Goal: Task Accomplishment & Management: Manage account settings

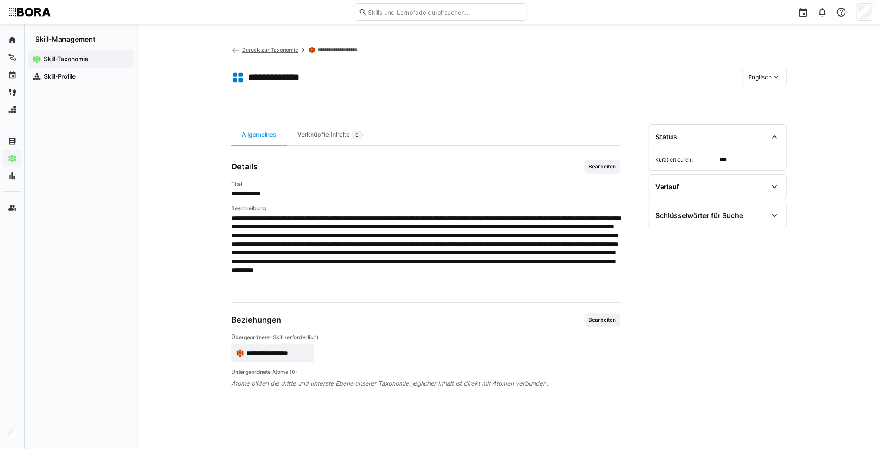
click at [292, 356] on app-skill-badge "**********" at bounding box center [272, 352] width 82 height 17
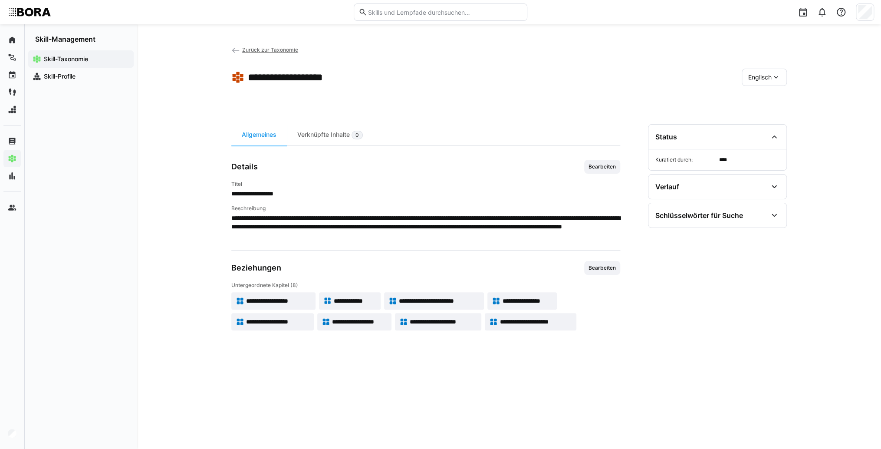
click at [771, 79] on div "Englisch" at bounding box center [764, 77] width 45 height 17
click at [769, 97] on span "Deutsch" at bounding box center [759, 100] width 23 height 9
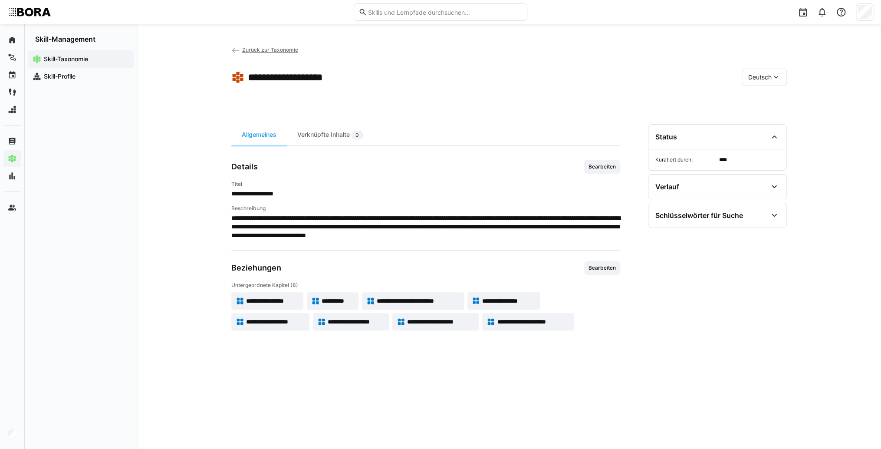
click at [426, 301] on span "**********" at bounding box center [418, 300] width 83 height 9
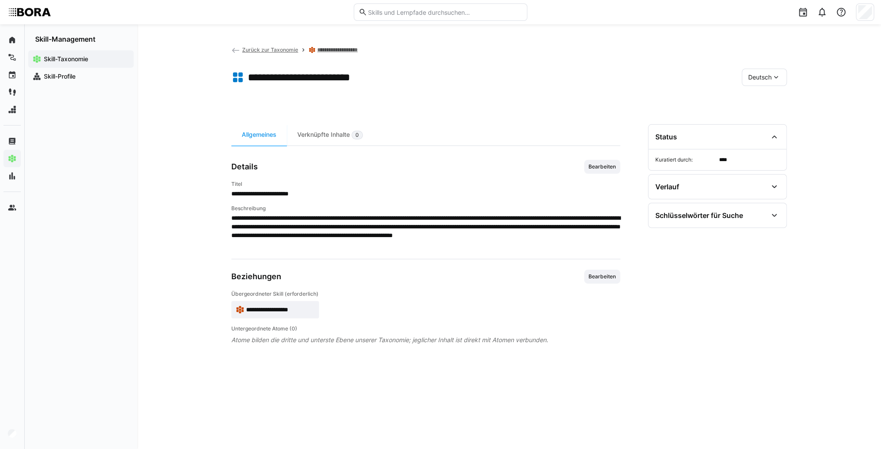
click at [310, 307] on span "**********" at bounding box center [280, 309] width 69 height 9
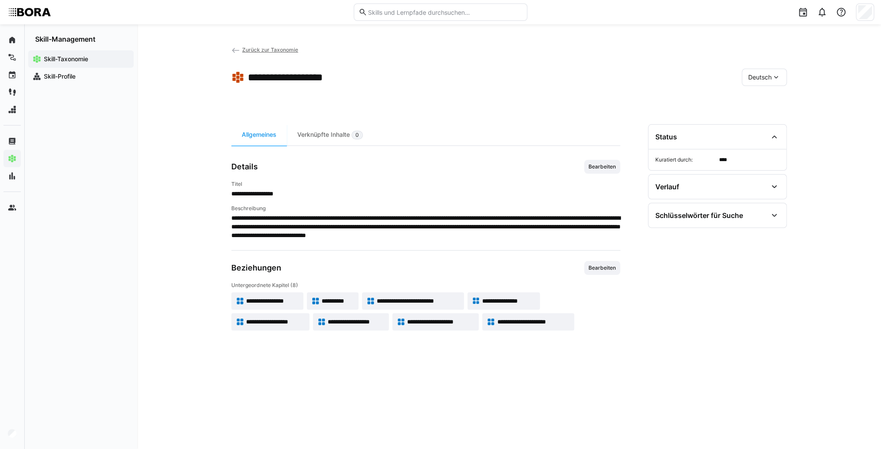
click at [438, 307] on app-skill-badge "**********" at bounding box center [413, 300] width 102 height 17
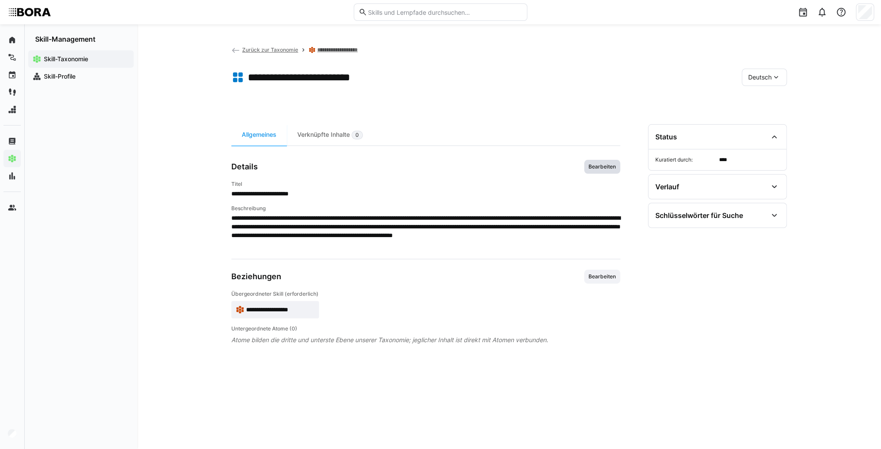
click at [618, 163] on span "Bearbeiten" at bounding box center [602, 167] width 36 height 14
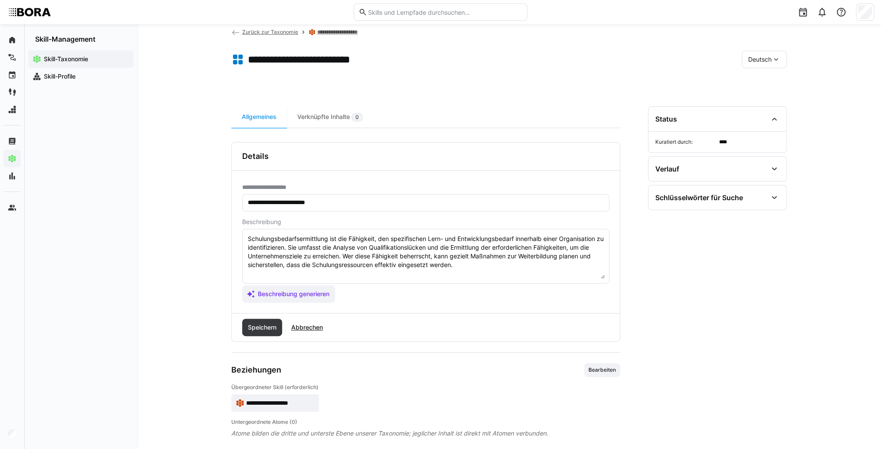
scroll to position [26, 0]
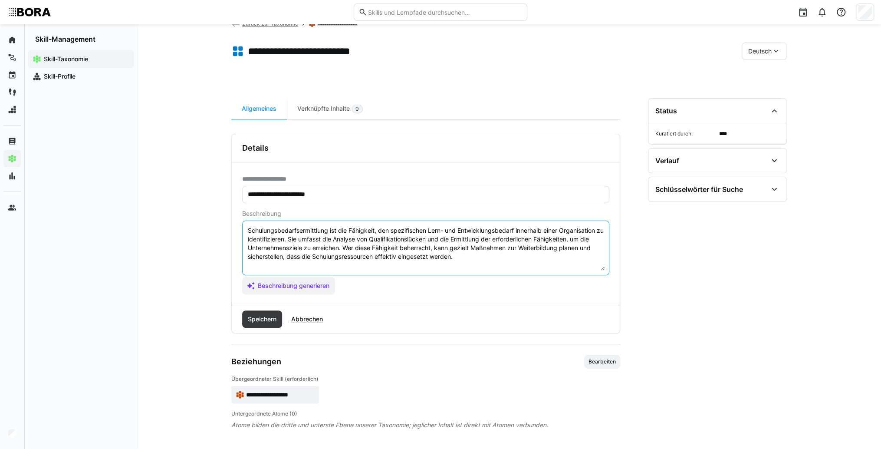
click at [519, 259] on textarea "Schulungsbedarfsermittlung ist die Fähigkeit, den spezifischen Lern- und Entwic…" at bounding box center [426, 247] width 358 height 45
click at [353, 271] on eds-input "Schulungsbedarfsermittlung ist die Fähigkeit, den spezifischen Lern- und Entwic…" at bounding box center [425, 247] width 367 height 55
paste textarea "*1 - Anfänger: *2 - Mittelstufe: *3 - Fortgeschritten: *4 - Experte: *5 - Starl…"
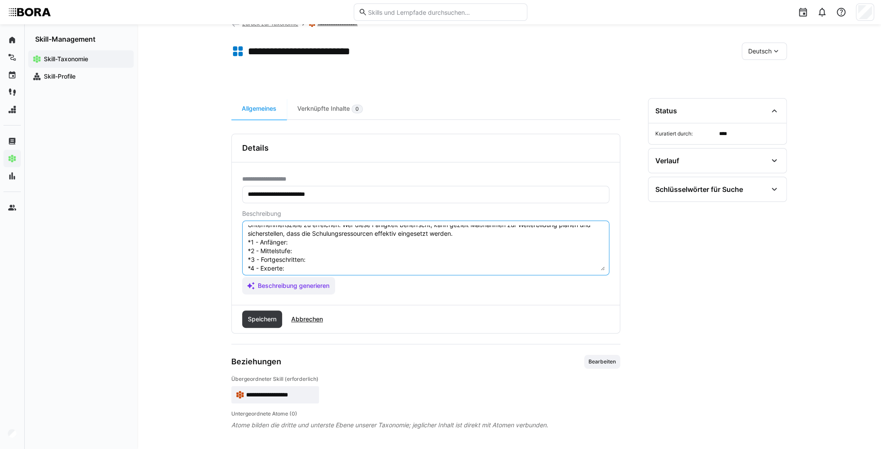
scroll to position [7, 0]
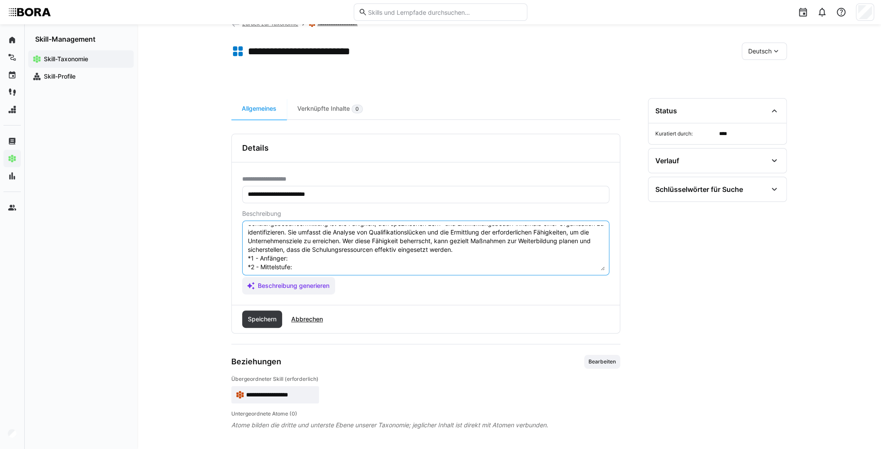
click at [326, 258] on textarea "Schulungsbedarfsermittlung ist die Fähigkeit, den spezifischen Lern- und Entwic…" at bounding box center [426, 247] width 358 height 45
click at [304, 260] on textarea "Schulungsbedarfsermittlung ist die Fähigkeit, den spezifischen Lern- und Entwic…" at bounding box center [426, 247] width 358 height 45
paste textarea "Unterstützt bei einfachen Bedarfserhebungen durch Fragebögen oder Interviews, e…"
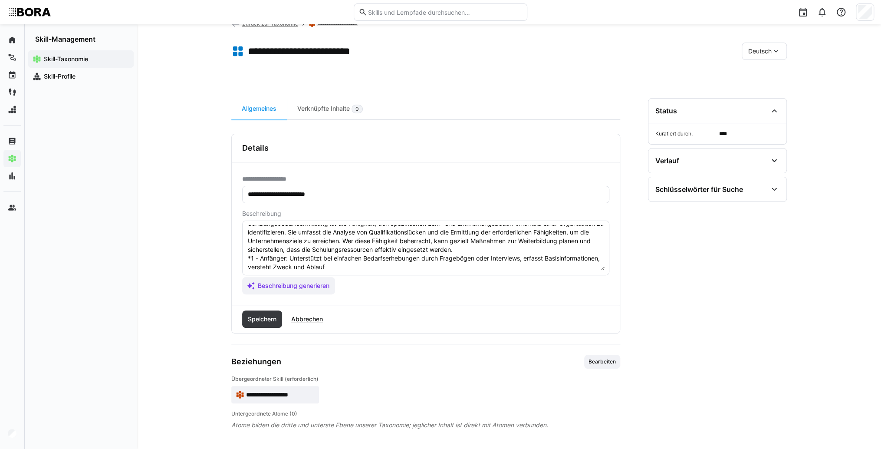
scroll to position [42, 0]
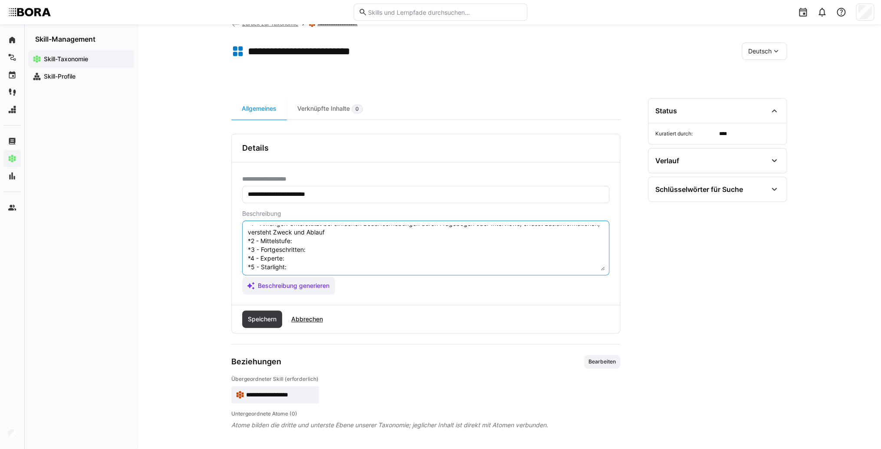
click at [318, 238] on textarea "Schulungsbedarfsermittlung ist die Fähigkeit, den spezifischen Lern- und Entwic…" at bounding box center [426, 247] width 358 height 45
paste textarea "Führt selbstständig Erhebungen durch, wertet Basisdaten aus, erkennt erste Tren…"
click at [327, 259] on textarea "Schulungsbedarfsermittlung ist die Fähigkeit, den spezifischen Lern- und Entwic…" at bounding box center [426, 247] width 358 height 45
click at [358, 259] on textarea "Schulungsbedarfsermittlung ist die Fähigkeit, den spezifischen Lern- und Entwic…" at bounding box center [426, 247] width 358 height 45
paste textarea "Analysiert komplexe Bedarfe, kombiniert qualitative und quantitative Methoden, …"
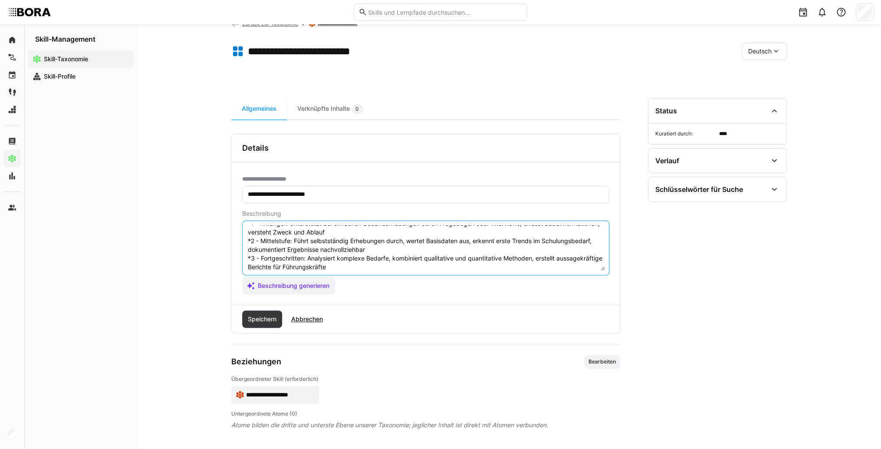
scroll to position [69, 0]
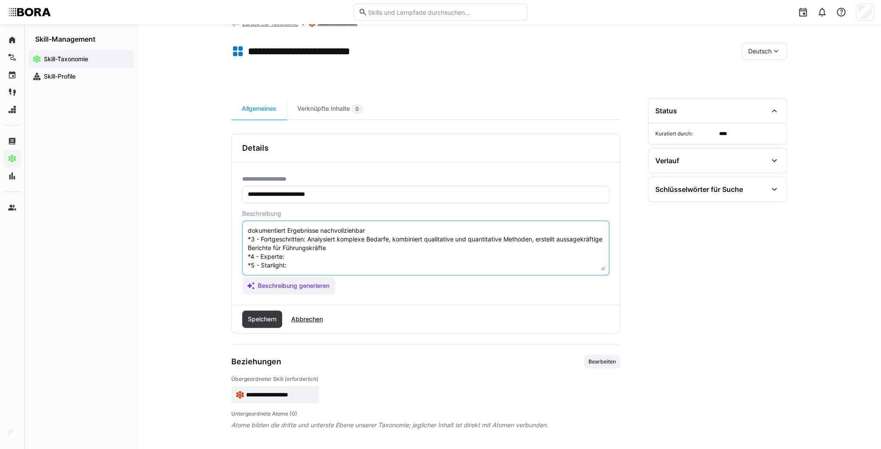
click at [310, 248] on textarea "Schulungsbedarfsermittlung ist die Fähigkeit, den spezifischen Lern- und Entwic…" at bounding box center [426, 247] width 358 height 45
click at [326, 251] on textarea "Schulungsbedarfsermittlung ist die Fähigkeit, den spezifischen Lern- und Entwic…" at bounding box center [426, 247] width 358 height 45
paste textarea "Leitet umfassende Bedarfserhebungsprojekte, entwickelt standardisierte Verfahre…"
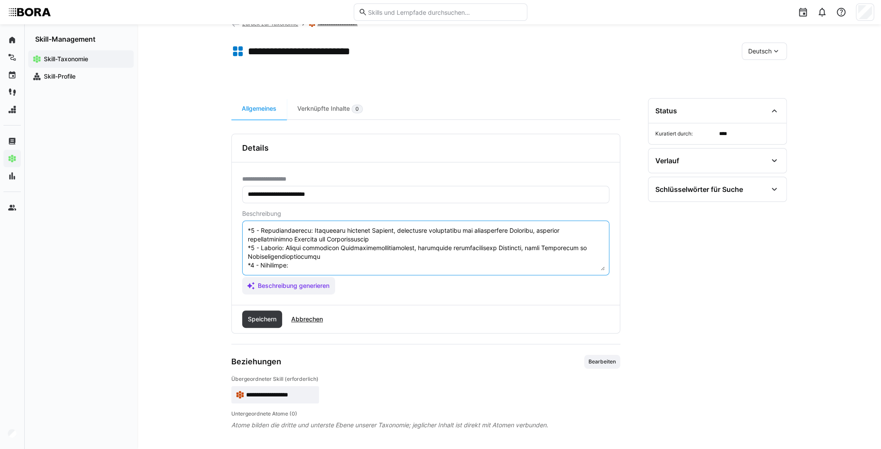
click at [326, 267] on textarea at bounding box center [426, 247] width 358 height 45
paste textarea "Entwickelt innovative, strategische Methoden zur Bedarfsermittlung, integriert …"
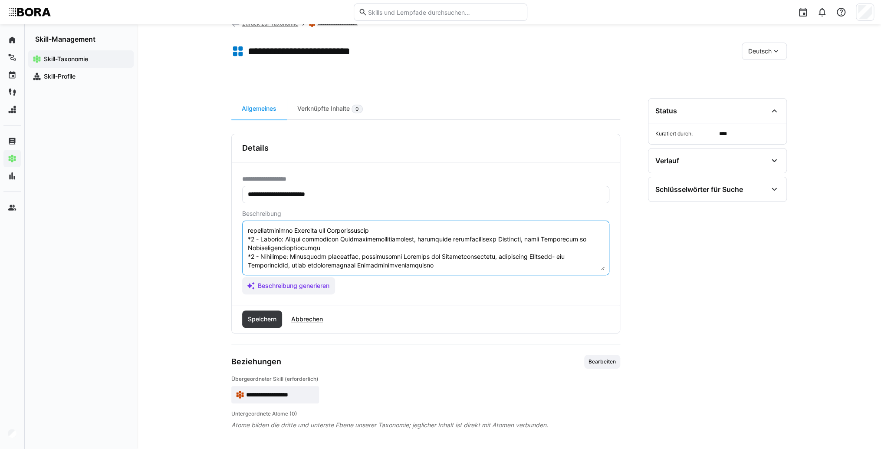
scroll to position [87, 0]
type textarea "Loremipsumdolorsitametcons adi eli Seddoeius, tem incididuntut Labo- etd Magnaa…"
click at [263, 315] on span "Speichern" at bounding box center [262, 319] width 31 height 9
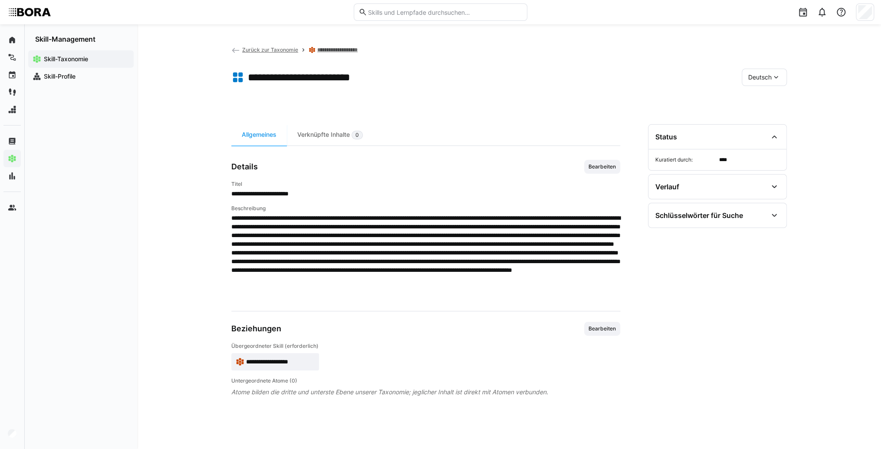
scroll to position [0, 0]
drag, startPoint x: 770, startPoint y: 75, endPoint x: 767, endPoint y: 79, distance: 4.5
click at [768, 76] on span "Deutsch" at bounding box center [759, 77] width 23 height 9
click at [769, 114] on span "Englisch" at bounding box center [759, 118] width 23 height 9
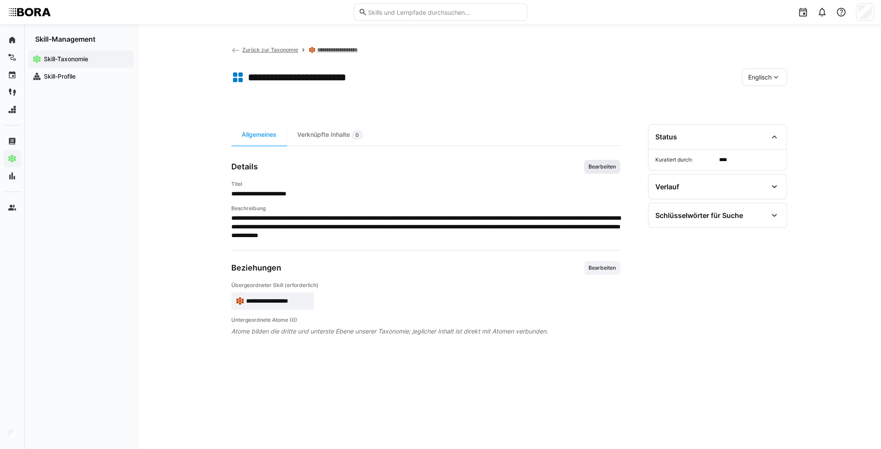
click at [601, 164] on span "Bearbeiten" at bounding box center [602, 166] width 29 height 7
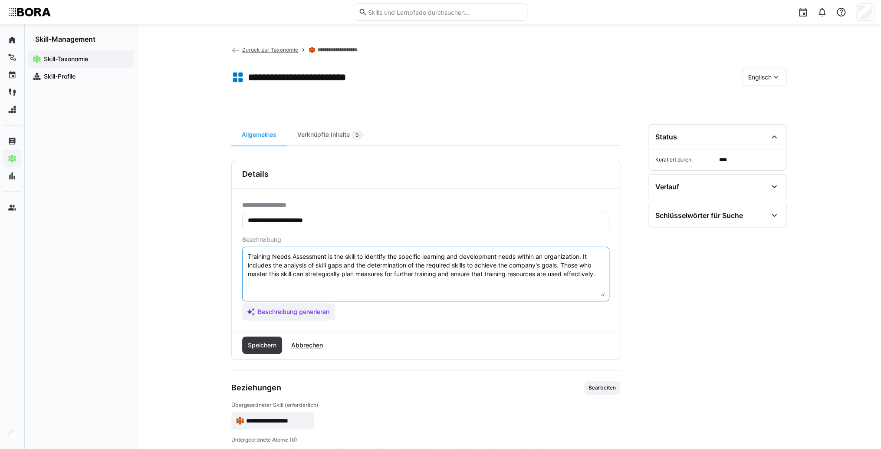
click at [600, 275] on textarea "Training Needs Assessment is the skill to identify the specific learning and de…" at bounding box center [426, 273] width 358 height 45
click at [269, 288] on textarea "Training Needs Assessment is the skill to identify the specific learning and de…" at bounding box center [426, 273] width 358 height 45
paste textarea "*1 - Beginner: *2 - Intermediate Level: *3 - Advanced: *4 - Expert: *5 - Starli…"
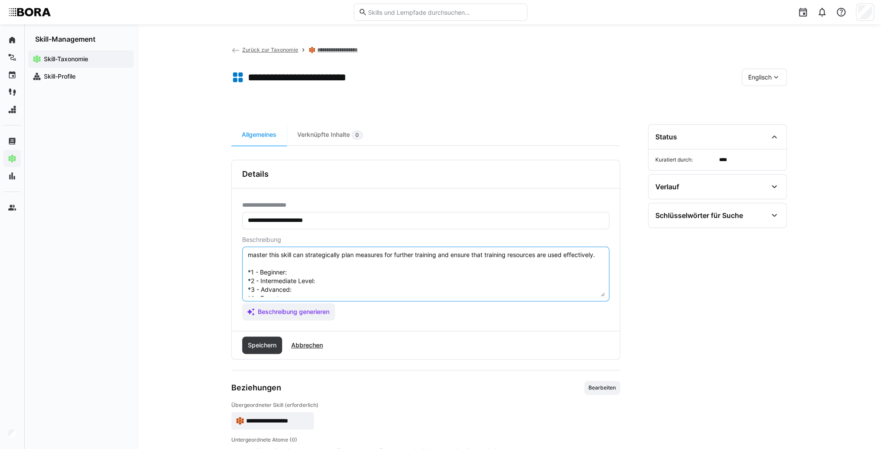
scroll to position [7, 0]
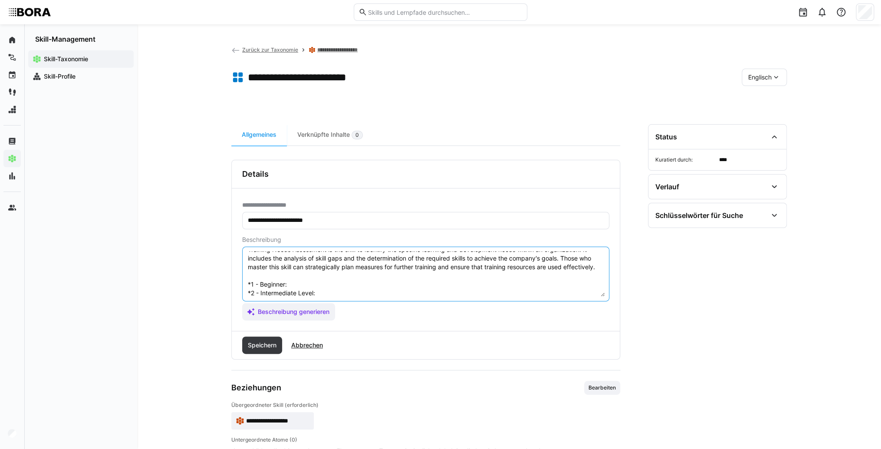
click at [304, 284] on textarea "Training Needs Assessment is the skill to identify the specific learning and de…" at bounding box center [426, 273] width 358 height 45
click at [299, 278] on textarea "Training Needs Assessment is the skill to identify the specific learning and de…" at bounding box center [426, 273] width 358 height 45
click at [303, 286] on textarea "Training Needs Assessment is the skill to identify the specific learning and de…" at bounding box center [426, 273] width 358 height 45
paste textarea "Assists with simple needs assessments using questionnaires or interviews, colle…"
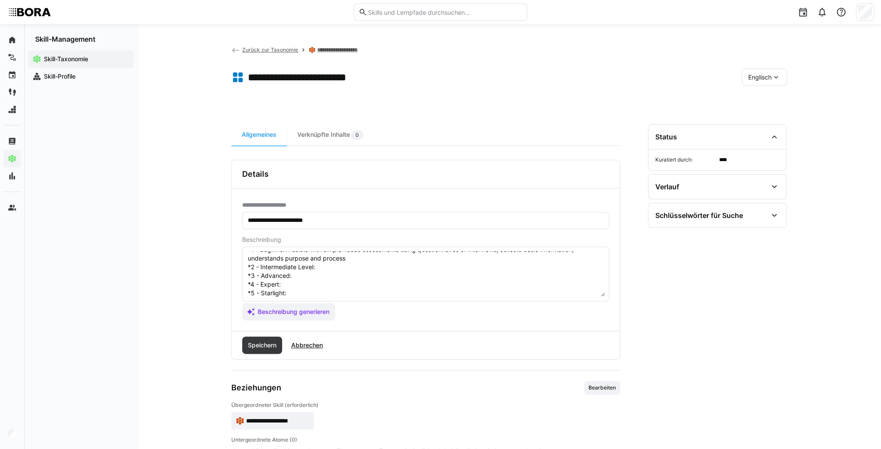
click at [332, 266] on textarea "Training Needs Assessment is the skill to identify the specific learning and de…" at bounding box center [426, 273] width 358 height 45
paste textarea "Conducts needs assessments independently, analyzes basic data, identifies early…"
click at [325, 283] on textarea "Training Needs Assessment is the skill to identify the specific learning and de…" at bounding box center [426, 273] width 358 height 45
paste textarea "Analyzes complex needs, combines qualitative and quantitative methods, prepares…"
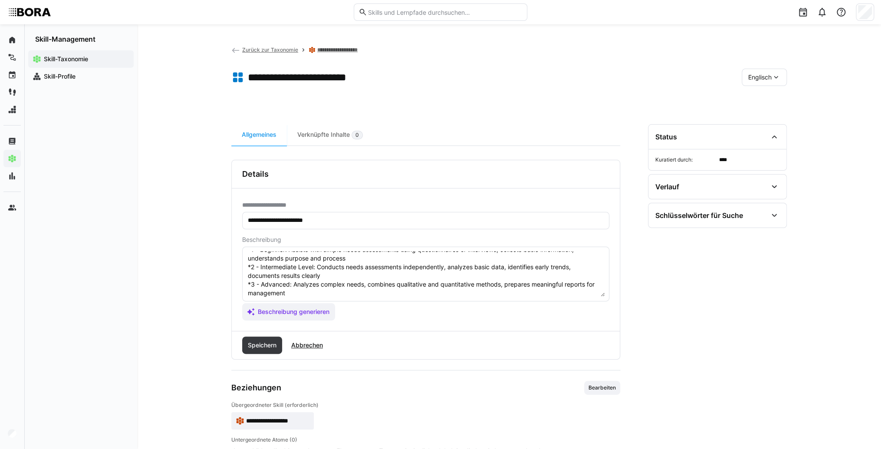
scroll to position [69, 0]
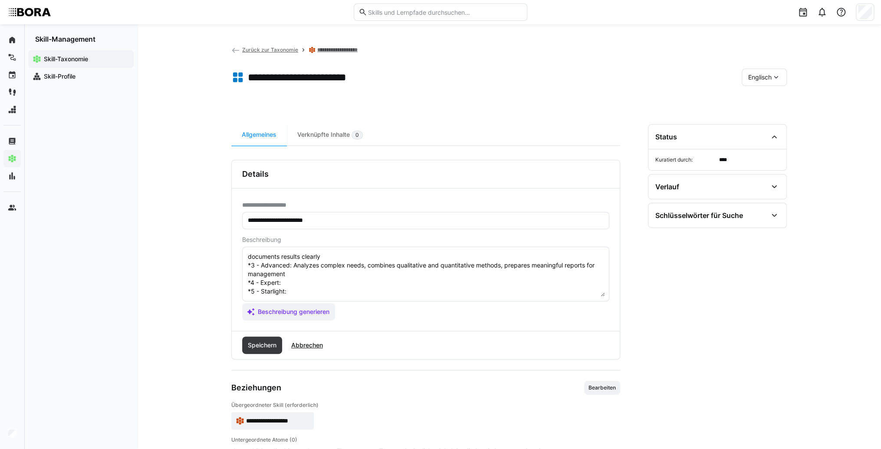
click at [301, 274] on textarea "Training Needs Assessment is the skill to identify the specific learning and de…" at bounding box center [426, 273] width 358 height 45
paste textarea "Leads comprehensive needs analysis projects, develops standardized procedures, …"
click at [299, 291] on textarea "Training Needs Assessment is the skill to identify the specific learning and de…" at bounding box center [426, 273] width 358 height 45
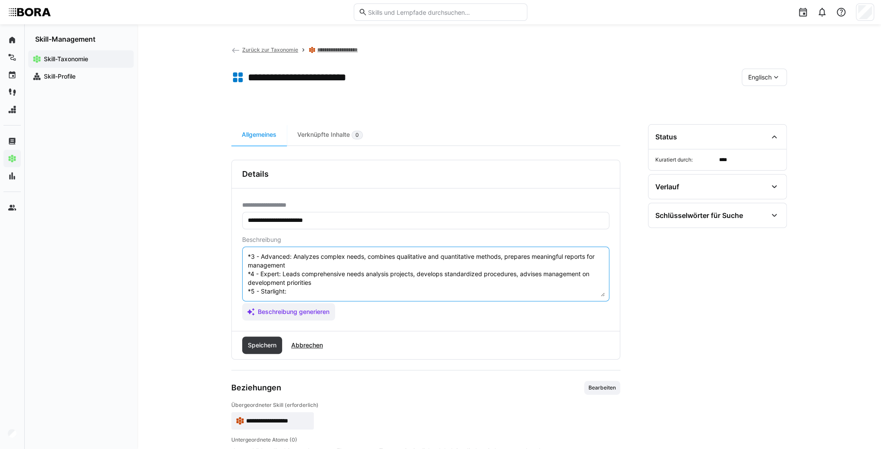
paste textarea "Develops innovative, strategic methods for needs analysis, integrates business …"
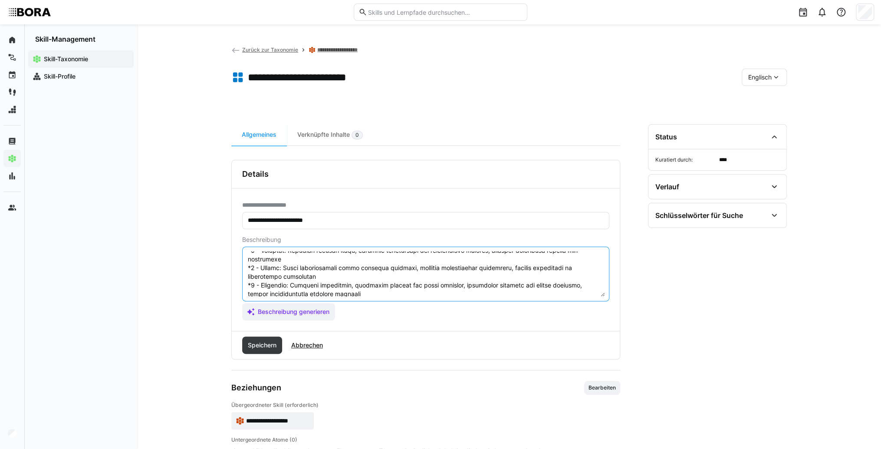
scroll to position [87, 0]
type textarea "Training Needs Assessment is the skill to identify the specific learning and de…"
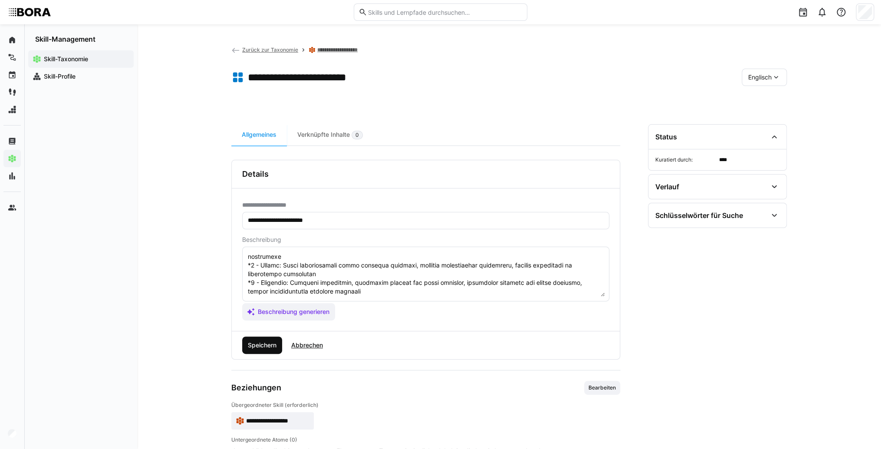
click at [264, 342] on span "Speichern" at bounding box center [262, 345] width 31 height 9
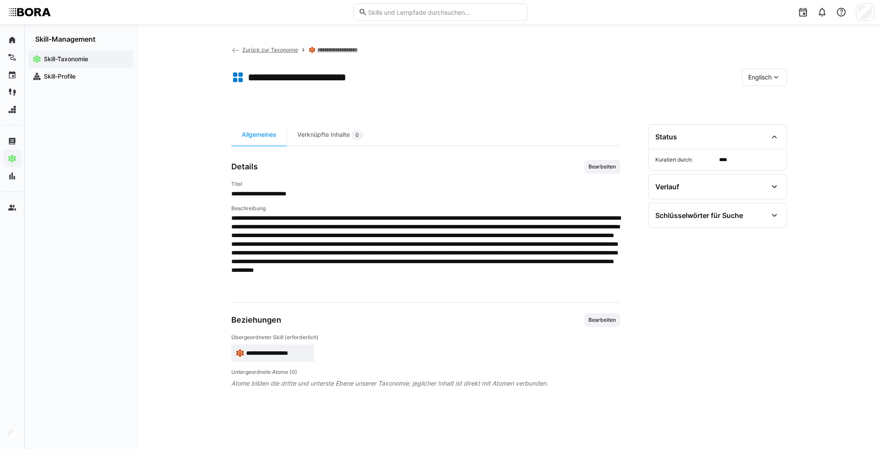
click at [307, 349] on span "**********" at bounding box center [277, 353] width 63 height 9
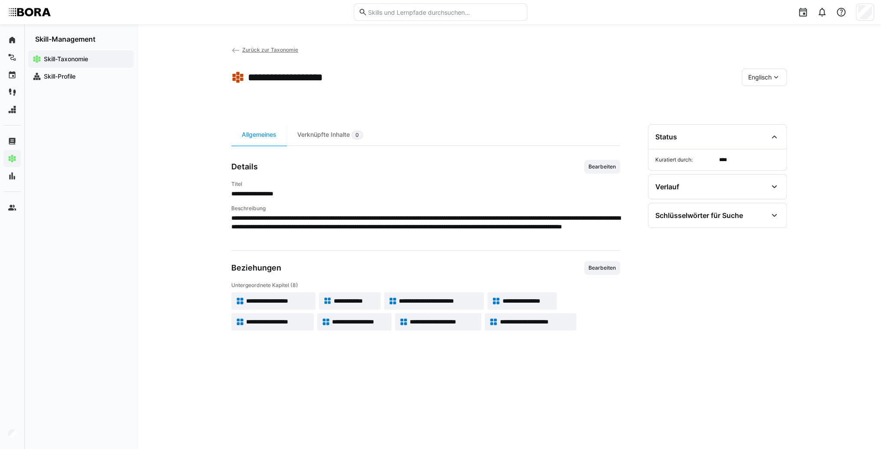
click at [757, 73] on span "Englisch" at bounding box center [759, 77] width 23 height 9
click at [772, 103] on span "Deutsch" at bounding box center [759, 100] width 23 height 9
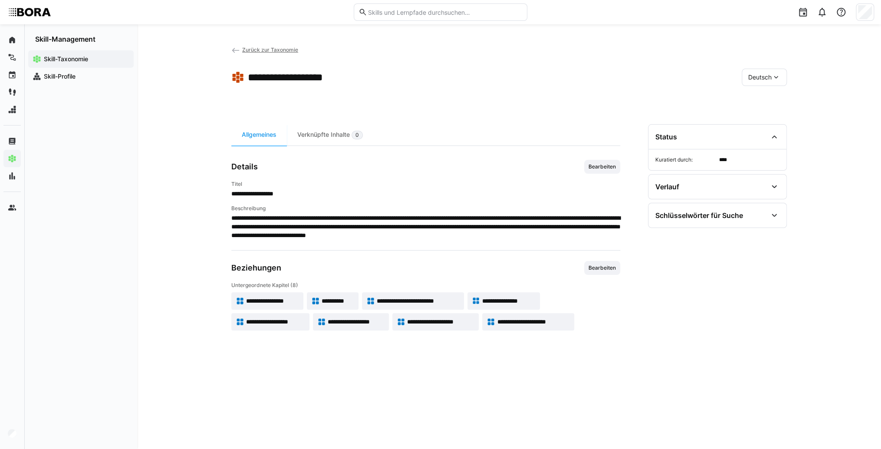
click at [507, 303] on span "**********" at bounding box center [509, 300] width 54 height 9
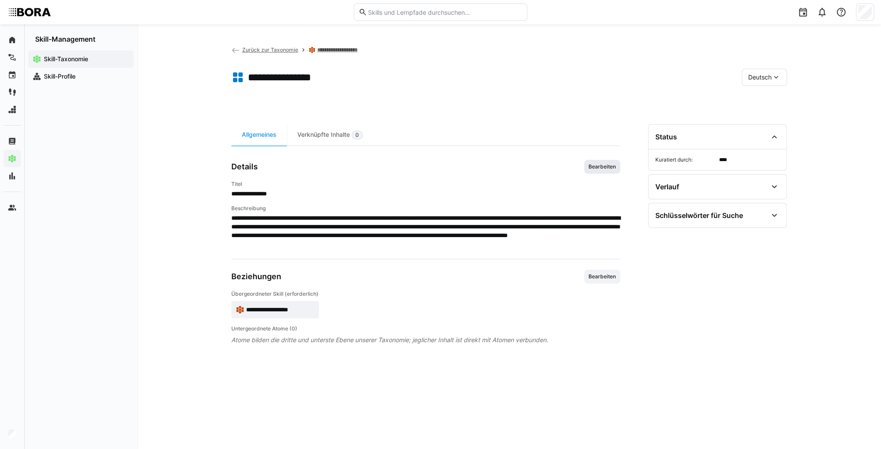
click at [604, 168] on span "Bearbeiten" at bounding box center [602, 166] width 29 height 7
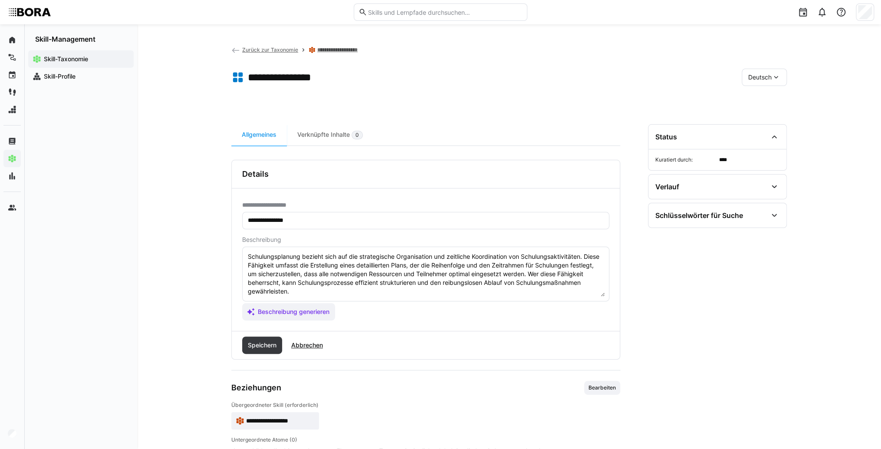
click at [493, 289] on textarea "Schulungsplanung bezieht sich auf die strategische Organisation und zeitliche K…" at bounding box center [426, 273] width 358 height 45
click at [311, 291] on textarea "Schulungsplanung bezieht sich auf die strategische Organisation und zeitliche K…" at bounding box center [426, 273] width 358 height 45
paste textarea "*1 - Anfänger: *2 - Mittelstufe: *3 - Fortgeschritten: *4 - Experte: *5 - Starl…"
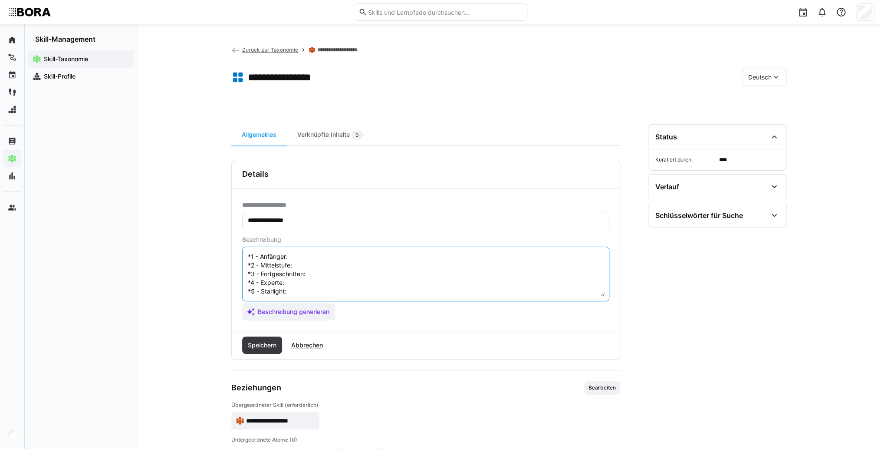
scroll to position [16, 0]
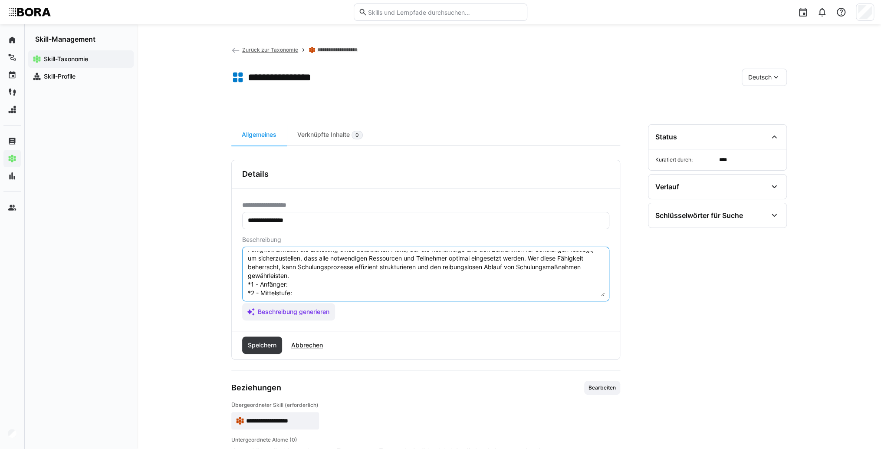
click at [309, 286] on textarea "Schulungsplanung bezieht sich auf die strategische Organisation und zeitliche K…" at bounding box center [426, 273] width 358 height 45
click at [306, 276] on textarea "Schulungsplanung bezieht sich auf die strategische Organisation und zeitliche K…" at bounding box center [426, 273] width 358 height 45
click at [305, 289] on textarea "Schulungsplanung bezieht sich auf die strategische Organisation und zeitliche K…" at bounding box center [426, 273] width 358 height 45
click at [299, 280] on textarea "Schulungsplanung bezieht sich auf die strategische Organisation und zeitliche K…" at bounding box center [426, 273] width 358 height 45
paste textarea "Plant einzelne Trainingsmaßnahmen mit klaren Vorgaben, berücksichtigt verfügbar…"
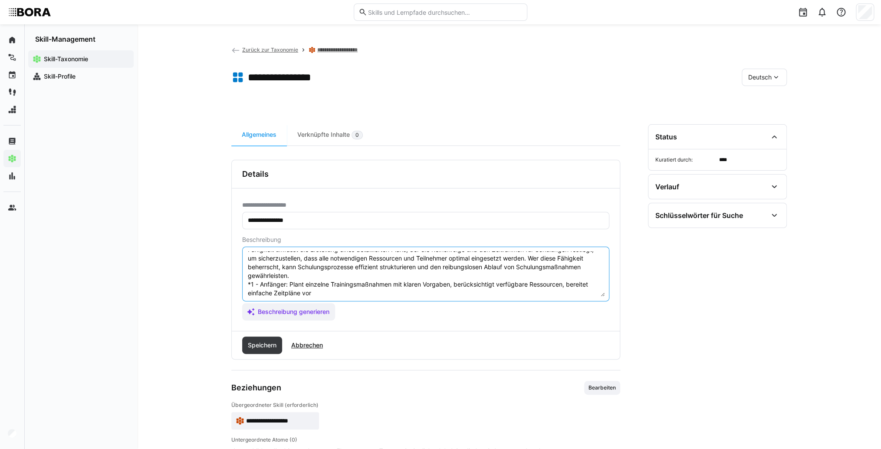
scroll to position [50, 0]
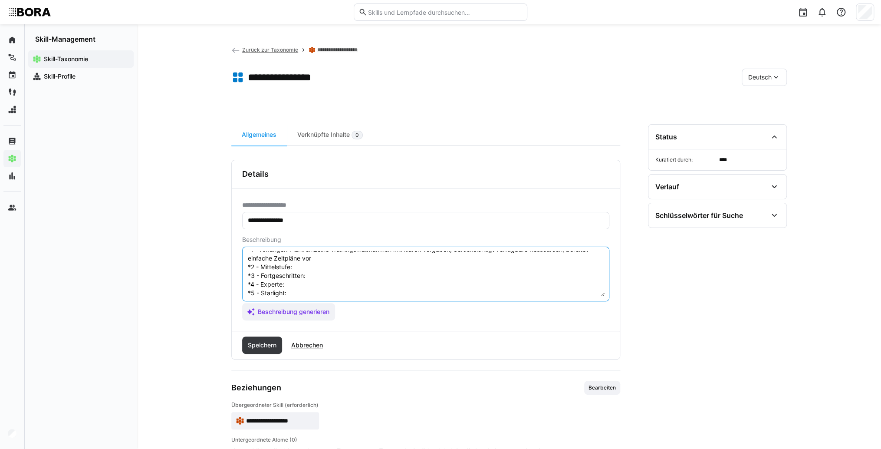
click at [305, 267] on textarea "Schulungsplanung bezieht sich auf die strategische Organisation und zeitliche K…" at bounding box center [426, 273] width 358 height 45
click at [299, 267] on textarea "Schulungsplanung bezieht sich auf die strategische Organisation und zeitliche K…" at bounding box center [426, 273] width 358 height 45
paste textarea "Organisiert selbstständig Termine, Räume und Materialien, berücksichtigt Teilne…"
click at [320, 285] on textarea "Schulungsplanung bezieht sich auf die strategische Organisation und zeitliche K…" at bounding box center [426, 273] width 358 height 45
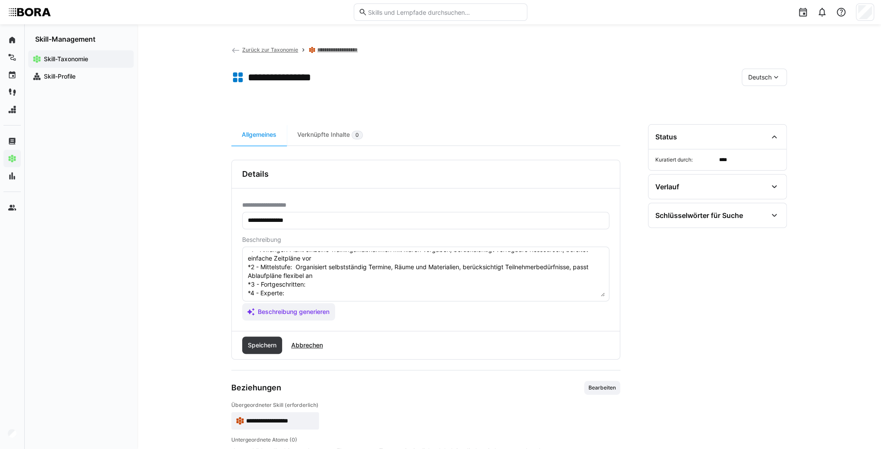
click at [311, 284] on textarea "Schulungsplanung bezieht sich auf die strategische Organisation und zeitliche K…" at bounding box center [426, 273] width 358 height 45
paste textarea "Koordiniert komplexe Schulungsprogramme mit mehreren Modulen, verwaltet Budgets…"
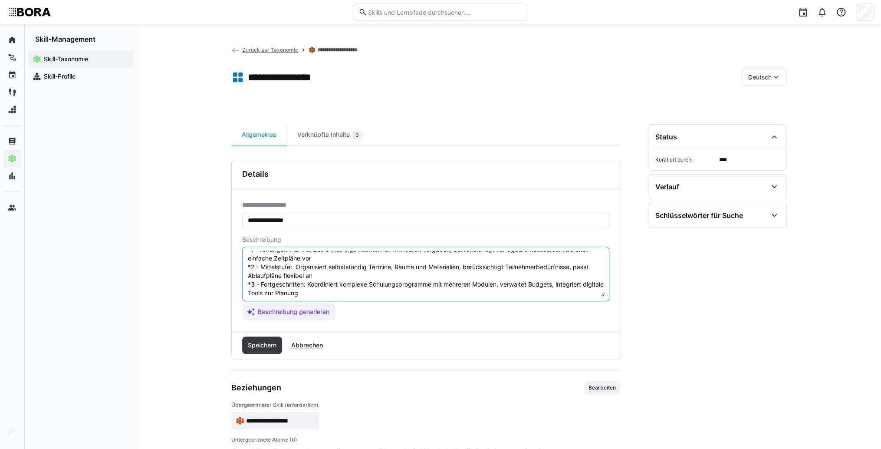
scroll to position [78, 0]
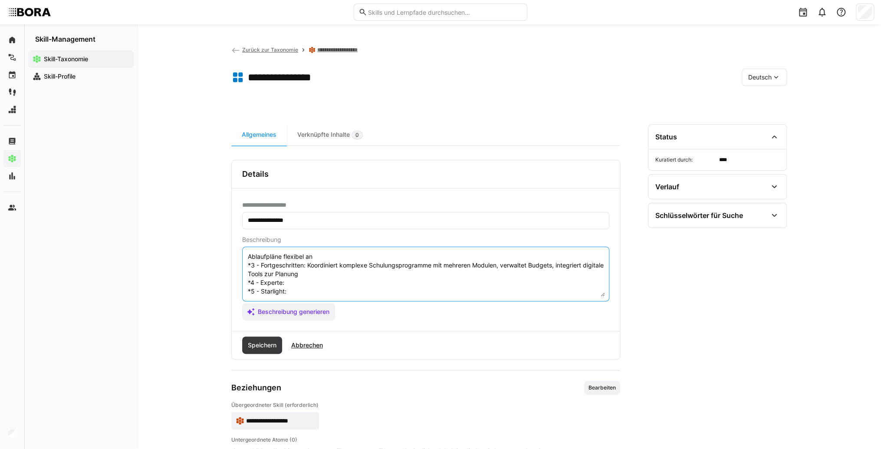
click at [299, 272] on textarea "Schulungsplanung bezieht sich auf die strategische Organisation und zeitliche K…" at bounding box center [426, 273] width 358 height 45
click at [292, 273] on textarea "Schulungsplanung bezieht sich auf die strategische Organisation und zeitliche K…" at bounding box center [426, 273] width 358 height 45
paste textarea "Entwickelt und steuert strategische Schulungspläne, optimiert Ressourceneinsatz…"
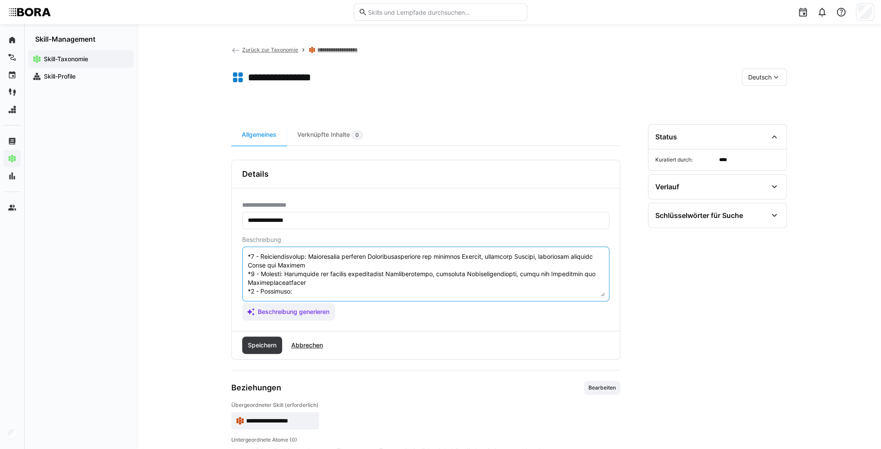
scroll to position [87, 0]
click at [291, 285] on textarea at bounding box center [426, 273] width 358 height 45
click at [306, 285] on textarea at bounding box center [426, 273] width 358 height 45
paste textarea "Entwickelt langfristige, strategische Bildungspläne, integriert Schulung mit Un…"
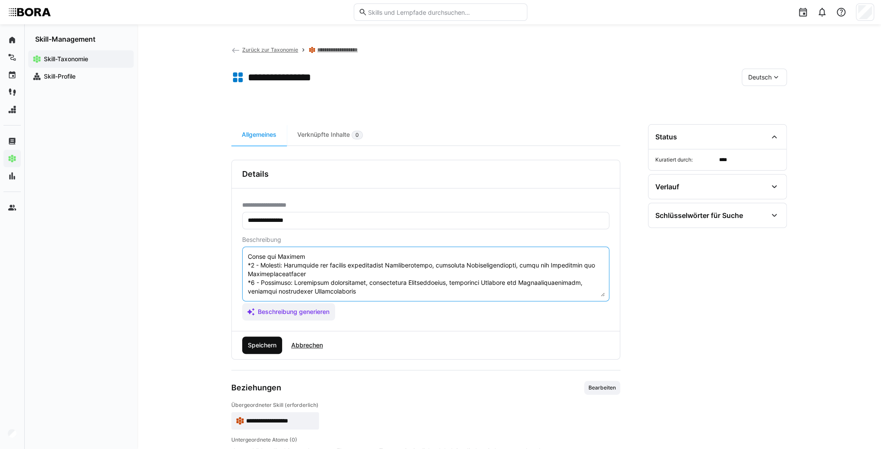
type textarea "Loremipsumdolors ametcon adip eli sed doeiusmodtem Incididuntut lab etdolorem A…"
click at [269, 342] on span "Speichern" at bounding box center [262, 345] width 31 height 9
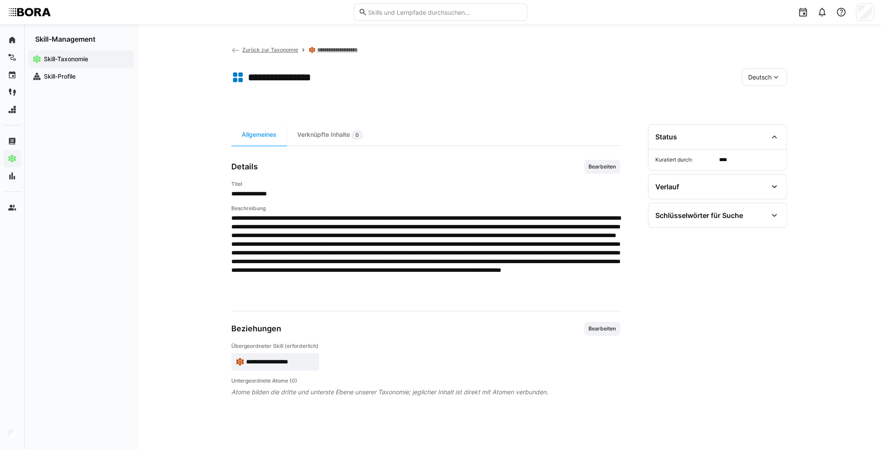
click at [773, 76] on eds-icon at bounding box center [776, 77] width 9 height 9
click at [772, 115] on span "Englisch" at bounding box center [759, 118] width 23 height 9
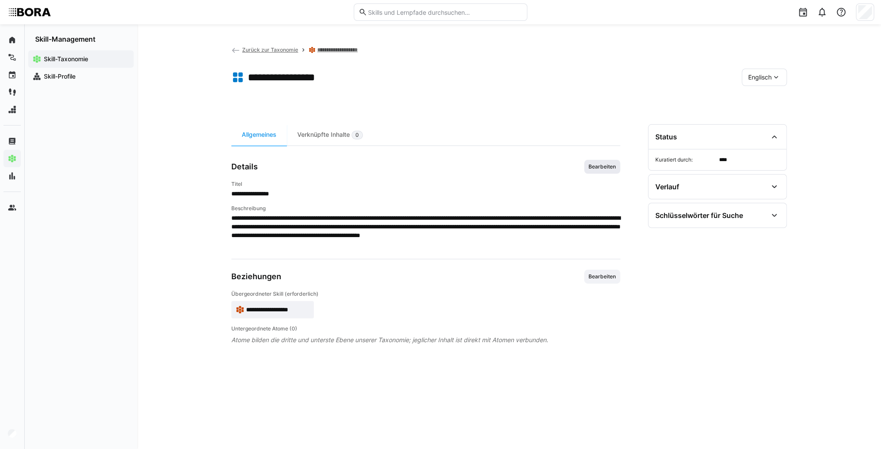
click at [606, 170] on span "Bearbeiten" at bounding box center [602, 167] width 36 height 14
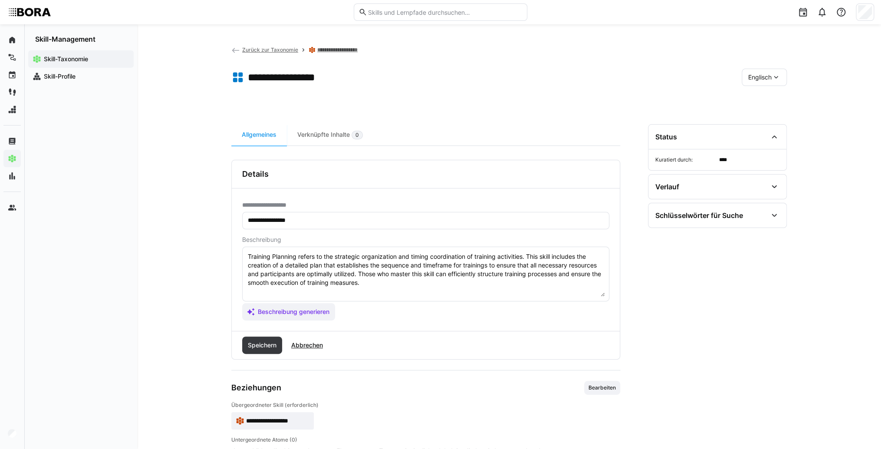
click at [384, 287] on textarea "Training Planning refers to the strategic organization and timing coordination …" at bounding box center [426, 273] width 358 height 45
click at [305, 289] on textarea "Training Planning refers to the strategic organization and timing coordination …" at bounding box center [426, 273] width 358 height 45
paste textarea "*1 - Beginner: *2 - Intermediate Level: *3 - Advanced: *4 - Expert: *5 - Starli…"
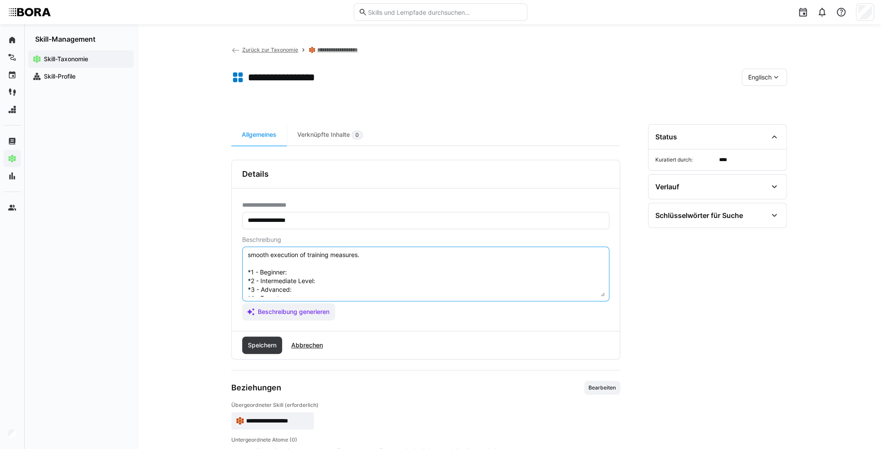
scroll to position [16, 0]
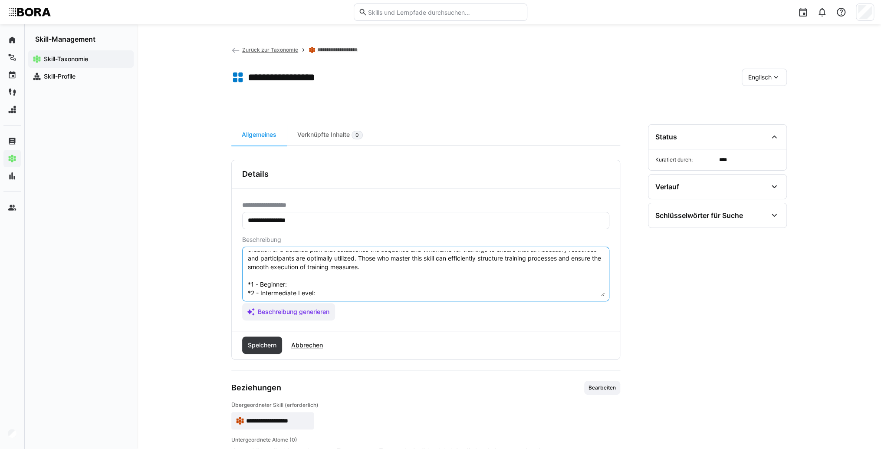
click at [305, 282] on textarea "Training Planning refers to the strategic organization and timing coordination …" at bounding box center [426, 273] width 358 height 45
click at [296, 282] on textarea "Training Planning refers to the strategic organization and timing coordination …" at bounding box center [426, 273] width 358 height 45
paste textarea "Plans individual training sessions with clear instructions, considers available…"
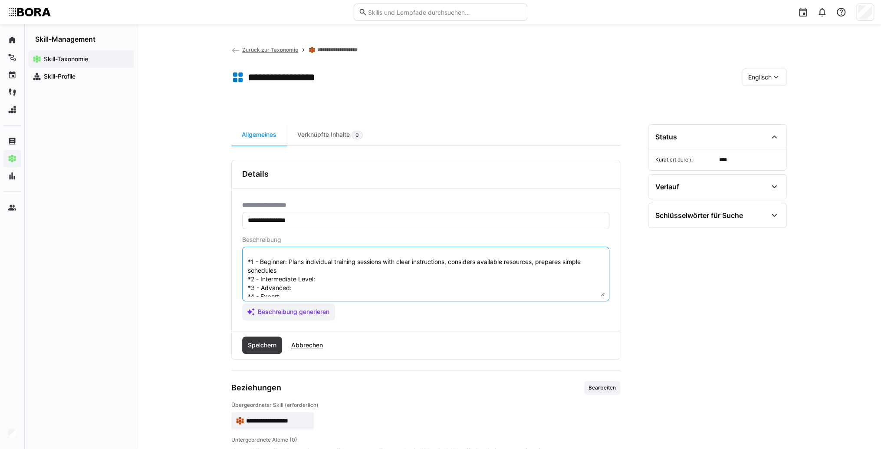
scroll to position [50, 0]
click at [333, 266] on textarea "Training Planning refers to the strategic organization and timing coordination …" at bounding box center [426, 273] width 358 height 45
click at [335, 267] on textarea "Training Planning refers to the strategic organization and timing coordination …" at bounding box center [426, 273] width 358 height 45
paste textarea "Independently organizes dates, rooms, and materials, considers participant need…"
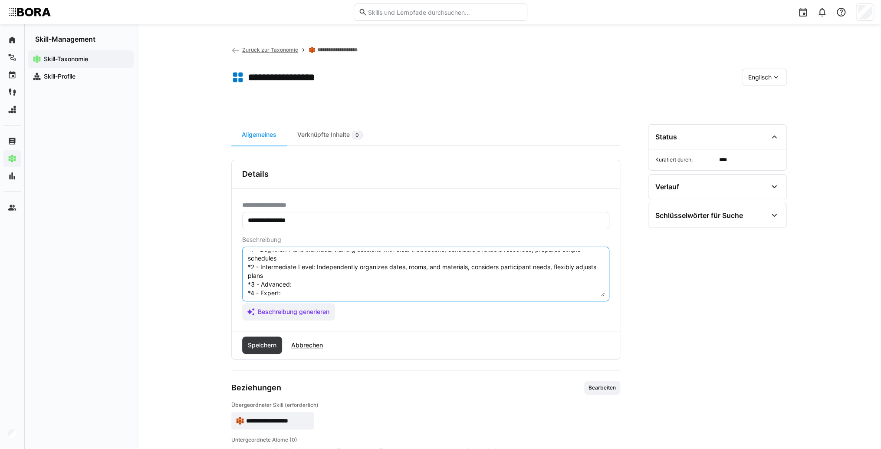
click at [319, 283] on textarea "Training Planning refers to the strategic organization and timing coordination …" at bounding box center [426, 273] width 358 height 45
click at [334, 287] on textarea "Training Planning refers to the strategic organization and timing coordination …" at bounding box center [426, 273] width 358 height 45
paste textarea "Coordinates complex training programs with multiple modules, manages budgets, i…"
click at [316, 275] on textarea "Training Planning refers to the strategic organization and timing coordination …" at bounding box center [426, 273] width 358 height 45
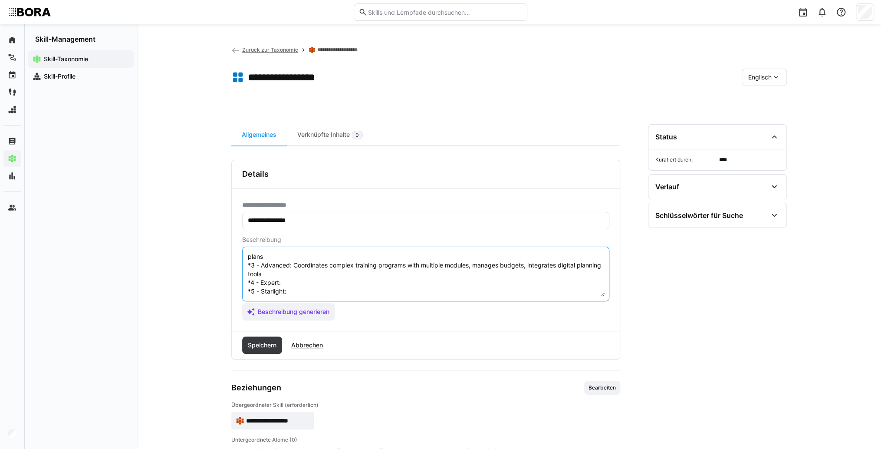
click at [326, 287] on textarea "Training Planning refers to the strategic organization and timing coordination …" at bounding box center [426, 273] width 358 height 45
click at [317, 280] on textarea "Training Planning refers to the strategic organization and timing coordination …" at bounding box center [426, 273] width 358 height 45
click at [311, 273] on textarea "Training Planning refers to the strategic organization and timing coordination …" at bounding box center [426, 273] width 358 height 45
paste textarea "Develops and manages strategic training plans, optimizes resource use, ensures …"
click at [306, 283] on textarea "Training Planning refers to the strategic organization and timing coordination …" at bounding box center [426, 273] width 358 height 45
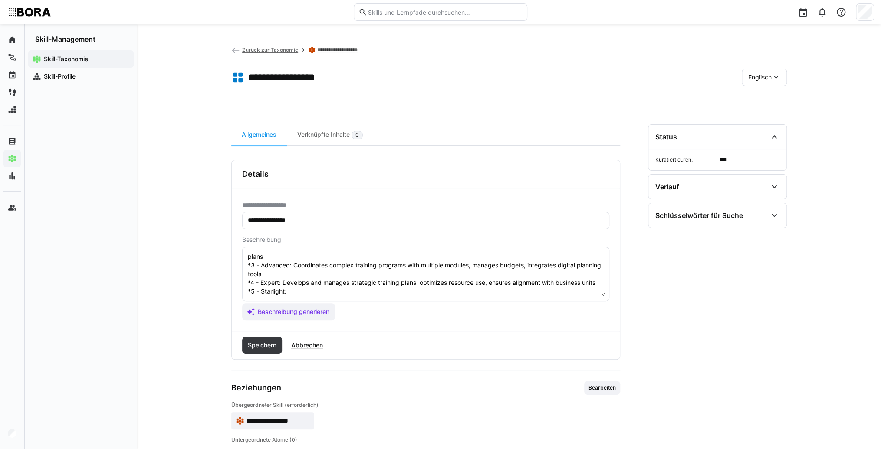
click at [303, 283] on textarea "Training Planning refers to the strategic organization and timing coordination …" at bounding box center [426, 273] width 358 height 45
paste textarea "Develops long-term, strategic education plans, integrates training with corpora…"
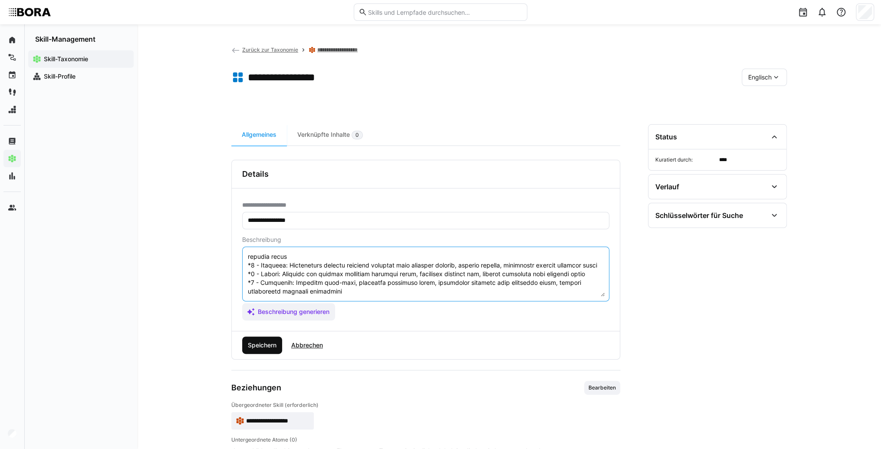
type textarea "Training Planning refers to the strategic organization and timing coordination …"
click at [268, 349] on span "Speichern" at bounding box center [262, 345] width 31 height 9
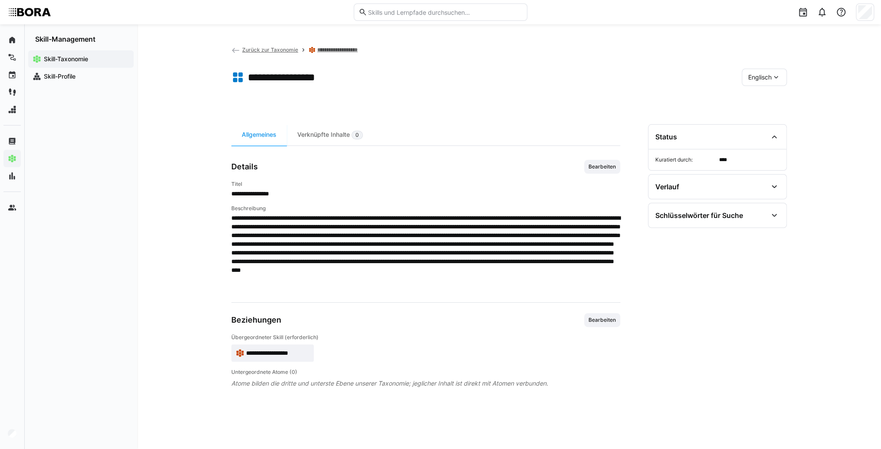
click at [766, 73] on span "Englisch" at bounding box center [759, 77] width 23 height 9
click at [764, 94] on div "Deutsch" at bounding box center [764, 100] width 46 height 18
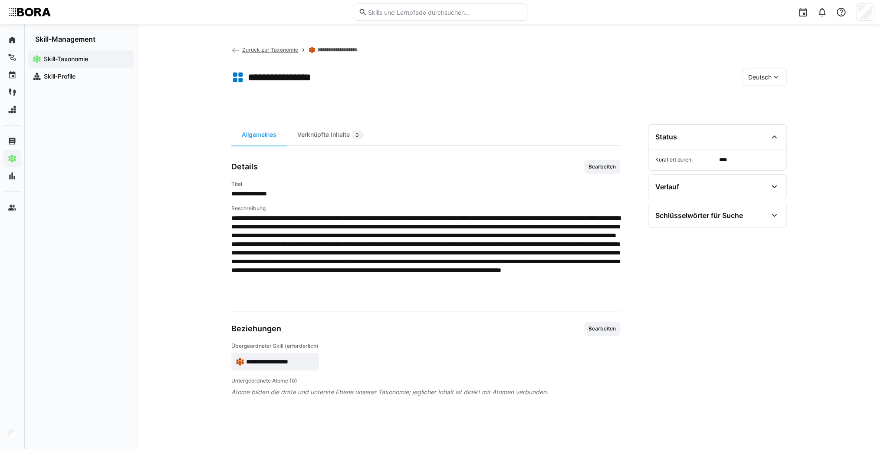
click at [769, 78] on span "Deutsch" at bounding box center [759, 77] width 23 height 9
click at [771, 111] on div "Englisch" at bounding box center [764, 118] width 46 height 18
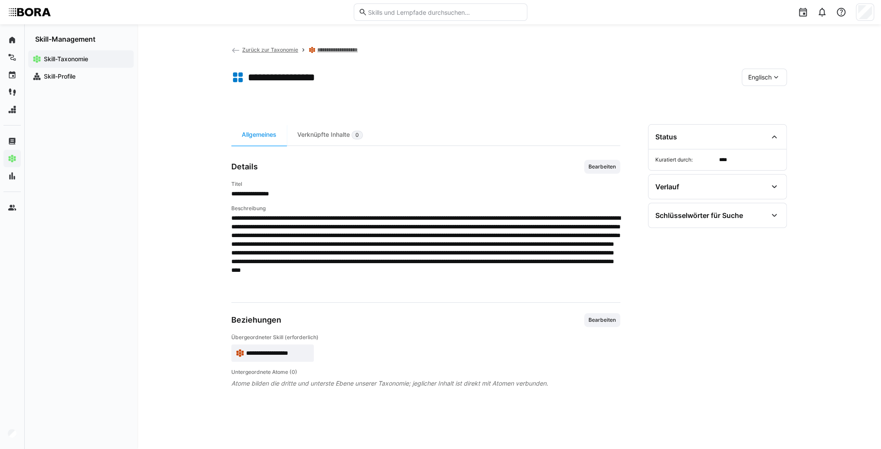
click at [241, 346] on app-skill-badge "**********" at bounding box center [272, 352] width 82 height 17
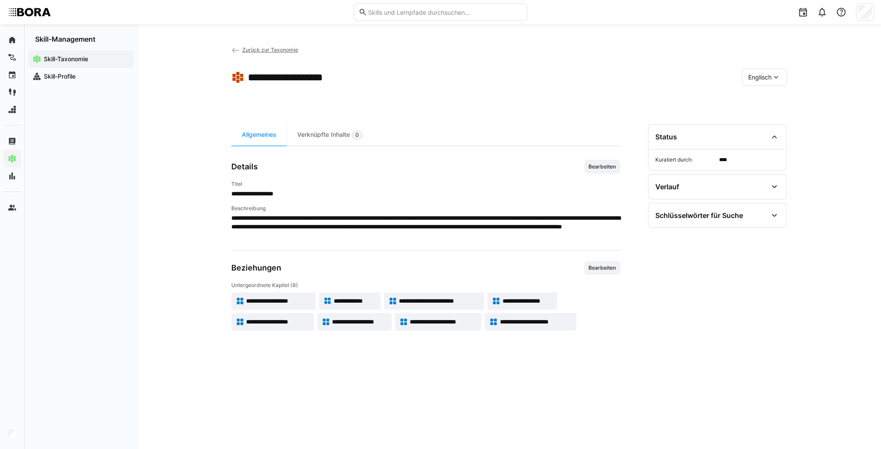
click at [776, 82] on div "Englisch" at bounding box center [764, 77] width 45 height 17
click at [777, 100] on div "Deutsch" at bounding box center [764, 100] width 32 height 9
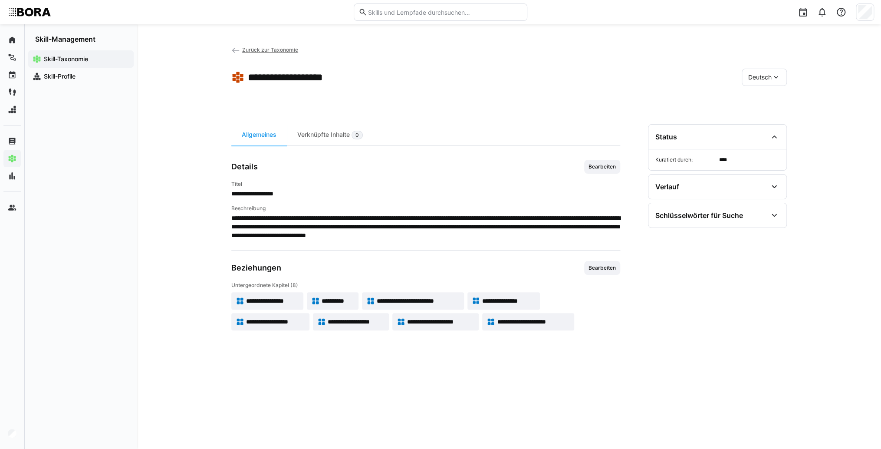
click at [296, 319] on span "**********" at bounding box center [275, 321] width 59 height 9
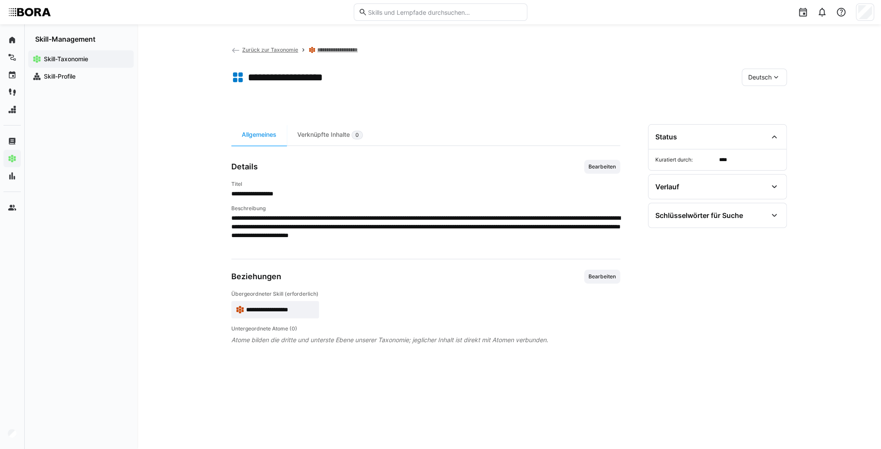
click at [759, 81] on div "Deutsch" at bounding box center [764, 77] width 45 height 17
click at [595, 170] on span "Bearbeiten" at bounding box center [602, 166] width 29 height 7
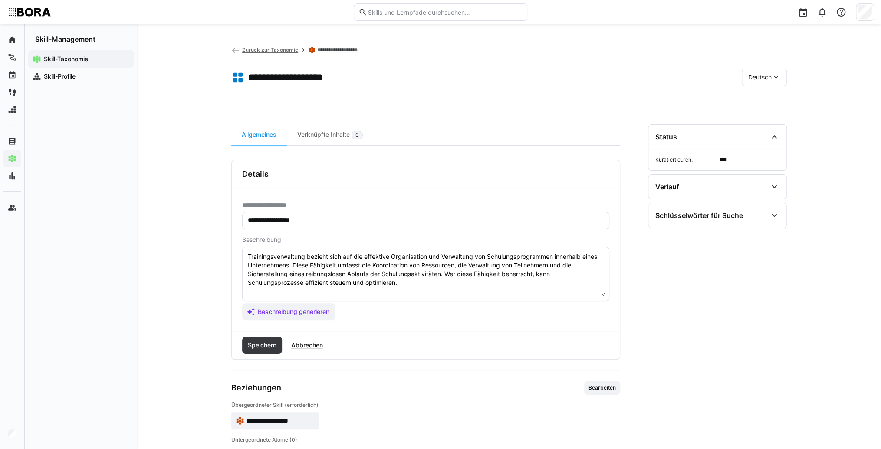
click at [438, 285] on textarea "Trainingsverwaltung bezieht sich auf die effektive Organisation und Verwaltung …" at bounding box center [426, 273] width 358 height 45
click at [270, 290] on textarea "Trainingsverwaltung bezieht sich auf die effektive Organisation und Verwaltung …" at bounding box center [426, 273] width 358 height 45
paste textarea "*1 - Anfänger: *2 - Mittelstufe: *3 - Fortgeschritten: *4 - Experte: *5 - Starl…"
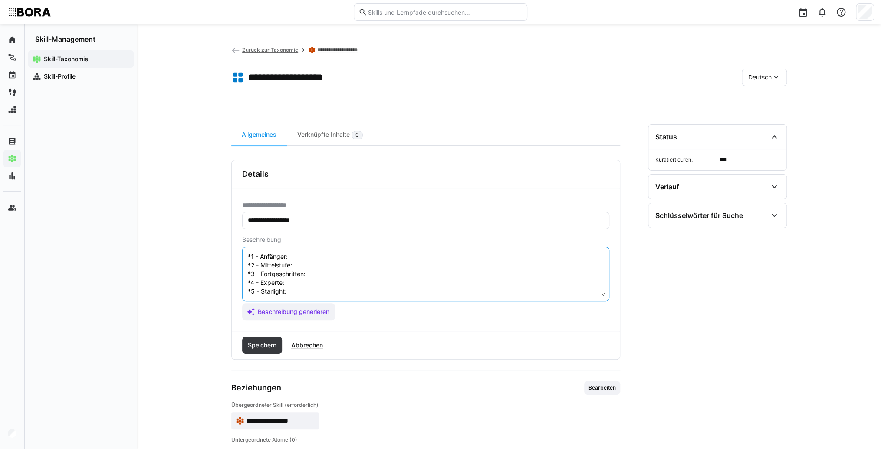
scroll to position [7, 0]
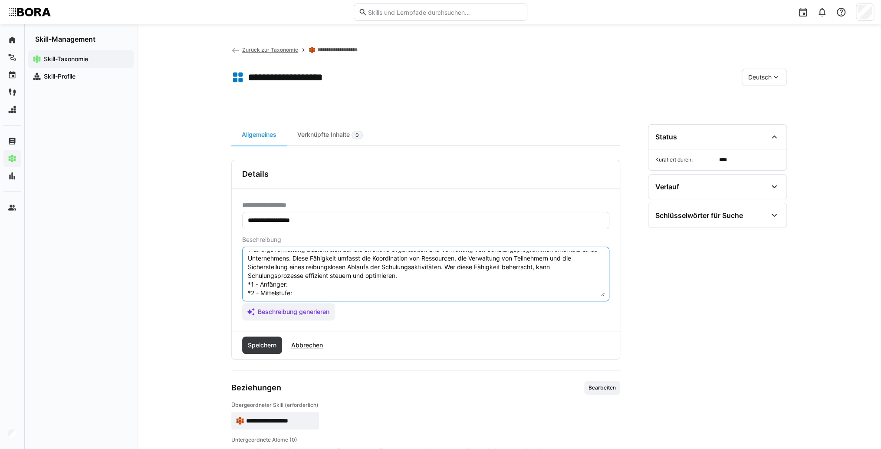
click at [325, 286] on textarea "Trainingsverwaltung bezieht sich auf die effektive Organisation und Verwaltung …" at bounding box center [426, 273] width 358 height 45
click at [363, 286] on textarea "Trainingsverwaltung bezieht sich auf die effektive Organisation und Verwaltung …" at bounding box center [426, 273] width 358 height 45
paste textarea "Unterstützt bei administrativen Aufgaben wie Teilnehmerregistrierung, Raumreser…"
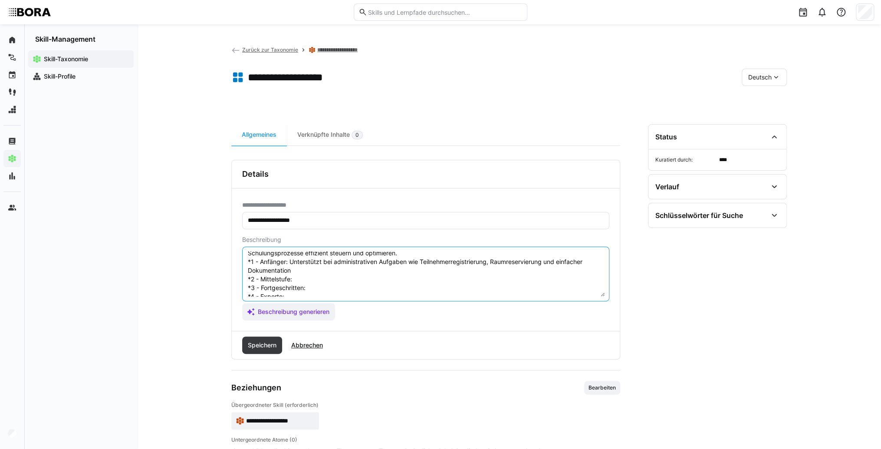
scroll to position [42, 0]
click at [342, 267] on textarea "Trainingsverwaltung bezieht sich auf die effektive Organisation und Verwaltung …" at bounding box center [426, 273] width 358 height 45
click at [323, 268] on textarea "Trainingsverwaltung bezieht sich auf die effektive Organisation und Verwaltung …" at bounding box center [426, 273] width 358 height 45
paste textarea "Organisiert Trainings eigenständig, koordiniert technische Ausstattung und Komm…"
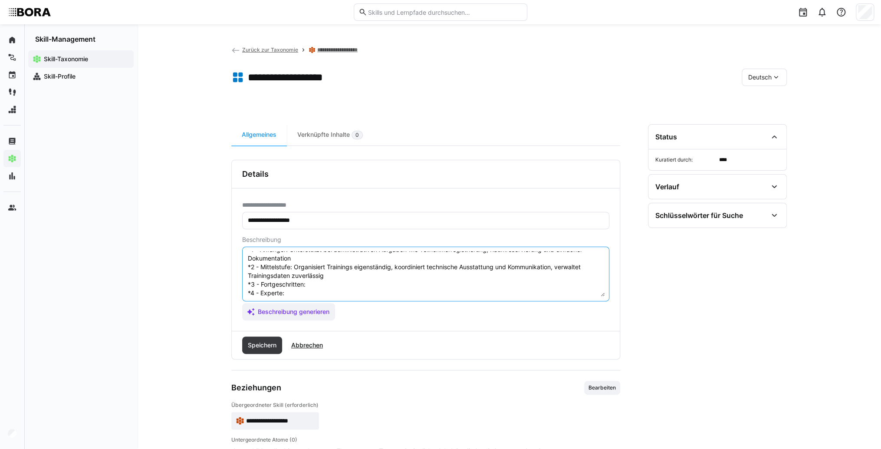
click at [324, 283] on textarea "Trainingsverwaltung bezieht sich auf die effektive Organisation und Verwaltung …" at bounding box center [426, 273] width 358 height 45
click at [334, 284] on textarea "Trainingsverwaltung bezieht sich auf die effektive Organisation und Verwaltung …" at bounding box center [426, 273] width 358 height 45
paste textarea "Optimiert Abläufe durch digitale Tools, automatisiert Routineprozesse, sorgt fü…"
click at [320, 271] on textarea "Trainingsverwaltung bezieht sich auf die effektive Organisation und Verwaltung …" at bounding box center [426, 273] width 358 height 45
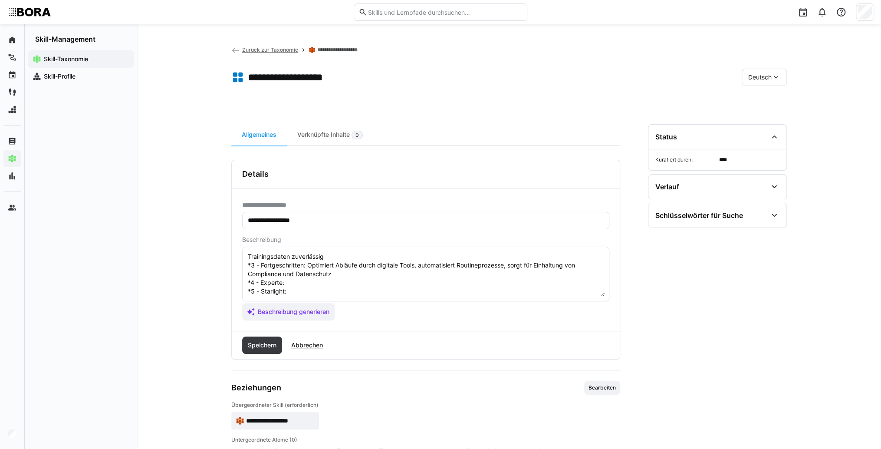
click at [298, 275] on textarea "Trainingsverwaltung bezieht sich auf die effektive Organisation und Verwaltung …" at bounding box center [426, 273] width 358 height 45
paste textarea "Steuert umfassende Trainingsmanagementsysteme, analysiert und verbessert Prozes…"
click at [299, 292] on textarea "Trainingsverwaltung bezieht sich auf die effektive Organisation und Verwaltung …" at bounding box center [426, 273] width 358 height 45
click at [311, 292] on textarea "Trainingsverwaltung bezieht sich auf die effektive Organisation und Verwaltung …" at bounding box center [426, 273] width 358 height 45
paste textarea "Entwickelt unternehmensweite Standards und innovative Systeme zur Trainingsverw…"
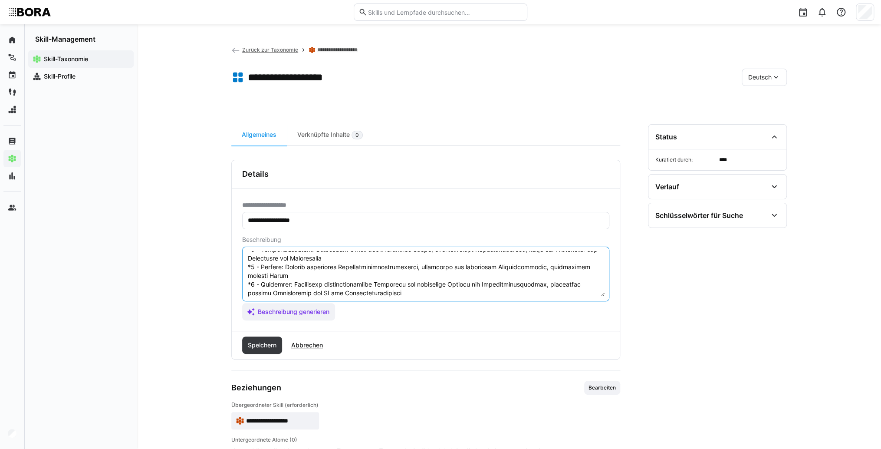
scroll to position [87, 0]
type textarea "Loremipsumdolorsita consect adip eli sed doeiusmod Temporincidi utl Etdolorema …"
click at [262, 341] on span "Speichern" at bounding box center [262, 345] width 31 height 9
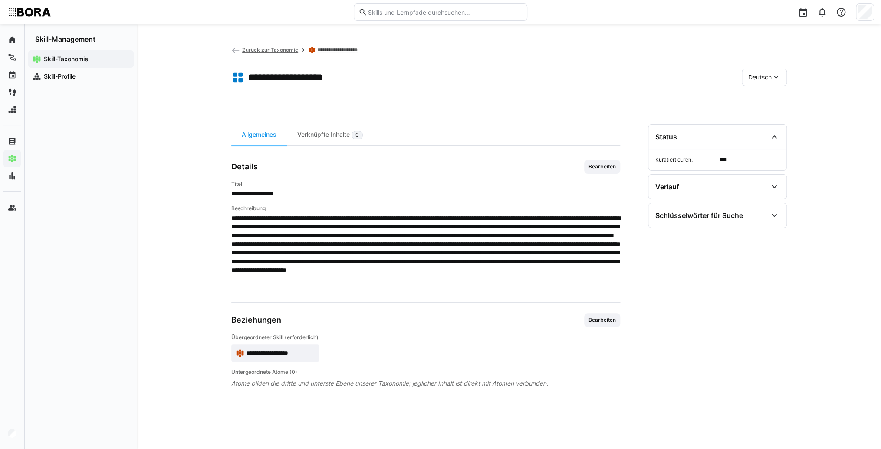
click at [760, 75] on span "Deutsch" at bounding box center [759, 77] width 23 height 9
click at [767, 117] on span "Englisch" at bounding box center [759, 118] width 23 height 9
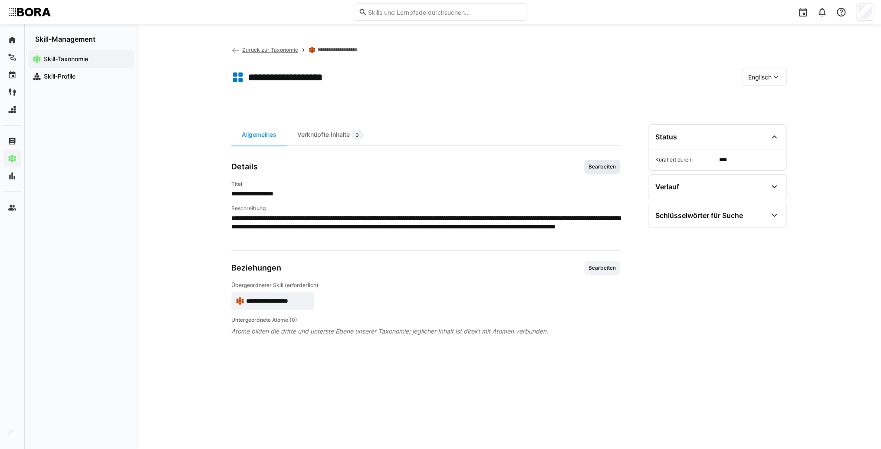
click at [611, 163] on span "Bearbeiten" at bounding box center [602, 166] width 29 height 7
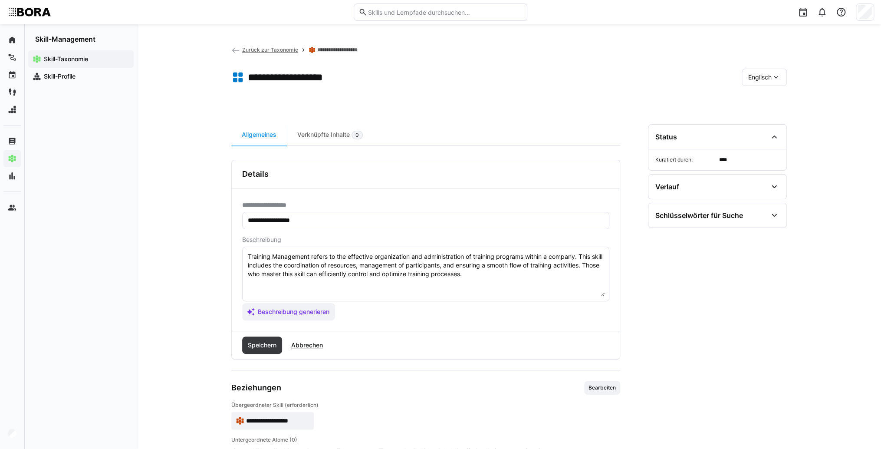
click at [505, 279] on textarea "Training Management refers to the effective organization and administration of …" at bounding box center [426, 273] width 358 height 45
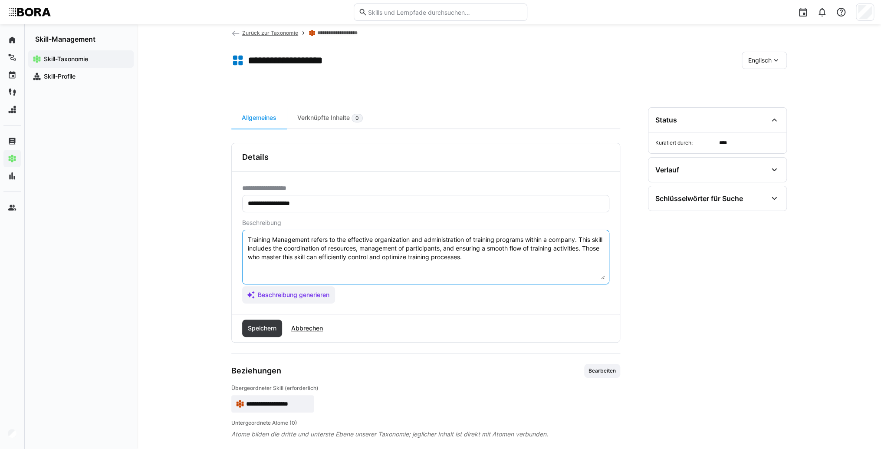
scroll to position [26, 0]
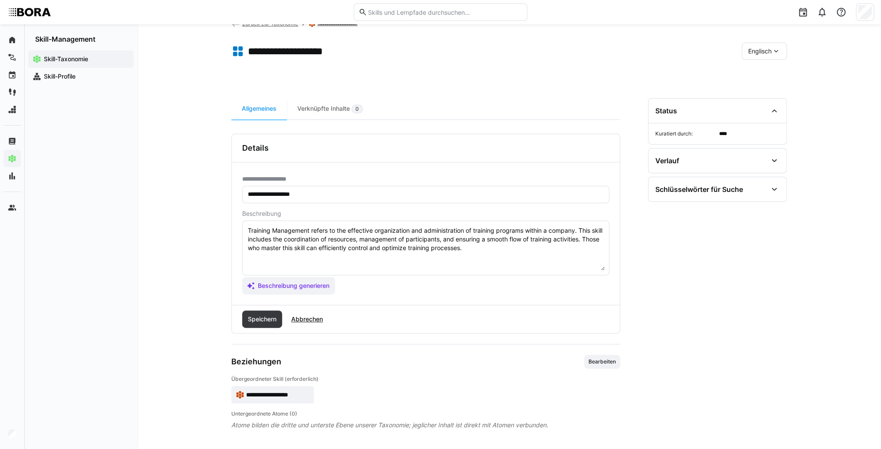
click at [286, 256] on textarea "Training Management refers to the effective organization and administration of …" at bounding box center [426, 247] width 358 height 45
paste textarea "*1 - Beginner: *2 - Intermediate Level: *3 - Advanced: *4 - Expert: *5 - Starli…"
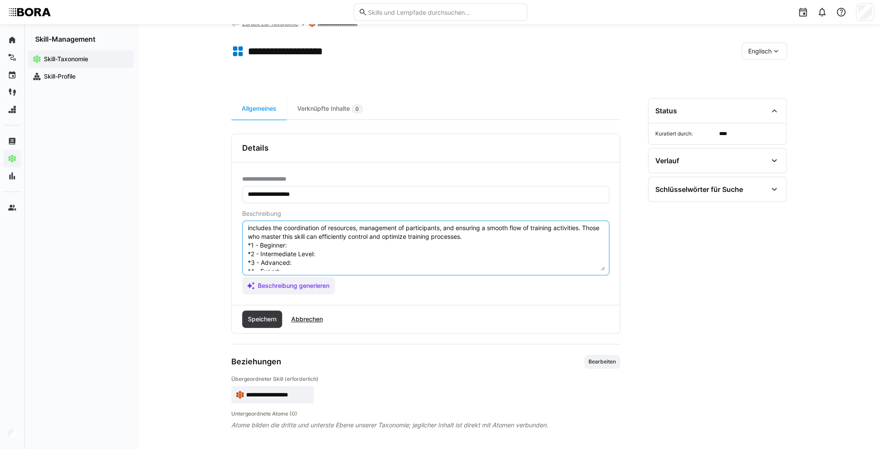
scroll to position [0, 0]
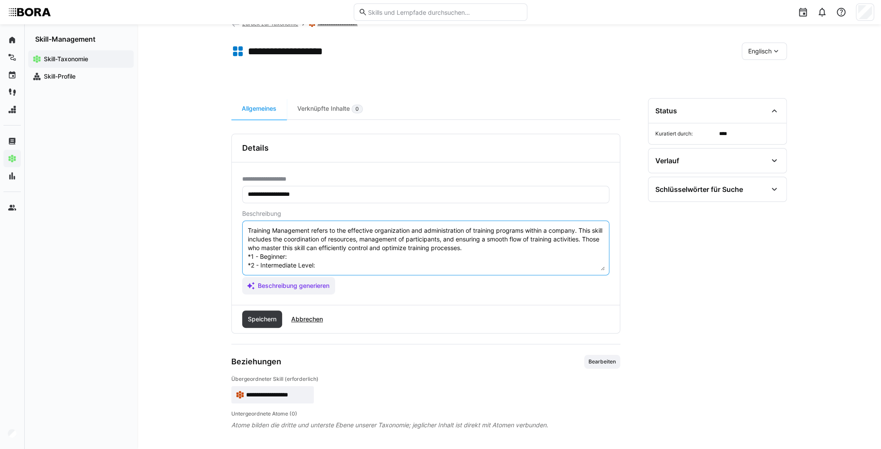
click at [299, 255] on textarea "Training Management refers to the effective organization and administration of …" at bounding box center [426, 247] width 358 height 45
click at [329, 260] on textarea "Training Management refers to the effective organization and administration of …" at bounding box center [426, 247] width 358 height 45
click at [326, 256] on textarea "Training Management refers to the effective organization and administration of …" at bounding box center [426, 247] width 358 height 45
paste textarea "Supports administrative tasks like participant registration, room booking, and …"
click at [328, 266] on textarea "Training Management refers to the effective organization and administration of …" at bounding box center [426, 247] width 358 height 45
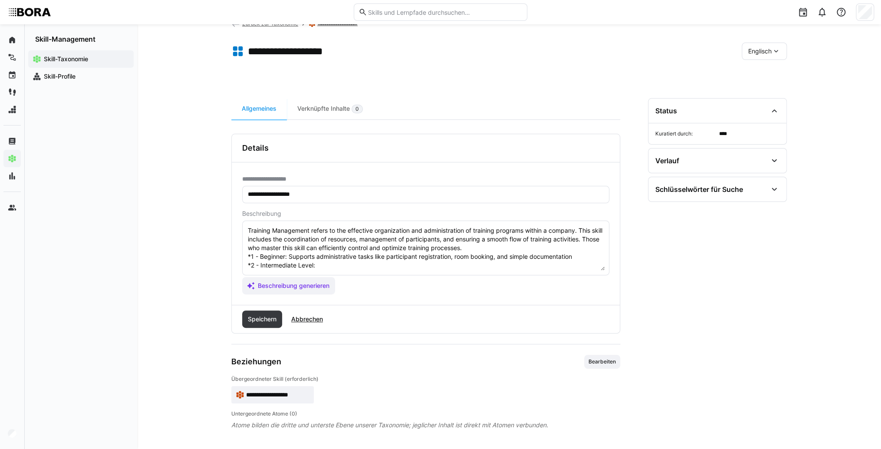
click at [329, 264] on textarea "Training Management refers to the effective organization and administration of …" at bounding box center [426, 247] width 358 height 45
paste textarea "Organizes trainings independently, coordinates technical equipment and communic…"
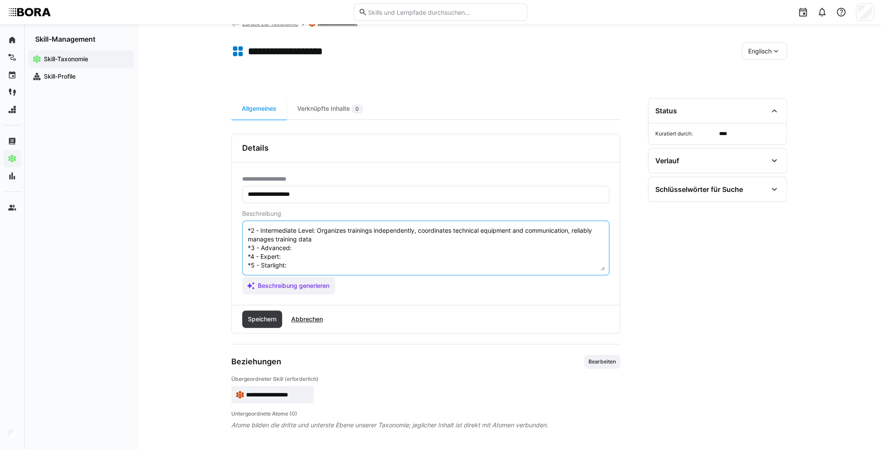
click at [304, 239] on textarea "Training Management refers to the effective organization and administration of …" at bounding box center [426, 247] width 358 height 45
click at [332, 245] on textarea "Training Management refers to the effective organization and administration of …" at bounding box center [426, 247] width 358 height 45
click at [327, 240] on textarea "Training Management refers to the effective organization and administration of …" at bounding box center [426, 247] width 358 height 45
paste textarea "Optimizes processes using digital tools, automates routine tasks, ensures compl…"
click at [323, 251] on textarea "Training Management refers to the effective organization and administration of …" at bounding box center [426, 247] width 358 height 45
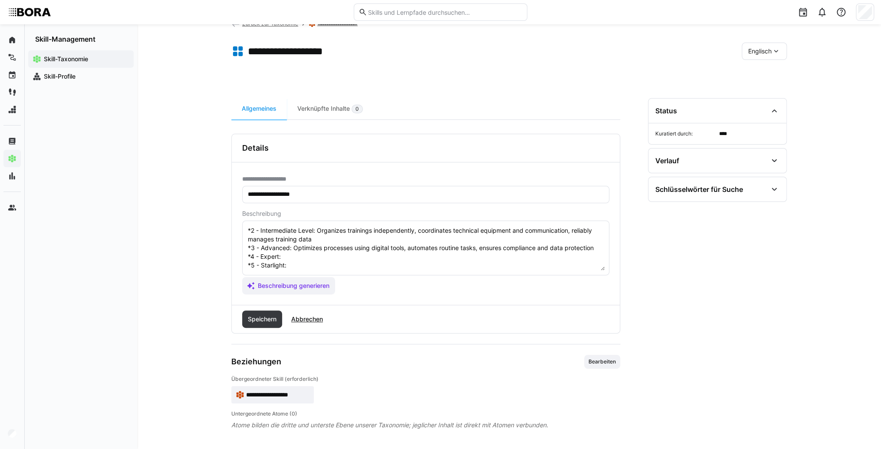
click at [301, 250] on textarea "Training Management refers to the effective organization and administration of …" at bounding box center [426, 247] width 358 height 45
paste textarea "Manages comprehensive training management systems, analyzes and improves proces…"
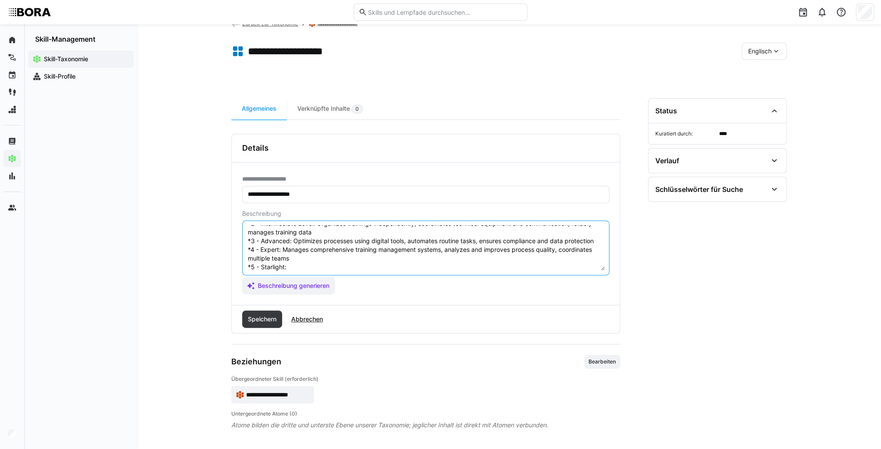
click at [305, 263] on textarea "Training Management refers to the effective organization and administration of …" at bounding box center [426, 247] width 358 height 45
click at [304, 267] on textarea "Training Management refers to the effective organization and administration of …" at bounding box center [426, 247] width 358 height 45
paste textarea "Develops company-wide standards and innovative systems for training administrat…"
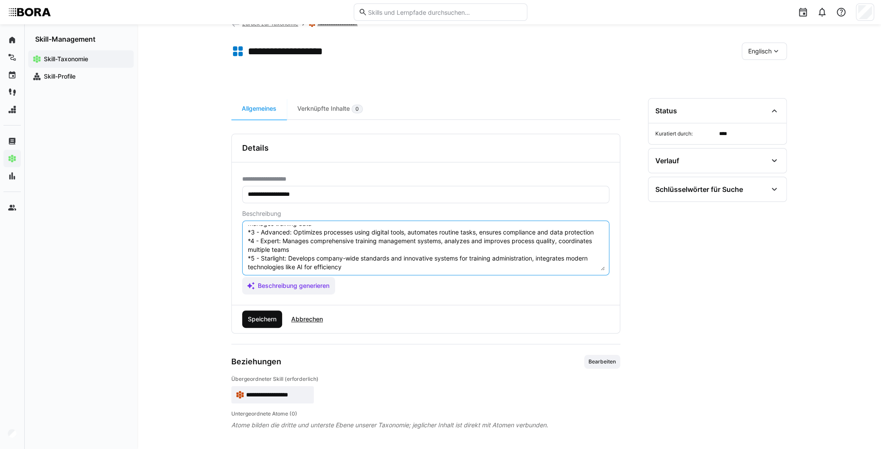
type textarea "Training Management refers to the effective organization and administration of …"
click at [257, 315] on span "Speichern" at bounding box center [262, 319] width 31 height 9
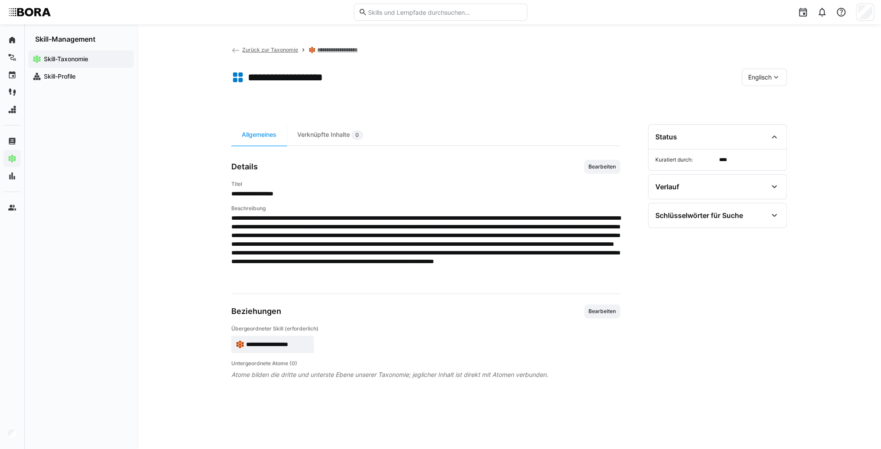
click at [770, 79] on span "Englisch" at bounding box center [759, 77] width 23 height 9
click at [768, 101] on span "Deutsch" at bounding box center [759, 99] width 23 height 9
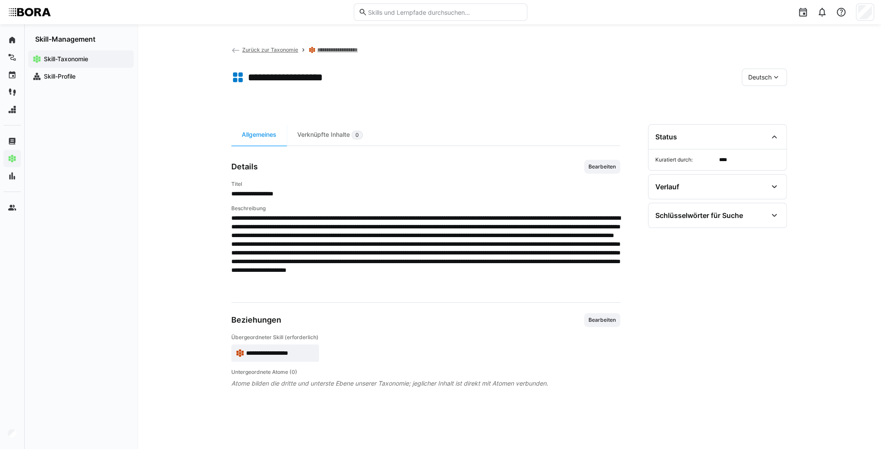
click at [293, 350] on span "**********" at bounding box center [280, 353] width 69 height 9
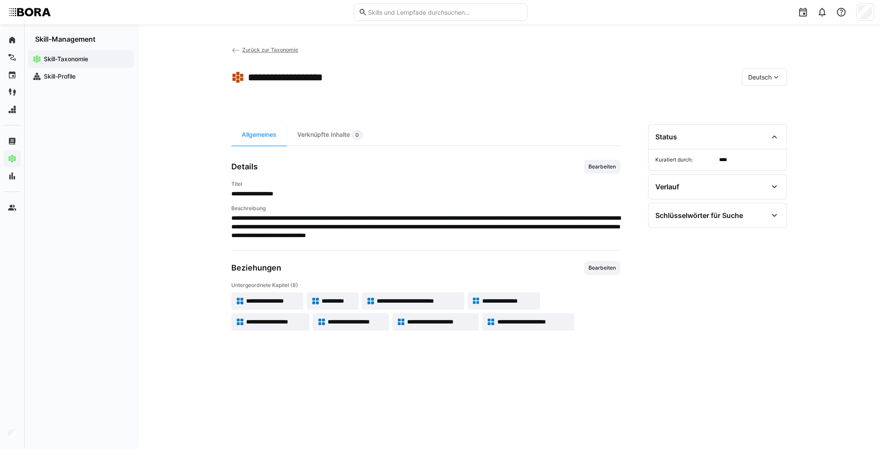
click at [338, 323] on span "**********" at bounding box center [356, 321] width 56 height 9
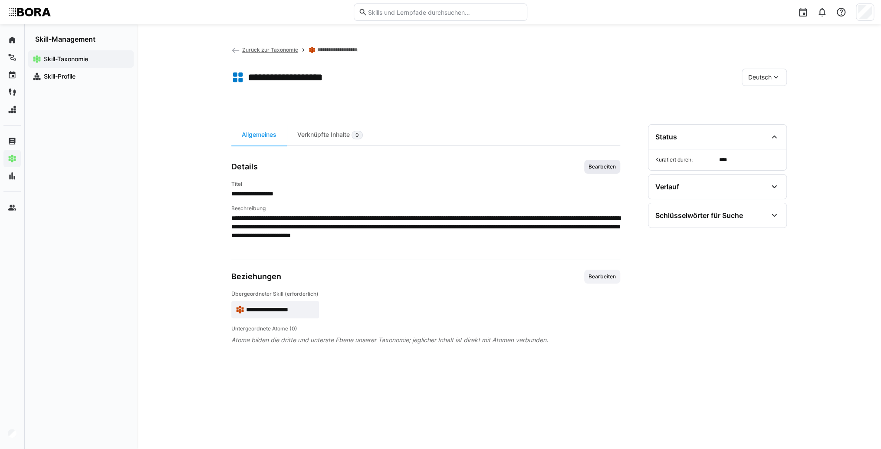
click at [595, 173] on span "Bearbeiten" at bounding box center [602, 167] width 36 height 14
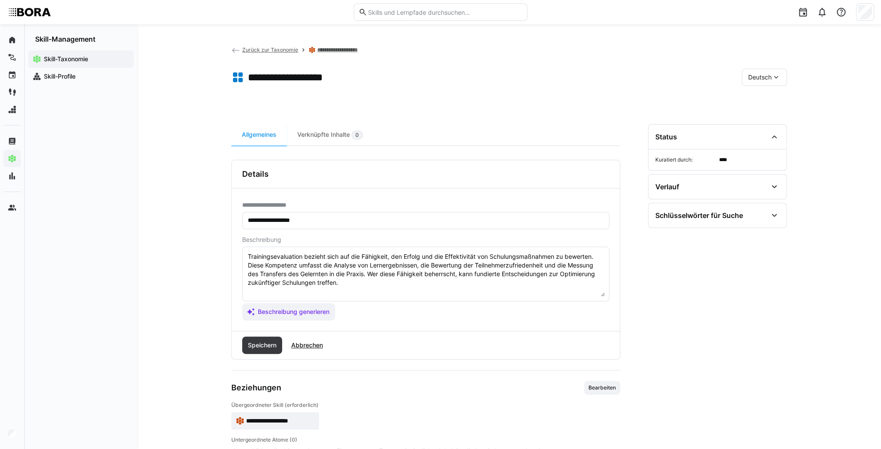
click at [347, 285] on textarea "Trainingsevaluation bezieht sich auf die Fähigkeit, den Erfolg und die Effektiv…" at bounding box center [426, 273] width 358 height 45
click at [265, 292] on textarea "Trainingsevaluation bezieht sich auf die Fähigkeit, den Erfolg und die Effektiv…" at bounding box center [426, 273] width 358 height 45
paste textarea "*1 - Anfänger: *2 - Mittelstufe: *3 - Fortgeschritten: *4 - Experte: *5 - Starl…"
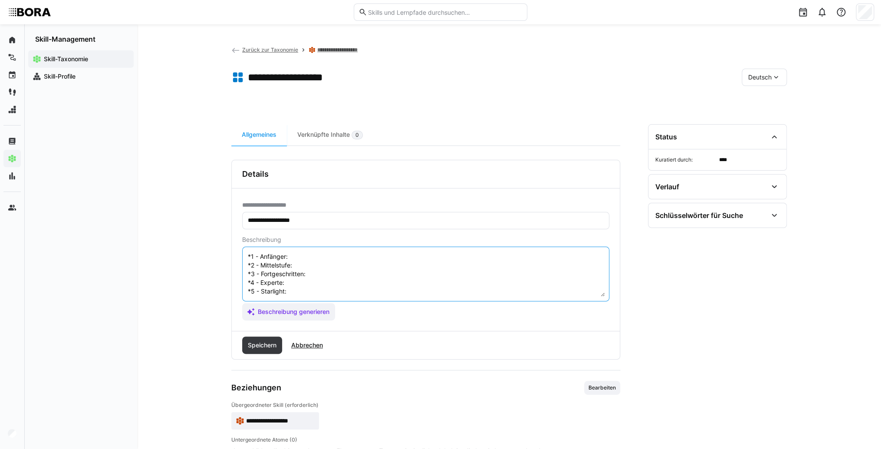
scroll to position [7, 0]
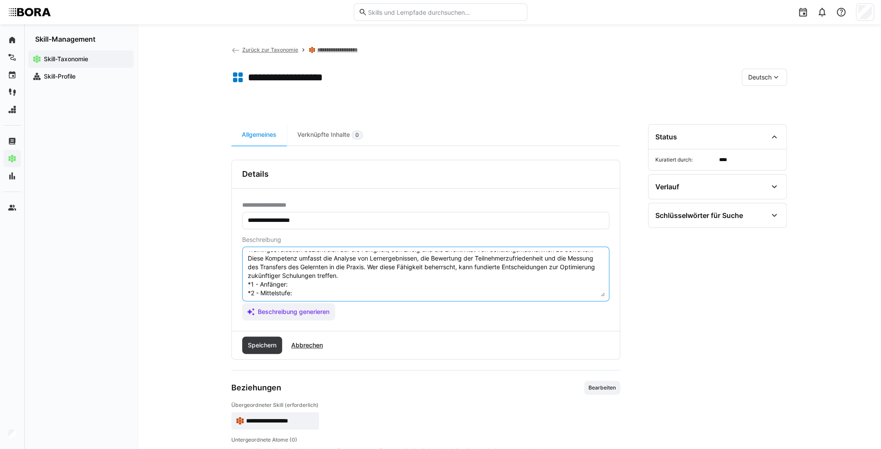
click at [292, 283] on textarea "Trainingsevaluation bezieht sich auf die Fähigkeit, den Erfolg und die Effektiv…" at bounding box center [426, 273] width 358 height 45
click at [315, 285] on textarea "Trainingsevaluation bezieht sich auf die Fähigkeit, den Erfolg und die Effektiv…" at bounding box center [426, 273] width 358 height 45
paste textarea "Führt einfache Evaluationen wie Feedbackbögen durch, sammelt Daten und unterstü…"
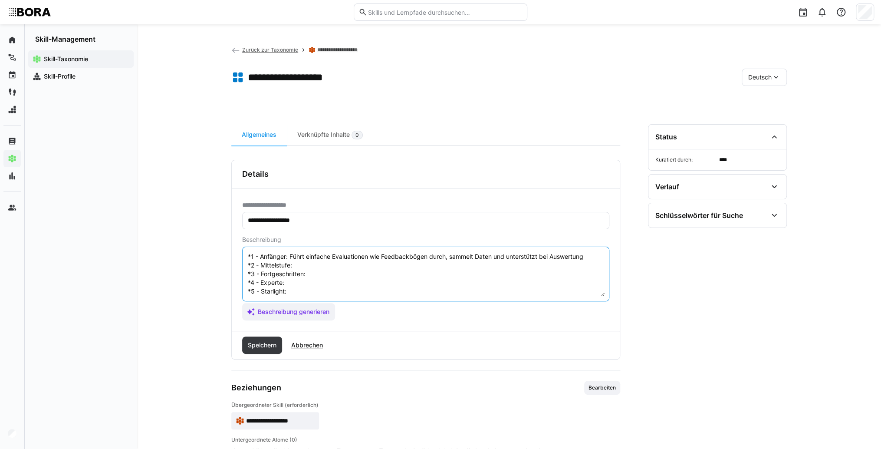
click at [310, 260] on textarea "Trainingsevaluation bezieht sich auf die Fähigkeit, den Erfolg und die Effektiv…" at bounding box center [426, 273] width 358 height 45
click at [367, 258] on textarea "Trainingsevaluation bezieht sich auf die Fähigkeit, den Erfolg und die Effektiv…" at bounding box center [426, 273] width 358 height 45
paste textarea "Analysiert Trainingsergebnisse eigenständig, interpretiert Feedback, identifizi…"
click at [358, 276] on textarea "Trainingsevaluation bezieht sich auf die Fähigkeit, den Erfolg und die Effektiv…" at bounding box center [426, 273] width 358 height 45
click at [319, 273] on textarea "Trainingsevaluation bezieht sich auf die Fähigkeit, den Erfolg und die Effektiv…" at bounding box center [426, 273] width 358 height 45
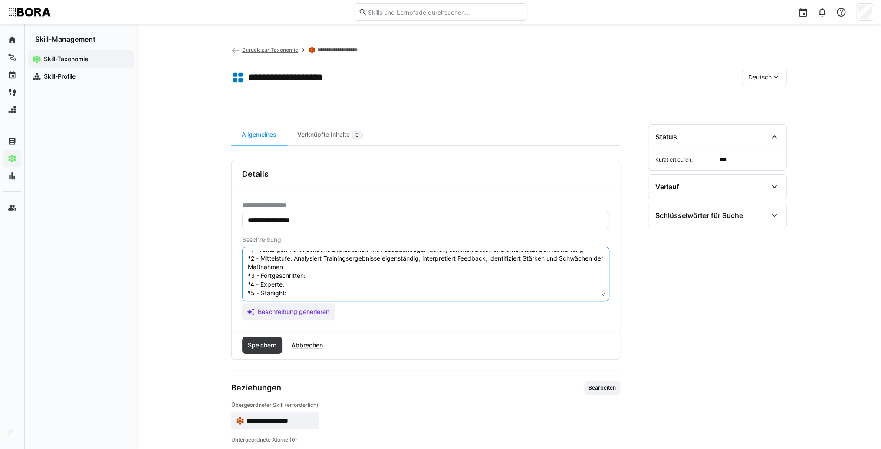
paste textarea "Nutzt verschiedene Evaluationsmethoden, interpretiert Daten umfassend, leitet k…"
click at [313, 293] on textarea "Trainingsevaluation bezieht sich auf die Fähigkeit, den Erfolg und die Effektiv…" at bounding box center [426, 273] width 358 height 45
click at [309, 292] on textarea "Trainingsevaluation bezieht sich auf die Fähigkeit, den Erfolg und die Effektiv…" at bounding box center [426, 273] width 358 height 45
paste textarea "Entwickelt kontinuierliche Evaluationsprozesse, integriert qualitative und quan…"
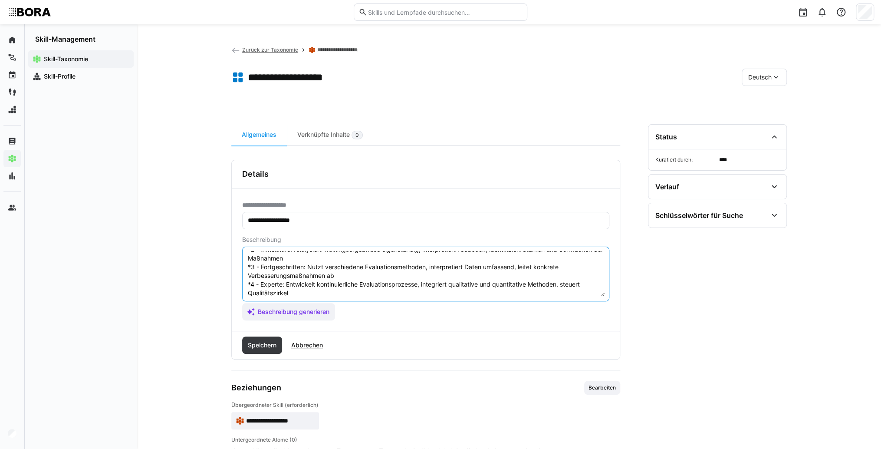
scroll to position [69, 0]
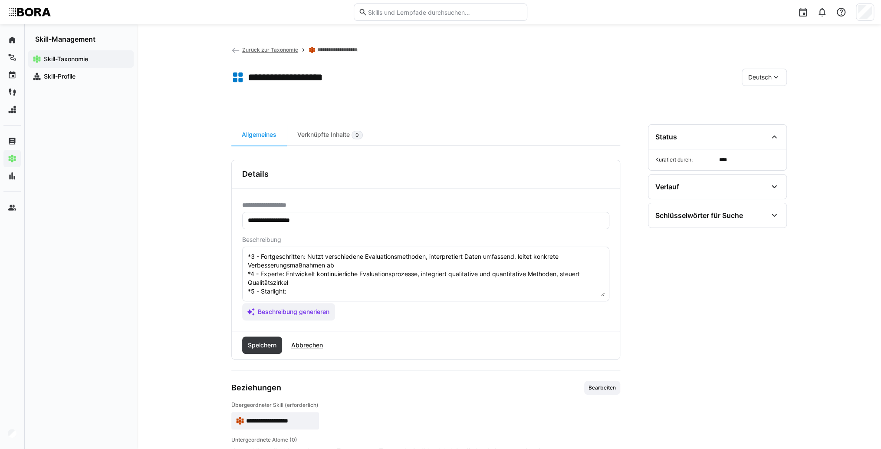
click at [352, 282] on textarea "Trainingsevaluation bezieht sich auf die Fähigkeit, den Erfolg und die Effektiv…" at bounding box center [426, 273] width 358 height 45
paste textarea "Gestaltet strategisches Lerncontrolling, entwickelt innovative Evaluationskonze…"
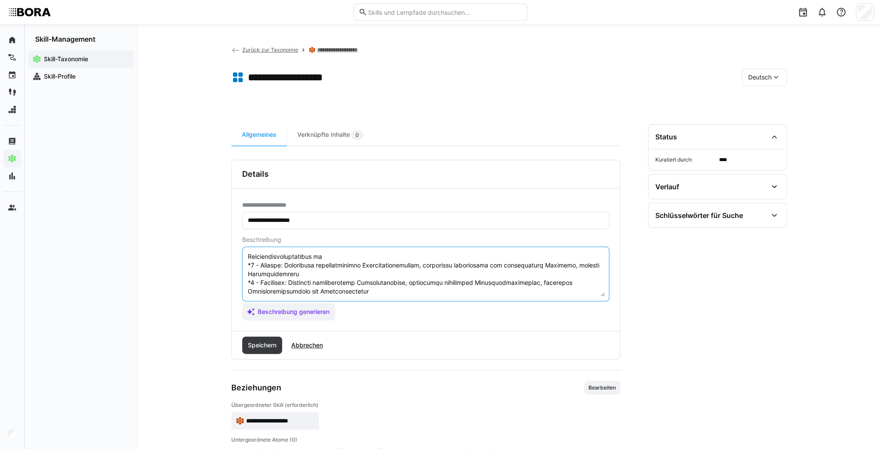
scroll to position [78, 0]
type textarea "Loremipsumdolorsita consect adip eli sed Doeiusmod, tem Incidi utl etd Magnaali…"
click at [270, 346] on span "Speichern" at bounding box center [262, 345] width 31 height 9
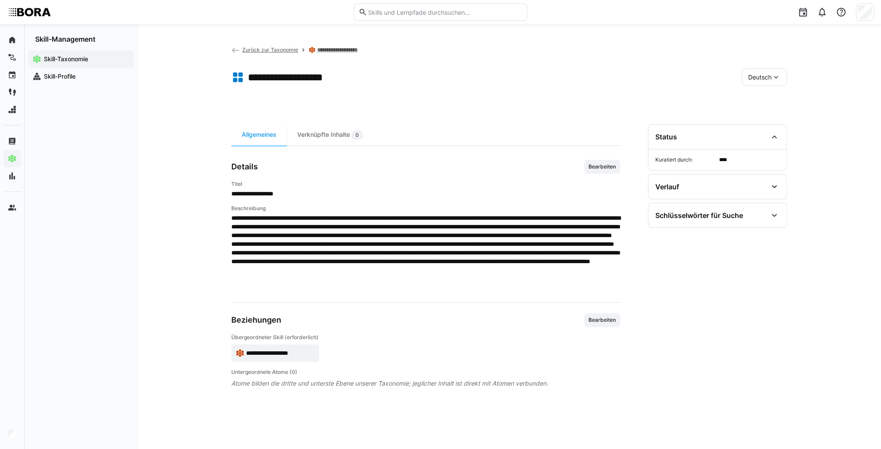
click at [772, 76] on eds-icon at bounding box center [776, 77] width 9 height 9
click at [772, 118] on span "Englisch" at bounding box center [759, 118] width 23 height 9
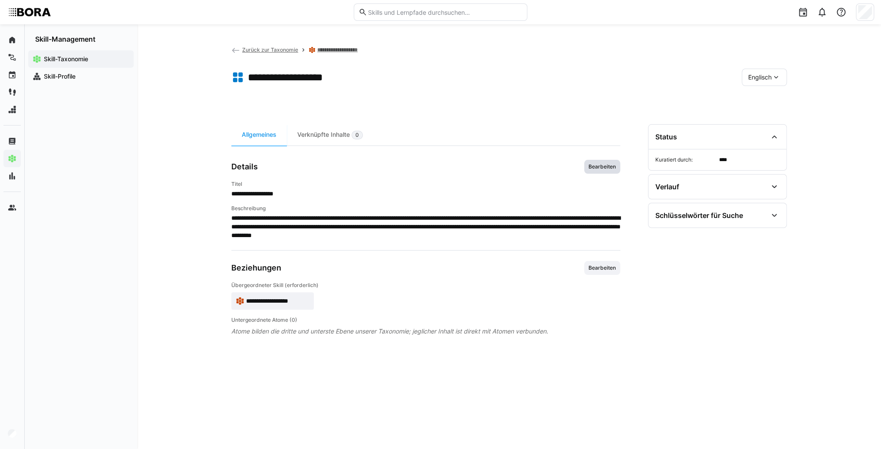
click at [615, 166] on span "Bearbeiten" at bounding box center [602, 166] width 29 height 7
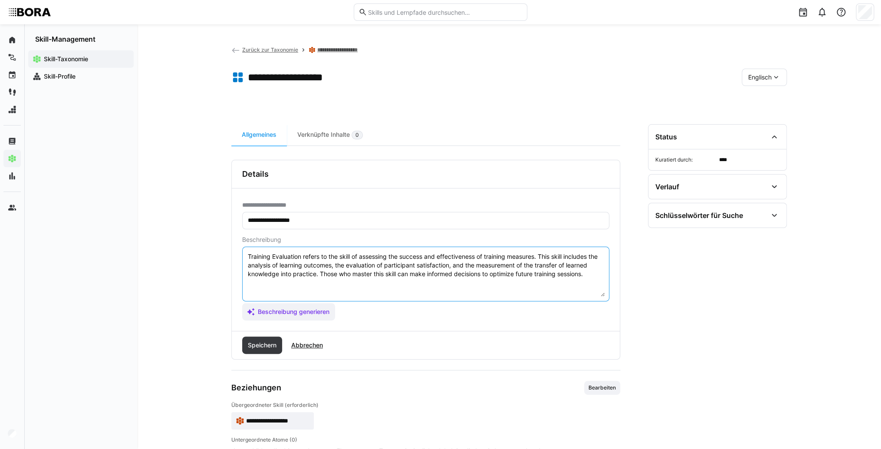
click at [591, 276] on textarea "Training Evaluation refers to the skill of assessing the success and effectiven…" at bounding box center [426, 273] width 358 height 45
click at [258, 283] on textarea "Training Evaluation refers to the skill of assessing the success and effectiven…" at bounding box center [426, 273] width 358 height 45
paste textarea "*1 - Beginner: *2 - Intermediate Level: *3 - Advanced: *4 - Expert: *5 - Starli…"
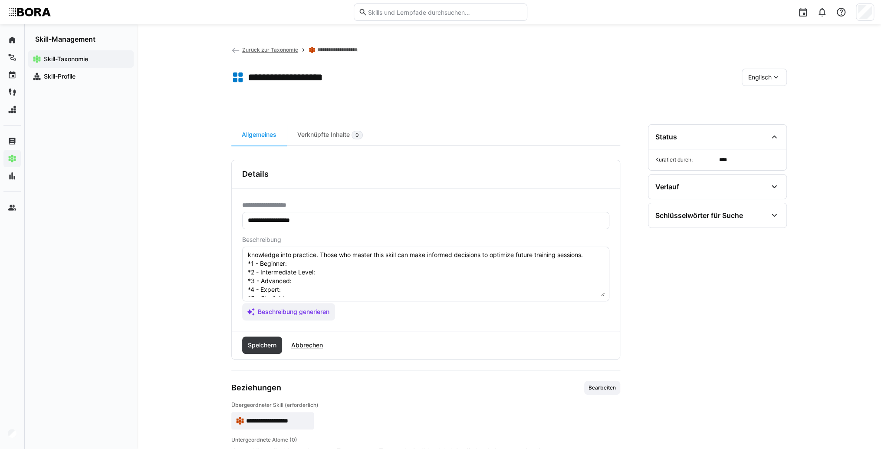
scroll to position [7, 0]
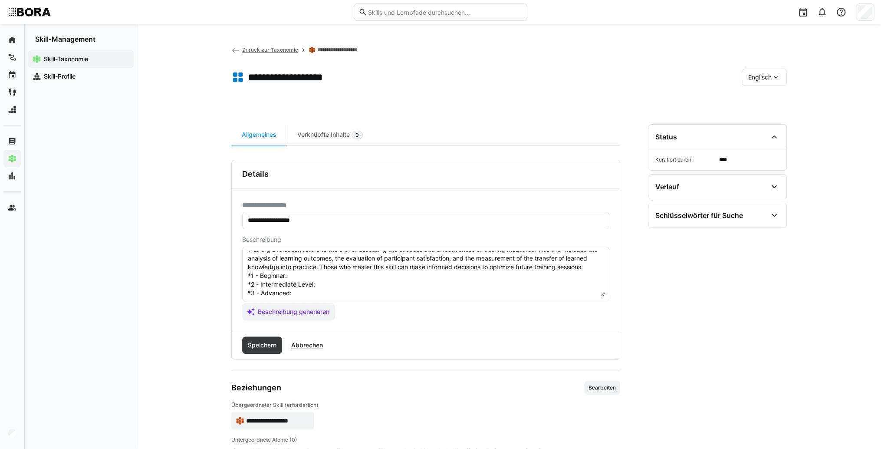
click at [327, 280] on textarea "Training Evaluation refers to the skill of assessing the success and effectiven…" at bounding box center [426, 273] width 358 height 45
paste textarea "Conducts simple evaluations such as feedback surveys, collects data, supports b…"
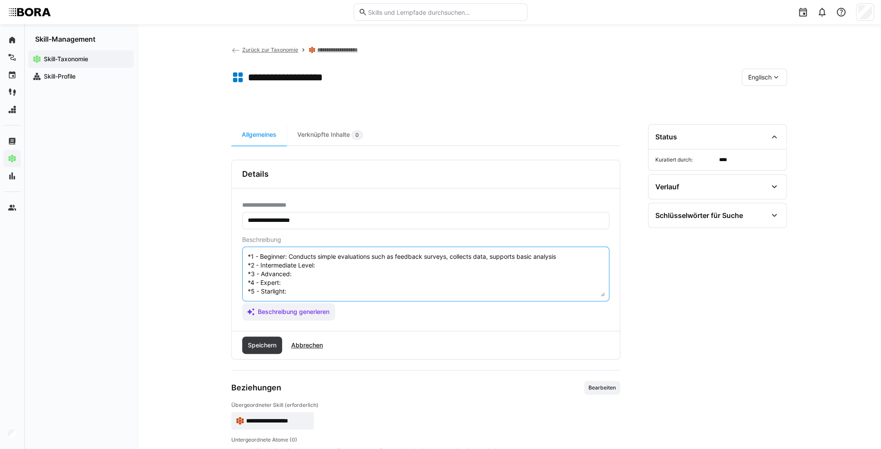
click at [325, 260] on textarea "Training Evaluation refers to the skill of assessing the success and effectiven…" at bounding box center [426, 273] width 358 height 45
click at [336, 261] on textarea "Training Evaluation refers to the skill of assessing the success and effectiven…" at bounding box center [426, 273] width 358 height 45
paste textarea "Independently analyzes training results, interprets feedback, identifies streng…"
click at [321, 264] on textarea "Training Evaluation refers to the skill of assessing the success and effectiven…" at bounding box center [426, 273] width 358 height 45
click at [330, 266] on textarea "Training Evaluation refers to the skill of assessing the success and effectiven…" at bounding box center [426, 273] width 358 height 45
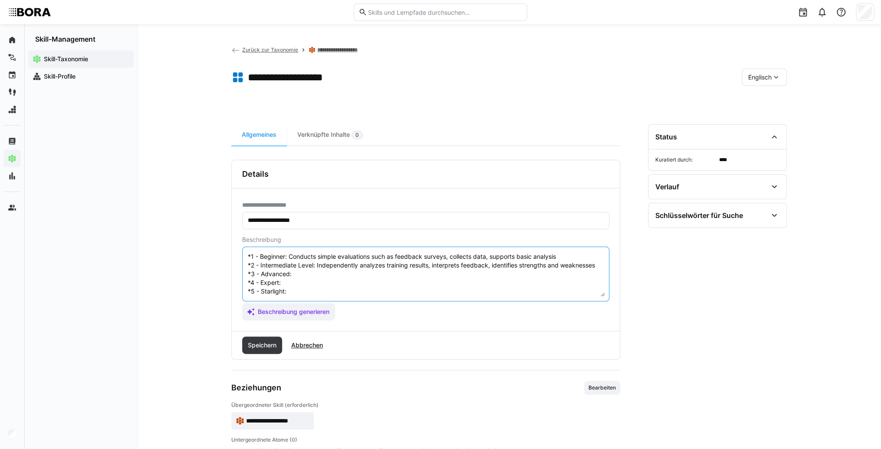
paste textarea "Uses various evaluation methods, comprehensively interprets data, derives concr…"
click at [319, 278] on textarea "Training Evaluation refers to the skill of assessing the success and effectiven…" at bounding box center [426, 273] width 358 height 45
click at [289, 277] on textarea "Training Evaluation refers to the skill of assessing the success and effectiven…" at bounding box center [426, 273] width 358 height 45
paste textarea "Develops continuous evaluation processes, integrates qualitative and quantitati…"
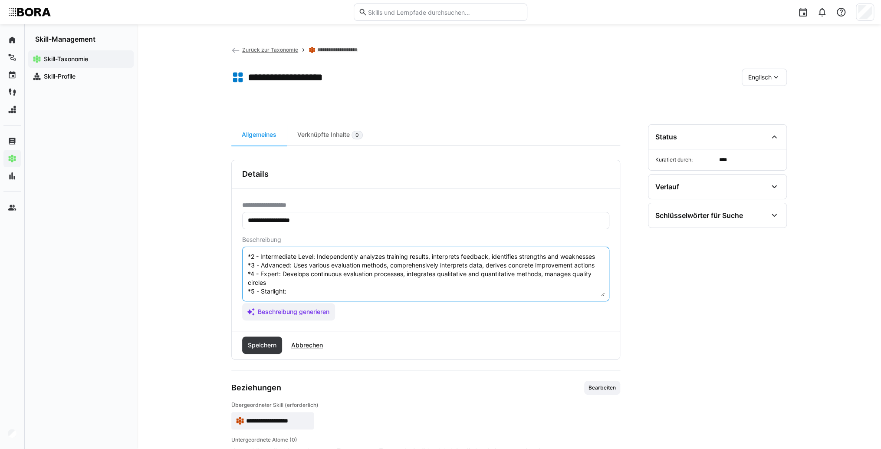
click at [291, 290] on textarea "Training Evaluation refers to the skill of assessing the success and effectiven…" at bounding box center [426, 273] width 358 height 45
click at [303, 293] on textarea "Training Evaluation refers to the skill of assessing the success and effectiven…" at bounding box center [426, 273] width 358 height 45
paste textarea "Designs strategic learning controlling, develops innovative evaluation concepts…"
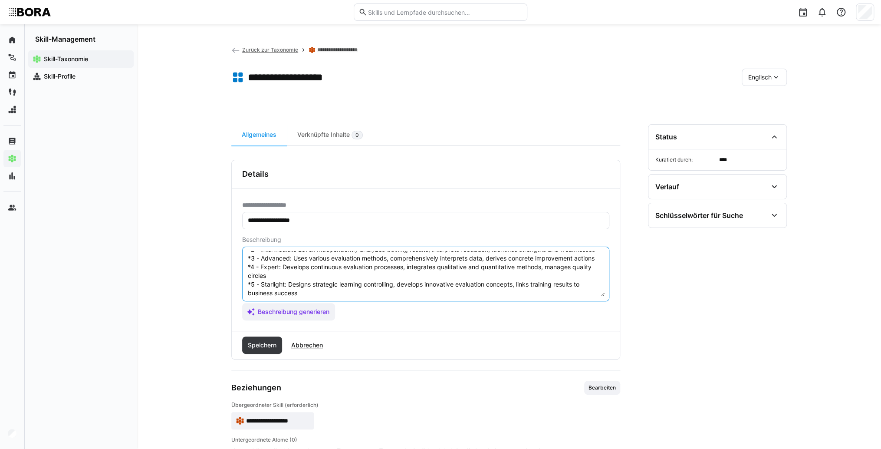
scroll to position [50, 0]
type textarea "Training Evaluation refers to the skill of assessing the success and effectiven…"
click at [267, 347] on span "Speichern" at bounding box center [262, 345] width 31 height 9
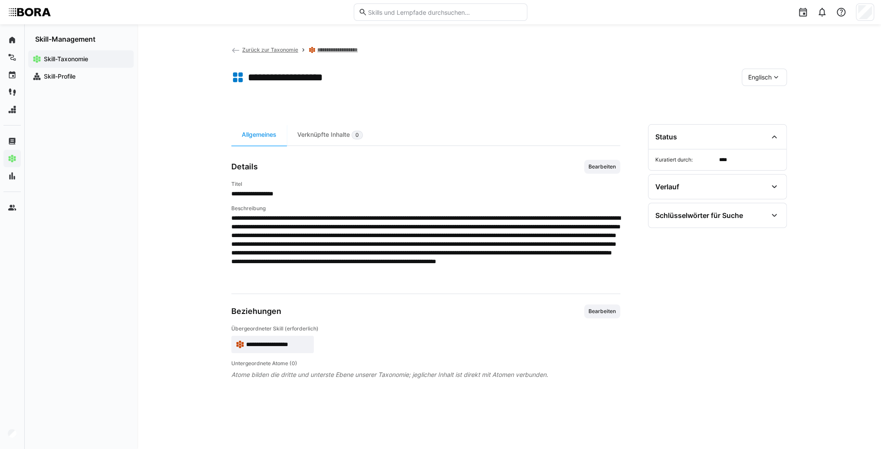
click at [240, 47] on link "Zurück zur Taxonomie" at bounding box center [264, 49] width 67 height 7
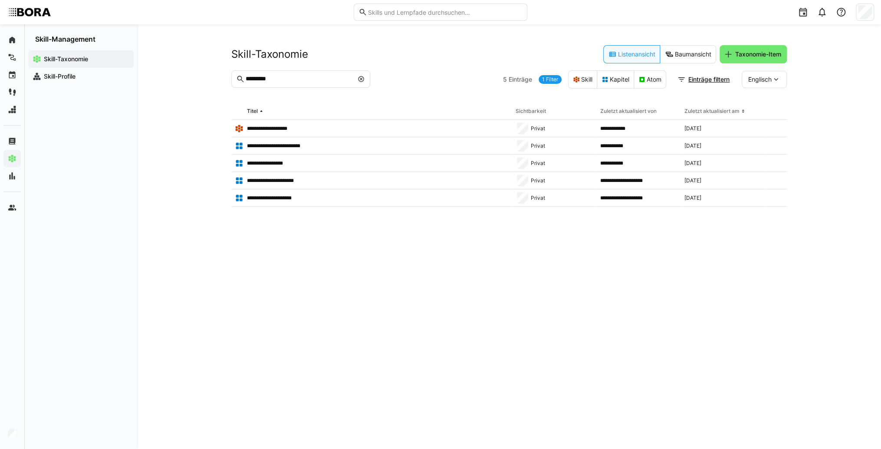
click at [368, 81] on eds-input "*********" at bounding box center [300, 78] width 139 height 17
click at [363, 80] on eds-icon at bounding box center [361, 79] width 7 height 7
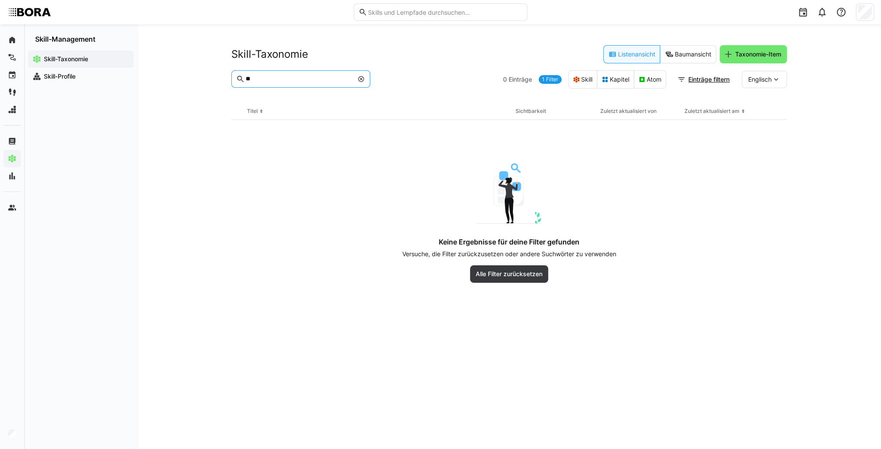
type input "*"
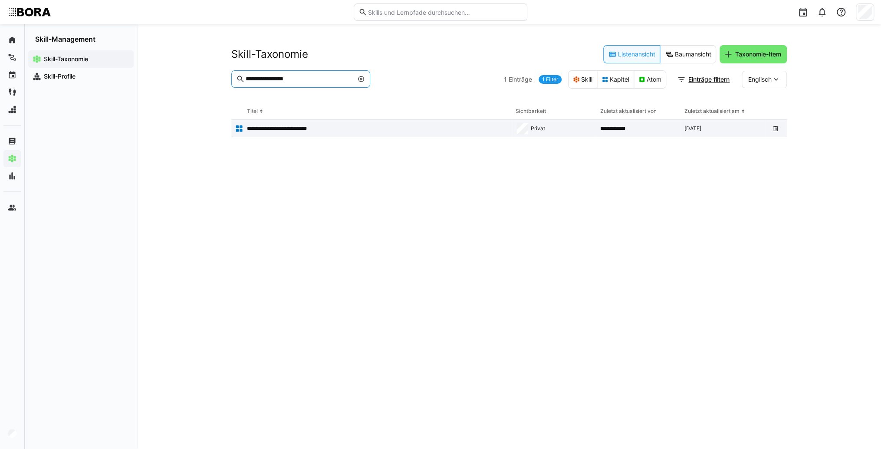
type input "**********"
click at [301, 126] on p "**********" at bounding box center [283, 128] width 73 height 7
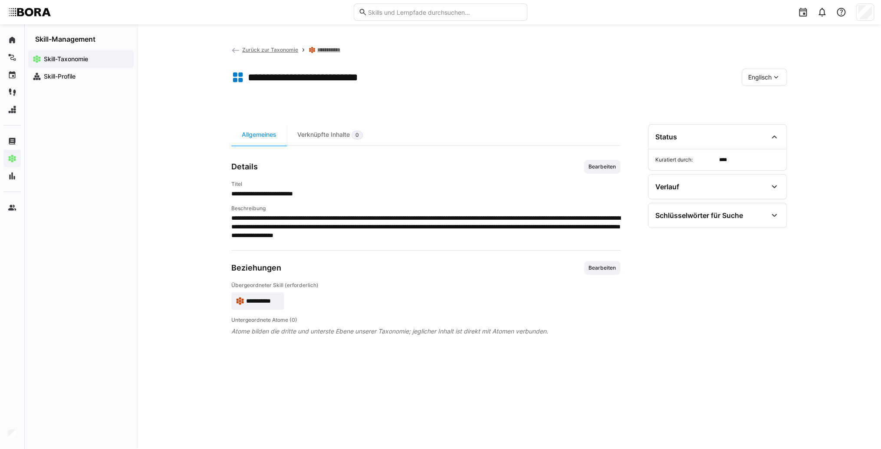
click at [764, 81] on span "Englisch" at bounding box center [759, 77] width 23 height 9
click at [770, 96] on span "Deutsch" at bounding box center [759, 100] width 23 height 9
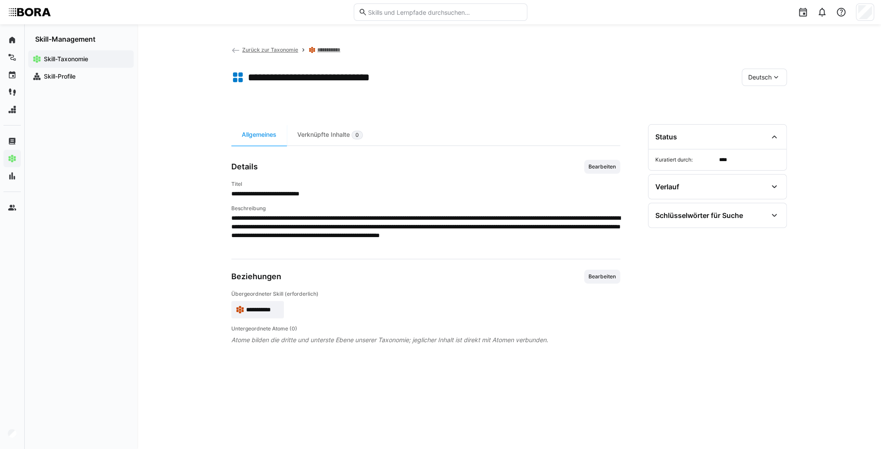
click at [273, 307] on span "**********" at bounding box center [262, 309] width 33 height 9
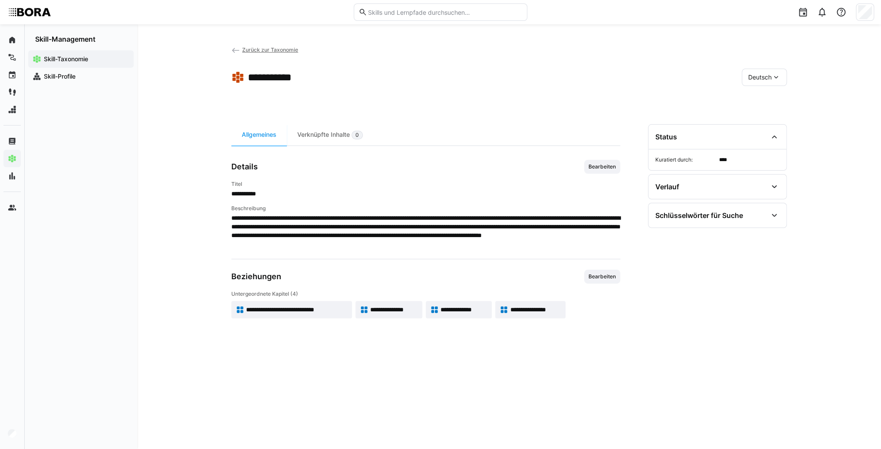
click at [339, 307] on span "**********" at bounding box center [297, 309] width 102 height 9
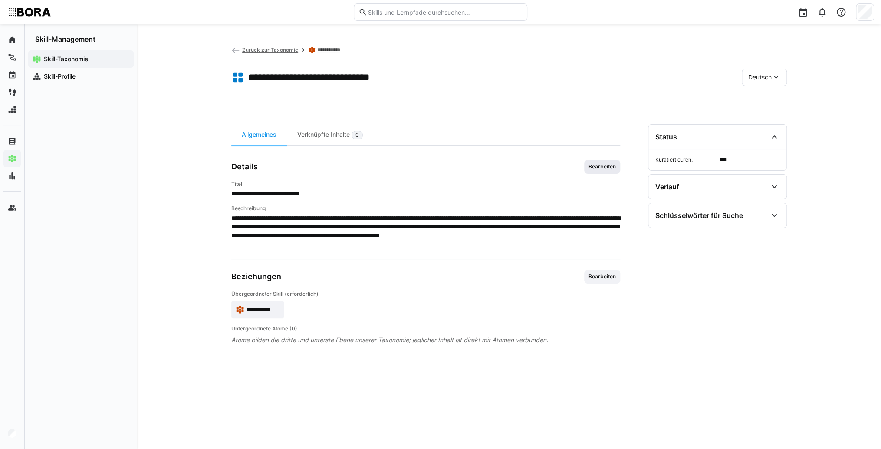
click at [594, 172] on span "Bearbeiten" at bounding box center [602, 167] width 36 height 14
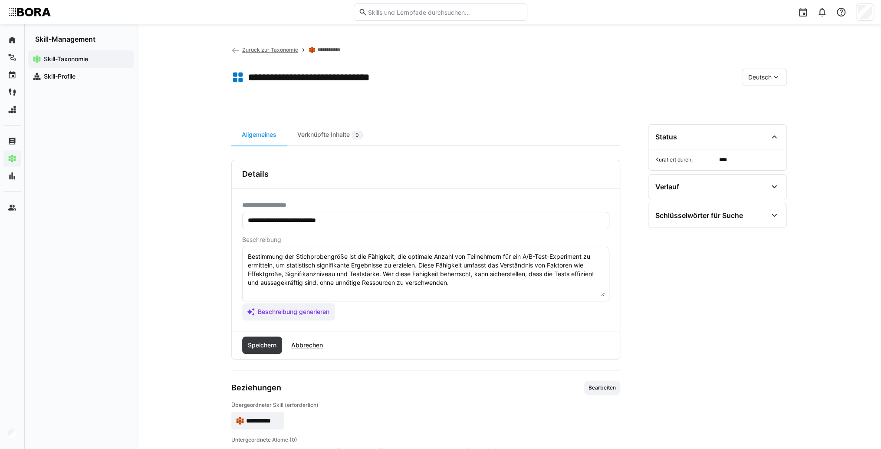
scroll to position [26, 0]
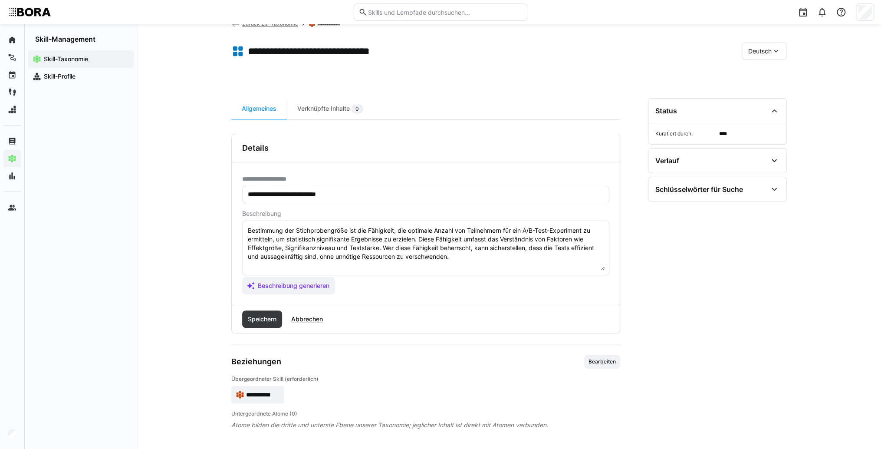
click at [474, 258] on textarea "Bestimmung der Stichprobengröße ist die Fähigkeit, die optimale Anzahl von Teil…" at bounding box center [426, 247] width 358 height 45
click at [349, 262] on textarea "Bestimmung der Stichprobengröße ist die Fähigkeit, die optimale Anzahl von Teil…" at bounding box center [426, 247] width 358 height 45
paste textarea "*1 - Anfänger: *2 - Mittelstufe: *3 - Fortgeschritten: *4 - Experte: *5 - Starl…"
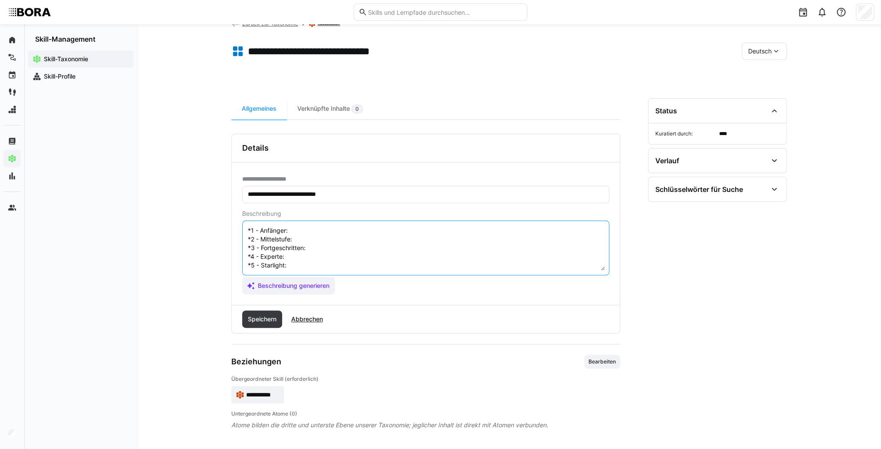
scroll to position [7, 0]
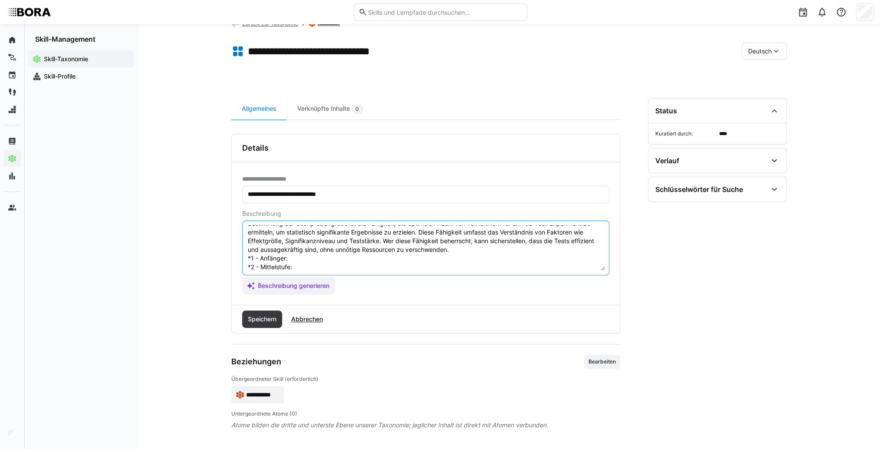
click at [352, 254] on textarea "Bestimmung der Stichprobengröße ist die Fähigkeit, die optimale Anzahl von Teil…" at bounding box center [426, 247] width 358 height 45
click at [296, 258] on textarea "Bestimmung der Stichprobengröße ist die Fähigkeit, die optimale Anzahl von Teil…" at bounding box center [426, 247] width 358 height 45
paste textarea "Kennt die grundlegende Bedeutung der Stichprobengröße für die Aussagekraft von …"
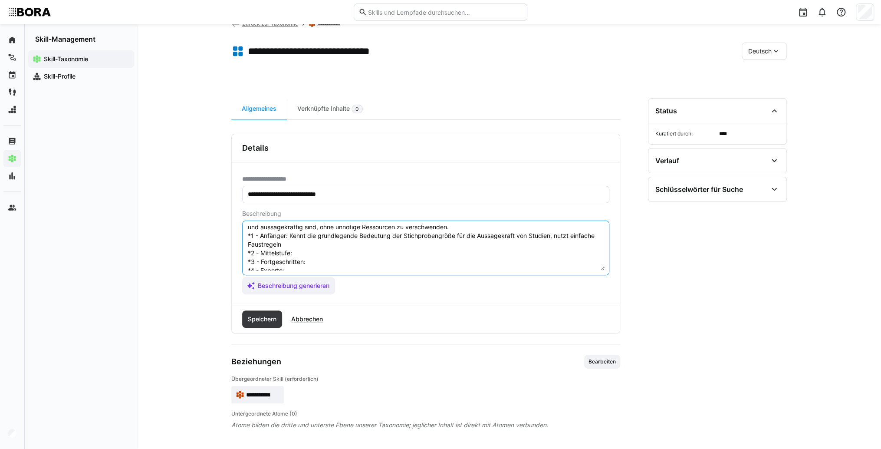
scroll to position [42, 0]
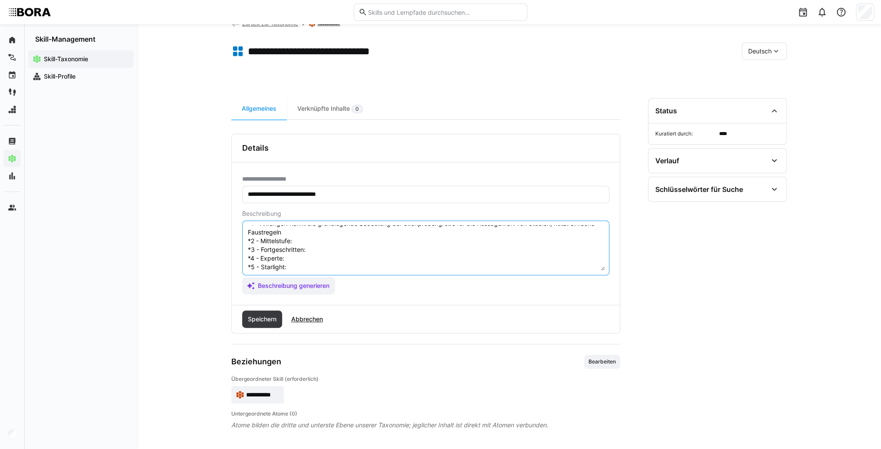
click at [307, 240] on textarea "Bestimmung der Stichprobengröße ist die Fähigkeit, die optimale Anzahl von Teil…" at bounding box center [426, 247] width 358 height 45
click at [309, 237] on textarea "Bestimmung der Stichprobengröße ist die Fähigkeit, die optimale Anzahl von Teil…" at bounding box center [426, 247] width 358 height 45
paste textarea "Wendet grundlegende Formeln und Softwaretools an, berücksichtigt Faktoren wie P…"
click at [329, 260] on textarea "Bestimmung der Stichprobengröße ist die Fähigkeit, die optimale Anzahl von Teil…" at bounding box center [426, 247] width 358 height 45
click at [322, 255] on textarea "Bestimmung der Stichprobengröße ist die Fähigkeit, die optimale Anzahl von Teil…" at bounding box center [426, 247] width 358 height 45
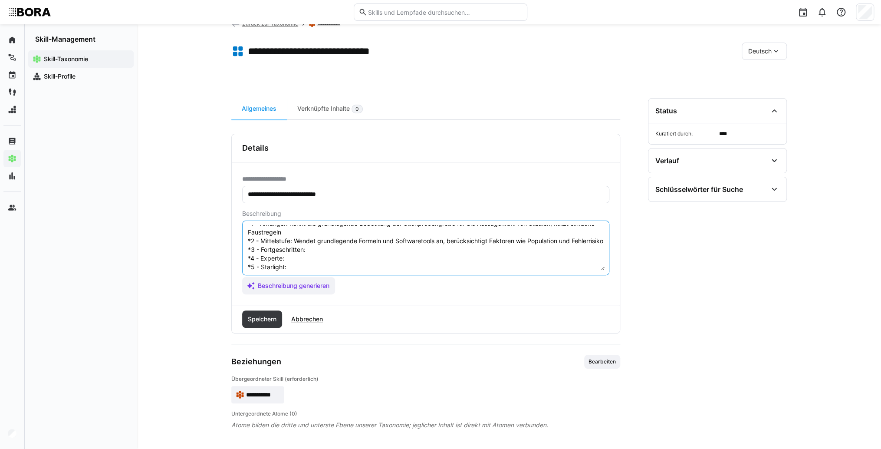
paste textarea "Berechnet Stichproben für verschiedene Studiendesigns, analysiert Einfluss von …"
click at [300, 241] on textarea "Bestimmung der Stichprobengröße ist die Fähigkeit, die optimale Anzahl von Teil…" at bounding box center [426, 247] width 358 height 45
click at [301, 251] on textarea "Bestimmung der Stichprobengröße ist die Fähigkeit, die optimale Anzahl von Teil…" at bounding box center [426, 247] width 358 height 45
click at [303, 247] on textarea "Bestimmung der Stichprobengröße ist die Fähigkeit, die optimale Anzahl von Teil…" at bounding box center [426, 247] width 358 height 45
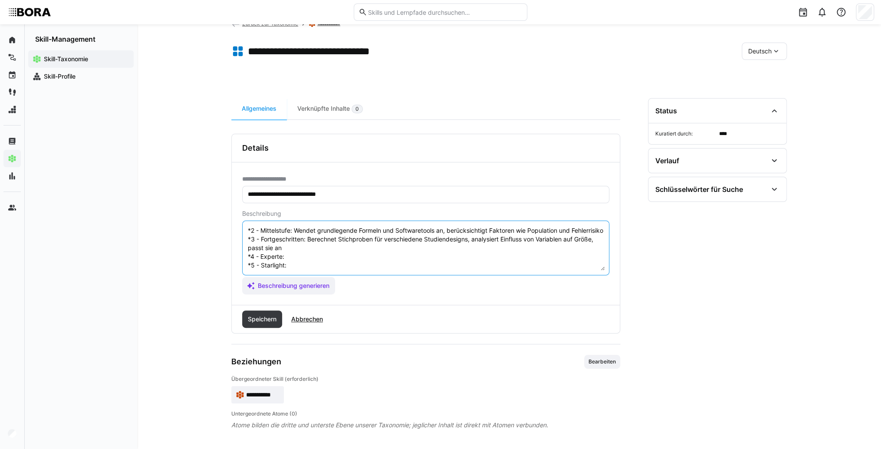
paste textarea "Berät Forschungsprojekte bei komplexen Stichprobengrößen, berücksichtigt statis…"
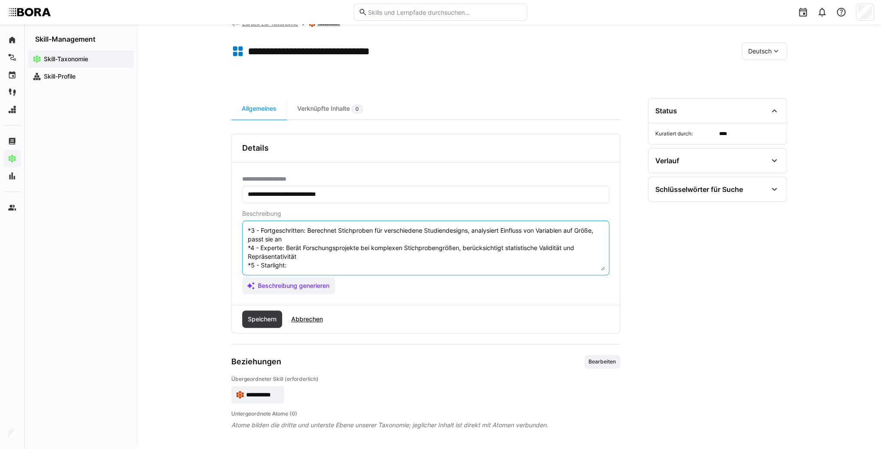
scroll to position [78, 0]
click at [306, 252] on textarea "Bestimmung der Stichprobengröße ist die Fähigkeit, die optimale Anzahl von Teil…" at bounding box center [426, 247] width 358 height 45
click at [301, 261] on textarea "Bestimmung der Stichprobengröße ist die Fähigkeit, die optimale Anzahl von Teil…" at bounding box center [426, 247] width 358 height 45
click at [302, 257] on textarea "Bestimmung der Stichprobengröße ist die Fähigkeit, die optimale Anzahl von Teil…" at bounding box center [426, 247] width 358 height 45
paste textarea "Entwickelt innovative Algorithmen und Methoden zur Optimierung der Stichprobeng…"
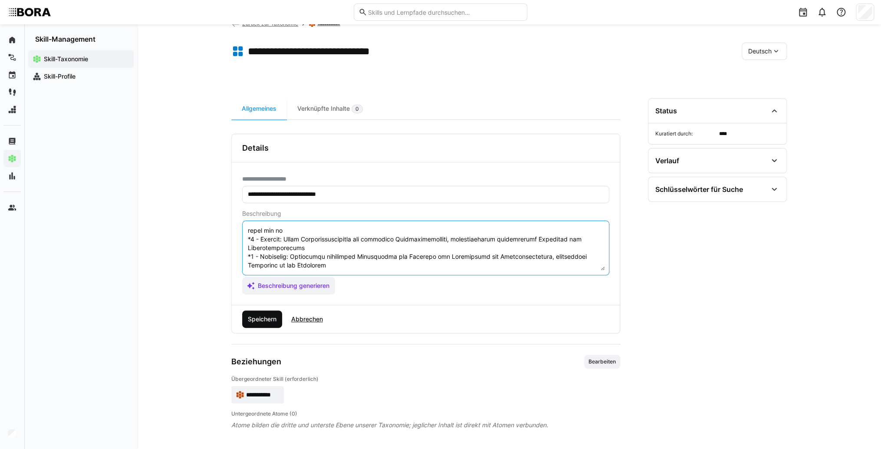
type textarea "Loremipsum dol Sitametconsectet adi eli Seddoeius, tem incididu Utlabo etd Magn…"
click at [272, 321] on span "Speichern" at bounding box center [262, 319] width 31 height 9
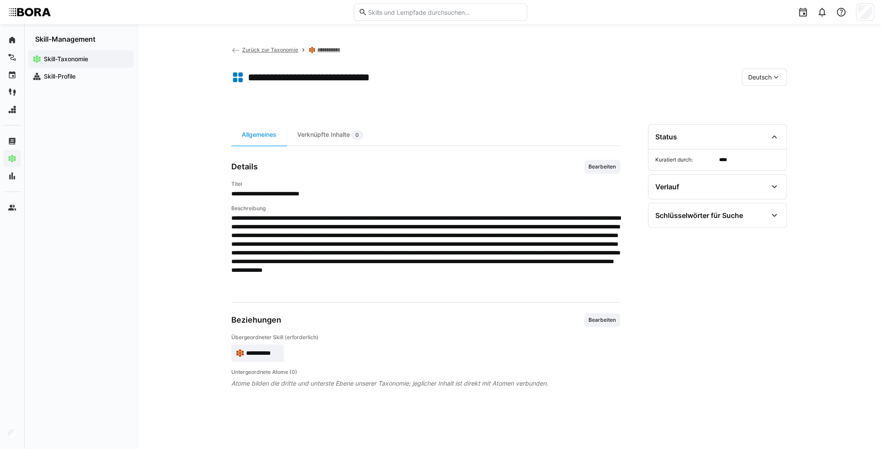
click at [771, 80] on span "Deutsch" at bounding box center [759, 77] width 23 height 9
click at [761, 119] on span "Englisch" at bounding box center [759, 118] width 23 height 9
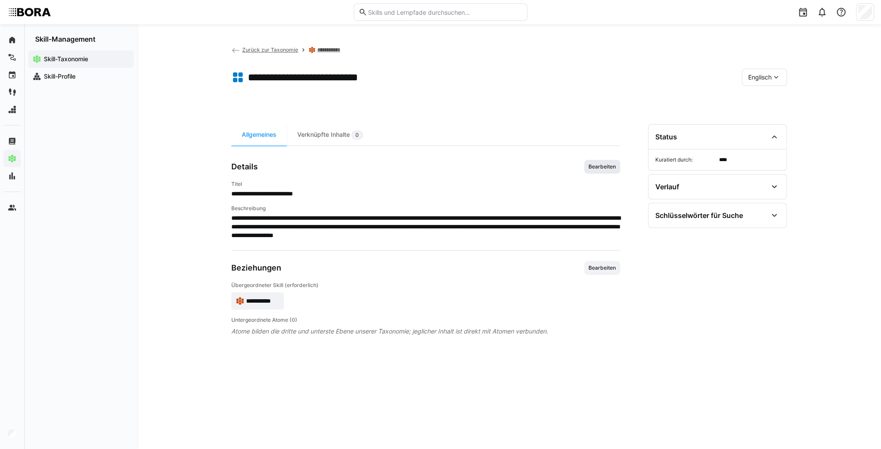
click at [606, 167] on span "Bearbeiten" at bounding box center [602, 166] width 29 height 7
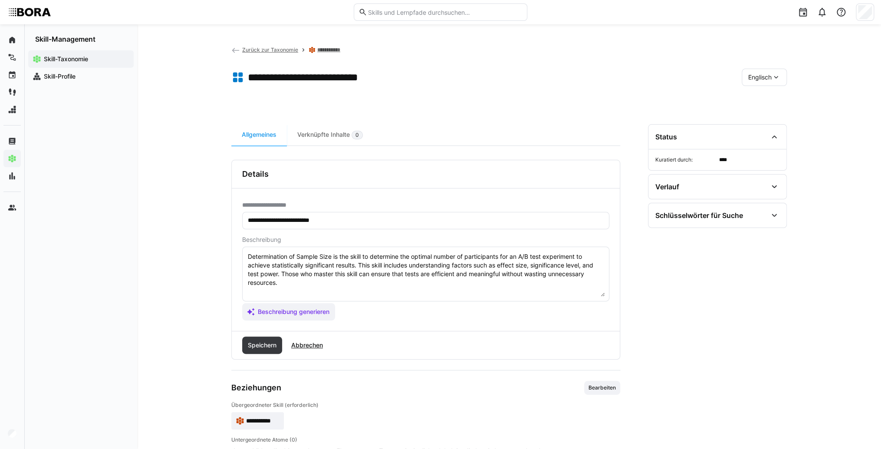
click at [451, 282] on textarea "Determination of Sample Size is the skill to determine the optimal number of pa…" at bounding box center [426, 273] width 358 height 45
click at [262, 288] on textarea "Determination of Sample Size is the skill to determine the optimal number of pa…" at bounding box center [426, 273] width 358 height 45
paste textarea "*1 - Beginner: *2 - Intermediate Level: *3 - Advanced: *4 - Expert: *5 - Starli…"
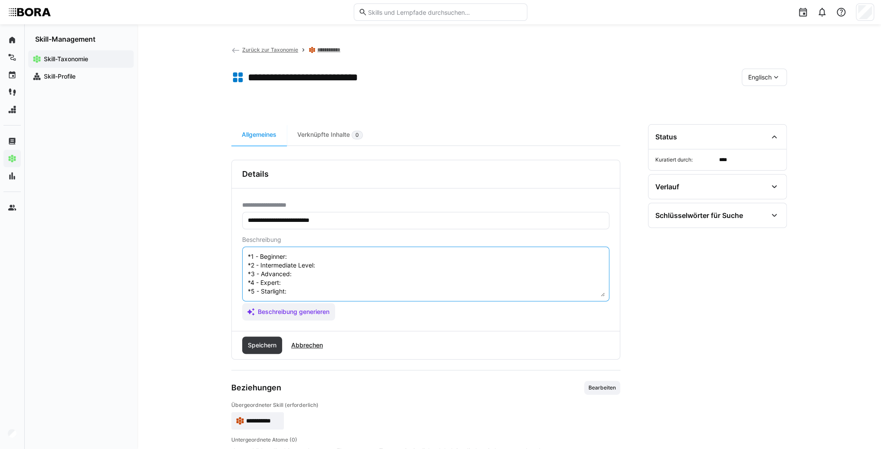
scroll to position [7, 0]
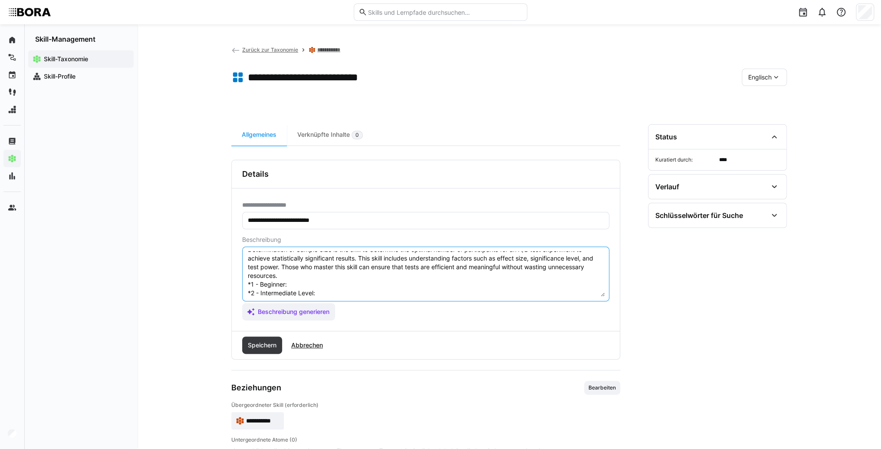
click at [301, 280] on textarea "Determination of Sample Size is the skill to determine the optimal number of pa…" at bounding box center [426, 273] width 358 height 45
click at [287, 284] on textarea "Determination of Sample Size is the skill to determine the optimal number of pa…" at bounding box center [426, 273] width 358 height 45
paste textarea "Understands the basic importance of sample size for study validity, applies sim…"
drag, startPoint x: 333, startPoint y: 290, endPoint x: 173, endPoint y: 260, distance: 163.1
click at [333, 290] on textarea "Determination of Sample Size is the skill to determine the optimal number of pa…" at bounding box center [426, 273] width 358 height 45
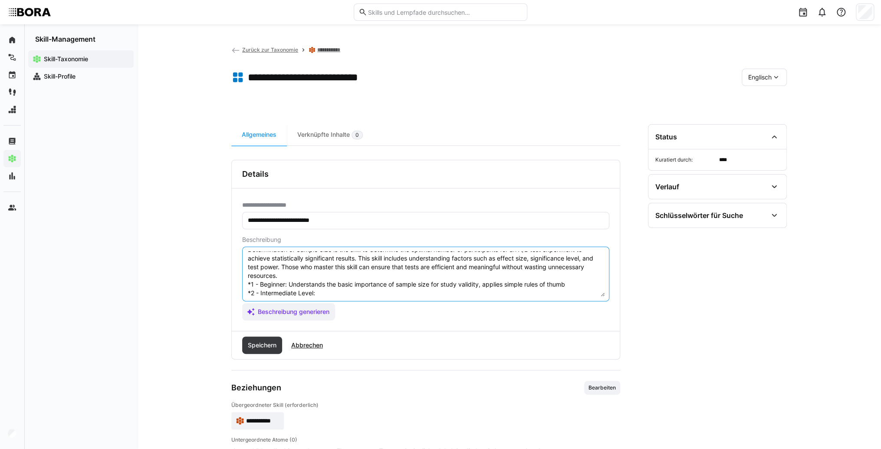
click at [375, 288] on textarea "Determination of Sample Size is the skill to determine the optimal number of pa…" at bounding box center [426, 273] width 358 height 45
paste textarea "Applies basic formulas and software tools, considers factors like population an…"
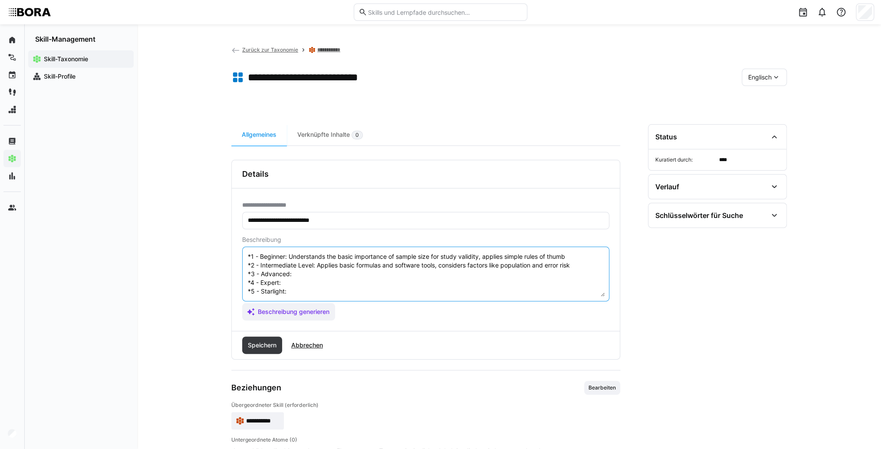
click at [325, 269] on textarea "Determination of Sample Size is the skill to determine the optimal number of pa…" at bounding box center [426, 273] width 358 height 45
click at [316, 269] on textarea "Determination of Sample Size is the skill to determine the optimal number of pa…" at bounding box center [426, 273] width 358 height 45
paste textarea "Calculates sample sizes for various study designs, analyzes variable impacts, a…"
click at [316, 274] on textarea "Determination of Sample Size is the skill to determine the optimal number of pa…" at bounding box center [426, 273] width 358 height 45
paste textarea "Advises research projects on complex sample size issues, ensures statistical va…"
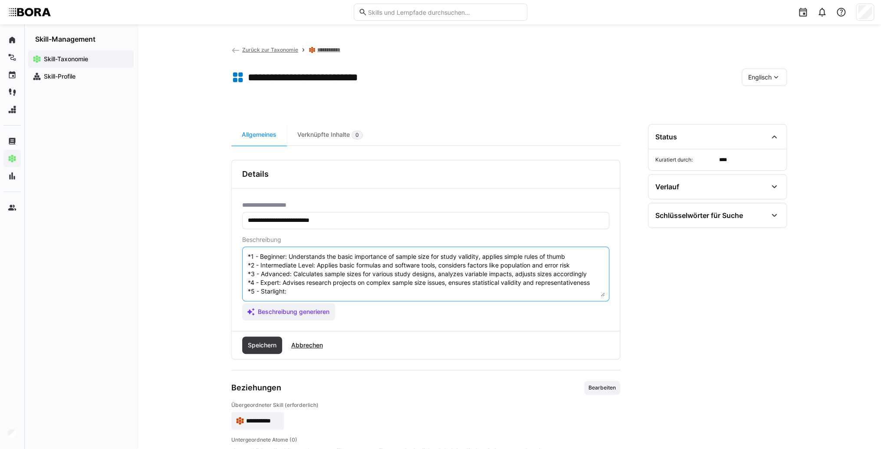
scroll to position [43, 0]
click at [306, 283] on textarea "Determination of Sample Size is the skill to determine the optimal number of pa…" at bounding box center [426, 273] width 358 height 45
click at [327, 285] on textarea "Determination of Sample Size is the skill to determine the optimal number of pa…" at bounding box center [426, 273] width 358 height 45
paste textarea "Develops innovative algorithms and methods to optimize sample sizes, influences…"
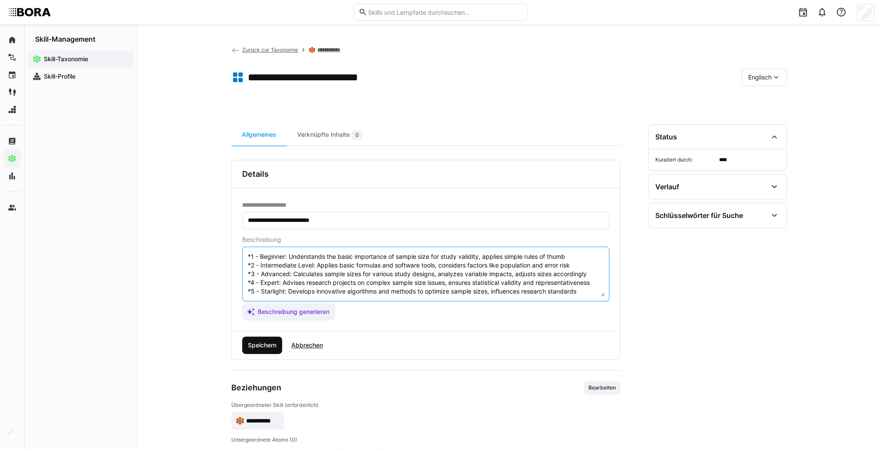
type textarea "Determination of Sample Size is the skill to determine the optimal number of pa…"
click at [268, 342] on span "Speichern" at bounding box center [262, 345] width 31 height 9
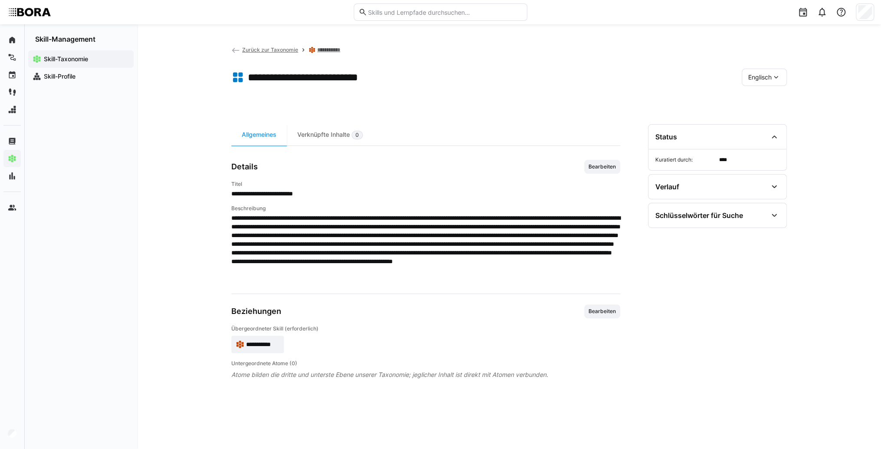
click at [256, 346] on span "**********" at bounding box center [262, 344] width 33 height 9
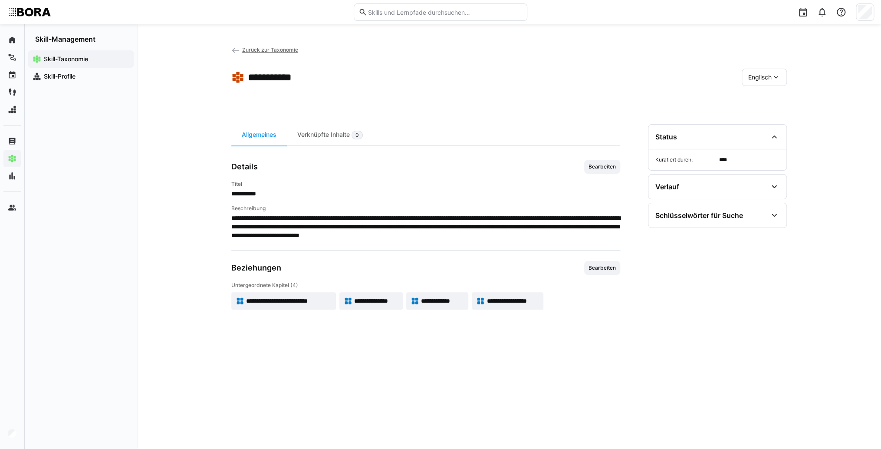
click at [372, 293] on app-skill-badge "**********" at bounding box center [370, 300] width 63 height 17
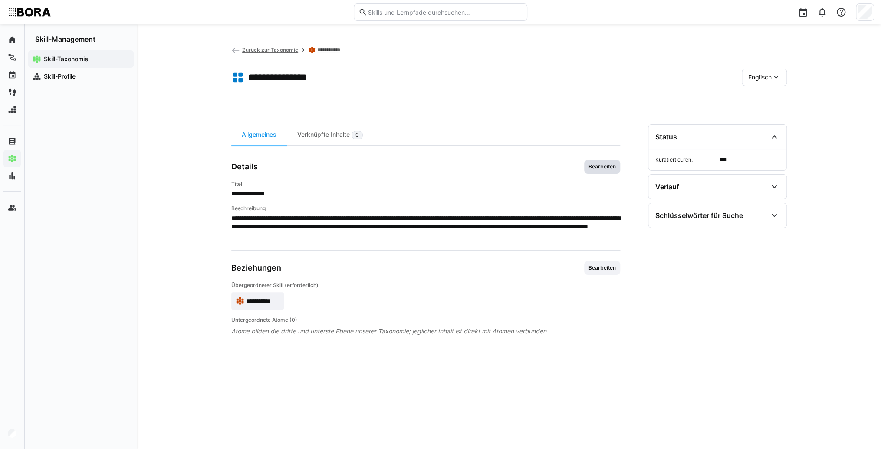
click at [600, 162] on span "Bearbeiten" at bounding box center [602, 167] width 36 height 14
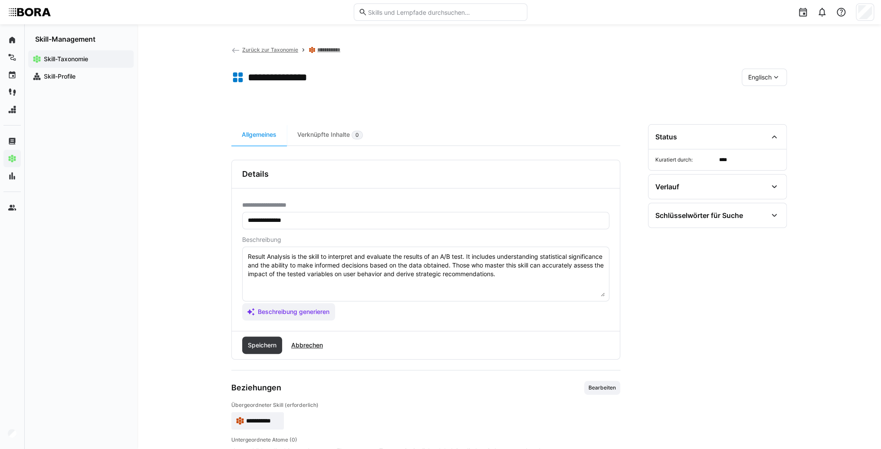
click at [575, 273] on textarea "Result Analysis is the skill to interpret and evaluate the results of an A/B te…" at bounding box center [426, 273] width 358 height 45
click at [284, 287] on textarea "Result Analysis is the skill to interpret and evaluate the results of an A/B te…" at bounding box center [426, 273] width 358 height 45
paste textarea "*1 - Beginner: *2 - Intermediate Level: *3 - Advanced: *4 - Expert: *5 - Starli…"
click at [299, 283] on textarea "Result Analysis is the skill to interpret and evaluate the results of an A/B te…" at bounding box center [426, 273] width 358 height 45
click at [306, 285] on textarea "Result Analysis is the skill to interpret and evaluate the results of an A/B te…" at bounding box center [426, 273] width 358 height 45
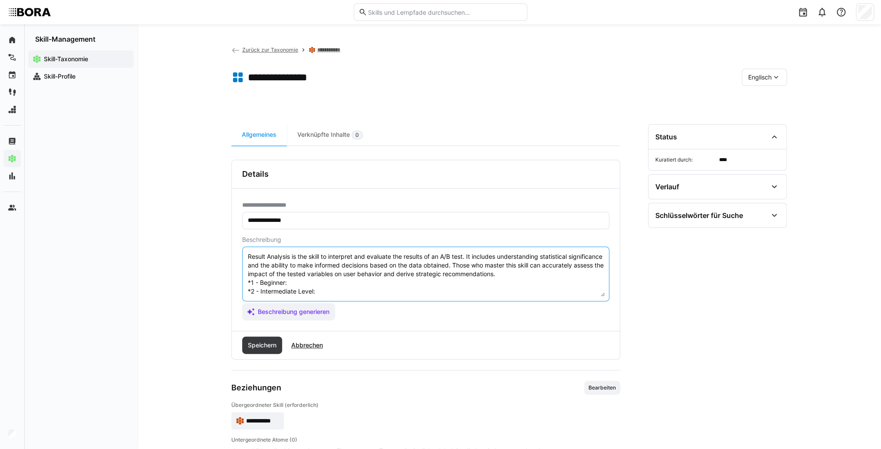
paste textarea "Understands simple statistical evaluations and charts, draws initial conclusions"
click at [335, 290] on textarea "Result Analysis is the skill to interpret and evaluate the results of an A/B te…" at bounding box center [426, 273] width 358 height 45
paste textarea "Uses statistical software for basic analyses, interprets results in a clear and…"
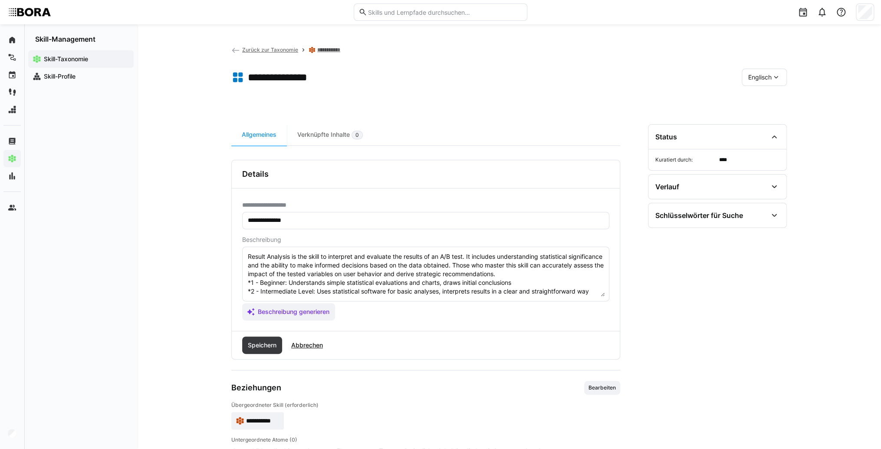
scroll to position [35, 0]
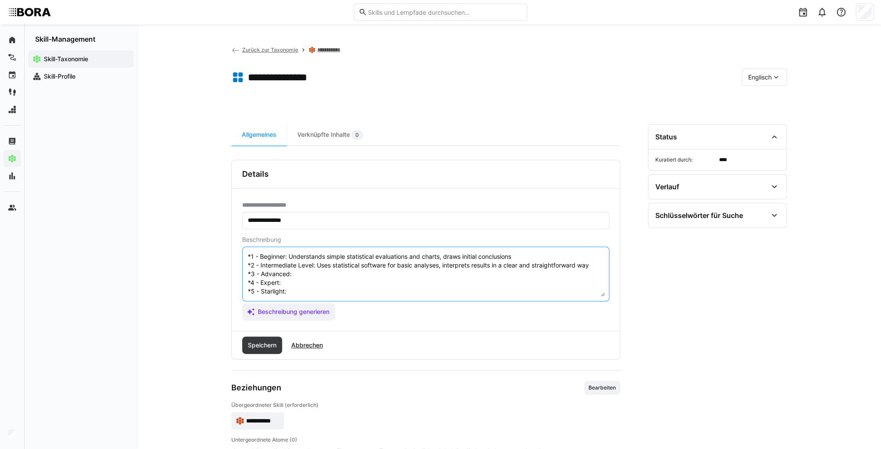
click at [342, 264] on textarea "Result Analysis is the skill to interpret and evaluate the results of an A/B te…" at bounding box center [426, 273] width 358 height 45
paste textarea "Performs more complex statistical analyses, identifies patterns and relationshi…"
click at [322, 274] on textarea "Result Analysis is the skill to interpret and evaluate the results of an A/B te…" at bounding box center [426, 273] width 358 height 45
click at [318, 274] on textarea "Result Analysis is the skill to interpret and evaluate the results of an A/B te…" at bounding box center [426, 273] width 358 height 45
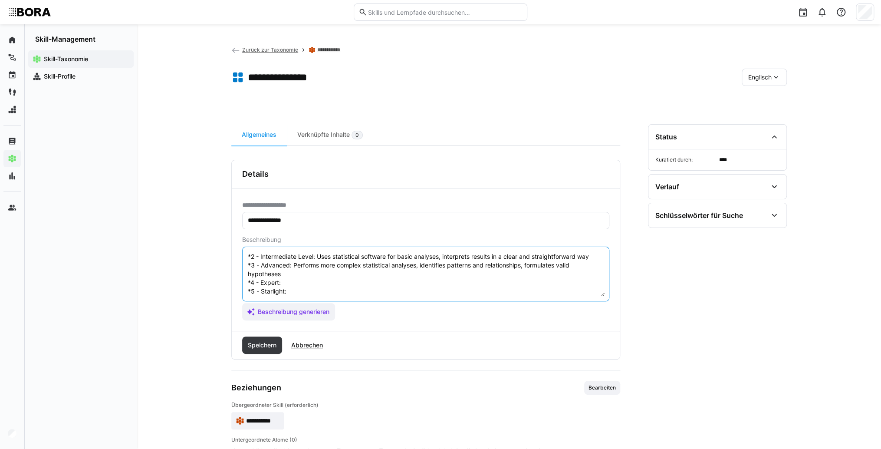
paste textarea "Leads analysis projects, communicates results to different audiences, advises o…"
click at [290, 290] on textarea "Result Analysis is the skill to interpret and evaluate the results of an A/B te…" at bounding box center [426, 273] width 358 height 45
click at [362, 282] on textarea "Result Analysis is the skill to interpret and evaluate the results of an A/B te…" at bounding box center [426, 273] width 358 height 45
paste textarea "Develops new analysis methods, automates evaluations, designs strategic analysi…"
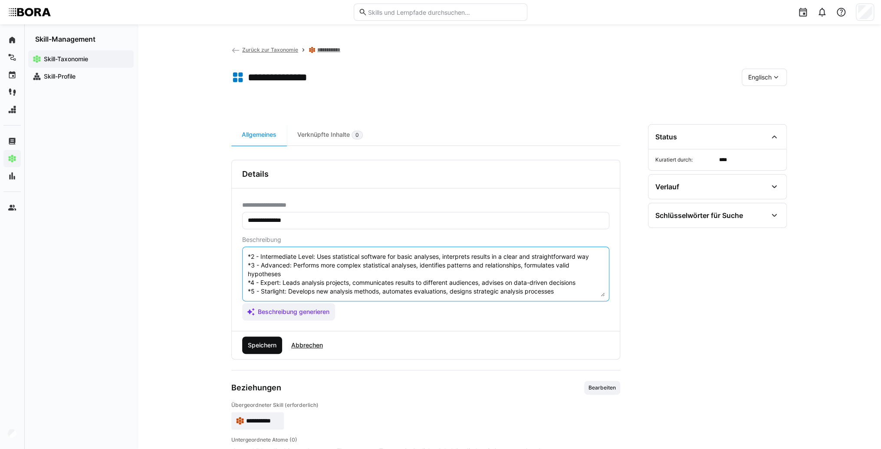
type textarea "Result Analysis is the skill to interpret and evaluate the results of an A/B te…"
click at [262, 344] on span "Speichern" at bounding box center [262, 345] width 31 height 9
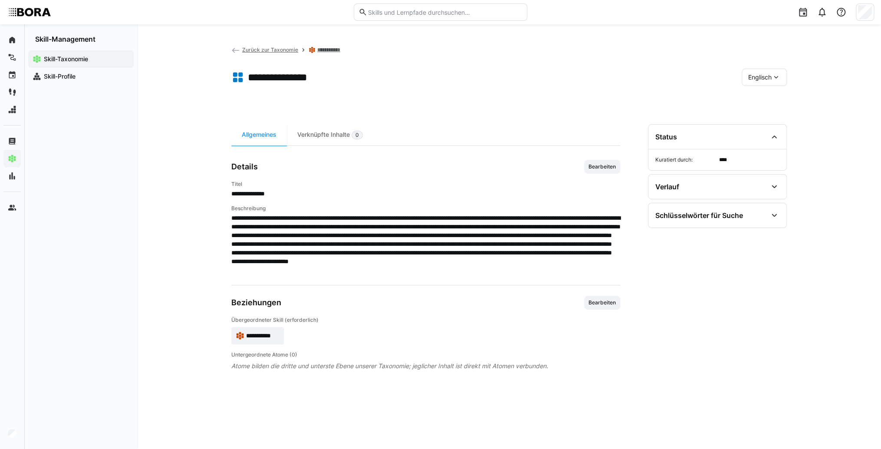
click at [766, 73] on span "Englisch" at bounding box center [759, 77] width 23 height 9
click at [756, 95] on div "Deutsch" at bounding box center [764, 100] width 46 height 18
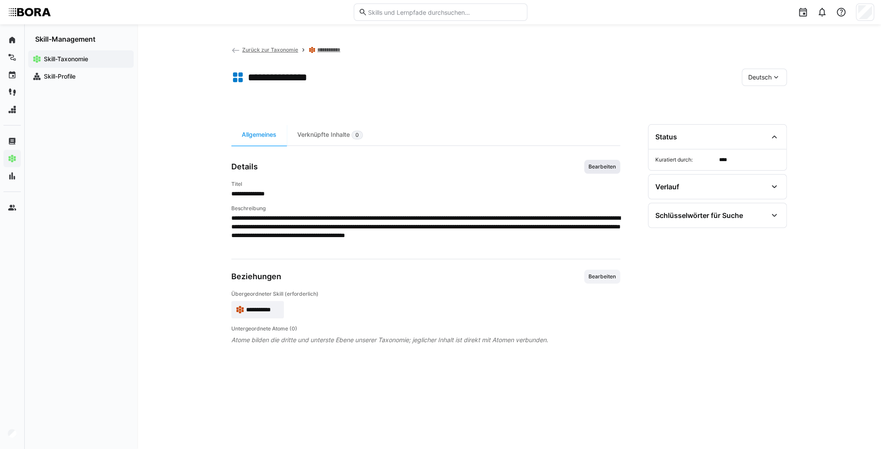
click at [615, 168] on span "Bearbeiten" at bounding box center [602, 166] width 29 height 7
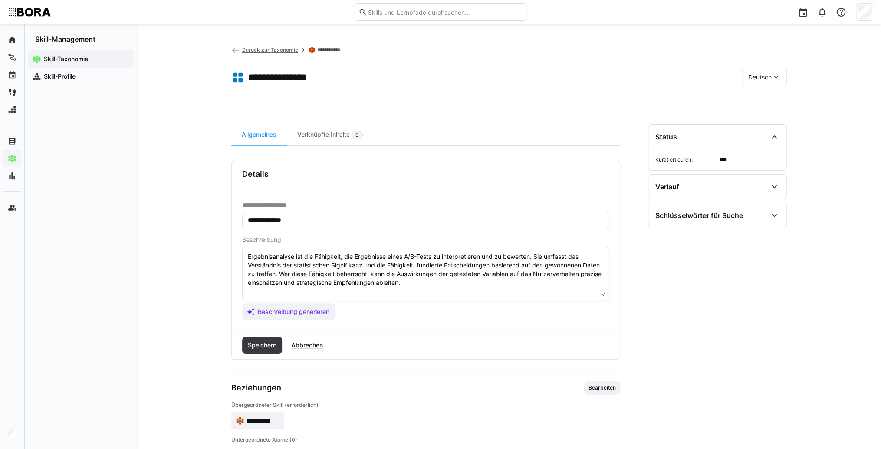
click at [491, 285] on textarea "Ergebnisanalyse ist die Fähigkeit, die Ergebnisse eines A/B-Tests zu interpreti…" at bounding box center [426, 273] width 358 height 45
click at [257, 290] on textarea "Ergebnisanalyse ist die Fähigkeit, die Ergebnisse eines A/B-Tests zu interpreti…" at bounding box center [426, 273] width 358 height 45
paste textarea "*1 - Anfänger: *2 - Mittelstufe: *3 - Fortgeschritten: *4 - Experte: *5 - Starl…"
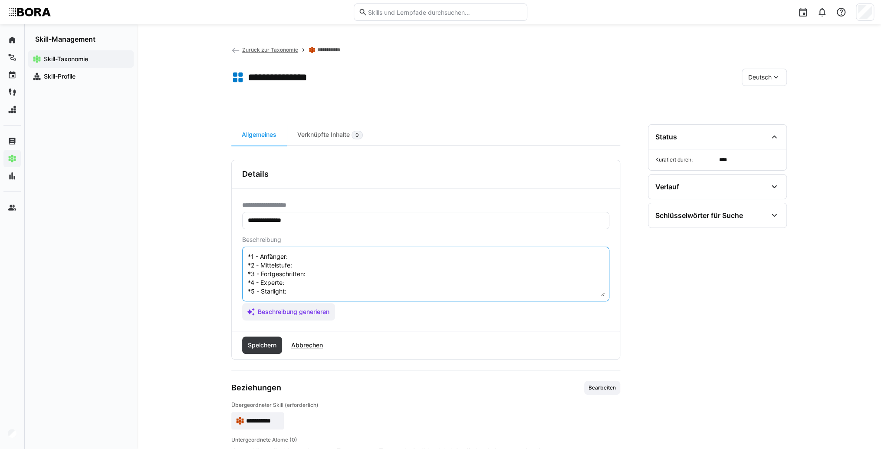
scroll to position [7, 0]
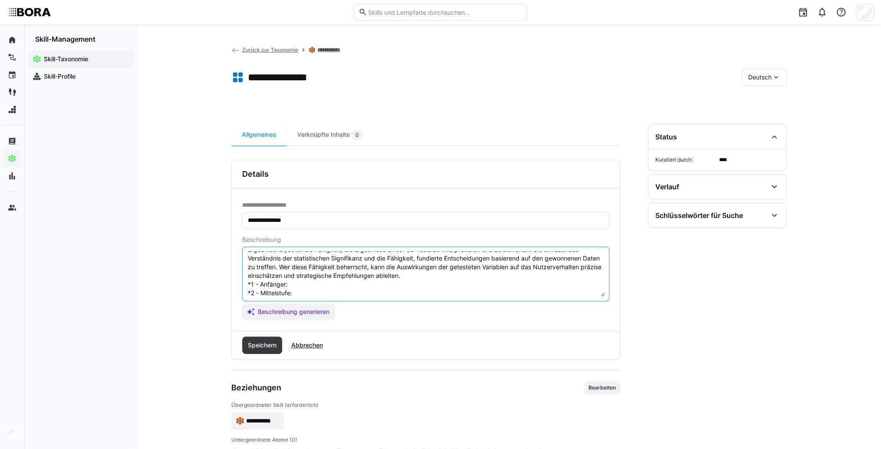
click at [300, 286] on textarea "Ergebnisanalyse ist die Fähigkeit, die Ergebnisse eines A/B-Tests zu interpreti…" at bounding box center [426, 273] width 358 height 45
click at [308, 282] on textarea "Ergebnisanalyse ist die Fähigkeit, die Ergebnisse eines A/B-Tests zu interpreti…" at bounding box center [426, 273] width 358 height 45
paste textarea "Versteht einfache statistische Auswertungen und grafische Darstellungen, zieht …"
click at [316, 290] on textarea "Ergebnisanalyse ist die Fähigkeit, die Ergebnisse eines A/B-Tests zu interpreti…" at bounding box center [426, 273] width 358 height 45
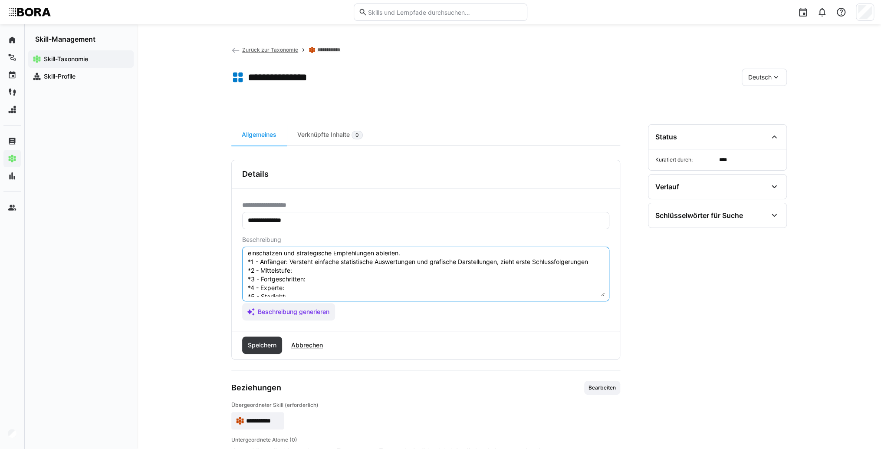
scroll to position [42, 0]
click at [316, 255] on textarea "Ergebnisanalyse ist die Fähigkeit, die Ergebnisse eines A/B-Tests zu interpreti…" at bounding box center [426, 273] width 358 height 45
paste textarea "Nutzt Statistiksoftware für Basisanalysen, interpretiert Ergebnisse in einem kl…"
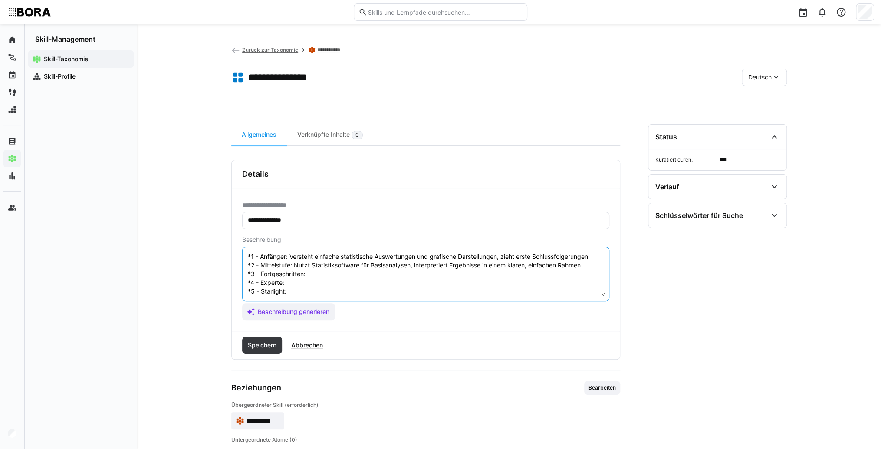
click at [319, 269] on textarea "Ergebnisanalyse ist die Fähigkeit, die Ergebnisse eines A/B-Tests zu interpreti…" at bounding box center [426, 273] width 358 height 45
click at [323, 263] on textarea "Ergebnisanalyse ist die Fähigkeit, die Ergebnisse eines A/B-Tests zu interpreti…" at bounding box center [426, 273] width 358 height 45
paste textarea "Führt komplexere statistische Analysen durch, erkennt [PERSON_NAME] und Zusamme…"
click at [308, 282] on textarea "Ergebnisanalyse ist die Fähigkeit, die Ergebnisse eines A/B-Tests zu interpreti…" at bounding box center [426, 273] width 358 height 45
click at [306, 281] on textarea "Ergebnisanalyse ist die Fähigkeit, die Ergebnisse eines A/B-Tests zu interpreti…" at bounding box center [426, 273] width 358 height 45
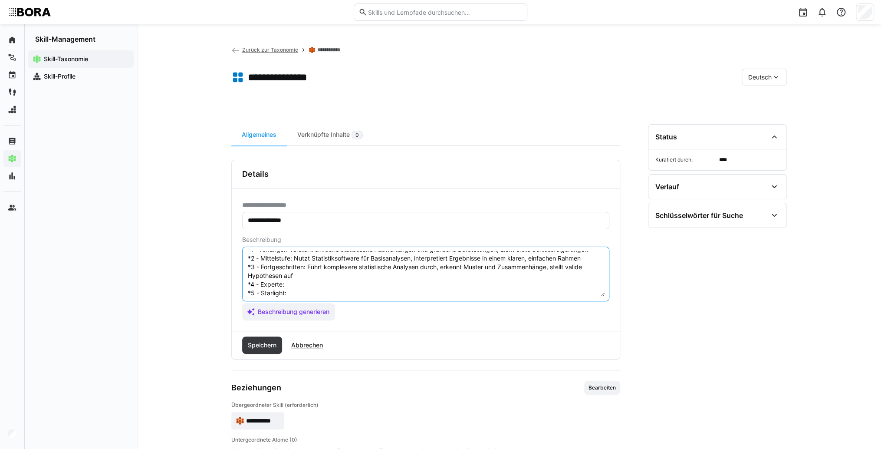
paste textarea "Leitet Analyseprojekte, kommuniziert Ergebnisse zielgruppenorientiert, berät be…"
click at [304, 286] on textarea "Ergebnisanalyse ist die Fähigkeit, die Ergebnisse eines A/B-Tests zu interpreti…" at bounding box center [426, 273] width 358 height 45
click at [299, 288] on textarea "Ergebnisanalyse ist die Fähigkeit, die Ergebnisse eines A/B-Tests zu interpreti…" at bounding box center [426, 273] width 358 height 45
click at [300, 286] on textarea "Ergebnisanalyse ist die Fähigkeit, die Ergebnisse eines A/B-Tests zu interpreti…" at bounding box center [426, 273] width 358 height 45
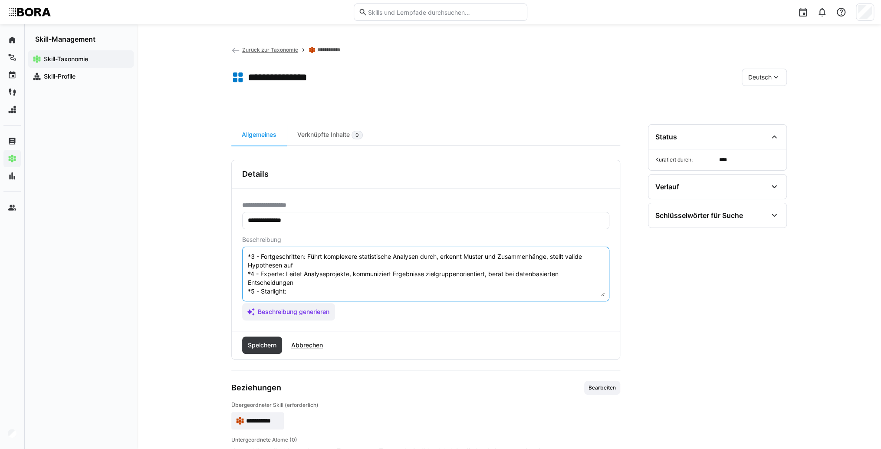
paste textarea "Entwickelt neue Analyseverfahren, automatisiert Auswertungen, gestaltet strateg…"
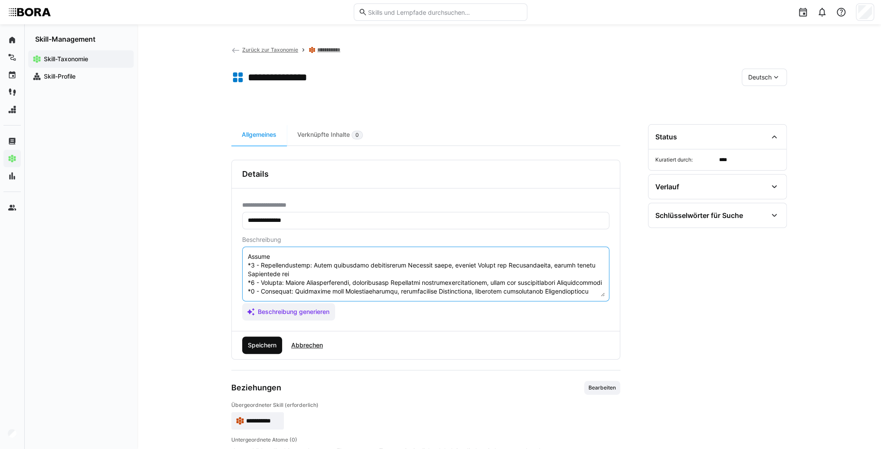
type textarea "Loremipsumdolor sit ame Consectet, adi Elitseddoe tempo I/U-Labor et doloremagn…"
click at [260, 344] on span "Speichern" at bounding box center [262, 345] width 31 height 9
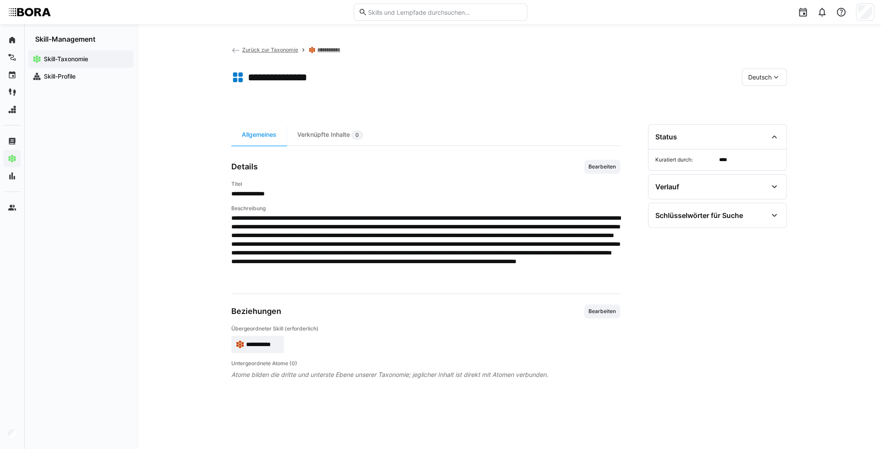
click at [262, 349] on app-skill-badge "**********" at bounding box center [257, 344] width 53 height 17
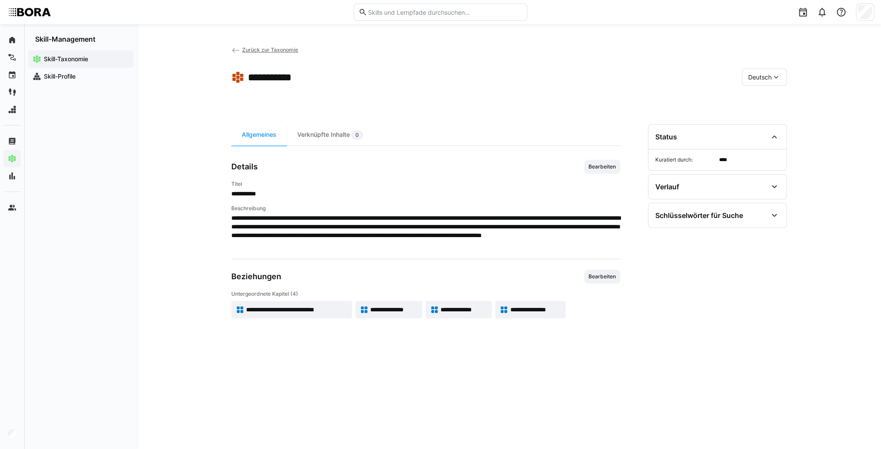
click at [464, 314] on app-skill-badge "**********" at bounding box center [459, 309] width 66 height 17
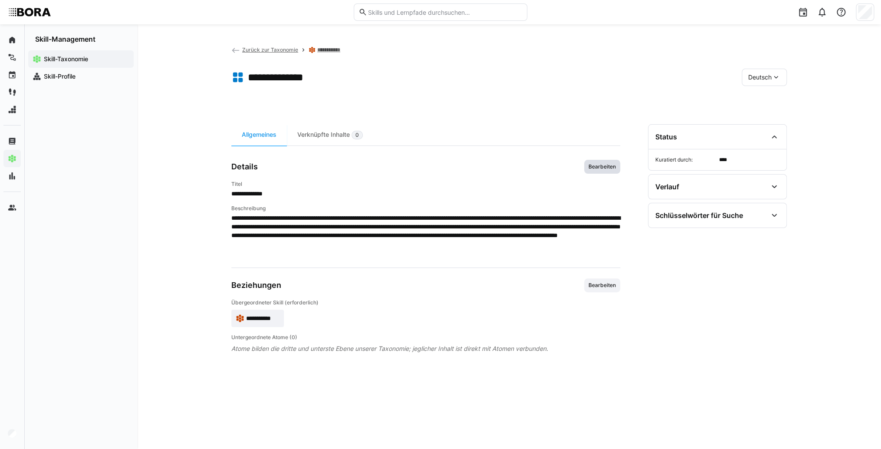
click at [591, 173] on span "Bearbeiten" at bounding box center [602, 167] width 36 height 14
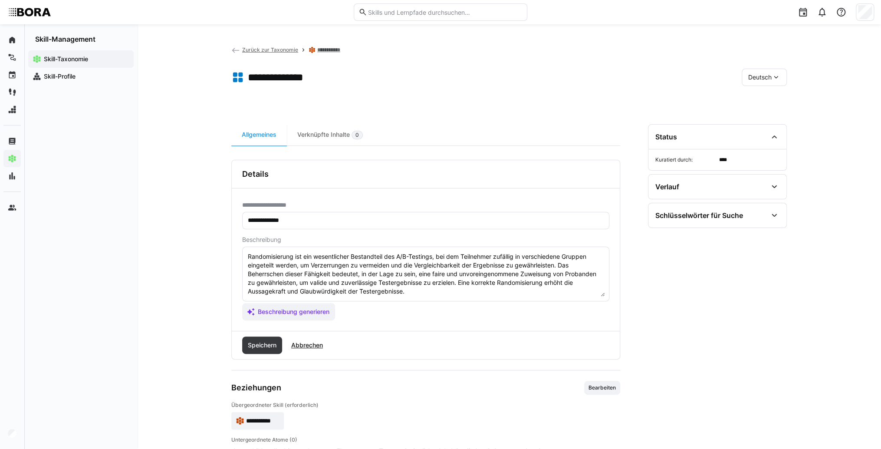
click at [445, 292] on textarea "Randomisierung ist ein wesentlicher Bestandteil des A/B-Testings, bei dem Teiln…" at bounding box center [426, 273] width 358 height 45
click at [288, 290] on textarea "Randomisierung ist ein wesentlicher Bestandteil des A/B-Testings, bei dem Teiln…" at bounding box center [426, 273] width 358 height 45
paste textarea "*1 - Anfänger: *2 - Mittelstufe: *3 - Fortgeschritten: *4 - Experte: *5 - Starl…"
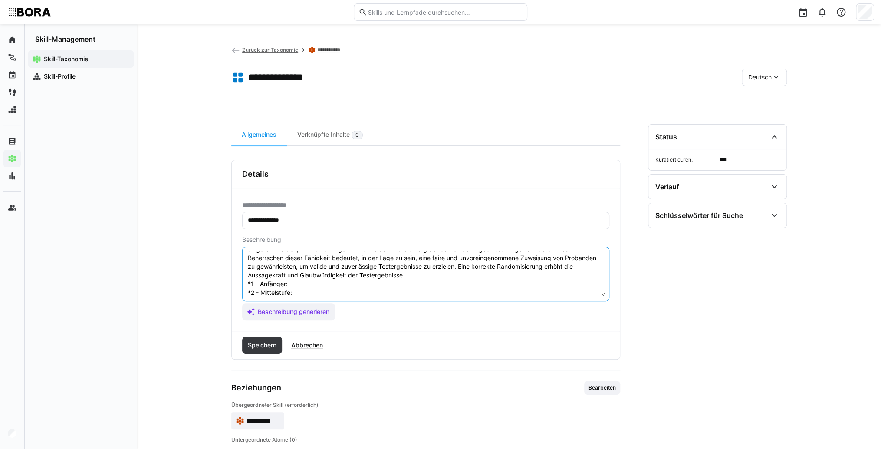
scroll to position [16, 0]
click at [295, 287] on textarea "Randomisierung ist ein wesentlicher Bestandteil des A/B-Testings, bei dem Teiln…" at bounding box center [426, 273] width 358 height 45
click at [309, 280] on textarea "Randomisierung ist ein wesentlicher Bestandteil des A/B-Testings, bei dem Teiln…" at bounding box center [426, 273] width 358 height 45
paste textarea "Kennt den Zweck der Randomisierung zur Vermeidung von Bias, führt einfache Rand…"
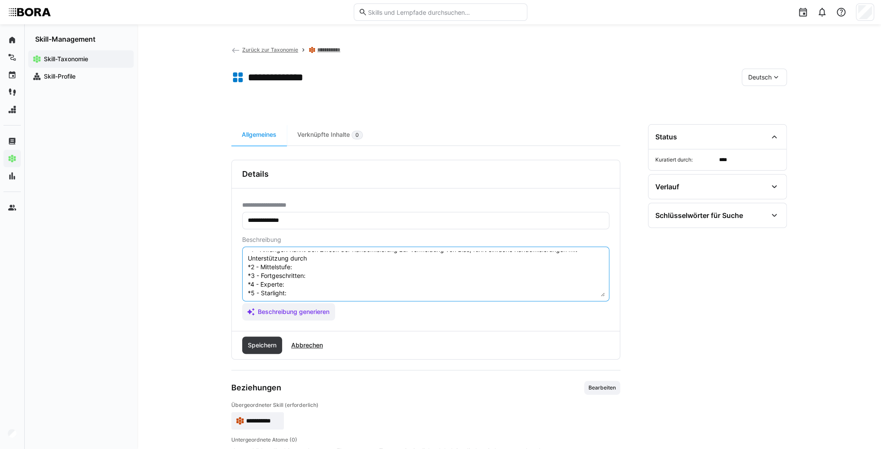
click at [319, 260] on textarea "Randomisierung ist ein wesentlicher Bestandteil des A/B-Testings, bei dem Teiln…" at bounding box center [426, 273] width 358 height 45
click at [310, 269] on textarea "Randomisierung ist ein wesentlicher Bestandteil des A/B-Testings, bei dem Teiln…" at bounding box center [426, 273] width 358 height 45
click at [311, 266] on textarea "Randomisierung ist ein wesentlicher Bestandteil des A/B-Testings, bei dem Teiln…" at bounding box center [426, 273] width 358 height 45
paste textarea "Plant und implementiert kontrollierte Randomisierungen in einfachen Studiendesi…"
click at [313, 276] on textarea "Randomisierung ist ein wesentlicher Bestandteil des A/B-Testings, bei dem Teiln…" at bounding box center [426, 273] width 358 height 45
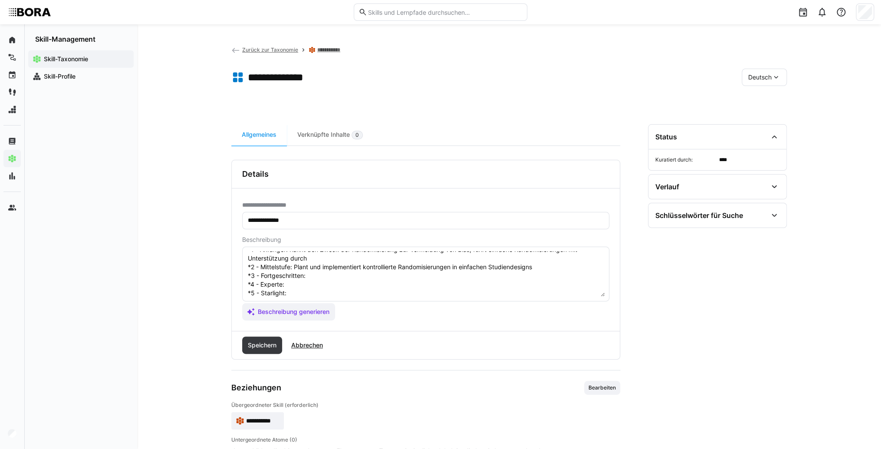
click at [326, 274] on textarea "Randomisierung ist ein wesentlicher Bestandteil des A/B-Testings, bei dem Teiln…" at bounding box center [426, 273] width 358 height 45
paste textarea "Setzt komplexe Randomisierungsverfahren um, berücksichtigt Block- oder Cluster-…"
click at [313, 276] on textarea "Randomisierung ist ein wesentlicher Bestandteil des A/B-Testings, bei dem Teiln…" at bounding box center [426, 273] width 358 height 45
click at [297, 274] on textarea "Randomisierung ist ein wesentlicher Bestandteil des A/B-Testings, bei dem Teiln…" at bounding box center [426, 273] width 358 height 45
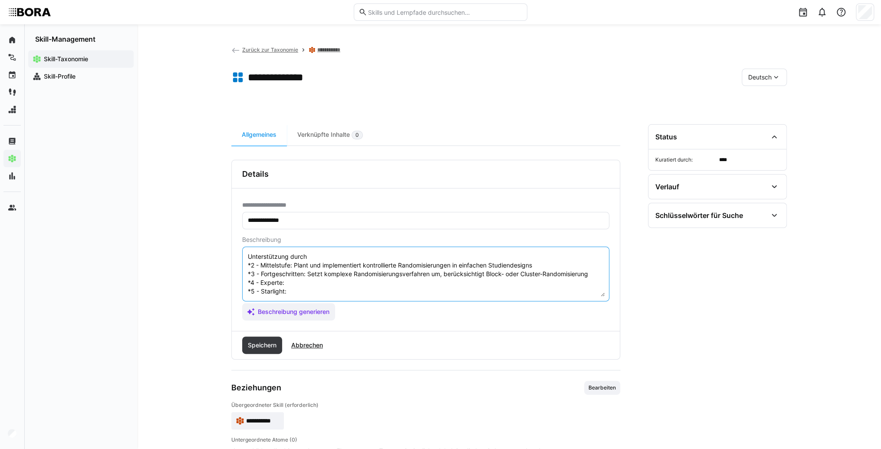
paste textarea "Überwacht die methodische Qualität von Randomisierungen in Studien, optimiert P…"
click at [295, 287] on textarea "Randomisierung ist ein wesentlicher Bestandteil des A/B-Testings, bei dem Teiln…" at bounding box center [426, 273] width 358 height 45
click at [292, 283] on textarea "Randomisierung ist ein wesentlicher Bestandteil des A/B-Testings, bei dem Teiln…" at bounding box center [426, 273] width 358 height 45
click at [293, 286] on textarea "Randomisierung ist ein wesentlicher Bestandteil des A/B-Testings, bei dem Teiln…" at bounding box center [426, 273] width 358 height 45
click at [292, 281] on textarea "Randomisierung ist ein wesentlicher Bestandteil des A/B-Testings, bei dem Teiln…" at bounding box center [426, 273] width 358 height 45
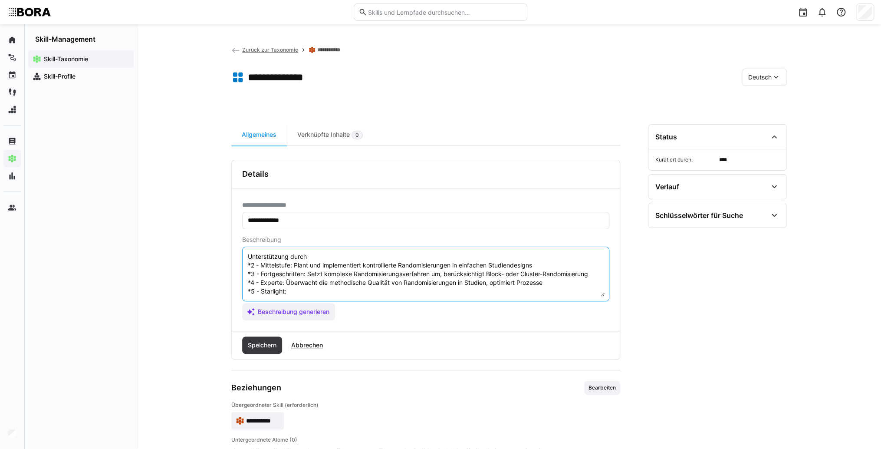
paste textarea "Entwickelt neue, innovative Randomisierungsstrategien für komplexe und multizen…"
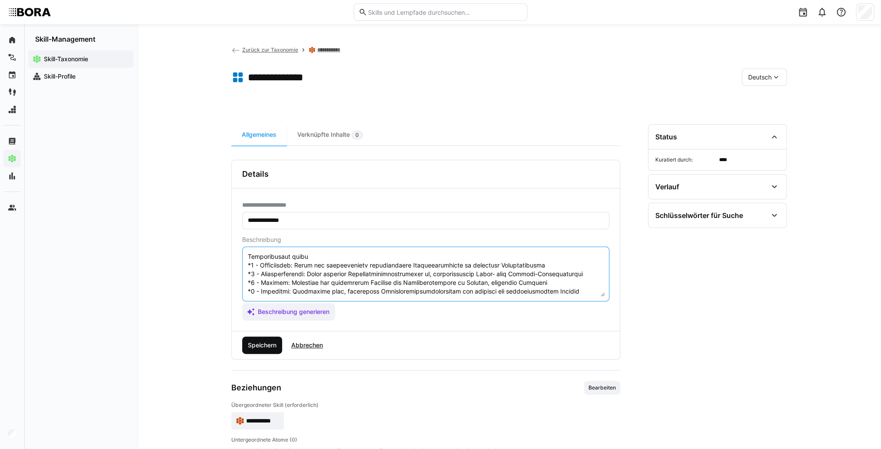
type textarea "Loremipsumdolo sit ame consectetura Elitseddoei tem I/U-Laboreet, dol mag Aliqu…"
click at [267, 349] on span "Speichern" at bounding box center [262, 344] width 40 height 17
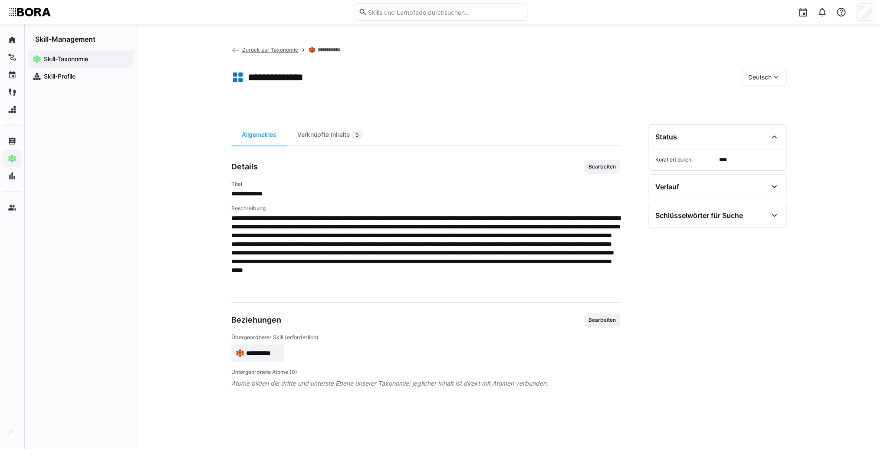
click at [764, 79] on span "Deutsch" at bounding box center [759, 77] width 23 height 9
click at [758, 114] on span "Englisch" at bounding box center [759, 118] width 23 height 9
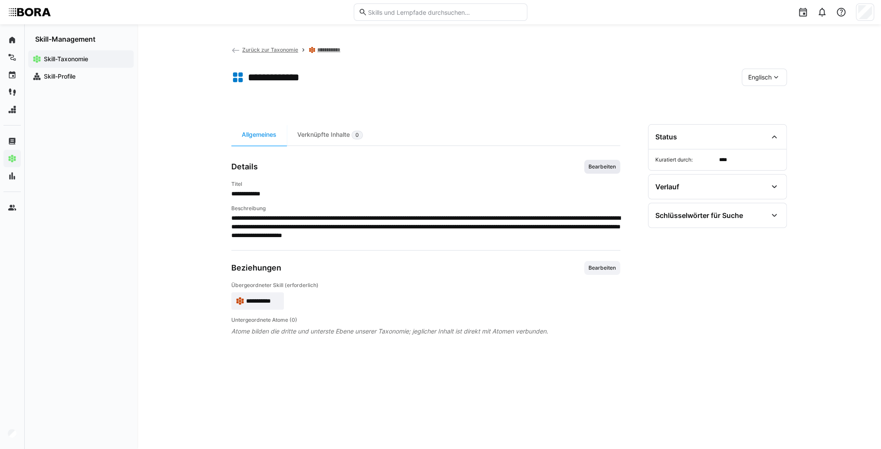
click at [596, 164] on span "Bearbeiten" at bounding box center [602, 166] width 29 height 7
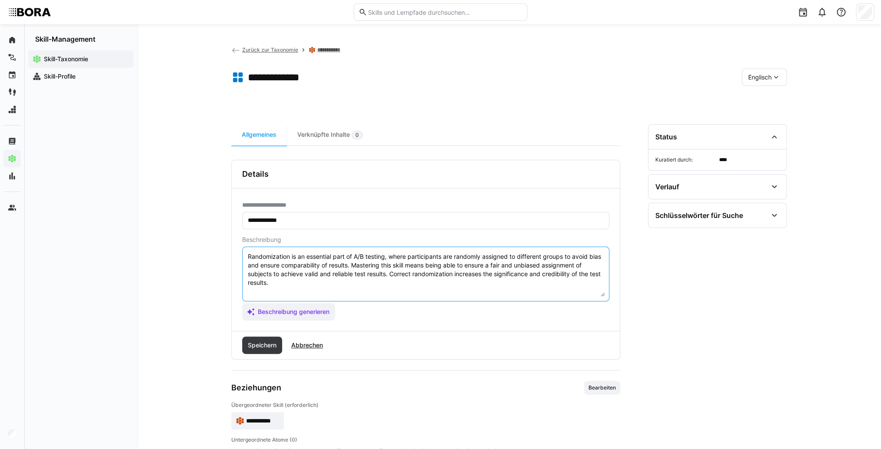
click at [298, 288] on textarea "Randomization is an essential part of A/B testing, where participants are rando…" at bounding box center [426, 273] width 358 height 45
click at [248, 290] on textarea "Randomization is an essential part of A/B testing, where participants are rando…" at bounding box center [426, 273] width 358 height 45
paste textarea "*1 - Beginner: *2 - Intermediate Level: *3 - Advanced: *4 - Expert: *5 - Starli…"
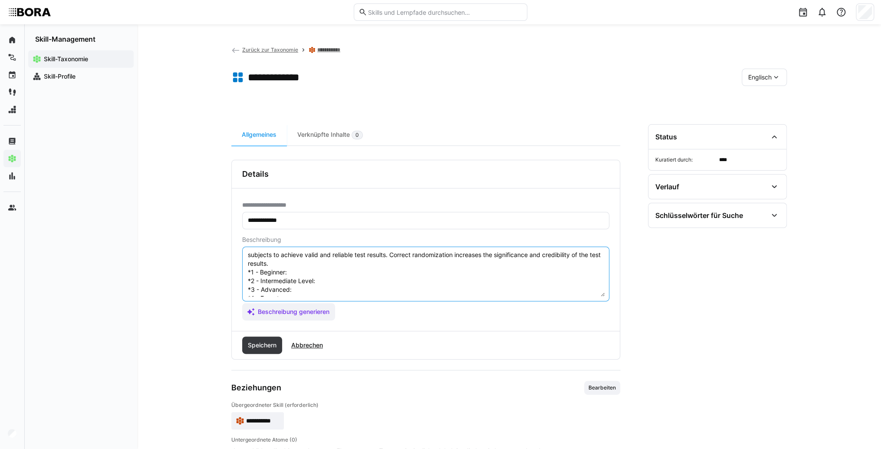
scroll to position [7, 0]
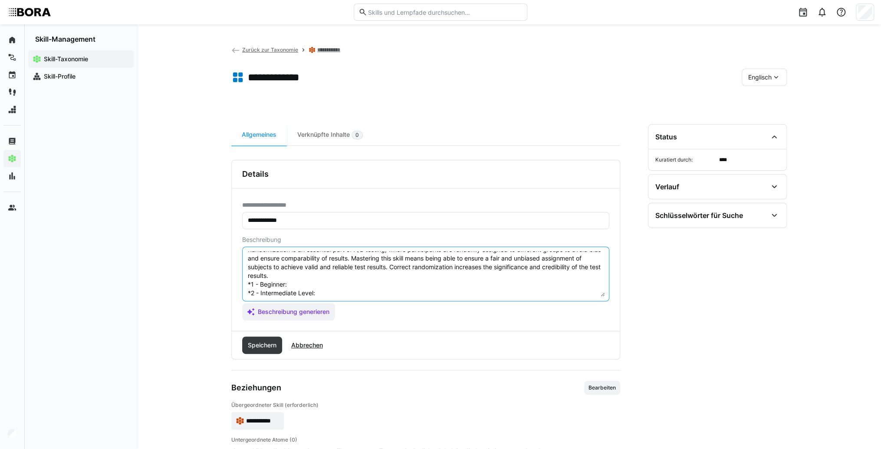
click at [306, 283] on textarea "Randomization is an essential part of A/B testing, where participants are rando…" at bounding box center [426, 273] width 358 height 45
click at [295, 283] on textarea "Randomization is an essential part of A/B testing, where participants are rando…" at bounding box center [426, 273] width 358 height 45
paste textarea "Understands the purpose of randomization to avoid bias, performs simple randomi…"
click at [347, 292] on textarea "Randomization is an essential part of A/B testing, where participants are rando…" at bounding box center [426, 273] width 358 height 45
click at [328, 293] on textarea "Randomization is an essential part of A/B testing, where participants are rando…" at bounding box center [426, 273] width 358 height 45
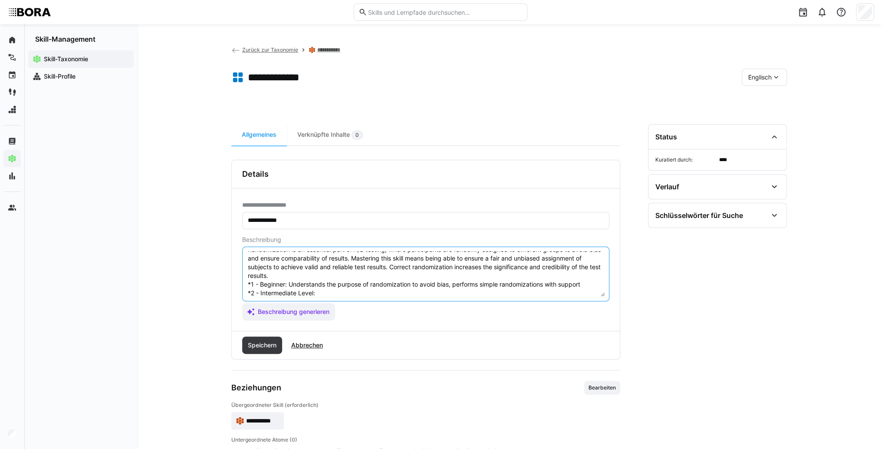
paste textarea "Plans and implements controlled randomizations in simple study designs"
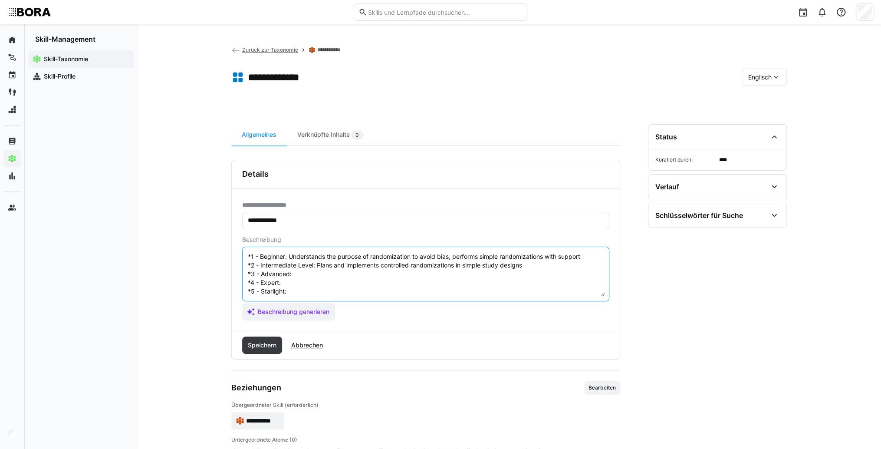
click at [306, 272] on textarea "Randomization is an essential part of A/B testing, where participants are rando…" at bounding box center [426, 273] width 358 height 45
click at [300, 264] on textarea "Randomization is an essential part of A/B testing, where participants are rando…" at bounding box center [426, 273] width 358 height 45
click at [363, 265] on textarea "Randomization is an essential part of A/B testing, where participants are rando…" at bounding box center [426, 273] width 358 height 45
paste textarea "Applies complex randomization methods, including block or cluster randomization"
click at [294, 274] on textarea "Randomization is an essential part of A/B testing, where participants are rando…" at bounding box center [426, 273] width 358 height 45
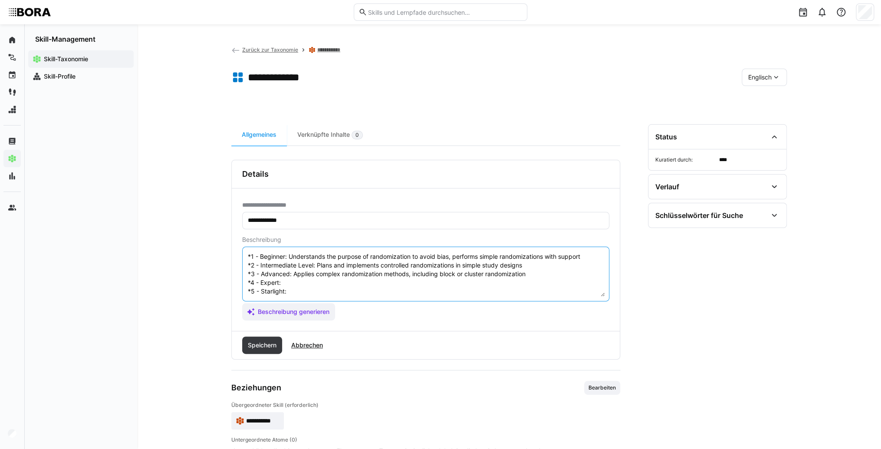
paste textarea "Oversees methodological quality of randomizations in studies, optimizes procedu…"
click at [301, 283] on textarea "Randomization is an essential part of A/B testing, where participants are rando…" at bounding box center [426, 273] width 358 height 45
paste textarea "Develops new, innovative randomization strategies for complex and multicenter s…"
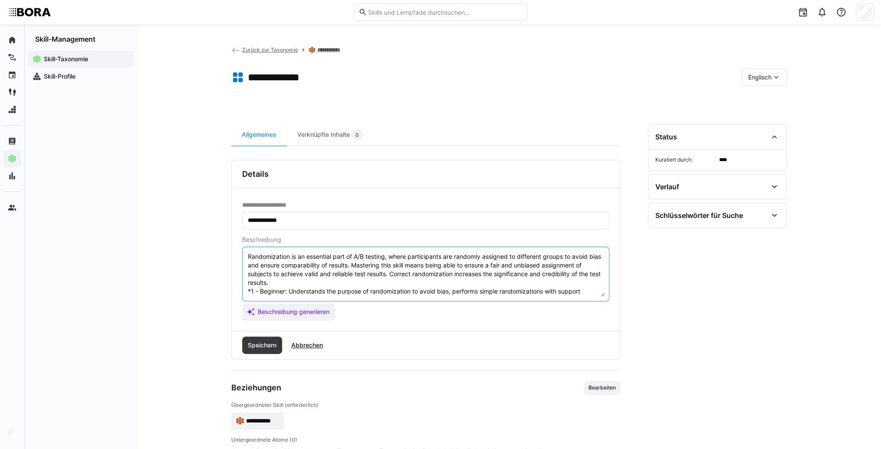
scroll to position [0, 0]
type textarea "Randomization is an essential part of A/B testing, where participants are rando…"
click at [272, 346] on span "Speichern" at bounding box center [262, 345] width 31 height 9
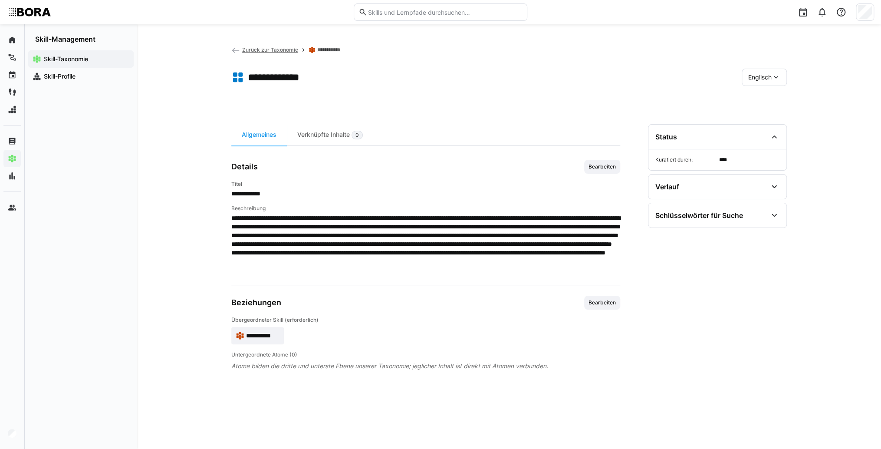
click at [772, 81] on eds-icon at bounding box center [776, 77] width 9 height 9
click at [772, 102] on span "Deutsch" at bounding box center [759, 100] width 23 height 9
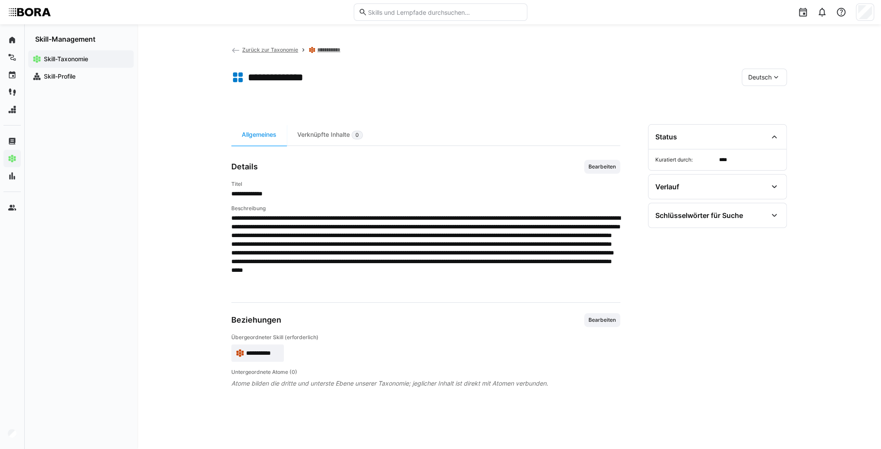
click at [243, 50] on span "Zurück zur Taxonomie" at bounding box center [270, 49] width 56 height 7
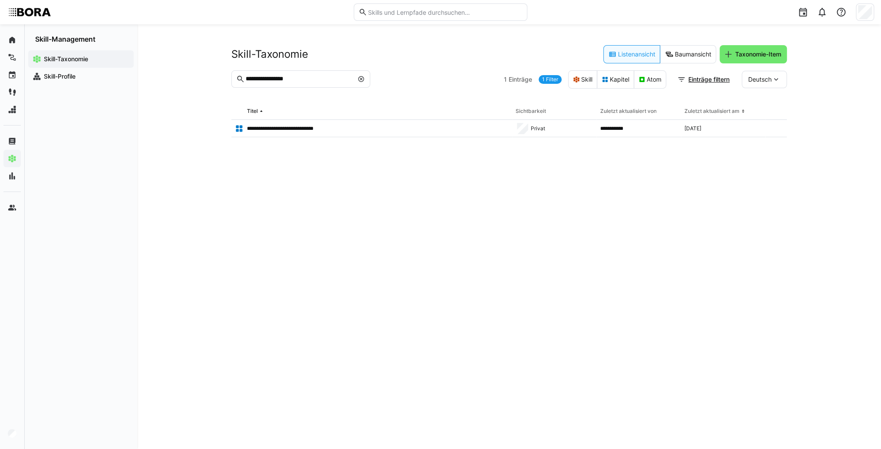
click at [359, 81] on eds-icon at bounding box center [361, 79] width 7 height 7
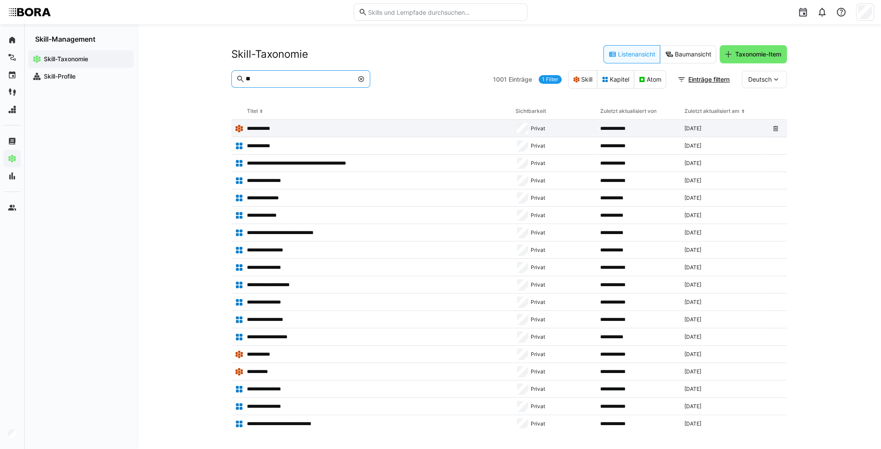
type input "**"
click at [274, 123] on div "**********" at bounding box center [371, 128] width 281 height 17
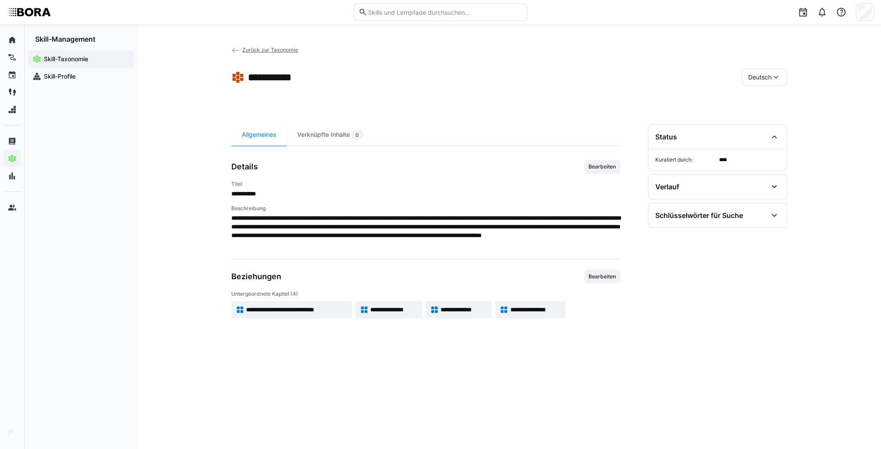
click at [521, 313] on span "**********" at bounding box center [535, 309] width 51 height 9
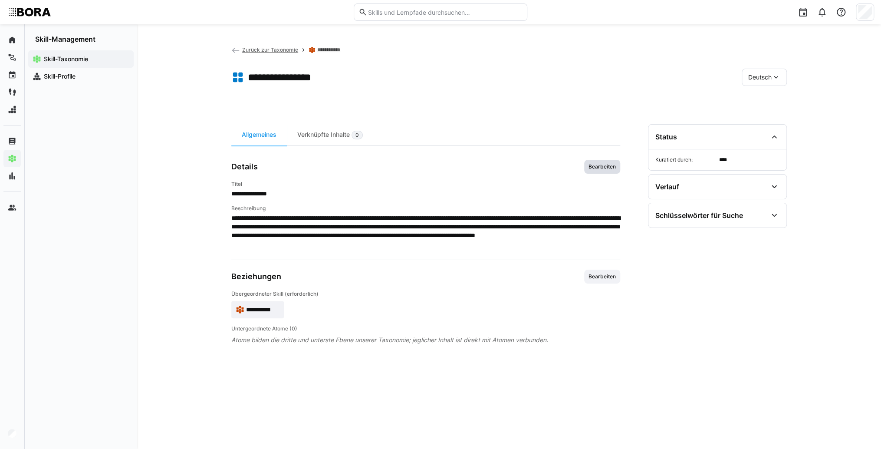
click at [606, 167] on span "Bearbeiten" at bounding box center [602, 166] width 29 height 7
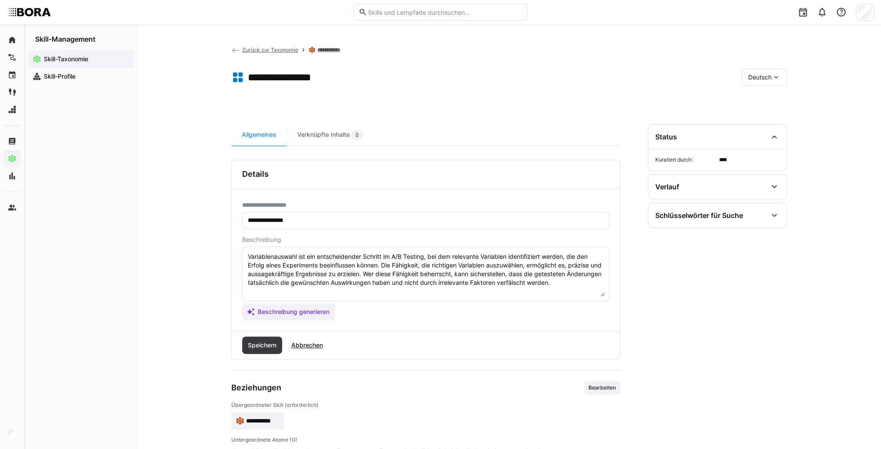
click at [592, 284] on textarea "Variablenauswahl ist ein entscheidender Schritt im A/B Testing, bei dem relevan…" at bounding box center [426, 273] width 358 height 45
click at [250, 290] on textarea "Variablenauswahl ist ein entscheidender Schritt im A/B Testing, bei dem relevan…" at bounding box center [426, 273] width 358 height 45
paste textarea "*1 - Anfänger: *2 - Mittelstufe: *3 - Fortgeschritten: *4 - Experte: *5 - Starl…"
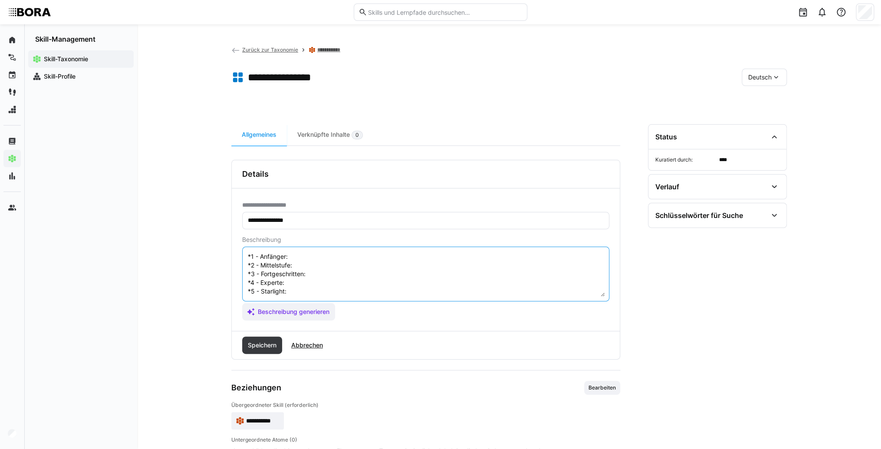
scroll to position [7, 0]
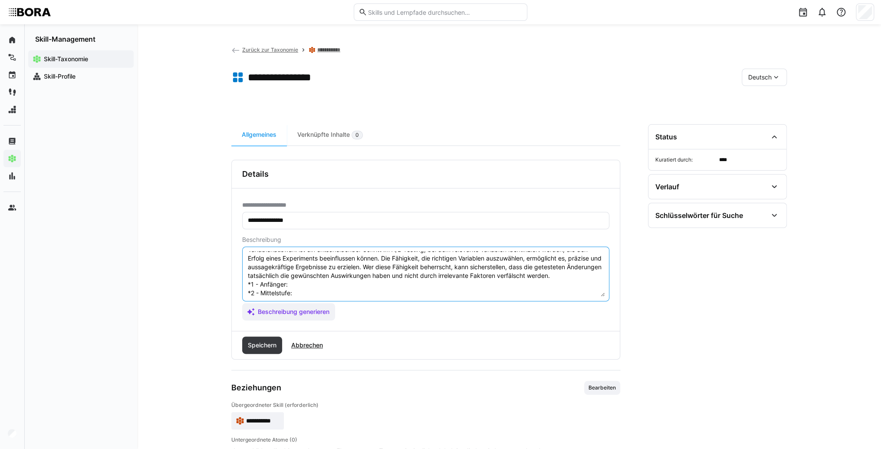
click at [311, 282] on textarea "Variablenauswahl ist ein entscheidender Schritt im A/B Testing, bei dem relevan…" at bounding box center [426, 273] width 358 height 45
click at [354, 280] on textarea "Variablenauswahl ist ein entscheidender Schritt im A/B Testing, bei dem relevan…" at bounding box center [426, 273] width 358 height 45
paste textarea "Kennt die Bedeutung verschiedener Variablentypen, wählt einfache Variablen für …"
click at [356, 289] on textarea "Variablenauswahl ist ein entscheidender Schritt im A/B Testing, bei dem relevan…" at bounding box center [426, 273] width 358 height 45
click at [319, 293] on textarea "Variablenauswahl ist ein entscheidender Schritt im A/B Testing, bei dem relevan…" at bounding box center [426, 273] width 358 height 45
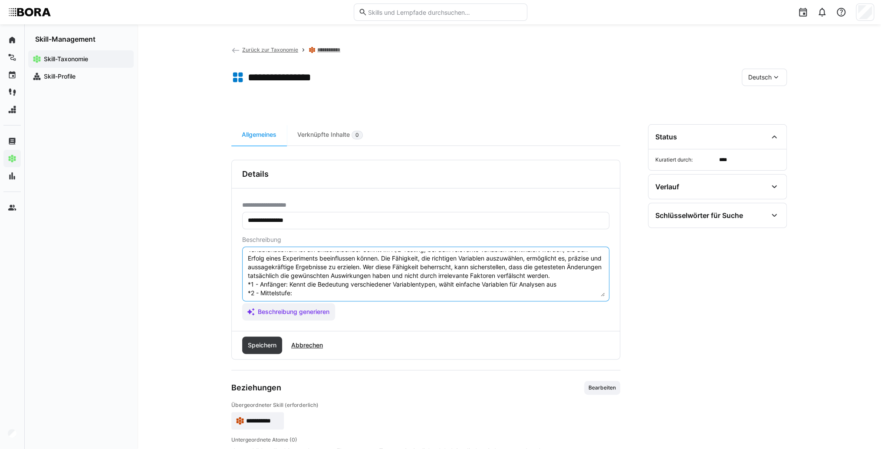
paste textarea "Wendet Methoden zur Variablenselektion an, beurteilt Relevanz und Qualität der …"
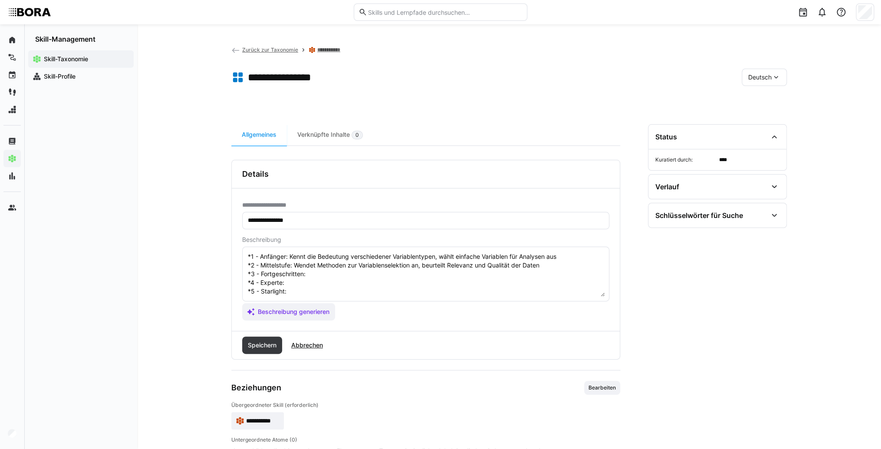
click at [328, 269] on textarea "Variablenauswahl ist ein entscheidender Schritt im A/B Testing, bei dem relevan…" at bounding box center [426, 273] width 358 height 45
paste textarea "Führt modellbasierte Variablenselektion durch, berücksichtigt Interaktionen und…"
click at [321, 274] on textarea "Variablenauswahl ist ein entscheidender Schritt im A/B Testing, bei dem relevan…" at bounding box center [426, 273] width 358 height 45
click at [323, 272] on textarea "Variablenauswahl ist ein entscheidender Schritt im A/B Testing, bei dem relevan…" at bounding box center [426, 273] width 358 height 45
paste textarea "Entwickelt Strategien zur automatisierten Variablenauswahl, optimiert Modelle s…"
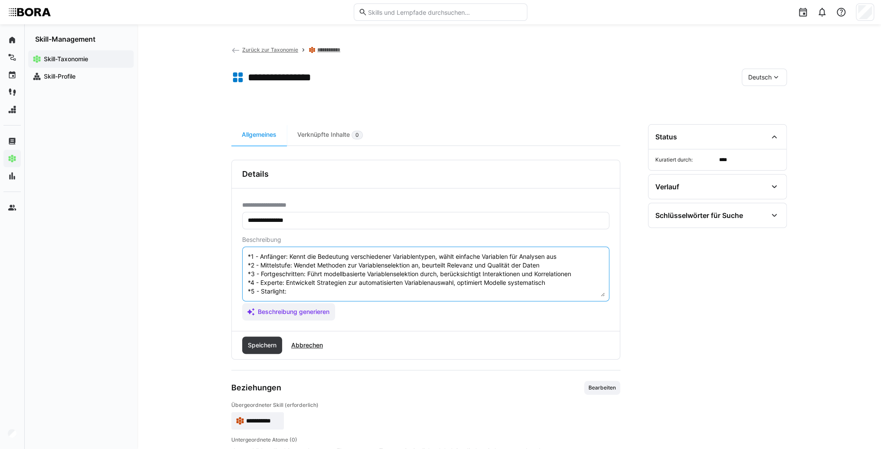
click at [316, 283] on textarea "Variablenauswahl ist ein entscheidender Schritt im A/B Testing, bei dem relevan…" at bounding box center [426, 273] width 358 height 45
click at [317, 287] on textarea "Variablenauswahl ist ein entscheidender Schritt im A/B Testing, bei dem relevan…" at bounding box center [426, 273] width 358 height 45
paste textarea "Integriert KI- und Machine Learning-Techniken zur Variablenselektion, gestaltet…"
type textarea "Loremipsumdolors ame con adipiscingelit Seddoei te I/U Laboree, dol mag aliquae…"
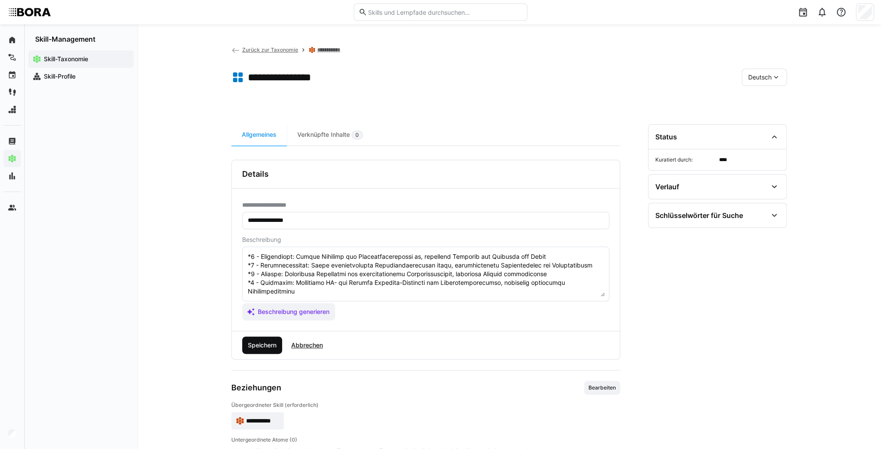
click at [269, 342] on span "Speichern" at bounding box center [262, 345] width 31 height 9
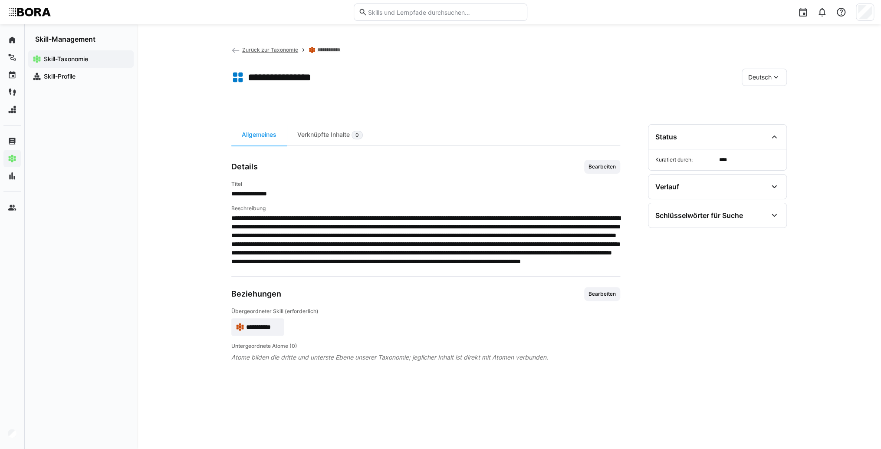
click at [772, 76] on eds-icon at bounding box center [776, 77] width 9 height 9
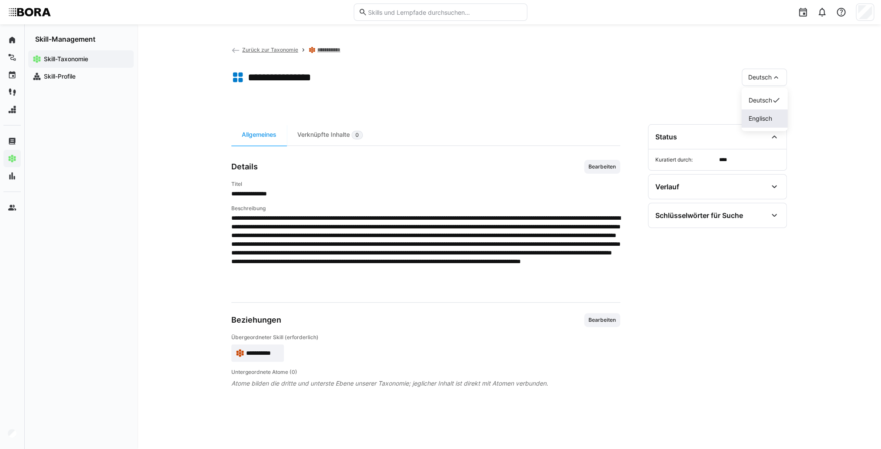
click at [768, 120] on span "Englisch" at bounding box center [759, 118] width 23 height 9
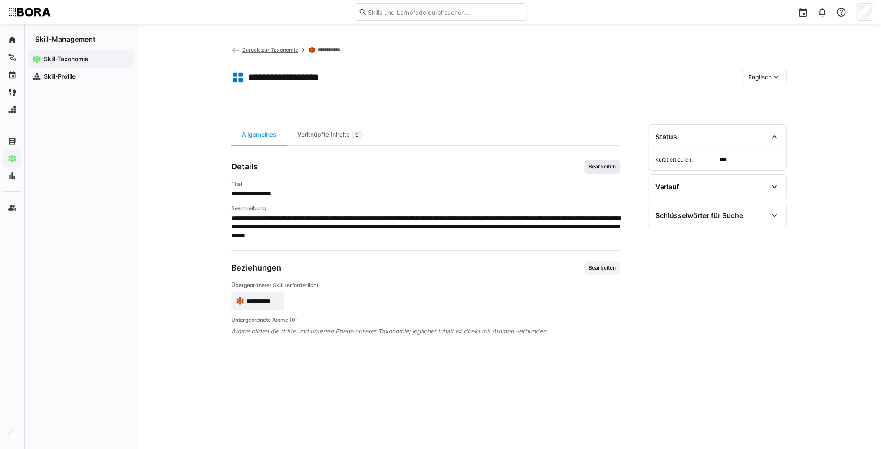
click at [593, 164] on span "Bearbeiten" at bounding box center [602, 166] width 29 height 7
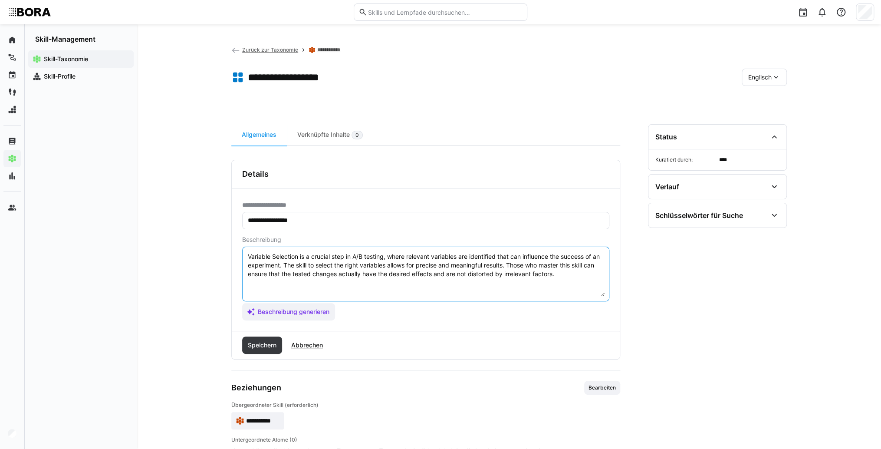
click at [586, 268] on textarea "Variable Selection is a crucial step in A/B testing, where relevant variables a…" at bounding box center [426, 273] width 358 height 45
click at [583, 278] on textarea "Variable Selection is a crucial step in A/B testing, where relevant variables a…" at bounding box center [426, 273] width 358 height 45
click at [286, 286] on textarea "Variable Selection is a crucial step in A/B testing, where relevant variables a…" at bounding box center [426, 273] width 358 height 45
paste textarea "*1 - Beginner: *2 - Intermediate Level: *3 - Advanced: *4 - Expert: *5 - Starli…"
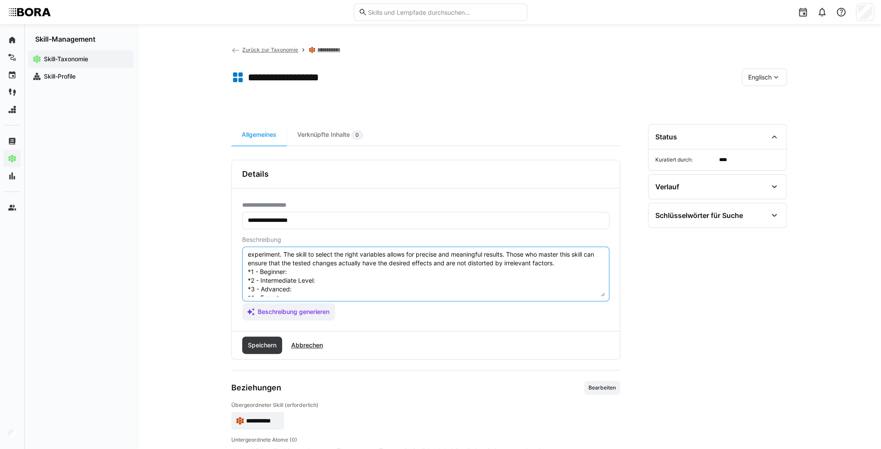
scroll to position [0, 0]
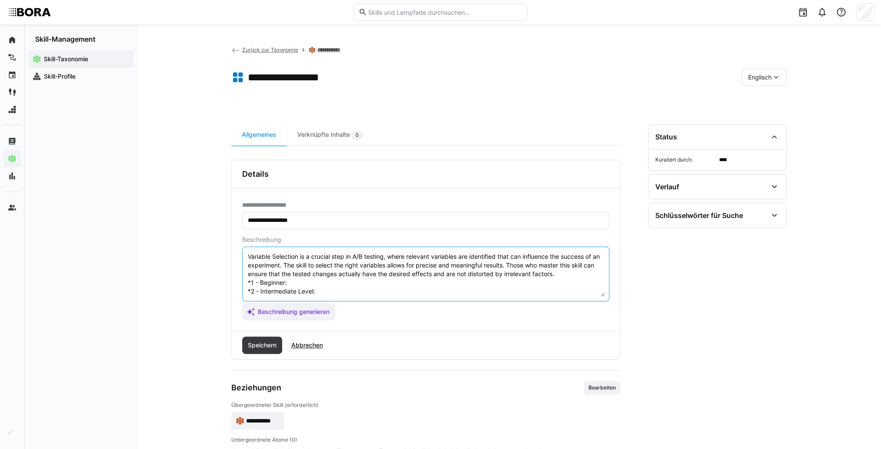
click at [302, 285] on textarea "Variable Selection is a crucial step in A/B testing, where relevant variables a…" at bounding box center [426, 273] width 358 height 45
paste textarea "Understands the importance of variable types, selects simple variables for anal…"
click at [335, 292] on textarea "Variable Selection is a crucial step in A/B testing, where relevant variables a…" at bounding box center [426, 273] width 358 height 45
click at [320, 293] on textarea "Variable Selection is a crucial step in A/B testing, where relevant variables a…" at bounding box center [426, 273] width 358 height 45
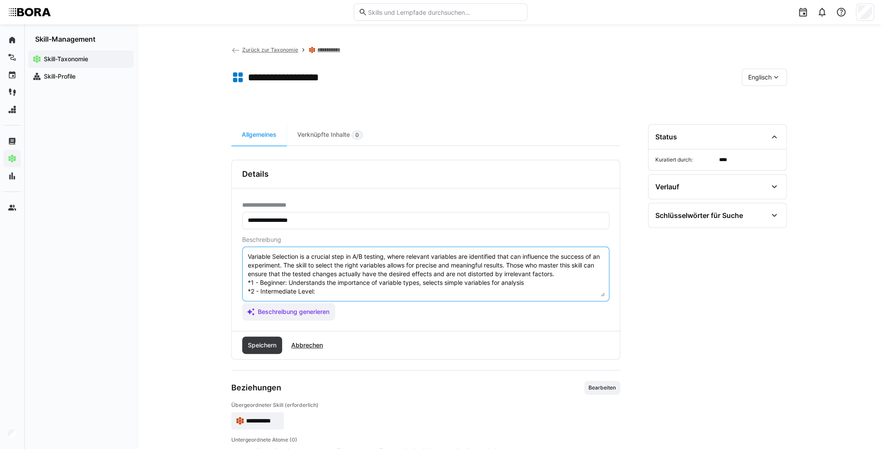
paste textarea "Applies variable selection methods, assesses data relevance and quality"
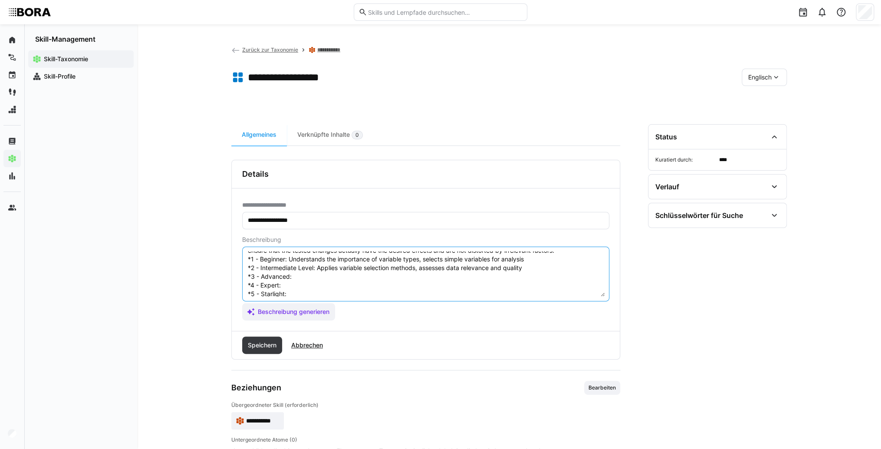
scroll to position [35, 0]
click at [309, 266] on textarea "Variable Selection is a crucial step in A/B testing, where relevant variables a…" at bounding box center [426, 273] width 358 height 45
click at [299, 261] on textarea "Variable Selection is a crucial step in A/B testing, where relevant variables a…" at bounding box center [426, 273] width 358 height 45
paste textarea "Conducts model-based variable selection, considers interactions and correlations"
click at [307, 271] on textarea "Variable Selection is a crucial step in A/B testing, where relevant variables a…" at bounding box center [426, 273] width 358 height 45
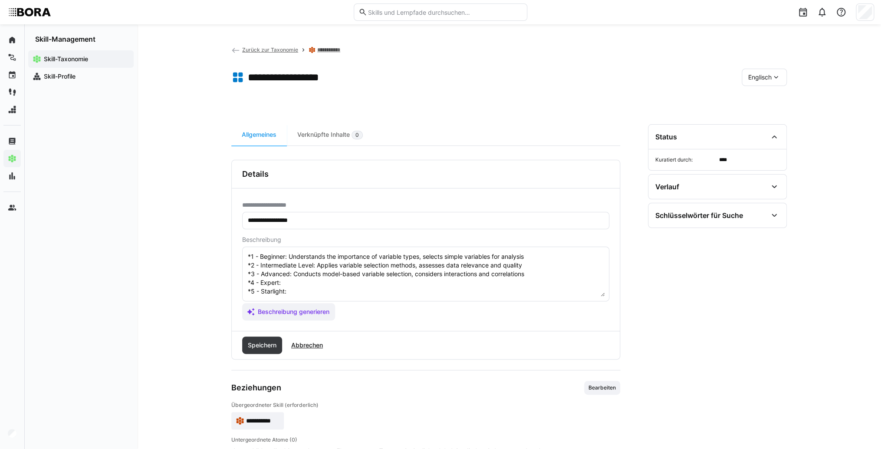
click at [302, 275] on textarea "Variable Selection is a crucial step in A/B testing, where relevant variables a…" at bounding box center [426, 273] width 358 height 45
paste textarea "Develops automated variable selection strategies, systematically optimizes mode…"
click at [303, 286] on textarea "Variable Selection is a crucial step in A/B testing, where relevant variables a…" at bounding box center [426, 273] width 358 height 45
paste textarea "Integrates AI and machine learning techniques for variable selection, designs i…"
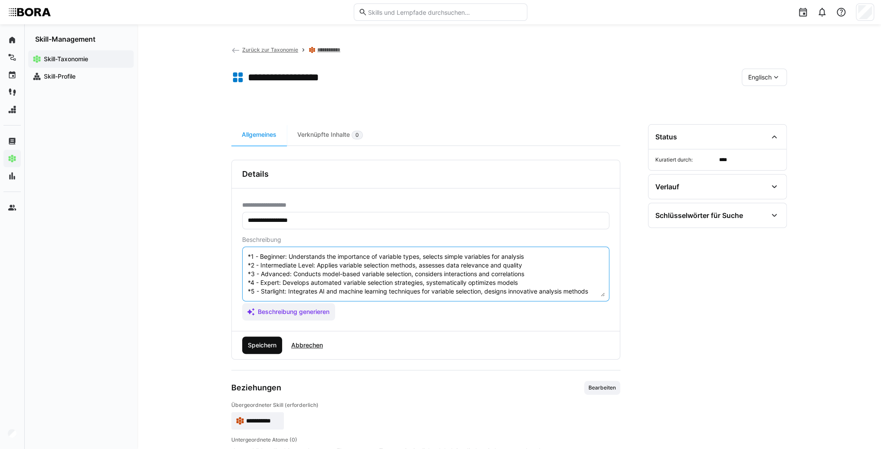
type textarea "Variable Selection is a crucial step in A/B testing, where relevant variables a…"
click at [271, 345] on span "Speichern" at bounding box center [262, 345] width 31 height 9
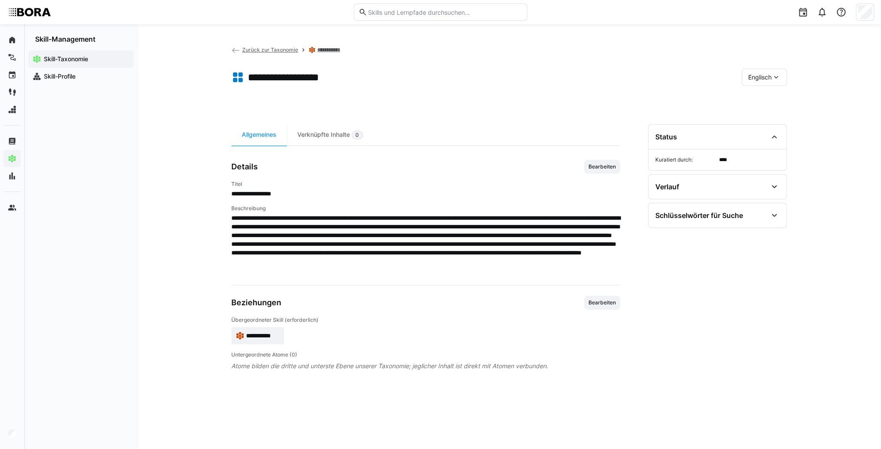
click at [773, 77] on eds-icon at bounding box center [776, 77] width 9 height 9
click at [772, 101] on div "Deutsch" at bounding box center [764, 100] width 32 height 9
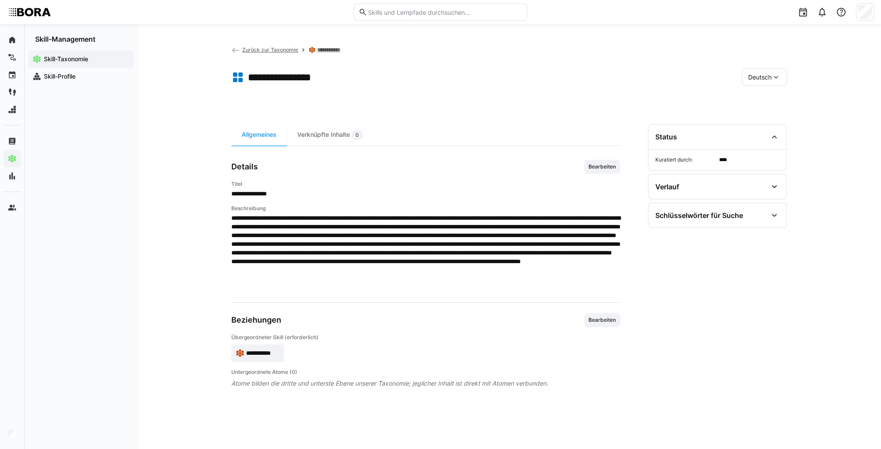
click at [243, 53] on span "Zurück zur Taxonomie" at bounding box center [270, 49] width 56 height 7
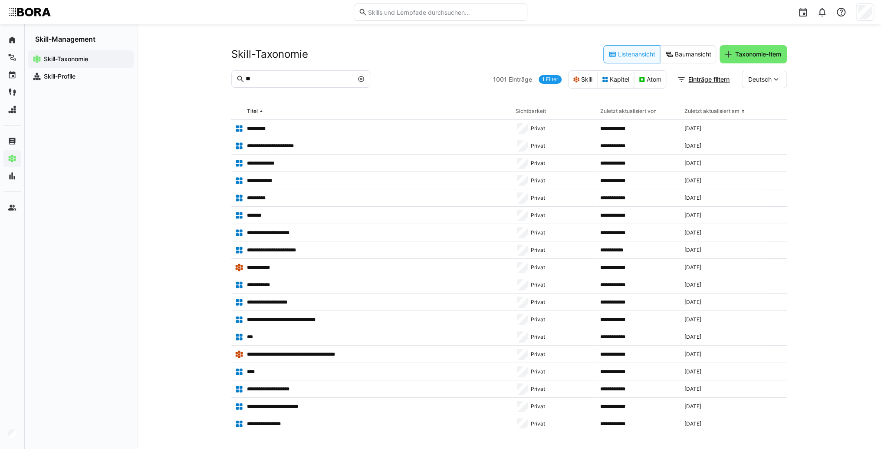
click at [361, 81] on eds-icon at bounding box center [361, 79] width 7 height 7
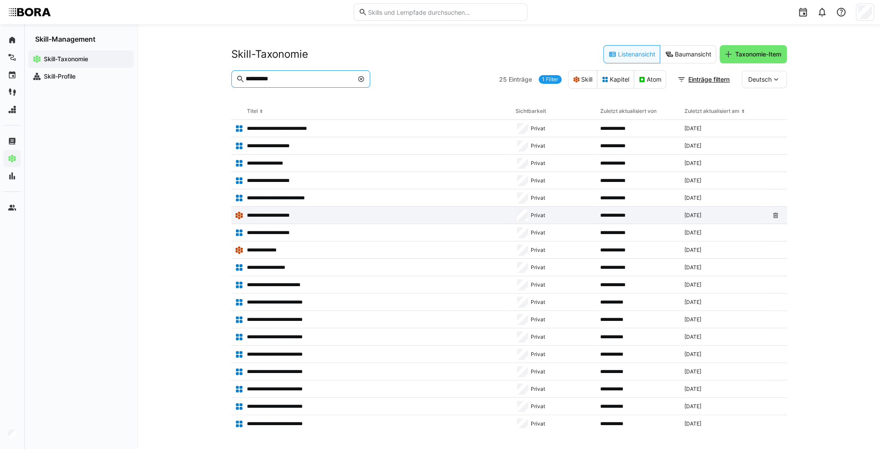
type input "**********"
click at [276, 209] on div "**********" at bounding box center [371, 215] width 281 height 17
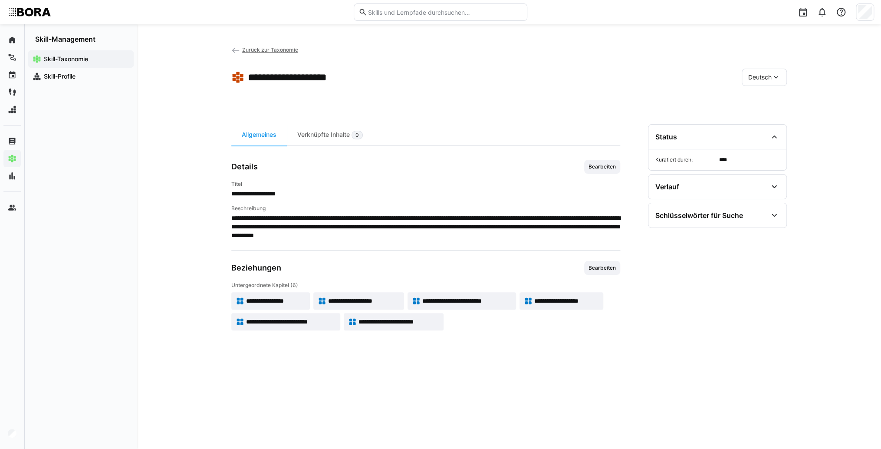
click at [264, 51] on span "Zurück zur Taxonomie" at bounding box center [270, 49] width 56 height 7
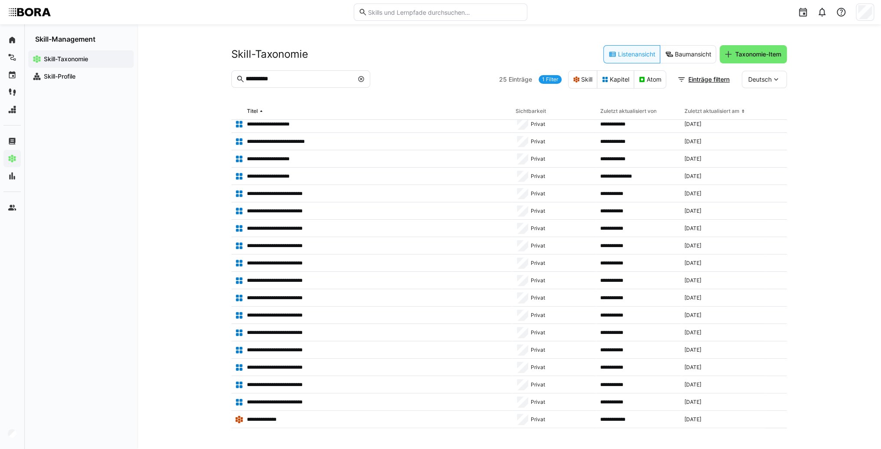
click at [363, 79] on eds-icon at bounding box center [361, 79] width 7 height 7
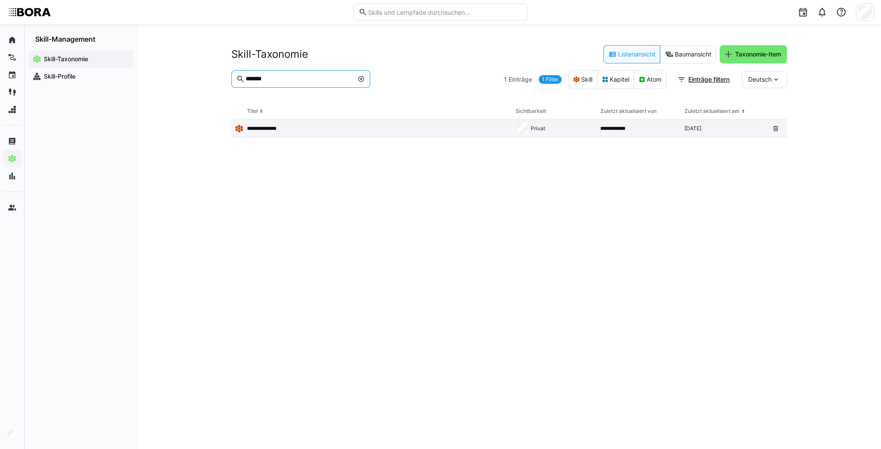
type input "*******"
click at [290, 129] on p "**********" at bounding box center [269, 128] width 44 height 7
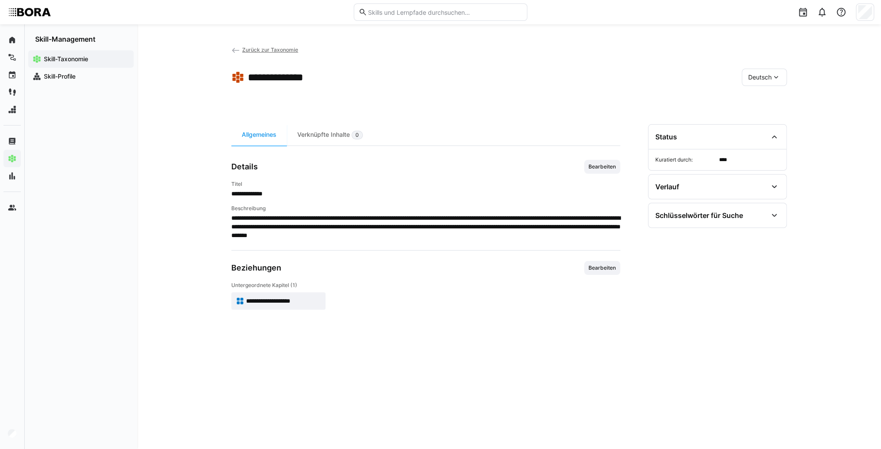
click at [286, 305] on app-skill-badge "**********" at bounding box center [278, 300] width 94 height 17
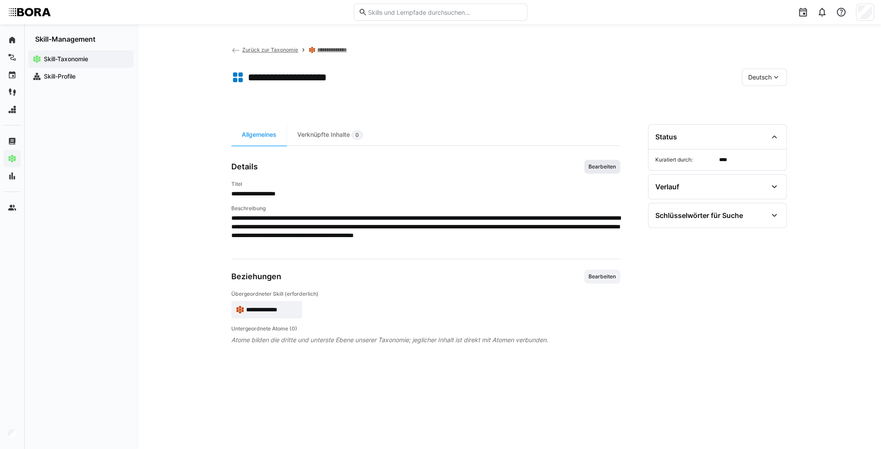
click at [604, 166] on span "Bearbeiten" at bounding box center [602, 166] width 29 height 7
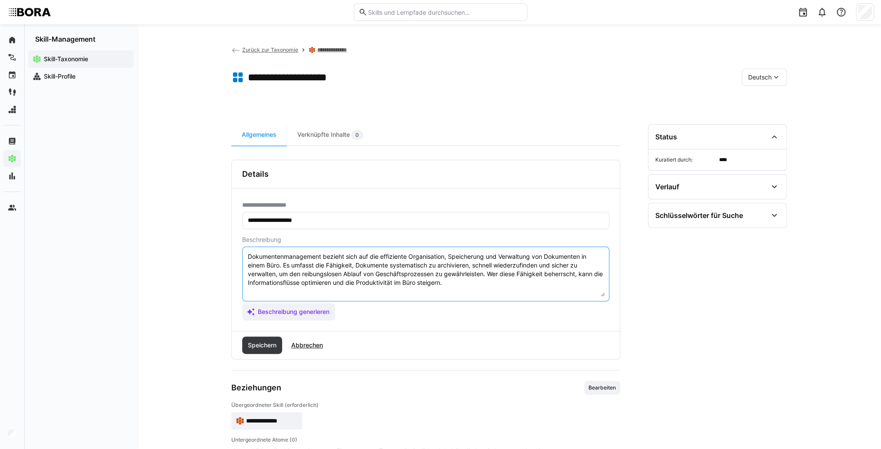
click at [504, 285] on textarea "Dokumentenmanagement bezieht sich auf die effiziente Organisation, Speicherung …" at bounding box center [426, 273] width 358 height 45
click at [502, 280] on textarea "Dokumentenmanagement bezieht sich auf die effiziente Organisation, Speicherung …" at bounding box center [426, 273] width 358 height 45
paste textarea "*1 - Anfänger: *2 - Mittelstufe: *3 - Fortgeschritten: *4 - Experte: *5 - Starl…"
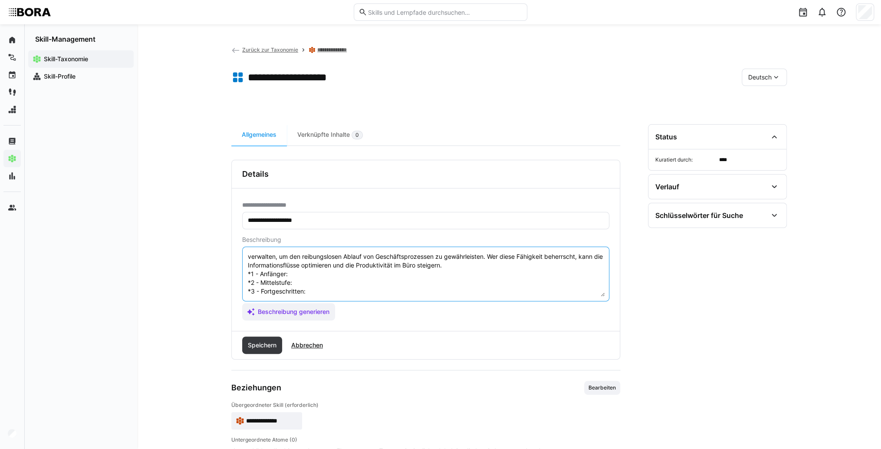
scroll to position [7, 0]
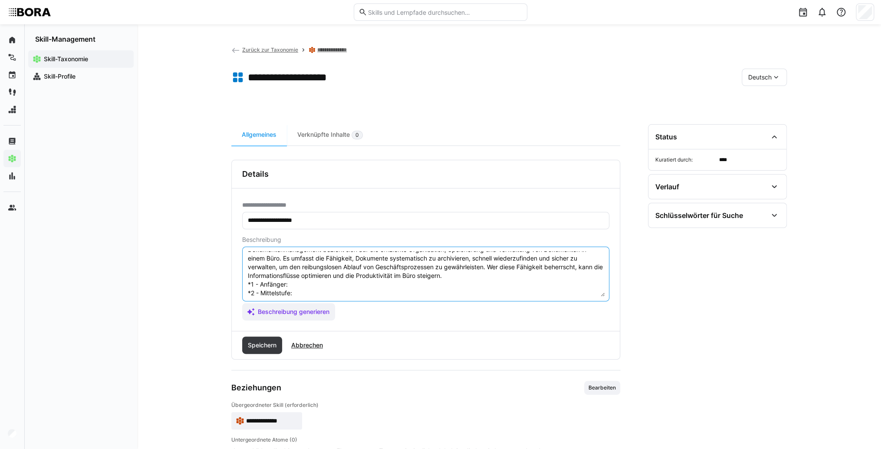
click at [356, 280] on textarea "Dokumentenmanagement bezieht sich auf die effiziente Organisation, Speicherung …" at bounding box center [426, 273] width 358 height 45
click at [323, 285] on textarea "Dokumentenmanagement bezieht sich auf die effiziente Organisation, Speicherung …" at bounding box center [426, 273] width 358 height 45
paste textarea "Kennt gängige Dokumentenformate und Ablagestrukturen, organisiert Dateien struk…"
click at [326, 292] on textarea "Dokumentenmanagement bezieht sich auf die effiziente Organisation, Speicherung …" at bounding box center [426, 273] width 358 height 45
paste textarea "Nutzt Dokumentenmanagement-Systeme (DMS), sorgt für Einhaltung von Datenschutz-…"
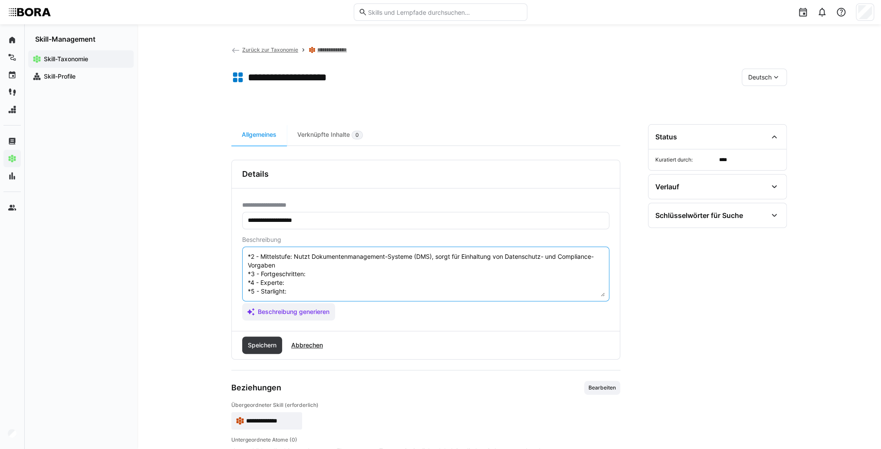
scroll to position [50, 0]
click at [316, 267] on textarea "Dokumentenmanagement bezieht sich auf die effiziente Organisation, Speicherung …" at bounding box center [426, 273] width 358 height 45
click at [320, 268] on textarea "Dokumentenmanagement bezieht sich auf die effiziente Organisation, Speicherung …" at bounding box center [426, 273] width 358 height 45
paste textarea "Leitet die Verwaltung großer Dokumentenmengen, implementiert Zugriffsrechte und…"
click at [316, 282] on textarea "Dokumentenmanagement bezieht sich auf die effiziente Organisation, Speicherung …" at bounding box center [426, 273] width 358 height 45
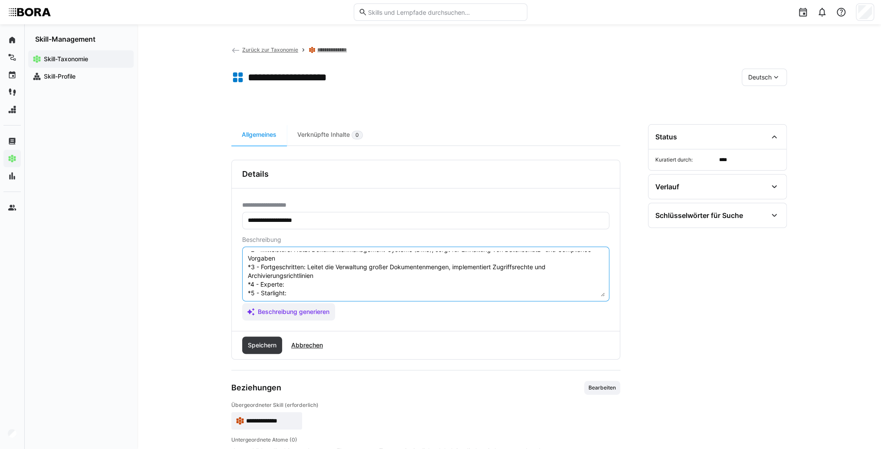
click at [314, 282] on textarea "Dokumentenmanagement bezieht sich auf die effiziente Organisation, Speicherung …" at bounding box center [426, 273] width 358 height 45
paste
click at [309, 273] on textarea "Dokumentenmanagement bezieht sich auf die effiziente Organisation, Speicherung …" at bounding box center [426, 273] width 358 height 45
click at [336, 271] on textarea "Dokumentenmanagement bezieht sich auf die effiziente Organisation, Speicherung …" at bounding box center [426, 273] width 358 height 45
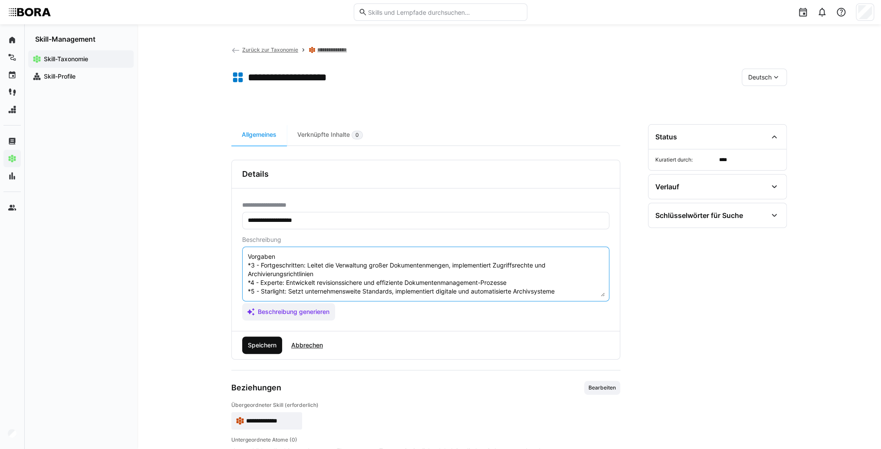
type textarea "Dokumentenmanagement bezieht sich auf die effiziente Organisation, Speicherung …"
click at [266, 351] on span "Speichern" at bounding box center [262, 344] width 40 height 17
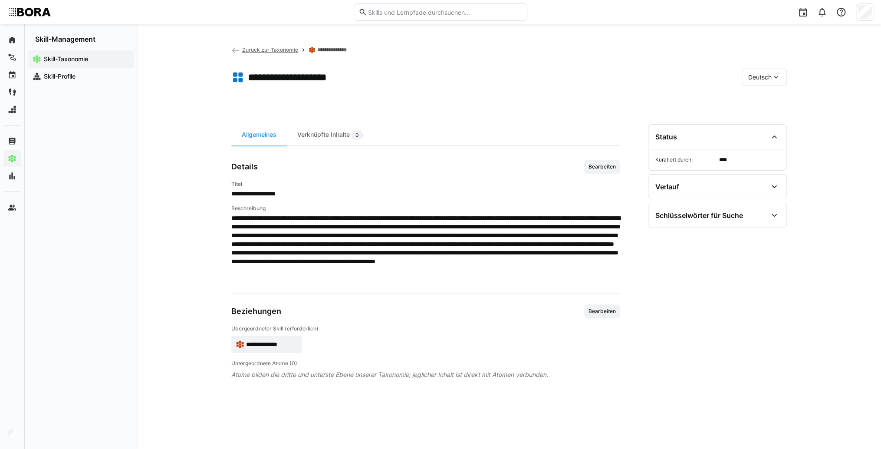
click at [754, 73] on span "Deutsch" at bounding box center [759, 77] width 23 height 9
click at [766, 116] on span "Englisch" at bounding box center [759, 118] width 23 height 9
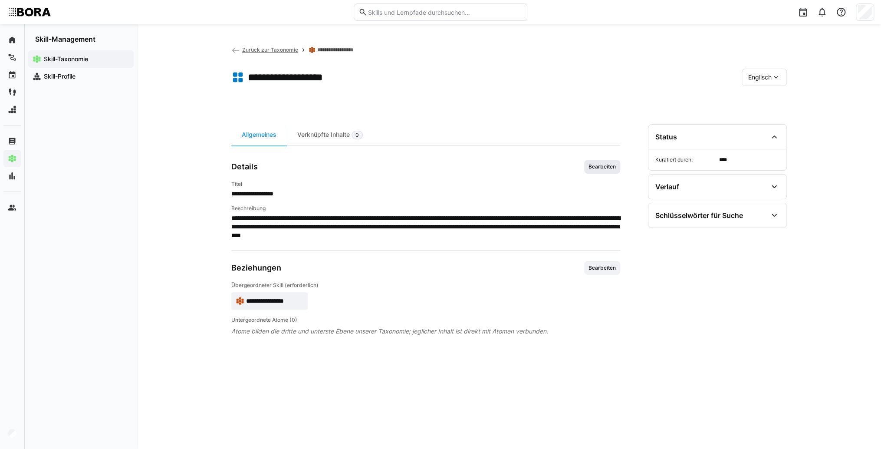
click at [608, 163] on span "Bearbeiten" at bounding box center [602, 166] width 29 height 7
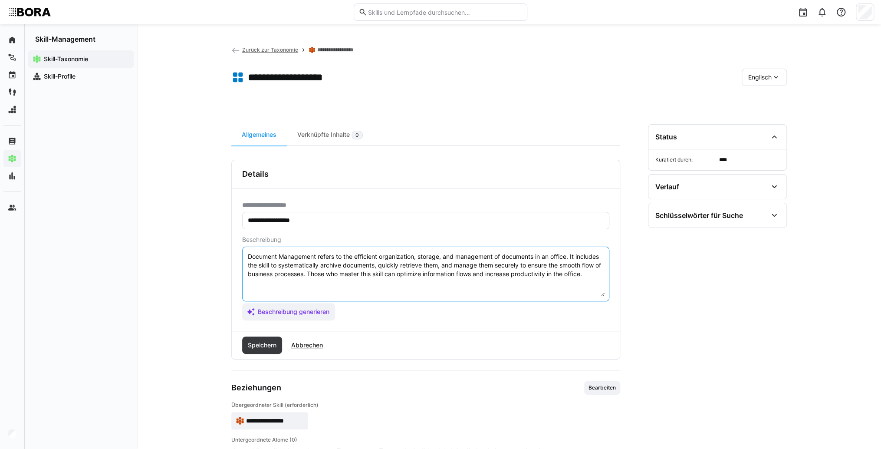
click at [597, 275] on textarea "Document Management refers to the efficient organization, storage, and manageme…" at bounding box center [426, 273] width 358 height 45
click at [262, 285] on textarea "Document Management refers to the efficient organization, storage, and manageme…" at bounding box center [426, 273] width 358 height 45
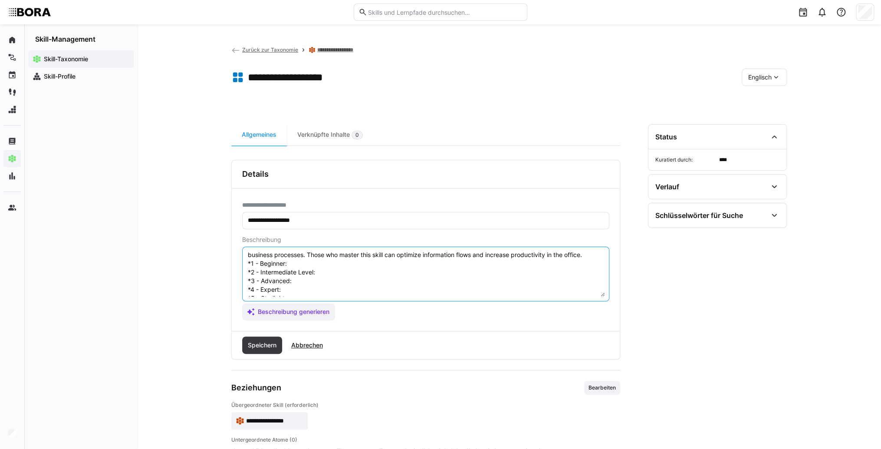
scroll to position [7, 0]
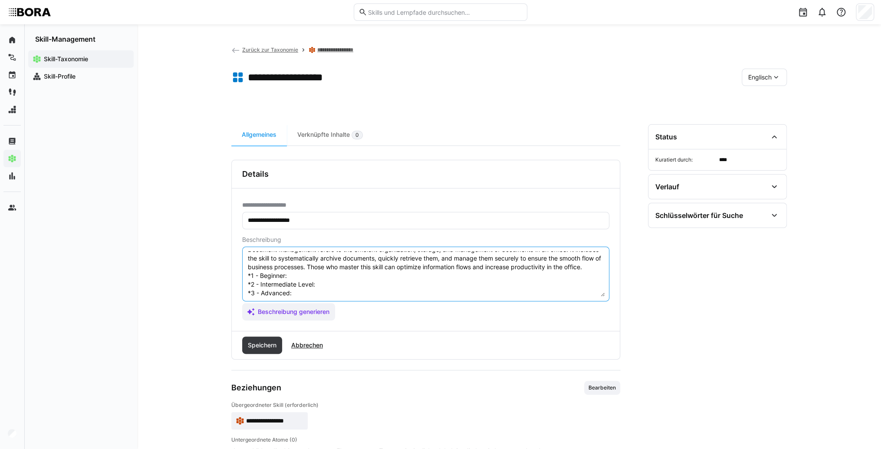
click at [304, 281] on textarea "Document Management refers to the efficient organization, storage, and manageme…" at bounding box center [426, 273] width 358 height 45
click at [374, 279] on textarea "Document Management refers to the efficient organization, storage, and manageme…" at bounding box center [426, 273] width 358 height 45
click at [339, 285] on textarea "Document Management refers to the efficient organization, storage, and manageme…" at bounding box center [426, 273] width 358 height 45
click at [331, 293] on textarea "Document Management refers to the efficient organization, storage, and manageme…" at bounding box center [426, 273] width 358 height 45
click at [326, 296] on eds-input "Document Management refers to the efficient organization, storage, and manageme…" at bounding box center [425, 274] width 367 height 55
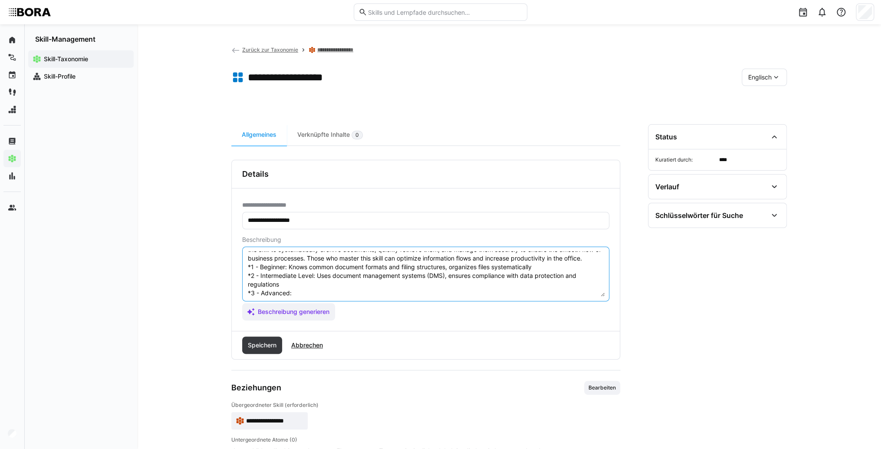
scroll to position [50, 0]
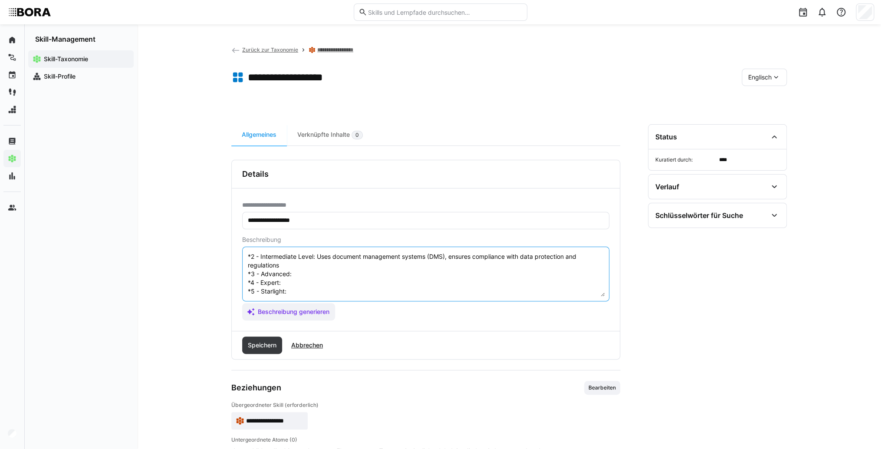
click at [316, 269] on textarea "Document Management refers to the efficient organization, storage, and manageme…" at bounding box center [426, 273] width 358 height 45
click at [345, 267] on textarea "Document Management refers to the efficient organization, storage, and manageme…" at bounding box center [426, 273] width 358 height 45
click at [322, 276] on textarea "Document Management refers to the efficient organization, storage, and manageme…" at bounding box center [426, 273] width 358 height 45
click at [316, 268] on textarea "Document Management refers to the efficient organization, storage, and manageme…" at bounding box center [426, 273] width 358 height 45
click at [312, 274] on textarea "Document Management refers to the efficient organization, storage, and manageme…" at bounding box center [426, 273] width 358 height 45
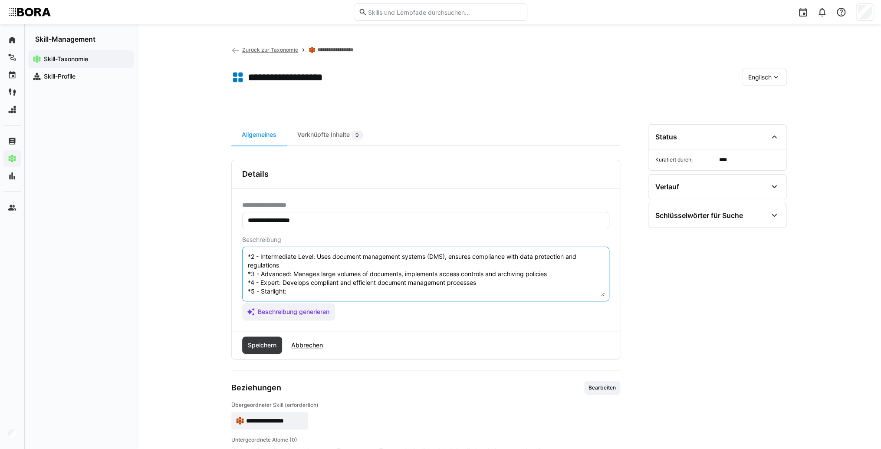
click at [331, 283] on textarea "Document Management refers to the efficient organization, storage, and manageme…" at bounding box center [426, 273] width 358 height 45
type textarea "Document Management refers to the efficient organization, storage, and manageme…"
click at [258, 342] on span "Speichern" at bounding box center [262, 345] width 31 height 9
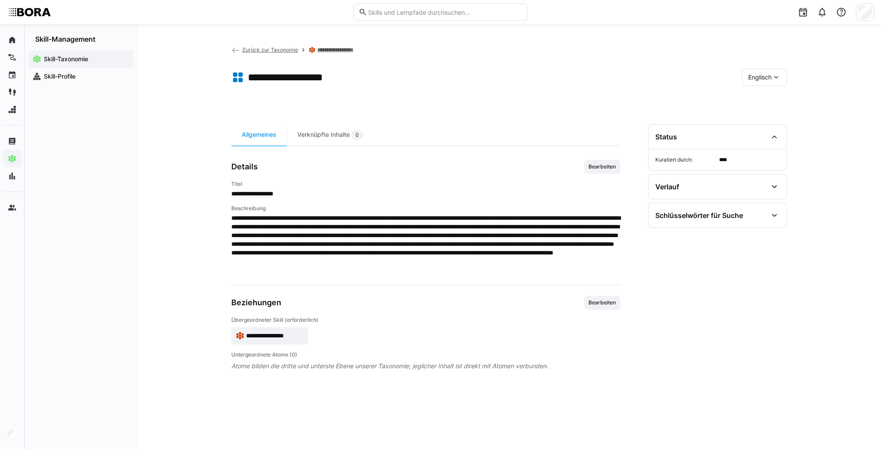
click at [762, 82] on div "Englisch" at bounding box center [764, 77] width 45 height 17
click at [766, 100] on span "Deutsch" at bounding box center [759, 100] width 23 height 9
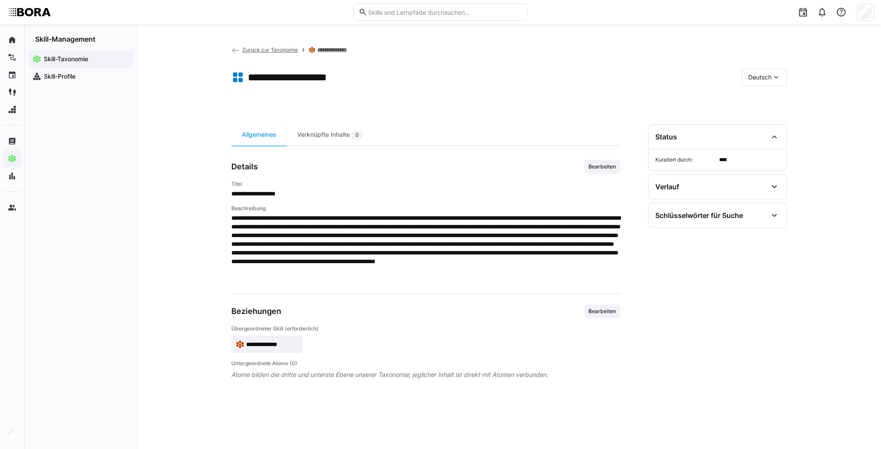
click at [250, 49] on span "Zurück zur Taxonomie" at bounding box center [270, 49] width 56 height 7
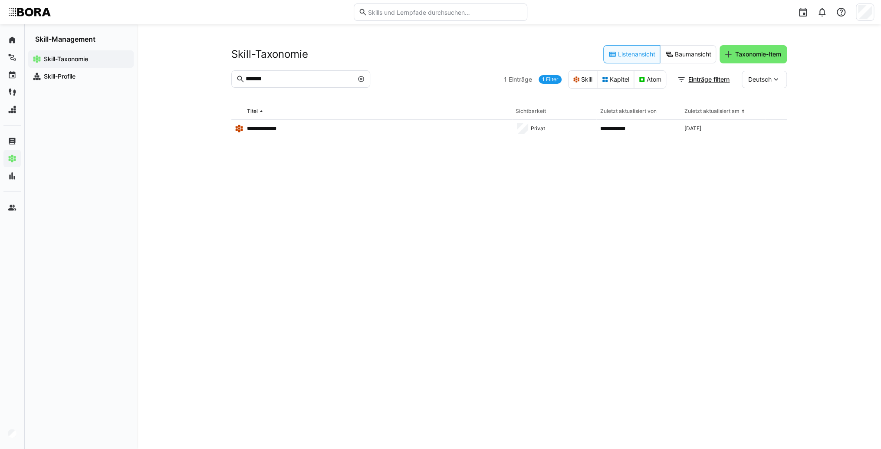
click at [361, 80] on eds-icon at bounding box center [361, 79] width 7 height 7
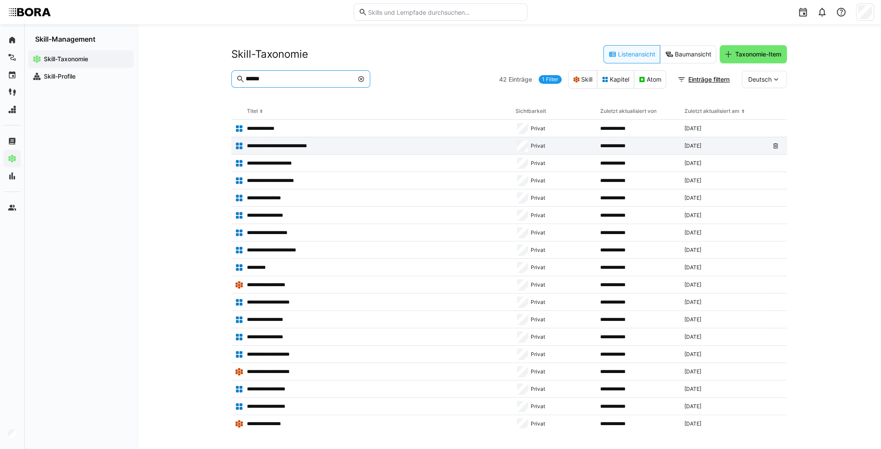
type input "******"
click at [290, 149] on app-table-first-column "**********" at bounding box center [372, 146] width 274 height 9
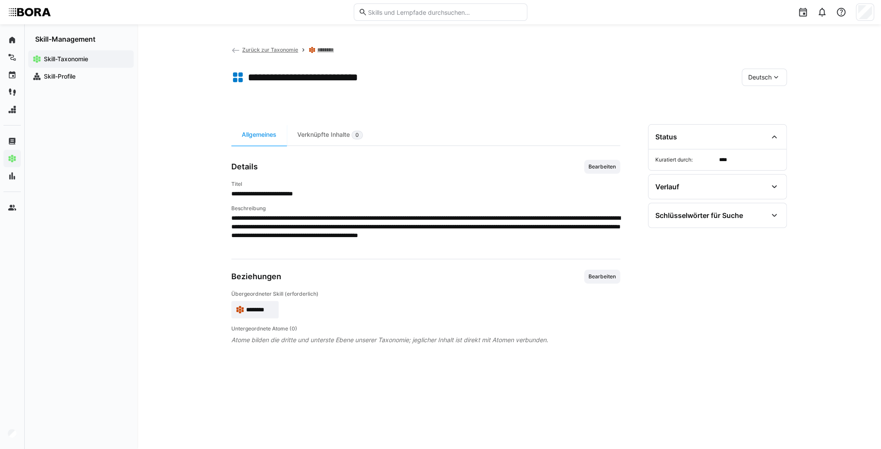
click at [247, 48] on span "Zurück zur Taxonomie" at bounding box center [270, 49] width 56 height 7
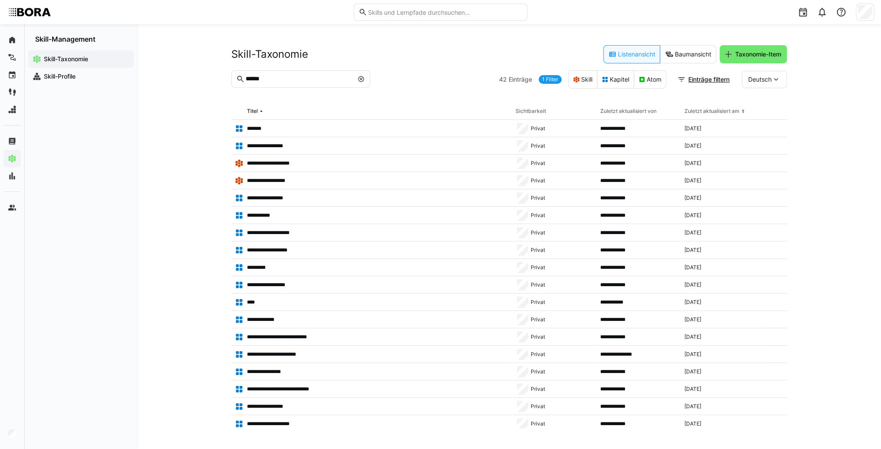
click at [361, 80] on eds-icon at bounding box center [361, 79] width 7 height 7
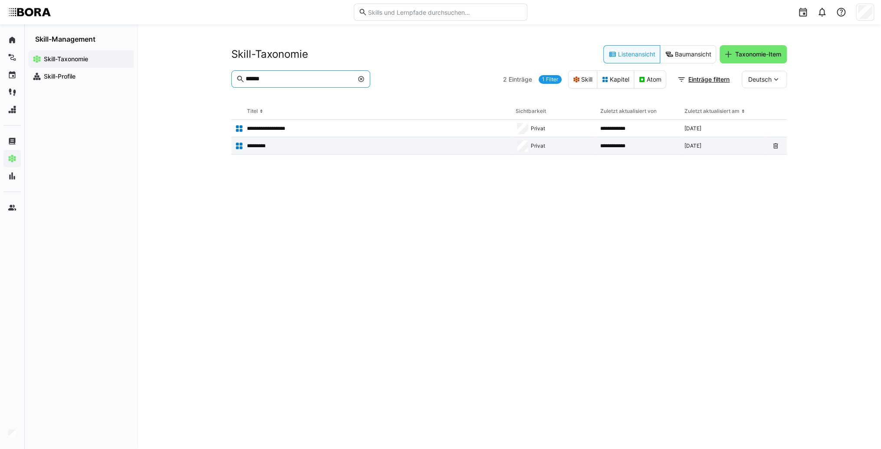
type input "******"
click at [270, 142] on p "*********" at bounding box center [260, 145] width 26 height 7
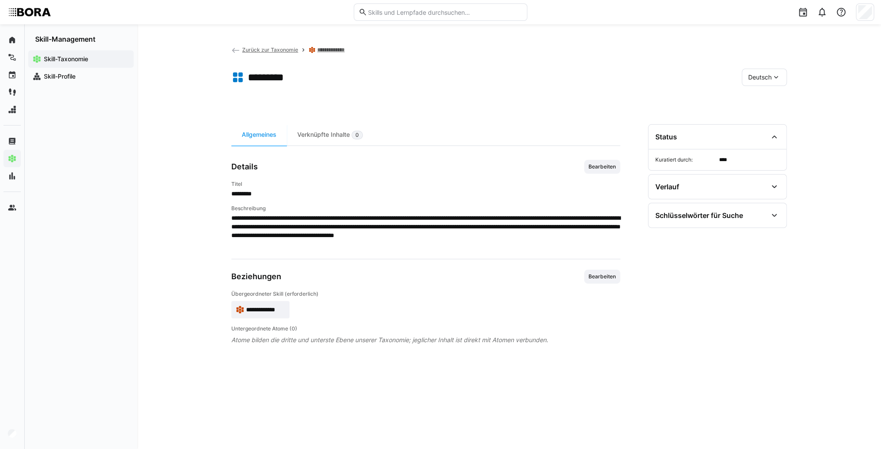
click at [265, 307] on span "**********" at bounding box center [265, 309] width 39 height 9
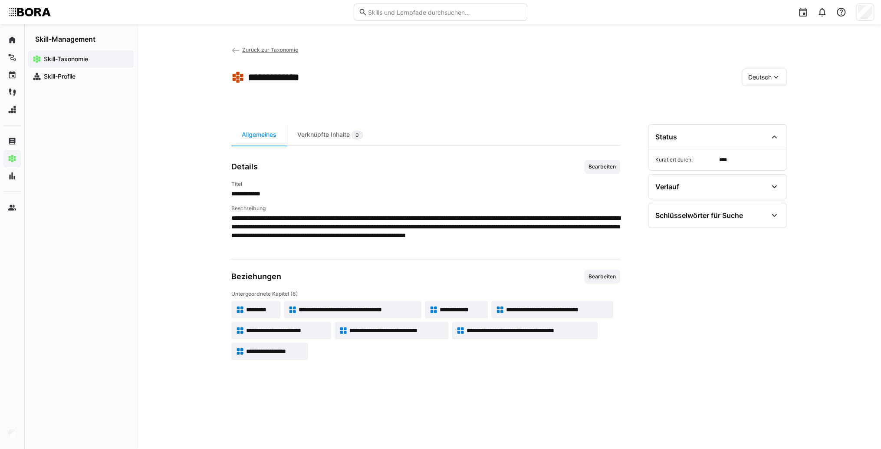
click at [263, 312] on span "*********" at bounding box center [261, 309] width 30 height 9
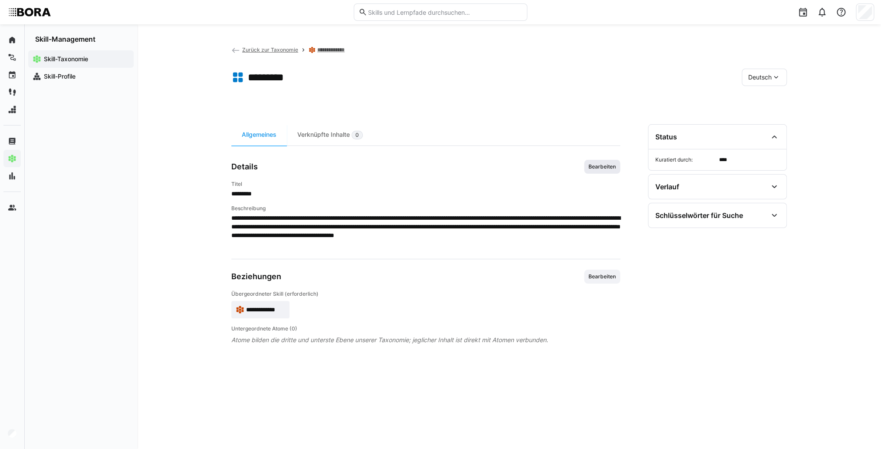
click at [599, 162] on span "Bearbeiten" at bounding box center [602, 167] width 36 height 14
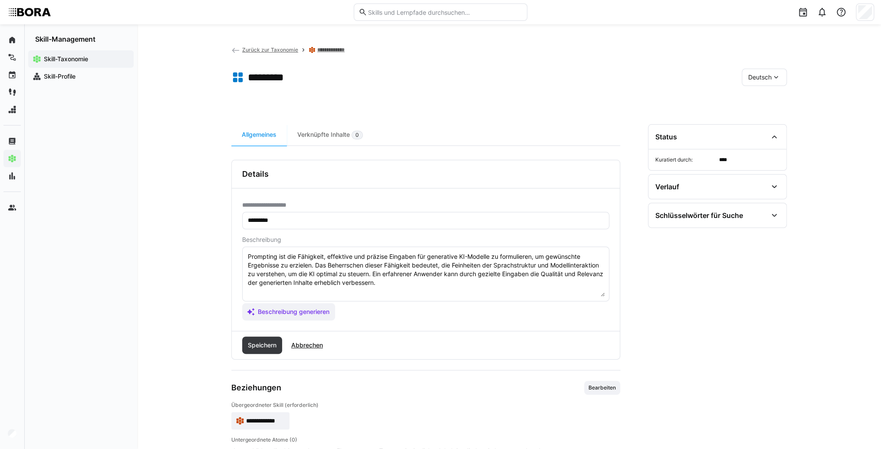
click at [475, 290] on textarea "Prompting ist die Fähigkeit, effektive und präzise Eingaben für generative KI-M…" at bounding box center [426, 273] width 358 height 45
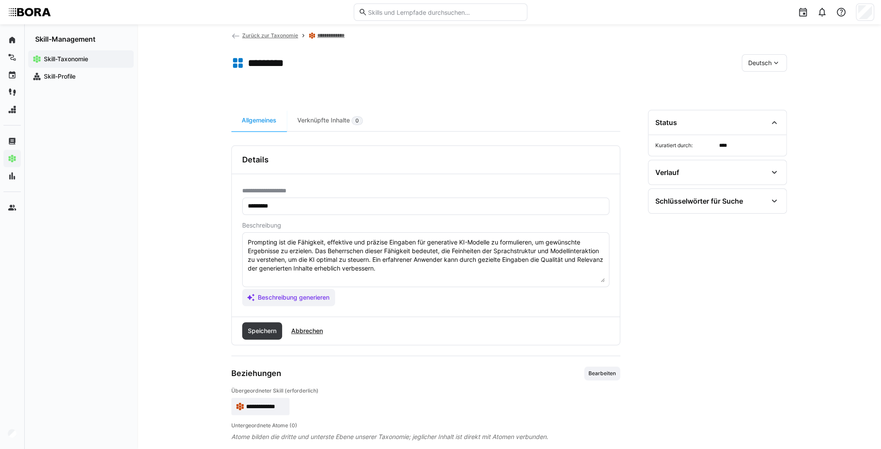
scroll to position [26, 0]
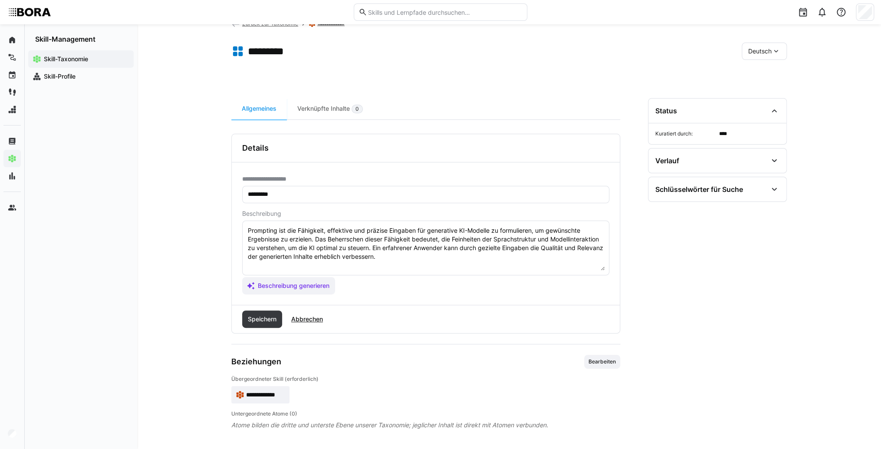
click at [461, 257] on textarea "Prompting ist die Fähigkeit, effektive und präzise Eingaben für generative KI-M…" at bounding box center [426, 247] width 358 height 45
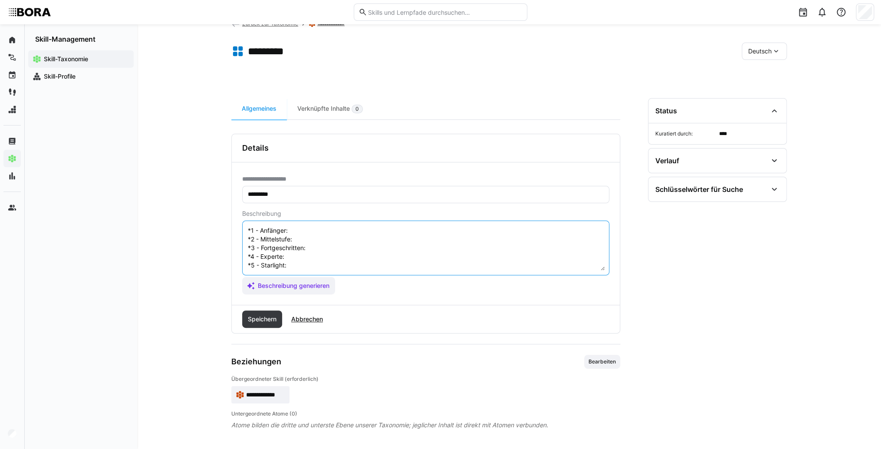
scroll to position [7, 0]
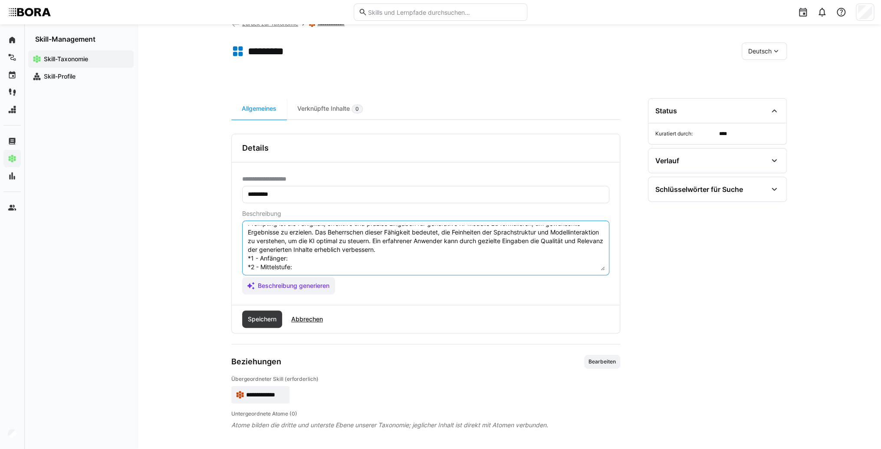
click at [320, 256] on textarea "Prompting ist die Fähigkeit, effektive und präzise Eingaben für generative KI-M…" at bounding box center [426, 247] width 358 height 45
click at [307, 257] on textarea "Prompting ist die Fähigkeit, effektive und präzise Eingaben für generative KI-M…" at bounding box center [426, 247] width 358 height 45
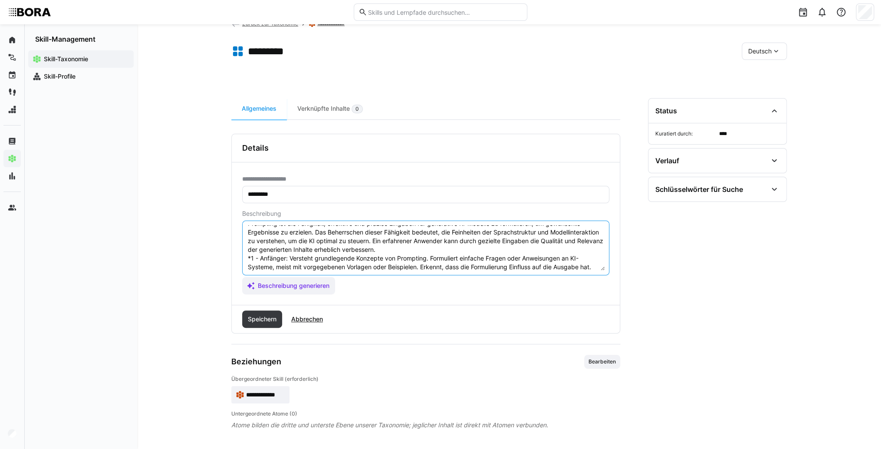
scroll to position [42, 0]
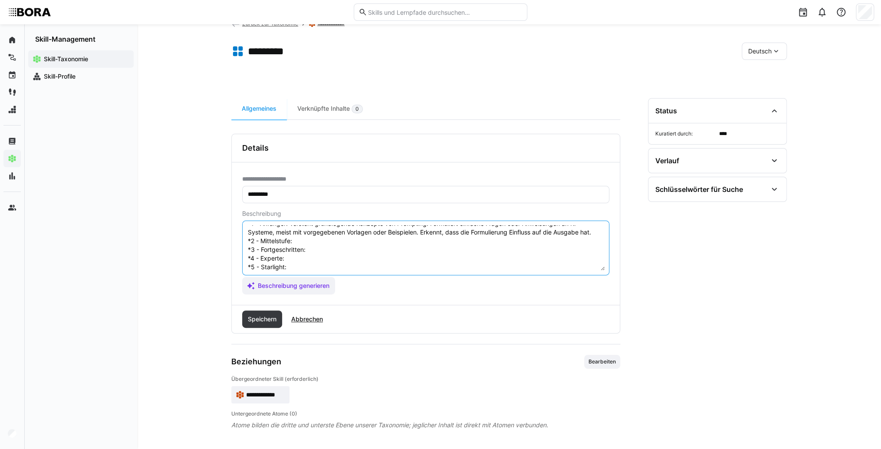
click at [301, 241] on textarea "Prompting ist die Fähigkeit, effektive und präzise Eingaben für generative KI-M…" at bounding box center [426, 247] width 358 height 45
click at [323, 240] on textarea "Prompting ist die Fähigkeit, effektive und präzise Eingaben für generative KI-M…" at bounding box center [426, 247] width 358 height 45
click at [329, 257] on textarea "Prompting ist die Fähigkeit, effektive und präzise Eingaben für generative KI-M…" at bounding box center [426, 247] width 358 height 45
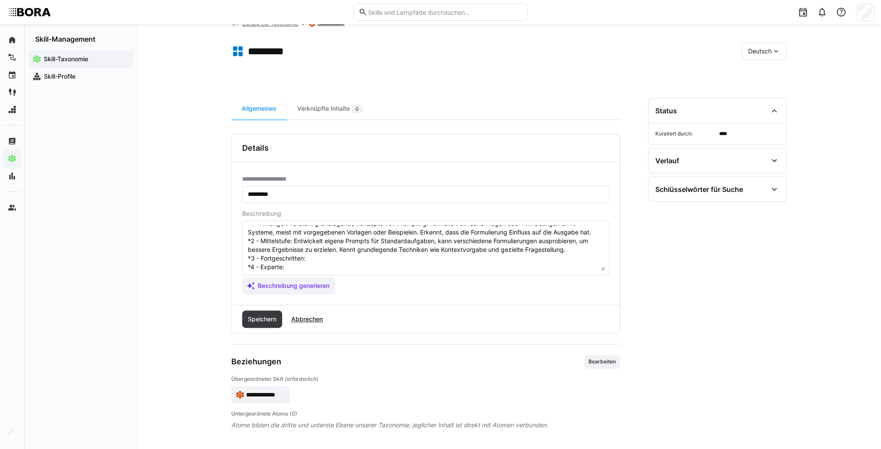
click at [368, 263] on textarea "Prompting ist die Fähigkeit, effektive und präzise Eingaben für generative KI-M…" at bounding box center [426, 247] width 358 height 45
click at [345, 247] on textarea "Prompting ist die Fähigkeit, effektive und präzise Eingaben für generative KI-M…" at bounding box center [426, 247] width 358 height 45
click at [344, 255] on textarea "Prompting ist die Fähigkeit, effektive und präzise Eingaben für generative KI-M…" at bounding box center [426, 247] width 358 height 45
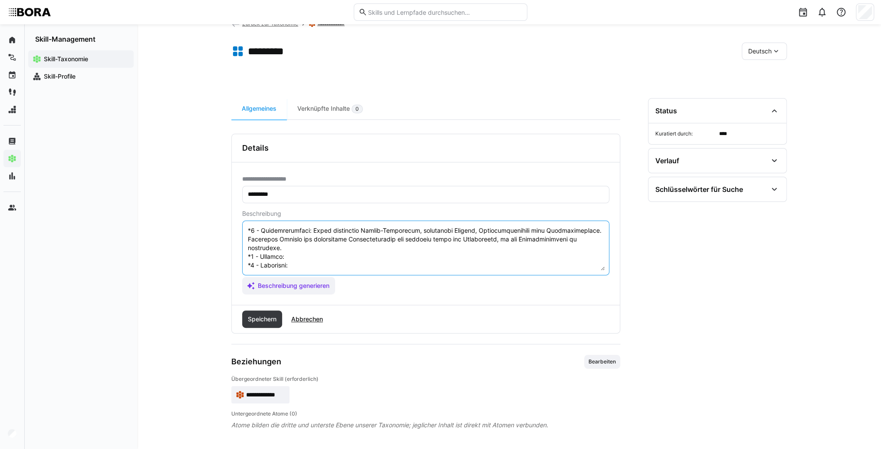
scroll to position [85, 0]
click at [300, 241] on textarea at bounding box center [426, 247] width 358 height 45
click at [295, 243] on textarea at bounding box center [426, 247] width 358 height 45
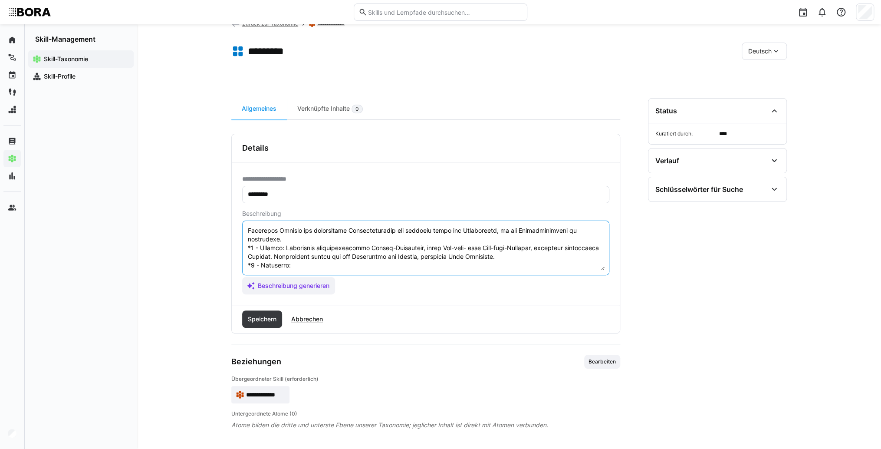
click at [299, 258] on textarea at bounding box center [426, 247] width 358 height 45
click at [316, 257] on textarea at bounding box center [426, 247] width 358 height 45
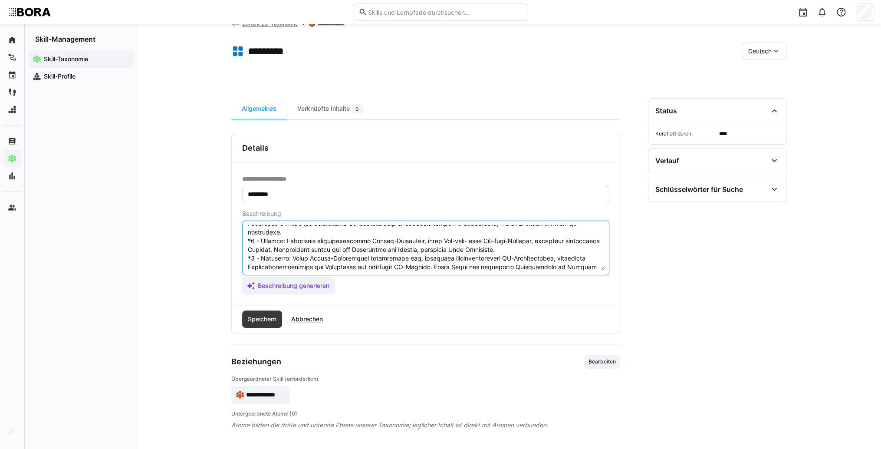
scroll to position [94, 0]
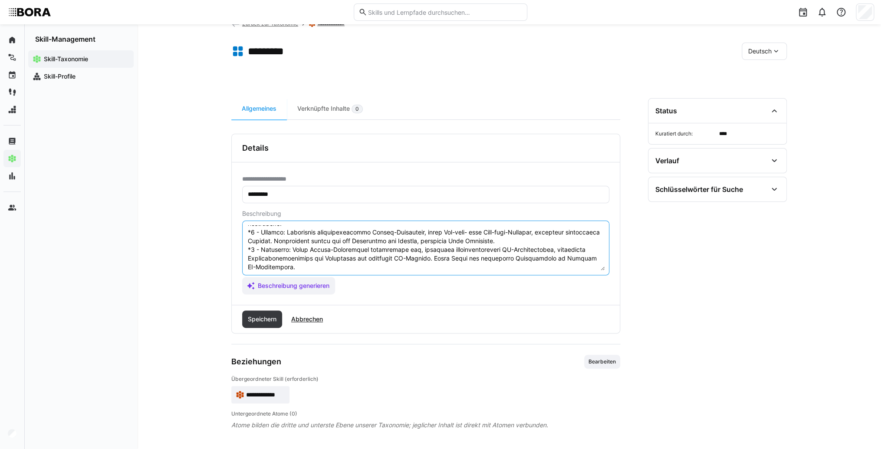
type textarea "Loremipsu dol sit Ametconse, adipiscin eli seddoei Temporin utl etdolorema AL-E…"
click at [267, 327] on div "Speichern Abbrechen" at bounding box center [426, 319] width 388 height 28
click at [268, 324] on span "Speichern" at bounding box center [262, 318] width 40 height 17
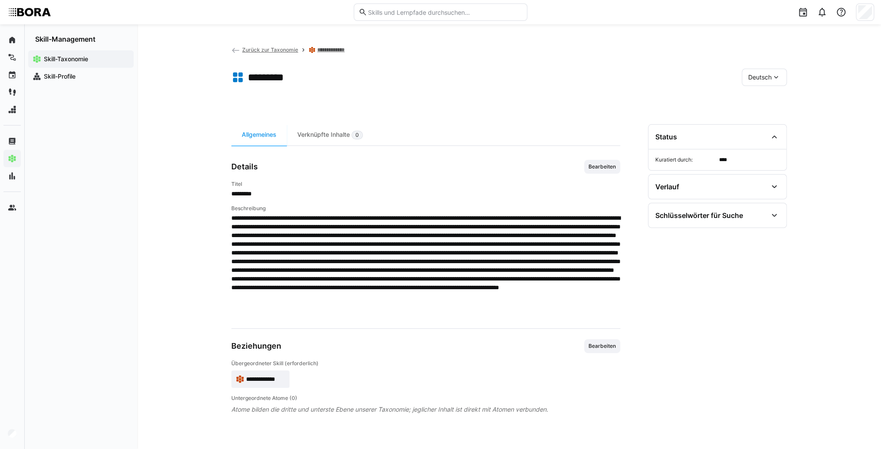
scroll to position [0, 0]
click at [769, 79] on span "Deutsch" at bounding box center [759, 77] width 23 height 9
click at [773, 116] on div "Englisch" at bounding box center [764, 118] width 32 height 9
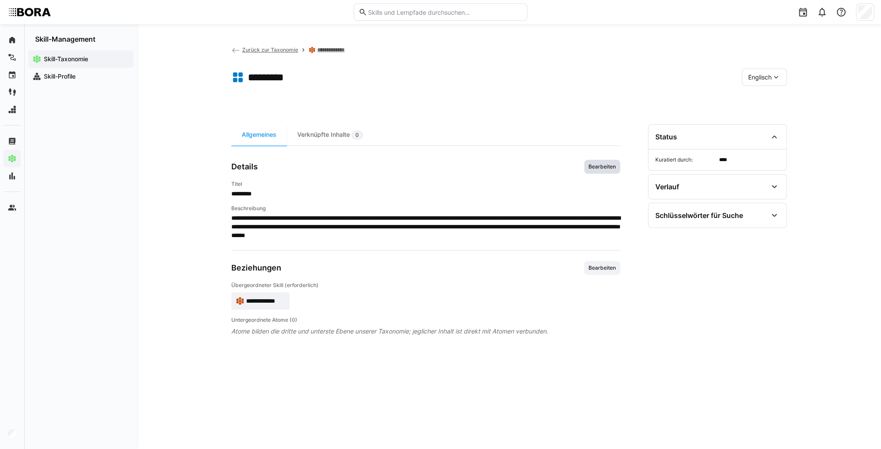
click at [594, 163] on span "Bearbeiten" at bounding box center [602, 166] width 29 height 7
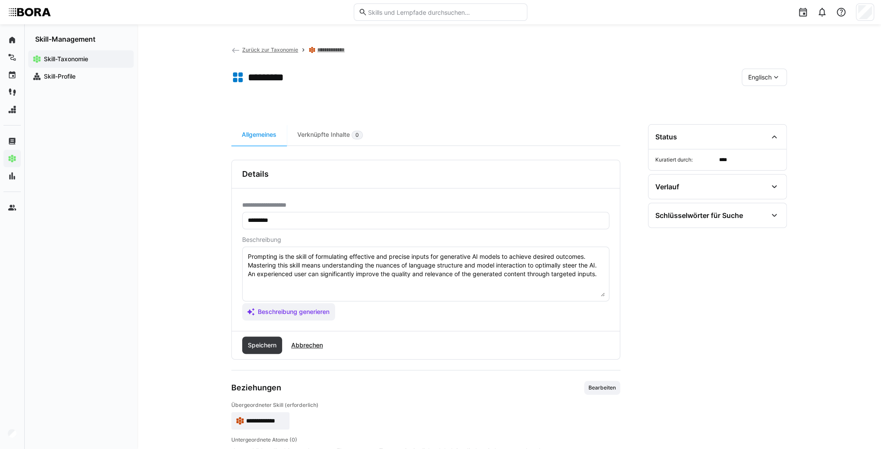
click at [602, 276] on textarea "Prompting is the skill of formulating effective and precise inputs for generati…" at bounding box center [426, 273] width 358 height 45
click at [273, 281] on textarea "Prompting is the skill of formulating effective and precise inputs for generati…" at bounding box center [426, 273] width 358 height 45
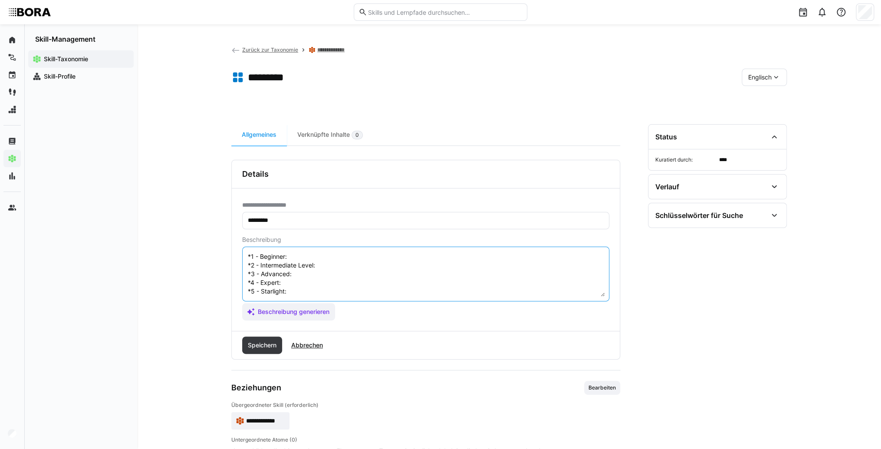
scroll to position [7, 0]
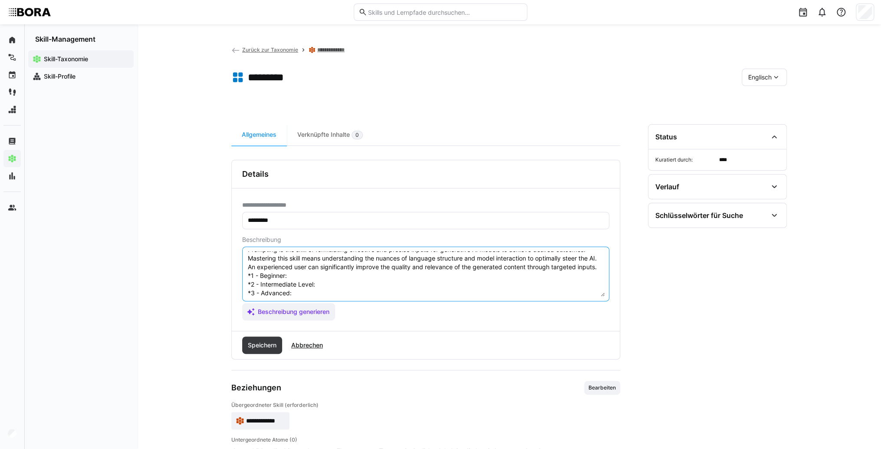
click at [302, 283] on textarea "Prompting is the skill of formulating effective and precise inputs for generati…" at bounding box center [426, 273] width 358 height 45
click at [296, 283] on textarea "Prompting is the skill of formulating effective and precise inputs for generati…" at bounding box center [426, 273] width 358 height 45
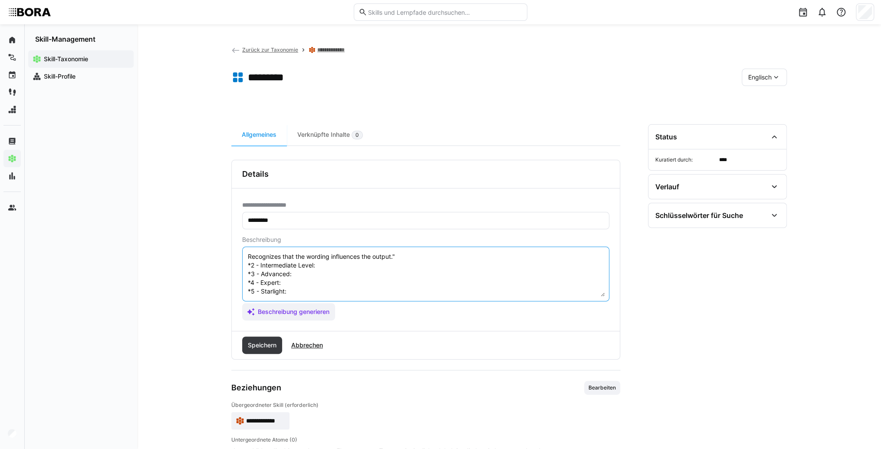
scroll to position [16, 0]
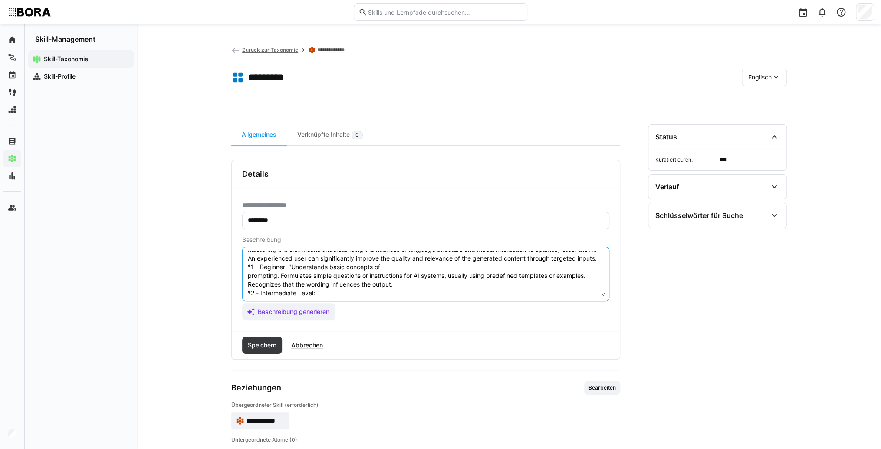
click at [290, 273] on textarea "Prompting is the skill of formulating effective and precise inputs for generati…" at bounding box center [426, 273] width 358 height 45
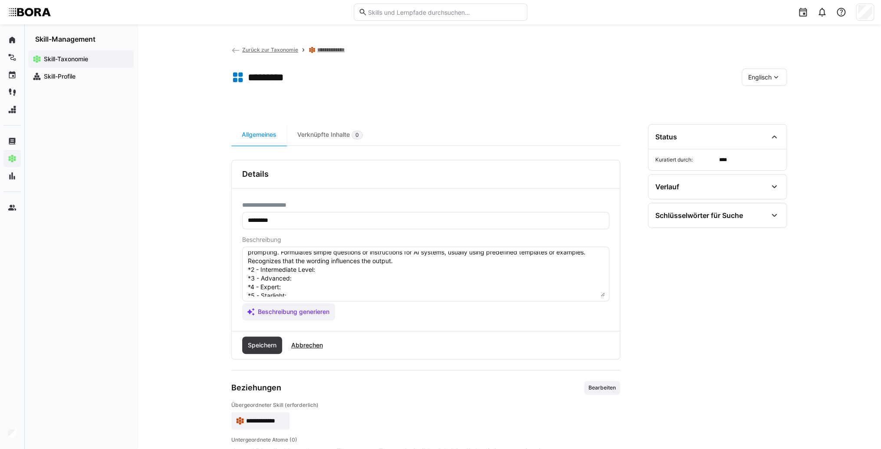
scroll to position [50, 0]
click at [341, 266] on textarea "Prompting is the skill of formulating effective and precise inputs for generati…" at bounding box center [426, 273] width 358 height 45
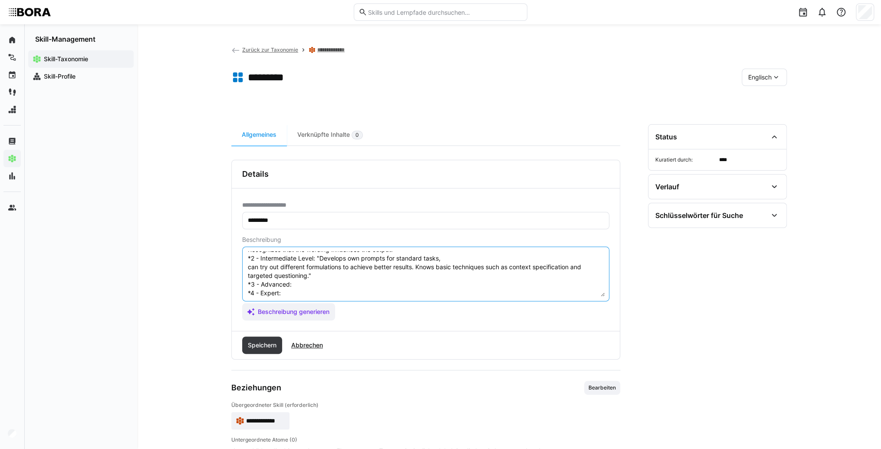
click at [320, 266] on textarea "Prompting is the skill of formulating effective and precise inputs for generati…" at bounding box center [426, 273] width 358 height 45
click at [319, 283] on textarea "Prompting is the skill of formulating effective and precise inputs for generati…" at bounding box center [426, 273] width 358 height 45
click at [319, 290] on textarea "Prompting is the skill of formulating effective and precise inputs for generati…" at bounding box center [426, 273] width 358 height 45
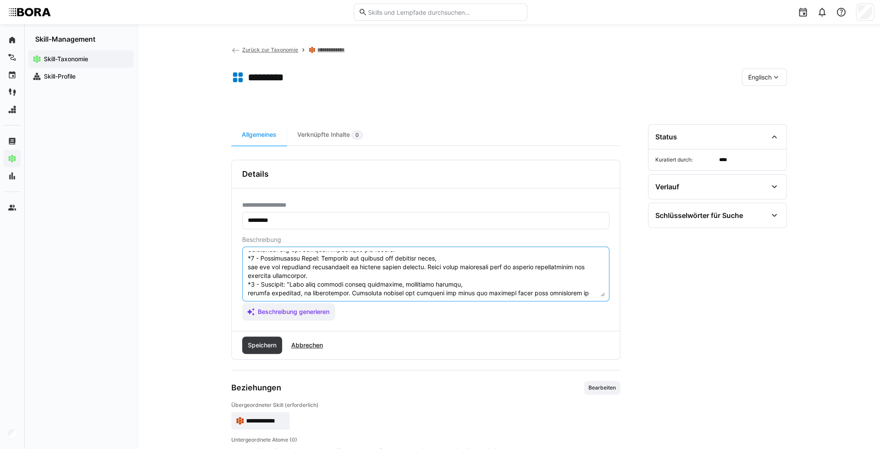
scroll to position [68, 0]
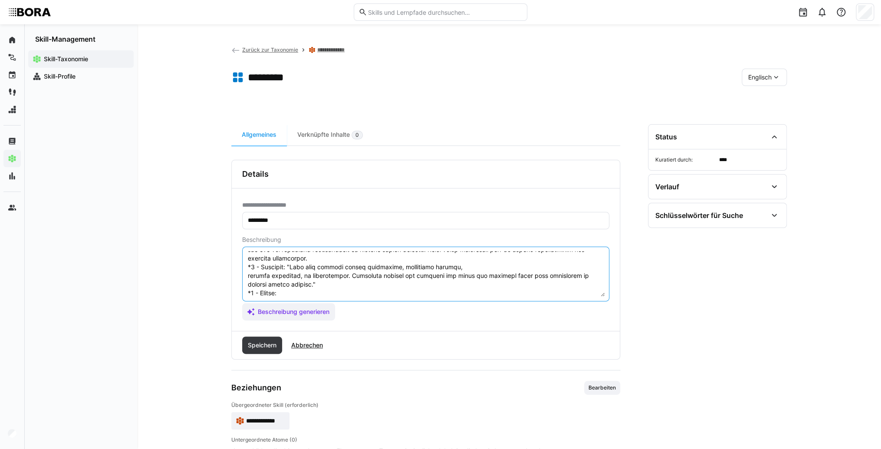
click at [296, 276] on textarea at bounding box center [426, 273] width 358 height 45
click at [303, 291] on textarea at bounding box center [426, 273] width 358 height 45
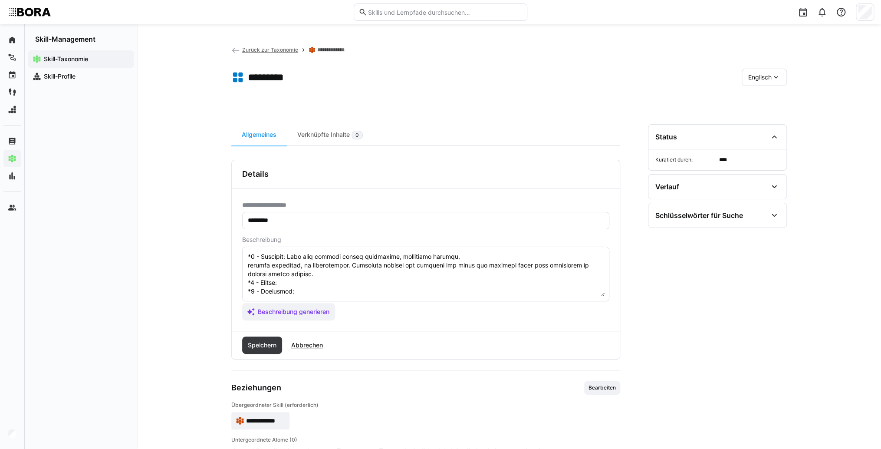
scroll to position [95, 0]
click at [301, 276] on textarea at bounding box center [426, 273] width 358 height 45
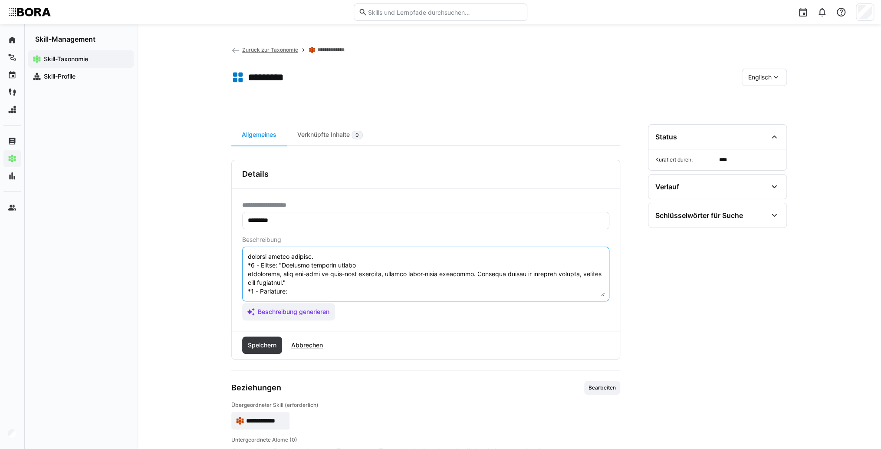
click at [286, 271] on textarea at bounding box center [426, 273] width 358 height 45
click at [316, 292] on textarea at bounding box center [426, 273] width 358 height 45
click at [322, 286] on textarea at bounding box center [426, 273] width 358 height 45
click at [318, 283] on textarea at bounding box center [426, 273] width 358 height 45
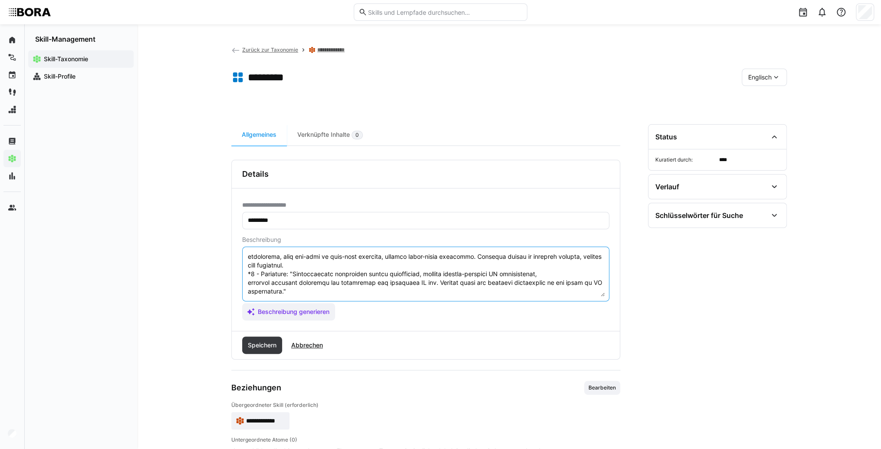
scroll to position [120, 0]
click at [290, 273] on textarea at bounding box center [426, 273] width 358 height 45
click at [281, 292] on textarea at bounding box center [426, 273] width 358 height 45
type textarea "Prompting is the skill of formulating effective and precise inputs for generati…"
click at [250, 344] on span "Speichern" at bounding box center [262, 345] width 31 height 9
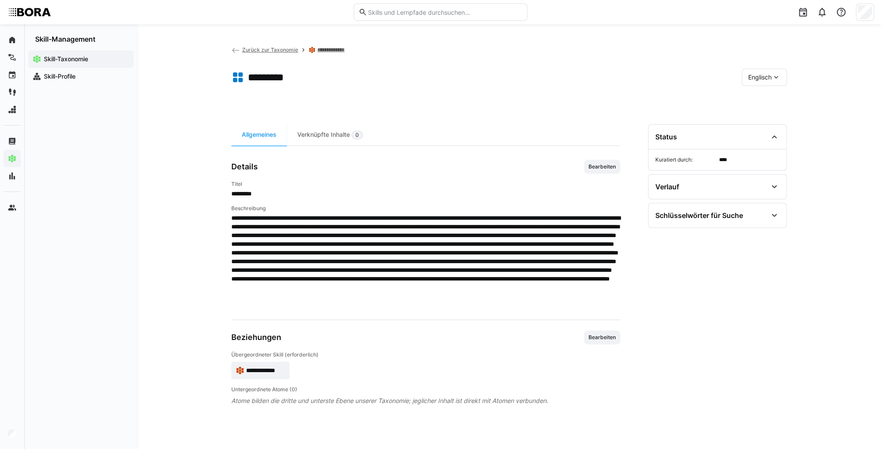
click at [237, 49] on eds-icon at bounding box center [235, 50] width 9 height 9
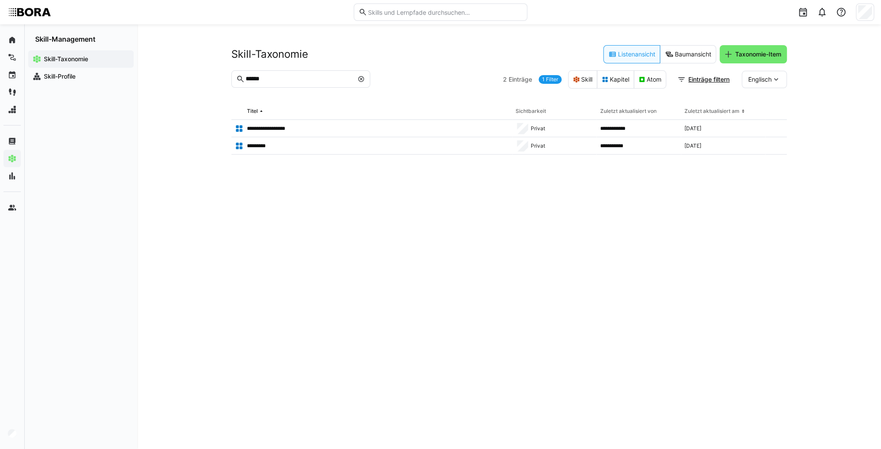
click at [362, 80] on eds-icon at bounding box center [361, 79] width 7 height 7
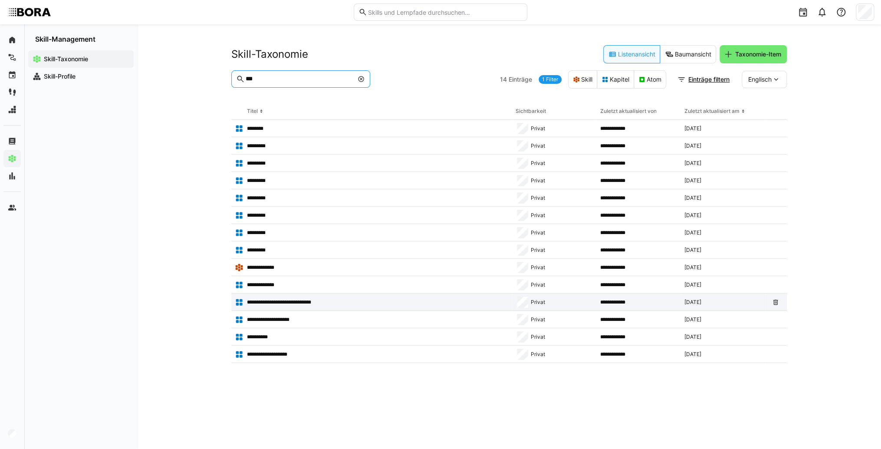
type input "***"
click at [331, 302] on app-table-first-column "**********" at bounding box center [372, 302] width 274 height 9
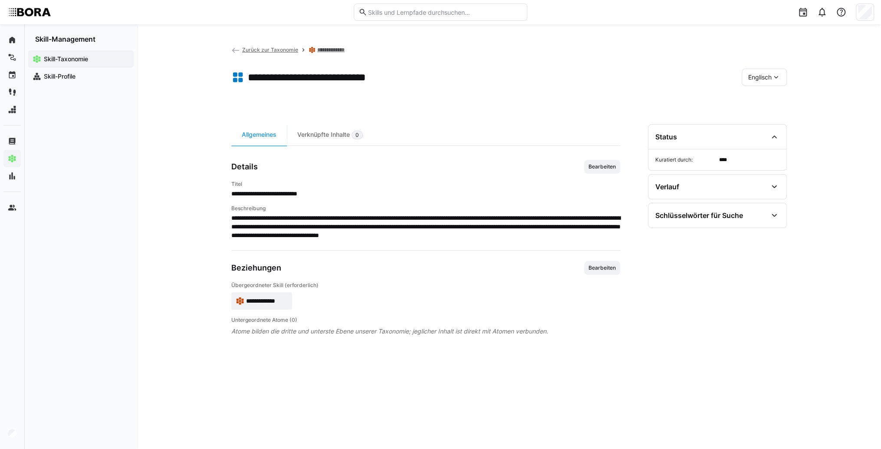
click at [767, 80] on span "Englisch" at bounding box center [759, 77] width 23 height 9
click at [769, 95] on div "Deutsch" at bounding box center [764, 100] width 46 height 18
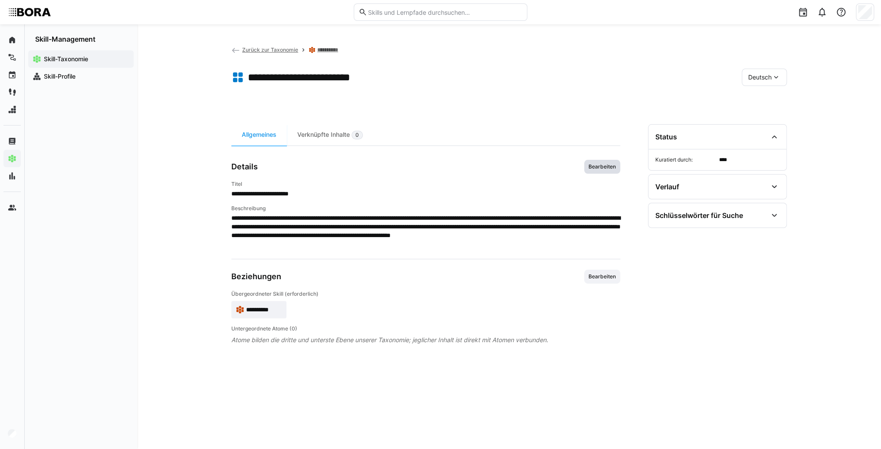
click at [597, 168] on span "Bearbeiten" at bounding box center [602, 166] width 29 height 7
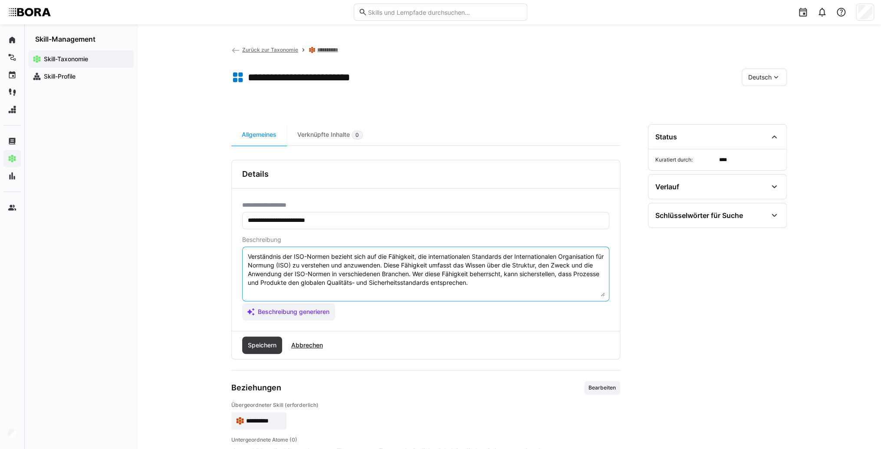
click at [501, 285] on textarea "Verständnis der ISO-Normen bezieht sich auf die Fähigkeit, die internationalen …" at bounding box center [426, 273] width 358 height 45
click at [332, 294] on textarea "Verständnis der ISO-Normen bezieht sich auf die Fähigkeit, die internationalen …" at bounding box center [426, 273] width 358 height 45
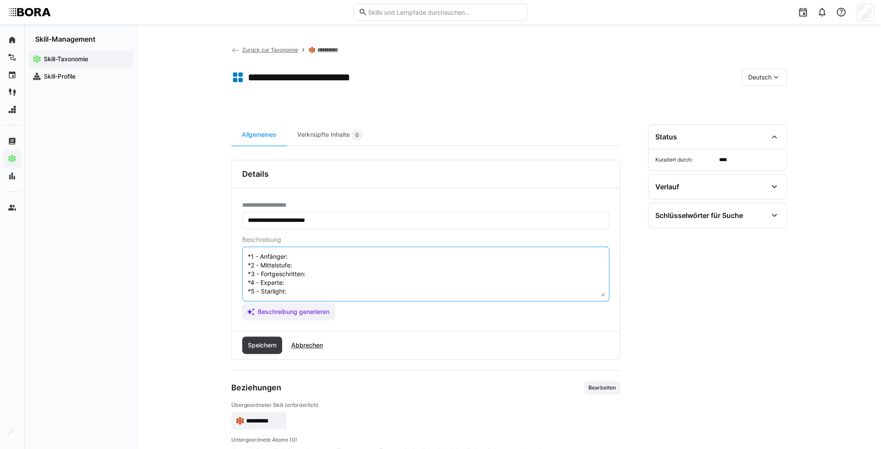
scroll to position [7, 0]
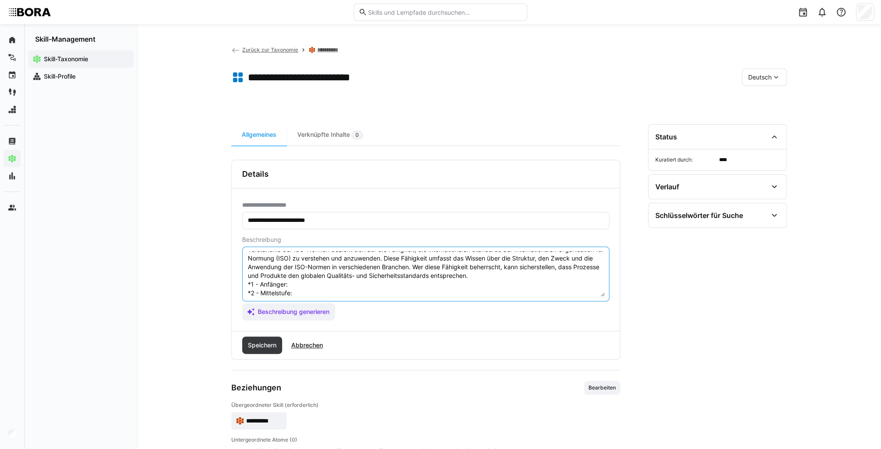
click at [328, 286] on textarea "Verständnis der ISO-Normen bezieht sich auf die Fähigkeit, die internationalen …" at bounding box center [426, 273] width 358 height 45
click at [294, 286] on textarea "Verständnis der ISO-Normen bezieht sich auf die Fähigkeit, die internationalen …" at bounding box center [426, 273] width 358 height 45
click at [314, 292] on textarea "Verständnis der ISO-Normen bezieht sich auf die Fähigkeit, die internationalen …" at bounding box center [426, 273] width 358 height 45
click at [309, 293] on textarea "Verständnis der ISO-Normen bezieht sich auf die Fähigkeit, die internationalen …" at bounding box center [426, 273] width 358 height 45
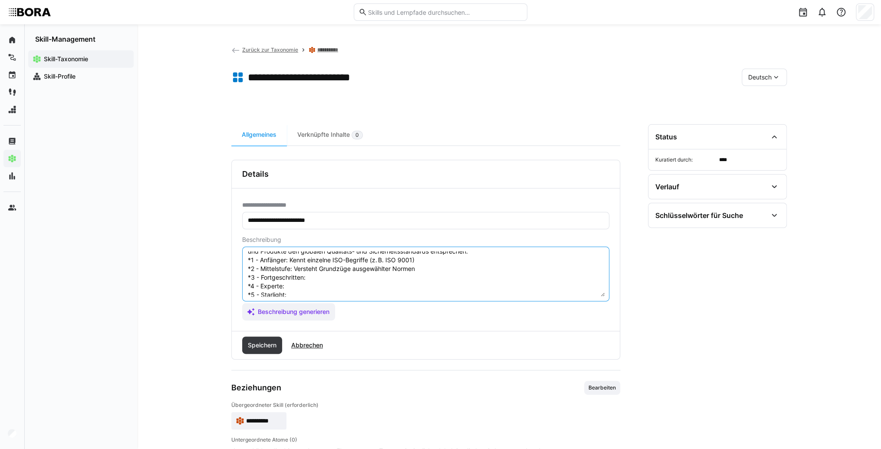
scroll to position [42, 0]
click at [321, 263] on textarea "Verständnis der ISO-Normen bezieht sich auf die Fähigkeit, die internationalen …" at bounding box center [426, 273] width 358 height 45
click at [326, 263] on textarea "Verständnis der ISO-Normen bezieht sich auf die Fähigkeit, die internationalen …" at bounding box center [426, 273] width 358 height 45
click at [314, 273] on textarea "Verständnis der ISO-Normen bezieht sich auf die Fähigkeit, die internationalen …" at bounding box center [426, 273] width 358 height 45
click at [305, 272] on textarea "Verständnis der ISO-Normen bezieht sich auf die Fähigkeit, die internationalen …" at bounding box center [426, 273] width 358 height 45
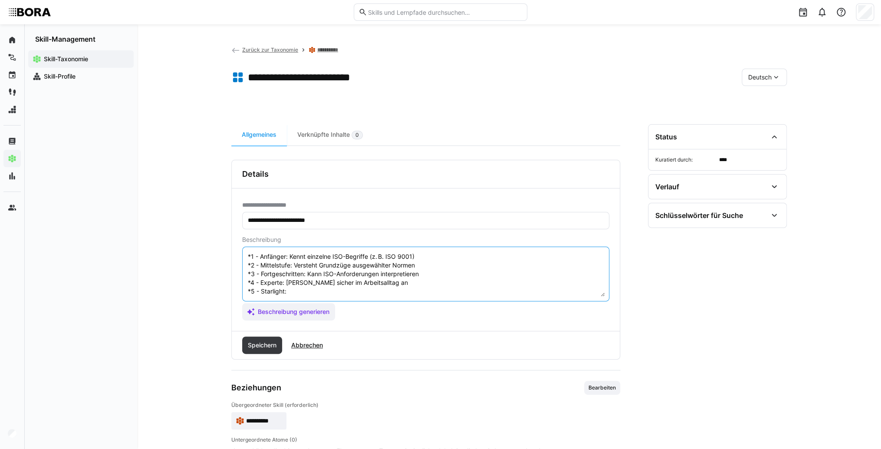
click at [308, 286] on textarea "Verständnis der ISO-Normen bezieht sich auf die Fähigkeit, die internationalen …" at bounding box center [426, 273] width 358 height 45
click at [304, 285] on textarea "Verständnis der ISO-Normen bezieht sich auf die Fähigkeit, die internationalen …" at bounding box center [426, 273] width 358 height 45
type textarea "Verständnis der ISO-Normen bezieht sich auf die Fähigkeit, die internationalen …"
click at [271, 343] on span "Speichern" at bounding box center [262, 345] width 31 height 9
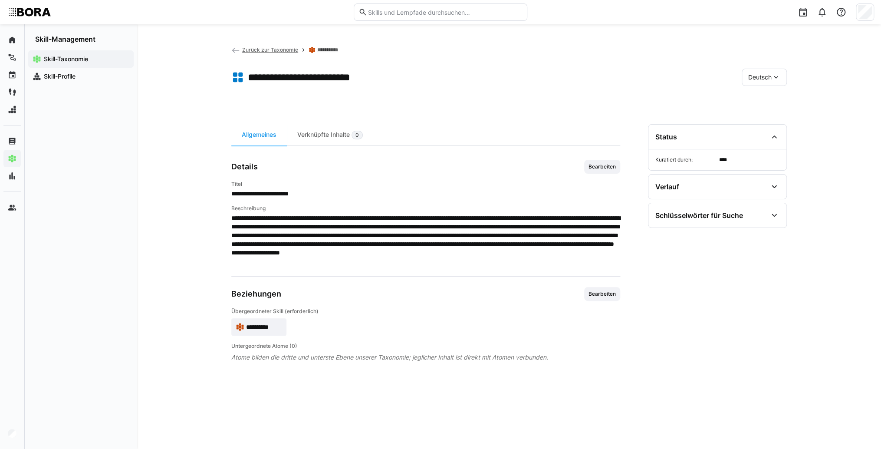
click at [773, 81] on eds-icon at bounding box center [776, 77] width 9 height 9
click at [769, 107] on div "Deutsch" at bounding box center [764, 100] width 46 height 18
click at [756, 76] on span "Deutsch" at bounding box center [759, 77] width 23 height 9
click at [764, 122] on span "Englisch" at bounding box center [759, 118] width 23 height 9
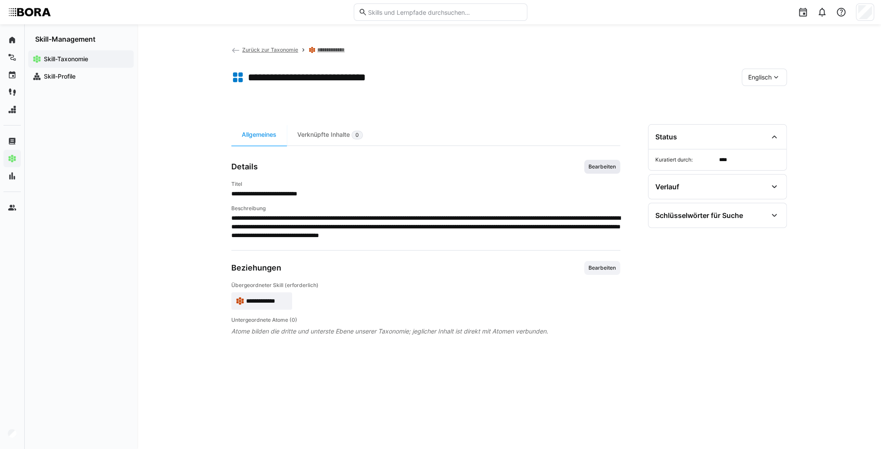
click at [605, 166] on span "Bearbeiten" at bounding box center [602, 166] width 29 height 7
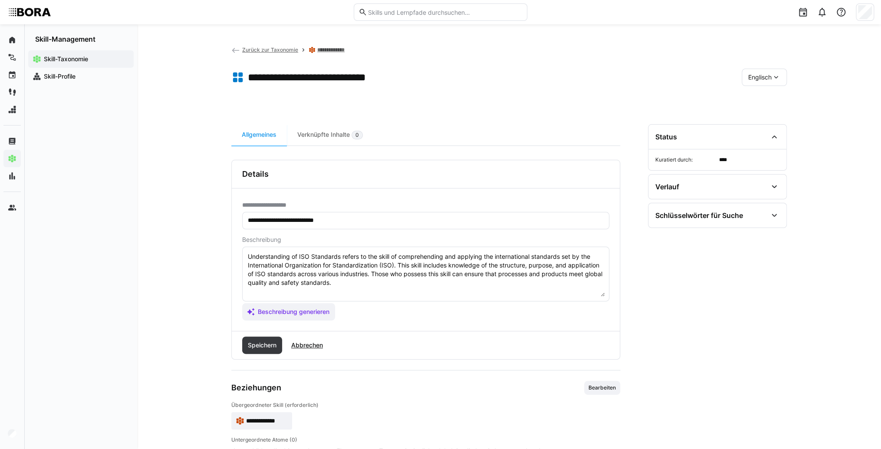
click at [396, 285] on textarea "Understanding of ISO Standards refers to the skill of comprehending and applyin…" at bounding box center [426, 273] width 358 height 45
click at [262, 291] on textarea "Understanding of ISO Standards refers to the skill of comprehending and applyin…" at bounding box center [426, 273] width 358 height 45
click at [253, 291] on textarea "Understanding of ISO Standards refers to the skill of comprehending and applyin…" at bounding box center [426, 273] width 358 height 45
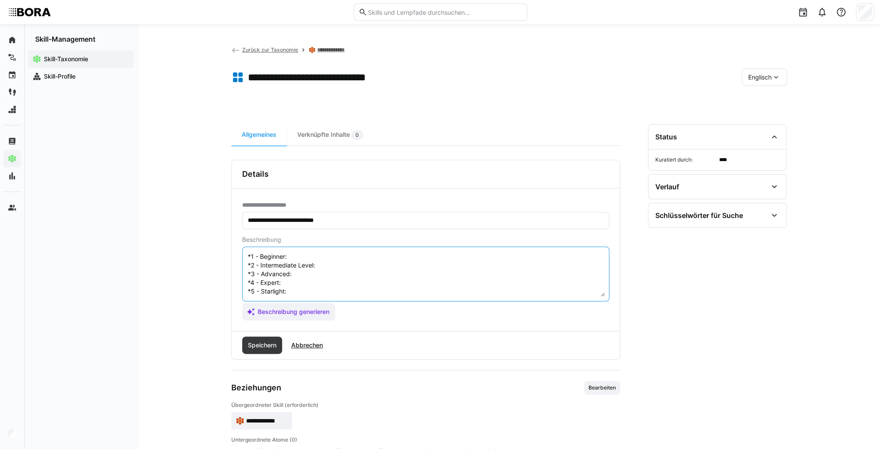
scroll to position [16, 0]
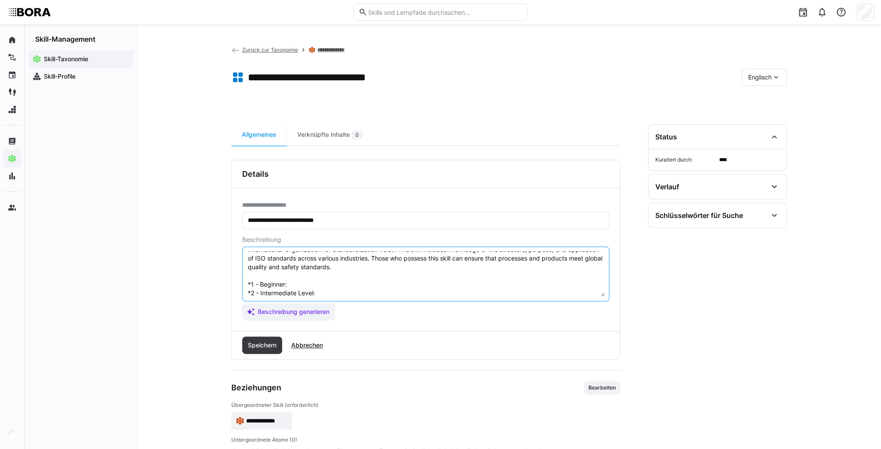
click at [303, 280] on textarea "Understanding of ISO Standards refers to the skill of comprehending and applyin…" at bounding box center [426, 273] width 358 height 45
click at [316, 283] on textarea "Understanding of ISO Standards refers to the skill of comprehending and applyin…" at bounding box center [426, 273] width 358 height 45
click at [331, 293] on textarea "Understanding of ISO Standards refers to the skill of comprehending and applyin…" at bounding box center [426, 273] width 358 height 45
click at [330, 293] on textarea "Understanding of ISO Standards refers to the skill of comprehending and applyin…" at bounding box center [426, 273] width 358 height 45
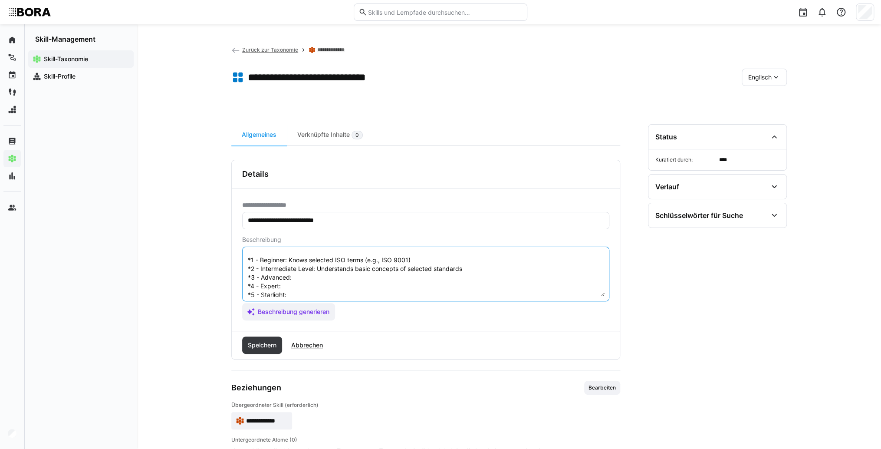
scroll to position [50, 0]
click at [326, 265] on textarea "Understanding of ISO Standards refers to the skill of comprehending and applyin…" at bounding box center [426, 273] width 358 height 45
click at [299, 264] on textarea "Understanding of ISO Standards refers to the skill of comprehending and applyin…" at bounding box center [426, 273] width 358 height 45
click at [296, 278] on textarea "Understanding of ISO Standards refers to the skill of comprehending and applyin…" at bounding box center [426, 273] width 358 height 45
click at [296, 274] on textarea "Understanding of ISO Standards refers to the skill of comprehending and applyin…" at bounding box center [426, 273] width 358 height 45
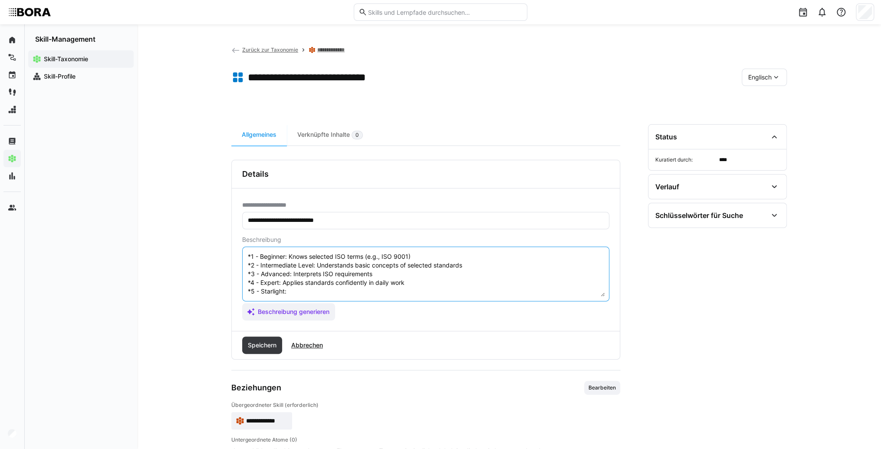
click at [313, 288] on textarea "Understanding of ISO Standards refers to the skill of comprehending and applyin…" at bounding box center [426, 273] width 358 height 45
click at [306, 283] on textarea "Understanding of ISO Standards refers to the skill of comprehending and applyin…" at bounding box center [426, 273] width 358 height 45
type textarea "Understanding of ISO Standards refers to the skill of comprehending and applyin…"
click at [260, 346] on span "Speichern" at bounding box center [262, 345] width 31 height 9
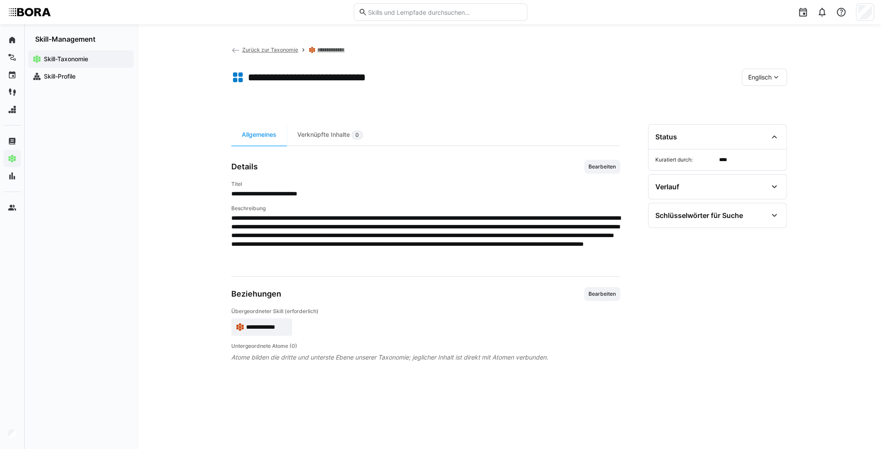
click at [244, 49] on span "Zurück zur Taxonomie" at bounding box center [270, 49] width 56 height 7
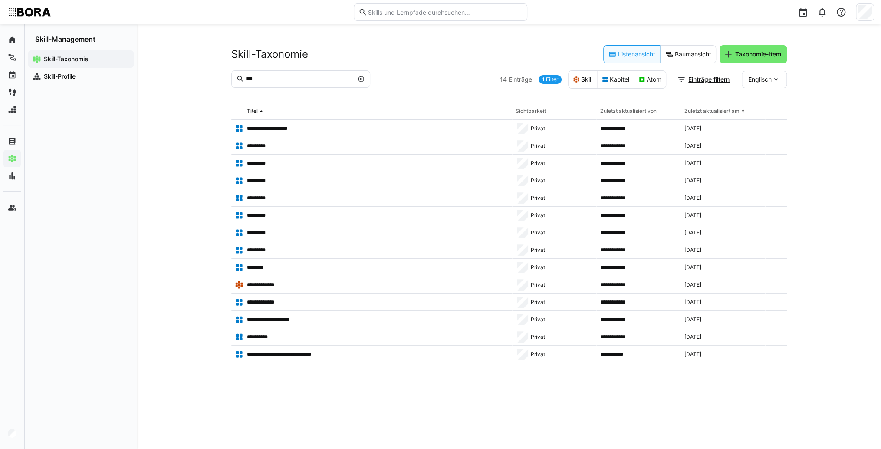
click at [360, 80] on eds-icon at bounding box center [361, 79] width 7 height 7
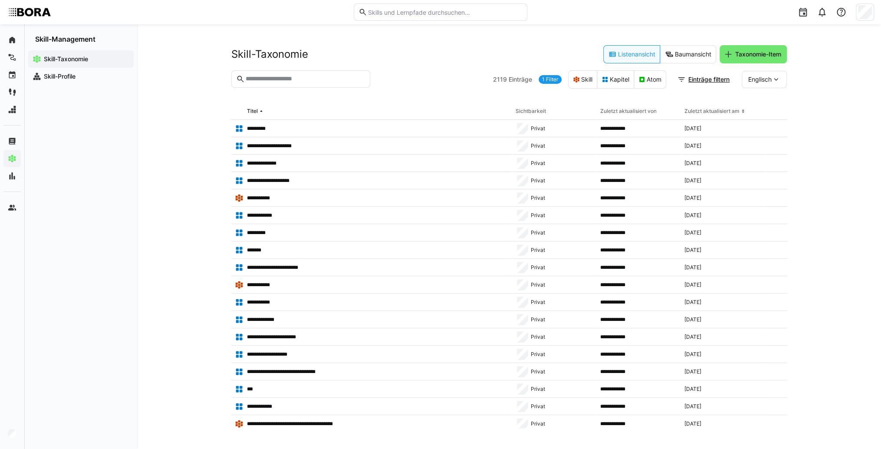
click at [354, 80] on input "text" at bounding box center [305, 79] width 121 height 8
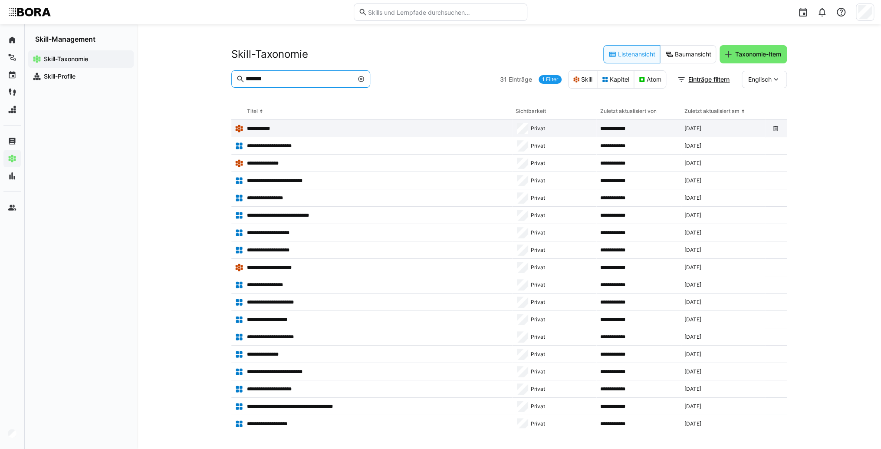
type input "*******"
click at [256, 130] on p "**********" at bounding box center [260, 128] width 27 height 7
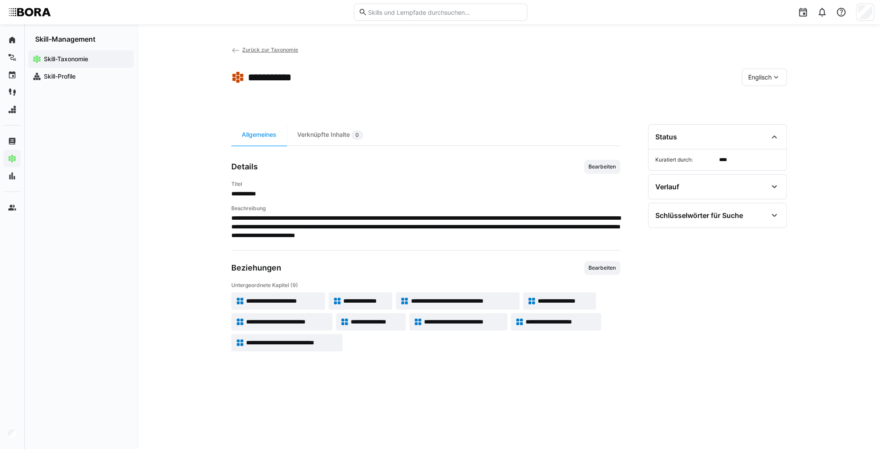
click at [762, 79] on span "Englisch" at bounding box center [759, 77] width 23 height 9
click at [765, 99] on span "Deutsch" at bounding box center [759, 100] width 23 height 9
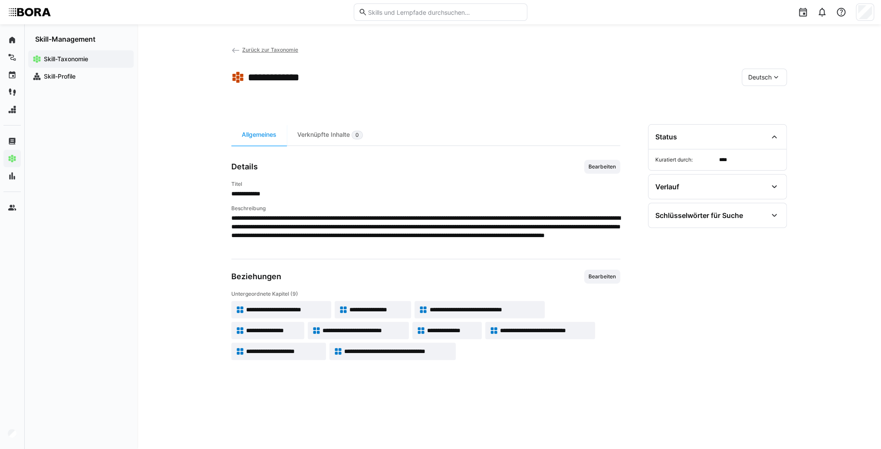
click at [280, 311] on span "**********" at bounding box center [286, 309] width 81 height 9
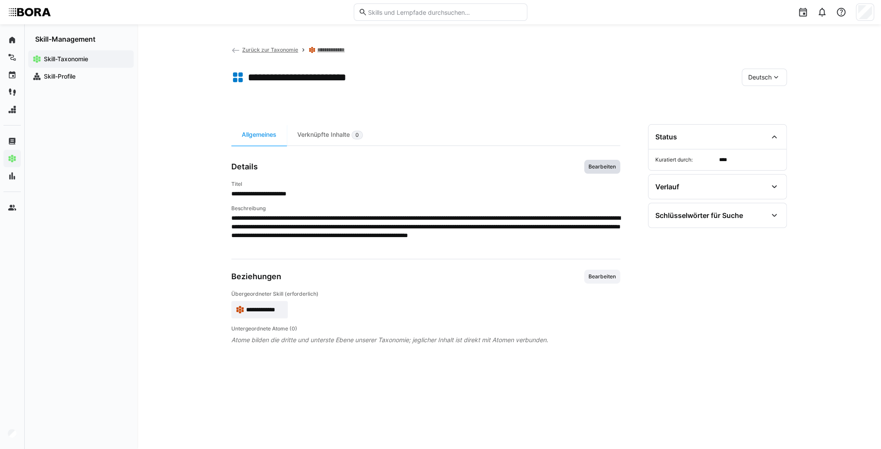
click at [614, 160] on span "Bearbeiten" at bounding box center [602, 167] width 36 height 14
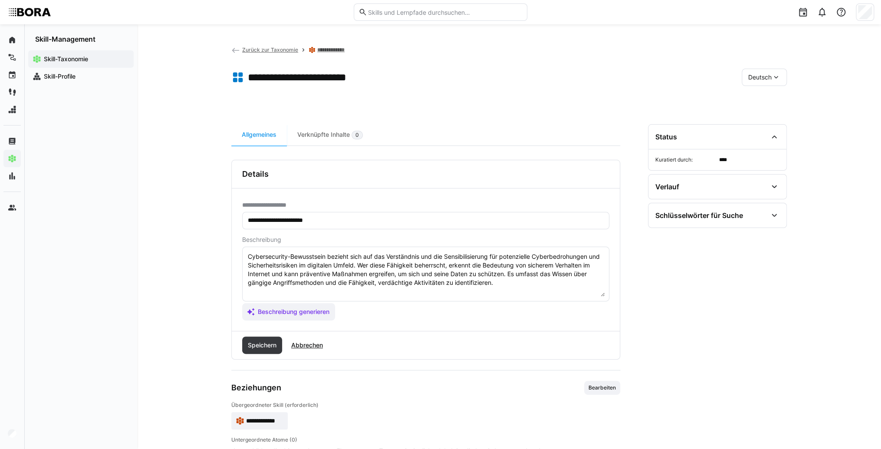
click at [502, 283] on textarea "Cybersecurity-Bewusstsein bezieht sich auf das Verständnis und die Sensibilisie…" at bounding box center [426, 273] width 358 height 45
click at [274, 292] on textarea "Cybersecurity-Bewusstsein bezieht sich auf das Verständnis und die Sensibilisie…" at bounding box center [426, 273] width 358 height 45
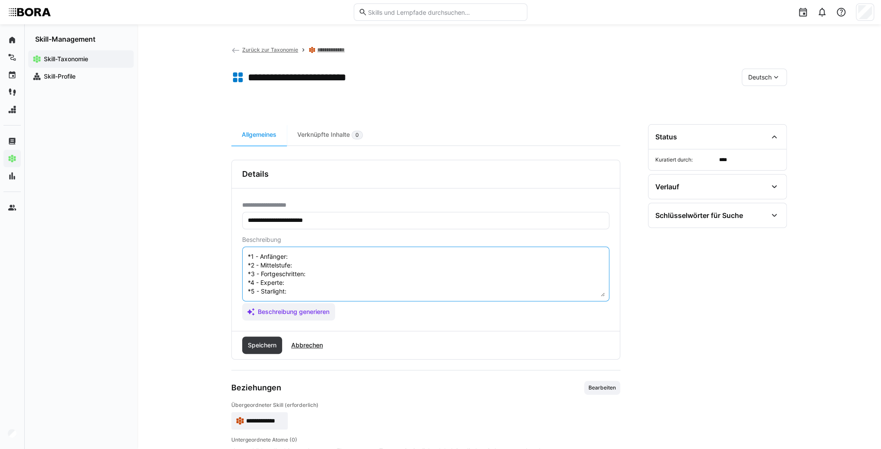
scroll to position [7, 0]
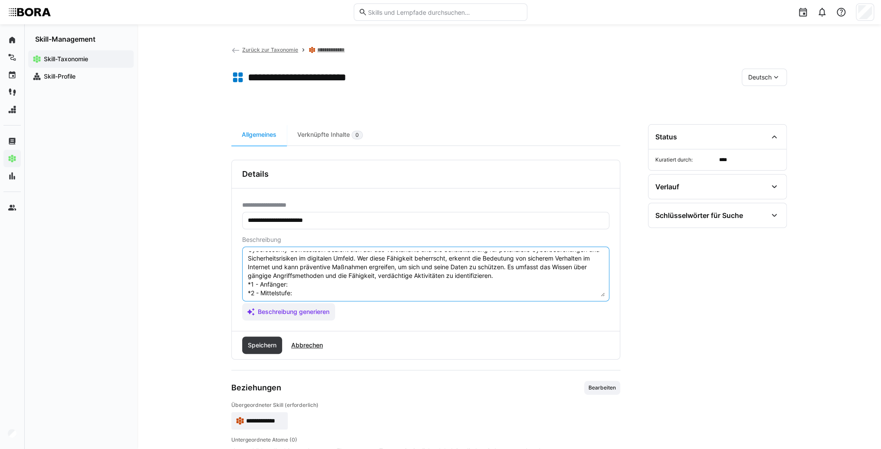
click at [300, 280] on textarea "Cybersecurity-Bewusstsein bezieht sich auf das Verständnis und die Sensibilisie…" at bounding box center [426, 273] width 358 height 45
click at [336, 283] on textarea "Cybersecurity-Bewusstsein bezieht sich auf das Verständnis und die Sensibilisie…" at bounding box center [426, 273] width 358 height 45
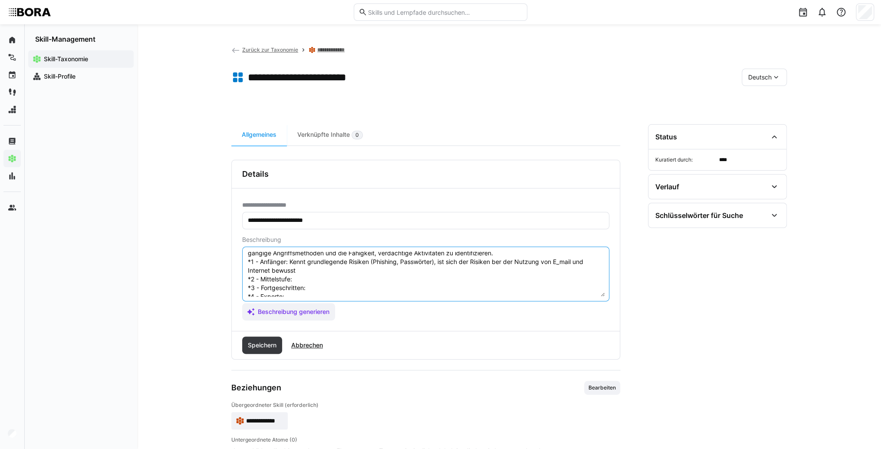
scroll to position [42, 0]
click at [311, 266] on textarea "Cybersecurity-Bewusstsein bezieht sich auf das Verständnis und die Sensibilisie…" at bounding box center [426, 273] width 358 height 45
click at [312, 265] on textarea "Cybersecurity-Bewusstsein bezieht sich auf das Verständnis und die Sensibilisie…" at bounding box center [426, 273] width 358 height 45
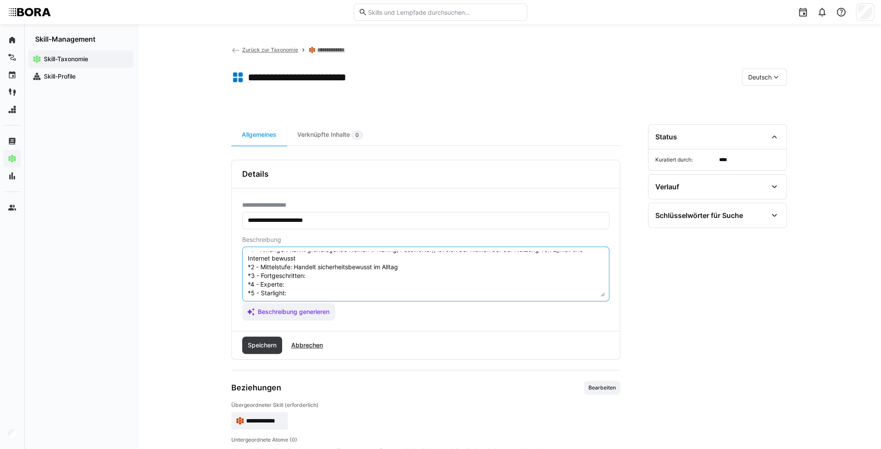
click at [323, 280] on textarea "Cybersecurity-Bewusstsein bezieht sich auf das Verständnis und die Sensibilisie…" at bounding box center [426, 273] width 358 height 45
click at [321, 276] on textarea "Cybersecurity-Bewusstsein bezieht sich auf das Verständnis und die Sensibilisie…" at bounding box center [426, 273] width 358 height 45
click at [319, 271] on textarea "Cybersecurity-Bewusstsein bezieht sich auf das Verständnis und die Sensibilisie…" at bounding box center [426, 273] width 358 height 45
click at [313, 281] on textarea "Cybersecurity-Bewusstsein bezieht sich auf das Verständnis und die Sensibilisie…" at bounding box center [426, 273] width 358 height 45
click at [302, 286] on textarea "Cybersecurity-Bewusstsein bezieht sich auf das Verständnis und die Sensibilisie…" at bounding box center [426, 273] width 358 height 45
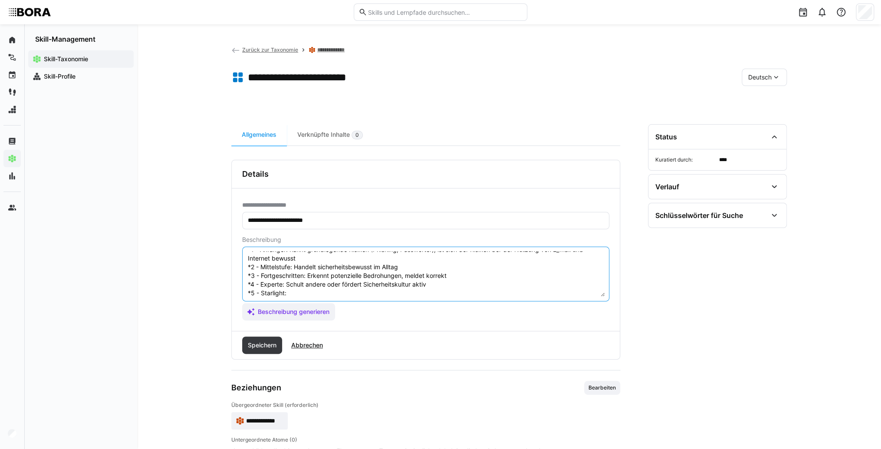
click at [296, 293] on textarea "Cybersecurity-Bewusstsein bezieht sich auf das Verständnis und die Sensibilisie…" at bounding box center [426, 273] width 358 height 45
click at [306, 293] on textarea "Cybersecurity-Bewusstsein bezieht sich auf das Verständnis und die Sensibilisie…" at bounding box center [426, 273] width 358 height 45
type textarea "Cybersecurity-Bewusstsein bezieht sich auf das Verständnis und die Sensibilisie…"
click at [270, 346] on span "Speichern" at bounding box center [262, 345] width 31 height 9
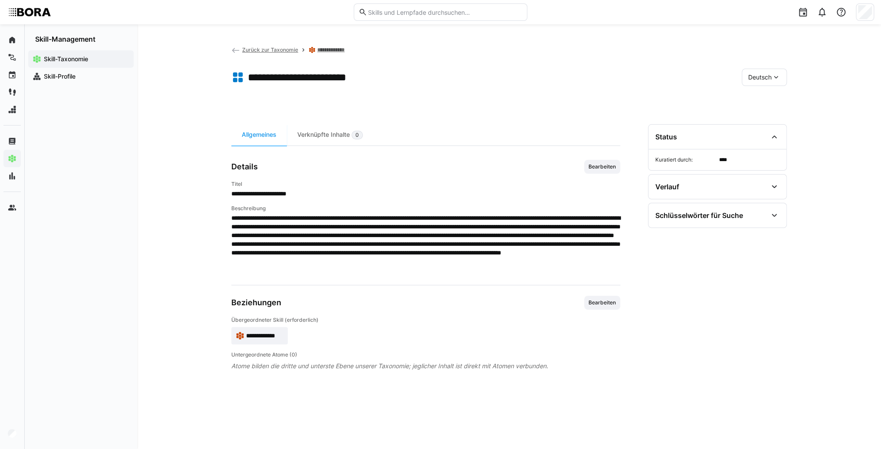
click at [778, 79] on eds-icon at bounding box center [776, 77] width 9 height 9
click at [769, 115] on span "Englisch" at bounding box center [759, 118] width 23 height 9
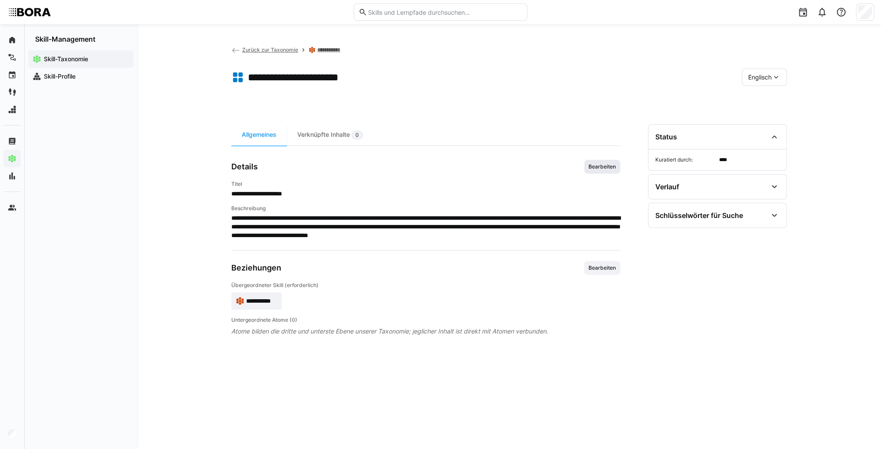
click at [616, 169] on span "Bearbeiten" at bounding box center [602, 166] width 29 height 7
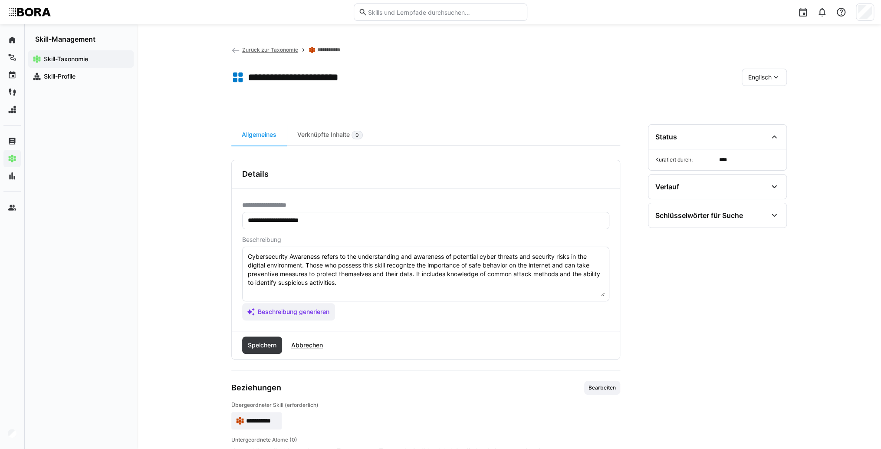
click at [396, 283] on textarea "Cybersecurity Awareness refers to the understanding and awareness of potential …" at bounding box center [426, 273] width 358 height 45
click at [267, 290] on textarea "Cybersecurity Awareness refers to the understanding and awareness of potential …" at bounding box center [426, 273] width 358 height 45
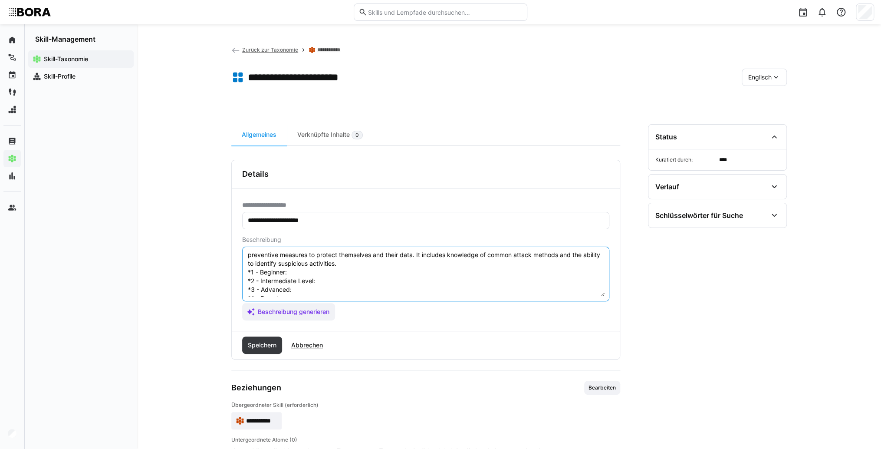
scroll to position [7, 0]
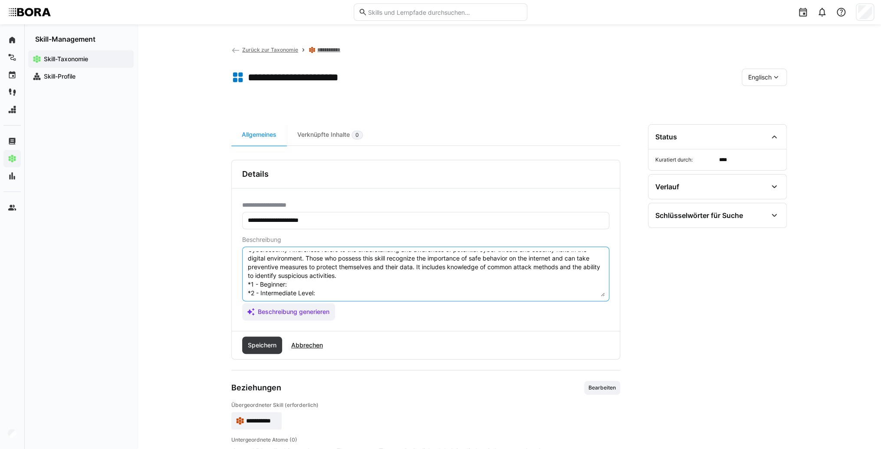
click at [310, 280] on textarea "Cybersecurity Awareness refers to the understanding and awareness of potential …" at bounding box center [426, 273] width 358 height 45
click at [306, 285] on textarea "Cybersecurity Awareness refers to the understanding and awareness of potential …" at bounding box center [426, 273] width 358 height 45
click at [336, 290] on textarea "Cybersecurity Awareness refers to the understanding and awareness of potential …" at bounding box center [426, 273] width 358 height 45
click at [338, 292] on textarea "Cybersecurity Awareness refers to the understanding and awareness of potential …" at bounding box center [426, 273] width 358 height 45
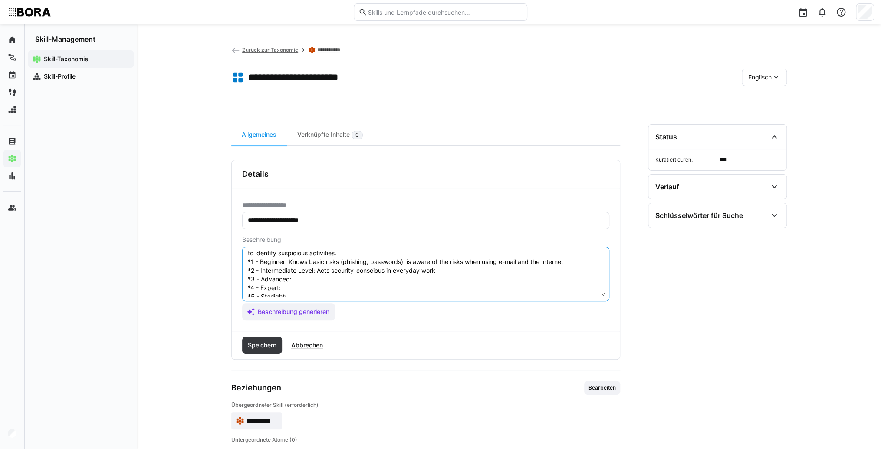
scroll to position [42, 0]
click at [319, 267] on textarea "Cybersecurity Awareness refers to the understanding and awareness of potential …" at bounding box center [426, 273] width 358 height 45
click at [313, 273] on textarea "Cybersecurity Awareness refers to the understanding and awareness of potential …" at bounding box center [426, 273] width 358 height 45
click at [308, 267] on textarea "Cybersecurity Awareness refers to the understanding and awareness of potential …" at bounding box center [426, 273] width 358 height 45
click at [299, 274] on textarea "Cybersecurity Awareness refers to the understanding and awareness of potential …" at bounding box center [426, 273] width 358 height 45
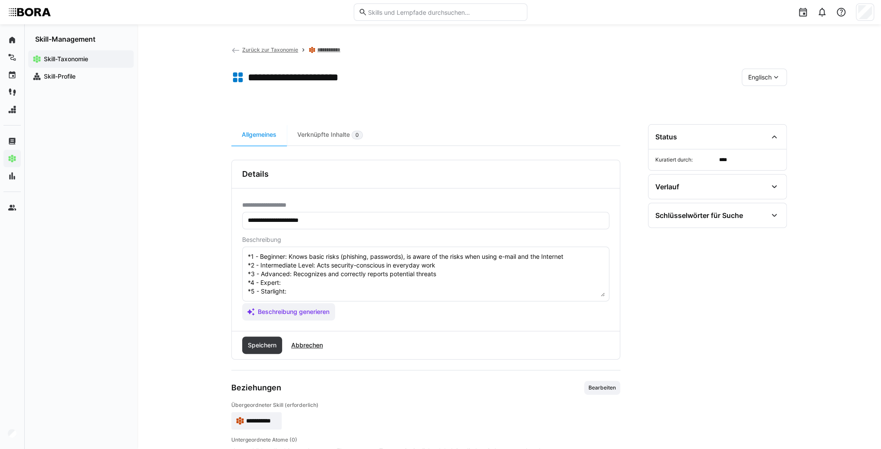
click at [295, 275] on textarea "Cybersecurity Awareness refers to the understanding and awareness of potential …" at bounding box center [426, 273] width 358 height 45
click at [291, 286] on textarea "Cybersecurity Awareness refers to the understanding and awareness of potential …" at bounding box center [426, 273] width 358 height 45
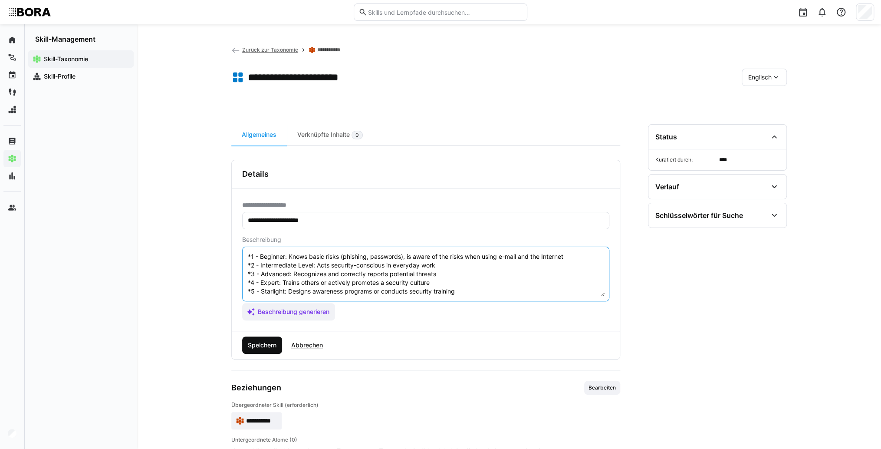
type textarea "Cybersecurity Awareness refers to the understanding and awareness of potential …"
click at [272, 342] on span "Speichern" at bounding box center [262, 345] width 31 height 9
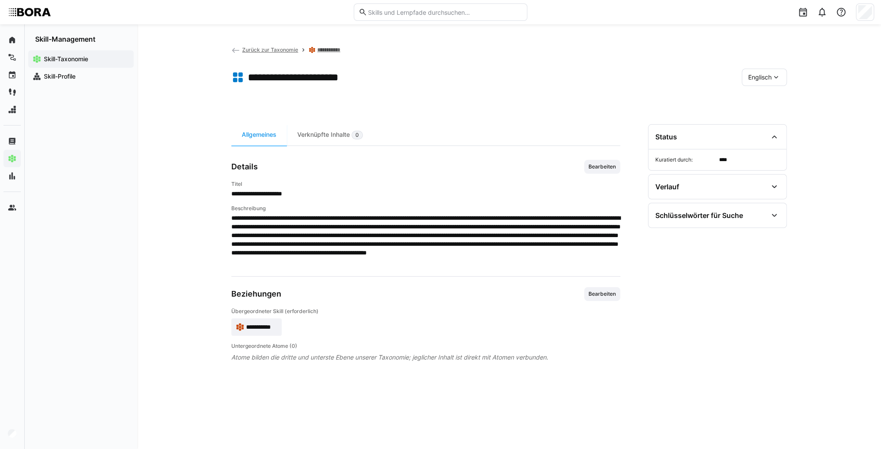
click at [261, 332] on app-skill-badge "**********" at bounding box center [256, 326] width 50 height 17
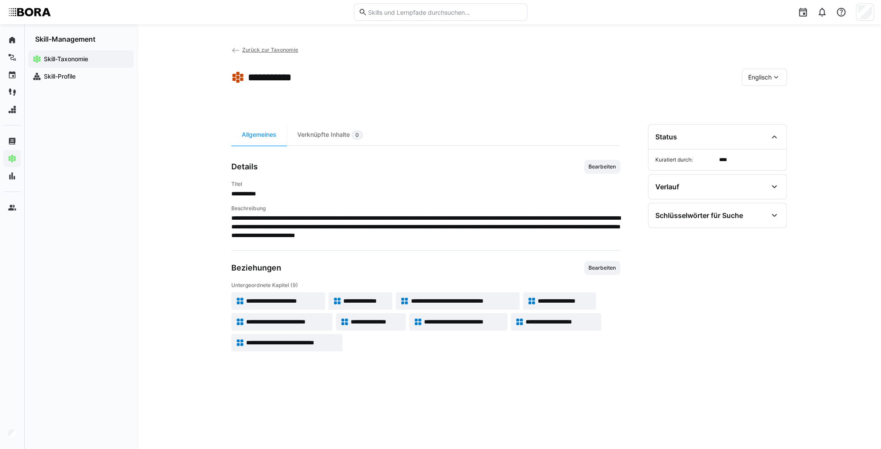
click at [753, 82] on div "Englisch" at bounding box center [764, 77] width 45 height 17
click at [754, 106] on div "Deutsch" at bounding box center [764, 100] width 46 height 18
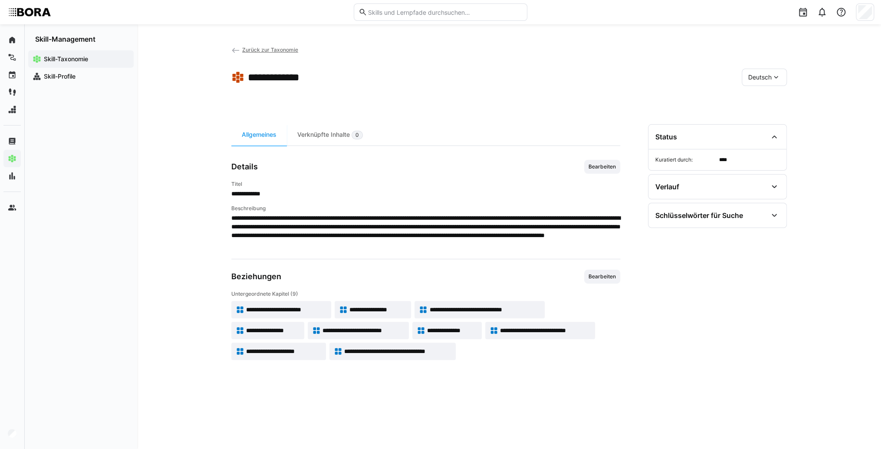
click at [262, 48] on span "Zurück zur Taxonomie" at bounding box center [270, 49] width 56 height 7
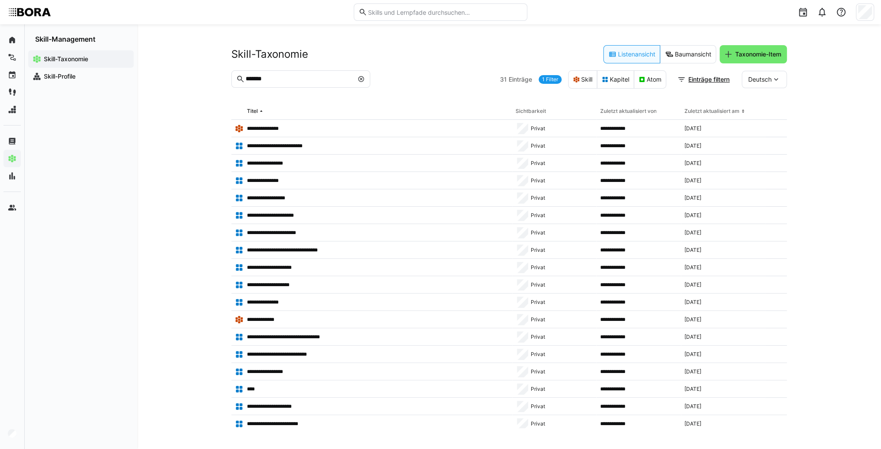
click at [364, 82] on eds-icon at bounding box center [361, 79] width 7 height 7
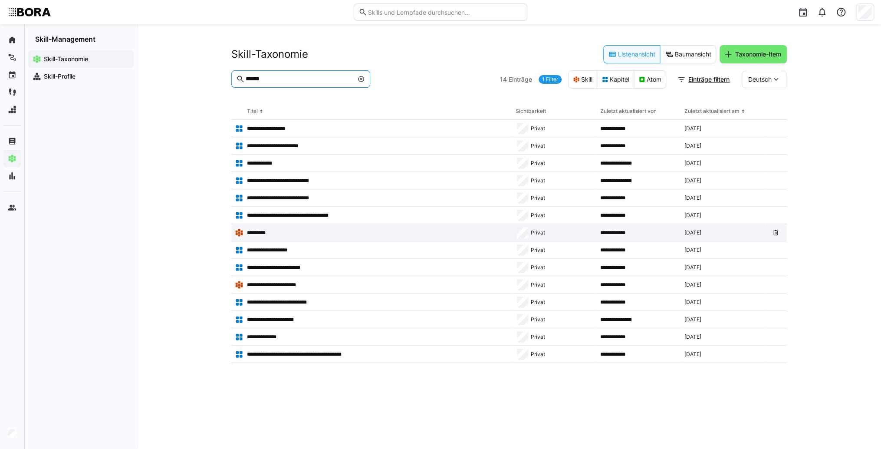
type input "******"
click at [271, 234] on p "*********" at bounding box center [259, 232] width 24 height 7
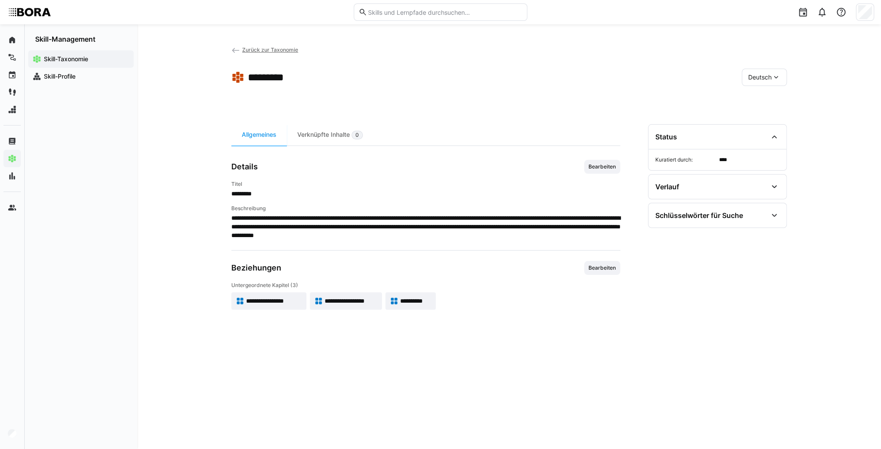
click at [278, 297] on span "**********" at bounding box center [274, 300] width 56 height 9
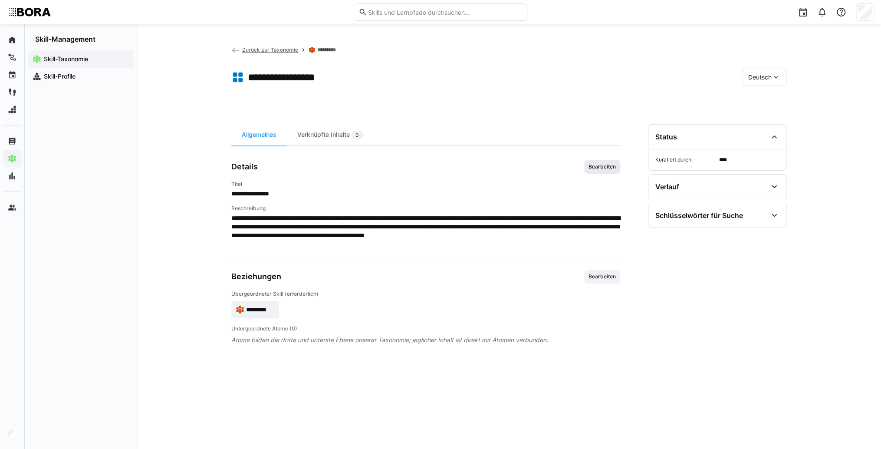
click at [599, 172] on span "Bearbeiten" at bounding box center [602, 167] width 36 height 14
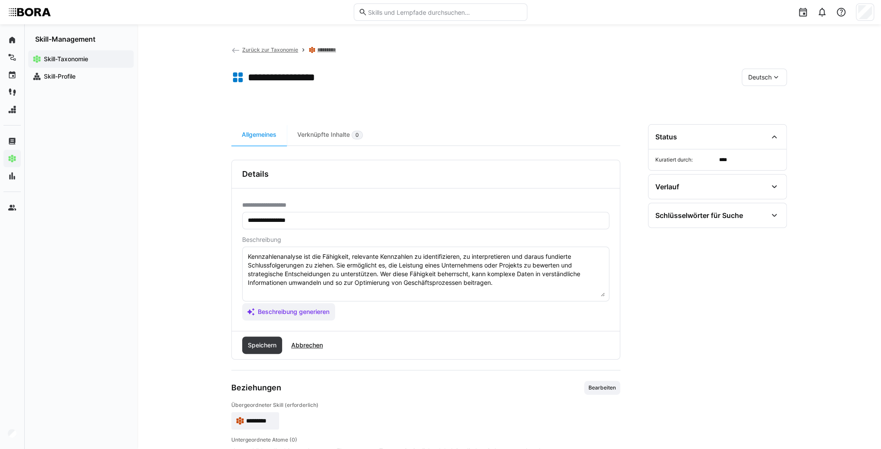
click at [516, 281] on textarea "Kennzahlenanalyse ist die Fähigkeit, relevante Kennzahlen zu identifizieren, zu…" at bounding box center [426, 273] width 358 height 45
click at [257, 294] on textarea "Kennzahlenanalyse ist die Fähigkeit, relevante Kennzahlen zu identifizieren, zu…" at bounding box center [426, 273] width 358 height 45
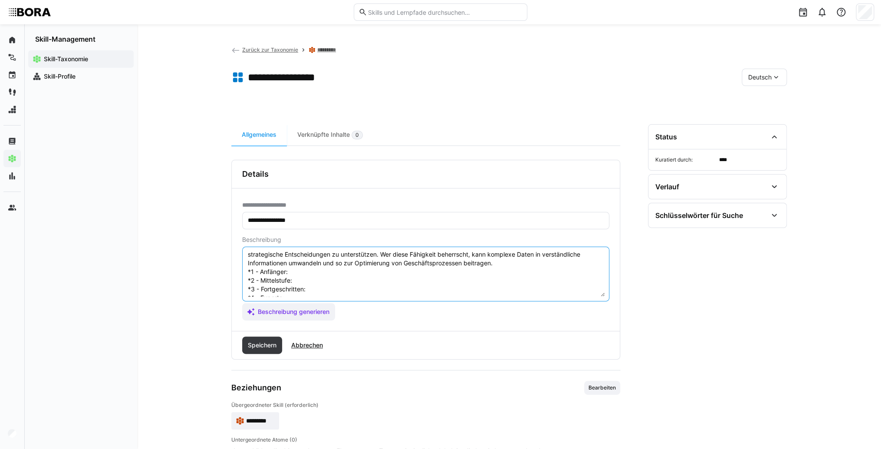
scroll to position [7, 0]
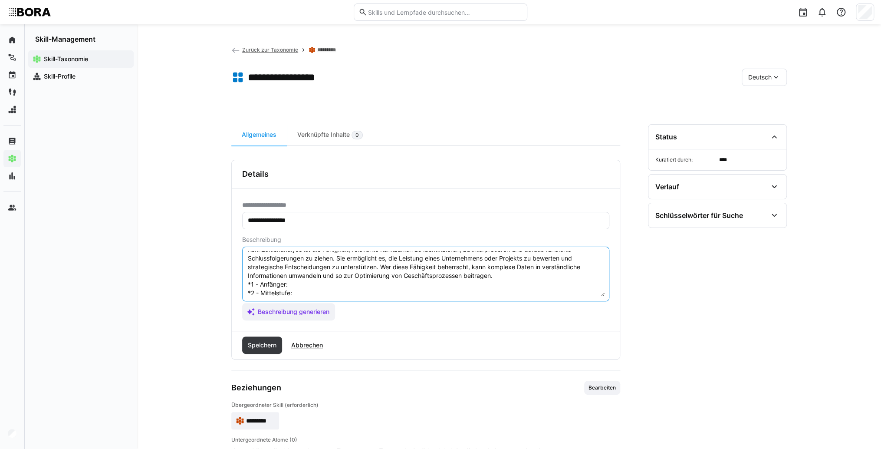
click at [302, 283] on textarea "Kennzahlenanalyse ist die Fähigkeit, relevante Kennzahlen zu identifizieren, zu…" at bounding box center [426, 273] width 358 height 45
click at [323, 284] on textarea "Kennzahlenanalyse ist die Fähigkeit, relevante Kennzahlen zu identifizieren, zu…" at bounding box center [426, 273] width 358 height 45
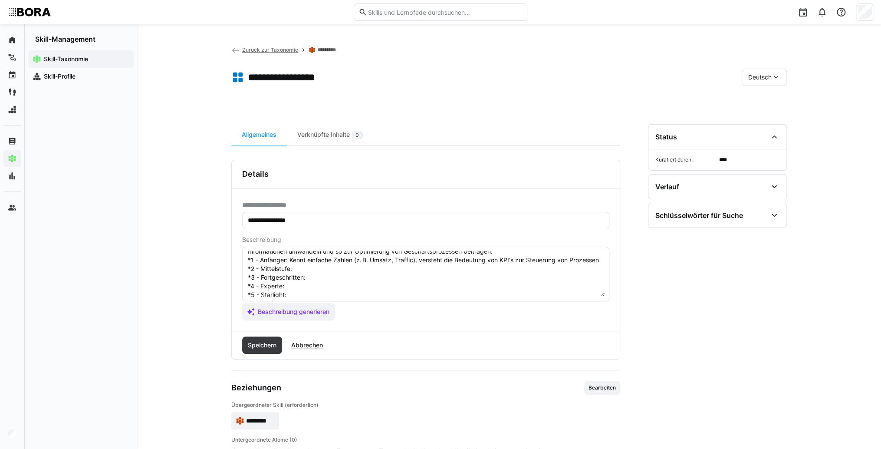
scroll to position [42, 0]
click at [313, 266] on textarea "Kennzahlenanalyse ist die Fähigkeit, relevante Kennzahlen zu identifizieren, zu…" at bounding box center [426, 273] width 358 height 45
click at [320, 280] on textarea "Kennzahlenanalyse ist die Fähigkeit, relevante Kennzahlen zu identifizieren, zu…" at bounding box center [426, 273] width 358 height 45
click at [319, 275] on textarea "Kennzahlenanalyse ist die Fähigkeit, relevante Kennzahlen zu identifizieren, zu…" at bounding box center [426, 273] width 358 height 45
click at [321, 274] on textarea "Kennzahlenanalyse ist die Fähigkeit, relevante Kennzahlen zu identifizieren, zu…" at bounding box center [426, 273] width 358 height 45
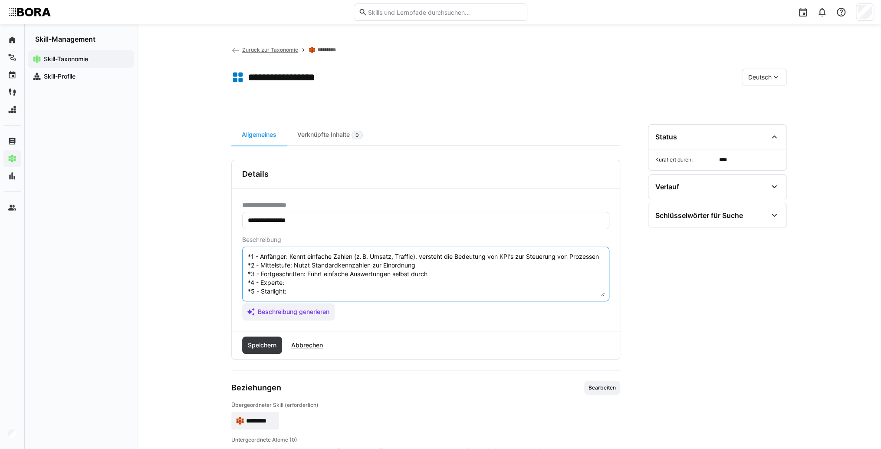
click at [294, 285] on textarea "Kennzahlenanalyse ist die Fähigkeit, relevante Kennzahlen zu identifizieren, zu…" at bounding box center [426, 273] width 358 height 45
click at [298, 292] on textarea "Kennzahlenanalyse ist die Fähigkeit, relevante Kennzahlen zu identifizieren, zu…" at bounding box center [426, 273] width 358 height 45
type textarea "Kennzahlenanalyse ist die Fähigkeit, relevante Kennzahlen zu identifizieren, zu…"
drag, startPoint x: 262, startPoint y: 344, endPoint x: 289, endPoint y: 343, distance: 26.9
click at [263, 344] on span "Speichern" at bounding box center [262, 345] width 31 height 9
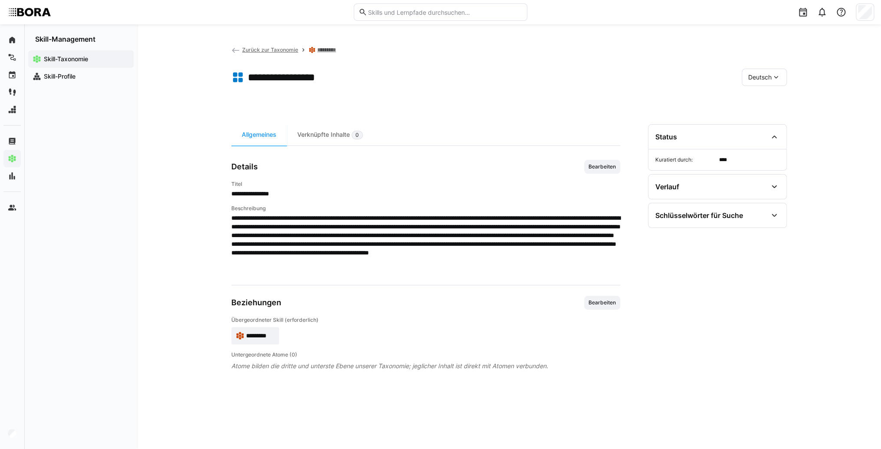
click at [770, 76] on span "Deutsch" at bounding box center [759, 77] width 23 height 9
click at [776, 115] on div "Englisch" at bounding box center [764, 118] width 32 height 9
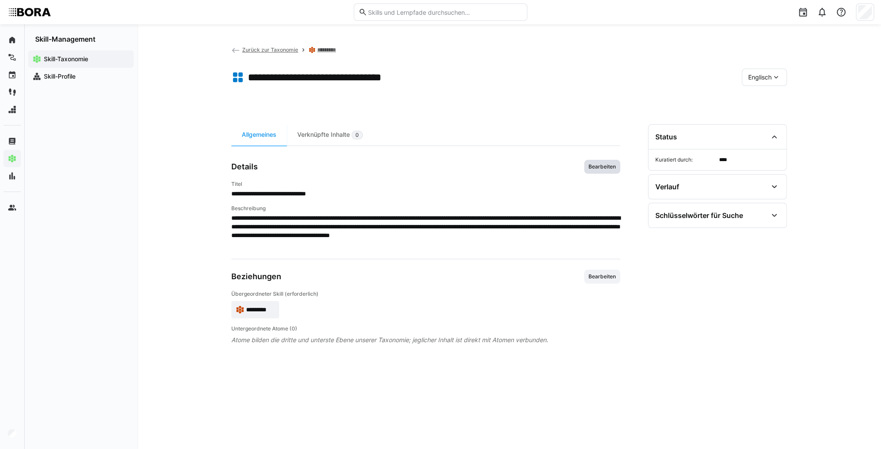
click at [594, 170] on span "Bearbeiten" at bounding box center [602, 166] width 29 height 7
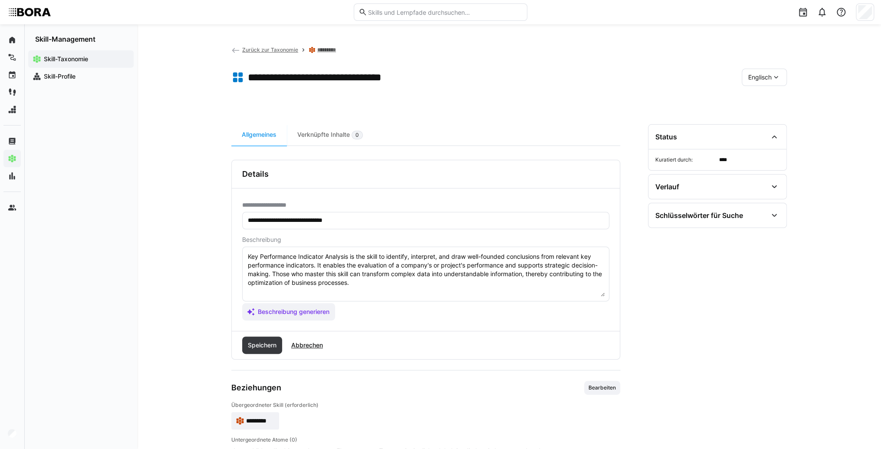
click at [396, 284] on textarea "Key Performance Indicator Analysis is the skill to identify, interpret, and dra…" at bounding box center [426, 273] width 358 height 45
click at [255, 292] on textarea "Key Performance Indicator Analysis is the skill to identify, interpret, and dra…" at bounding box center [426, 273] width 358 height 45
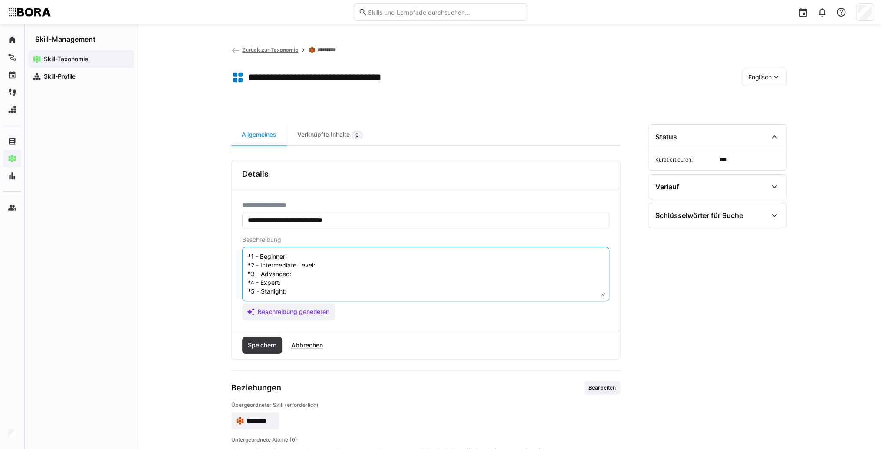
scroll to position [7, 0]
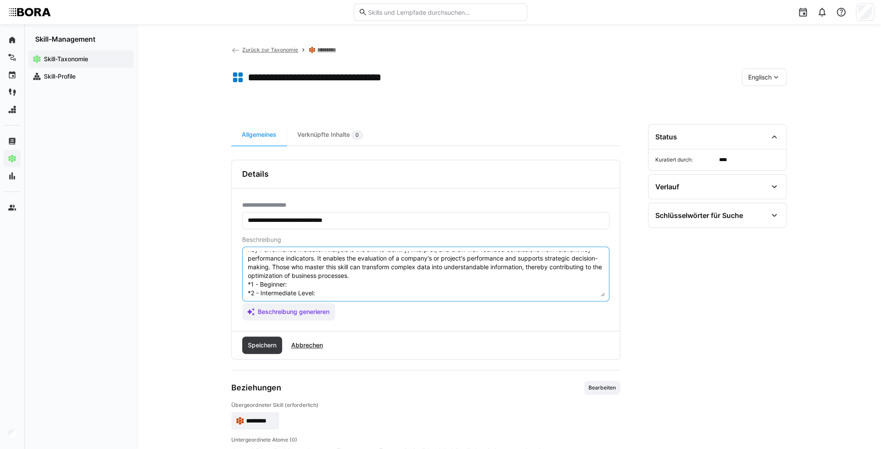
click at [294, 283] on textarea "Key Performance Indicator Analysis is the skill to identify, interpret, and dra…" at bounding box center [426, 273] width 358 height 45
click at [309, 279] on textarea "Key Performance Indicator Analysis is the skill to identify, interpret, and dra…" at bounding box center [426, 273] width 358 height 45
click at [306, 283] on textarea "Key Performance Indicator Analysis is the skill to identify, interpret, and dra…" at bounding box center [426, 273] width 358 height 45
click at [366, 294] on textarea "Key Performance Indicator Analysis is the skill to identify, interpret, and dra…" at bounding box center [426, 273] width 358 height 45
click at [321, 292] on textarea "Key Performance Indicator Analysis is the skill to identify, interpret, and dra…" at bounding box center [426, 273] width 358 height 45
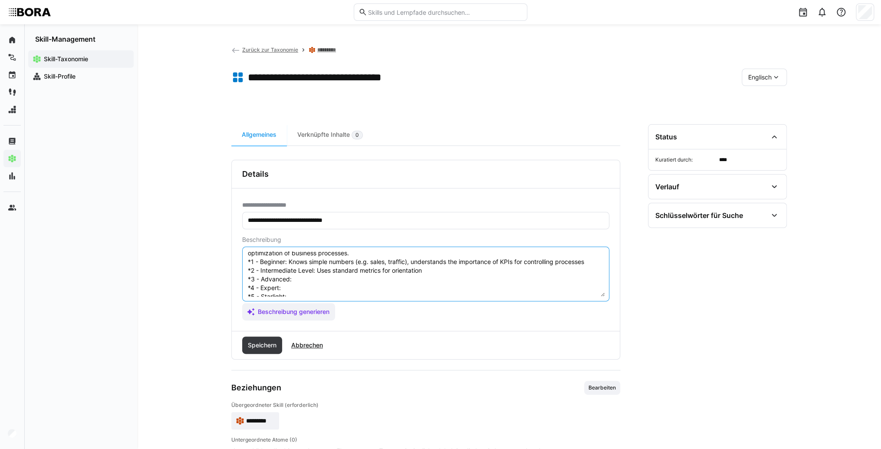
scroll to position [42, 0]
click at [307, 267] on textarea "Key Performance Indicator Analysis is the skill to identify, interpret, and dra…" at bounding box center [426, 273] width 358 height 45
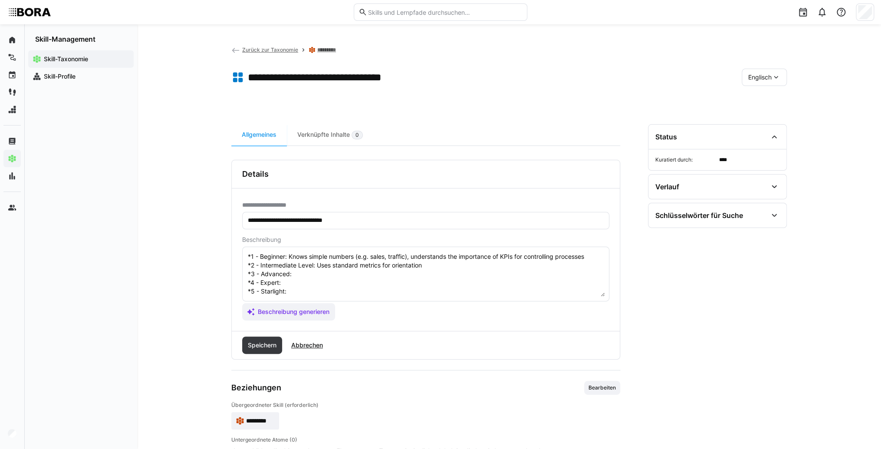
click at [319, 262] on textarea "Key Performance Indicator Analysis is the skill to identify, interpret, and dra…" at bounding box center [426, 273] width 358 height 45
click at [318, 277] on textarea "Key Performance Indicator Analysis is the skill to identify, interpret, and dra…" at bounding box center [426, 273] width 358 height 45
click at [340, 280] on textarea "Key Performance Indicator Analysis is the skill to identify, interpret, and dra…" at bounding box center [426, 273] width 358 height 45
click at [336, 275] on textarea "Key Performance Indicator Analysis is the skill to identify, interpret, and dra…" at bounding box center [426, 273] width 358 height 45
click at [329, 286] on textarea "Key Performance Indicator Analysis is the skill to identify, interpret, and dra…" at bounding box center [426, 273] width 358 height 45
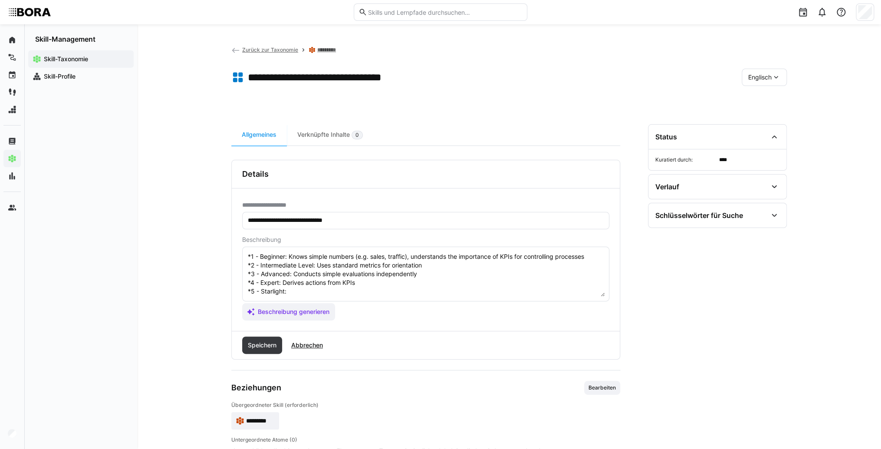
click at [316, 285] on textarea "Key Performance Indicator Analysis is the skill to identify, interpret, and dra…" at bounding box center [426, 273] width 358 height 45
type textarea "Key Performance Indicator Analysis is the skill to identify, interpret, and dra…"
click at [259, 346] on span "Speichern" at bounding box center [262, 345] width 31 height 9
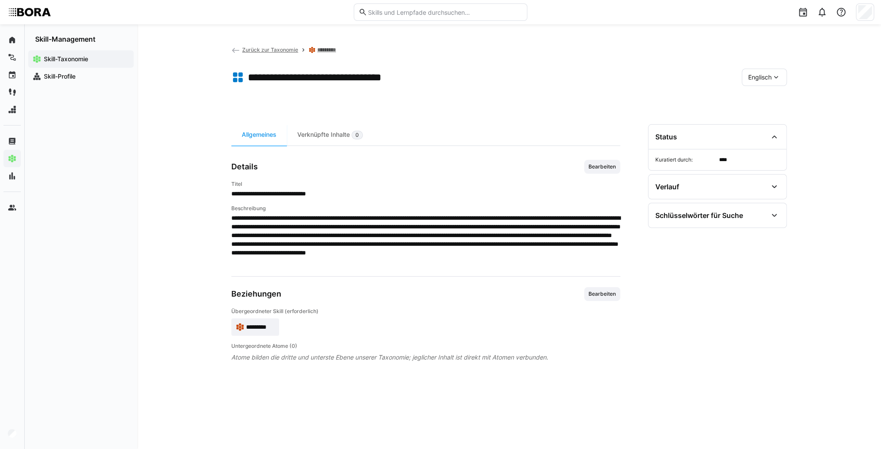
click at [260, 330] on span "*********" at bounding box center [260, 327] width 29 height 9
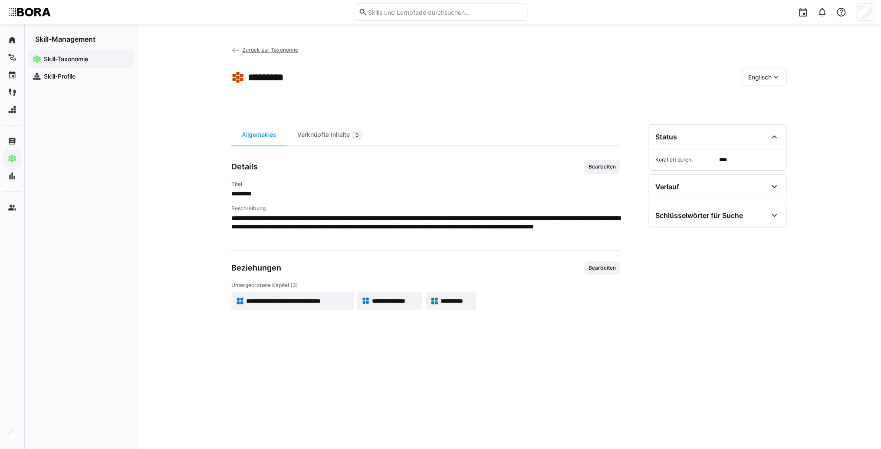
click at [408, 299] on span "**********" at bounding box center [395, 300] width 46 height 9
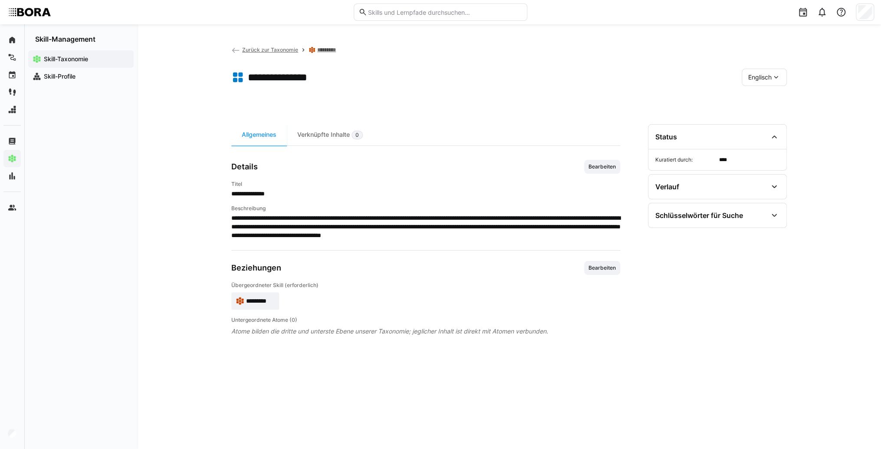
click at [762, 77] on span "Englisch" at bounding box center [759, 77] width 23 height 9
click at [766, 100] on span "Deutsch" at bounding box center [759, 100] width 23 height 9
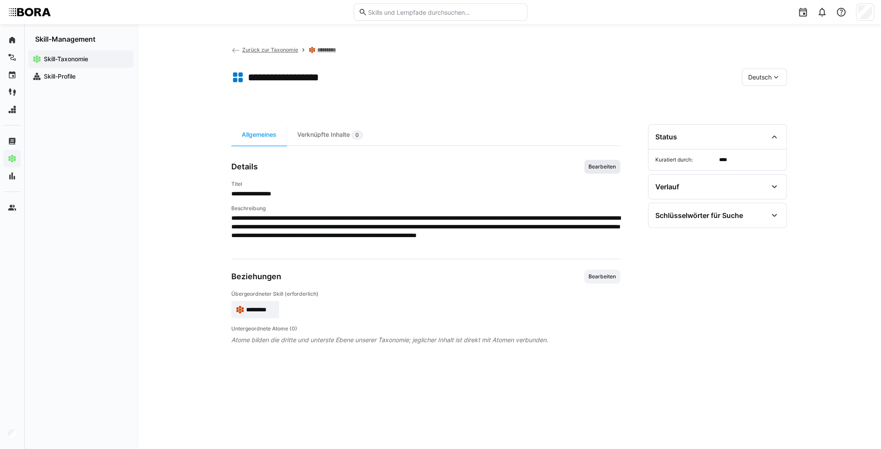
click at [607, 169] on span "Bearbeiten" at bounding box center [602, 166] width 29 height 7
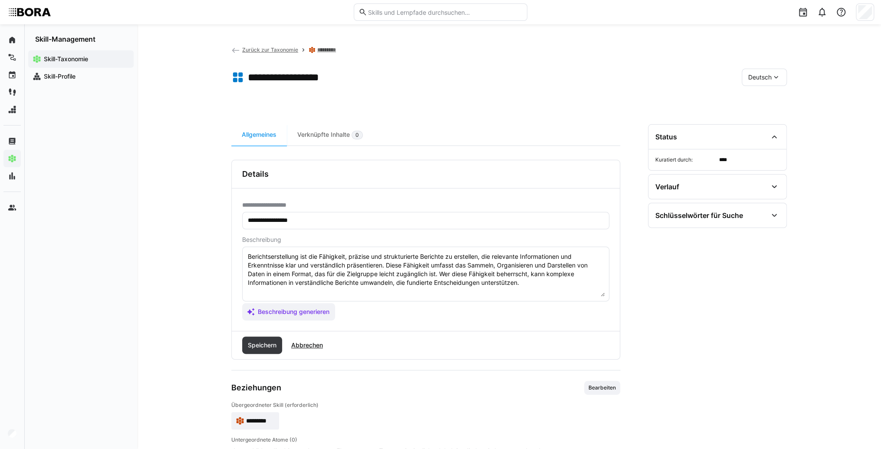
click at [533, 281] on textarea "Berichtserstellung ist die Fähigkeit, präzise und strukturierte Berichte zu ers…" at bounding box center [426, 273] width 358 height 45
click at [280, 291] on textarea "Berichtserstellung ist die Fähigkeit, präzise und strukturierte Berichte zu ers…" at bounding box center [426, 273] width 358 height 45
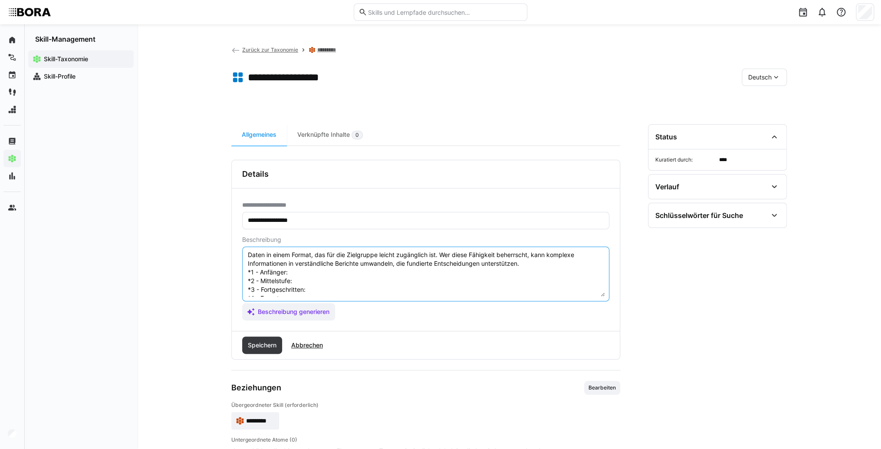
scroll to position [7, 0]
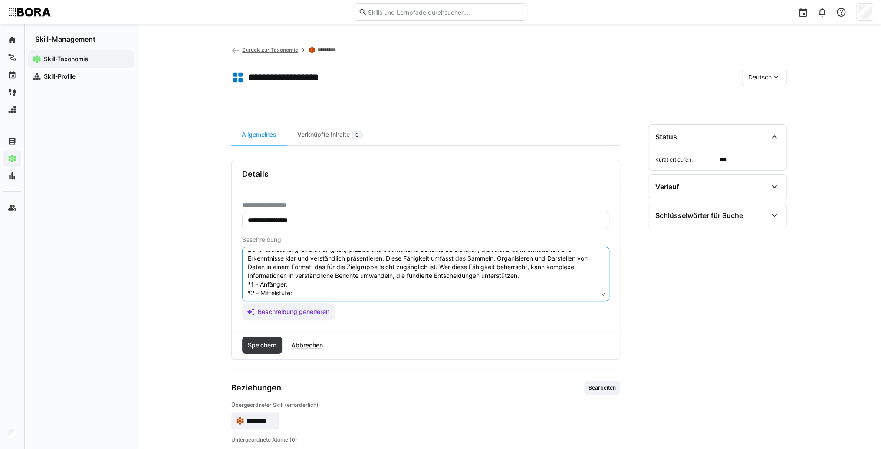
click at [303, 281] on textarea "Berichtserstellung ist die Fähigkeit, präzise und strukturierte Berichte zu ers…" at bounding box center [426, 273] width 358 height 45
click at [304, 284] on textarea "Berichtserstellung ist die Fähigkeit, präzise und strukturierte Berichte zu ers…" at bounding box center [426, 273] width 358 height 45
click at [316, 293] on textarea "Berichtserstellung ist die Fähigkeit, präzise und strukturierte Berichte zu ers…" at bounding box center [426, 273] width 358 height 45
click at [300, 293] on textarea "Berichtserstellung ist die Fähigkeit, präzise und strukturierte Berichte zu ers…" at bounding box center [426, 273] width 358 height 45
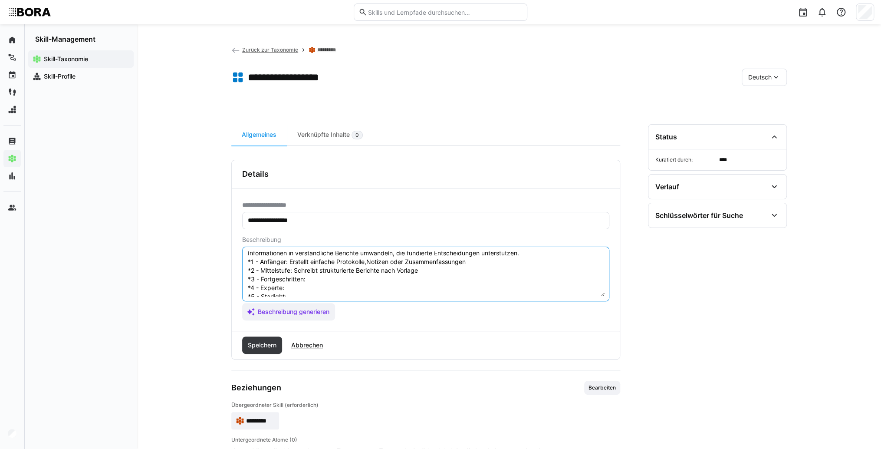
scroll to position [42, 0]
click at [319, 266] on textarea "Berichtserstellung ist die Fähigkeit, präzise und strukturierte Berichte zu ers…" at bounding box center [426, 273] width 358 height 45
click at [331, 267] on textarea "Berichtserstellung ist die Fähigkeit, präzise und strukturierte Berichte zu ers…" at bounding box center [426, 273] width 358 height 45
click at [321, 277] on textarea "Berichtserstellung ist die Fähigkeit, präzise und strukturierte Berichte zu ers…" at bounding box center [426, 273] width 358 height 45
click at [332, 275] on textarea "Berichtserstellung ist die Fähigkeit, präzise und strukturierte Berichte zu ers…" at bounding box center [426, 273] width 358 height 45
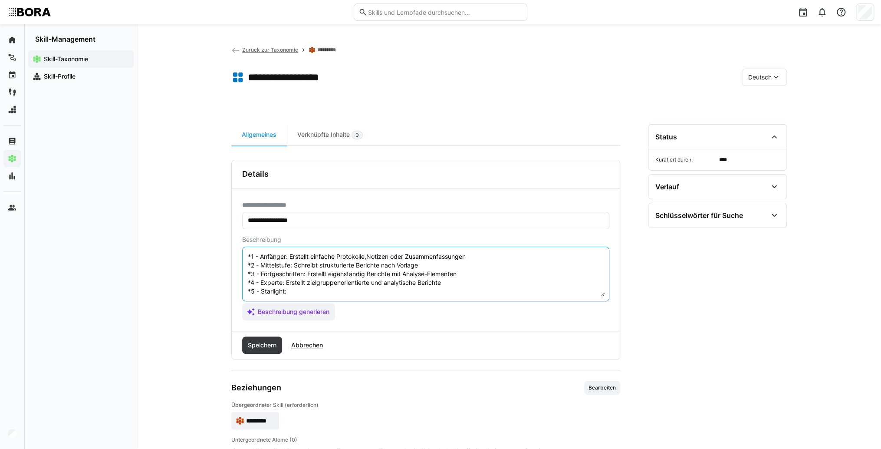
click at [390, 283] on textarea "Berichtserstellung ist die Fähigkeit, präzise und strukturierte Berichte zu ers…" at bounding box center [426, 273] width 358 height 45
type textarea "Berichtserstellung ist die Fähigkeit, präzise und strukturierte Berichte zu ers…"
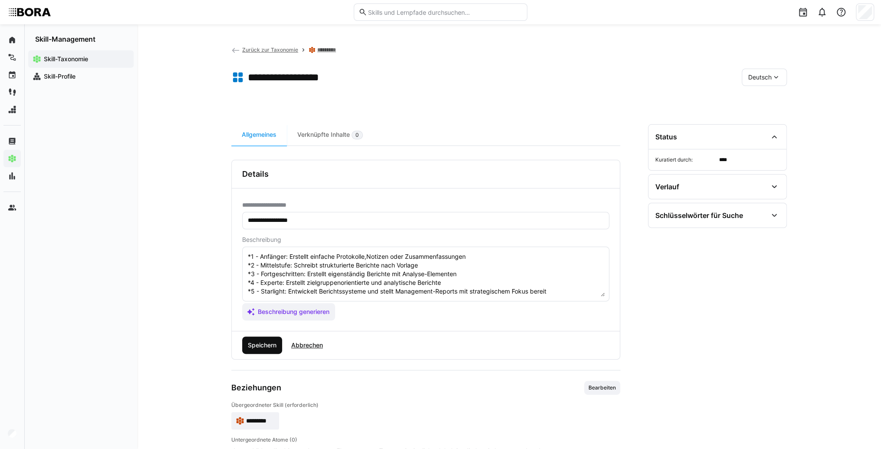
click at [265, 342] on span "Speichern" at bounding box center [262, 345] width 31 height 9
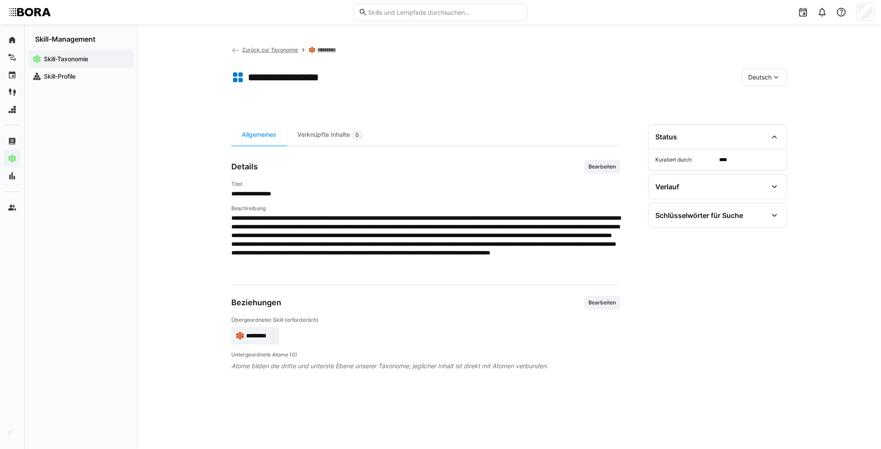
click at [750, 83] on div "Deutsch" at bounding box center [764, 77] width 45 height 17
click at [752, 118] on span "Englisch" at bounding box center [759, 118] width 23 height 9
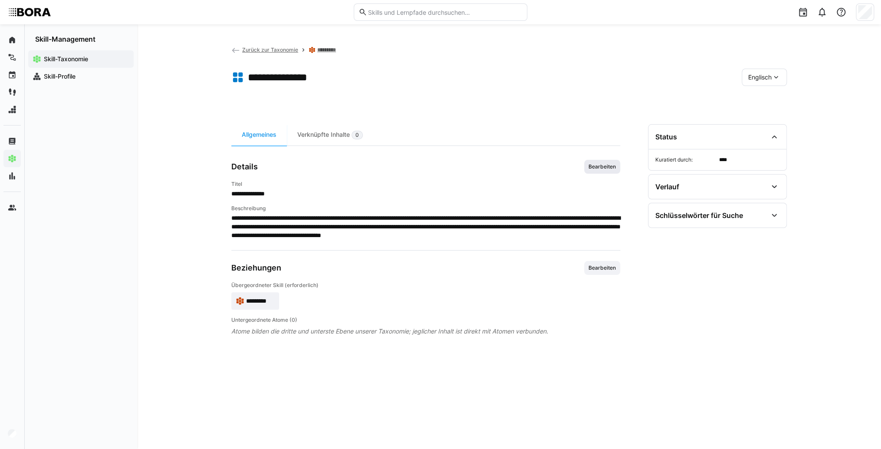
click at [613, 169] on span "Bearbeiten" at bounding box center [602, 166] width 29 height 7
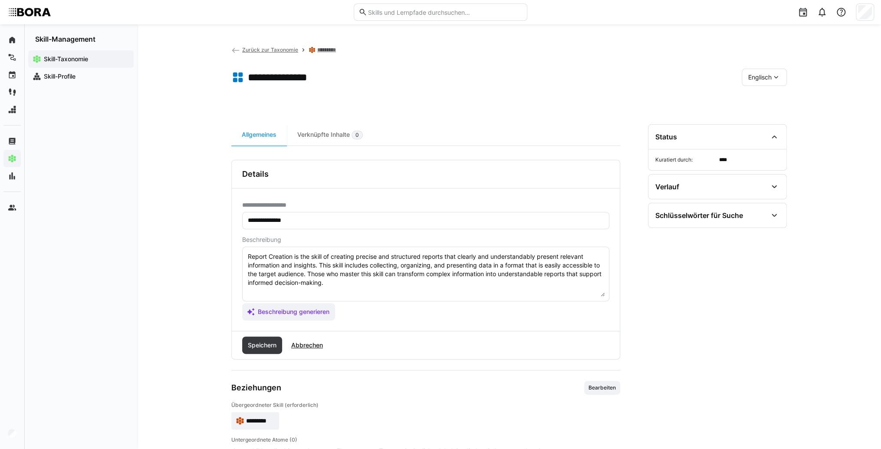
click at [440, 273] on textarea "Report Creation is the skill of creating precise and structured reports that cl…" at bounding box center [426, 273] width 358 height 45
click at [428, 277] on textarea "Report Creation is the skill of creating precise and structured reports that cl…" at bounding box center [426, 273] width 358 height 45
click at [418, 280] on textarea "Report Creation is the skill of creating precise and structured reports that cl…" at bounding box center [426, 273] width 358 height 45
click at [285, 299] on eds-input "Report Creation is the skill of creating precise and structured reports that cl…" at bounding box center [425, 274] width 367 height 55
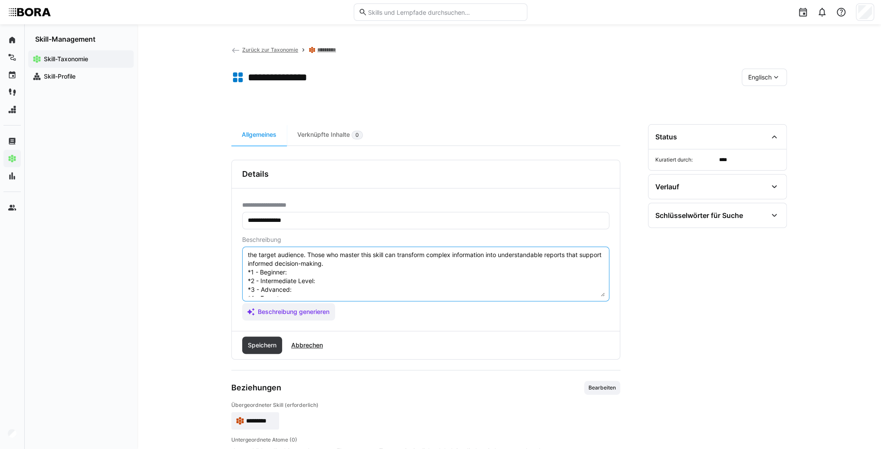
scroll to position [7, 0]
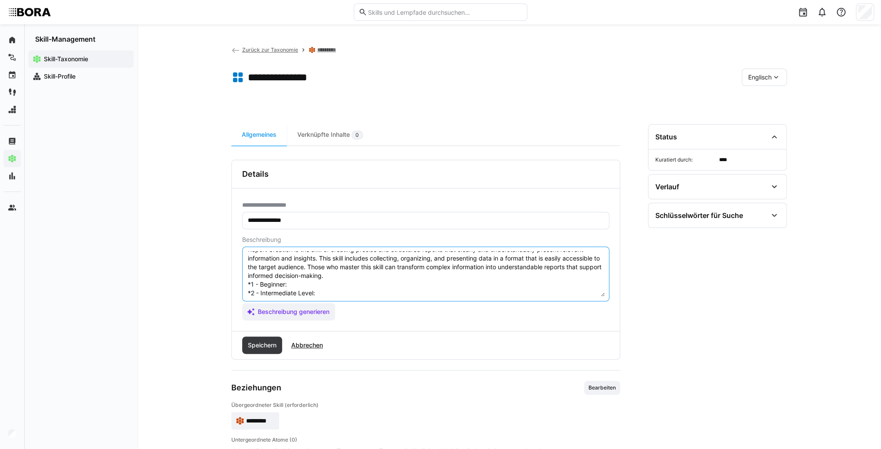
click at [300, 283] on textarea "Report Creation is the skill of creating precise and structured reports that cl…" at bounding box center [426, 273] width 358 height 45
click at [299, 282] on textarea "Report Creation is the skill of creating precise and structured reports that cl…" at bounding box center [426, 273] width 358 height 45
click at [327, 290] on textarea "Report Creation is the skill of creating precise and structured reports that cl…" at bounding box center [426, 273] width 358 height 45
click at [339, 293] on textarea "Report Creation is the skill of creating precise and structured reports that cl…" at bounding box center [426, 273] width 358 height 45
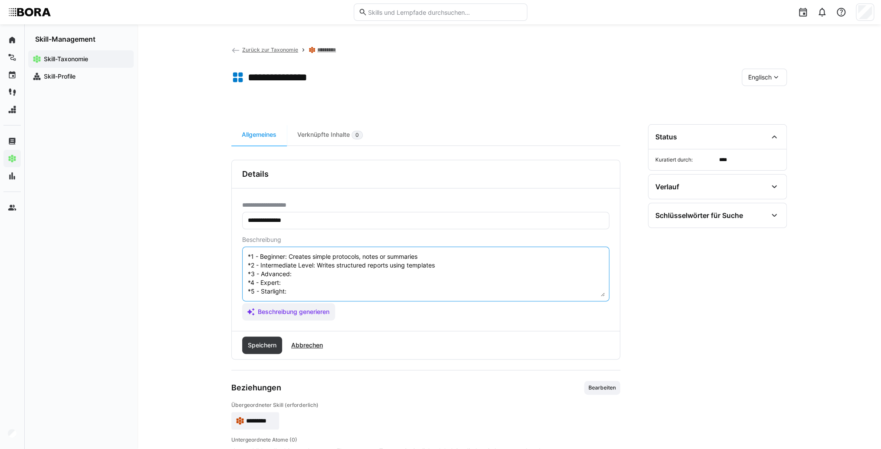
click at [331, 266] on textarea "Report Creation is the skill of creating precise and structured reports that cl…" at bounding box center [426, 273] width 358 height 45
click at [301, 269] on textarea "Report Creation is the skill of creating precise and structured reports that cl…" at bounding box center [426, 273] width 358 height 45
click at [300, 276] on textarea "Report Creation is the skill of creating precise and structured reports that cl…" at bounding box center [426, 273] width 358 height 45
click at [311, 275] on textarea "Report Creation is the skill of creating precise and structured reports that cl…" at bounding box center [426, 273] width 358 height 45
drag, startPoint x: 438, startPoint y: 279, endPoint x: 286, endPoint y: 279, distance: 152.4
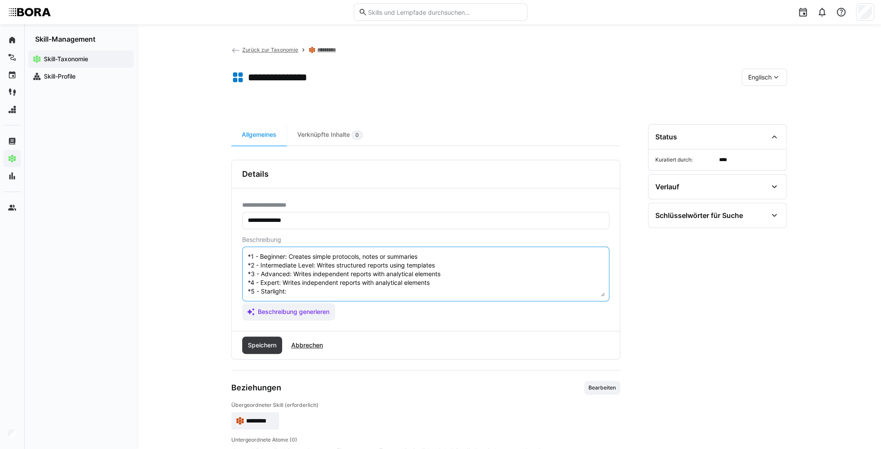
click at [286, 279] on textarea "Report Creation is the skill of creating precise and structured reports that cl…" at bounding box center [426, 273] width 358 height 45
click at [306, 274] on textarea "Report Creation is the skill of creating precise and structured reports that cl…" at bounding box center [426, 273] width 358 height 45
click at [303, 286] on textarea "Report Creation is the skill of creating precise and structured reports that cl…" at bounding box center [426, 273] width 358 height 45
click at [314, 284] on textarea "Report Creation is the skill of creating precise and structured reports that cl…" at bounding box center [426, 273] width 358 height 45
type textarea "Report Creation is the skill of creating precise and structured reports that cl…"
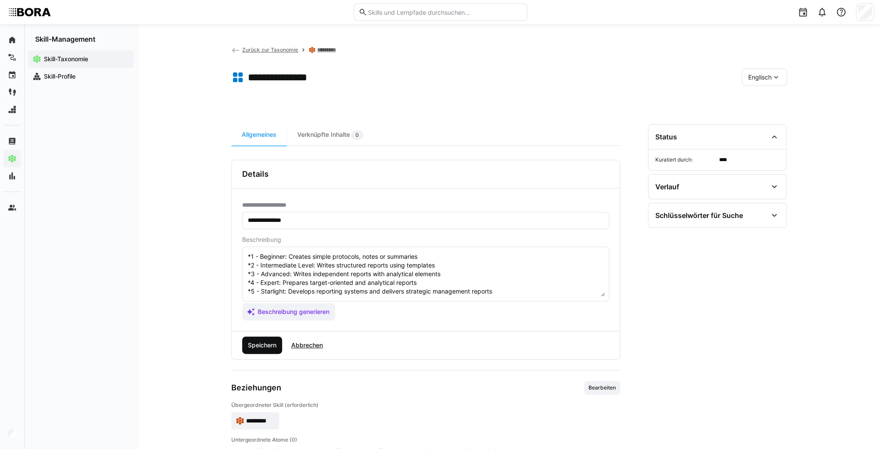
click at [269, 343] on span "Speichern" at bounding box center [262, 345] width 31 height 9
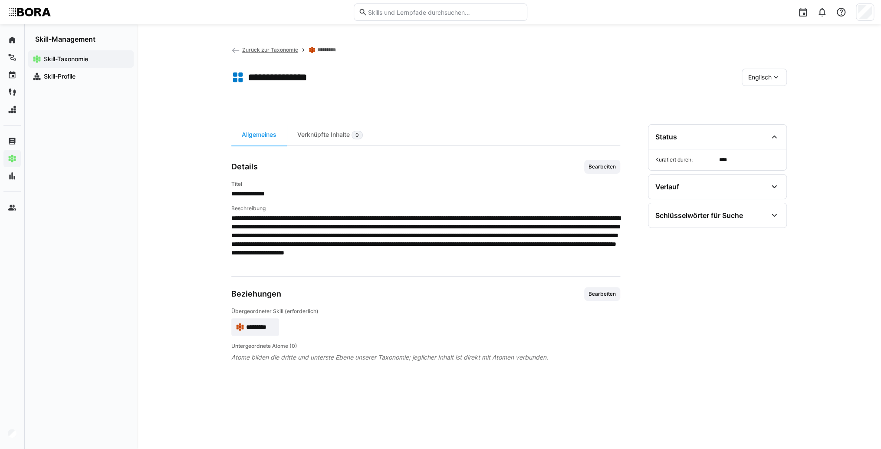
click at [273, 325] on span "*********" at bounding box center [260, 327] width 29 height 9
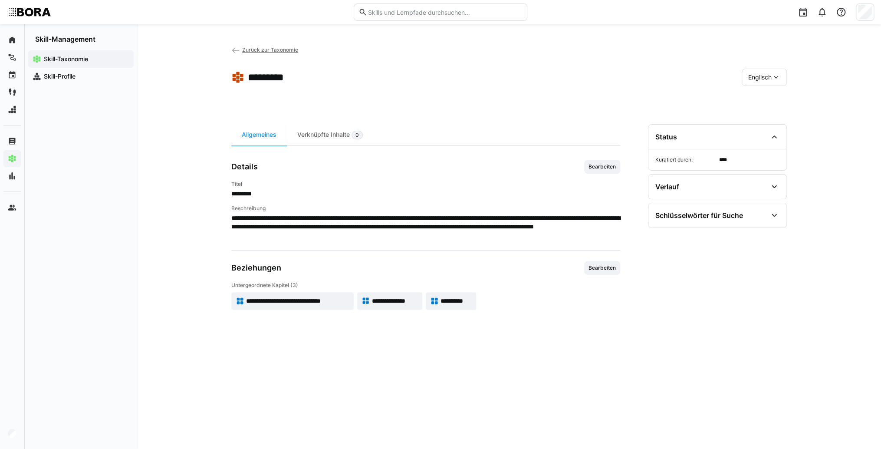
click at [457, 306] on app-skill-badge "**********" at bounding box center [451, 300] width 50 height 17
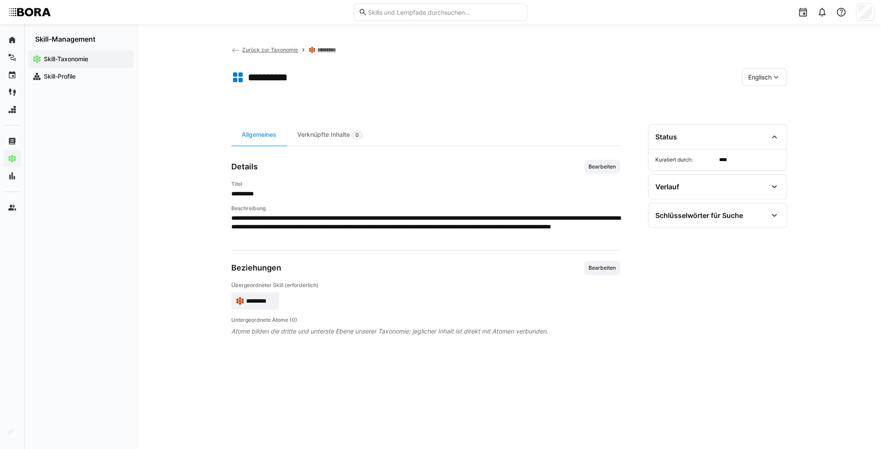
click at [767, 77] on span "Englisch" at bounding box center [759, 77] width 23 height 9
click at [769, 99] on span "Deutsch" at bounding box center [759, 100] width 23 height 9
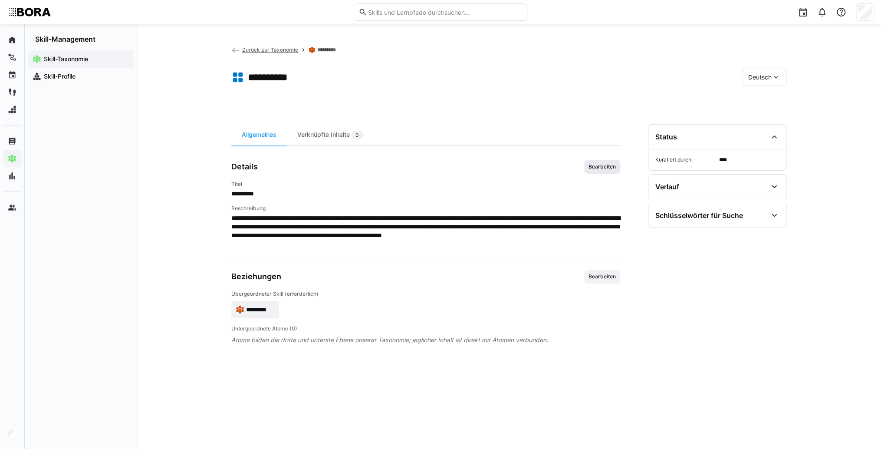
click at [615, 170] on span "Bearbeiten" at bounding box center [602, 167] width 36 height 14
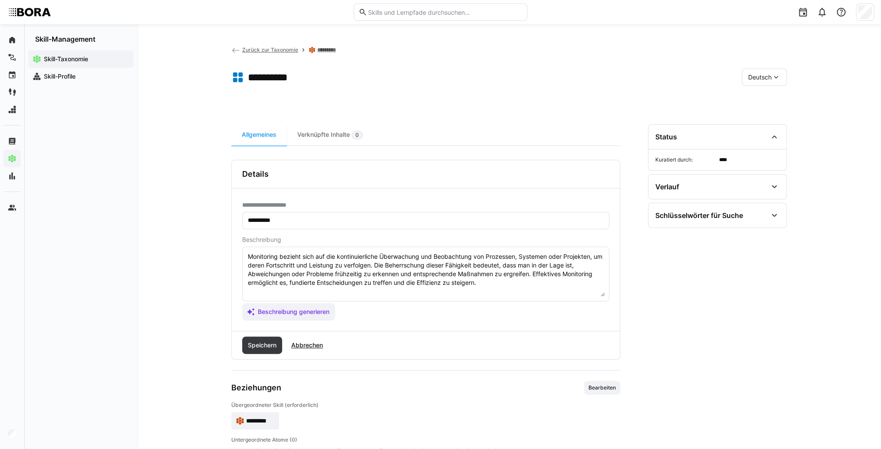
click at [531, 283] on textarea "Monitoring bezieht sich auf die kontinuierliche Überwachung und Beobachtung von…" at bounding box center [426, 273] width 358 height 45
click at [264, 292] on textarea "Monitoring bezieht sich auf die kontinuierliche Überwachung und Beobachtung von…" at bounding box center [426, 273] width 358 height 45
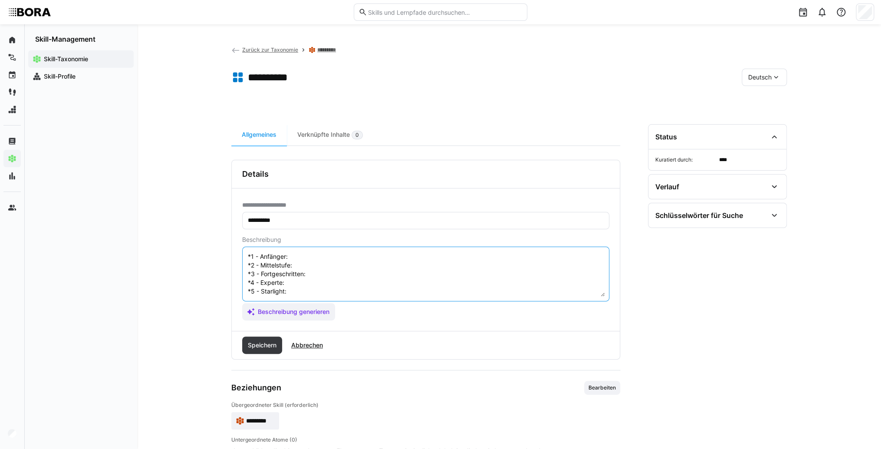
scroll to position [7, 0]
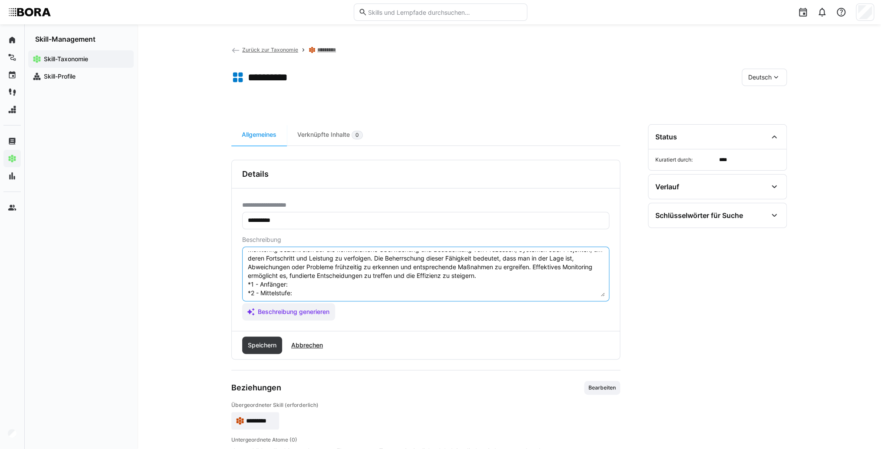
click at [323, 282] on textarea "Monitoring bezieht sich auf die kontinuierliche Überwachung und Beobachtung von…" at bounding box center [426, 273] width 358 height 45
click at [343, 281] on textarea "Monitoring bezieht sich auf die kontinuierliche Überwachung und Beobachtung von…" at bounding box center [426, 273] width 358 height 45
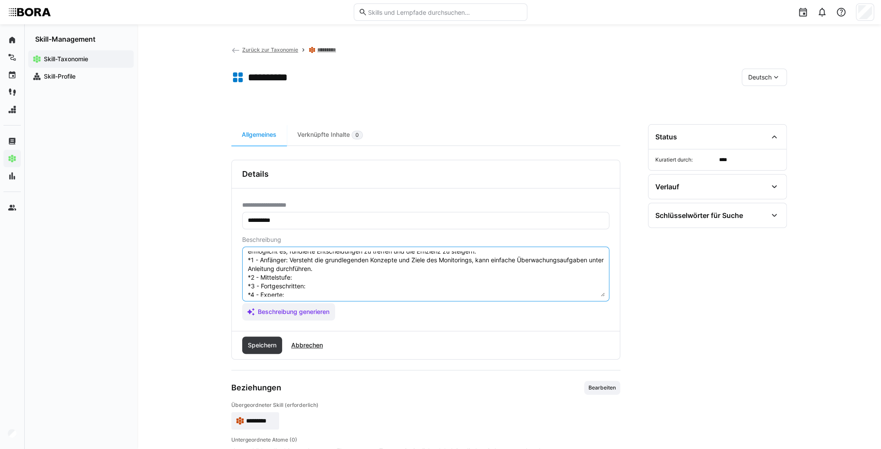
scroll to position [42, 0]
click at [327, 265] on textarea "Monitoring bezieht sich auf die kontinuierliche Überwachung und Beobachtung von…" at bounding box center [426, 273] width 358 height 45
click at [303, 269] on textarea "Monitoring bezieht sich auf die kontinuierliche Überwachung und Beobachtung von…" at bounding box center [426, 273] width 358 height 45
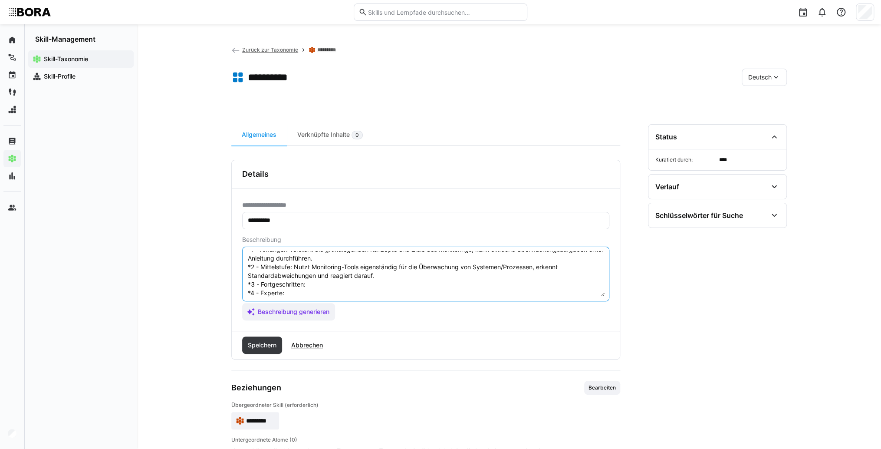
click at [349, 284] on textarea "Monitoring bezieht sich auf die kontinuierliche Überwachung und Beobachtung von…" at bounding box center [426, 273] width 358 height 45
click at [313, 284] on textarea "Monitoring bezieht sich auf die kontinuierliche Überwachung und Beobachtung von…" at bounding box center [426, 273] width 358 height 45
click at [301, 277] on textarea "Monitoring bezieht sich auf die kontinuierliche Überwachung und Beobachtung von…" at bounding box center [426, 273] width 358 height 45
click at [290, 274] on textarea "Monitoring bezieht sich auf die kontinuierliche Überwachung und Beobachtung von…" at bounding box center [426, 273] width 358 height 45
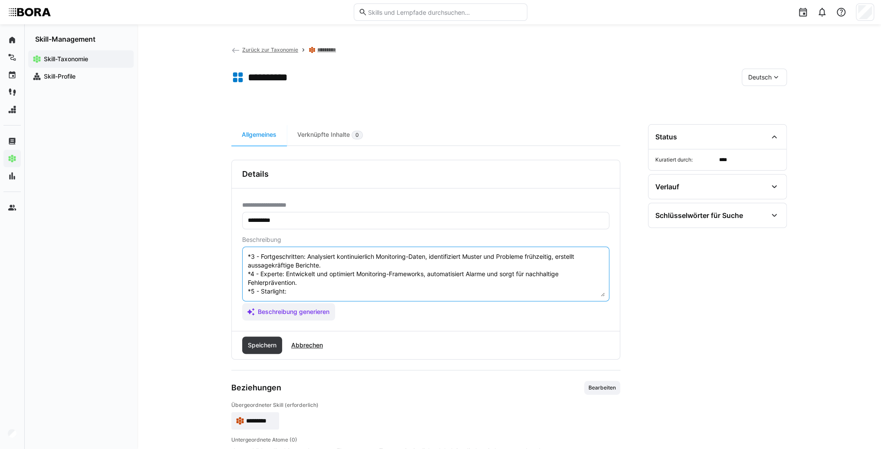
scroll to position [78, 0]
click at [290, 283] on textarea at bounding box center [426, 273] width 358 height 45
click at [296, 285] on textarea at bounding box center [426, 273] width 358 height 45
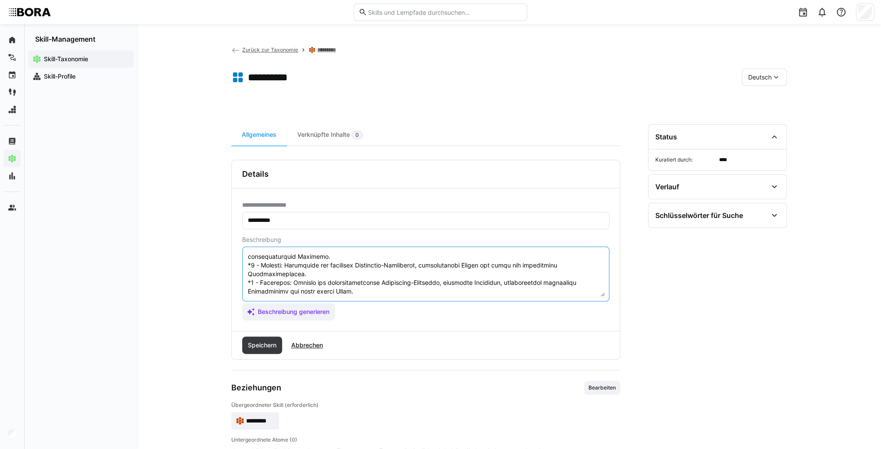
scroll to position [87, 0]
type textarea "Loremipsum dolorsi amet con adi elitseddoeiusmo Temporincid utl Etdoloremag ali…"
click at [268, 344] on span "Speichern" at bounding box center [262, 345] width 31 height 9
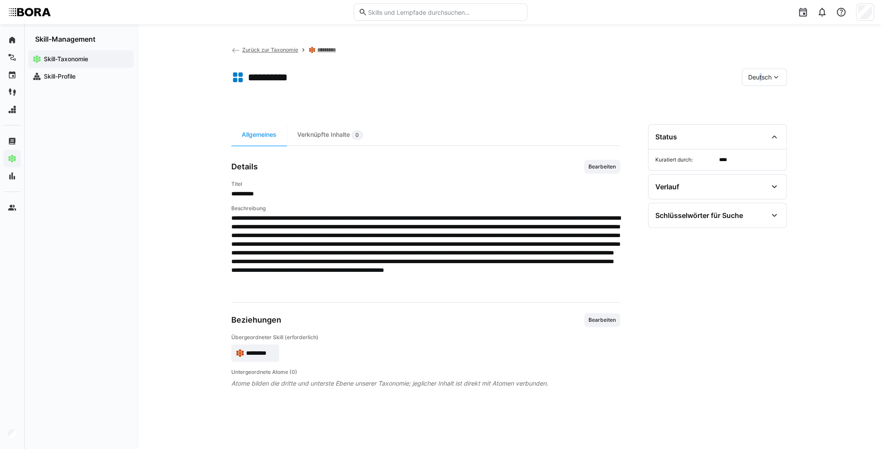
click at [757, 78] on span "Deutsch" at bounding box center [759, 77] width 23 height 9
drag, startPoint x: 757, startPoint y: 78, endPoint x: 762, endPoint y: 119, distance: 41.6
click at [762, 119] on span "Englisch" at bounding box center [759, 118] width 23 height 9
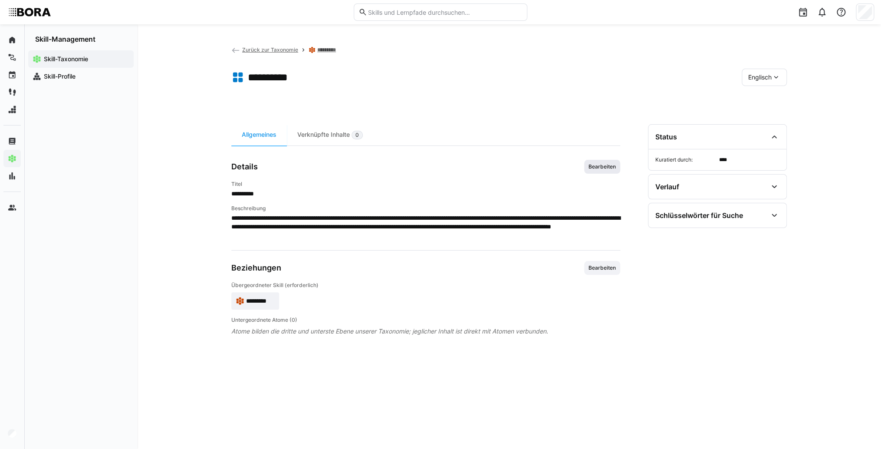
click at [615, 168] on span "Bearbeiten" at bounding box center [602, 166] width 29 height 7
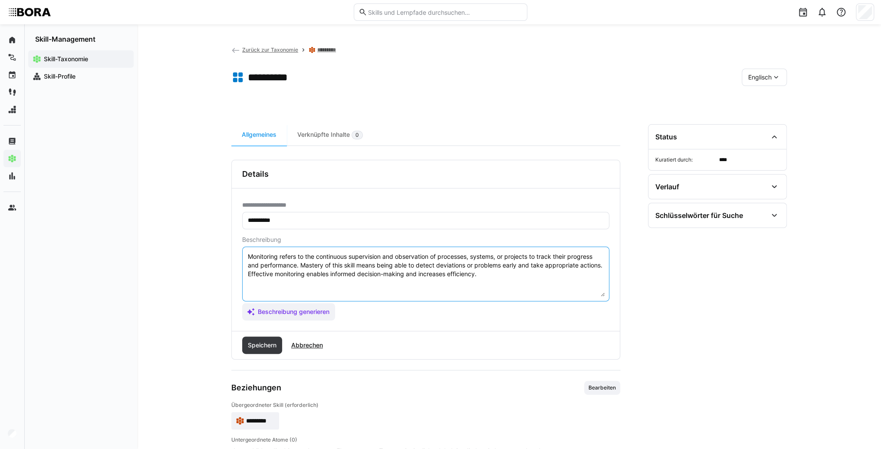
click at [504, 277] on textarea "Monitoring refers to the continuous supervision and observation of processes, s…" at bounding box center [426, 273] width 358 height 45
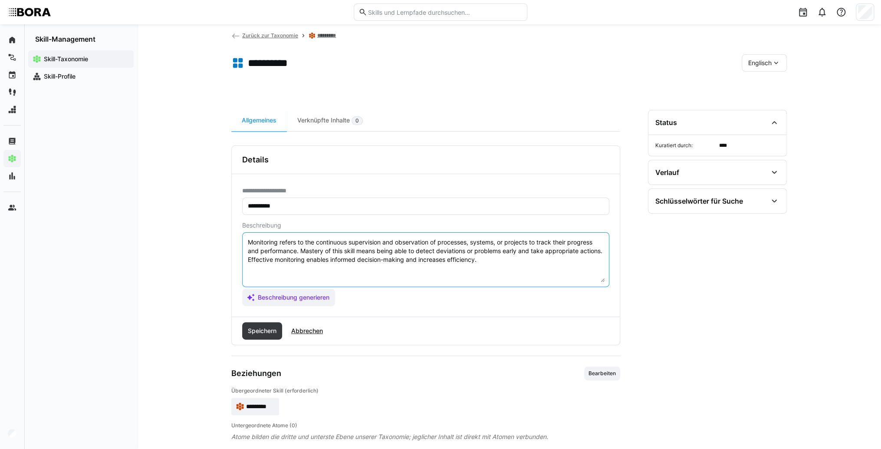
scroll to position [26, 0]
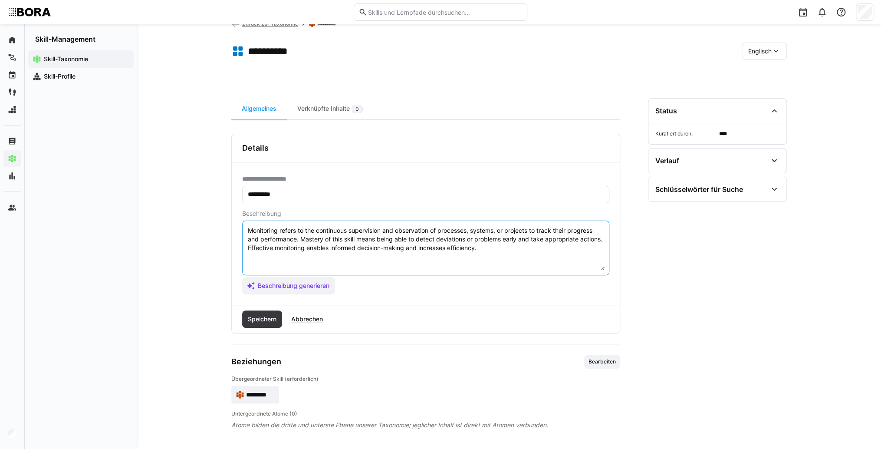
click at [266, 259] on textarea "Monitoring refers to the continuous supervision and observation of processes, s…" at bounding box center [426, 247] width 358 height 45
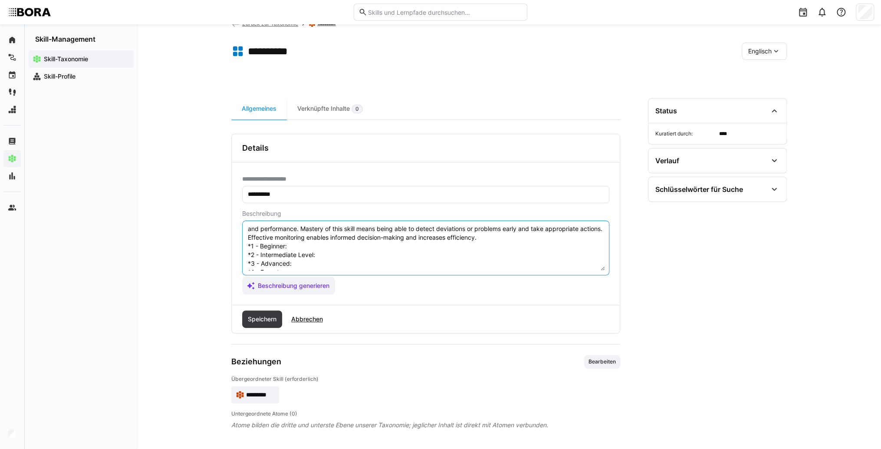
scroll to position [0, 0]
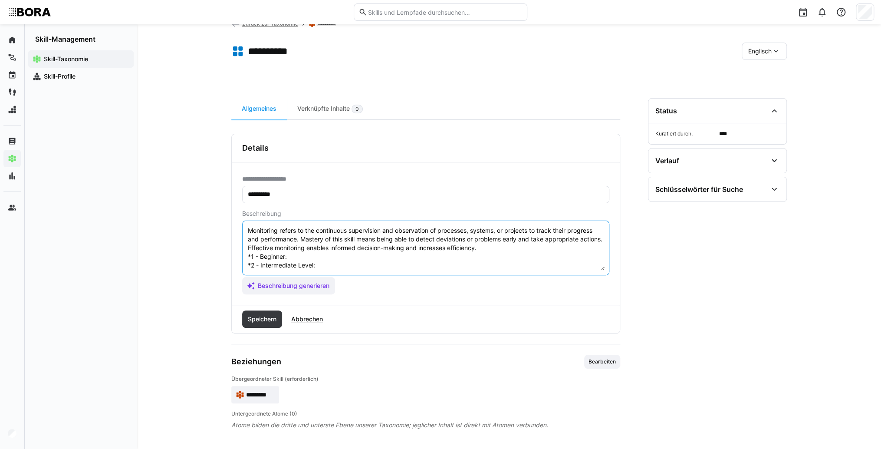
click at [298, 256] on textarea "Monitoring refers to the continuous supervision and observation of processes, s…" at bounding box center [426, 247] width 358 height 45
click at [352, 255] on textarea "Monitoring refers to the continuous supervision and observation of processes, s…" at bounding box center [426, 247] width 358 height 45
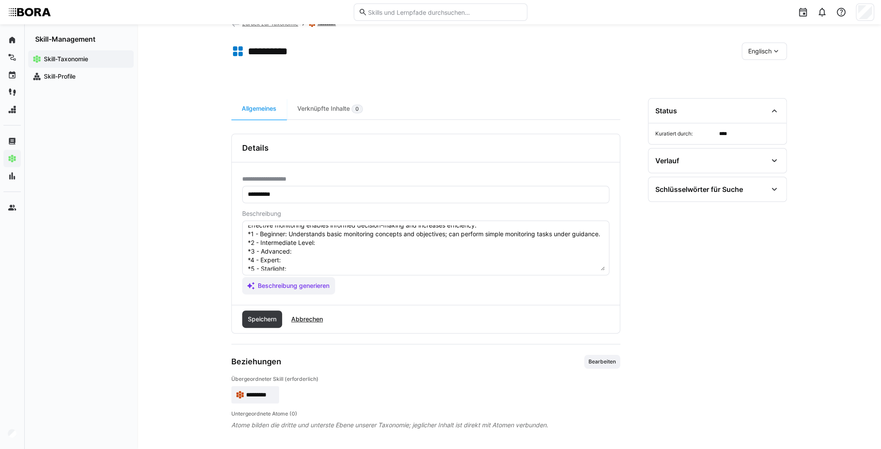
scroll to position [35, 0]
click at [344, 241] on textarea "Monitoring refers to the continuous supervision and observation of processes, s…" at bounding box center [426, 247] width 358 height 45
click at [337, 257] on textarea "Monitoring refers to the continuous supervision and observation of processes, s…" at bounding box center [426, 247] width 358 height 45
click at [321, 254] on textarea "Monitoring refers to the continuous supervision and observation of processes, s…" at bounding box center [426, 247] width 358 height 45
click at [332, 255] on textarea "Monitoring refers to the continuous supervision and observation of processes, s…" at bounding box center [426, 247] width 358 height 45
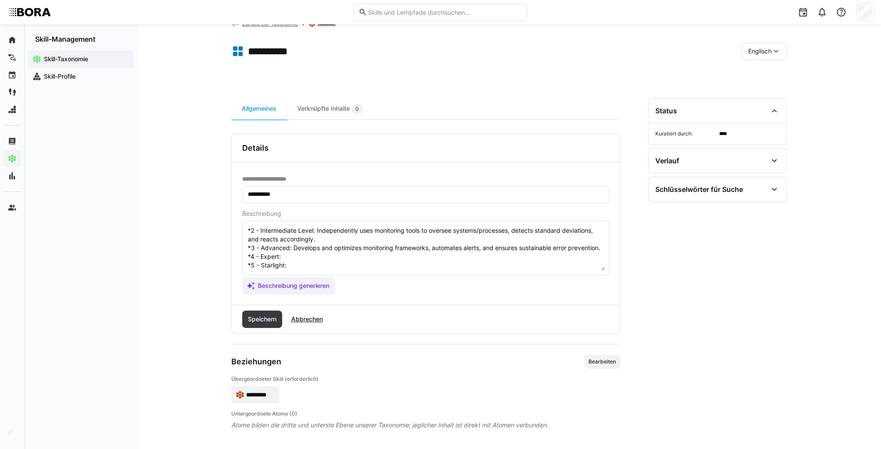
scroll to position [61, 0]
click at [306, 259] on textarea "Monitoring refers to the continuous supervision and observation of processes, s…" at bounding box center [426, 247] width 358 height 45
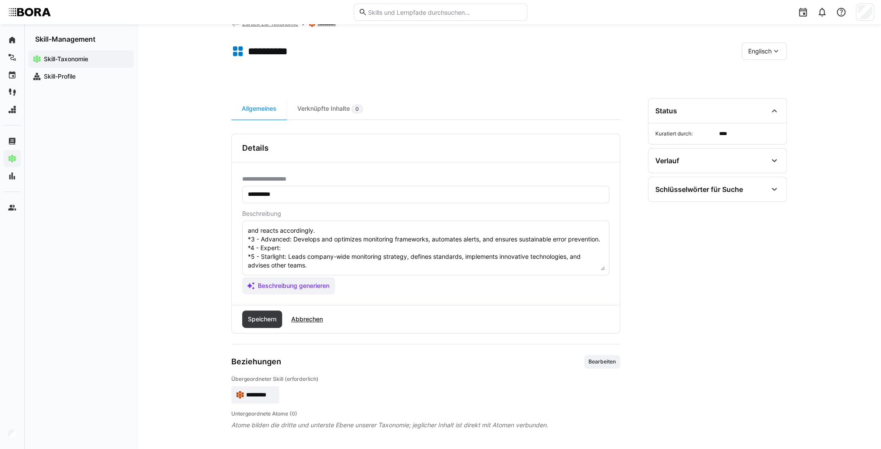
click at [293, 244] on textarea "Monitoring refers to the continuous supervision and observation of processes, s…" at bounding box center [426, 247] width 358 height 45
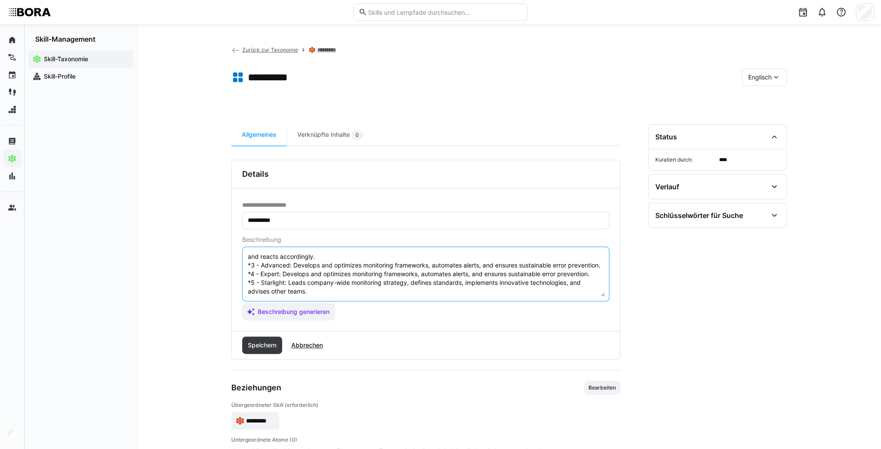
scroll to position [41, 0]
drag, startPoint x: 290, startPoint y: 266, endPoint x: 292, endPoint y: 275, distance: 9.4
click at [292, 275] on textarea "Monitoring refers to the continuous supervision and observation of processes, s…" at bounding box center [426, 273] width 358 height 45
click at [292, 276] on textarea "Monitoring refers to the continuous supervision and observation of processes, s…" at bounding box center [426, 273] width 358 height 45
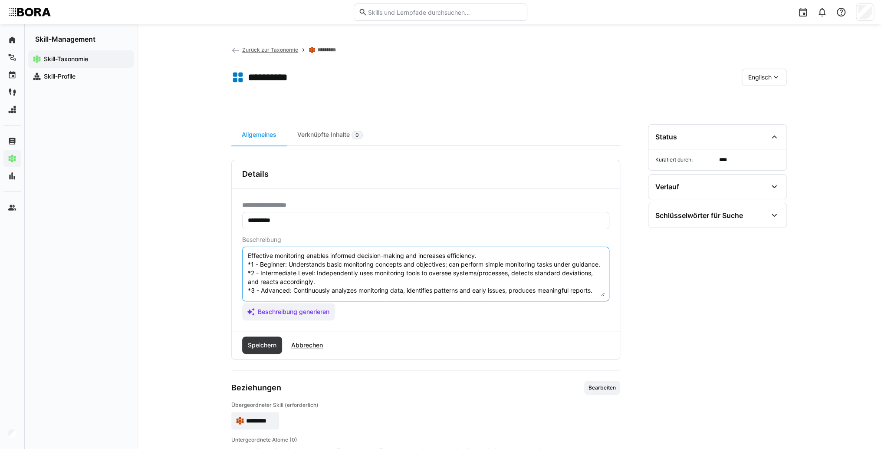
scroll to position [6, 0]
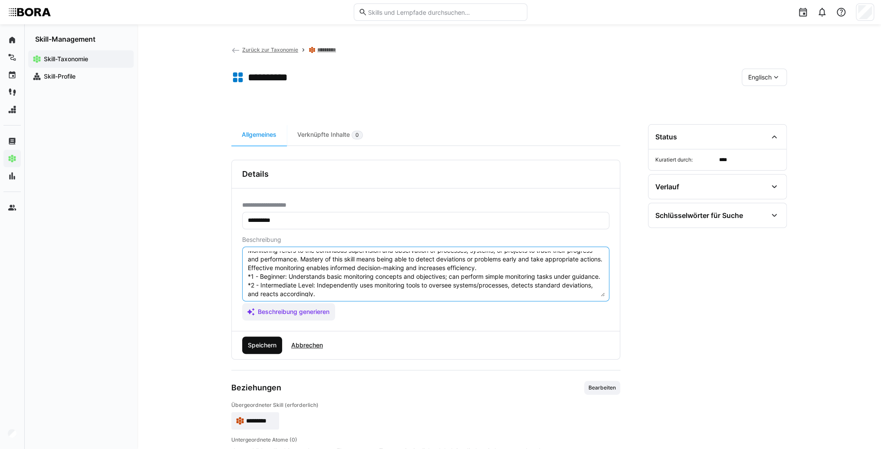
type textarea "Monitoring refers to the continuous supervision and observation of processes, s…"
click at [255, 352] on span "Speichern" at bounding box center [262, 344] width 40 height 17
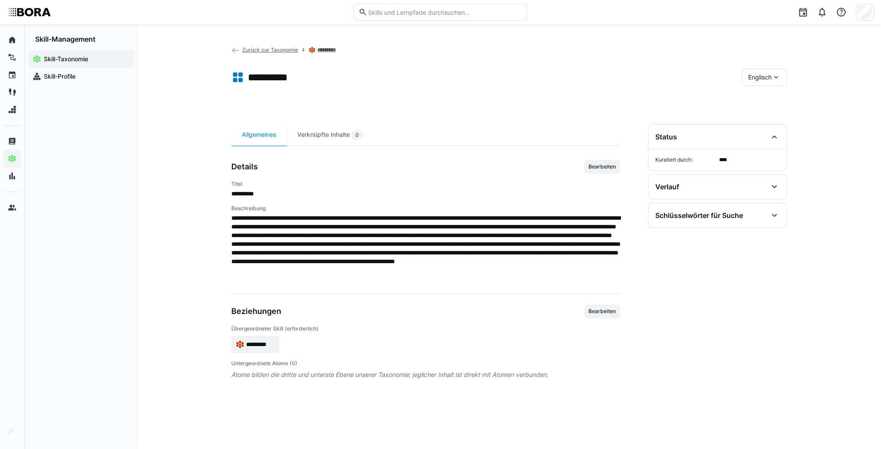
click at [263, 345] on span "*********" at bounding box center [260, 344] width 29 height 9
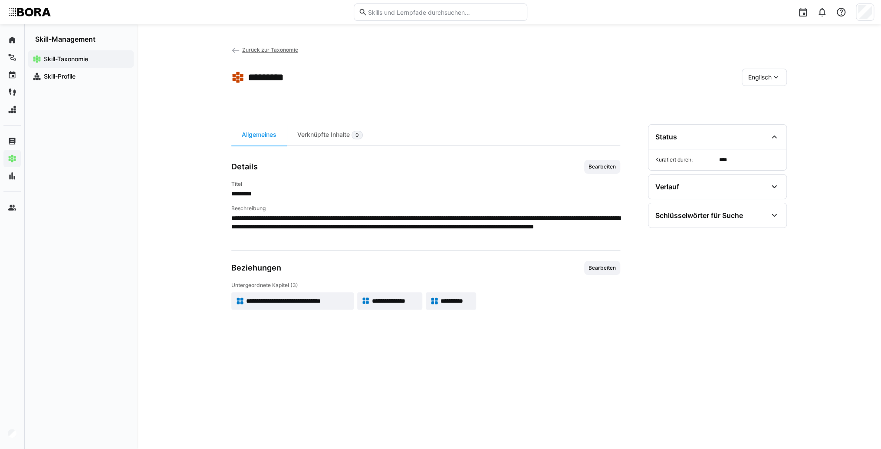
click at [237, 51] on eds-icon at bounding box center [235, 50] width 9 height 9
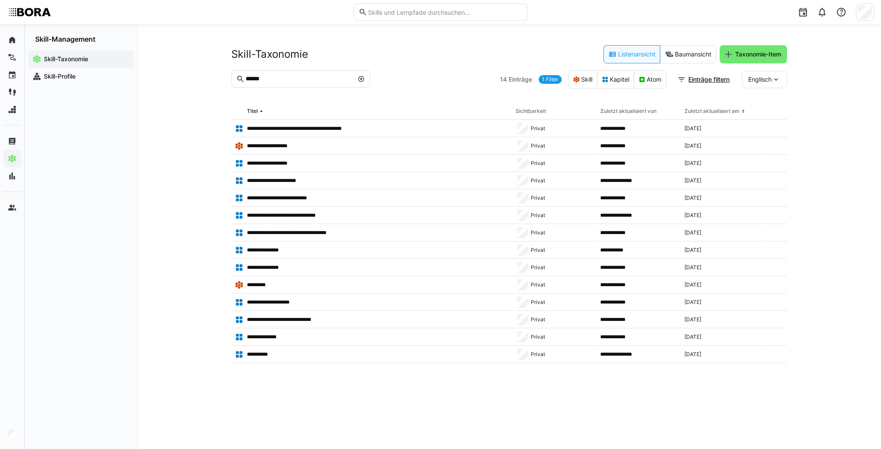
click at [361, 79] on eds-icon at bounding box center [361, 79] width 7 height 7
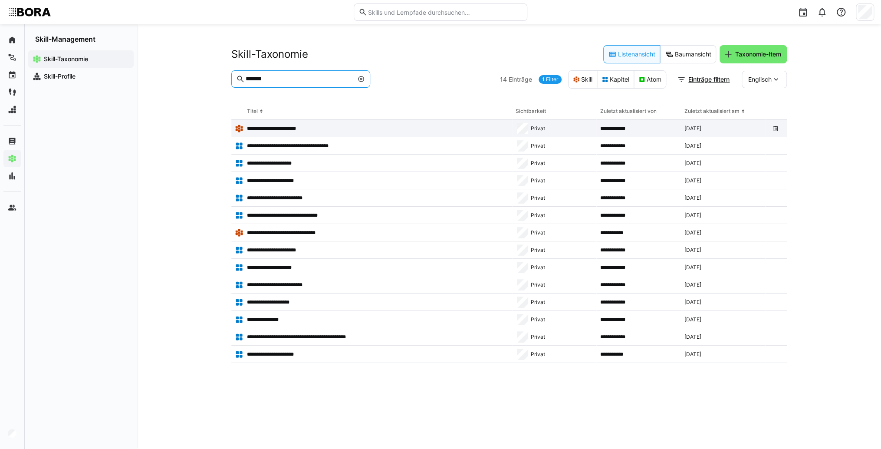
type input "*******"
click at [270, 129] on p "**********" at bounding box center [281, 128] width 69 height 7
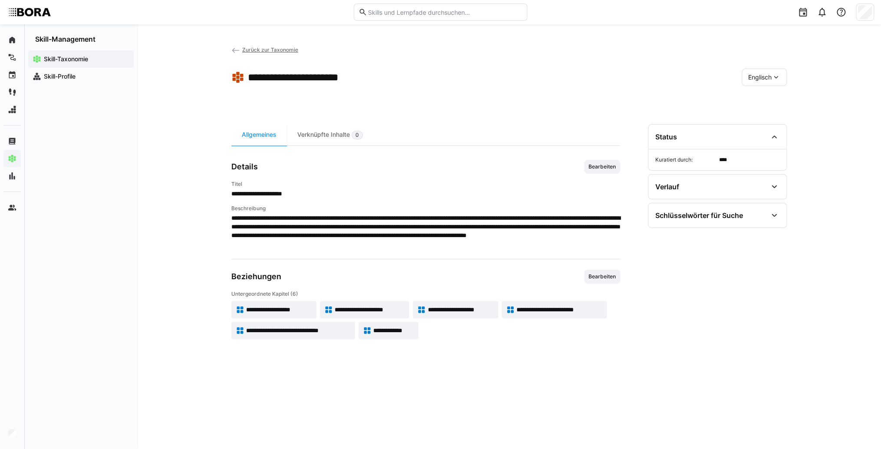
click at [780, 78] on eds-icon at bounding box center [776, 77] width 9 height 9
click at [775, 99] on div "Deutsch" at bounding box center [764, 100] width 32 height 9
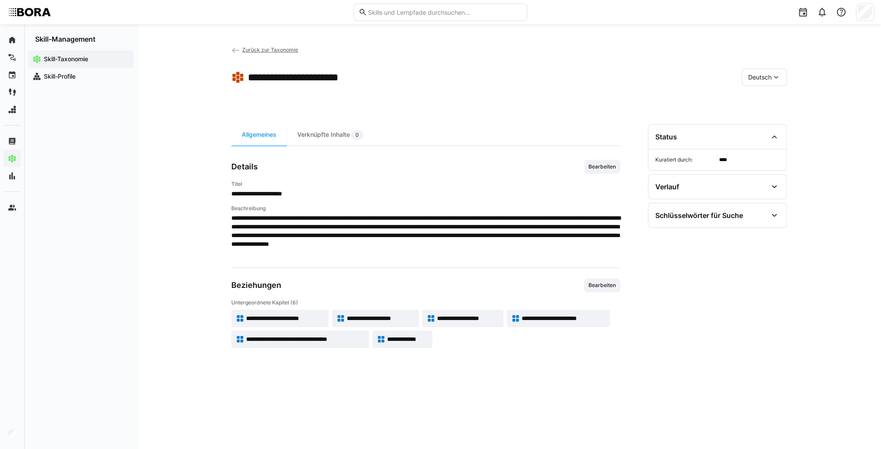
click at [295, 325] on app-skill-badge "**********" at bounding box center [279, 317] width 97 height 17
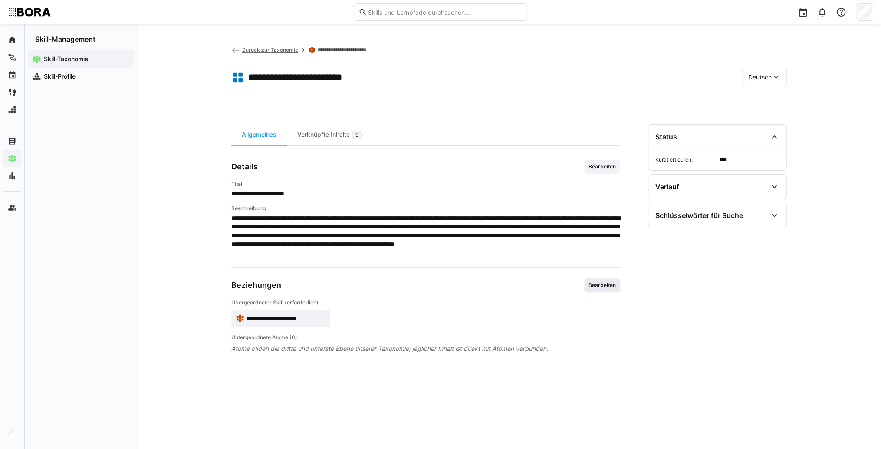
click at [598, 283] on span "Bearbeiten" at bounding box center [602, 285] width 29 height 7
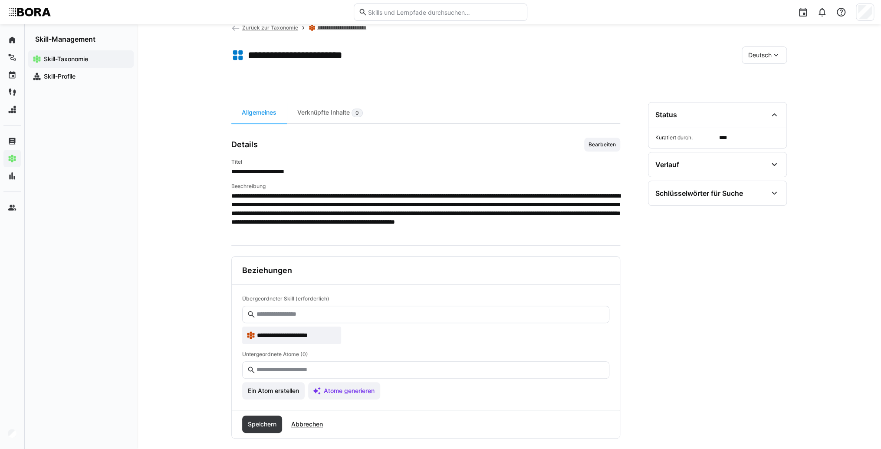
scroll to position [32, 0]
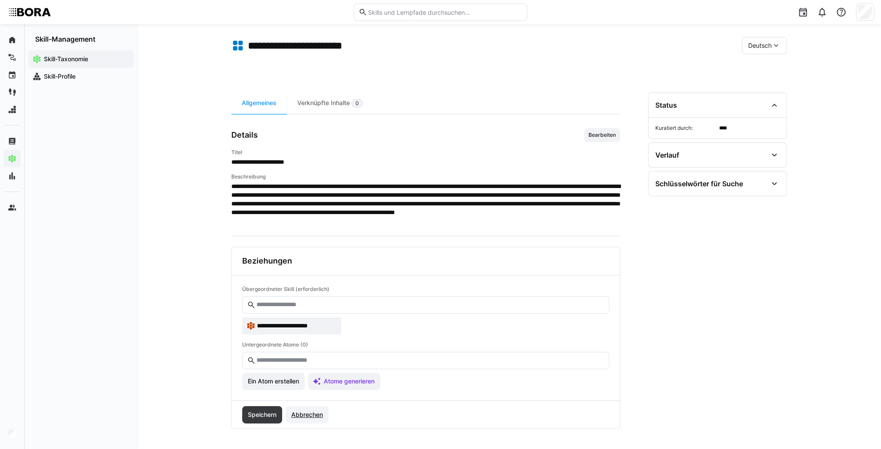
click at [303, 411] on span "Abbrechen" at bounding box center [307, 414] width 34 height 9
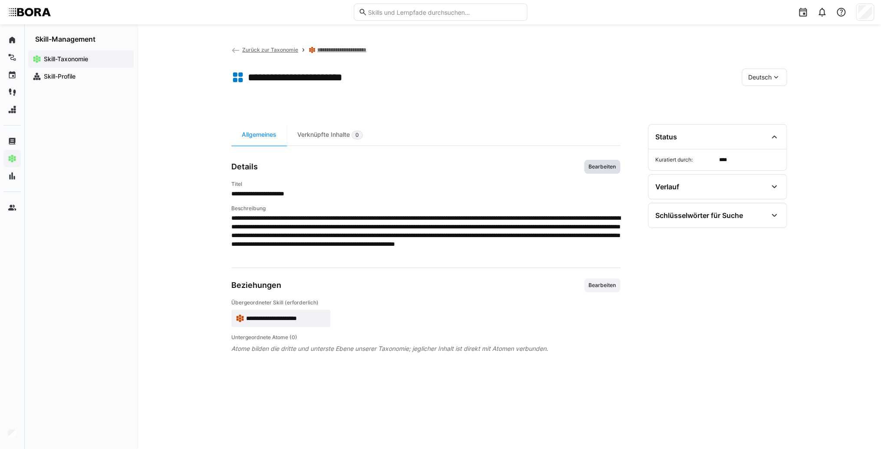
click at [613, 167] on span "Bearbeiten" at bounding box center [602, 166] width 29 height 7
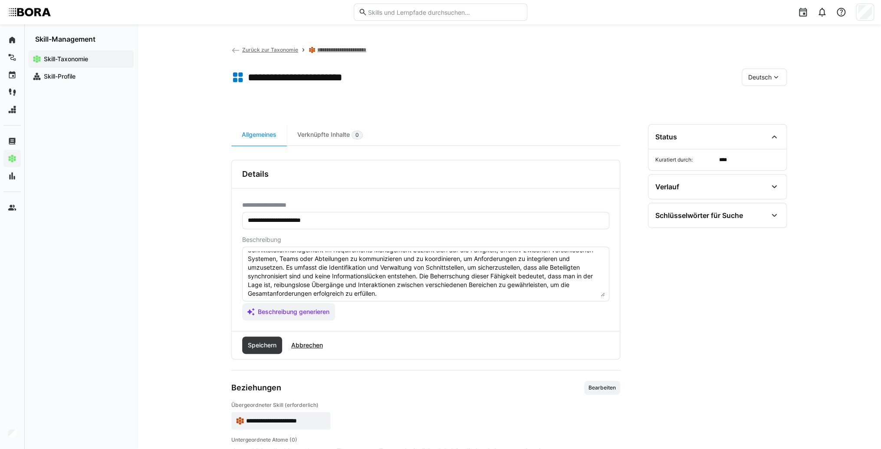
scroll to position [9, 0]
click at [496, 290] on textarea "Schnittstellenmanagement im Requirements Management bezieht sich auf die Fähigk…" at bounding box center [426, 273] width 358 height 45
click at [269, 287] on textarea "Schnittstellenmanagement im Requirements Management bezieht sich auf die Fähigk…" at bounding box center [426, 273] width 358 height 45
click at [264, 290] on textarea "Schnittstellenmanagement im Requirements Management bezieht sich auf die Fähigk…" at bounding box center [426, 273] width 358 height 45
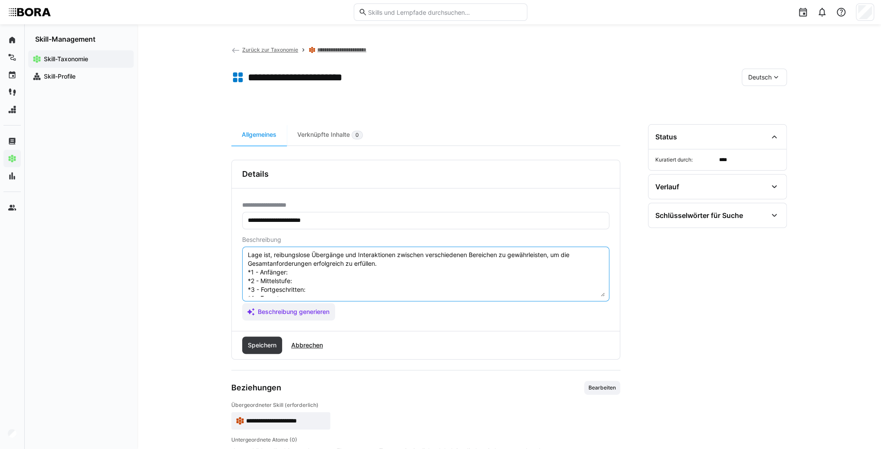
scroll to position [24, 0]
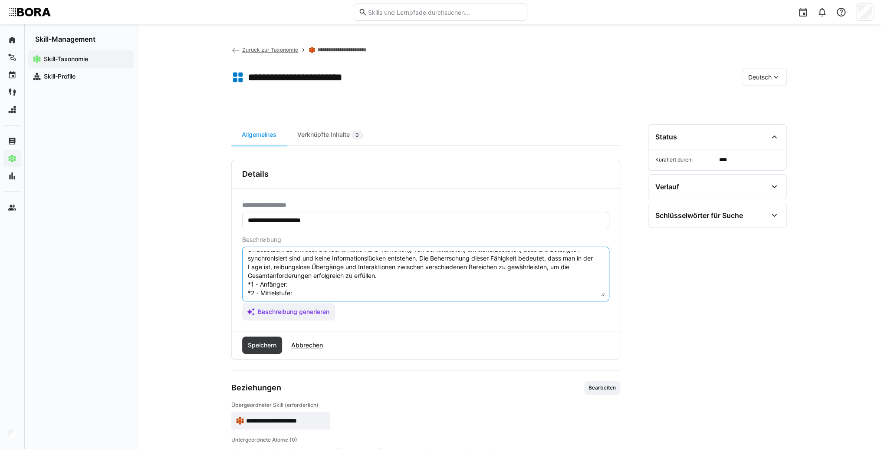
click at [311, 281] on textarea "Schnittstellenmanagement im Requirements Management bezieht sich auf die Fähigk…" at bounding box center [426, 273] width 358 height 45
click at [397, 280] on textarea "Schnittstellenmanagement im Requirements Management bezieht sich auf die Fähigk…" at bounding box center [426, 273] width 358 height 45
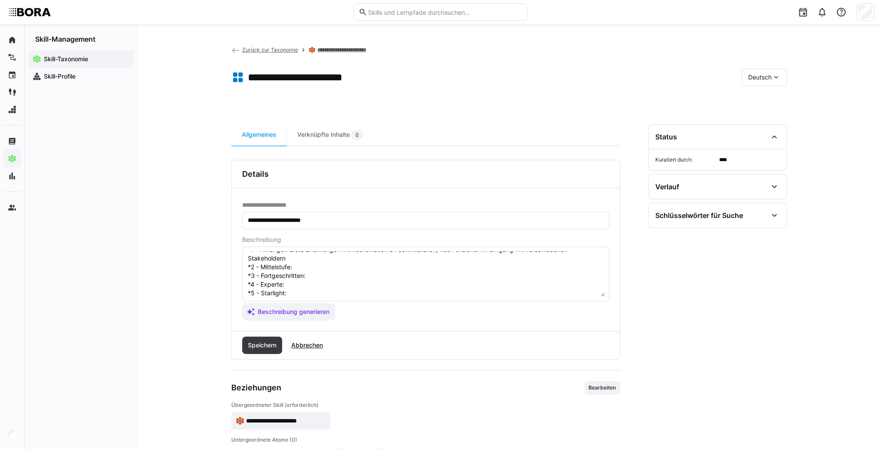
click at [307, 266] on textarea "Schnittstellenmanagement im Requirements Management bezieht sich auf die Fähigk…" at bounding box center [426, 273] width 358 height 45
click at [339, 275] on textarea "Schnittstellenmanagement im Requirements Management bezieht sich auf die Fähigk…" at bounding box center [426, 273] width 358 height 45
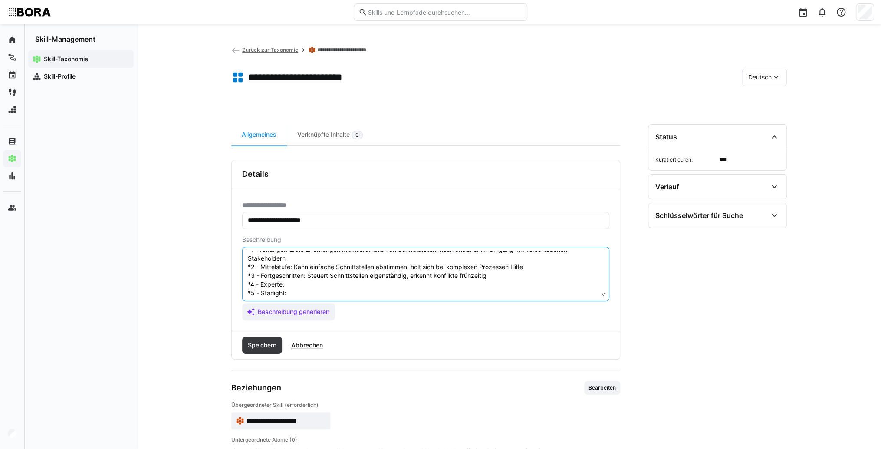
click at [325, 283] on textarea "Schnittstellenmanagement im Requirements Management bezieht sich auf die Fähigk…" at bounding box center [426, 273] width 358 height 45
click at [299, 292] on textarea at bounding box center [426, 273] width 358 height 45
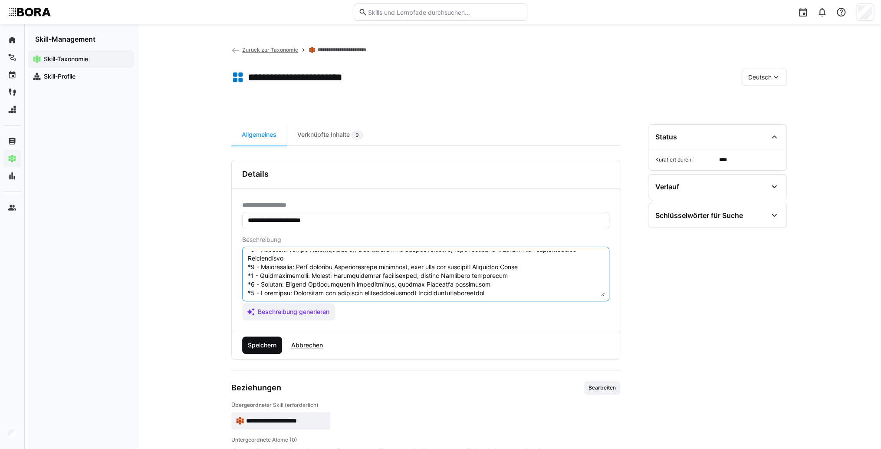
type textarea "Loremipsumdolorsitametco ad Elitseddoeiu Temporinci utlabor etdo mag ali Enimad…"
click at [259, 345] on span "Speichern" at bounding box center [262, 345] width 31 height 9
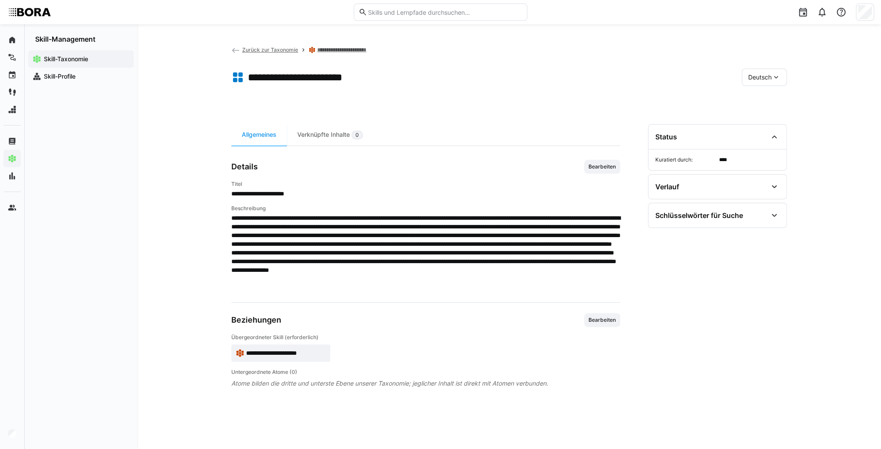
click at [780, 73] on eds-icon at bounding box center [776, 77] width 9 height 9
click at [771, 116] on span "Englisch" at bounding box center [759, 118] width 23 height 9
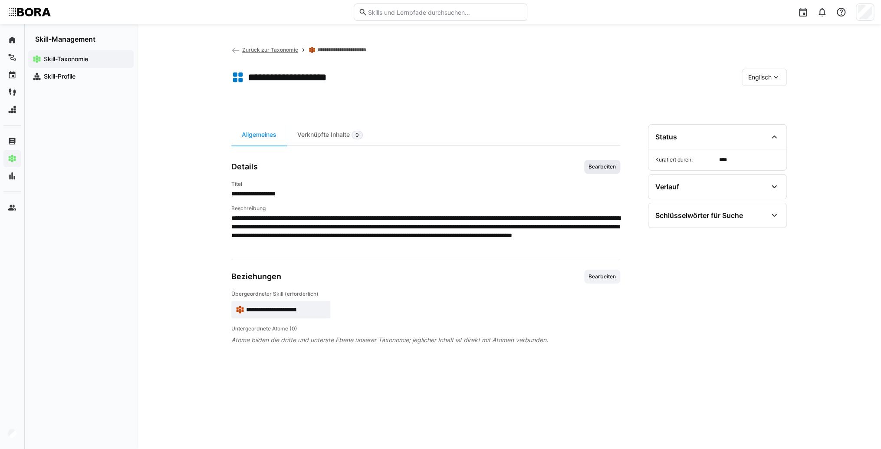
click at [613, 170] on span "Bearbeiten" at bounding box center [602, 167] width 36 height 14
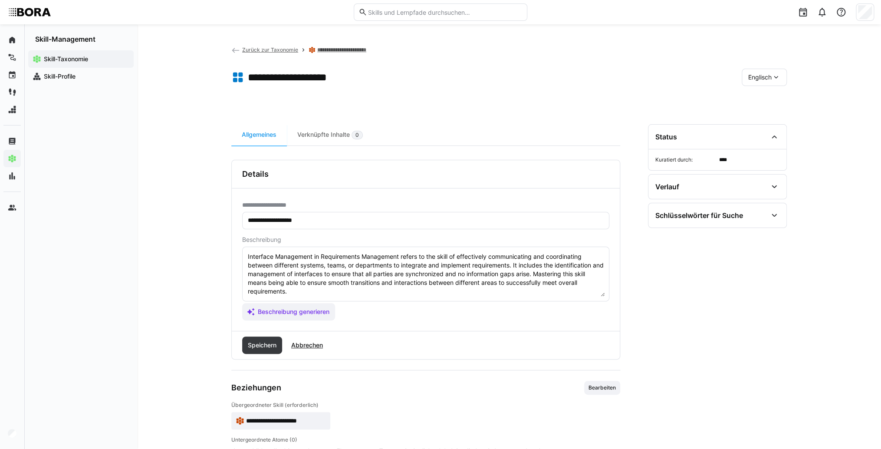
click at [406, 292] on textarea "Interface Management in Requirements Management refers to the skill of effectiv…" at bounding box center [426, 273] width 358 height 45
click at [252, 291] on textarea "Interface Management in Requirements Management refers to the skill of effectiv…" at bounding box center [426, 273] width 358 height 45
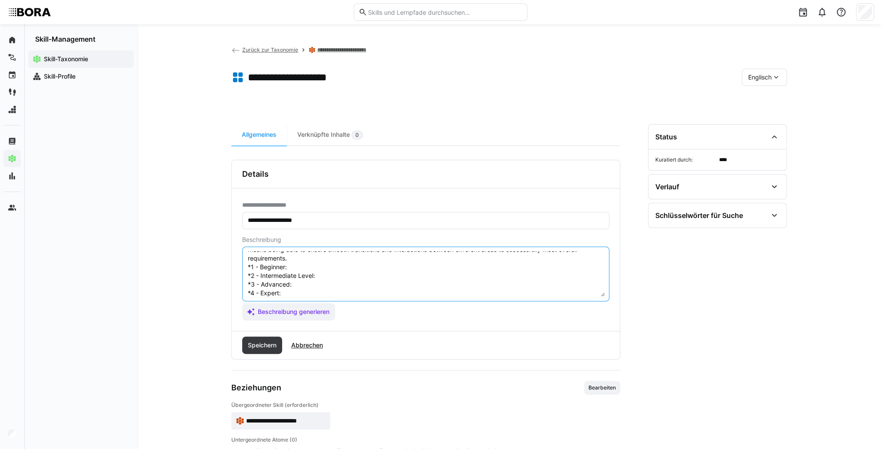
scroll to position [16, 0]
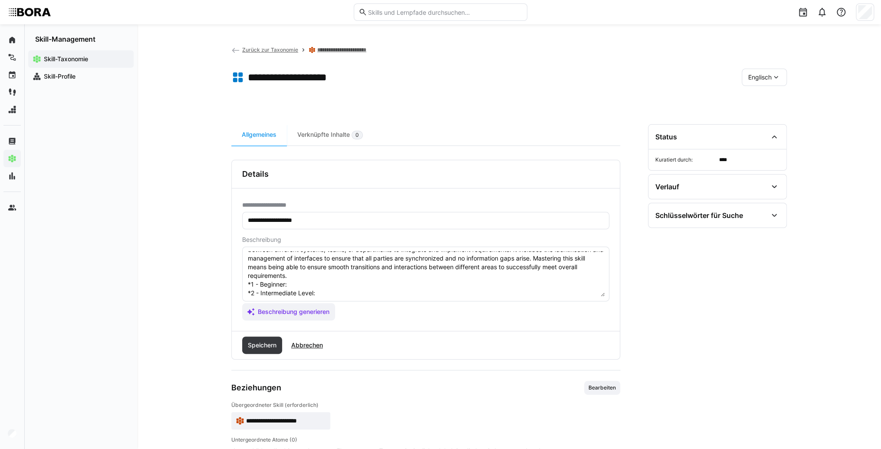
click at [293, 283] on textarea "Interface Management in Requirements Management refers to the skill of effectiv…" at bounding box center [426, 273] width 358 height 45
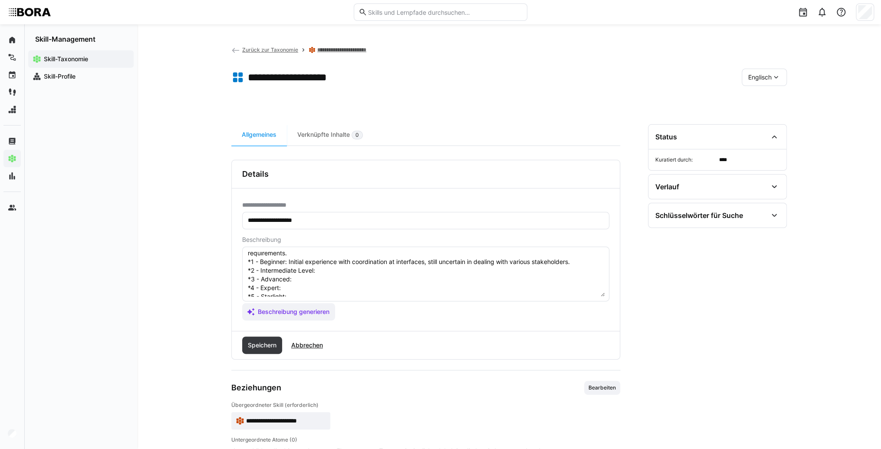
scroll to position [50, 0]
click at [333, 260] on textarea "Interface Management in Requirements Management refers to the skill of effectiv…" at bounding box center [426, 273] width 358 height 45
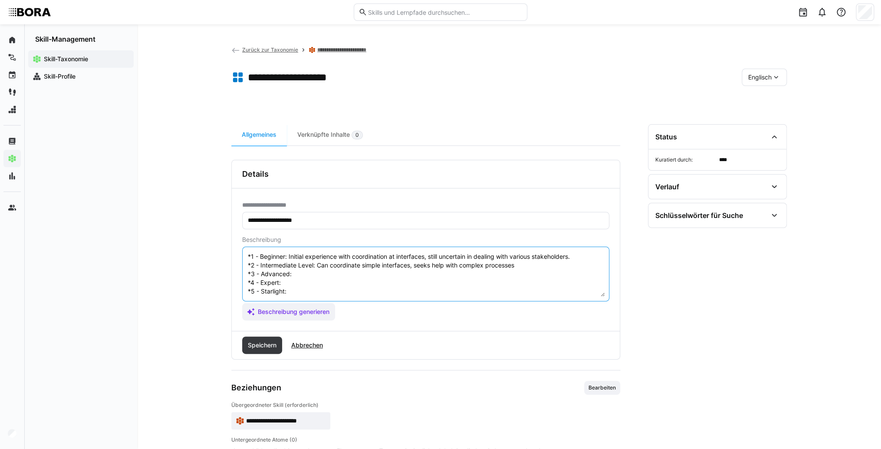
click at [311, 268] on textarea "Interface Management in Requirements Management refers to the skill of effectiv…" at bounding box center [426, 273] width 358 height 45
click at [306, 268] on textarea "Interface Management in Requirements Management refers to the skill of effectiv…" at bounding box center [426, 273] width 358 height 45
click at [304, 275] on textarea "Interface Management in Requirements Management refers to the skill of effectiv…" at bounding box center [426, 273] width 358 height 45
click at [283, 276] on textarea "Interface Management in Requirements Management refers to the skill of effectiv…" at bounding box center [426, 273] width 358 height 45
click at [293, 286] on textarea "Interface Management in Requirements Management refers to the skill of effectiv…" at bounding box center [426, 273] width 358 height 45
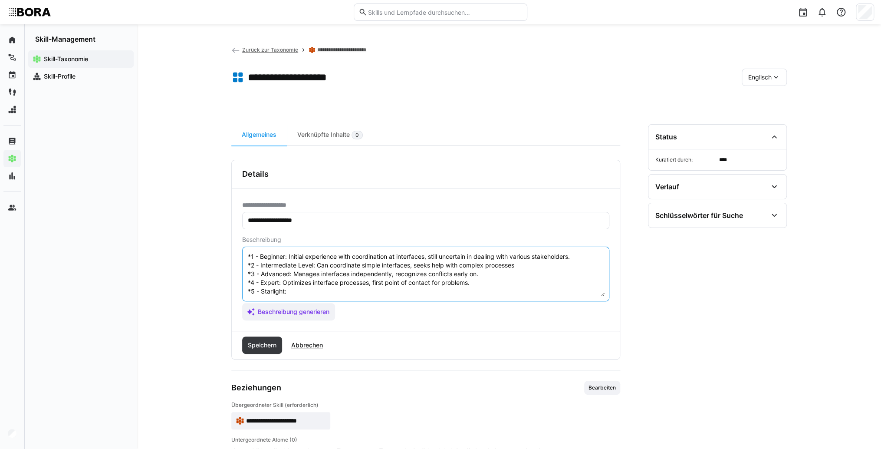
click at [311, 286] on textarea "Interface Management in Requirements Management refers to the skill of effectiv…" at bounding box center [426, 273] width 358 height 45
type textarea "Interface Management in Requirements Management refers to the skill of effectiv…"
click at [278, 342] on span "Speichern" at bounding box center [262, 345] width 31 height 9
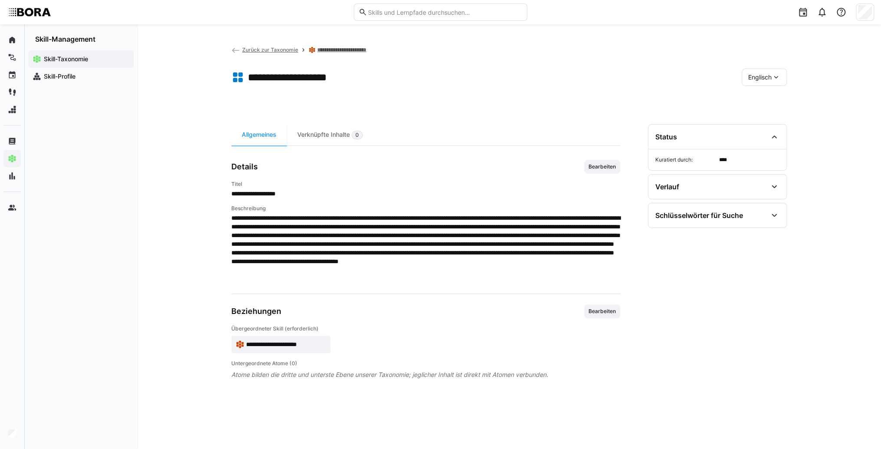
click at [284, 340] on span "**********" at bounding box center [286, 344] width 80 height 9
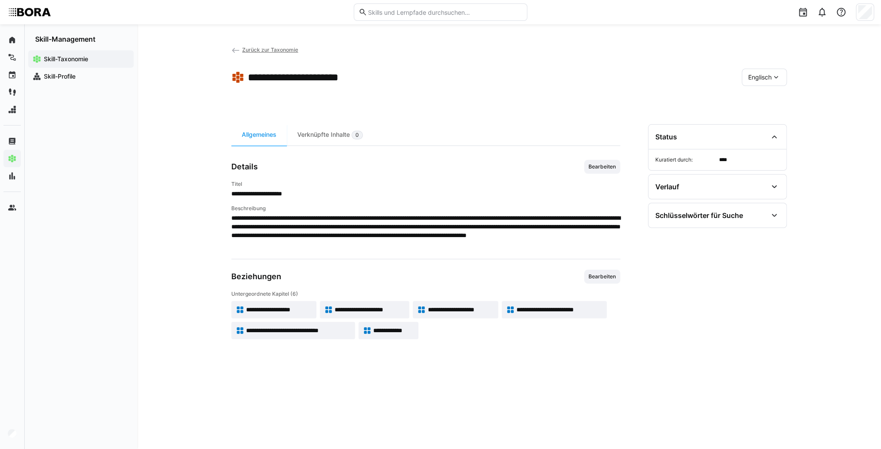
click at [782, 82] on div "Englisch" at bounding box center [764, 77] width 45 height 17
click at [776, 95] on div "Deutsch" at bounding box center [764, 100] width 46 height 18
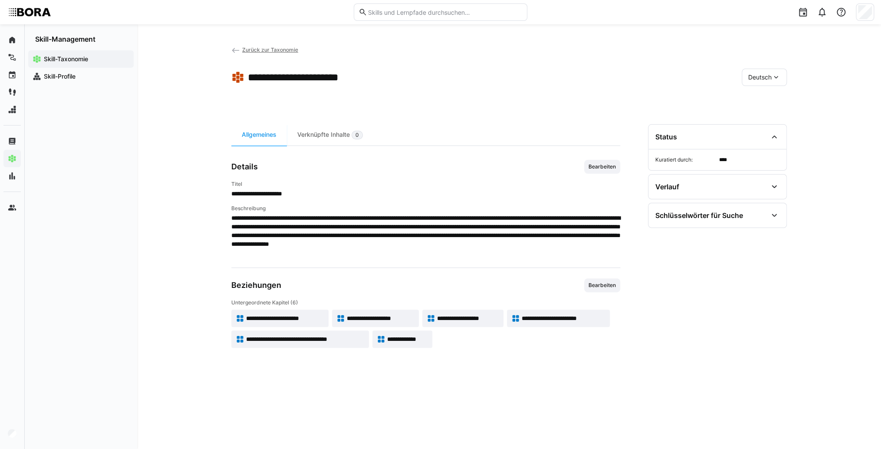
click at [411, 316] on span "**********" at bounding box center [381, 318] width 68 height 9
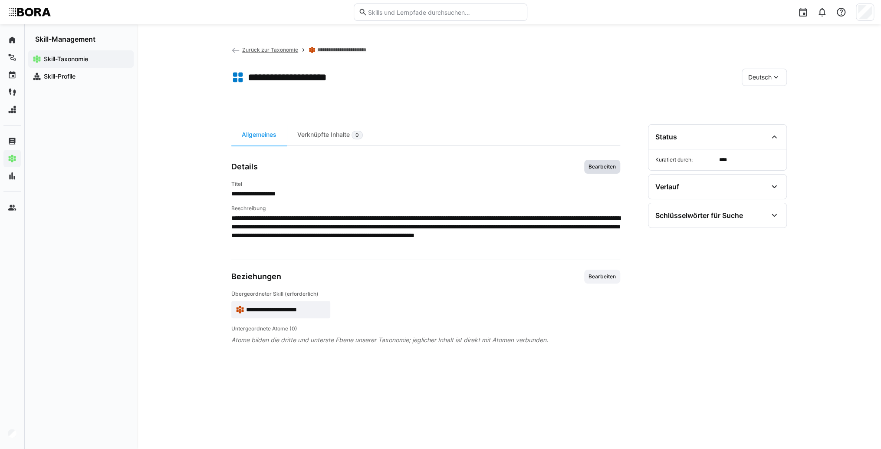
click at [601, 168] on span "Bearbeiten" at bounding box center [602, 166] width 29 height 7
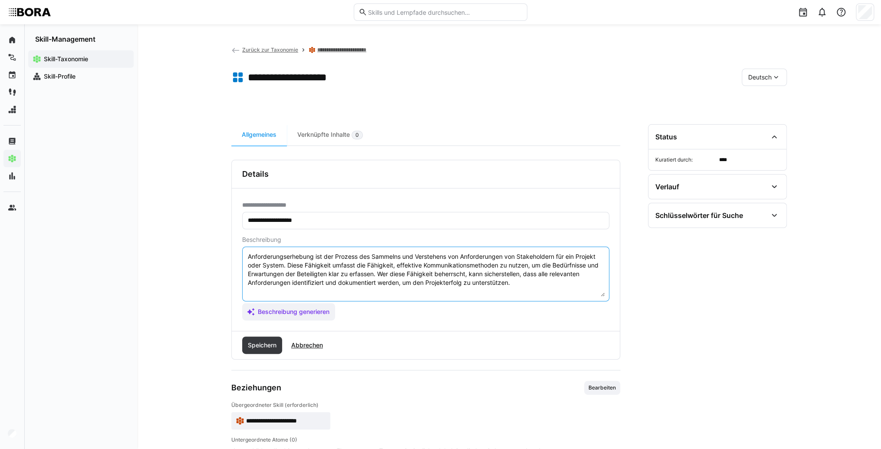
click at [524, 286] on textarea "Anforderungserhebung ist der Prozess des Sammelns und Verstehens von Anforderun…" at bounding box center [426, 273] width 358 height 45
click at [524, 283] on textarea "Anforderungserhebung ist der Prozess des Sammelns und Verstehens von Anforderun…" at bounding box center [426, 273] width 358 height 45
click at [273, 291] on textarea "Anforderungserhebung ist der Prozess des Sammelns und Verstehens von Anforderun…" at bounding box center [426, 273] width 358 height 45
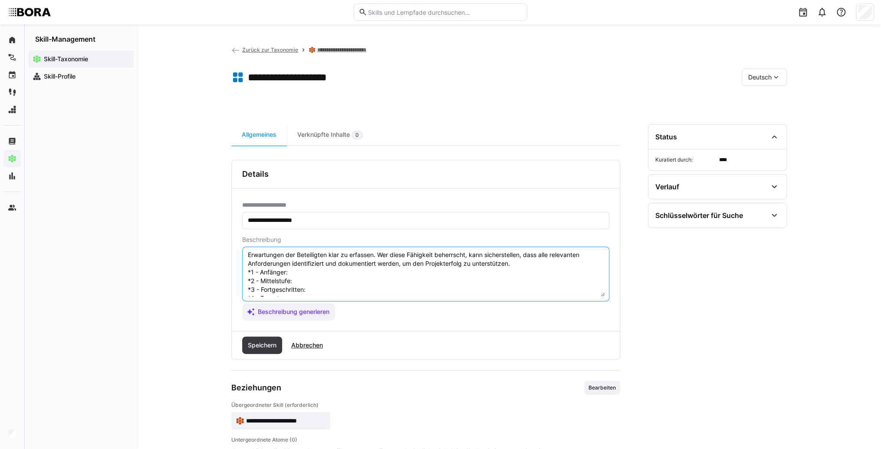
scroll to position [7, 0]
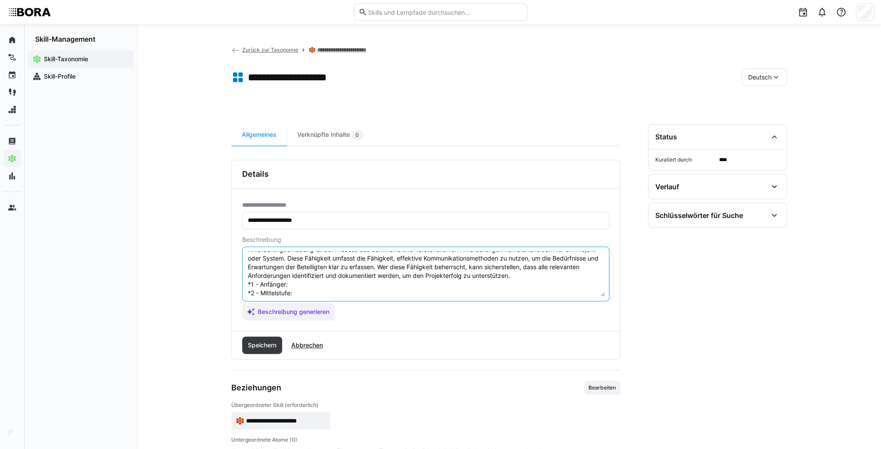
click at [316, 286] on textarea "Anforderungserhebung ist der Prozess des Sammelns und Verstehens von Anforderun…" at bounding box center [426, 273] width 358 height 45
click at [344, 285] on textarea "Anforderungserhebung ist der Prozess des Sammelns und Verstehens von Anforderun…" at bounding box center [426, 273] width 358 height 45
click at [345, 292] on textarea "Anforderungserhebung ist der Prozess des Sammelns und Verstehens von Anforderun…" at bounding box center [426, 273] width 358 height 45
click at [313, 293] on textarea "Anforderungserhebung ist der Prozess des Sammelns und Verstehens von Anforderun…" at bounding box center [426, 273] width 358 height 45
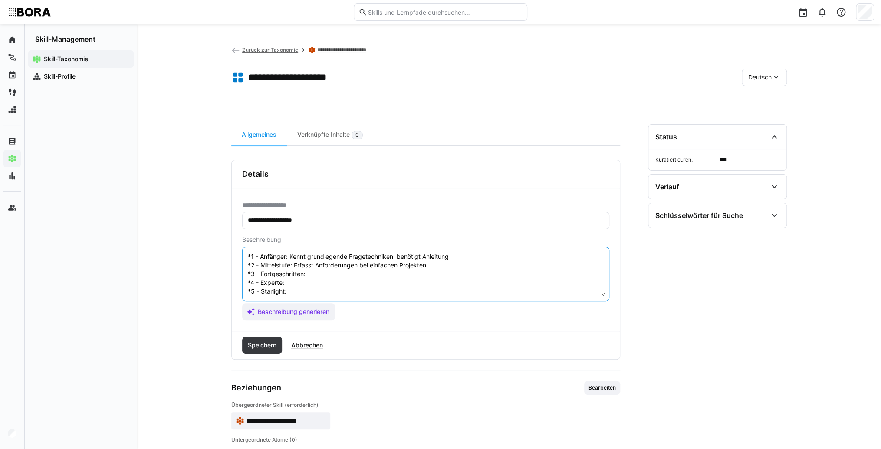
click at [318, 266] on textarea "Anforderungserhebung ist der Prozess des Sammelns und Verstehens von Anforderun…" at bounding box center [426, 273] width 358 height 45
click at [317, 268] on textarea "Anforderungserhebung ist der Prozess des Sammelns und Verstehens von Anforderun…" at bounding box center [426, 273] width 358 height 45
click at [317, 276] on textarea "Anforderungserhebung ist der Prozess des Sammelns und Verstehens von Anforderun…" at bounding box center [426, 273] width 358 height 45
click at [302, 278] on textarea "Anforderungserhebung ist der Prozess des Sammelns und Verstehens von Anforderun…" at bounding box center [426, 273] width 358 height 45
click at [316, 287] on textarea "Anforderungserhebung ist der Prozess des Sammelns und Verstehens von Anforderun…" at bounding box center [426, 273] width 358 height 45
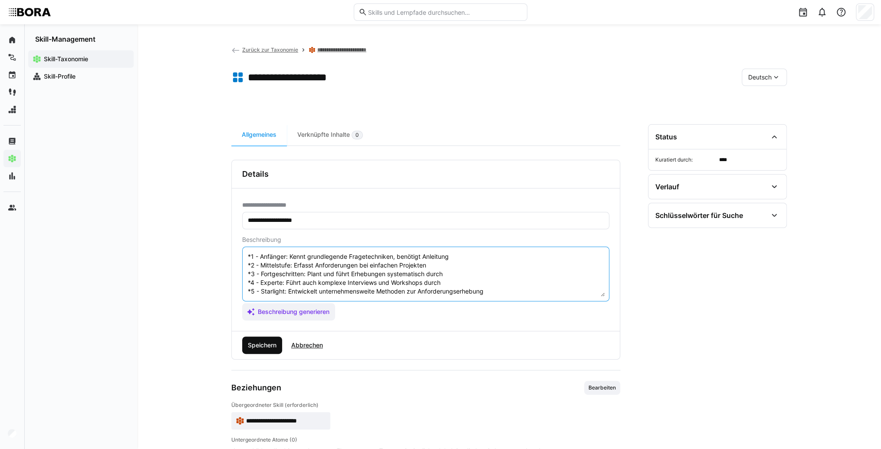
type textarea "Anforderungserhebung ist der Prozess des Sammelns und Verstehens von Anforderun…"
click at [257, 349] on span "Speichern" at bounding box center [262, 344] width 40 height 17
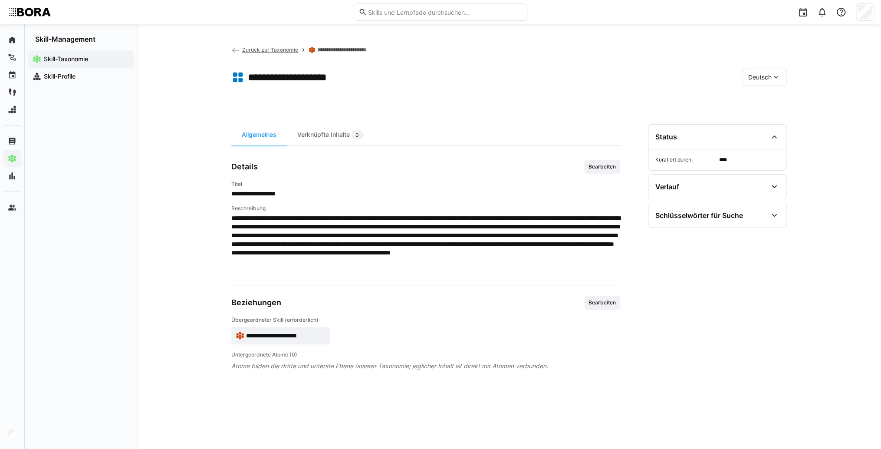
click at [753, 76] on span "Deutsch" at bounding box center [759, 77] width 23 height 9
click at [757, 122] on span "Englisch" at bounding box center [759, 118] width 23 height 9
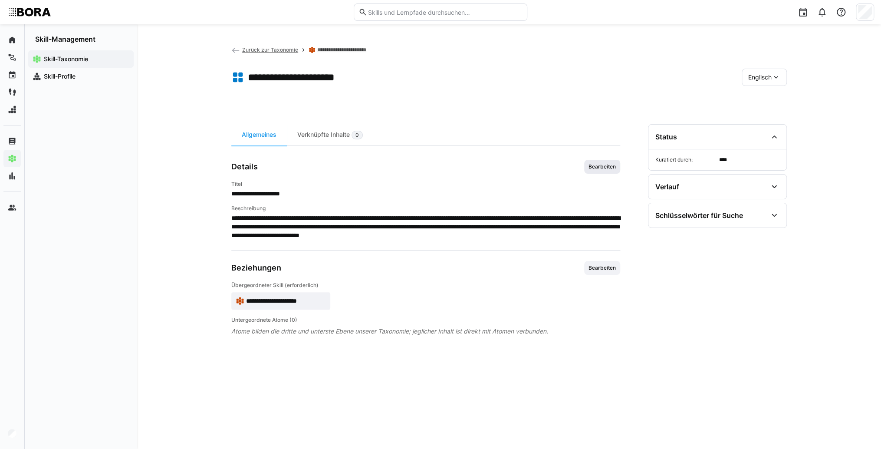
click at [595, 168] on span "Bearbeiten" at bounding box center [602, 166] width 29 height 7
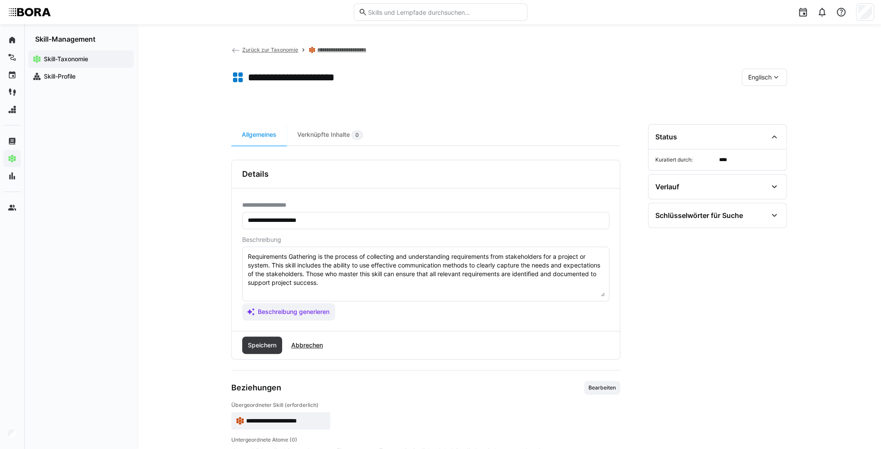
click at [382, 284] on textarea "Requirements Gathering is the process of collecting and understanding requireme…" at bounding box center [426, 273] width 358 height 45
click at [249, 292] on textarea "Requirements Gathering is the process of collecting and understanding requireme…" at bounding box center [426, 273] width 358 height 45
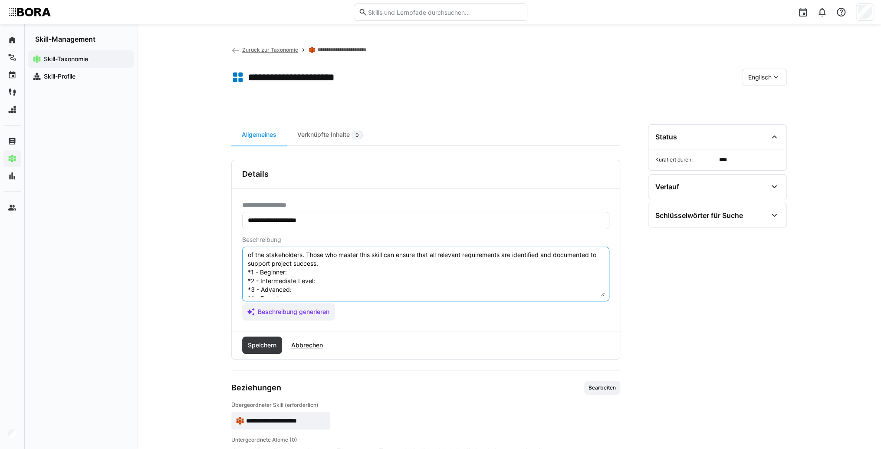
scroll to position [7, 0]
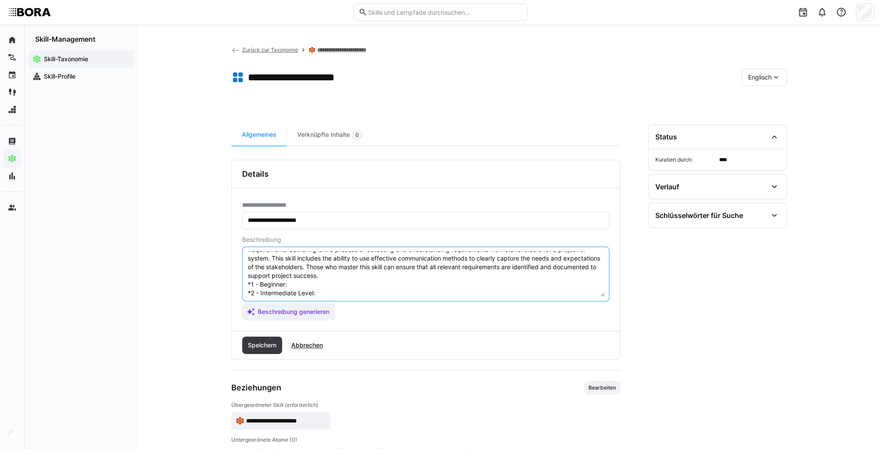
click at [318, 283] on textarea "Requirements Gathering is the process of collecting and understanding requireme…" at bounding box center [426, 273] width 358 height 45
click at [332, 284] on textarea "Requirements Gathering is the process of collecting and understanding requireme…" at bounding box center [426, 273] width 358 height 45
click at [329, 290] on textarea "Requirements Gathering is the process of collecting and understanding requireme…" at bounding box center [426, 273] width 358 height 45
click at [379, 288] on textarea "Requirements Gathering is the process of collecting and understanding requireme…" at bounding box center [426, 273] width 358 height 45
click at [365, 290] on textarea "Requirements Gathering is the process of collecting and understanding requireme…" at bounding box center [426, 273] width 358 height 45
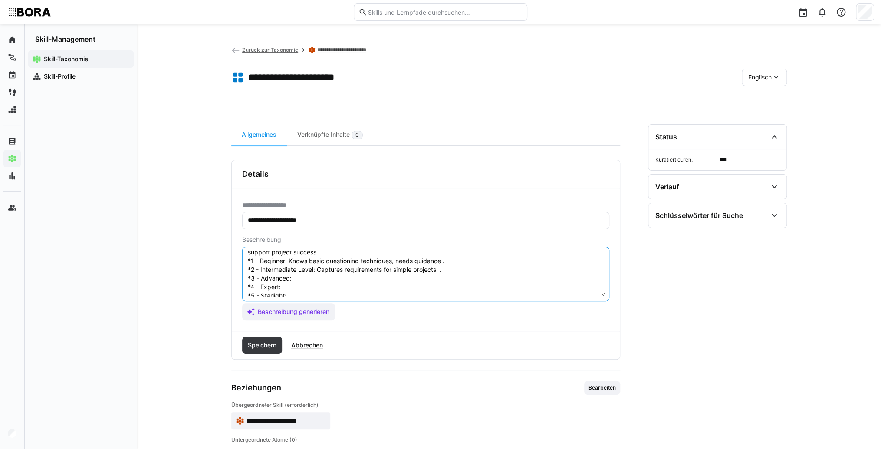
scroll to position [42, 0]
click at [336, 259] on textarea "Requirements Gathering is the process of collecting and understanding requireme…" at bounding box center [426, 273] width 358 height 45
click at [326, 273] on textarea "Requirements Gathering is the process of collecting and understanding requireme…" at bounding box center [426, 273] width 358 height 45
click at [320, 265] on textarea "Requirements Gathering is the process of collecting and understanding requireme…" at bounding box center [426, 273] width 358 height 45
click at [296, 266] on textarea "Requirements Gathering is the process of collecting and understanding requireme…" at bounding box center [426, 273] width 358 height 45
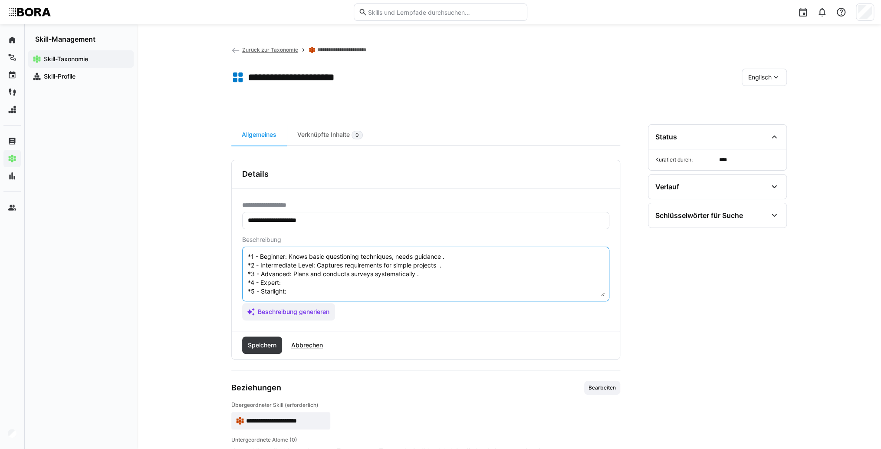
click at [296, 275] on textarea "Requirements Gathering is the process of collecting and understanding requireme…" at bounding box center [426, 273] width 358 height 45
click at [293, 275] on textarea "Requirements Gathering is the process of collecting and understanding requireme…" at bounding box center [426, 273] width 358 height 45
click at [293, 286] on textarea "Requirements Gathering is the process of collecting and understanding requireme…" at bounding box center [426, 273] width 358 height 45
click at [295, 286] on textarea "Requirements Gathering is the process of collecting and understanding requireme…" at bounding box center [426, 273] width 358 height 45
type textarea "Requirements Gathering is the process of collecting and understanding requireme…"
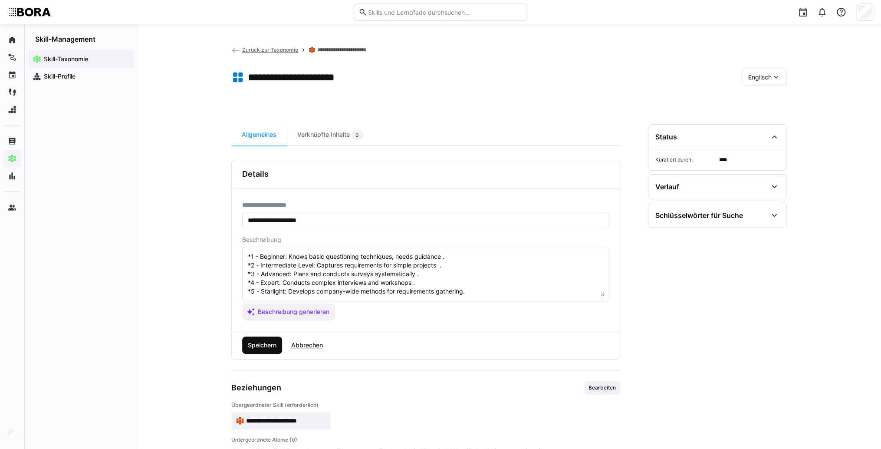
click at [274, 341] on span "Speichern" at bounding box center [262, 345] width 31 height 9
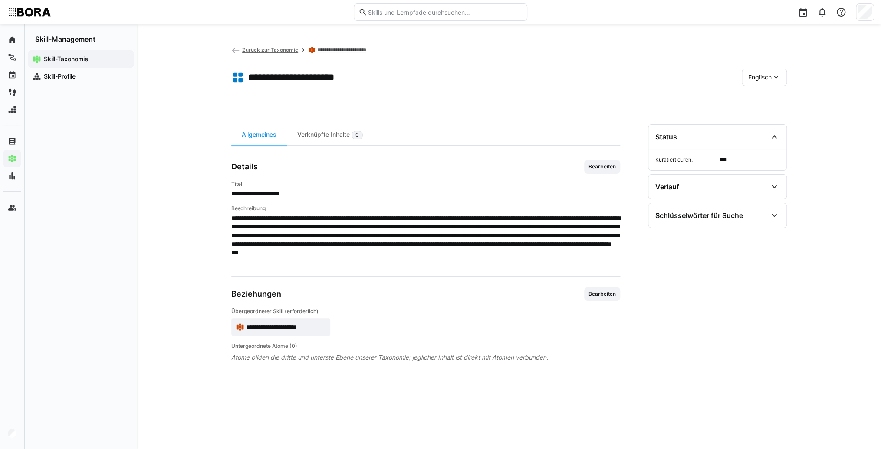
click at [255, 330] on span "**********" at bounding box center [286, 327] width 80 height 9
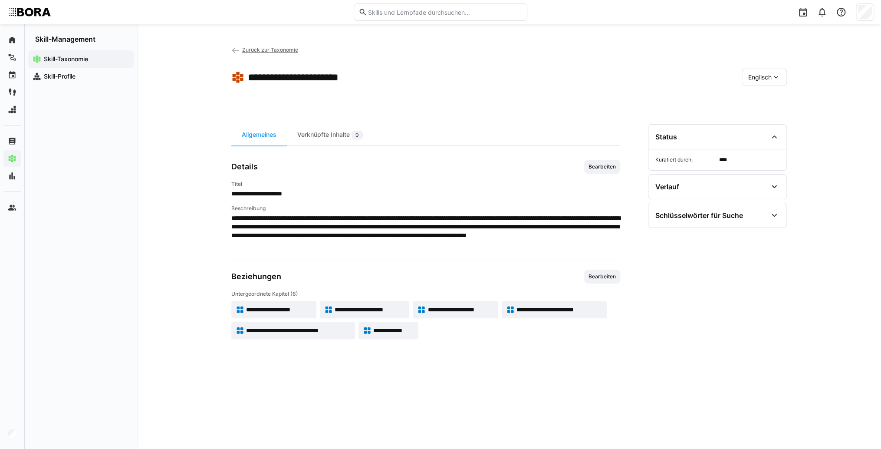
click at [746, 80] on div "Englisch" at bounding box center [764, 77] width 45 height 17
click at [756, 101] on span "Deutsch" at bounding box center [759, 100] width 23 height 9
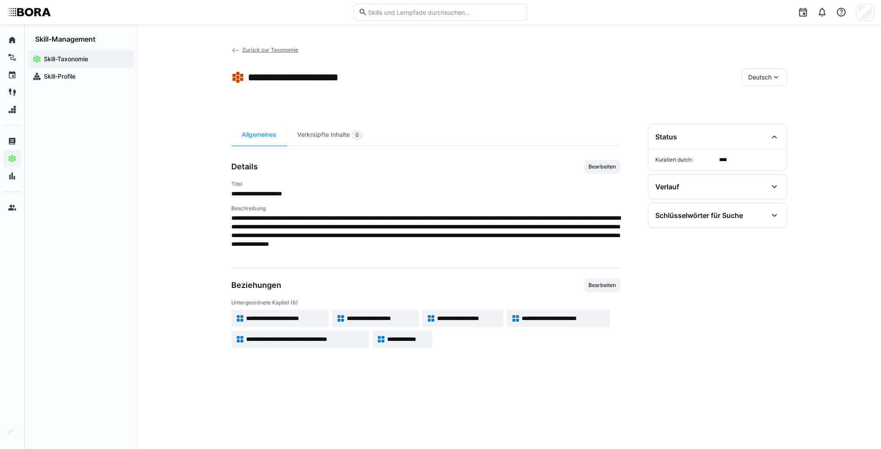
click at [359, 310] on app-skill-badge "**********" at bounding box center [375, 317] width 87 height 17
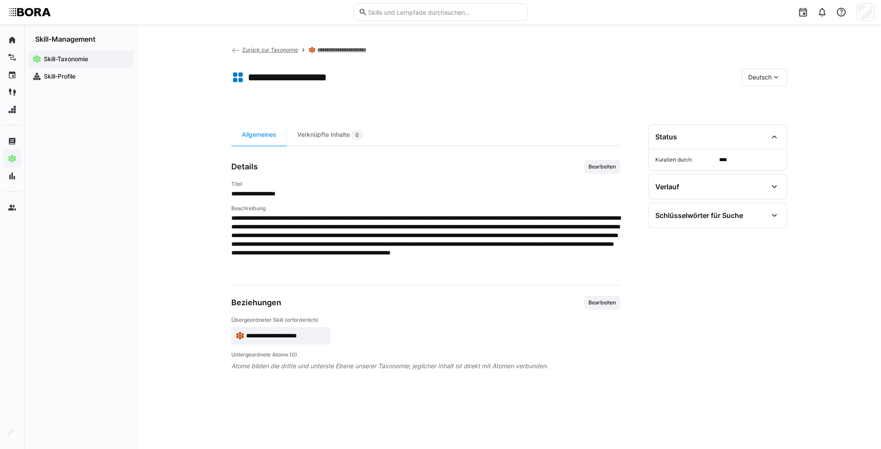
click at [295, 343] on app-skill-badge "**********" at bounding box center [280, 335] width 99 height 17
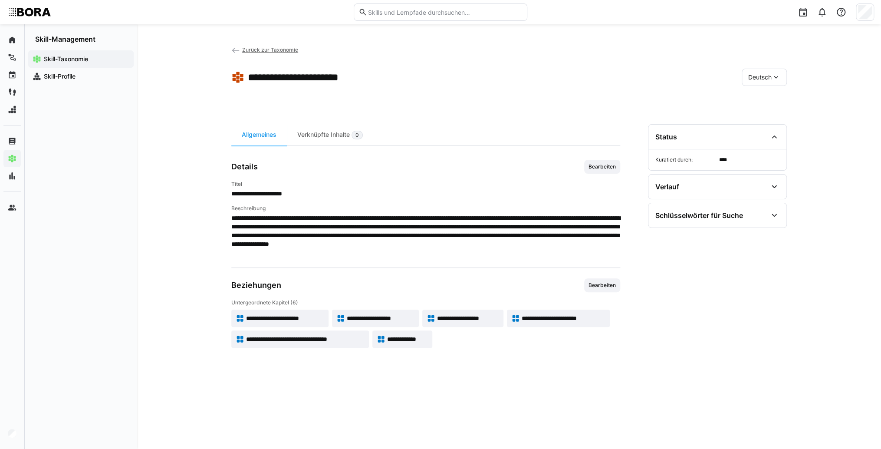
click at [439, 311] on app-skill-badge "**********" at bounding box center [462, 317] width 81 height 17
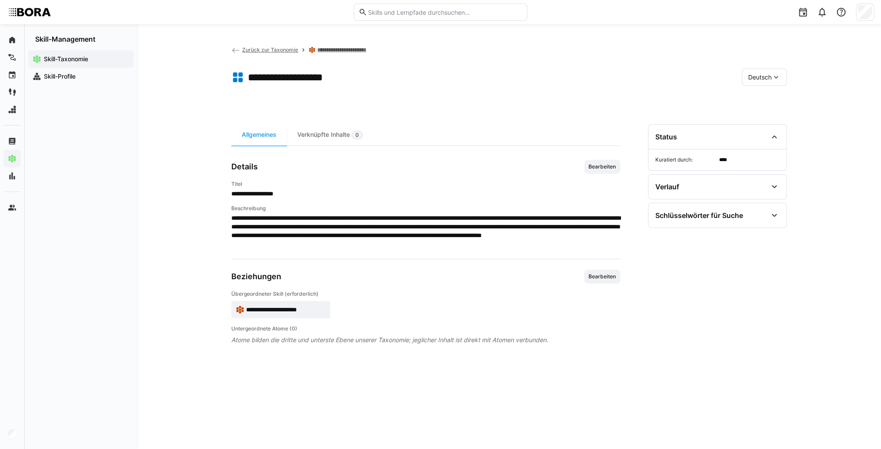
click at [314, 313] on app-skill-badge "**********" at bounding box center [280, 309] width 99 height 17
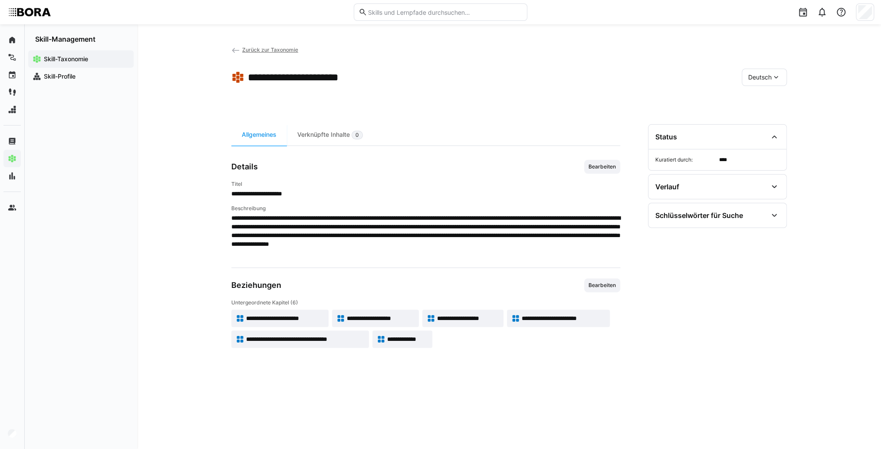
click at [389, 314] on span "**********" at bounding box center [381, 318] width 68 height 9
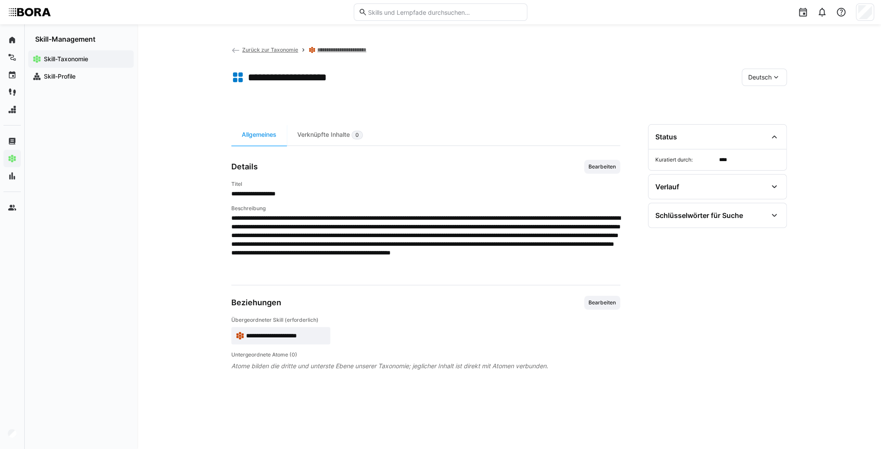
click at [286, 336] on span "**********" at bounding box center [286, 335] width 80 height 9
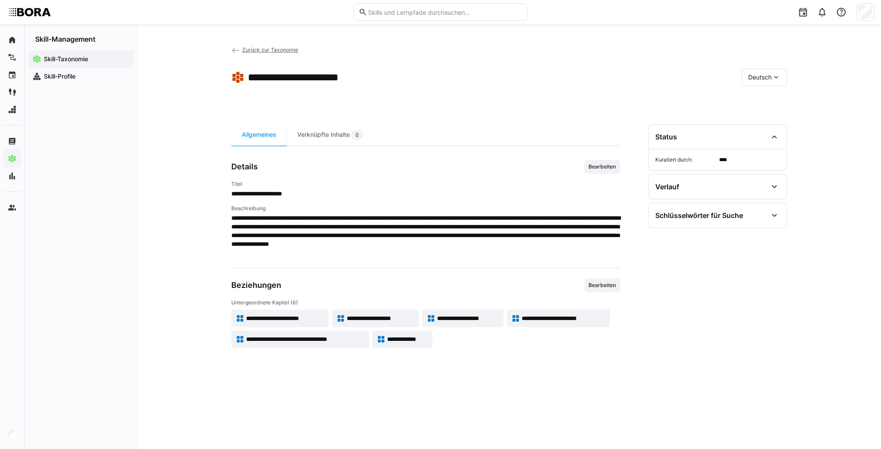
click at [445, 316] on span "**********" at bounding box center [468, 318] width 62 height 9
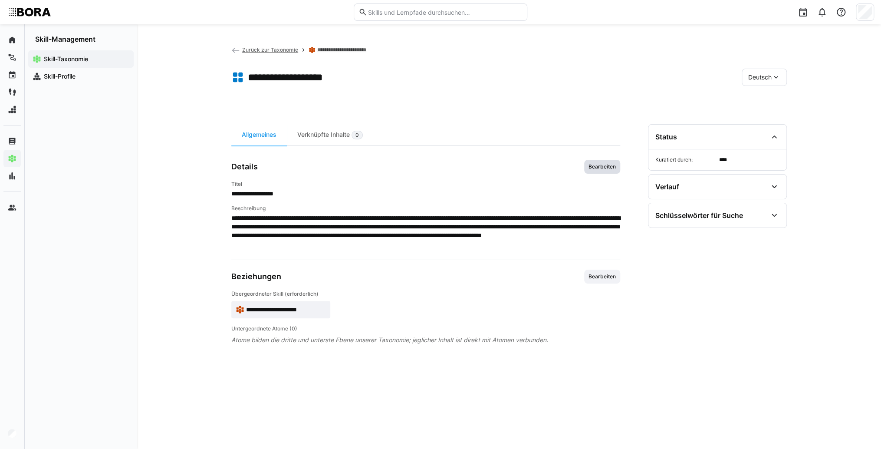
click at [600, 163] on span "Bearbeiten" at bounding box center [602, 166] width 29 height 7
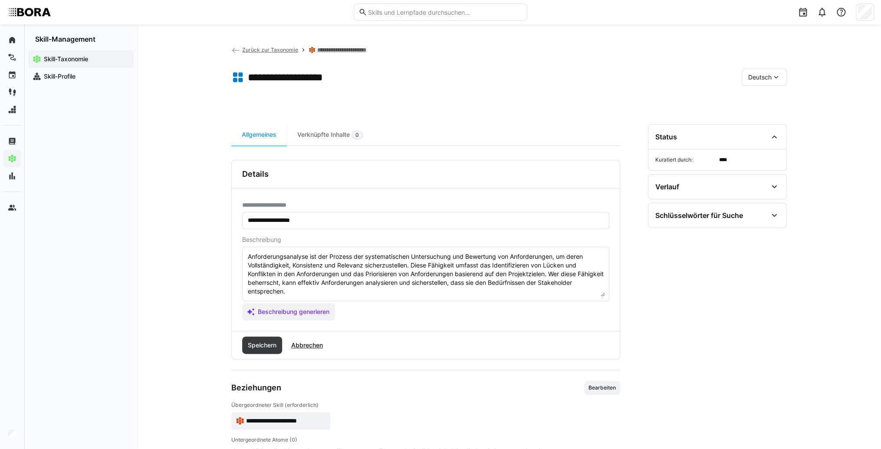
click at [421, 291] on textarea "Anforderungsanalyse ist der Prozess der systematischen Untersuchung und Bewertu…" at bounding box center [426, 273] width 358 height 45
click at [282, 290] on textarea "Anforderungsanalyse ist der Prozess der systematischen Untersuchung und Bewertu…" at bounding box center [426, 273] width 358 height 45
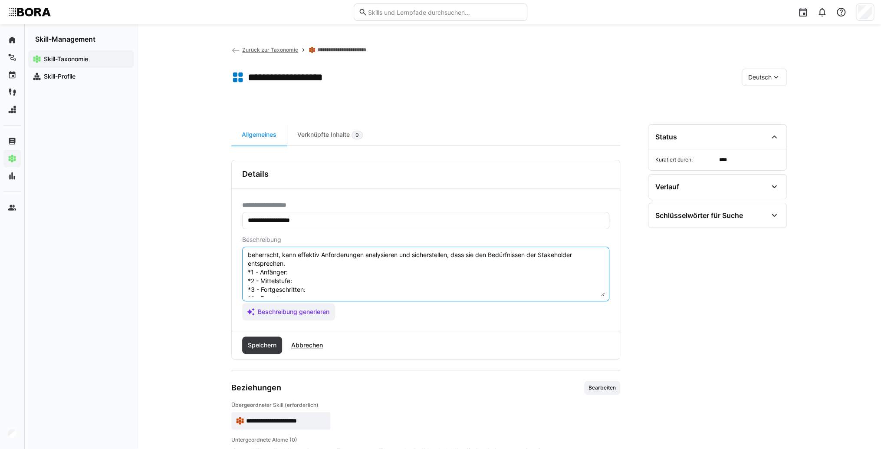
scroll to position [16, 0]
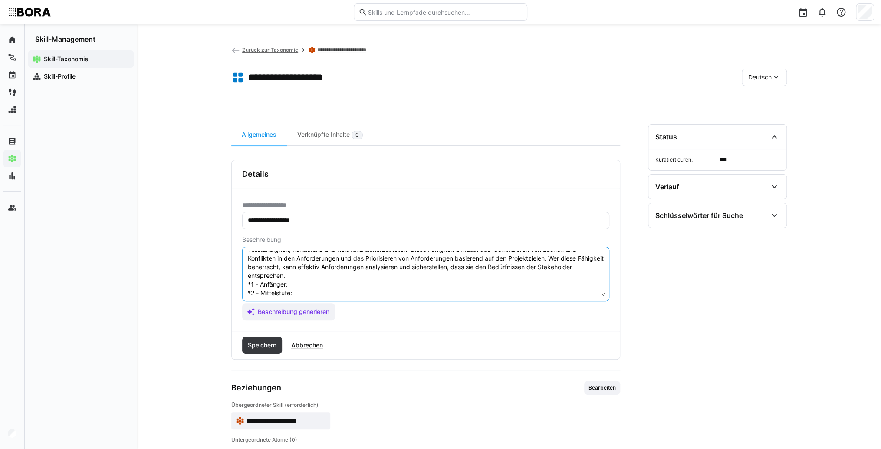
click at [295, 286] on textarea "Anforderungsanalyse ist der Prozess der systematischen Untersuchung und Bewertu…" at bounding box center [426, 273] width 358 height 45
click at [297, 285] on textarea "Anforderungsanalyse ist der Prozess der systematischen Untersuchung und Bewertu…" at bounding box center [426, 273] width 358 height 45
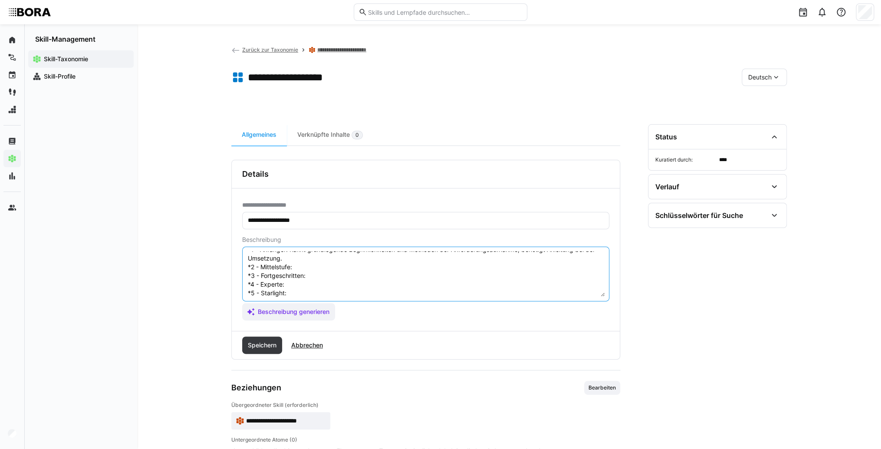
scroll to position [50, 0]
click at [304, 265] on textarea "Anforderungsanalyse ist der Prozess der systematischen Untersuchung und Bewertu…" at bounding box center [426, 273] width 358 height 45
click at [303, 264] on textarea "Anforderungsanalyse ist der Prozess der systematischen Untersuchung und Bewertu…" at bounding box center [426, 273] width 358 height 45
click at [342, 285] on textarea "Anforderungsanalyse ist der Prozess der systematischen Untersuchung und Bewertu…" at bounding box center [426, 273] width 358 height 45
click at [328, 273] on textarea "Anforderungsanalyse ist der Prozess der systematischen Untersuchung und Bewertu…" at bounding box center [426, 273] width 358 height 45
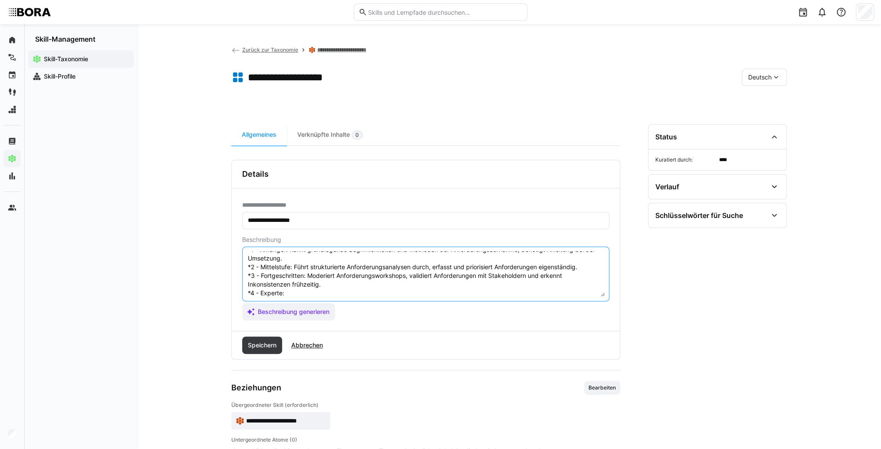
click at [312, 291] on textarea "Anforderungsanalyse ist der Prozess der systematischen Untersuchung und Bewertu…" at bounding box center [426, 273] width 358 height 45
click at [345, 290] on textarea "Anforderungsanalyse ist der Prozess der systematischen Untersuchung und Bewertu…" at bounding box center [426, 273] width 358 height 45
click at [336, 281] on textarea at bounding box center [426, 273] width 358 height 45
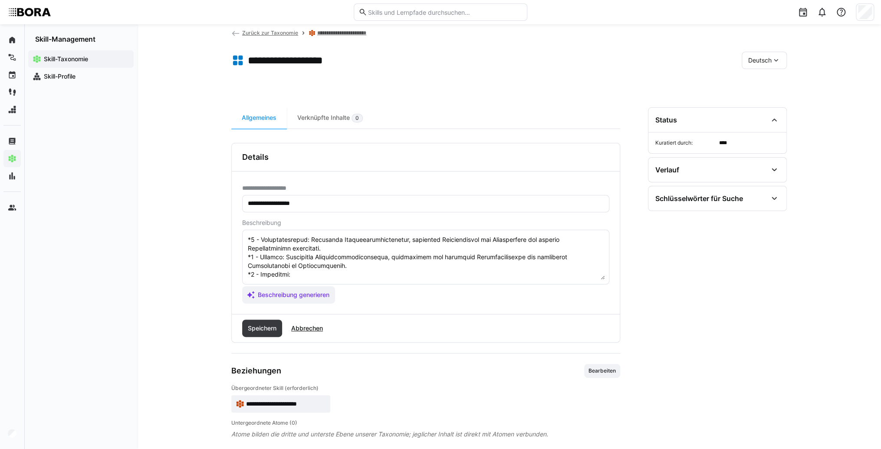
scroll to position [26, 0]
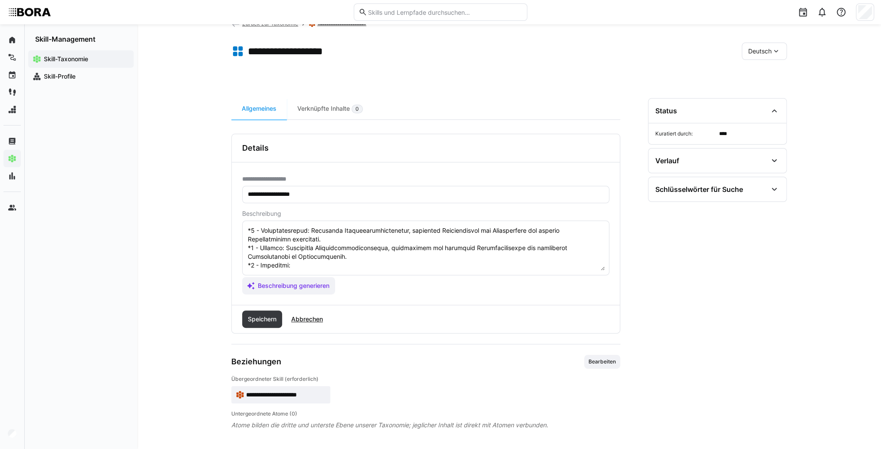
click at [314, 262] on textarea at bounding box center [426, 247] width 358 height 45
click at [313, 259] on textarea at bounding box center [426, 247] width 358 height 45
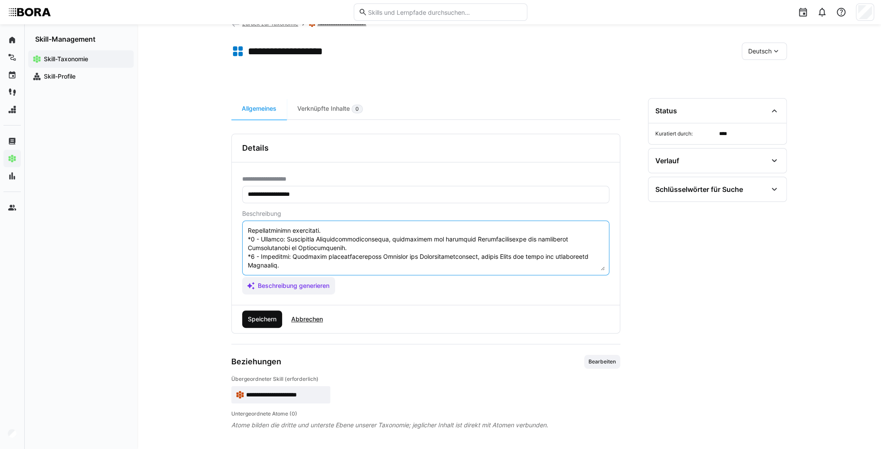
type textarea "Loremipsumdolorsita con adi Elitsed doe temporincididu Utlaboreetdo mag Aliquae…"
click at [258, 323] on span "Speichern" at bounding box center [262, 318] width 40 height 17
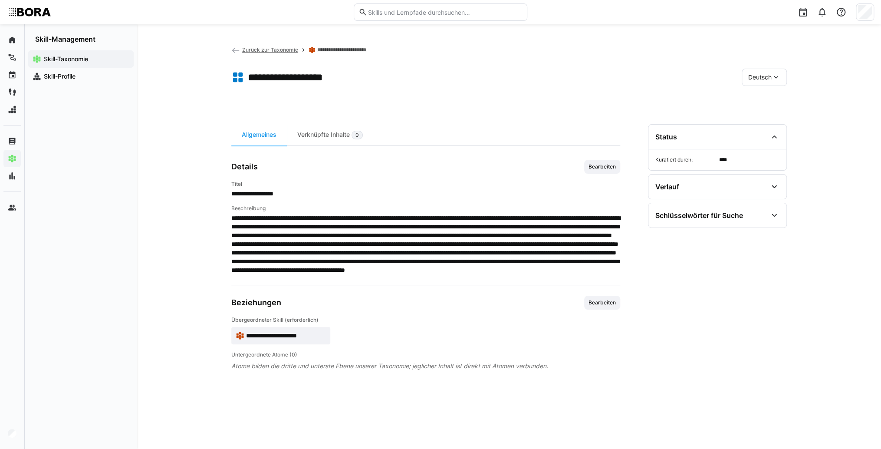
scroll to position [0, 0]
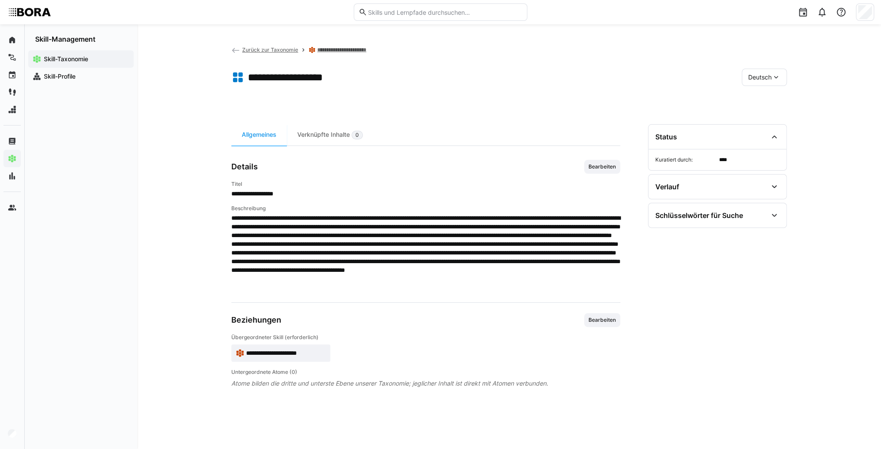
click at [763, 70] on div "Deutsch" at bounding box center [764, 77] width 45 height 17
click at [762, 118] on span "Englisch" at bounding box center [759, 118] width 23 height 9
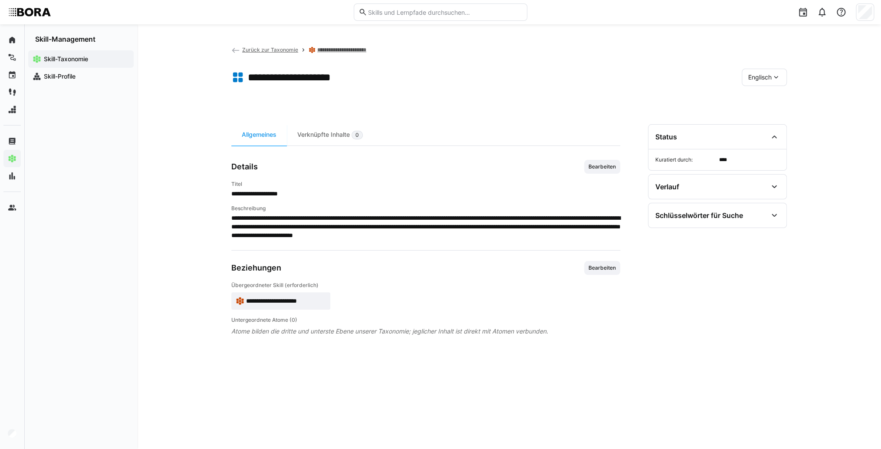
click at [608, 175] on div "**********" at bounding box center [425, 200] width 389 height 80
click at [615, 170] on span "Bearbeiten" at bounding box center [602, 167] width 36 height 14
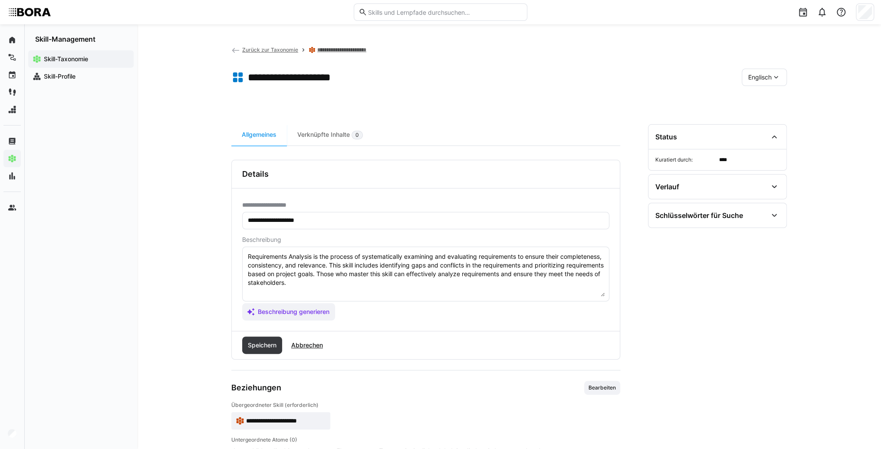
click at [427, 286] on textarea "Requirements Analysis is the process of systematically examining and evaluating…" at bounding box center [426, 273] width 358 height 45
click at [261, 292] on textarea "Requirements Analysis is the process of systematically examining and evaluating…" at bounding box center [426, 273] width 358 height 45
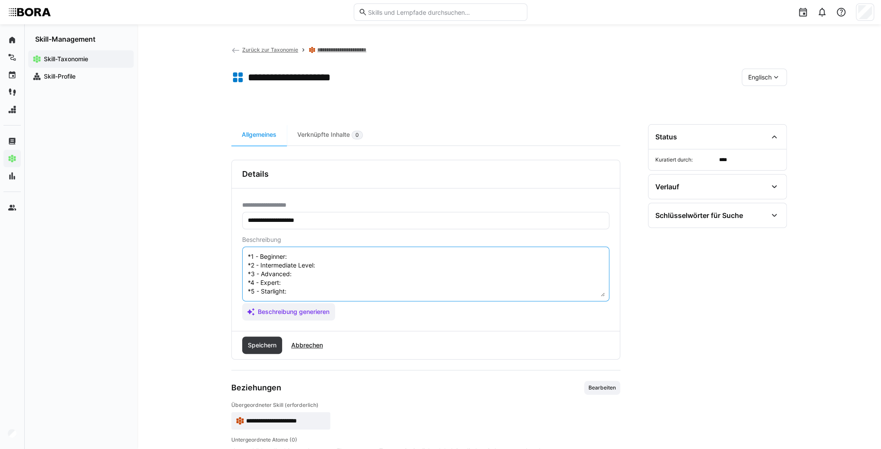
scroll to position [7, 0]
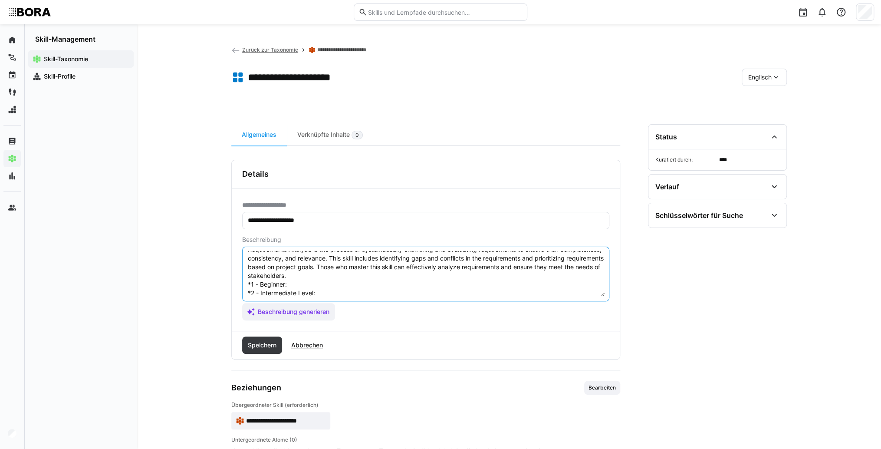
click at [322, 286] on textarea "Requirements Analysis is the process of systematically examining and evaluating…" at bounding box center [426, 273] width 358 height 45
click at [293, 286] on textarea "Requirements Analysis is the process of systematically examining and evaluating…" at bounding box center [426, 273] width 358 height 45
click at [359, 290] on textarea "Requirements Analysis is the process of systematically examining and evaluating…" at bounding box center [426, 273] width 358 height 45
click at [336, 293] on textarea "Requirements Analysis is the process of systematically examining and evaluating…" at bounding box center [426, 273] width 358 height 45
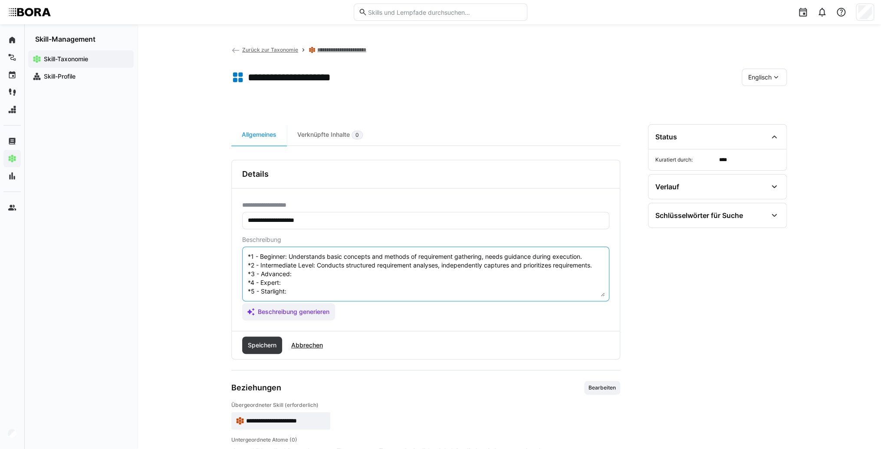
click at [308, 264] on textarea "Requirements Analysis is the process of systematically examining and evaluating…" at bounding box center [426, 273] width 358 height 45
click at [339, 264] on textarea "Requirements Analysis is the process of systematically examining and evaluating…" at bounding box center [426, 273] width 358 height 45
click at [317, 280] on textarea "Requirements Analysis is the process of systematically examining and evaluating…" at bounding box center [426, 273] width 358 height 45
click at [296, 282] on textarea "Requirements Analysis is the process of systematically examining and evaluating…" at bounding box center [426, 273] width 358 height 45
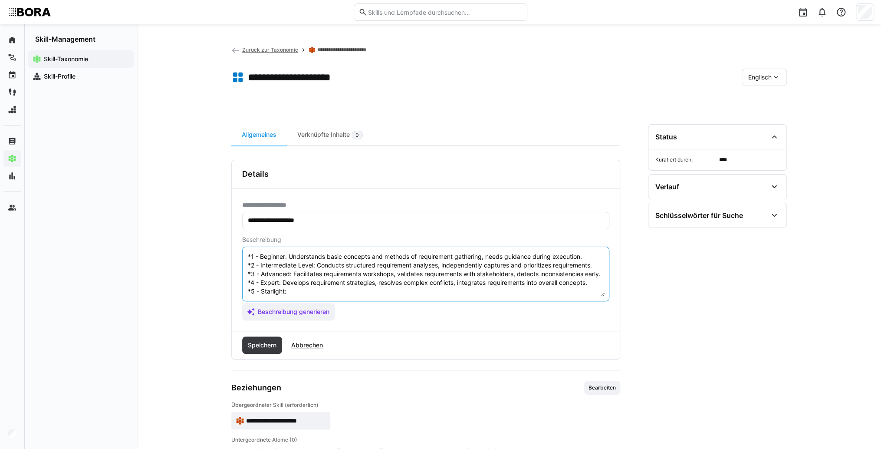
click at [290, 293] on textarea "Requirements Analysis is the process of systematically examining and evaluating…" at bounding box center [426, 273] width 358 height 45
click at [333, 285] on textarea "Requirements Analysis is the process of systematically examining and evaluating…" at bounding box center [426, 273] width 358 height 45
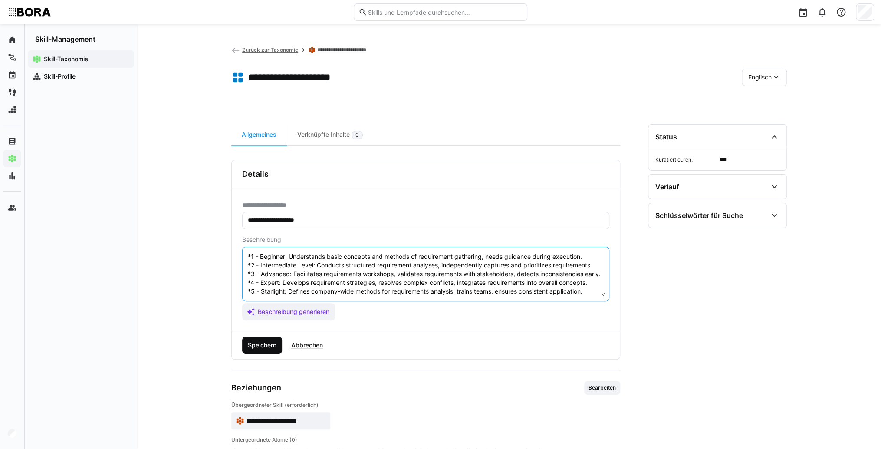
type textarea "Requirements Analysis is the process of systematically examining and evaluating…"
click at [266, 344] on span "Speichern" at bounding box center [262, 345] width 31 height 9
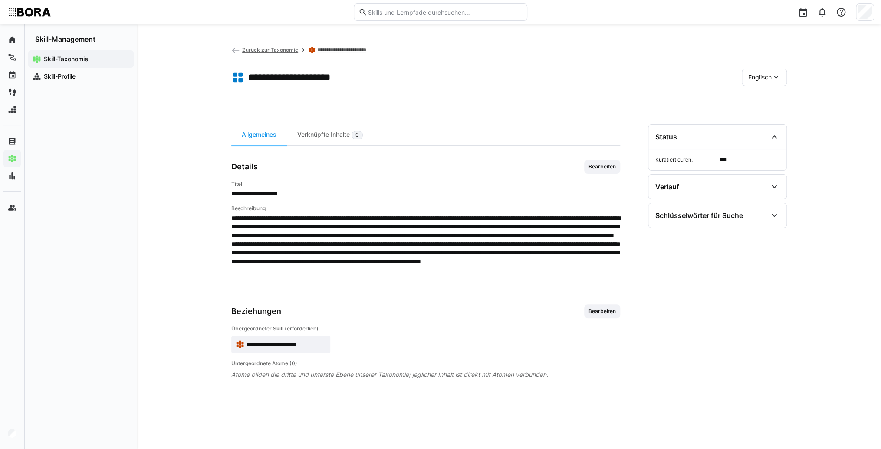
click at [263, 339] on app-skill-badge "**********" at bounding box center [280, 344] width 99 height 17
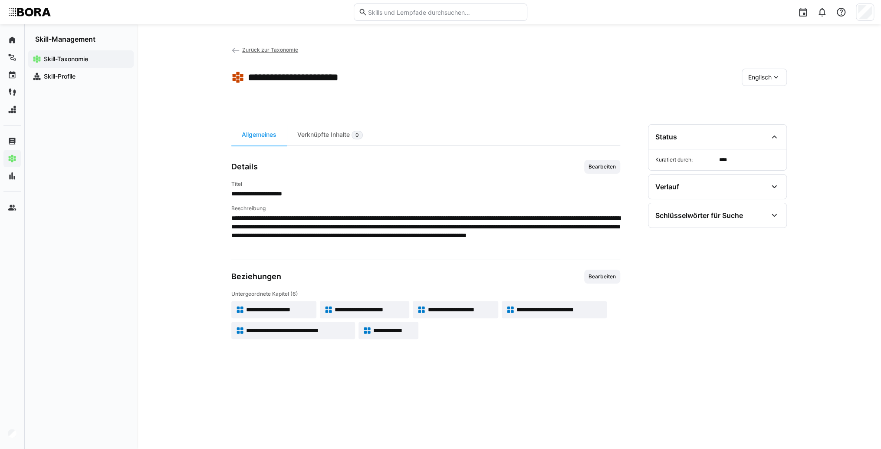
click at [759, 70] on div "Englisch" at bounding box center [764, 77] width 45 height 17
click at [769, 95] on div "Deutsch" at bounding box center [764, 100] width 46 height 18
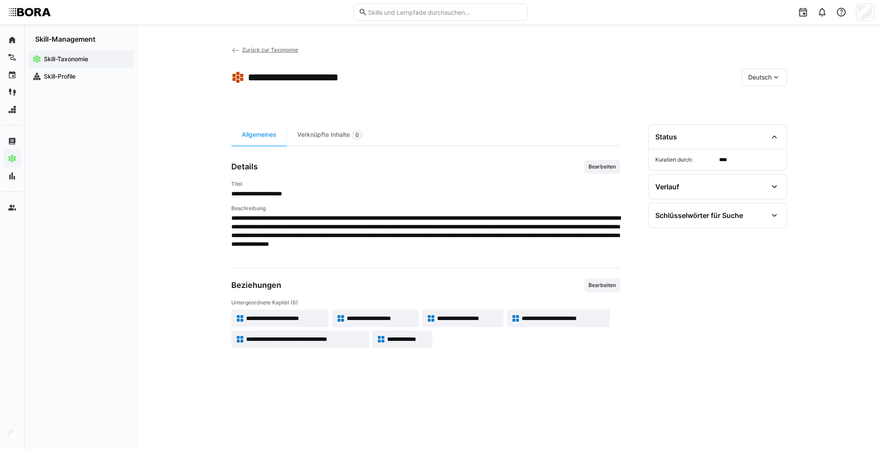
click at [573, 318] on span "**********" at bounding box center [564, 318] width 84 height 9
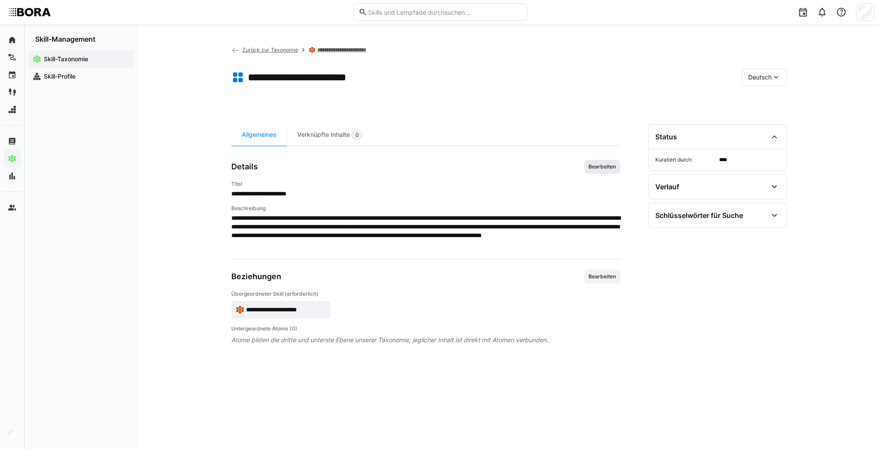
click at [596, 170] on span "Bearbeiten" at bounding box center [602, 167] width 36 height 14
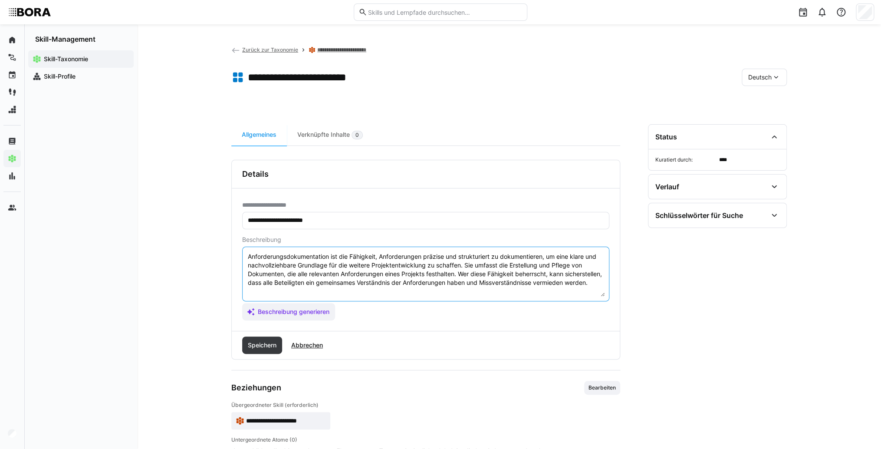
click at [417, 296] on textarea "Anforderungsdokumentation ist die Fähigkeit, Anforderungen präzise und struktur…" at bounding box center [426, 273] width 358 height 45
click at [300, 290] on textarea "Anforderungsdokumentation ist die Fähigkeit, Anforderungen präzise und struktur…" at bounding box center [426, 273] width 358 height 45
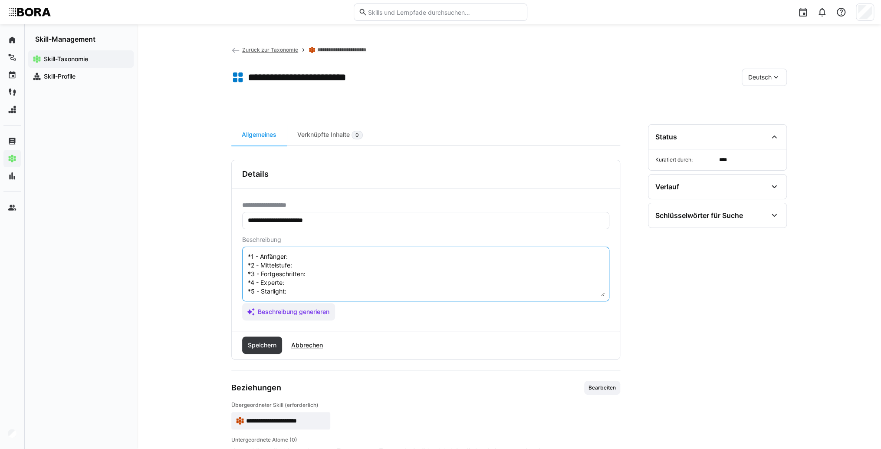
scroll to position [16, 0]
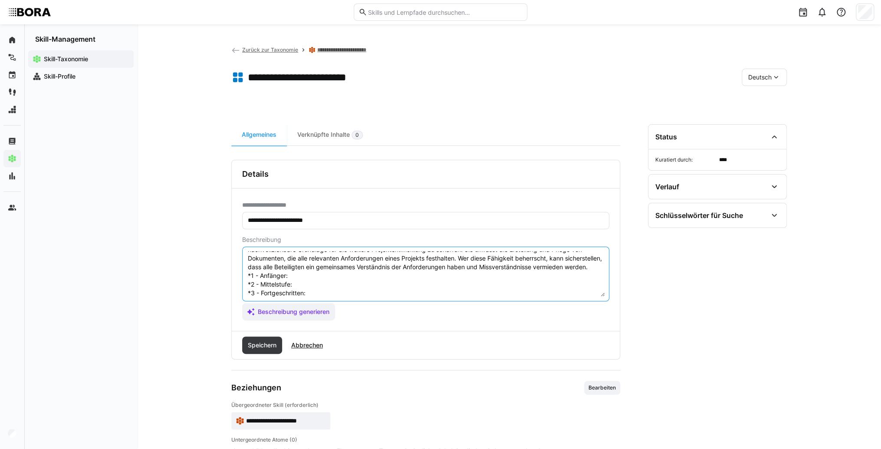
click at [320, 286] on textarea "Anforderungsdokumentation ist die Fähigkeit, Anforderungen präzise und struktur…" at bounding box center [426, 273] width 358 height 45
click at [302, 280] on textarea "Anforderungsdokumentation ist die Fähigkeit, Anforderungen präzise und struktur…" at bounding box center [426, 273] width 358 height 45
click at [304, 293] on textarea "Anforderungsdokumentation ist die Fähigkeit, Anforderungen präzise und struktur…" at bounding box center [426, 273] width 358 height 45
click at [301, 289] on textarea "Anforderungsdokumentation ist die Fähigkeit, Anforderungen präzise und struktur…" at bounding box center [426, 273] width 358 height 45
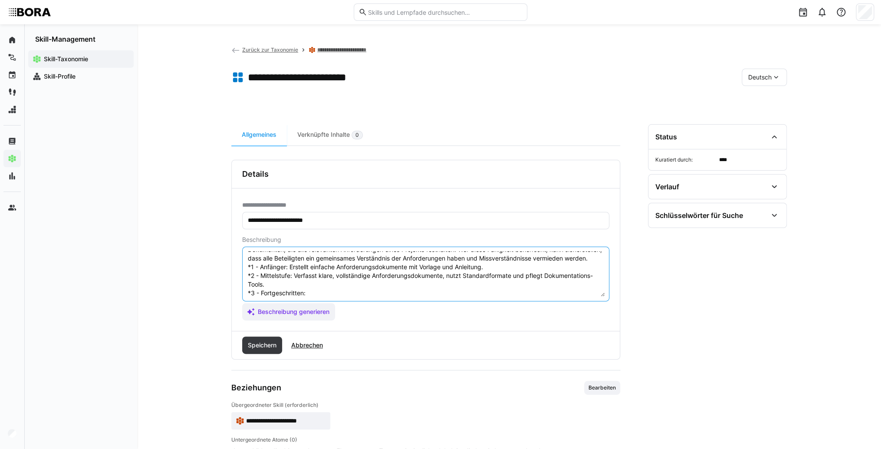
scroll to position [59, 0]
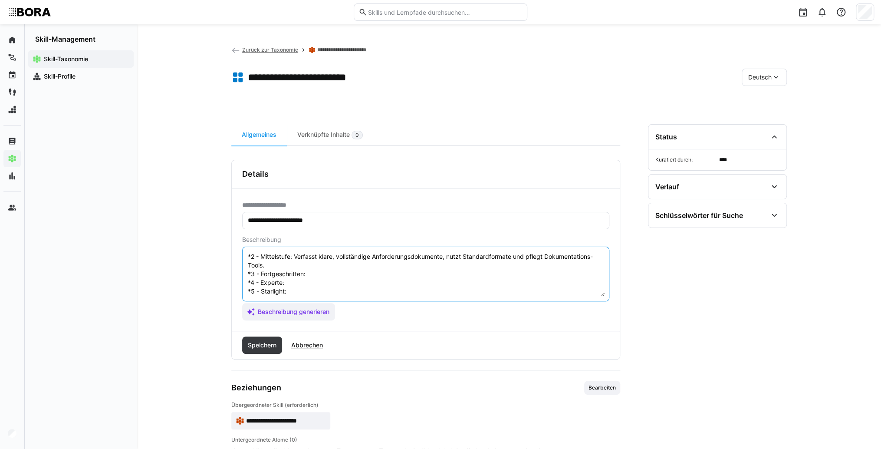
click at [323, 270] on textarea "Anforderungsdokumentation ist die Fähigkeit, Anforderungen präzise und struktur…" at bounding box center [426, 273] width 358 height 45
click at [344, 270] on textarea "Anforderungsdokumentation ist die Fähigkeit, Anforderungen präzise und struktur…" at bounding box center [426, 273] width 358 height 45
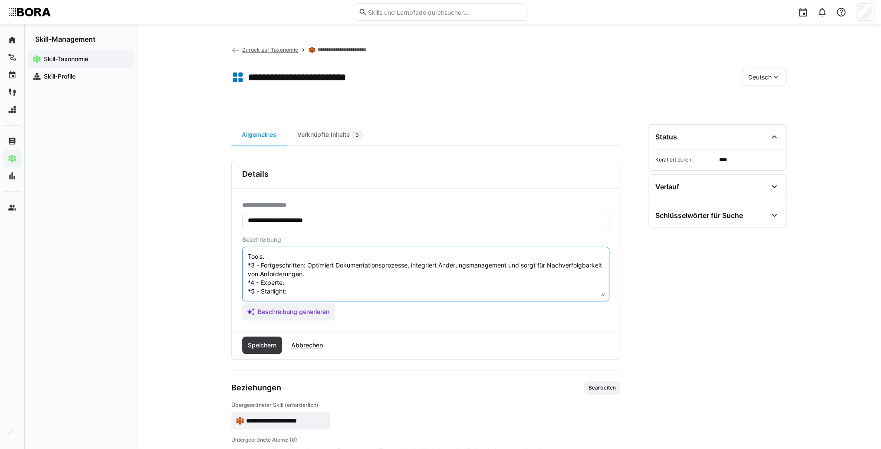
click at [331, 288] on textarea "Anforderungsdokumentation ist die Fähigkeit, Anforderungen präzise und struktur…" at bounding box center [426, 273] width 358 height 45
click at [328, 285] on textarea "Anforderungsdokumentation ist die Fähigkeit, Anforderungen präzise und struktur…" at bounding box center [426, 273] width 358 height 45
click at [326, 286] on textarea "Anforderungsdokumentation ist die Fähigkeit, Anforderungen präzise und struktur…" at bounding box center [426, 273] width 358 height 45
click at [380, 293] on textarea "Anforderungsdokumentation ist die Fähigkeit, Anforderungen präzise und struktur…" at bounding box center [426, 273] width 358 height 45
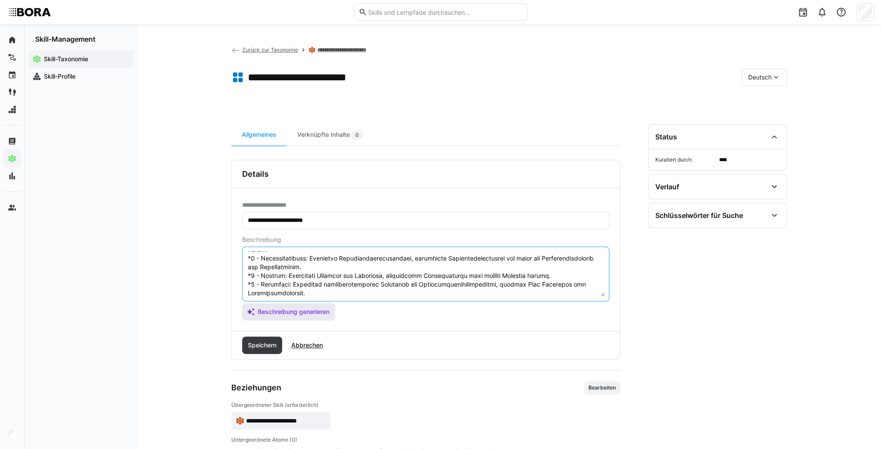
scroll to position [68, 0]
type textarea "Loremipsumdolorsitametcon adi eli Seddoeius, Temporincidid utlabor etd magnaali…"
click at [269, 344] on span "Speichern" at bounding box center [262, 345] width 31 height 9
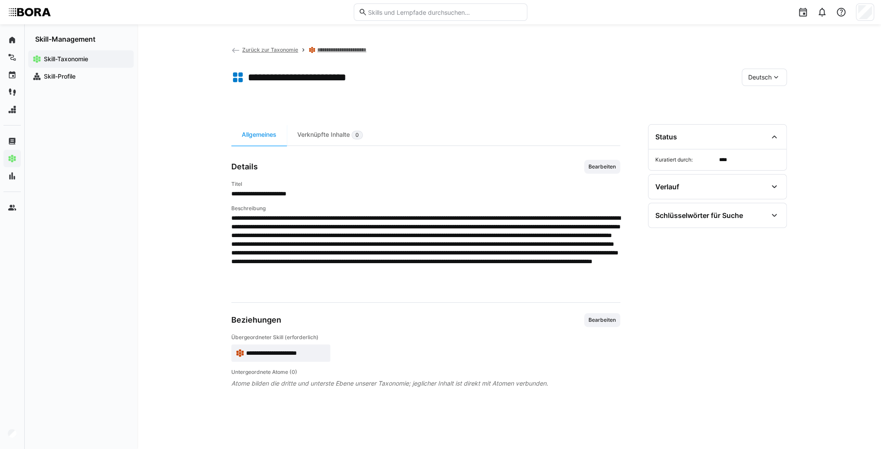
click at [769, 78] on span "Deutsch" at bounding box center [759, 77] width 23 height 9
click at [777, 117] on div "Englisch" at bounding box center [764, 118] width 32 height 9
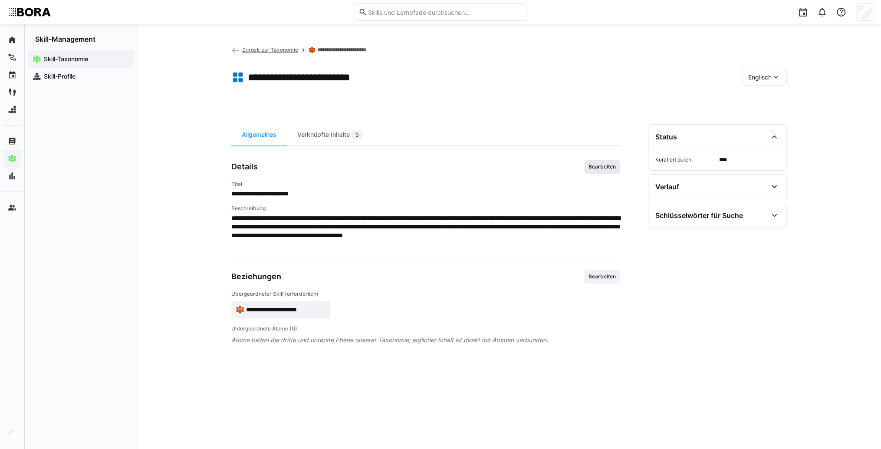
click at [609, 172] on span "Bearbeiten" at bounding box center [602, 167] width 36 height 14
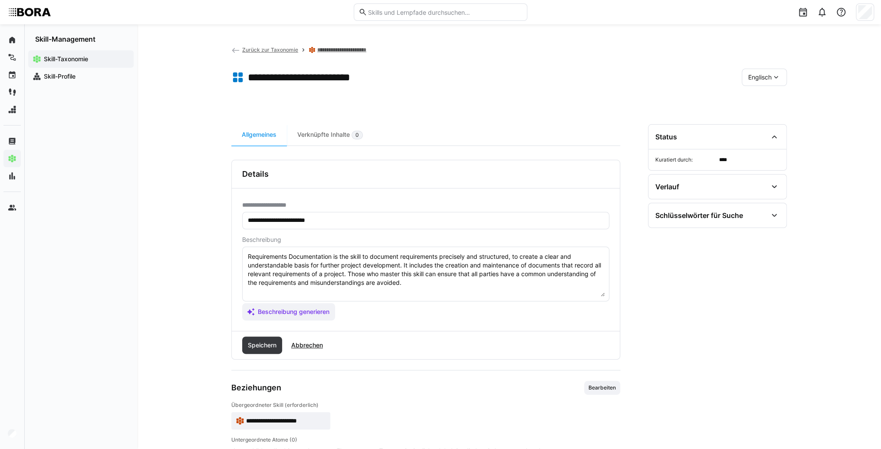
click at [416, 283] on textarea "Requirements Documentation is the skill to document requirements precisely and …" at bounding box center [426, 273] width 358 height 45
click at [252, 290] on textarea "Requirements Documentation is the skill to document requirements precisely and …" at bounding box center [426, 273] width 358 height 45
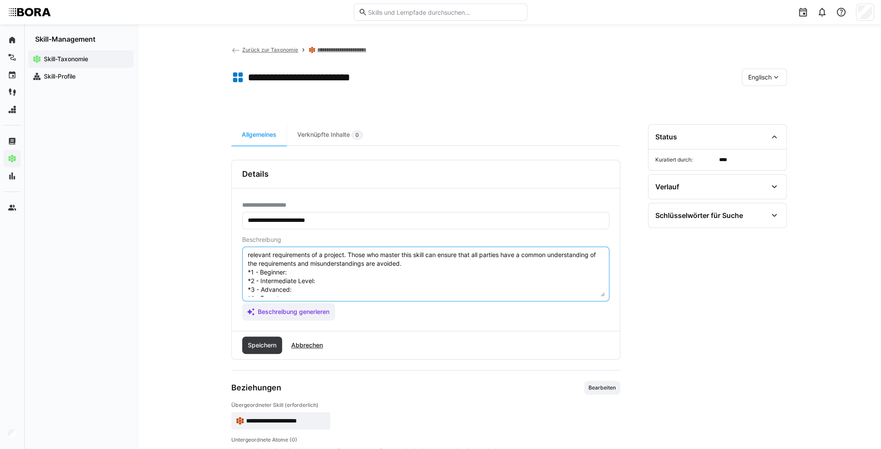
scroll to position [7, 0]
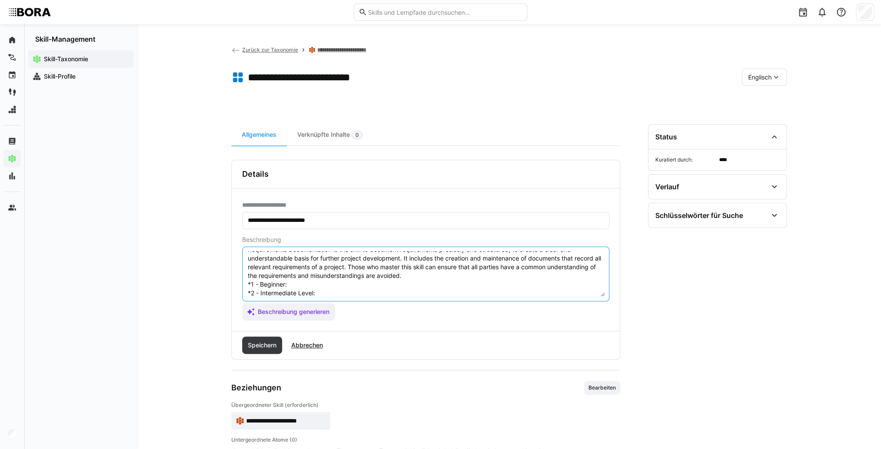
click at [300, 284] on textarea "Requirements Documentation is the skill to document requirements precisely and …" at bounding box center [426, 273] width 358 height 45
click at [309, 285] on textarea "Requirements Documentation is the skill to document requirements precisely and …" at bounding box center [426, 273] width 358 height 45
click at [330, 292] on textarea "Requirements Documentation is the skill to document requirements precisely and …" at bounding box center [426, 273] width 358 height 45
click at [345, 289] on textarea "Requirements Documentation is the skill to document requirements precisely and …" at bounding box center [426, 273] width 358 height 45
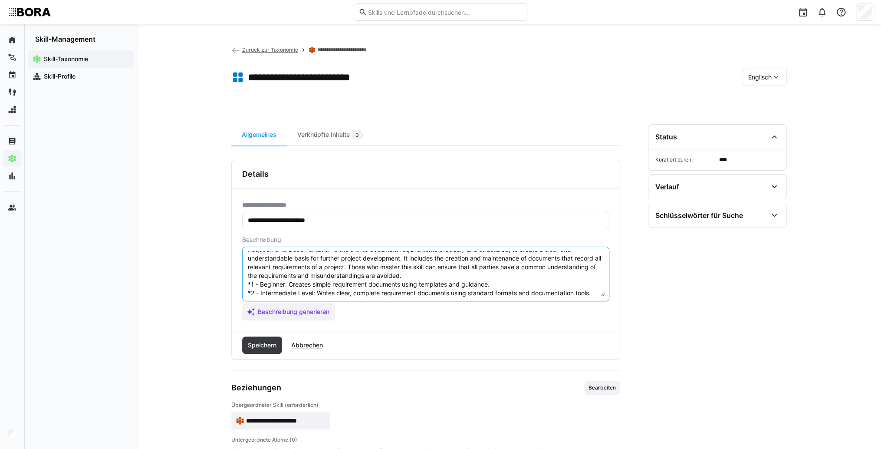
scroll to position [42, 0]
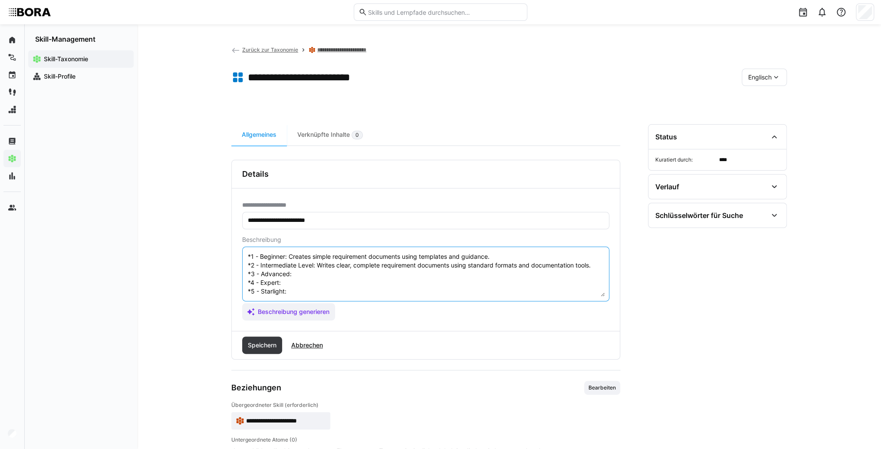
click at [330, 269] on textarea "Requirements Documentation is the skill to document requirements precisely and …" at bounding box center [426, 273] width 358 height 45
click at [297, 269] on textarea "Requirements Documentation is the skill to document requirements precisely and …" at bounding box center [426, 273] width 358 height 45
click at [297, 281] on textarea "Requirements Documentation is the skill to document requirements precisely and …" at bounding box center [426, 273] width 358 height 45
click at [299, 283] on textarea "Requirements Documentation is the skill to document requirements precisely and …" at bounding box center [426, 273] width 358 height 45
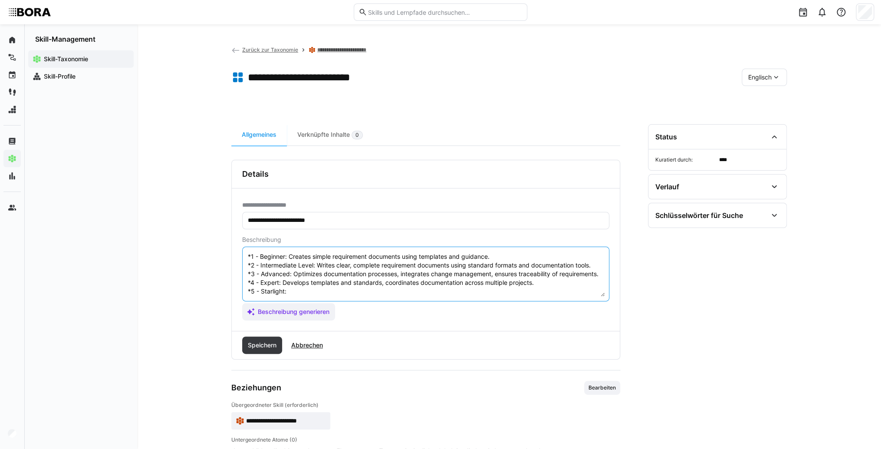
click at [352, 296] on textarea "Requirements Documentation is the skill to document requirements precisely and …" at bounding box center [426, 273] width 358 height 45
type textarea "Requirements Documentation is the skill to document requirements precisely and …"
click at [263, 341] on span "Speichern" at bounding box center [262, 345] width 31 height 9
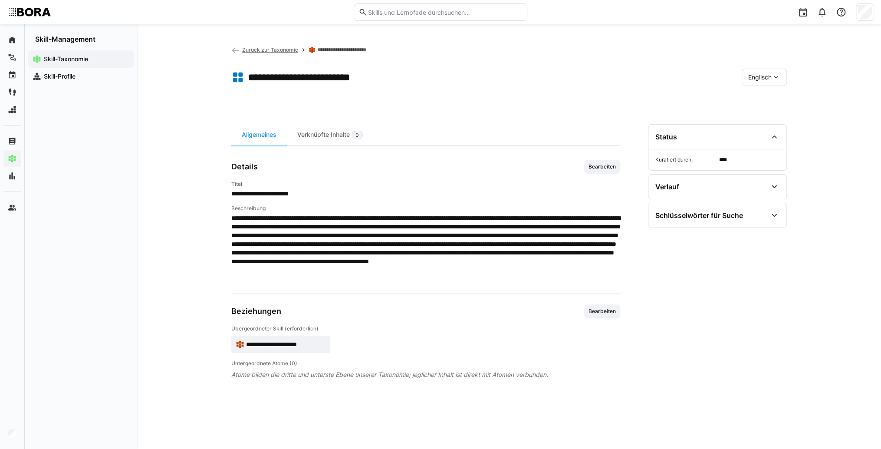
click at [294, 344] on span "**********" at bounding box center [286, 344] width 80 height 9
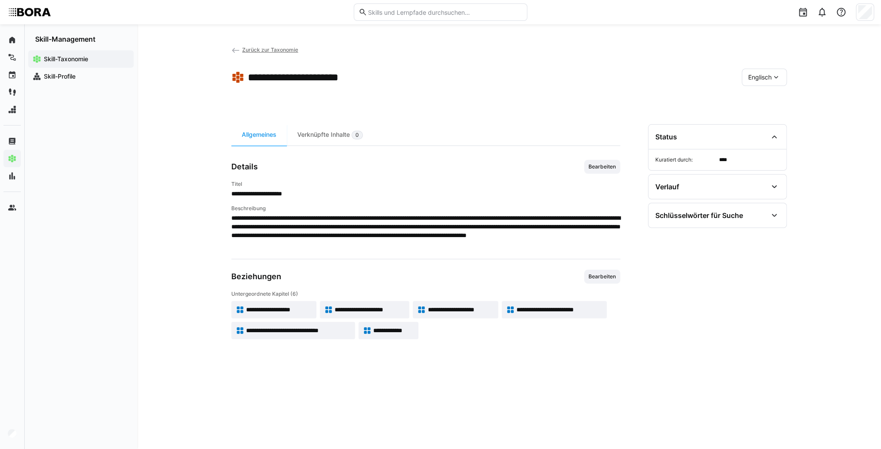
click at [764, 76] on span "Englisch" at bounding box center [759, 77] width 23 height 9
click at [769, 98] on span "Deutsch" at bounding box center [759, 100] width 23 height 9
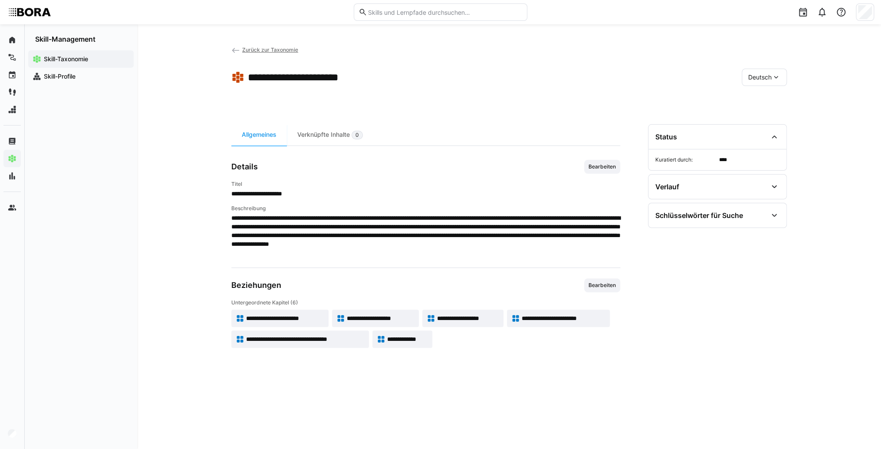
click at [351, 338] on span "**********" at bounding box center [305, 339] width 118 height 9
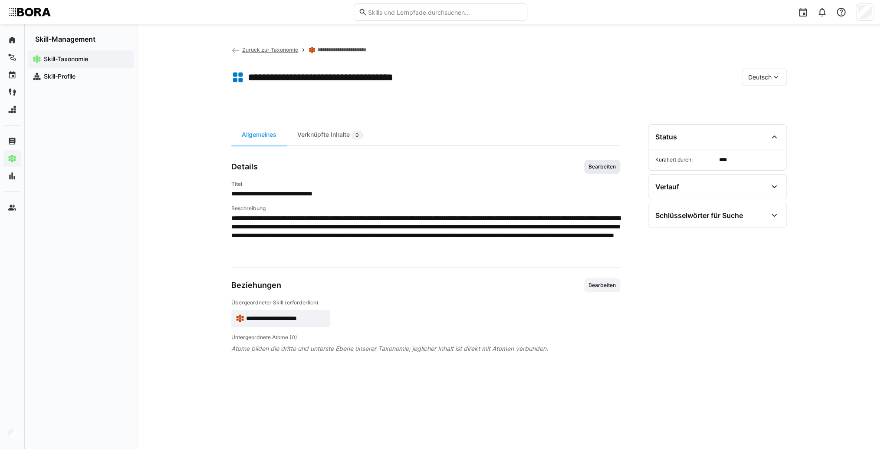
click at [601, 169] on span "Bearbeiten" at bounding box center [602, 166] width 29 height 7
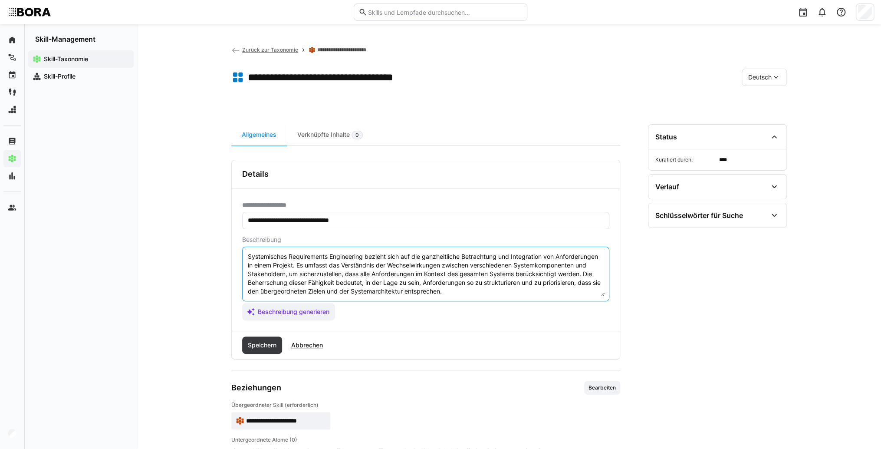
click at [466, 295] on textarea "Systemisches Requirements Engineering bezieht sich auf die ganzheitliche Betrac…" at bounding box center [426, 273] width 358 height 45
click at [388, 293] on textarea "Systemisches Requirements Engineering bezieht sich auf die ganzheitliche Betrac…" at bounding box center [426, 273] width 358 height 45
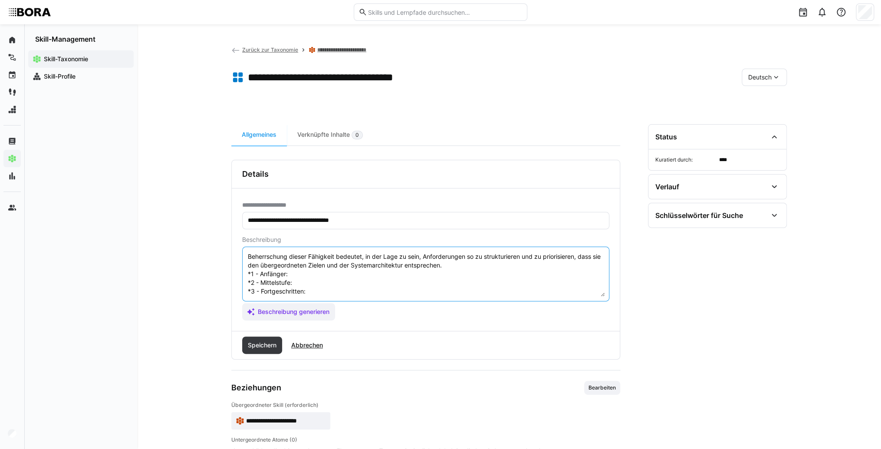
scroll to position [16, 0]
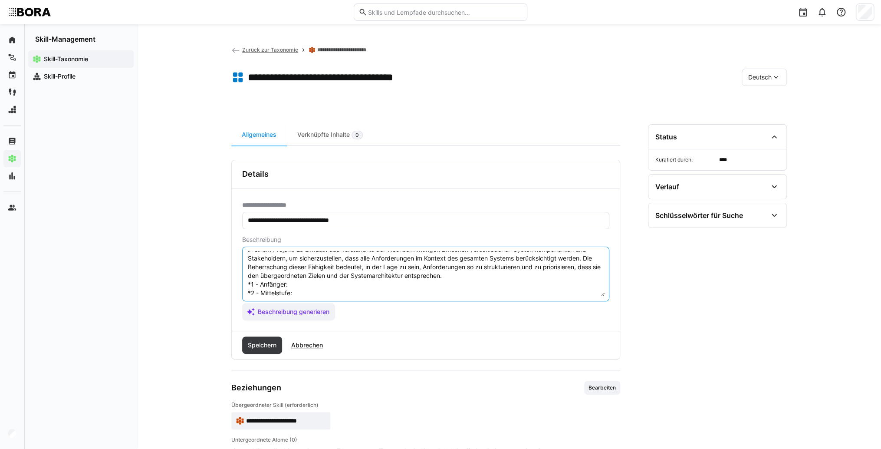
click at [359, 284] on textarea "Systemisches Requirements Engineering bezieht sich auf die ganzheitliche Betrac…" at bounding box center [426, 273] width 358 height 45
click at [323, 279] on textarea "Systemisches Requirements Engineering bezieht sich auf die ganzheitliche Betrac…" at bounding box center [426, 273] width 358 height 45
click at [308, 285] on textarea "Systemisches Requirements Engineering bezieht sich auf die ganzheitliche Betrac…" at bounding box center [426, 273] width 358 height 45
click at [311, 293] on textarea "Systemisches Requirements Engineering bezieht sich auf die ganzheitliche Betrac…" at bounding box center [426, 273] width 358 height 45
click at [319, 292] on textarea "Systemisches Requirements Engineering bezieht sich auf die ganzheitliche Betrac…" at bounding box center [426, 273] width 358 height 45
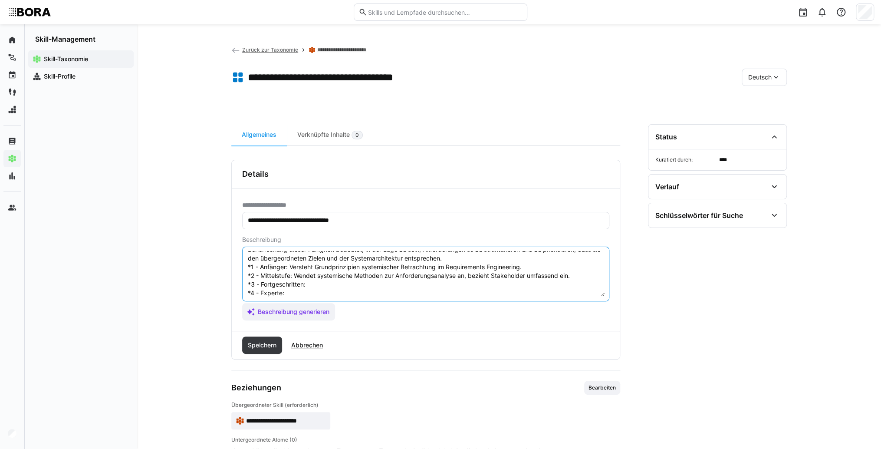
scroll to position [50, 0]
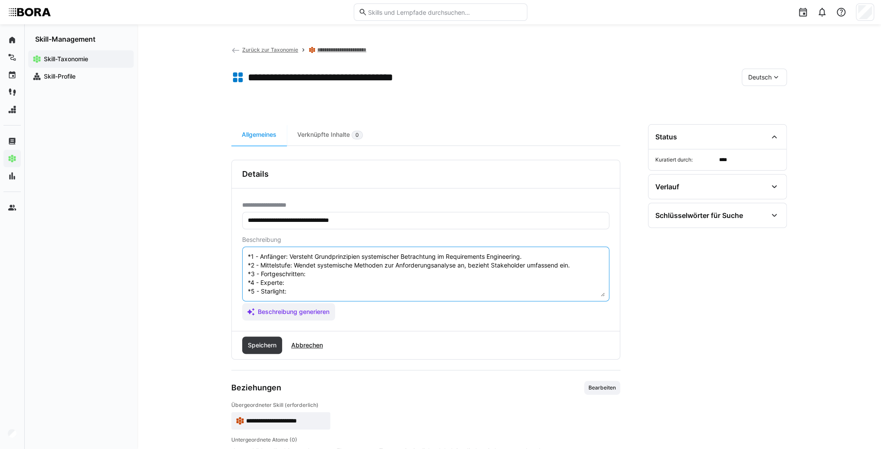
click at [342, 271] on textarea "Systemisches Requirements Engineering bezieht sich auf die ganzheitliche Betrac…" at bounding box center [426, 273] width 358 height 45
click at [340, 267] on textarea "Systemisches Requirements Engineering bezieht sich auf die ganzheitliche Betrac…" at bounding box center [426, 273] width 358 height 45
click at [349, 265] on textarea "Systemisches Requirements Engineering bezieht sich auf die ganzheitliche Betrac…" at bounding box center [426, 273] width 358 height 45
click at [337, 285] on textarea "Systemisches Requirements Engineering bezieht sich auf die ganzheitliche Betrac…" at bounding box center [426, 273] width 358 height 45
click at [296, 285] on textarea "Systemisches Requirements Engineering bezieht sich auf die ganzheitliche Betrac…" at bounding box center [426, 273] width 358 height 45
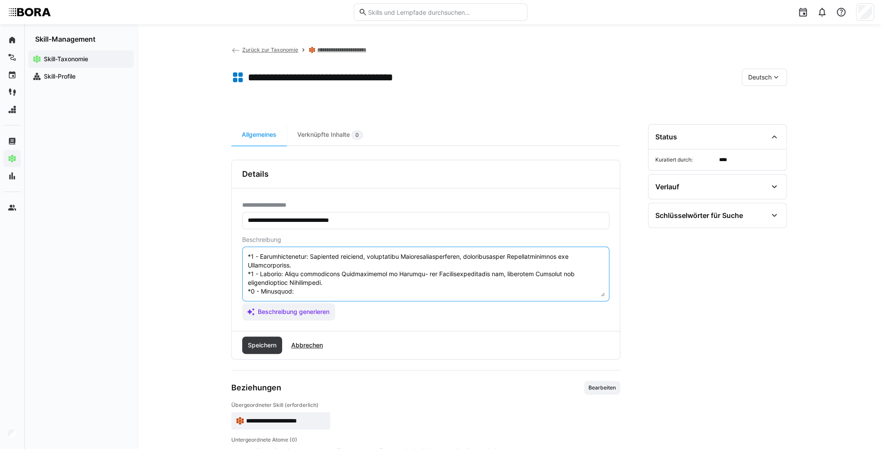
scroll to position [69, 0]
click at [298, 283] on textarea at bounding box center [426, 273] width 358 height 45
click at [304, 286] on textarea at bounding box center [426, 273] width 358 height 45
click at [301, 283] on textarea at bounding box center [426, 273] width 358 height 45
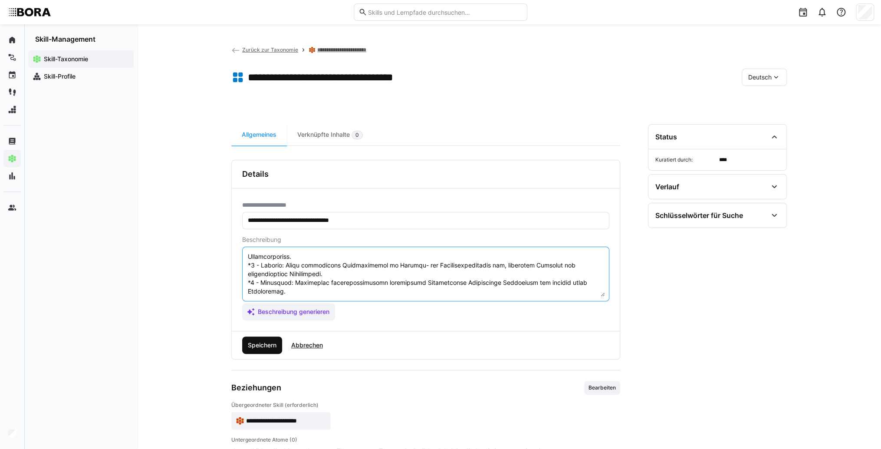
type textarea "Loremipsumdo Sitametconse Adipiscinge seddoei temp inc utl etdoloremagna Aliqua…"
click at [273, 343] on span "Speichern" at bounding box center [262, 345] width 31 height 9
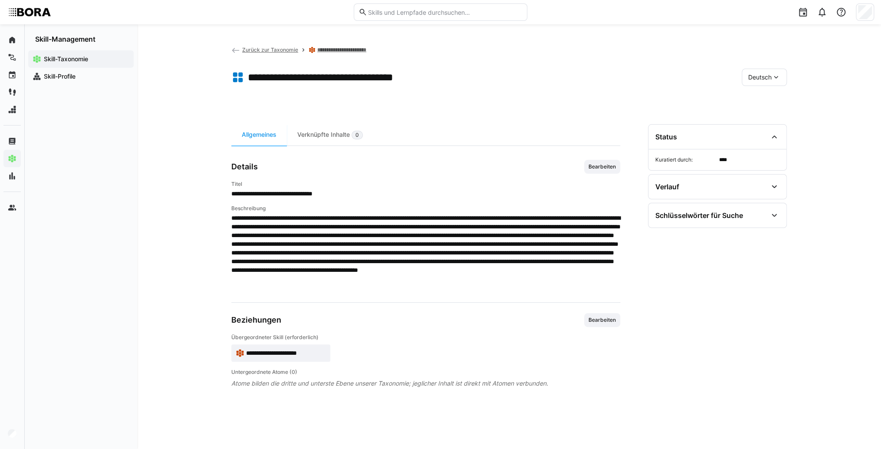
click at [766, 81] on span "Deutsch" at bounding box center [759, 77] width 23 height 9
click at [770, 111] on div "Englisch" at bounding box center [764, 118] width 46 height 18
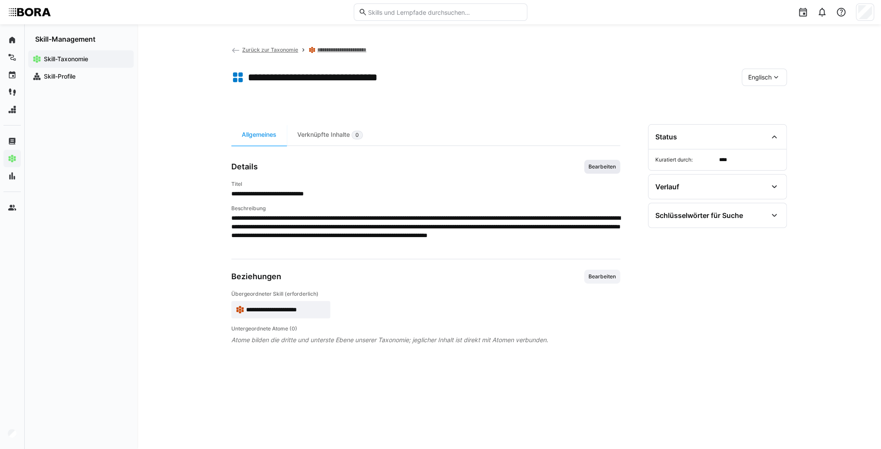
click at [605, 167] on span "Bearbeiten" at bounding box center [602, 166] width 29 height 7
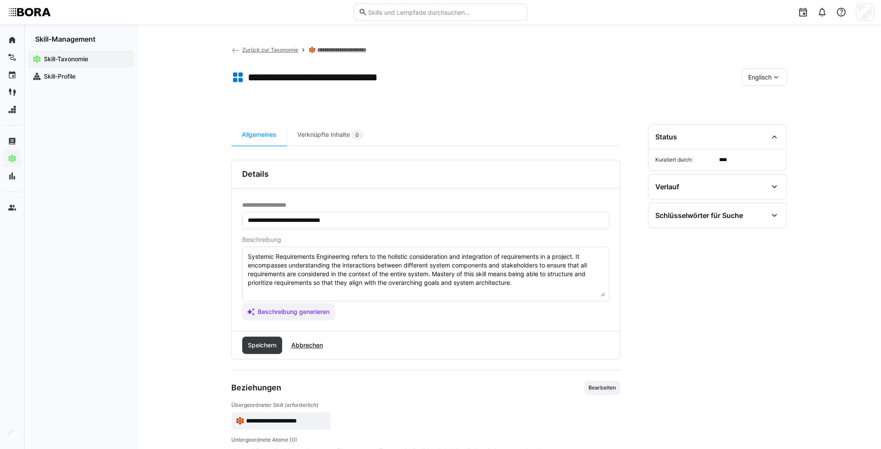
click at [550, 283] on textarea "Systemic Requirements Engineering refers to the holistic consideration and inte…" at bounding box center [426, 273] width 358 height 45
click at [257, 293] on textarea "Systemic Requirements Engineering refers to the holistic consideration and inte…" at bounding box center [426, 273] width 358 height 45
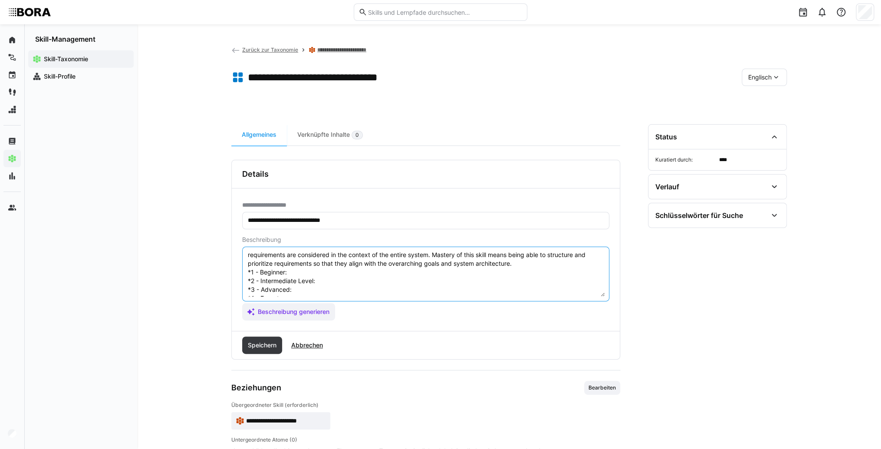
scroll to position [7, 0]
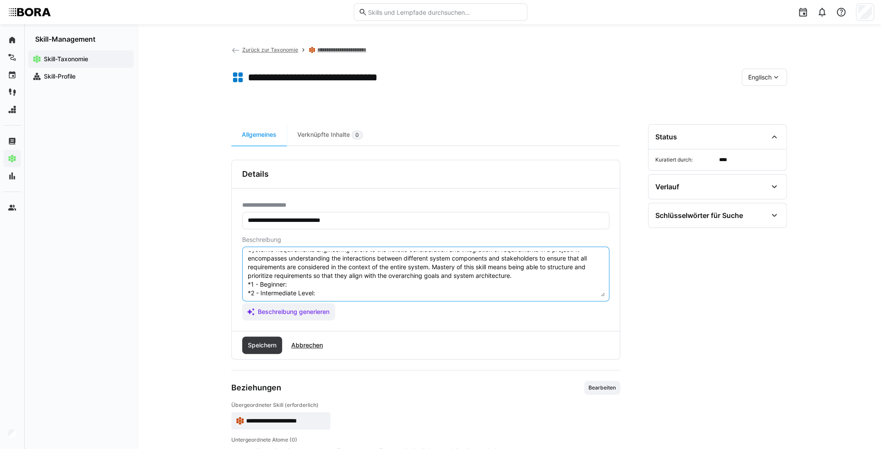
click at [303, 285] on textarea "Systemic Requirements Engineering refers to the holistic consideration and inte…" at bounding box center [426, 273] width 358 height 45
click at [293, 282] on textarea "Systemic Requirements Engineering refers to the holistic consideration and inte…" at bounding box center [426, 273] width 358 height 45
drag, startPoint x: 375, startPoint y: 292, endPoint x: 366, endPoint y: 288, distance: 10.2
click at [375, 292] on textarea "Systemic Requirements Engineering refers to the holistic consideration and inte…" at bounding box center [426, 273] width 358 height 45
click at [331, 291] on textarea "Systemic Requirements Engineering refers to the holistic consideration and inte…" at bounding box center [426, 273] width 358 height 45
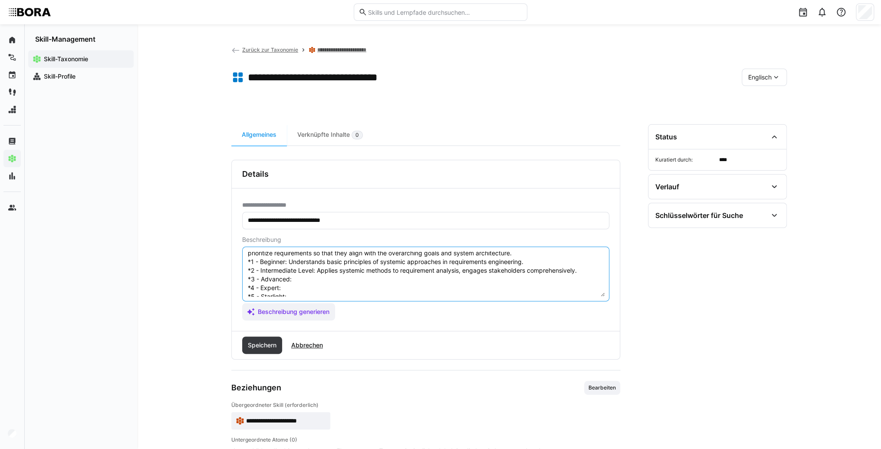
scroll to position [42, 0]
click at [311, 267] on textarea "Systemic Requirements Engineering refers to the holistic consideration and inte…" at bounding box center [426, 273] width 358 height 45
click at [364, 267] on textarea "Systemic Requirements Engineering refers to the holistic consideration and inte…" at bounding box center [426, 273] width 358 height 45
click at [333, 276] on textarea "Systemic Requirements Engineering refers to the holistic consideration and inte…" at bounding box center [426, 273] width 358 height 45
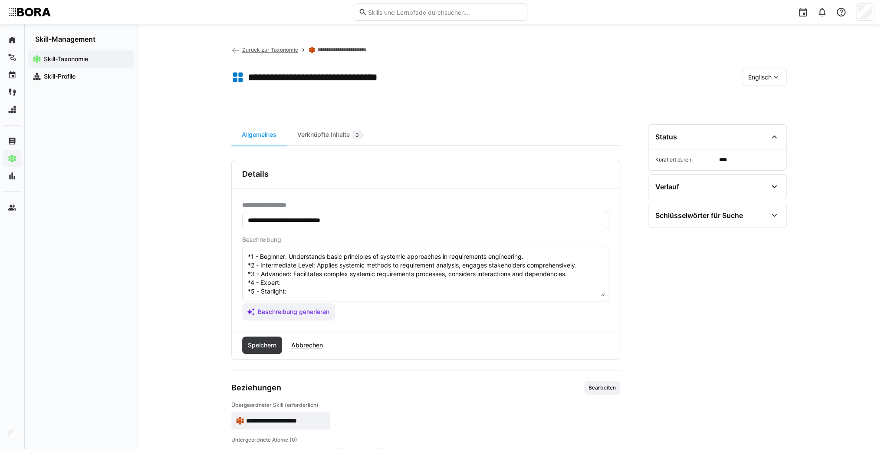
click at [288, 275] on textarea "Systemic Requirements Engineering refers to the holistic consideration and inte…" at bounding box center [426, 273] width 358 height 45
drag, startPoint x: 294, startPoint y: 286, endPoint x: 90, endPoint y: 271, distance: 204.6
click at [294, 286] on textarea "Systemic Requirements Engineering refers to the holistic consideration and inte…" at bounding box center [426, 273] width 358 height 45
click at [339, 286] on textarea "Systemic Requirements Engineering refers to the holistic consideration and inte…" at bounding box center [426, 273] width 358 height 45
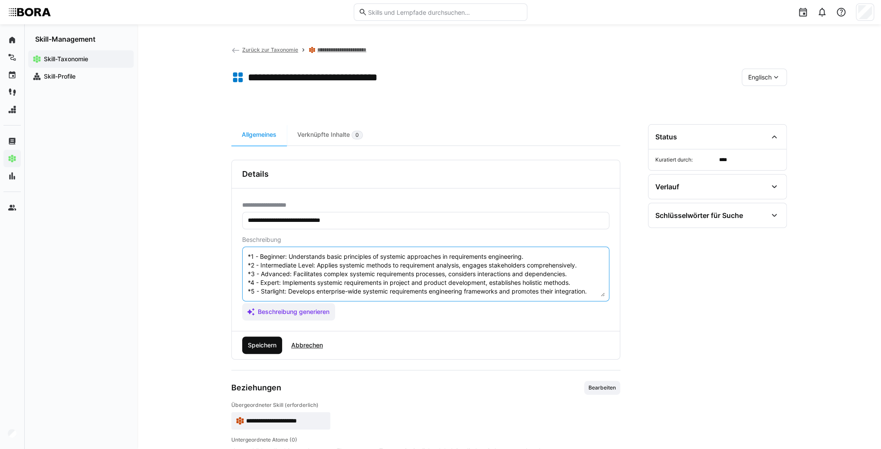
type textarea "Systemic Requirements Engineering refers to the holistic consideration and inte…"
click at [279, 344] on span "Speichern" at bounding box center [262, 344] width 40 height 17
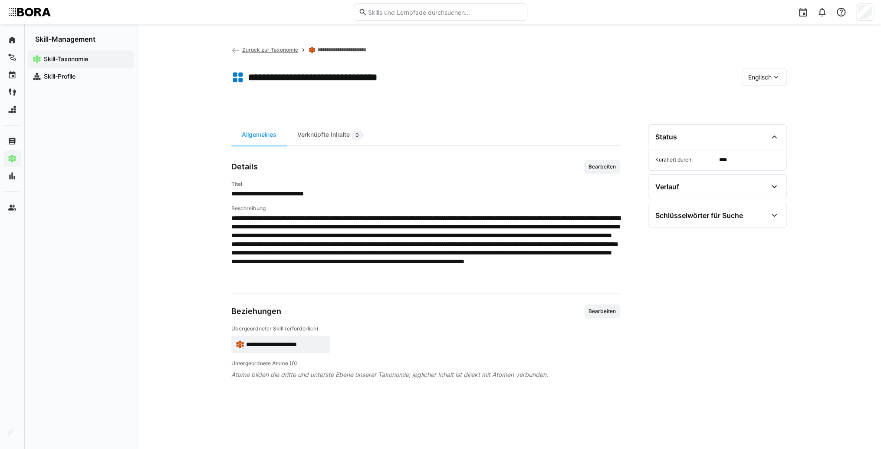
click at [759, 76] on span "Englisch" at bounding box center [759, 77] width 23 height 9
click at [761, 95] on div "Deutsch" at bounding box center [764, 100] width 46 height 18
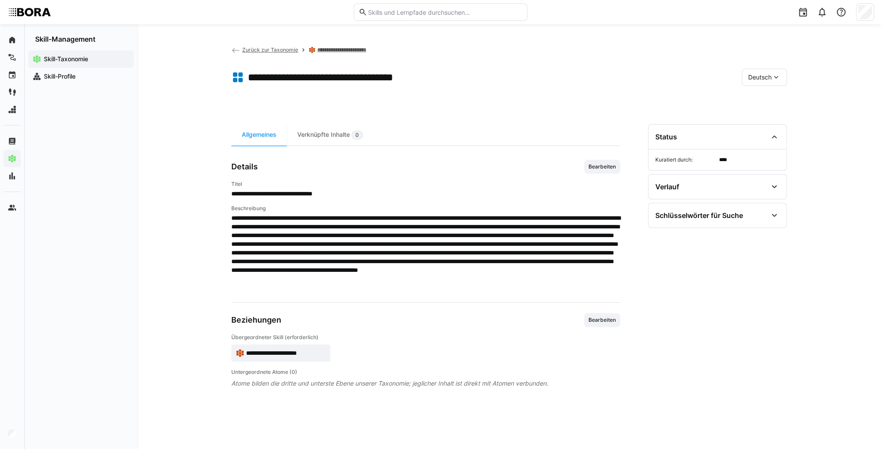
click at [288, 49] on span "Zurück zur Taxonomie" at bounding box center [270, 49] width 56 height 7
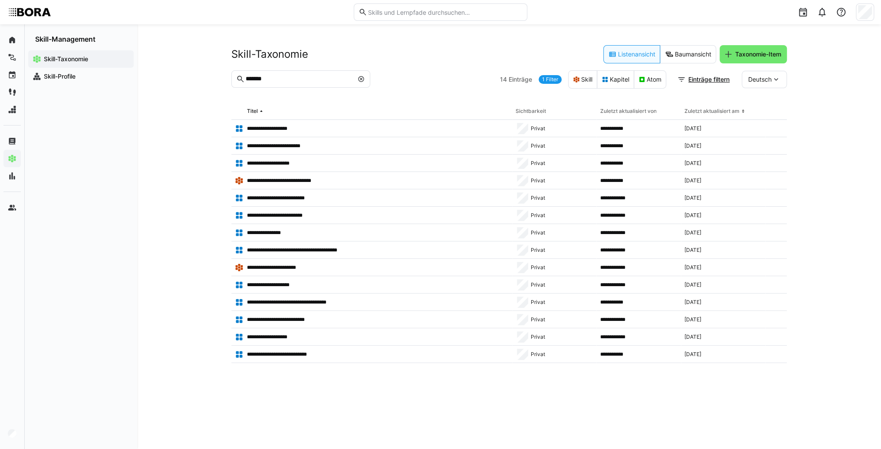
click at [365, 79] on span at bounding box center [361, 79] width 9 height 9
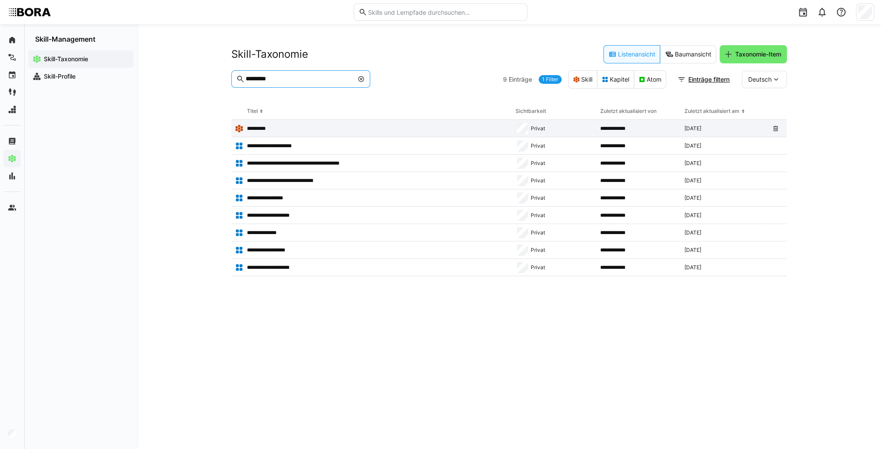
type input "*********"
click at [258, 127] on p "*********" at bounding box center [257, 128] width 20 height 7
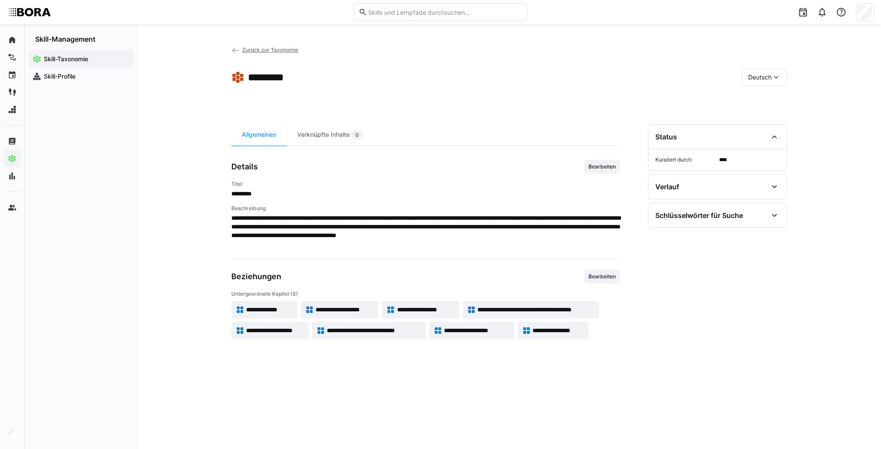
click at [273, 306] on span "**********" at bounding box center [269, 309] width 47 height 9
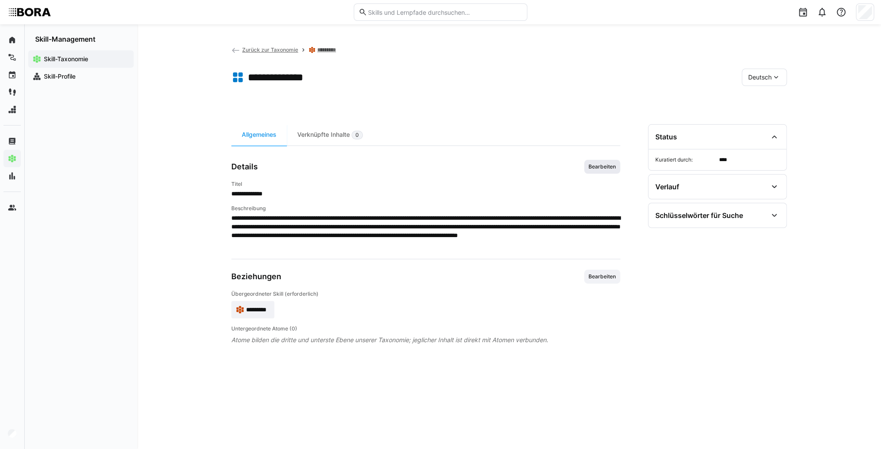
click at [601, 169] on span "Bearbeiten" at bounding box center [602, 166] width 29 height 7
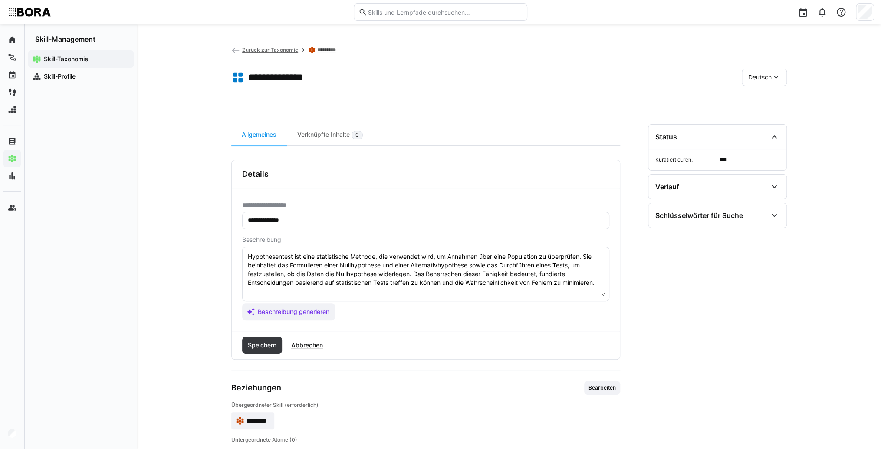
scroll to position [26, 0]
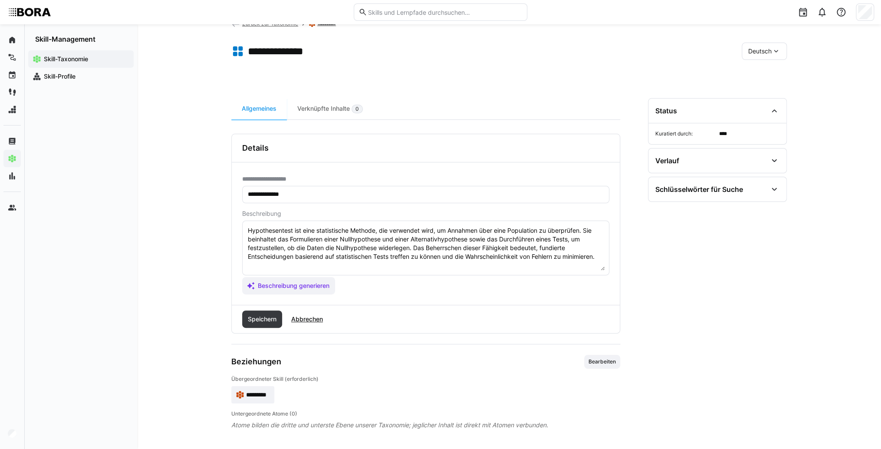
click at [603, 260] on textarea "Hypothesentest ist eine statistische Methode, die verwendet wird, um Annahmen ü…" at bounding box center [426, 247] width 358 height 45
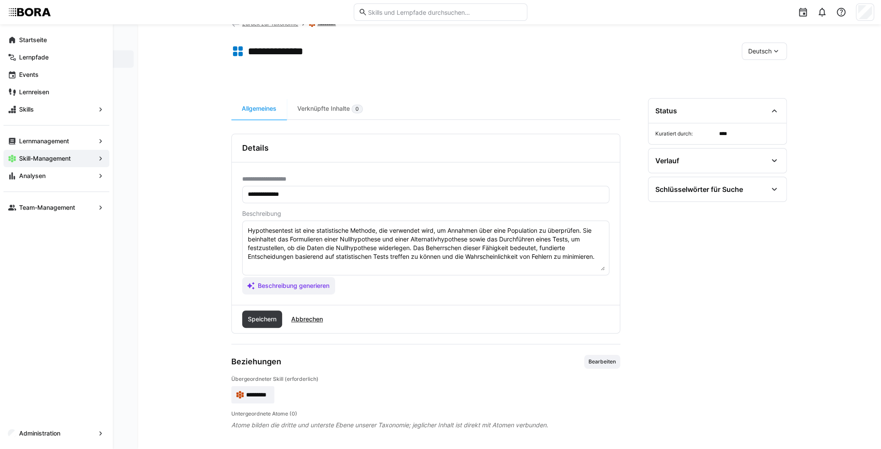
click at [305, 274] on app-assistant-generate-form "Beschreibung Hypothesentest ist eine statistische Methode, die verwendet wird, …" at bounding box center [425, 252] width 367 height 84
click at [302, 270] on eds-input "Hypothesentest ist eine statistische Methode, die verwendet wird, um Annahmen ü…" at bounding box center [425, 247] width 367 height 55
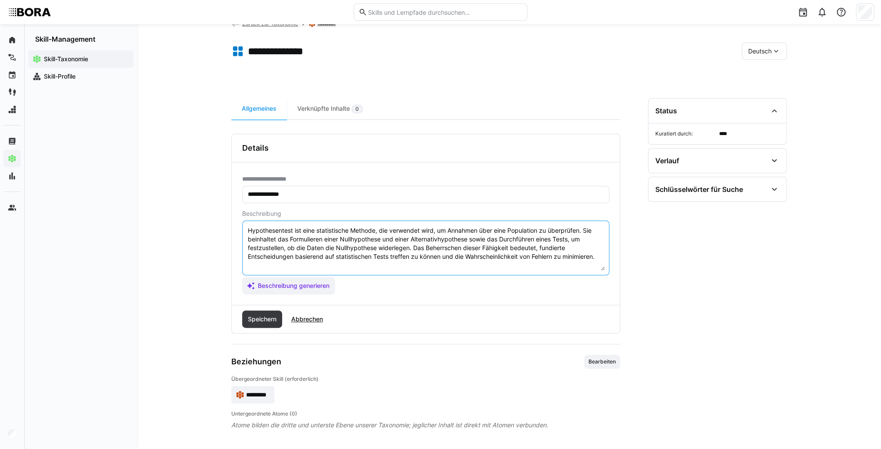
click at [308, 264] on textarea "Hypothesentest ist eine statistische Methode, die verwendet wird, um Annahmen ü…" at bounding box center [426, 247] width 358 height 45
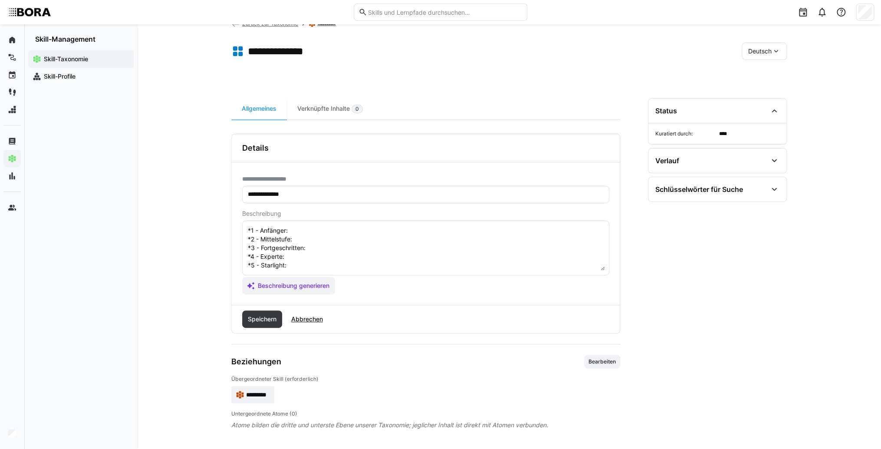
scroll to position [7, 0]
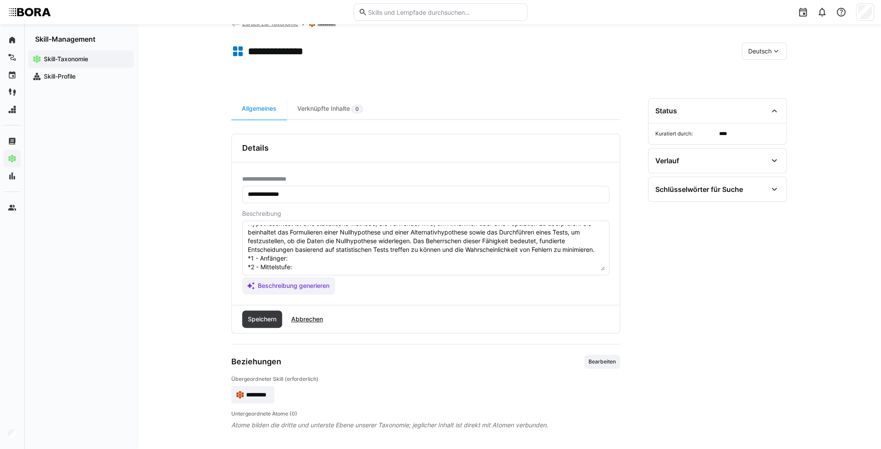
click at [305, 255] on textarea "Hypothesentest ist eine statistische Methode, die verwendet wird, um Annahmen ü…" at bounding box center [426, 247] width 358 height 45
click at [308, 268] on textarea "Hypothesentest ist eine statistische Methode, die verwendet wird, um Annahmen ü…" at bounding box center [426, 247] width 358 height 45
click at [306, 266] on textarea "Hypothesentest ist eine statistische Methode, die verwendet wird, um Annahmen ü…" at bounding box center [426, 247] width 358 height 45
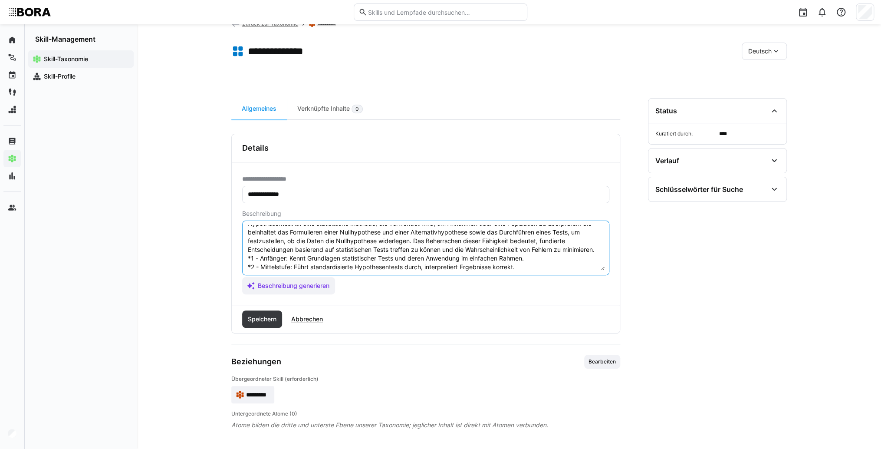
scroll to position [42, 0]
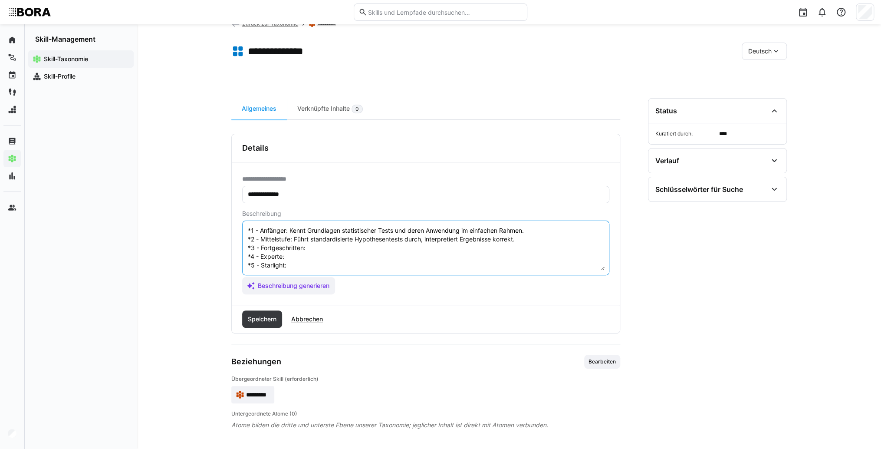
click at [326, 240] on textarea "Hypothesentest ist eine statistische Methode, die verwendet wird, um Annahmen ü…" at bounding box center [426, 247] width 358 height 45
click at [318, 242] on textarea "Hypothesentest ist eine statistische Methode, die verwendet wird, um Annahmen ü…" at bounding box center [426, 247] width 358 height 45
click at [318, 258] on textarea "Hypothesentest ist eine statistische Methode, die verwendet wird, um Annahmen ü…" at bounding box center [426, 247] width 358 height 45
click at [305, 259] on textarea "Hypothesentest ist eine statistische Methode, die verwendet wird, um Annahmen ü…" at bounding box center [426, 247] width 358 height 45
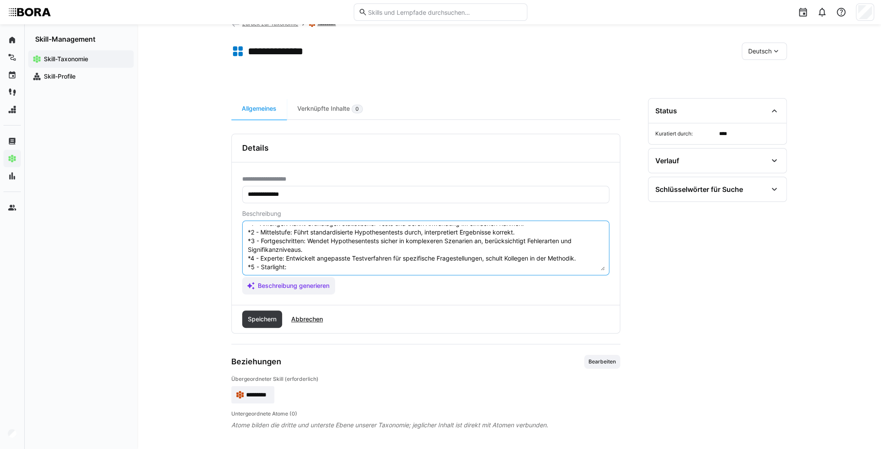
click at [303, 267] on textarea "Hypothesentest ist eine statistische Methode, die verwendet wird, um Annahmen ü…" at bounding box center [426, 247] width 358 height 45
click at [301, 267] on textarea "Hypothesentest ist eine statistische Methode, die verwendet wird, um Annahmen ü…" at bounding box center [426, 247] width 358 height 45
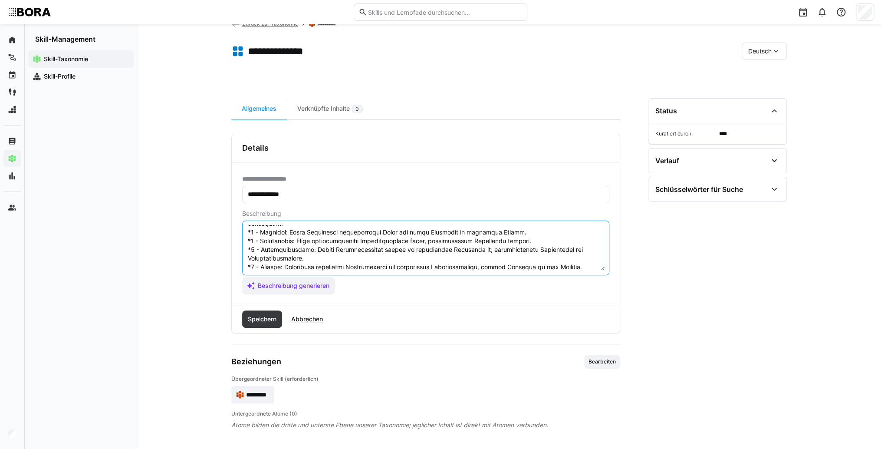
scroll to position [50, 0]
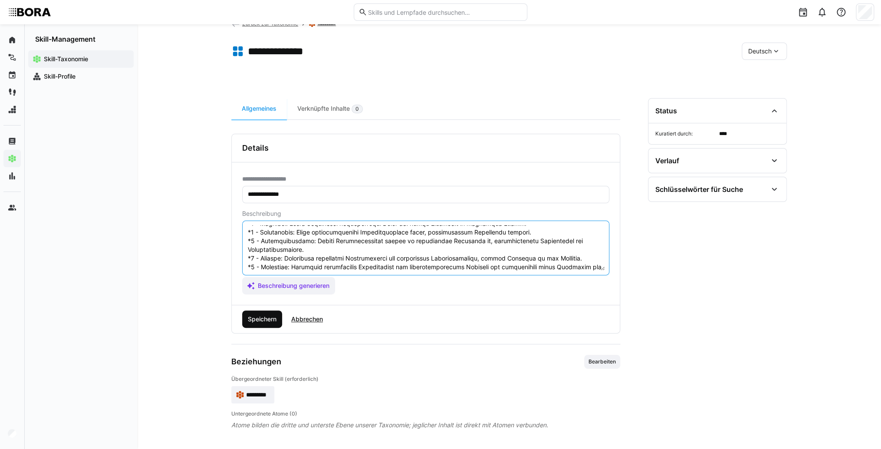
type textarea "Loremipsumdolo sit amet consectetura Elitsed, doe temporinc utla, et Dolorema a…"
click at [271, 323] on span "Speichern" at bounding box center [262, 318] width 40 height 17
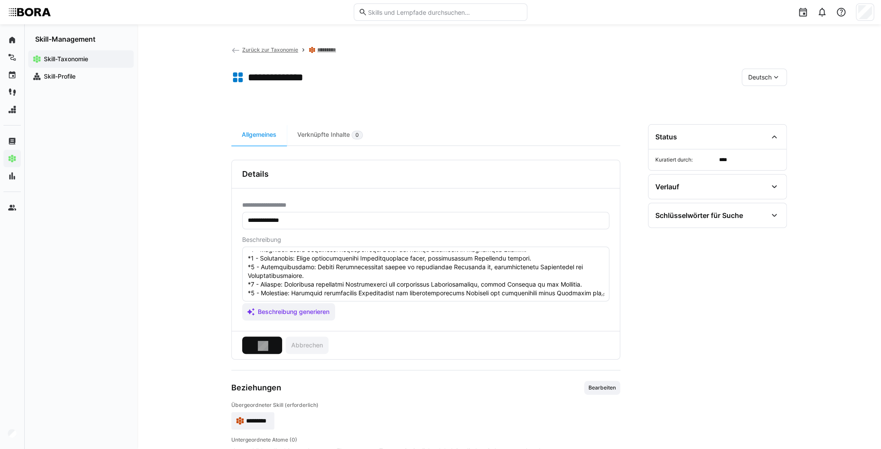
click at [773, 48] on app-toolbar "Zurück zur Taxonomie *********" at bounding box center [509, 53] width 556 height 16
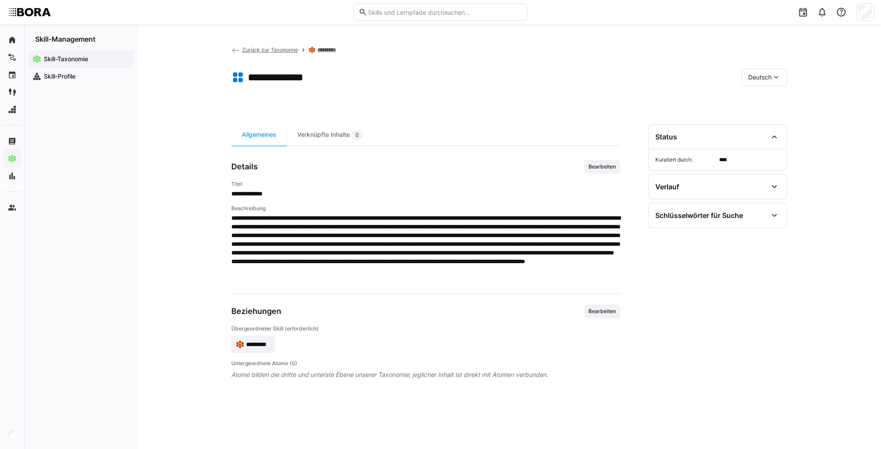
click at [762, 76] on span "Deutsch" at bounding box center [759, 77] width 23 height 9
drag, startPoint x: 757, startPoint y: 117, endPoint x: 744, endPoint y: 121, distance: 12.8
click at [756, 117] on span "Englisch" at bounding box center [759, 118] width 23 height 9
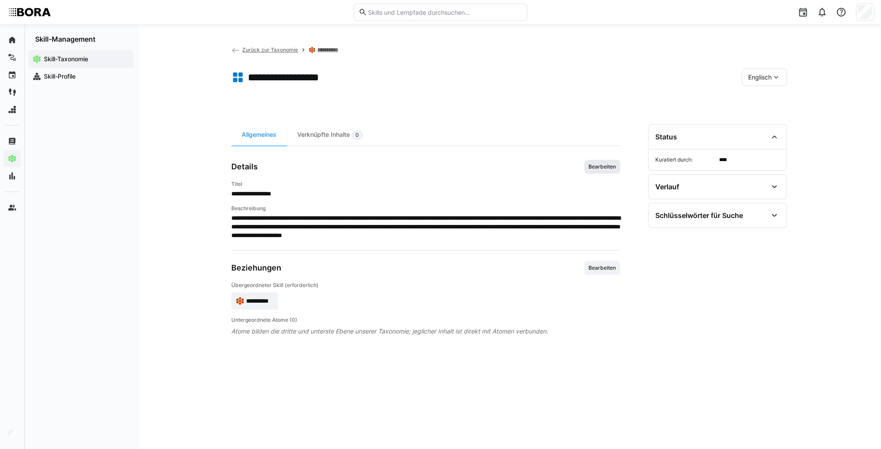
click at [611, 163] on span "Bearbeiten" at bounding box center [602, 166] width 29 height 7
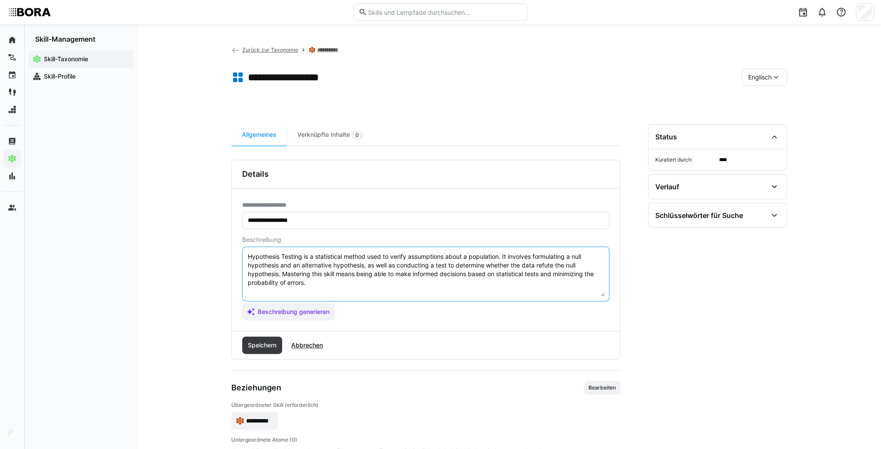
click at [350, 286] on textarea "Hypothesis Testing is a statistical method used to verify assumptions about a p…" at bounding box center [426, 273] width 358 height 45
click at [284, 293] on textarea "Hypothesis Testing is a statistical method used to verify assumptions about a p…" at bounding box center [426, 273] width 358 height 45
click at [283, 292] on textarea "Hypothesis Testing is a statistical method used to verify assumptions about a p…" at bounding box center [426, 273] width 358 height 45
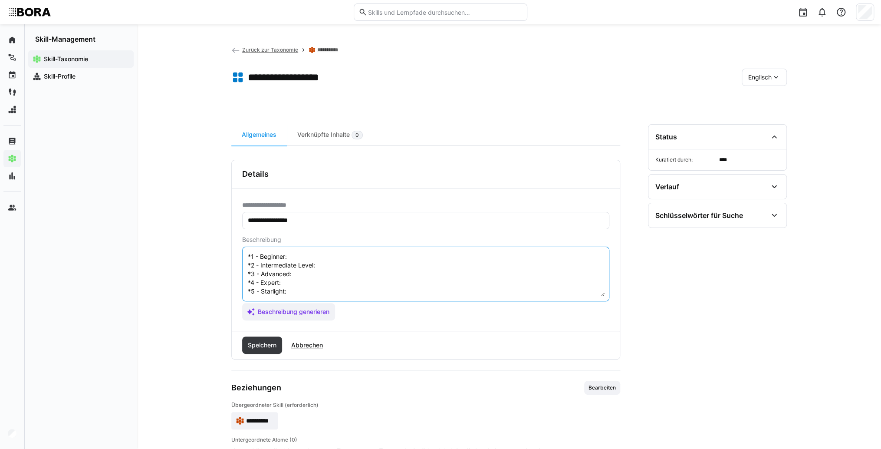
scroll to position [9, 0]
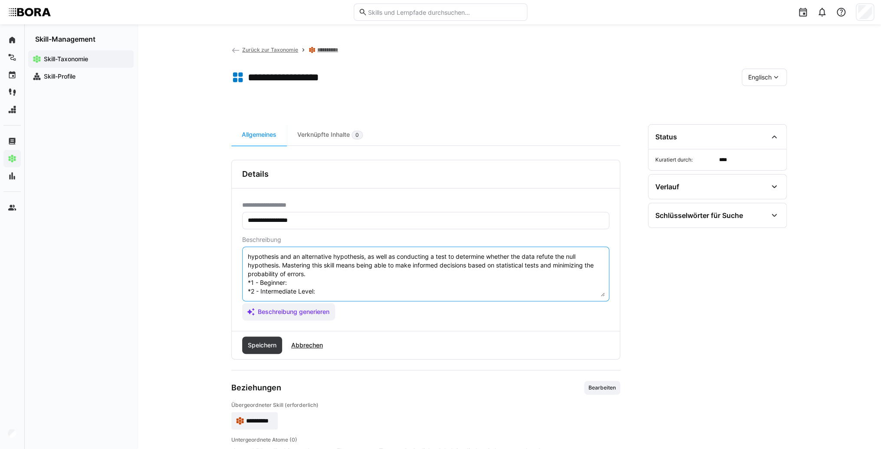
click at [321, 285] on textarea "Hypothesis Testing is a statistical method used to verify assumptions about a p…" at bounding box center [426, 273] width 358 height 45
click at [352, 278] on textarea "Hypothesis Testing is a statistical method used to verify assumptions about a p…" at bounding box center [426, 273] width 358 height 45
click at [350, 287] on textarea "Hypothesis Testing is a statistical method used to verify assumptions about a p…" at bounding box center [426, 273] width 358 height 45
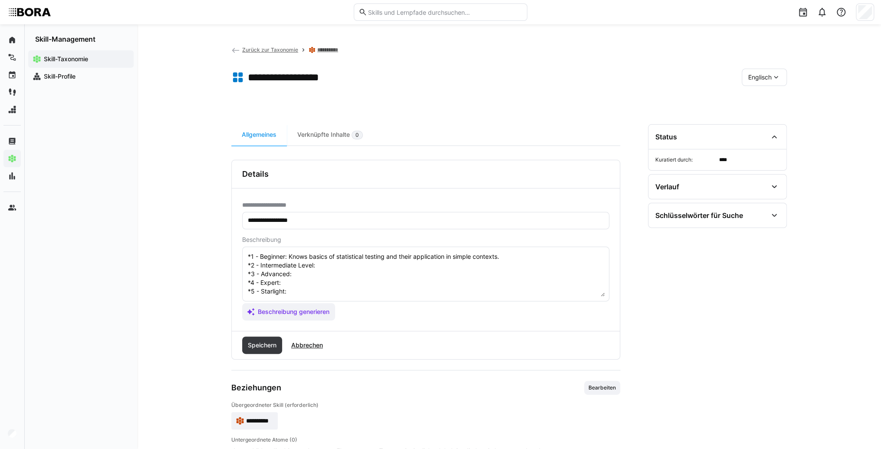
click at [330, 257] on textarea "Hypothesis Testing is a statistical method used to verify assumptions about a p…" at bounding box center [426, 273] width 358 height 45
click at [319, 267] on textarea "Hypothesis Testing is a statistical method used to verify assumptions about a p…" at bounding box center [426, 273] width 358 height 45
click at [303, 269] on textarea "Hypothesis Testing is a statistical method used to verify assumptions about a p…" at bounding box center [426, 273] width 358 height 45
click at [300, 266] on textarea "Hypothesis Testing is a statistical method used to verify assumptions about a p…" at bounding box center [426, 273] width 358 height 45
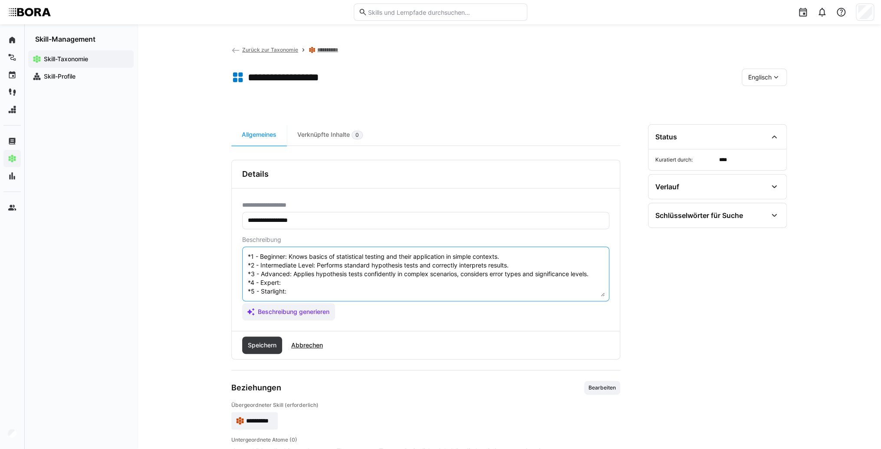
click at [305, 273] on textarea "Hypothesis Testing is a statistical method used to verify assumptions about a p…" at bounding box center [426, 273] width 358 height 45
click at [316, 276] on textarea "Hypothesis Testing is a statistical method used to verify assumptions about a p…" at bounding box center [426, 273] width 358 height 45
click at [317, 283] on textarea "Hypothesis Testing is a statistical method used to verify assumptions about a p…" at bounding box center [426, 273] width 358 height 45
click at [299, 282] on textarea "Hypothesis Testing is a statistical method used to verify assumptions about a p…" at bounding box center [426, 273] width 358 height 45
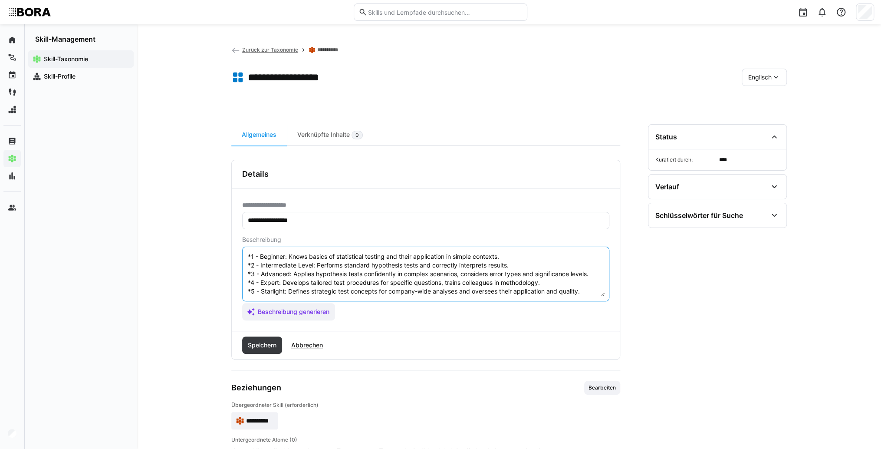
type textarea "Hypothesis Testing is a statistical method used to verify assumptions about a p…"
click at [263, 347] on span "Speichern" at bounding box center [262, 345] width 31 height 9
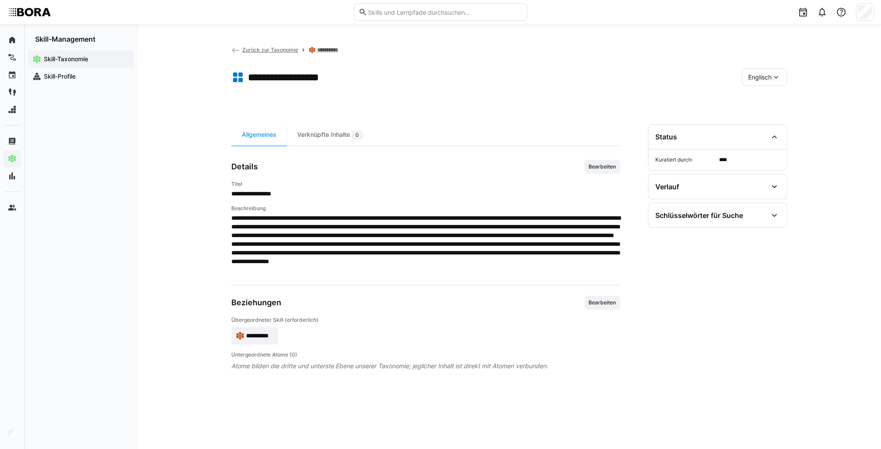
click at [265, 333] on span "**********" at bounding box center [259, 335] width 27 height 9
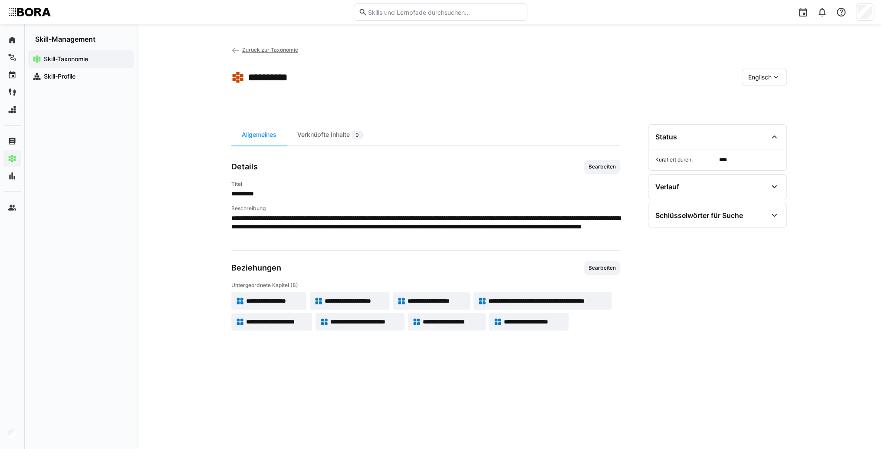
click at [272, 306] on app-skill-badge "**********" at bounding box center [268, 300] width 75 height 17
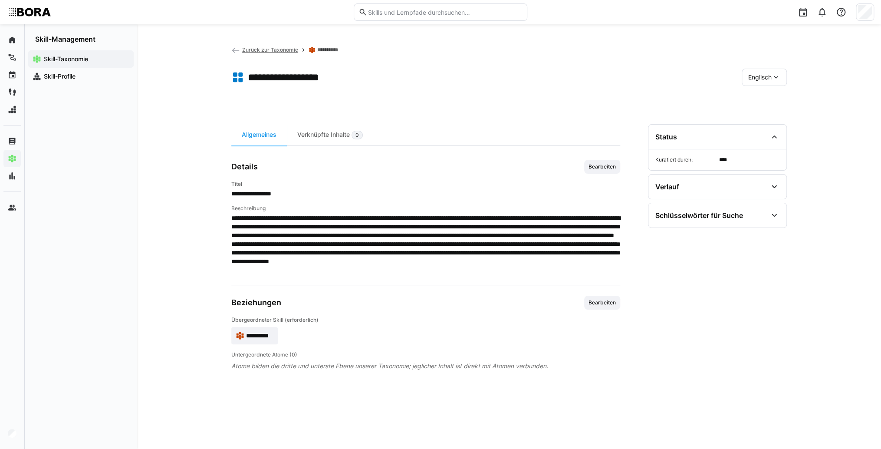
click at [270, 335] on span "**********" at bounding box center [259, 335] width 27 height 9
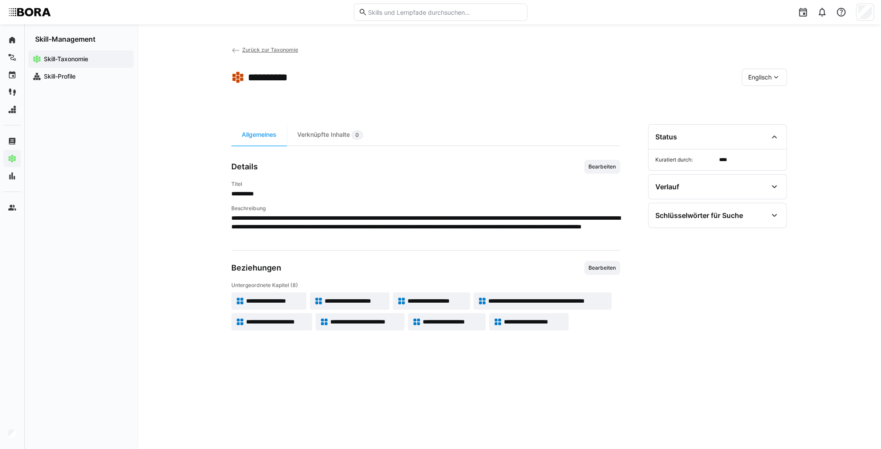
click at [352, 298] on span "**********" at bounding box center [355, 300] width 60 height 9
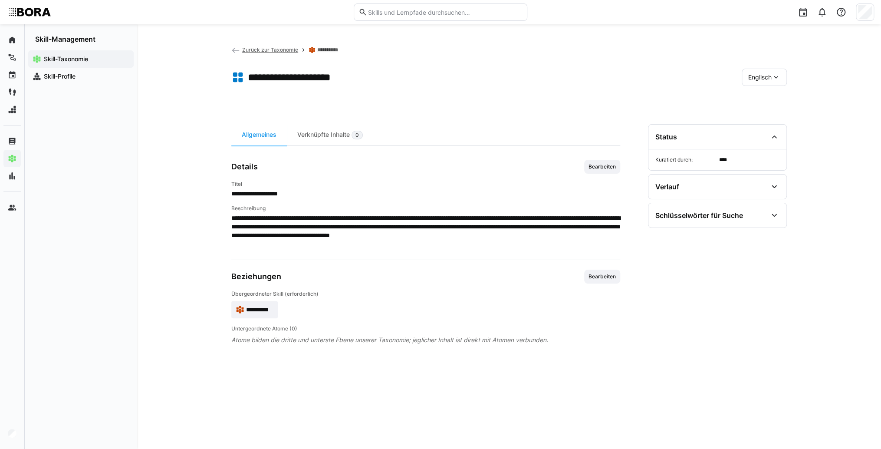
click at [760, 83] on div "Englisch" at bounding box center [764, 77] width 45 height 17
click at [760, 100] on span "Deutsch" at bounding box center [759, 100] width 23 height 9
click at [595, 168] on span "Bearbeiten" at bounding box center [602, 166] width 29 height 7
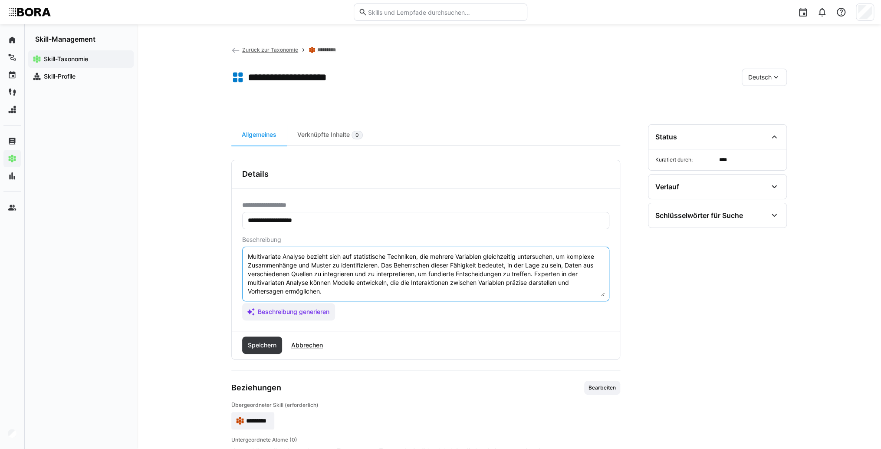
click at [395, 290] on textarea "Multivariate Analyse bezieht sich auf statistische Techniken, die mehrere Varia…" at bounding box center [426, 273] width 358 height 45
click at [265, 293] on textarea "Multivariate Analyse bezieht sich auf statistische Techniken, die mehrere Varia…" at bounding box center [426, 273] width 358 height 45
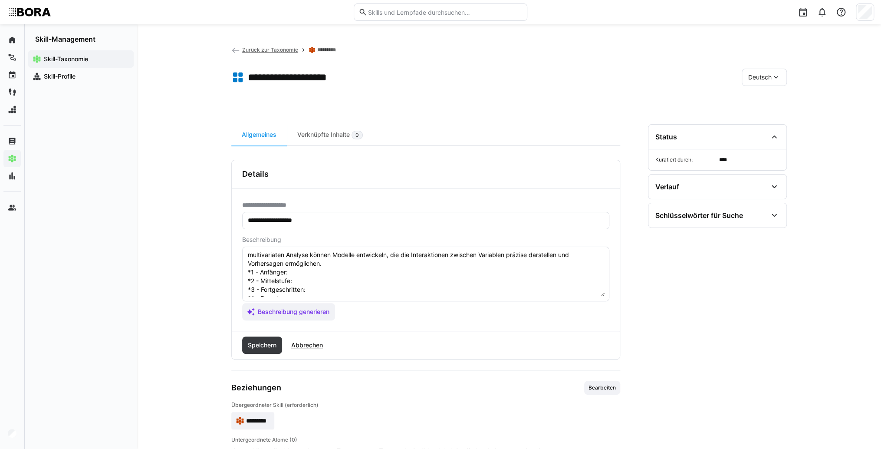
scroll to position [16, 0]
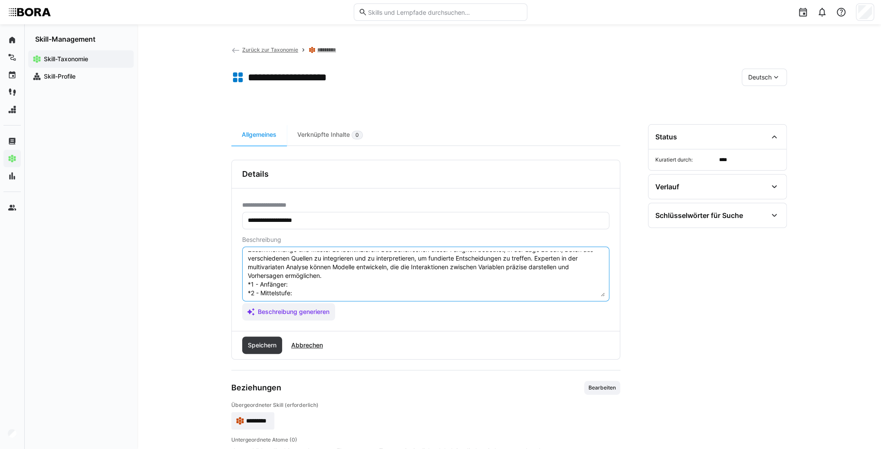
click at [357, 284] on textarea "Multivariate Analyse bezieht sich auf statistische Techniken, die mehrere Varia…" at bounding box center [426, 273] width 358 height 45
click at [352, 290] on textarea "Multivariate Analyse bezieht sich auf statistische Techniken, die mehrere Varia…" at bounding box center [426, 273] width 358 height 45
click at [321, 288] on textarea "Multivariate Analyse bezieht sich auf statistische Techniken, die mehrere Varia…" at bounding box center [426, 273] width 358 height 45
click at [318, 291] on textarea "Multivariate Analyse bezieht sich auf statistische Techniken, die mehrere Varia…" at bounding box center [426, 273] width 358 height 45
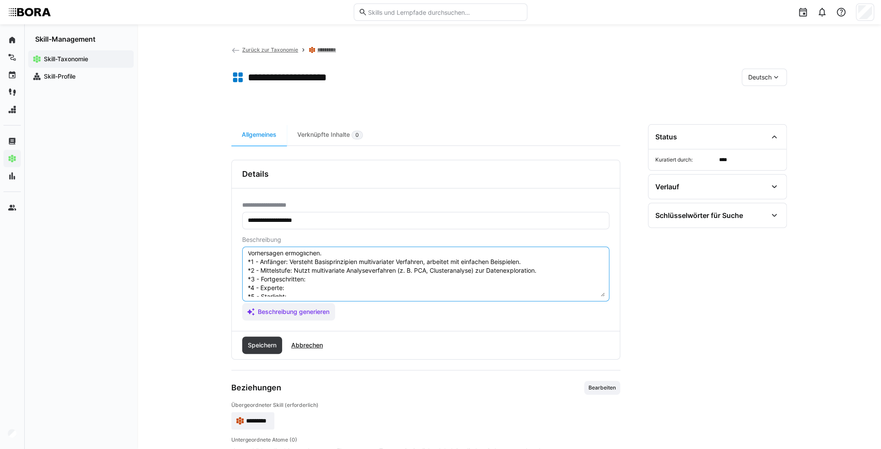
scroll to position [50, 0]
click at [325, 264] on textarea "Multivariate Analyse bezieht sich auf statistische Techniken, die mehrere Varia…" at bounding box center [426, 273] width 358 height 45
click at [325, 266] on textarea "Multivariate Analyse bezieht sich auf statistische Techniken, die mehrere Varia…" at bounding box center [426, 273] width 358 height 45
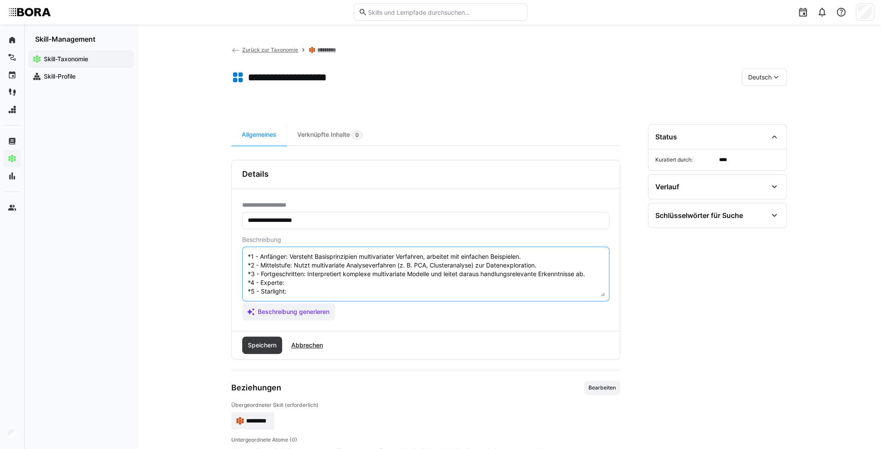
click at [310, 276] on textarea "Multivariate Analyse bezieht sich auf statistische Techniken, die mehrere Varia…" at bounding box center [426, 273] width 358 height 45
click at [292, 278] on textarea "Multivariate Analyse bezieht sich auf statistische Techniken, die mehrere Varia…" at bounding box center [426, 273] width 358 height 45
click at [292, 284] on textarea "Multivariate Analyse bezieht sich auf statistische Techniken, die mehrere Varia…" at bounding box center [426, 273] width 358 height 45
click at [313, 280] on textarea "Multivariate Analyse bezieht sich auf statistische Techniken, die mehrere Varia…" at bounding box center [426, 273] width 358 height 45
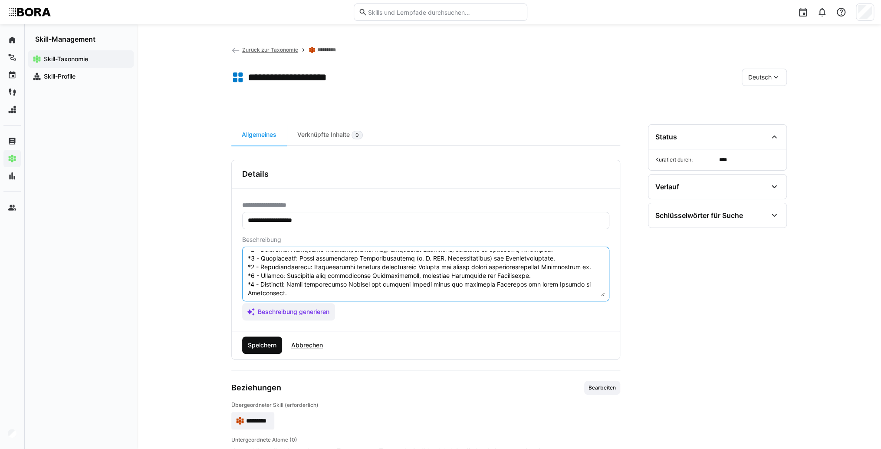
type textarea "Loremipsumdo Sitamet consect adip eli seddoeiusmod Temporinc, utl etdolor Magna…"
click at [259, 345] on span "Speichern" at bounding box center [262, 345] width 31 height 9
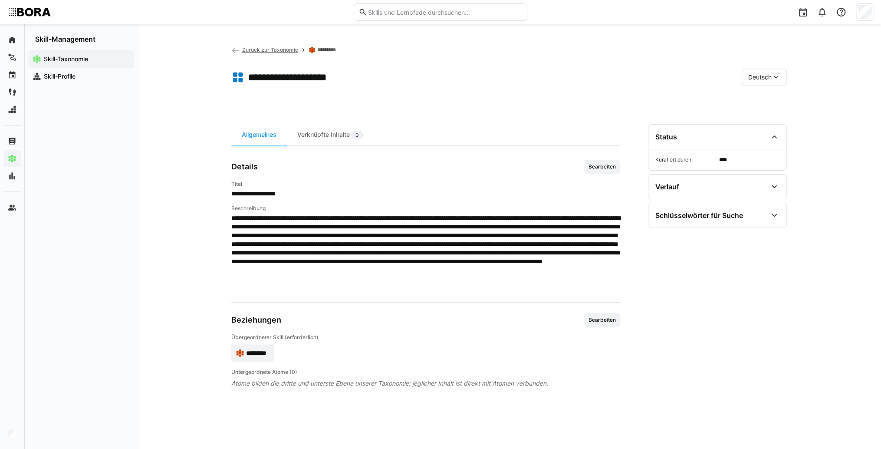
click at [760, 80] on span "Deutsch" at bounding box center [759, 77] width 23 height 9
click at [767, 116] on span "Englisch" at bounding box center [759, 118] width 23 height 9
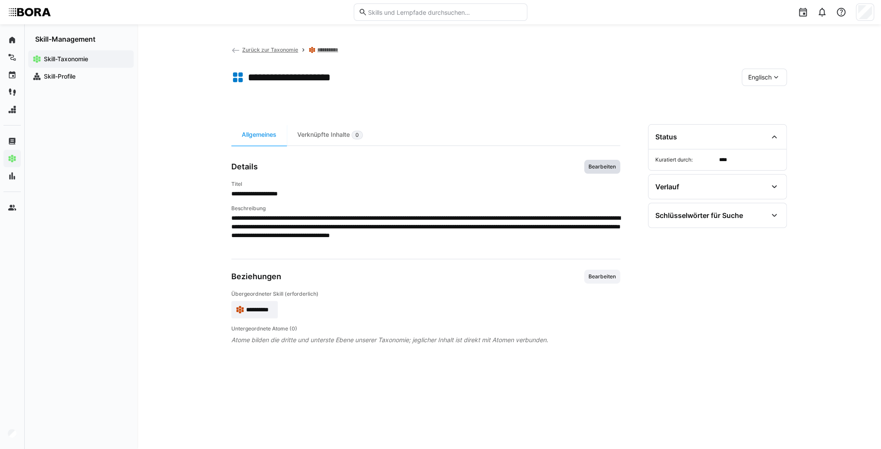
click at [619, 168] on span "Bearbeiten" at bounding box center [602, 167] width 36 height 14
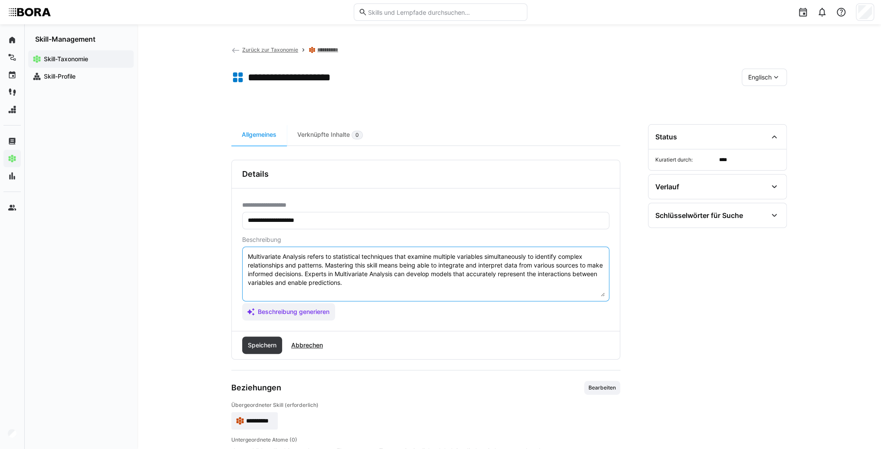
click at [399, 290] on textarea "Multivariate Analysis refers to statistical techniques that examine multiple va…" at bounding box center [426, 273] width 358 height 45
click at [248, 289] on textarea "Multivariate Analysis refers to statistical techniques that examine multiple va…" at bounding box center [426, 273] width 358 height 45
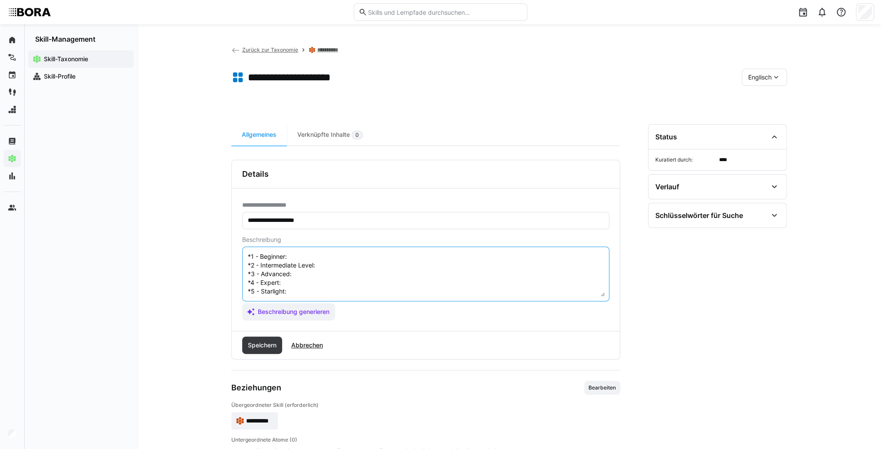
scroll to position [16, 0]
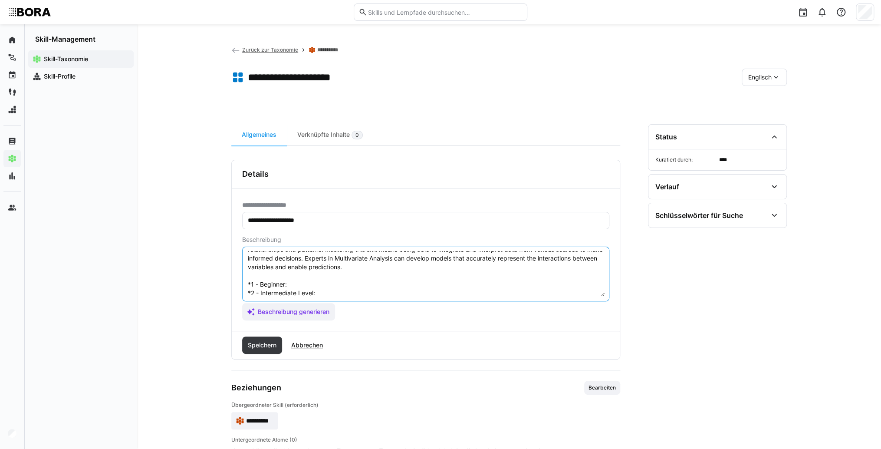
click at [293, 283] on textarea "Multivariate Analysis refers to statistical techniques that examine multiple va…" at bounding box center [426, 273] width 358 height 45
click at [304, 281] on textarea "Multivariate Analysis refers to statistical techniques that examine multiple va…" at bounding box center [426, 273] width 358 height 45
click at [329, 260] on textarea "Multivariate Analysis refers to statistical techniques that examine multiple va…" at bounding box center [426, 273] width 358 height 45
click at [324, 267] on textarea "Multivariate Analysis refers to statistical techniques that examine multiple va…" at bounding box center [426, 273] width 358 height 45
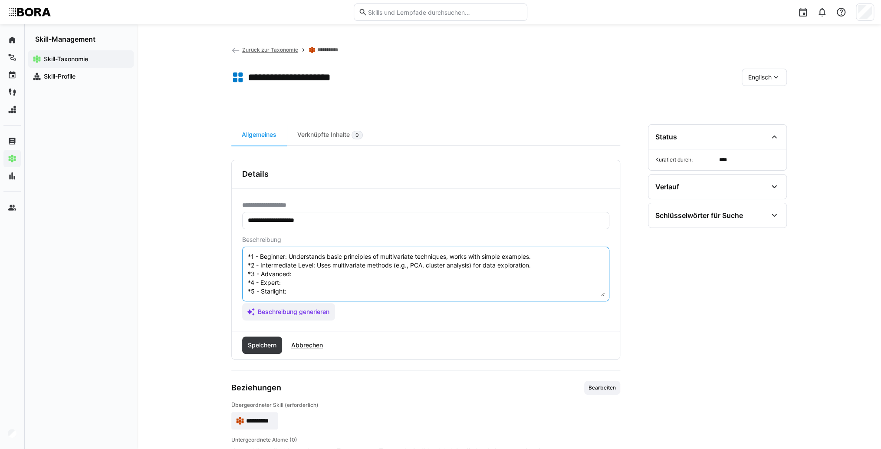
click at [307, 264] on textarea "Multivariate Analysis refers to statistical techniques that examine multiple va…" at bounding box center [426, 273] width 358 height 45
click at [304, 277] on textarea "Multivariate Analysis refers to statistical techniques that examine multiple va…" at bounding box center [426, 273] width 358 height 45
click at [306, 276] on textarea "Multivariate Analysis refers to statistical techniques that examine multiple va…" at bounding box center [426, 273] width 358 height 45
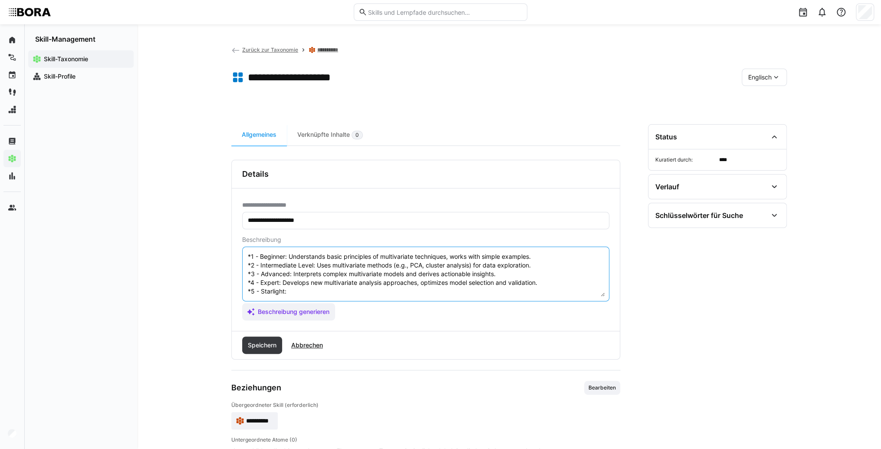
click at [320, 288] on textarea "Multivariate Analysis refers to statistical techniques that examine multiple va…" at bounding box center [426, 273] width 358 height 45
click at [316, 283] on textarea "Multivariate Analysis refers to statistical techniques that examine multiple va…" at bounding box center [426, 273] width 358 height 45
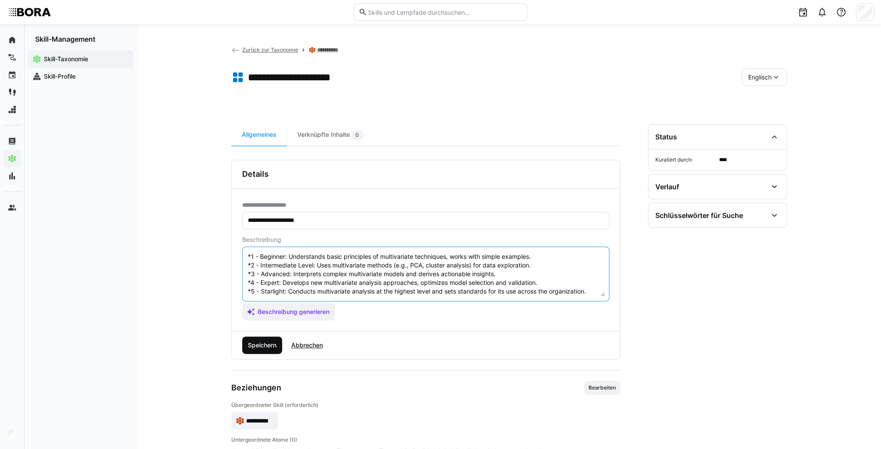
type textarea "Multivariate Analysis refers to statistical techniques that examine multiple va…"
click at [278, 342] on span "Speichern" at bounding box center [262, 345] width 31 height 9
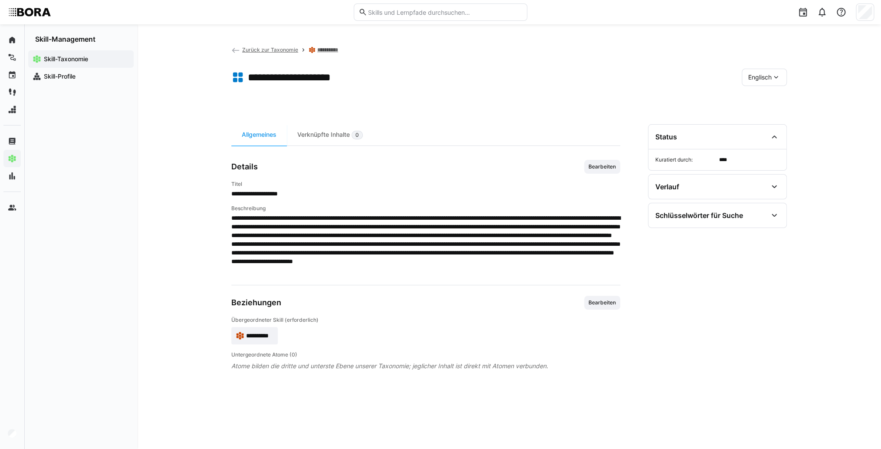
click at [253, 335] on span "**********" at bounding box center [259, 335] width 27 height 9
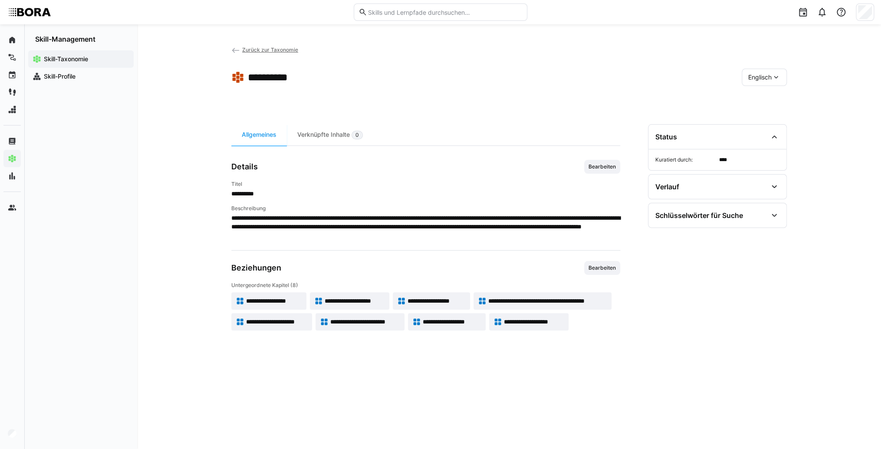
click at [457, 295] on app-skill-badge "**********" at bounding box center [431, 300] width 77 height 17
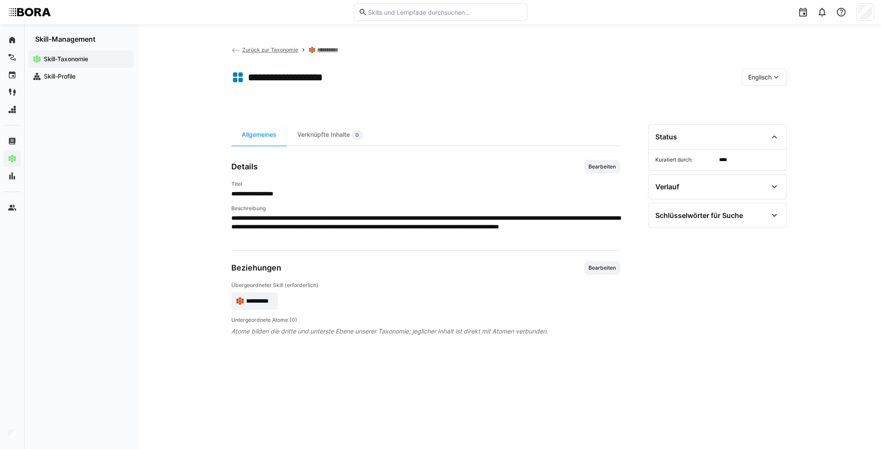
click at [764, 79] on span "Englisch" at bounding box center [759, 77] width 23 height 9
click at [768, 104] on span "Deutsch" at bounding box center [759, 100] width 23 height 9
click at [613, 169] on span "Bearbeiten" at bounding box center [602, 166] width 29 height 7
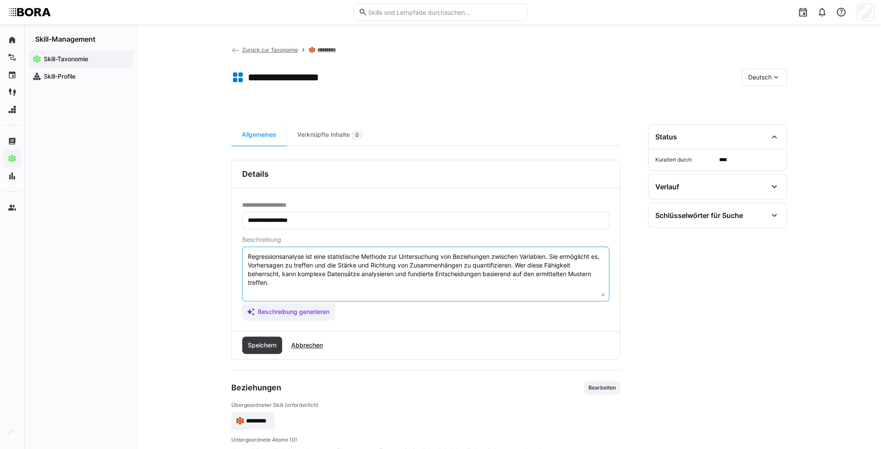
click at [500, 280] on textarea "Regressionsanalyse ist eine statistische Methode zur Untersuchung von Beziehung…" at bounding box center [426, 273] width 358 height 45
click at [269, 290] on textarea "Regressionsanalyse ist eine statistische Methode zur Untersuchung von Beziehung…" at bounding box center [426, 273] width 358 height 45
click at [258, 290] on textarea "Regressionsanalyse ist eine statistische Methode zur Untersuchung von Beziehung…" at bounding box center [426, 273] width 358 height 45
click at [277, 284] on textarea "Regressionsanalyse ist eine statistische Methode zur Untersuchung von Beziehung…" at bounding box center [426, 273] width 358 height 45
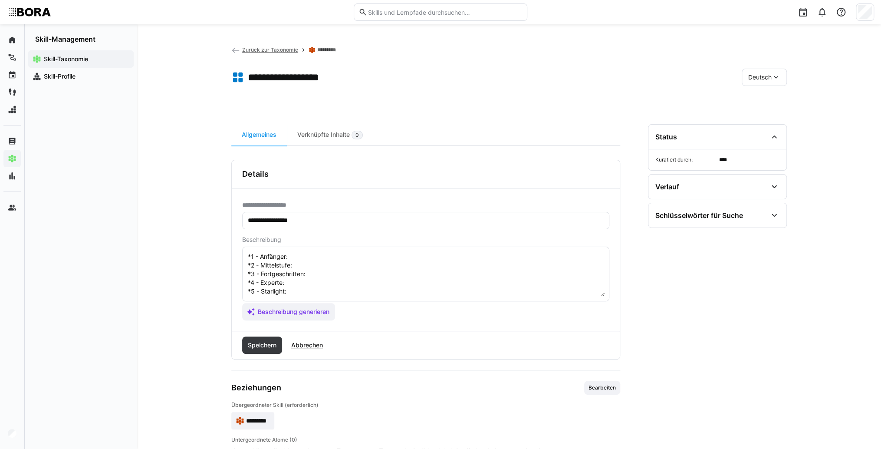
scroll to position [7, 0]
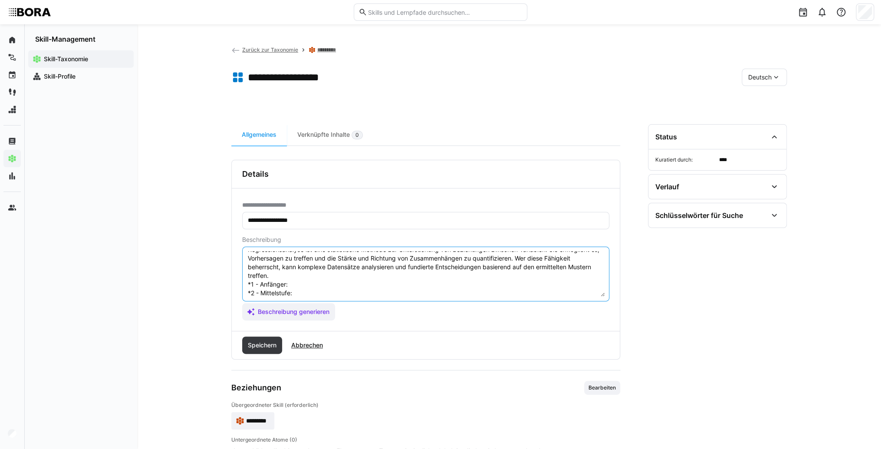
click at [307, 283] on textarea "Regressionsanalyse ist eine statistische Methode zur Untersuchung von Beziehung…" at bounding box center [426, 273] width 358 height 45
click at [301, 292] on textarea "Regressionsanalyse ist eine statistische Methode zur Untersuchung von Beziehung…" at bounding box center [426, 273] width 358 height 45
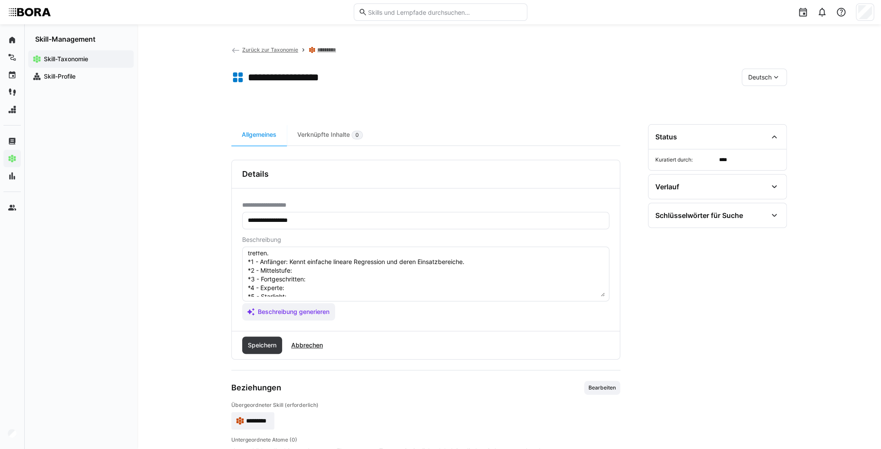
scroll to position [42, 0]
click at [305, 259] on textarea "Regressionsanalyse ist eine statistische Methode zur Untersuchung von Beziehung…" at bounding box center [426, 273] width 358 height 45
click at [329, 266] on textarea "Regressionsanalyse ist eine statistische Methode zur Untersuchung von Beziehung…" at bounding box center [426, 273] width 358 height 45
click at [316, 266] on textarea "Regressionsanalyse ist eine statistische Methode zur Untersuchung von Beziehung…" at bounding box center [426, 273] width 358 height 45
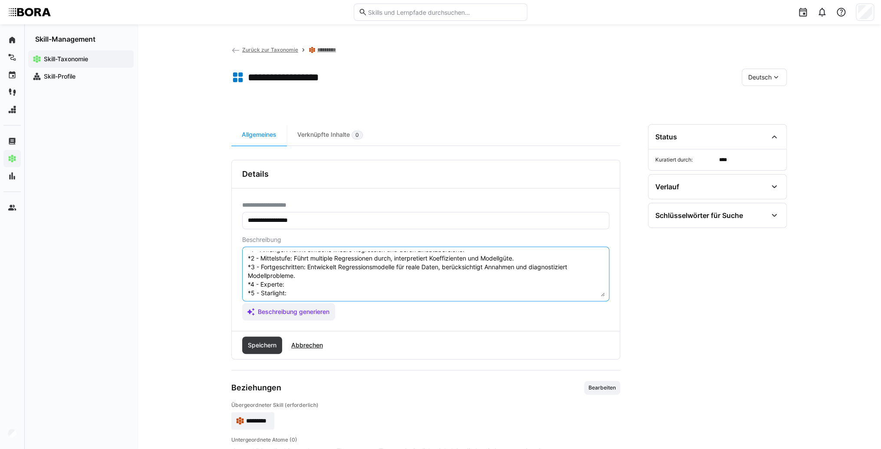
click at [310, 284] on textarea "Regressionsanalyse ist eine statistische Methode zur Untersuchung von Beziehung…" at bounding box center [426, 273] width 358 height 45
click at [324, 284] on textarea "Regressionsanalyse ist eine statistische Methode zur Untersuchung von Beziehung…" at bounding box center [426, 273] width 358 height 45
drag, startPoint x: 306, startPoint y: 292, endPoint x: 267, endPoint y: 288, distance: 38.8
click at [306, 292] on textarea "Regressionsanalyse ist eine statistische Methode zur Untersuchung von Beziehung…" at bounding box center [426, 273] width 358 height 45
click at [316, 292] on textarea "Regressionsanalyse ist eine statistische Methode zur Untersuchung von Beziehung…" at bounding box center [426, 273] width 358 height 45
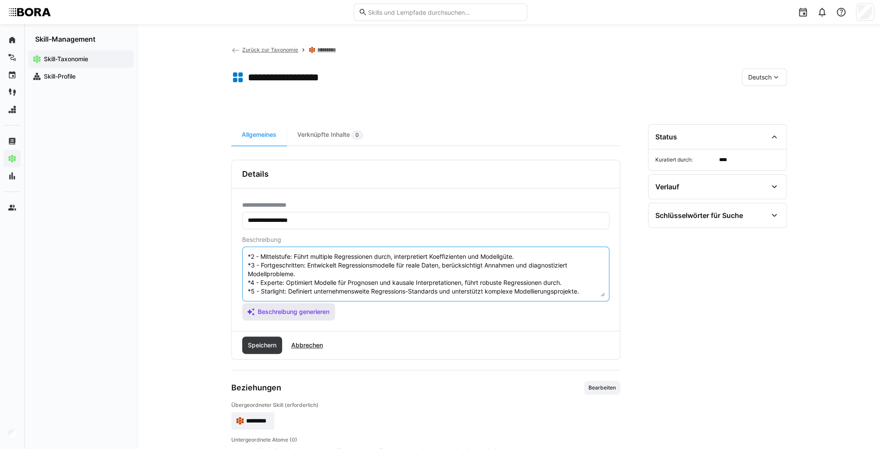
scroll to position [52, 0]
type textarea "Regressionsanalyse ist eine statistische Methode zur Untersuchung von Beziehung…"
click at [266, 348] on span "Speichern" at bounding box center [262, 345] width 31 height 9
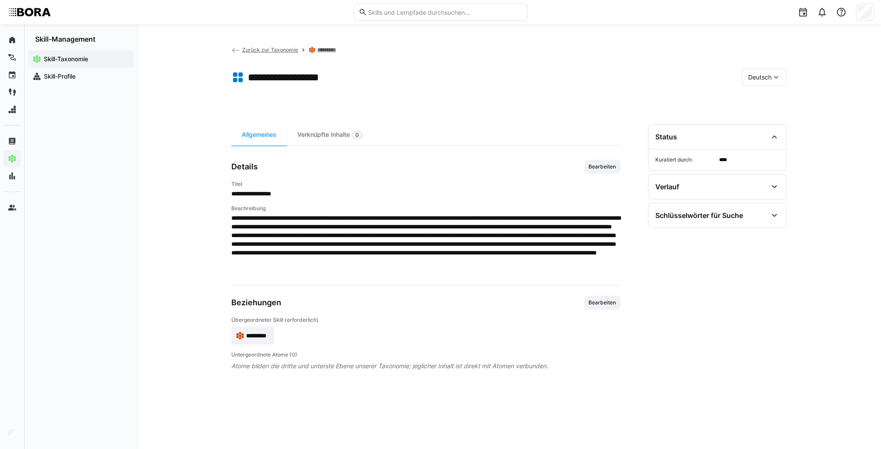
click at [751, 79] on span "Deutsch" at bounding box center [759, 77] width 23 height 9
click at [750, 115] on span "Englisch" at bounding box center [759, 118] width 23 height 9
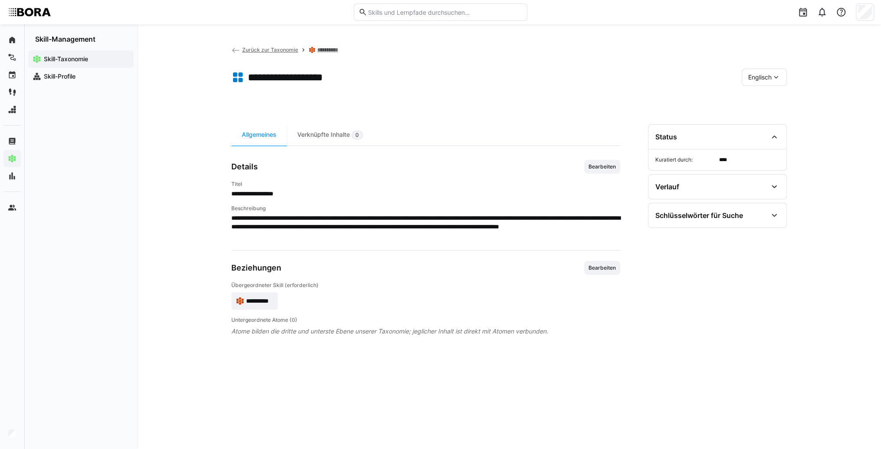
click at [598, 172] on span "Bearbeiten" at bounding box center [602, 167] width 36 height 14
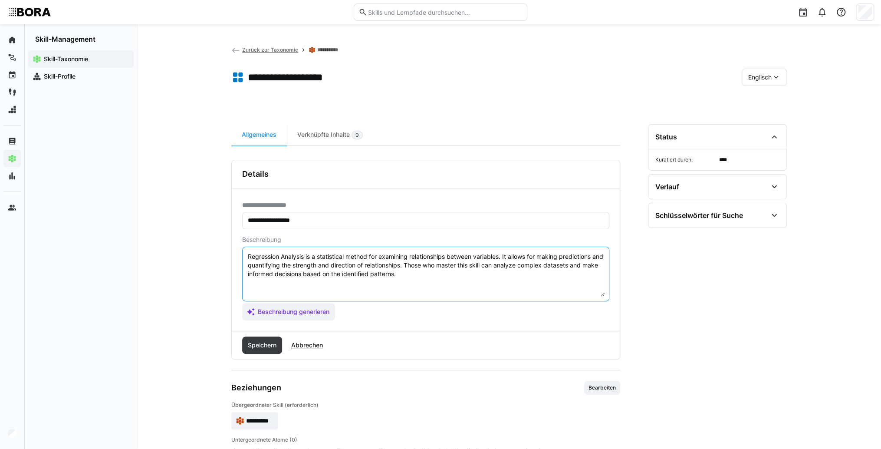
click at [465, 274] on textarea "Regression Analysis is a statistical method for examining relationships between…" at bounding box center [426, 273] width 358 height 45
click at [276, 285] on textarea "Regression Analysis is a statistical method for examining relationships between…" at bounding box center [426, 273] width 358 height 45
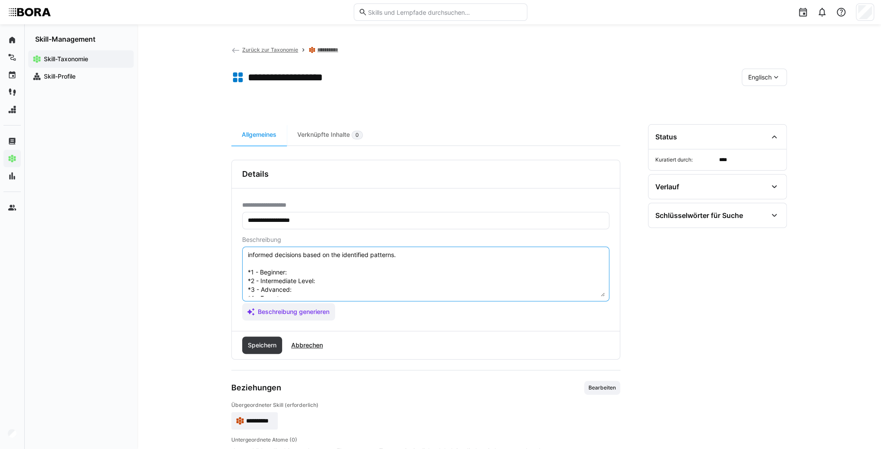
scroll to position [7, 0]
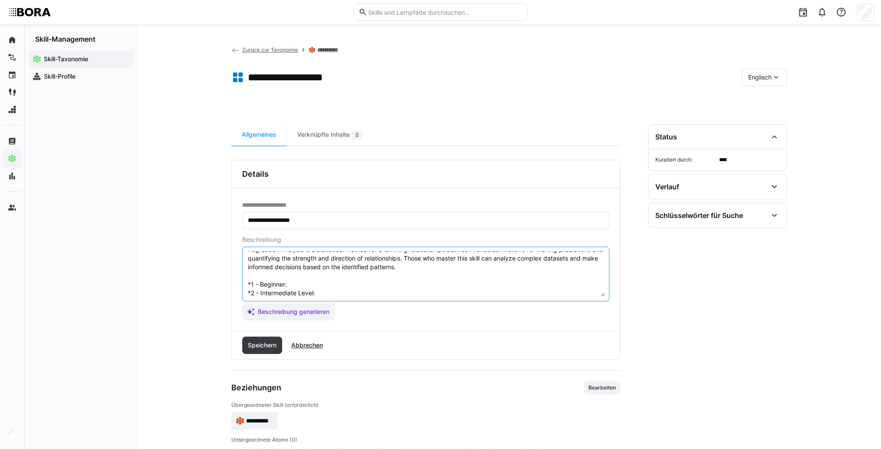
click at [307, 282] on textarea "Regression Analysis is a statistical method for examining relationships between…" at bounding box center [426, 273] width 358 height 45
click at [303, 280] on textarea "Regression Analysis is a statistical method for examining relationships between…" at bounding box center [426, 273] width 358 height 45
click at [354, 290] on textarea "Regression Analysis is a statistical method for examining relationships between…" at bounding box center [426, 273] width 358 height 45
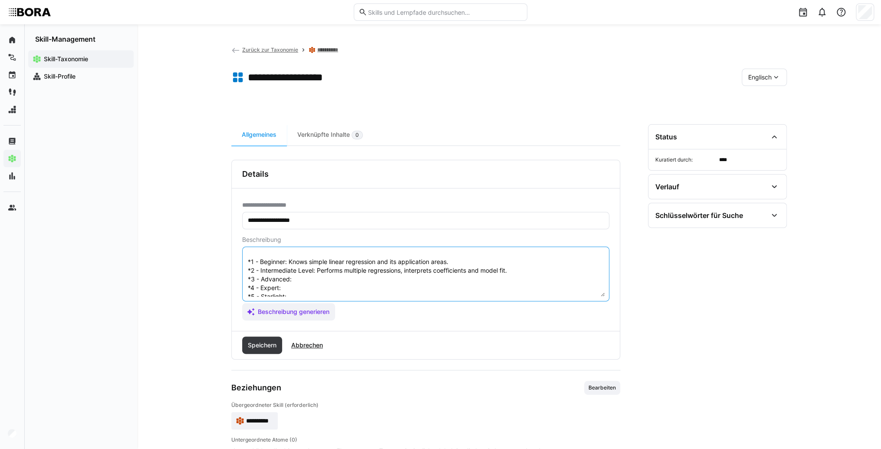
scroll to position [42, 0]
click at [345, 268] on textarea "Regression Analysis is a statistical method for examining relationships between…" at bounding box center [426, 273] width 358 height 45
click at [318, 269] on textarea "Regression Analysis is a statistical method for examining relationships between…" at bounding box center [426, 273] width 358 height 45
click at [293, 276] on textarea "Regression Analysis is a statistical method for examining relationships between…" at bounding box center [426, 273] width 358 height 45
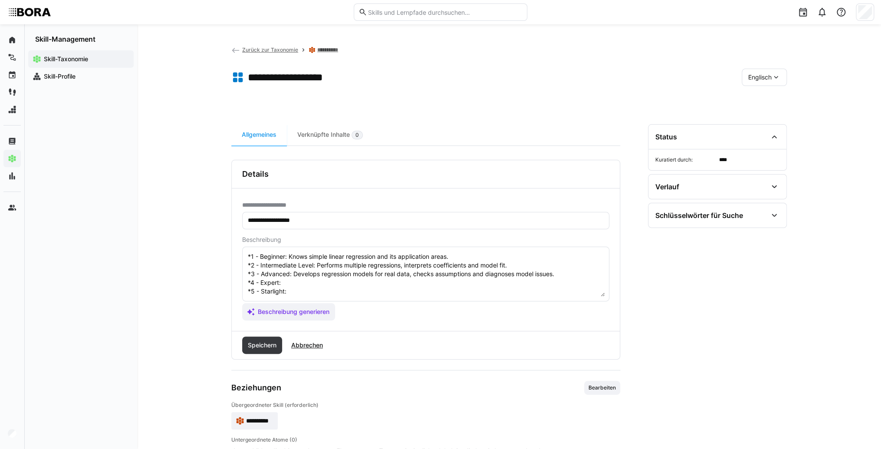
click at [293, 278] on textarea "Regression Analysis is a statistical method for examining relationships between…" at bounding box center [426, 273] width 358 height 45
click at [299, 282] on textarea "Regression Analysis is a statistical method for examining relationships between…" at bounding box center [426, 273] width 358 height 45
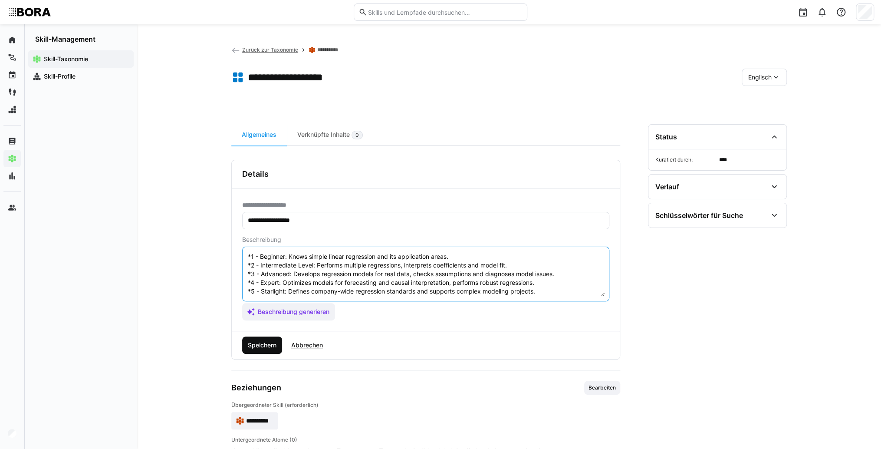
type textarea "Regression Analysis is a statistical method for examining relationships between…"
click at [248, 348] on span "Speichern" at bounding box center [262, 345] width 31 height 9
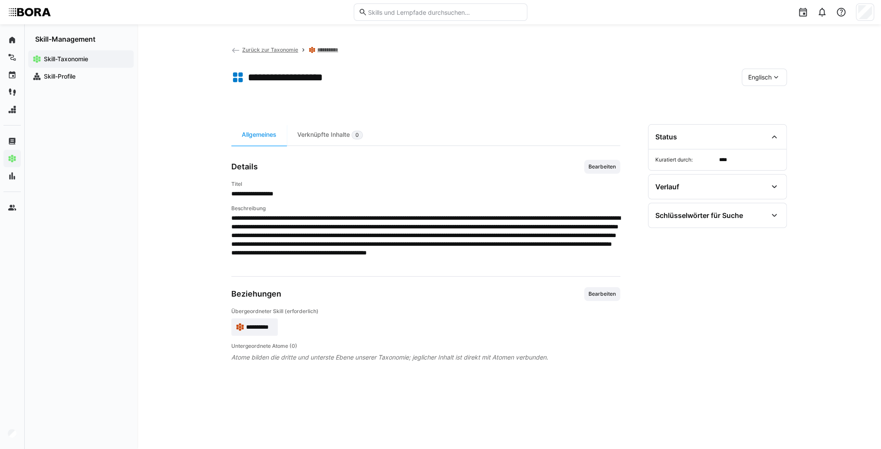
click at [247, 327] on span "**********" at bounding box center [259, 327] width 27 height 9
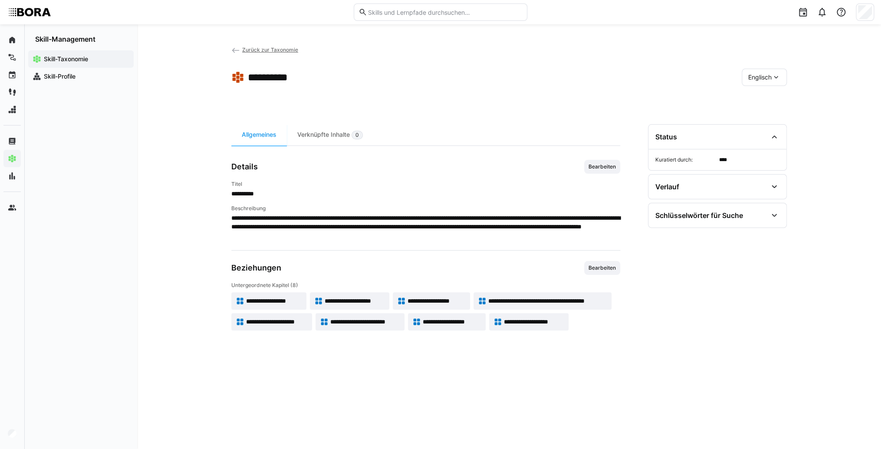
click at [583, 295] on app-skill-badge "**********" at bounding box center [543, 300] width 138 height 17
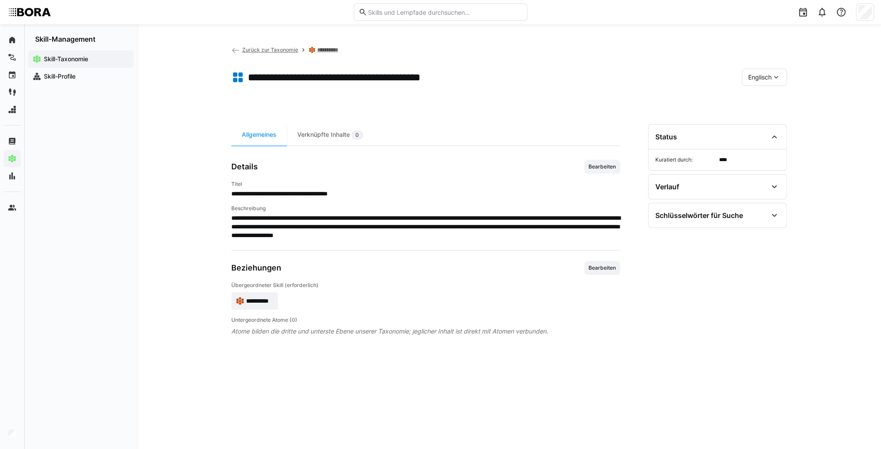
click at [754, 81] on span "Englisch" at bounding box center [759, 77] width 23 height 9
click at [759, 99] on span "Deutsch" at bounding box center [759, 100] width 23 height 9
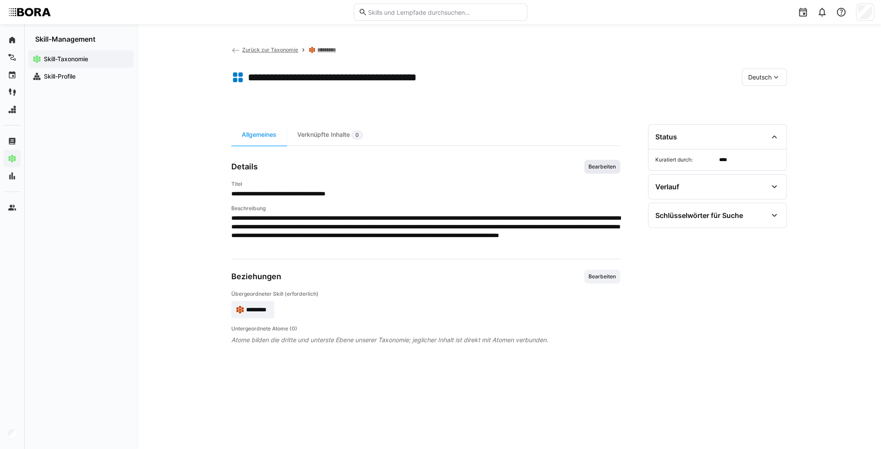
click at [594, 168] on span "Bearbeiten" at bounding box center [602, 166] width 29 height 7
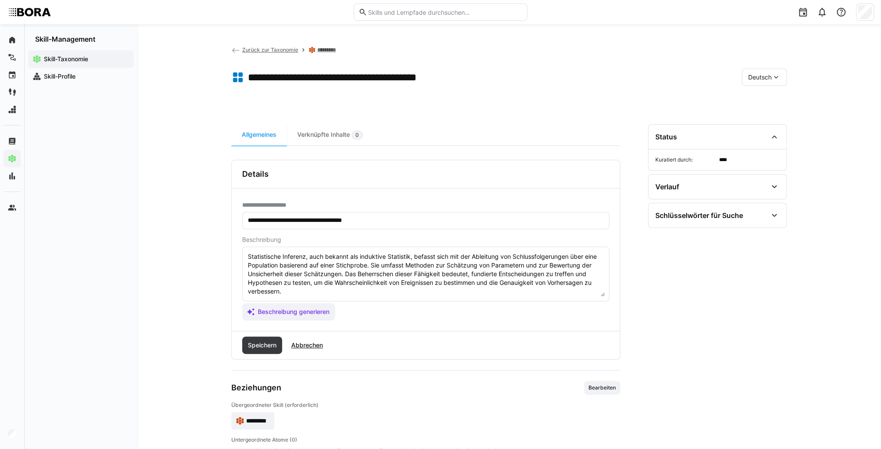
click at [379, 295] on textarea "Statistische Inferenz, auch bekannt als induktive Statistik, befasst sich mit d…" at bounding box center [426, 273] width 358 height 45
click at [306, 296] on textarea "Statistische Inferenz, auch bekannt als induktive Statistik, befasst sich mit d…" at bounding box center [426, 273] width 358 height 45
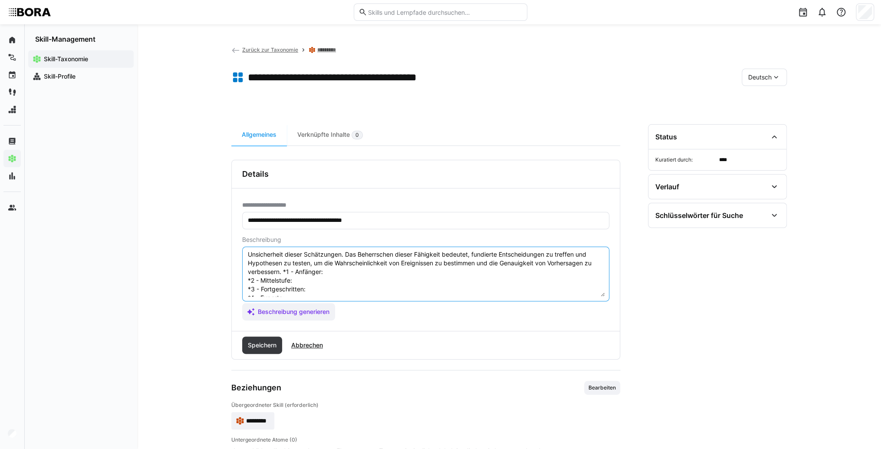
scroll to position [7, 0]
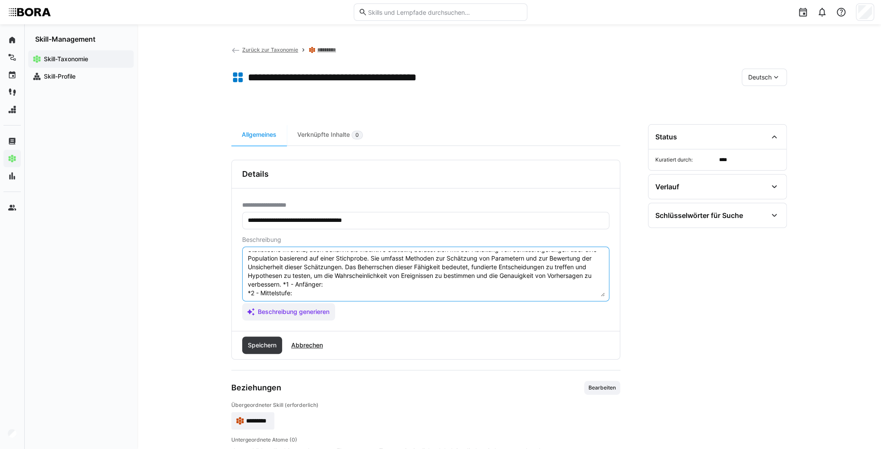
click at [282, 283] on textarea "Statistische Inferenz, auch bekannt als induktive Statistik, befasst sich mit d…" at bounding box center [426, 273] width 358 height 45
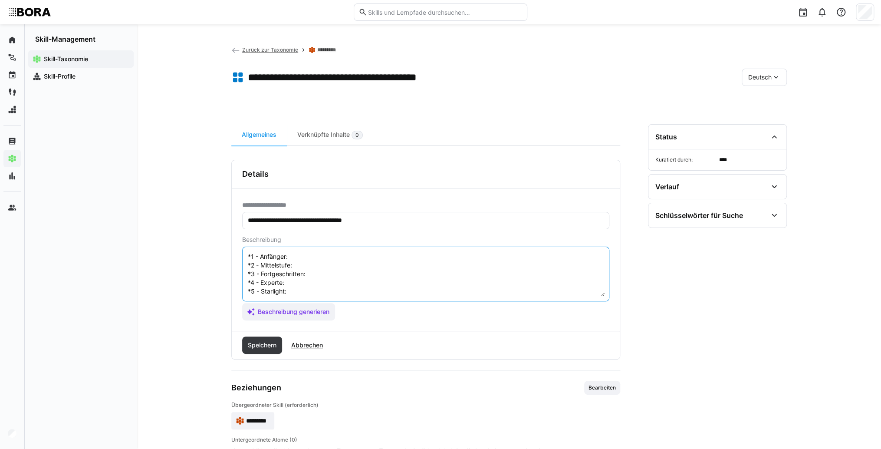
click at [360, 251] on textarea "Statistische Inferenz, auch bekannt als induktive Statistik, befasst sich mit d…" at bounding box center [426, 273] width 358 height 45
click at [326, 262] on textarea "Statistische Inferenz, auch bekannt als induktive Statistik, befasst sich mit d…" at bounding box center [426, 273] width 358 height 45
click at [340, 264] on textarea "Statistische Inferenz, auch bekannt als induktive Statistik, befasst sich mit d…" at bounding box center [426, 273] width 358 height 45
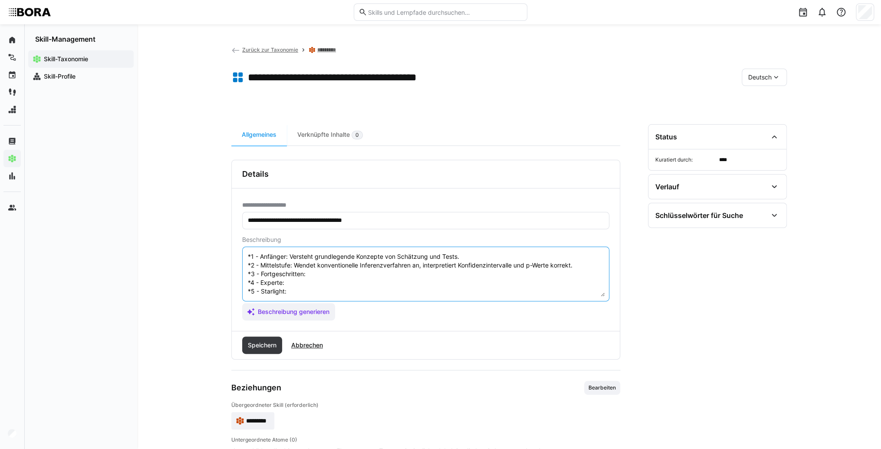
click at [320, 275] on textarea "Statistische Inferenz, auch bekannt als induktive Statistik, befasst sich mit d…" at bounding box center [426, 273] width 358 height 45
click at [343, 270] on textarea "Statistische Inferenz, auch bekannt als induktive Statistik, befasst sich mit d…" at bounding box center [426, 273] width 358 height 45
click at [337, 283] on textarea "Statistische Inferenz, auch bekannt als induktive Statistik, befasst sich mit d…" at bounding box center [426, 273] width 358 height 45
click at [304, 283] on textarea "Statistische Inferenz, auch bekannt als induktive Statistik, befasst sich mit d…" at bounding box center [426, 273] width 358 height 45
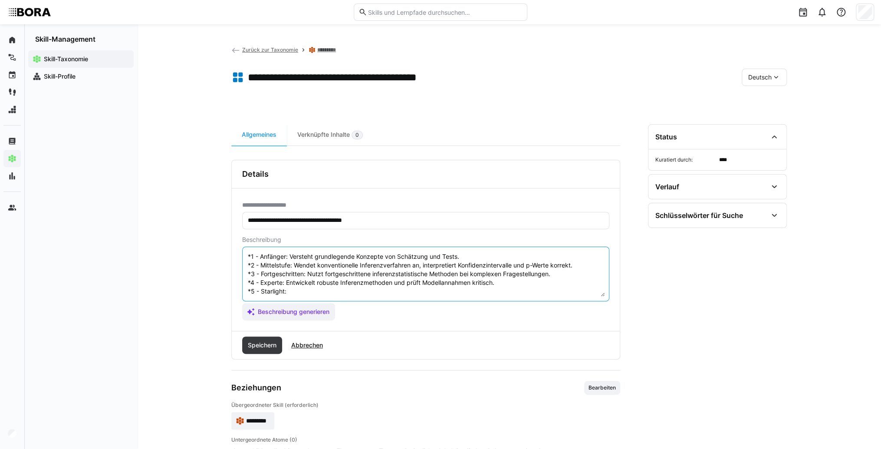
click at [305, 291] on textarea "Statistische Inferenz, auch bekannt als induktive Statistik, befasst sich mit d…" at bounding box center [426, 273] width 358 height 45
click at [297, 290] on textarea "Statistische Inferenz, auch bekannt als induktive Statistik, befasst sich mit d…" at bounding box center [426, 273] width 358 height 45
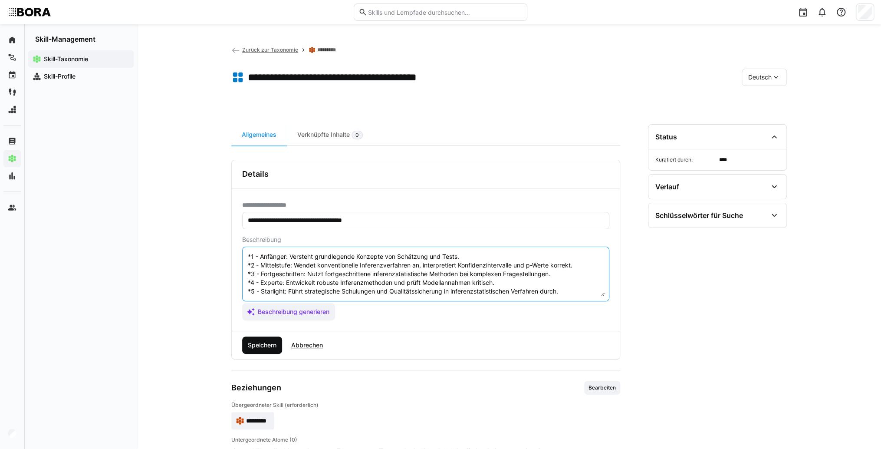
type textarea "Statistische Inferenz, auch bekannt als induktive Statistik, befasst sich mit d…"
click at [266, 351] on span "Speichern" at bounding box center [262, 344] width 40 height 17
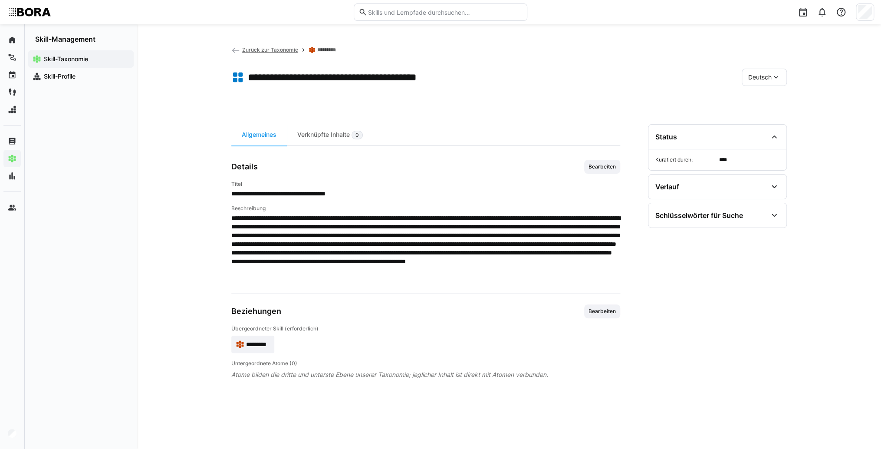
click at [788, 72] on div "**********" at bounding box center [509, 236] width 744 height 425
click at [770, 81] on span "Deutsch" at bounding box center [759, 77] width 23 height 9
click at [770, 118] on span "Englisch" at bounding box center [759, 118] width 23 height 9
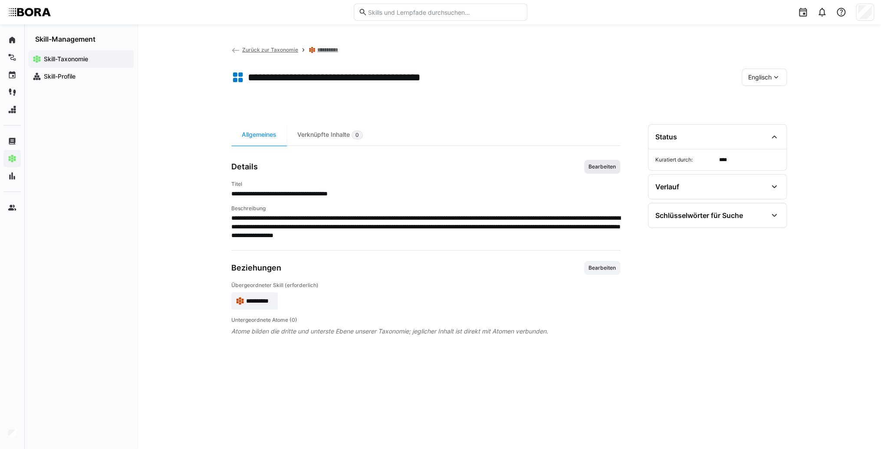
click at [609, 167] on span "Bearbeiten" at bounding box center [602, 166] width 29 height 7
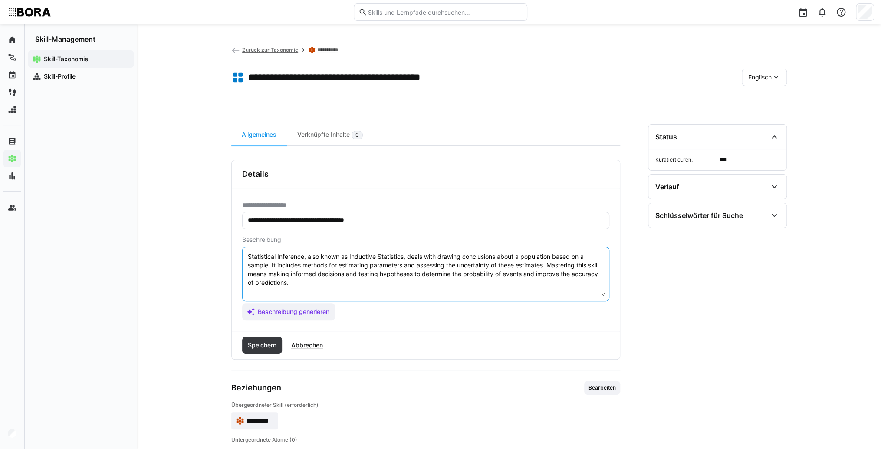
click at [497, 290] on textarea "Statistical Inference, also known as Inductive Statistics, deals with drawing c…" at bounding box center [426, 273] width 358 height 45
click at [260, 294] on textarea "Statistical Inference, also known as Inductive Statistics, deals with drawing c…" at bounding box center [426, 273] width 358 height 45
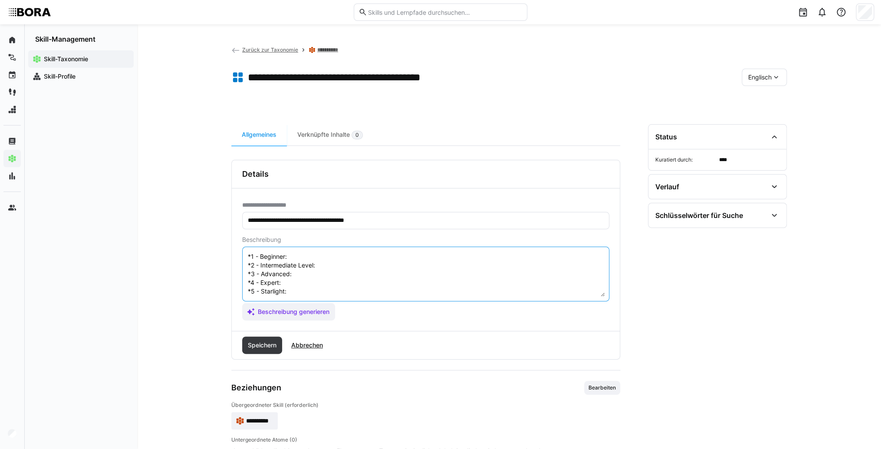
scroll to position [16, 0]
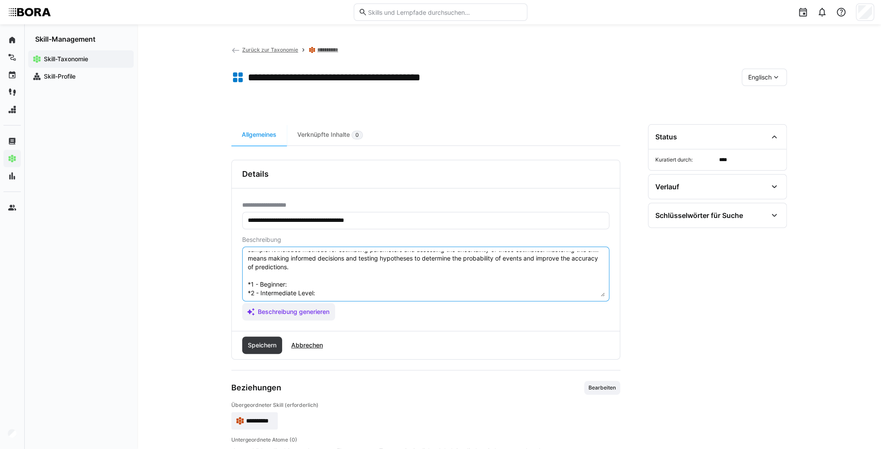
click at [307, 279] on textarea "Statistical Inference, also known as Inductive Statistics, deals with drawing c…" at bounding box center [426, 273] width 358 height 45
click at [294, 284] on textarea "Statistical Inference, also known as Inductive Statistics, deals with drawing c…" at bounding box center [426, 273] width 358 height 45
click at [317, 283] on textarea "Statistical Inference, also known as Inductive Statistics, deals with drawing c…" at bounding box center [426, 273] width 358 height 45
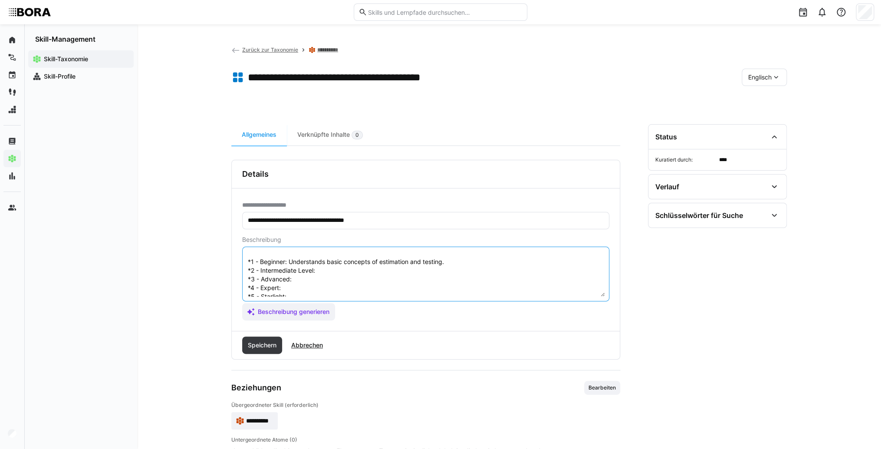
scroll to position [50, 0]
click at [329, 257] on textarea "Statistical Inference, also known as Inductive Statistics, deals with drawing c…" at bounding box center [426, 273] width 358 height 45
click at [341, 260] on textarea "Statistical Inference, also known as Inductive Statistics, deals with drawing c…" at bounding box center [426, 273] width 358 height 45
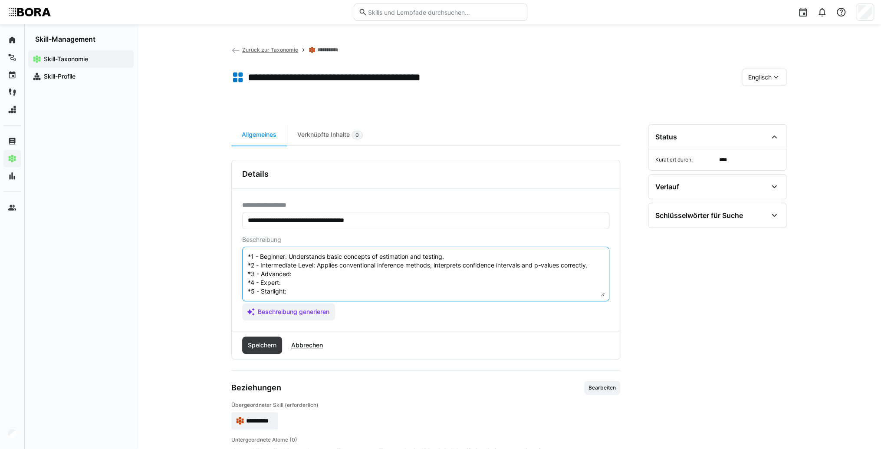
click at [330, 266] on textarea "Statistical Inference, also known as Inductive Statistics, deals with drawing c…" at bounding box center [426, 273] width 358 height 45
click at [333, 267] on textarea "Statistical Inference, also known as Inductive Statistics, deals with drawing c…" at bounding box center [426, 273] width 358 height 45
click at [295, 274] on textarea "Statistical Inference, also known as Inductive Statistics, deals with drawing c…" at bounding box center [426, 273] width 358 height 45
click at [295, 276] on textarea "Statistical Inference, also known as Inductive Statistics, deals with drawing c…" at bounding box center [426, 273] width 358 height 45
click at [293, 284] on textarea "Statistical Inference, also known as Inductive Statistics, deals with drawing c…" at bounding box center [426, 273] width 358 height 45
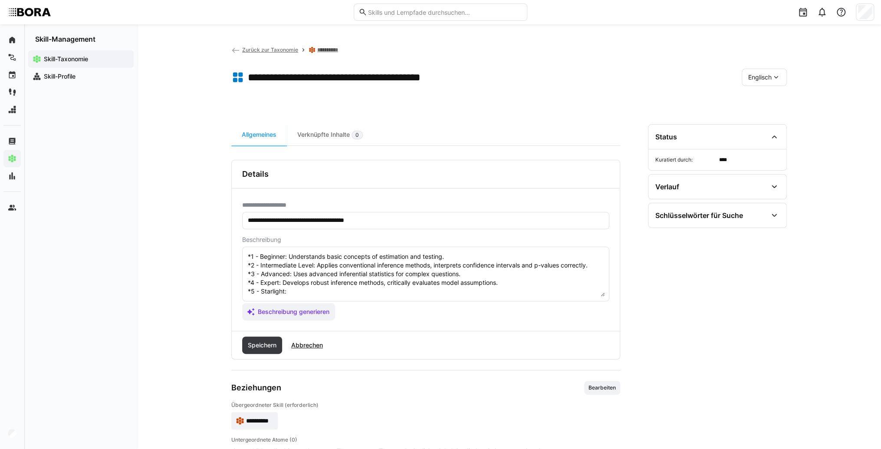
click at [299, 286] on textarea "Statistical Inference, also known as Inductive Statistics, deals with drawing c…" at bounding box center [426, 273] width 358 height 45
type textarea "Statistical Inference, also known as Inductive Statistics, deals with drawing c…"
click at [269, 349] on span "Speichern" at bounding box center [262, 344] width 40 height 17
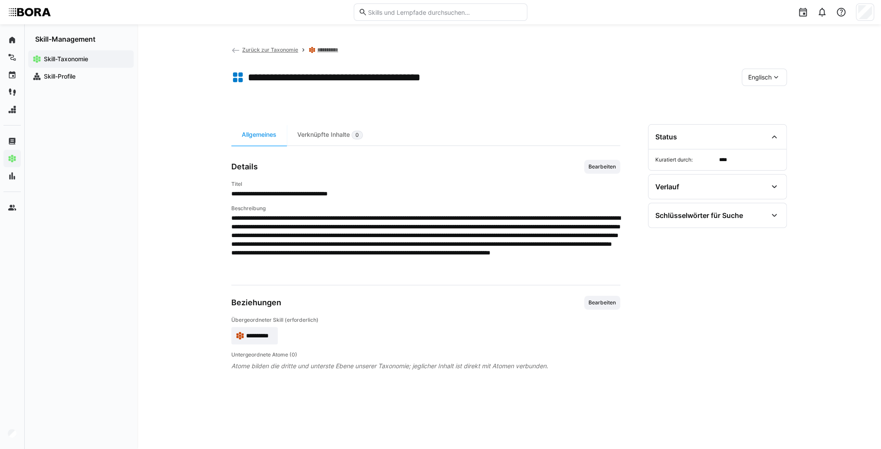
click at [269, 340] on app-skill-badge "**********" at bounding box center [254, 335] width 46 height 17
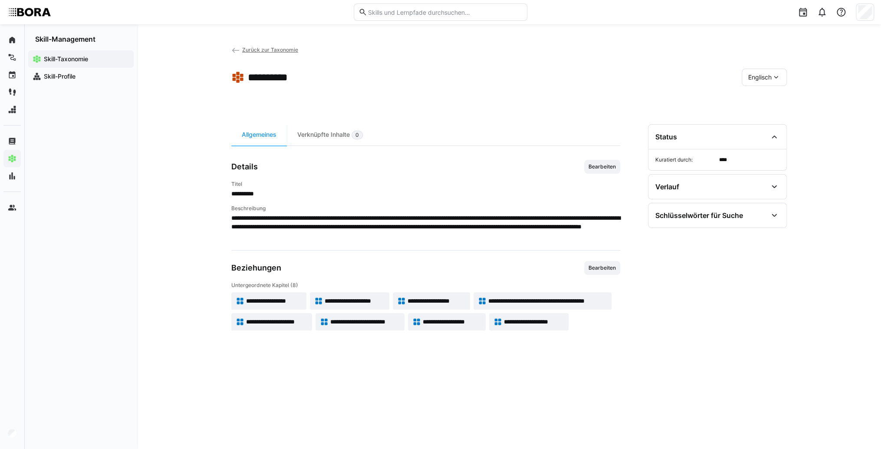
click at [758, 76] on span "Englisch" at bounding box center [759, 77] width 23 height 9
click at [767, 108] on div "Deutsch" at bounding box center [764, 100] width 46 height 18
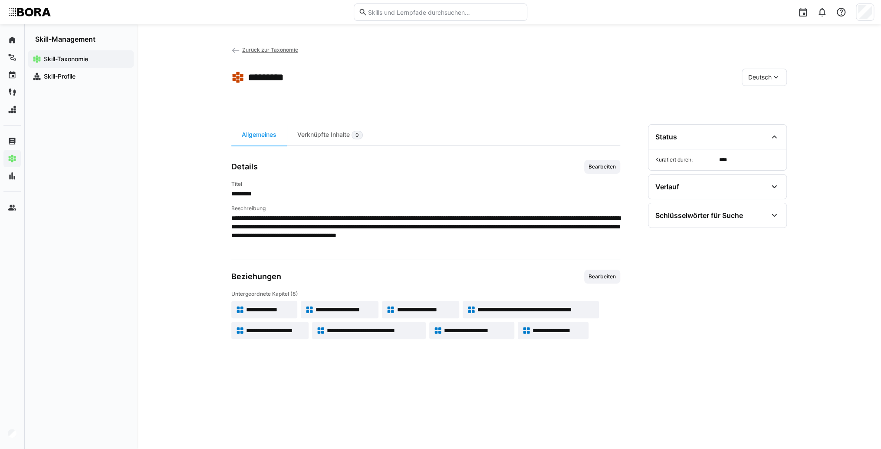
click at [274, 326] on span "**********" at bounding box center [275, 330] width 58 height 9
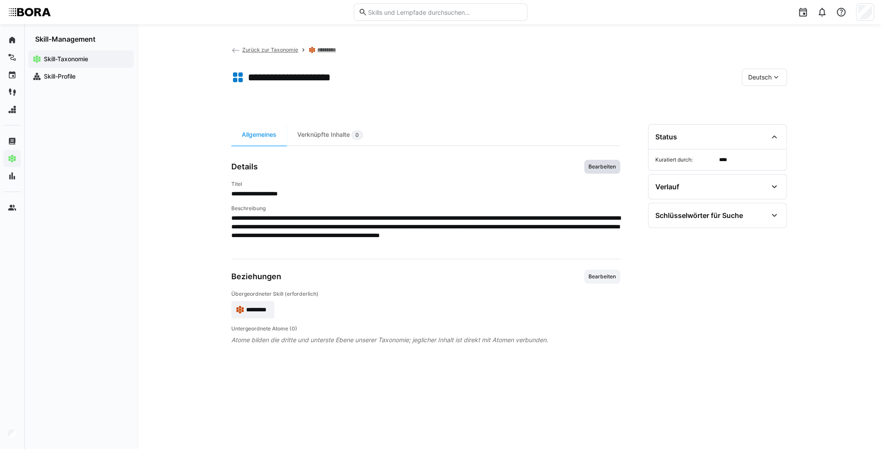
click at [601, 167] on span "Bearbeiten" at bounding box center [602, 166] width 29 height 7
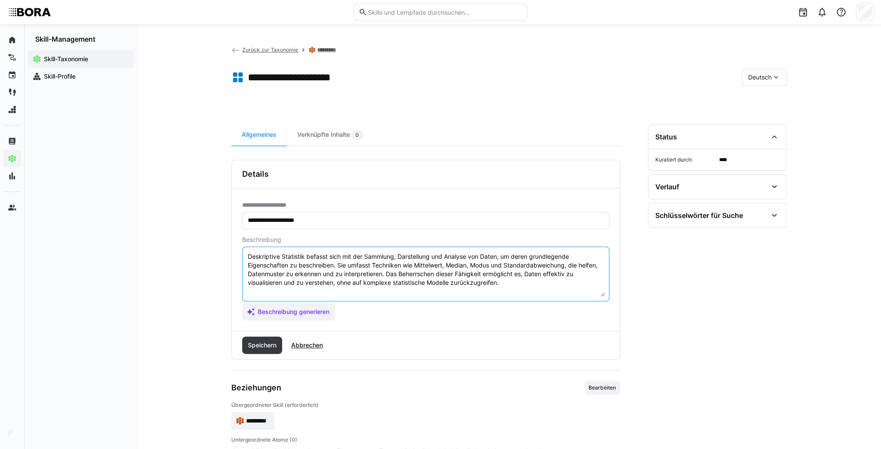
click at [521, 281] on textarea "Deskriptive Statistik befasst sich mit der Sammlung, Darstellung und Analyse vo…" at bounding box center [426, 273] width 358 height 45
click at [252, 295] on textarea "Deskriptive Statistik befasst sich mit der Sammlung, Darstellung und Analyse vo…" at bounding box center [426, 273] width 358 height 45
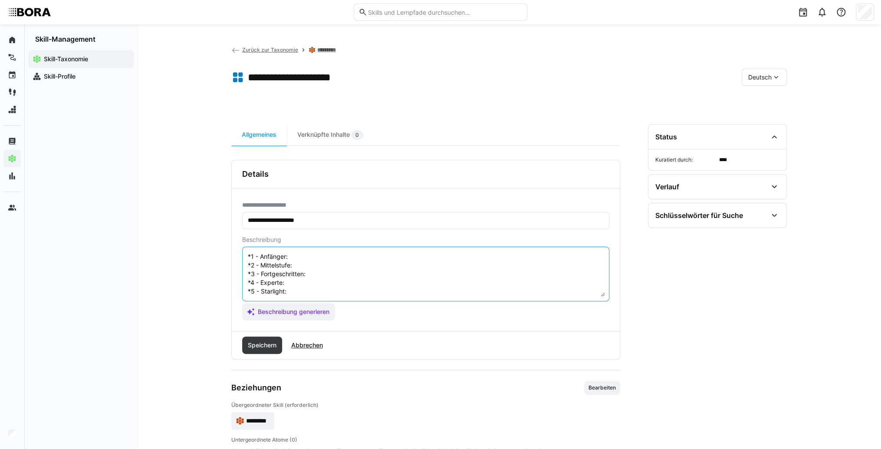
scroll to position [7, 0]
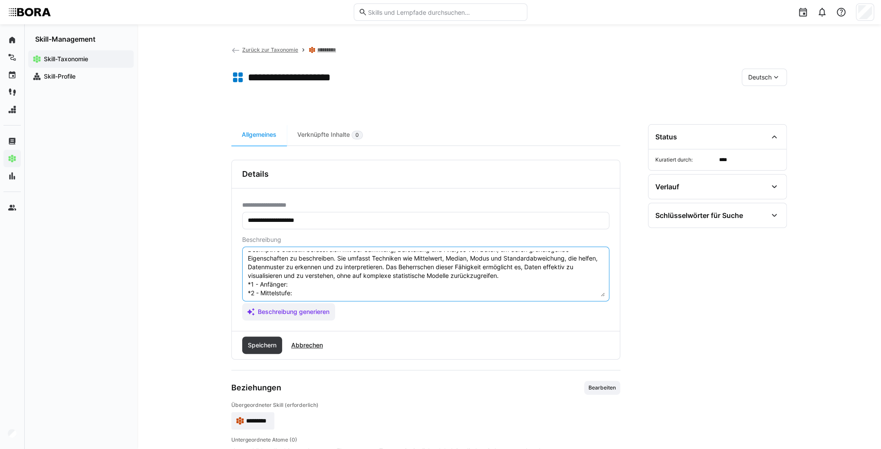
click at [325, 280] on textarea "Deskriptive Statistik befasst sich mit der Sammlung, Darstellung und Analyse vo…" at bounding box center [426, 273] width 358 height 45
click at [316, 281] on textarea "Deskriptive Statistik befasst sich mit der Sammlung, Darstellung und Analyse vo…" at bounding box center [426, 273] width 358 height 45
drag, startPoint x: 317, startPoint y: 293, endPoint x: 304, endPoint y: 297, distance: 13.7
click at [317, 293] on textarea "Deskriptive Statistik befasst sich mit der Sammlung, Darstellung und Analyse vo…" at bounding box center [426, 273] width 358 height 45
click at [328, 294] on textarea "Deskriptive Statistik befasst sich mit der Sammlung, Darstellung und Analyse vo…" at bounding box center [426, 273] width 358 height 45
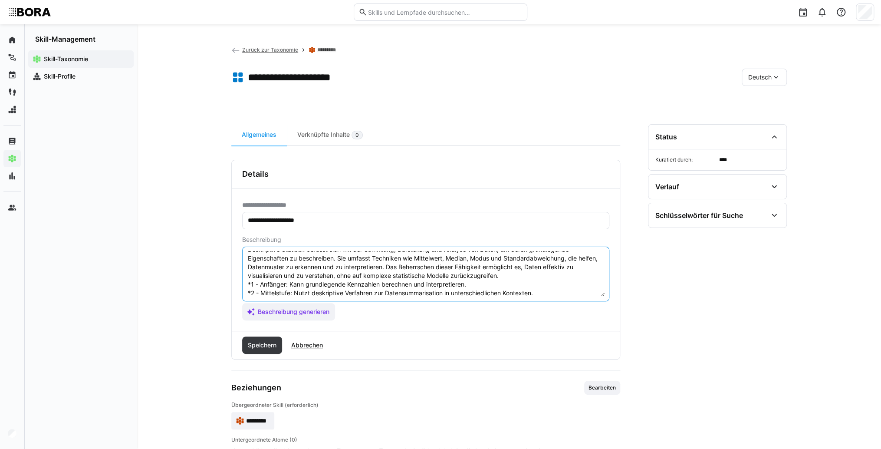
scroll to position [42, 0]
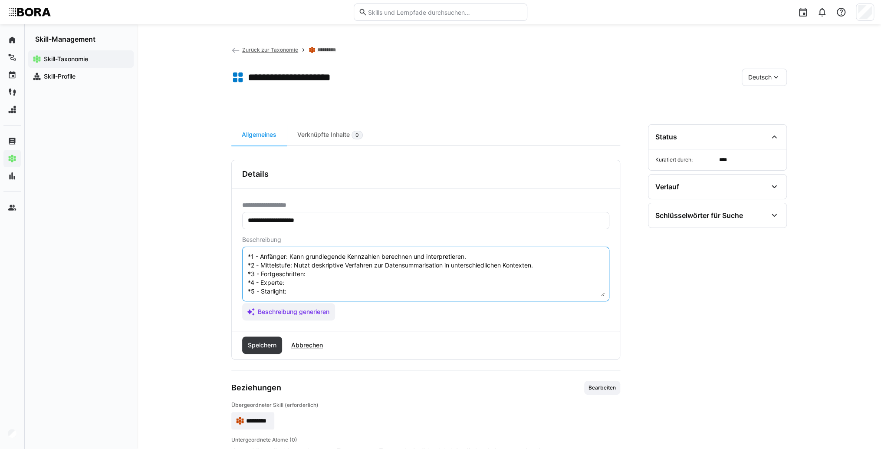
click at [323, 265] on textarea "Deskriptive Statistik befasst sich mit der Sammlung, Darstellung und Analyse vo…" at bounding box center [426, 273] width 358 height 45
click at [339, 267] on textarea "Deskriptive Statistik befasst sich mit der Sammlung, Darstellung und Analyse vo…" at bounding box center [426, 273] width 358 height 45
click at [318, 280] on textarea "Deskriptive Statistik befasst sich mit der Sammlung, Darstellung und Analyse vo…" at bounding box center [426, 273] width 358 height 45
click at [357, 282] on textarea "Deskriptive Statistik befasst sich mit der Sammlung, Darstellung und Analyse vo…" at bounding box center [426, 273] width 358 height 45
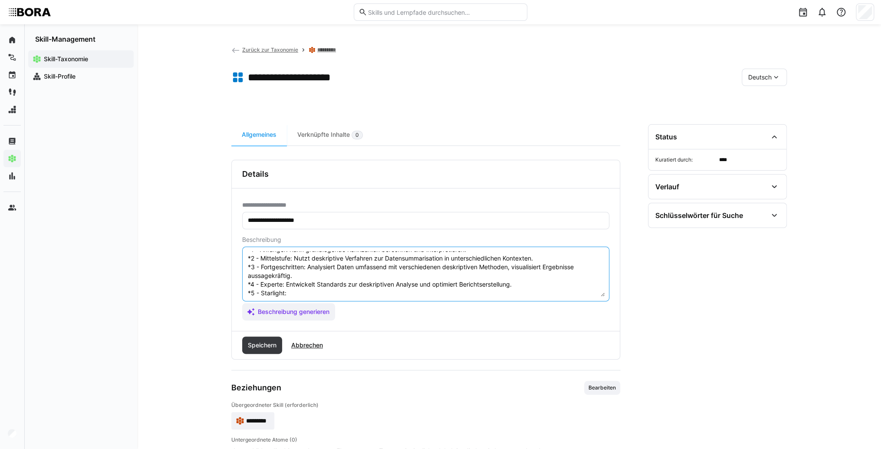
click at [334, 291] on textarea "Deskriptive Statistik befasst sich mit der Sammlung, Darstellung und Analyse vo…" at bounding box center [426, 273] width 358 height 45
click at [371, 295] on textarea "Deskriptive Statistik befasst sich mit der Sammlung, Darstellung und Analyse vo…" at bounding box center [426, 273] width 358 height 45
type textarea "Deskriptive Statistik befasst sich mit der Sammlung, Darstellung und Analyse vo…"
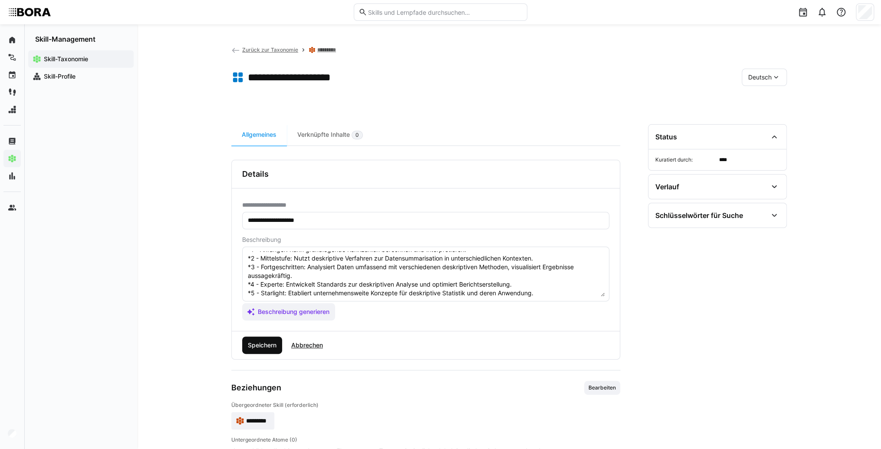
click at [273, 347] on span "Speichern" at bounding box center [262, 345] width 31 height 9
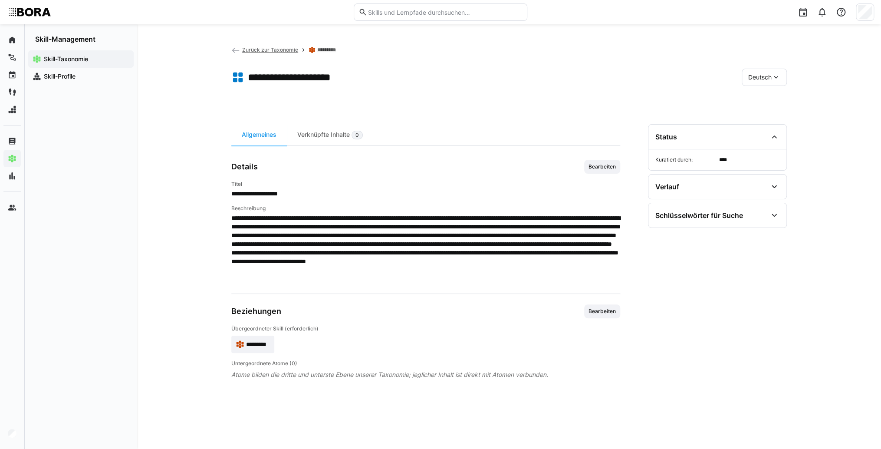
click at [755, 82] on div "Deutsch" at bounding box center [764, 77] width 45 height 17
click at [758, 115] on span "Englisch" at bounding box center [759, 118] width 23 height 9
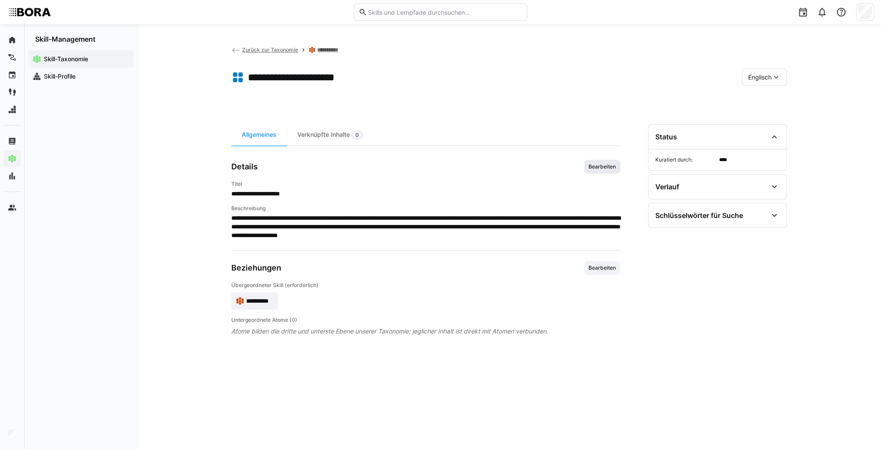
click at [602, 167] on span "Bearbeiten" at bounding box center [602, 166] width 29 height 7
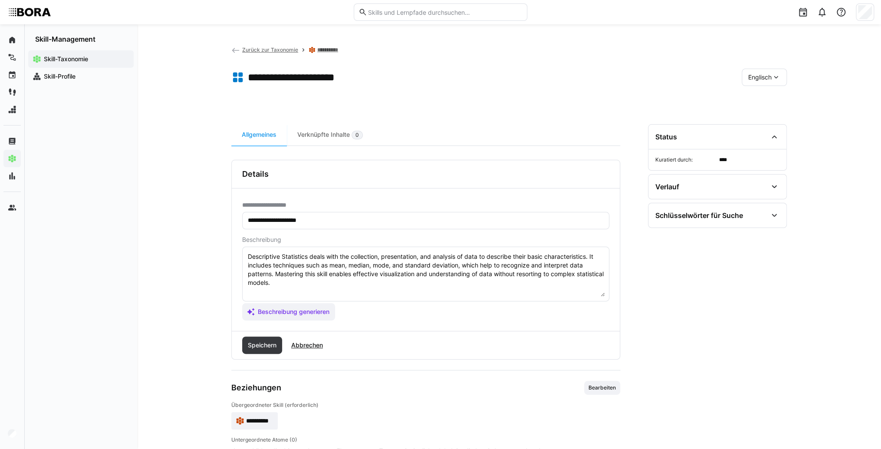
click at [421, 292] on textarea "Descriptive Statistics deals with the collection, presentation, and analysis of…" at bounding box center [426, 273] width 358 height 45
click at [276, 296] on eds-input "Descriptive Statistics deals with the collection, presentation, and analysis of…" at bounding box center [425, 274] width 367 height 55
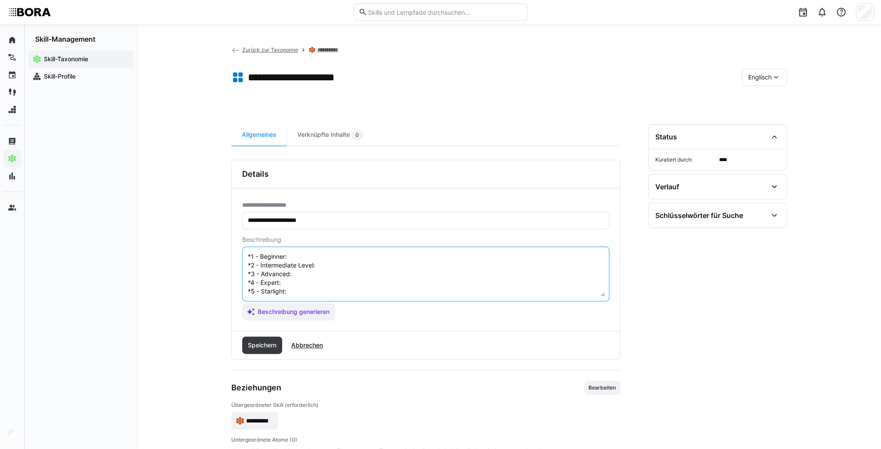
scroll to position [7, 0]
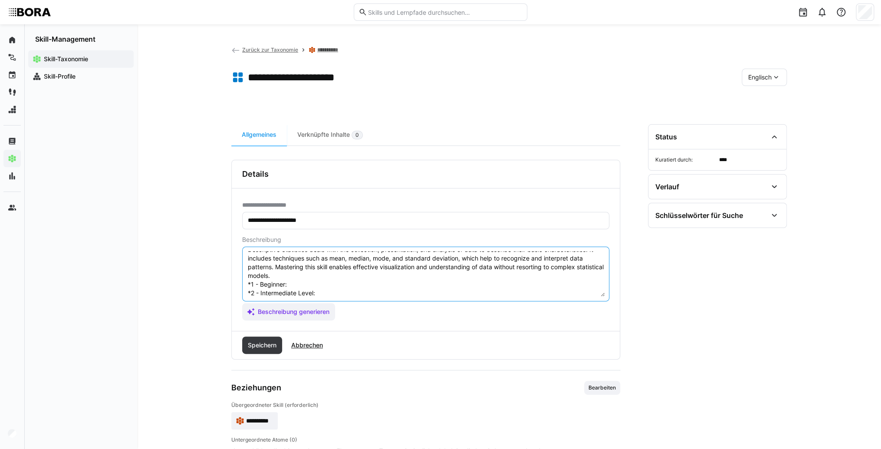
click at [330, 286] on textarea "Descriptive Statistics deals with the collection, presentation, and analysis of…" at bounding box center [426, 273] width 358 height 45
click at [317, 282] on textarea "Descriptive Statistics deals with the collection, presentation, and analysis of…" at bounding box center [426, 273] width 358 height 45
click at [339, 292] on textarea "Descriptive Statistics deals with the collection, presentation, and analysis of…" at bounding box center [426, 273] width 358 height 45
click at [362, 290] on textarea "Descriptive Statistics deals with the collection, presentation, and analysis of…" at bounding box center [426, 273] width 358 height 45
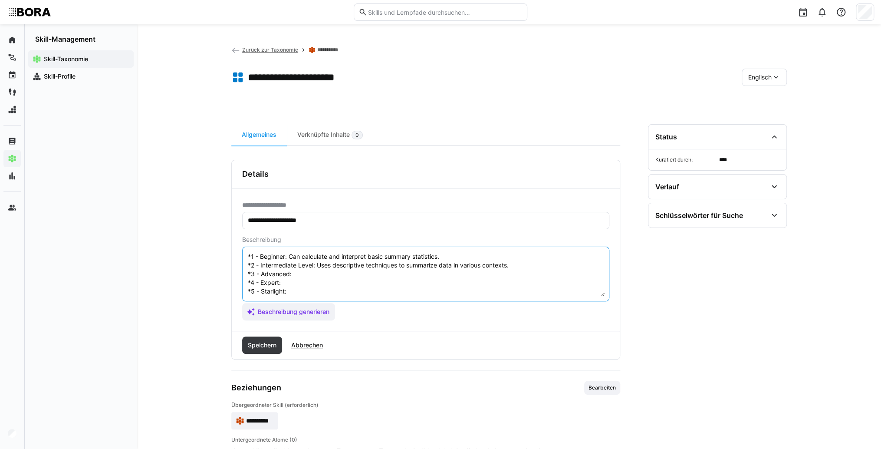
click at [335, 267] on textarea "Descriptive Statistics deals with the collection, presentation, and analysis of…" at bounding box center [426, 273] width 358 height 45
click at [324, 268] on textarea "Descriptive Statistics deals with the collection, presentation, and analysis of…" at bounding box center [426, 273] width 358 height 45
click at [329, 281] on textarea "Descriptive Statistics deals with the collection, presentation, and analysis of…" at bounding box center [426, 273] width 358 height 45
click at [323, 276] on textarea "Descriptive Statistics deals with the collection, presentation, and analysis of…" at bounding box center [426, 273] width 358 height 45
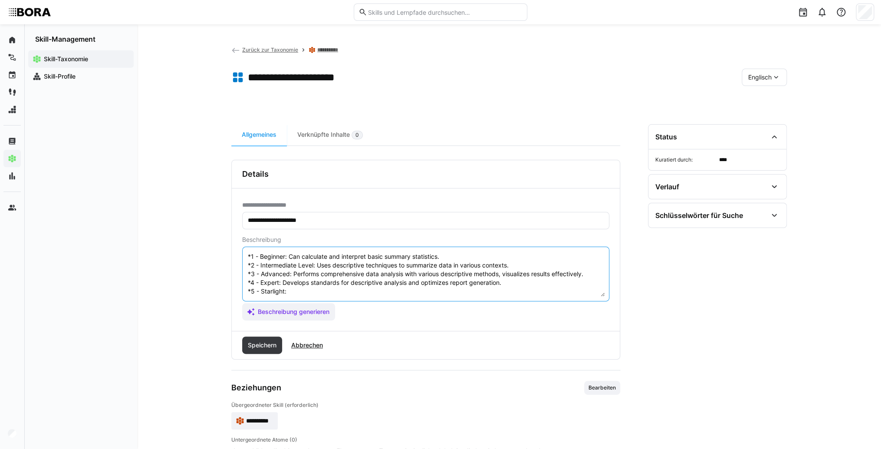
click at [321, 282] on textarea "Descriptive Statistics deals with the collection, presentation, and analysis of…" at bounding box center [426, 273] width 358 height 45
click at [299, 285] on textarea "Descriptive Statistics deals with the collection, presentation, and analysis of…" at bounding box center [426, 273] width 358 height 45
type textarea "Descriptive Statistics deals with the collection, presentation, and analysis of…"
click at [262, 347] on span "Speichern" at bounding box center [262, 345] width 31 height 9
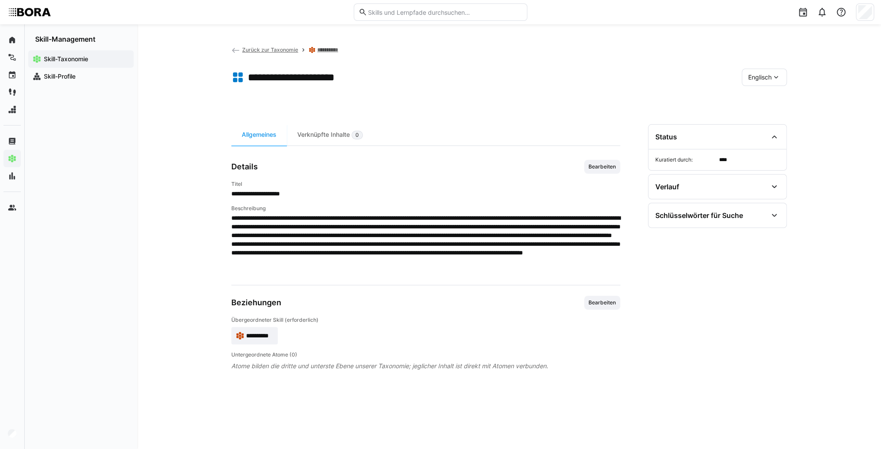
click at [257, 337] on span "**********" at bounding box center [259, 335] width 27 height 9
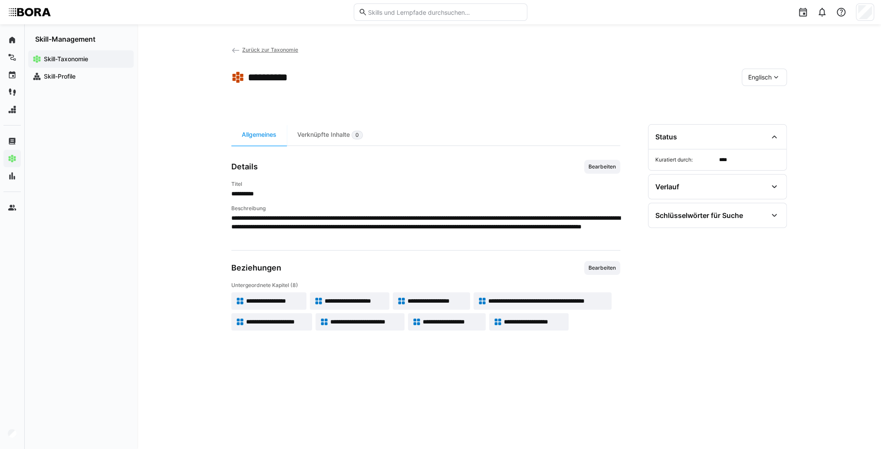
click at [767, 78] on span "Englisch" at bounding box center [759, 77] width 23 height 9
click at [767, 107] on div "Deutsch" at bounding box center [764, 100] width 46 height 18
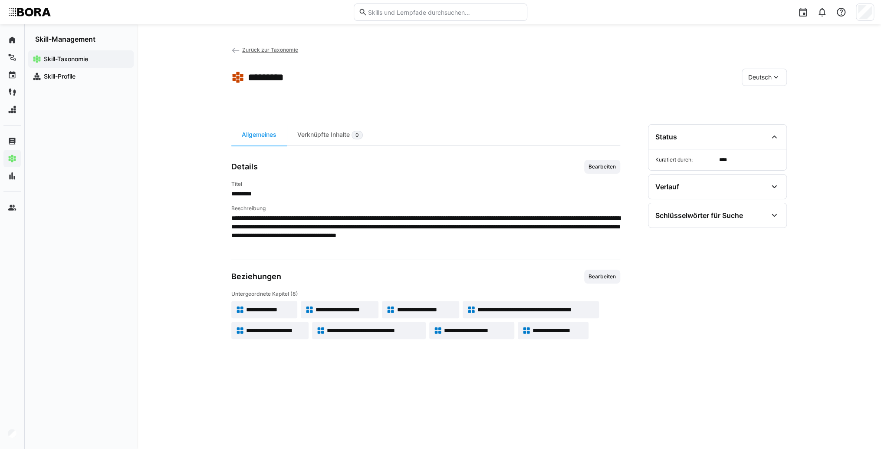
click at [405, 329] on span "**********" at bounding box center [374, 330] width 95 height 9
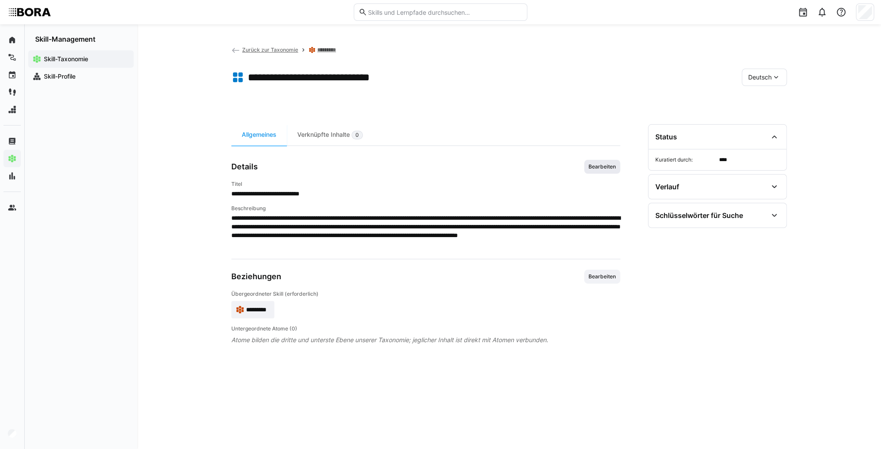
click at [613, 169] on span "Bearbeiten" at bounding box center [602, 166] width 29 height 7
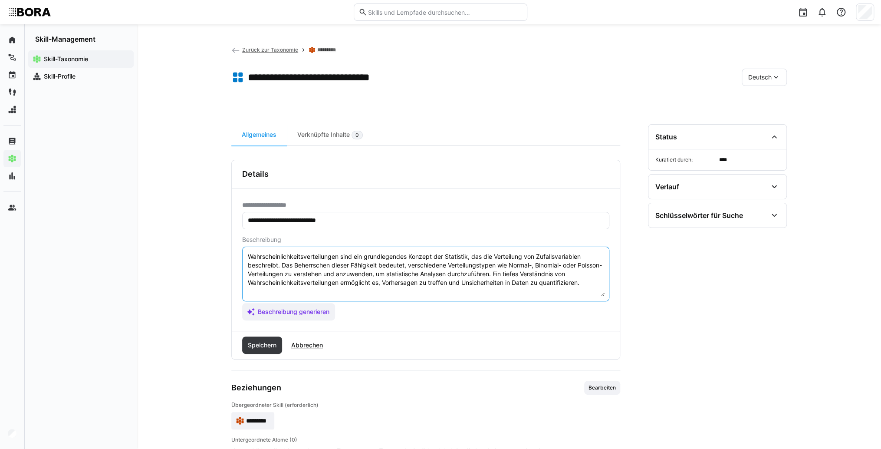
click at [592, 283] on textarea "Wahrscheinlichkeitsverteilungen sind ein grundlegendes Konzept der Statistik, d…" at bounding box center [426, 273] width 358 height 45
click at [260, 290] on textarea "Wahrscheinlichkeitsverteilungen sind ein grundlegendes Konzept der Statistik, d…" at bounding box center [426, 273] width 358 height 45
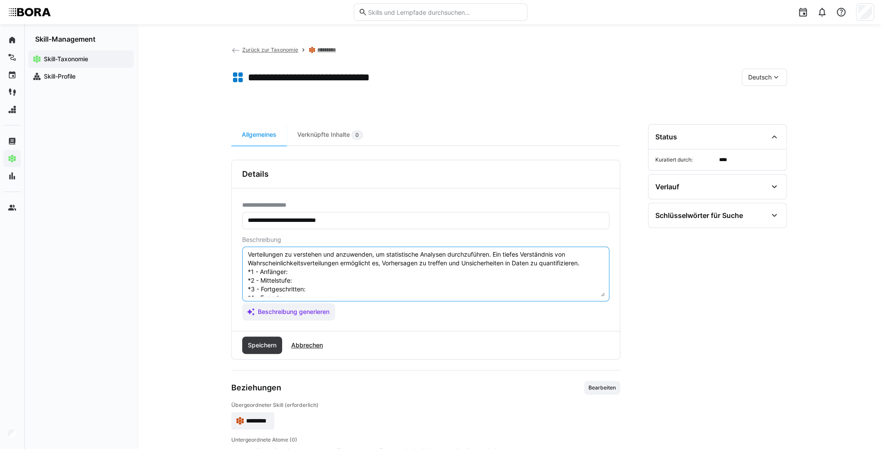
scroll to position [7, 0]
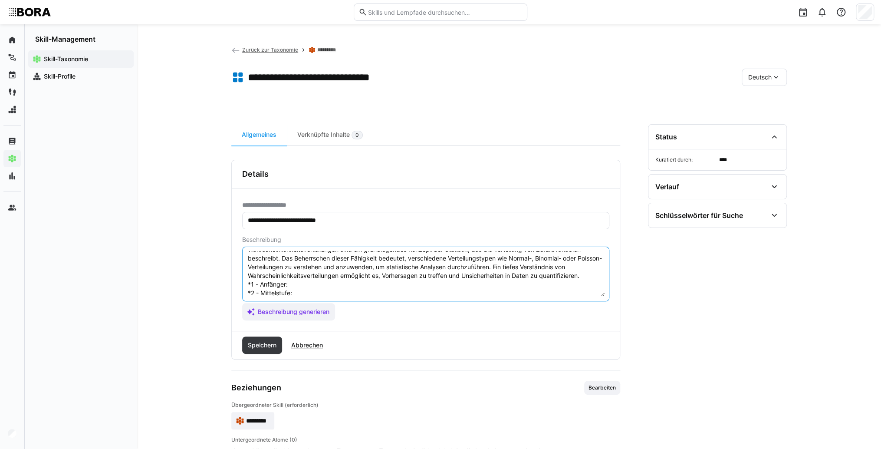
click at [302, 285] on textarea "Wahrscheinlichkeitsverteilungen sind ein grundlegendes Konzept der Statistik, d…" at bounding box center [426, 273] width 358 height 45
click at [342, 283] on textarea "Wahrscheinlichkeitsverteilungen sind ein grundlegendes Konzept der Statistik, d…" at bounding box center [426, 273] width 358 height 45
click at [333, 286] on textarea "Wahrscheinlichkeitsverteilungen sind ein grundlegendes Konzept der Statistik, d…" at bounding box center [426, 273] width 358 height 45
click at [304, 290] on textarea "Wahrscheinlichkeitsverteilungen sind ein grundlegendes Konzept der Statistik, d…" at bounding box center [426, 273] width 358 height 45
click at [321, 290] on textarea "Wahrscheinlichkeitsverteilungen sind ein grundlegendes Konzept der Statistik, d…" at bounding box center [426, 273] width 358 height 45
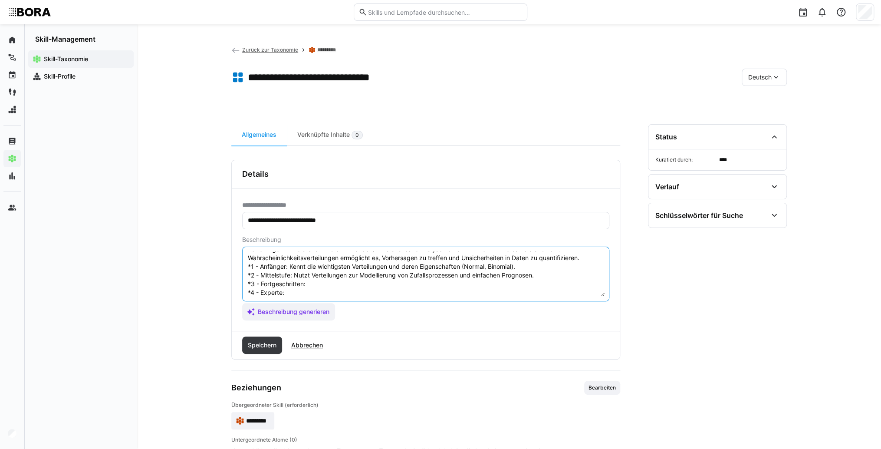
scroll to position [42, 0]
click at [326, 266] on textarea "Wahrscheinlichkeitsverteilungen sind ein grundlegendes Konzept der Statistik, d…" at bounding box center [426, 273] width 358 height 45
click at [320, 268] on textarea "Wahrscheinlichkeitsverteilungen sind ein grundlegendes Konzept der Statistik, d…" at bounding box center [426, 273] width 358 height 45
click at [311, 272] on textarea "Wahrscheinlichkeitsverteilungen sind ein grundlegendes Konzept der Statistik, d…" at bounding box center [426, 273] width 358 height 45
click at [329, 278] on textarea "Wahrscheinlichkeitsverteilungen sind ein grundlegendes Konzept der Statistik, d…" at bounding box center [426, 273] width 358 height 45
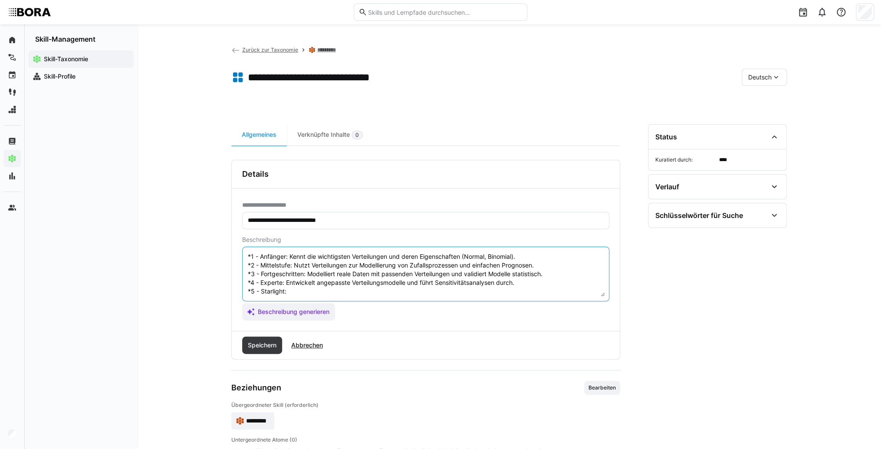
click at [329, 283] on textarea "Wahrscheinlichkeitsverteilungen sind ein grundlegendes Konzept der Statistik, d…" at bounding box center [426, 273] width 358 height 45
click at [311, 283] on textarea "Wahrscheinlichkeitsverteilungen sind ein grundlegendes Konzept der Statistik, d…" at bounding box center [426, 273] width 358 height 45
type textarea "Wahrscheinlichkeitsverteilungen sind ein grundlegendes Konzept der Statistik, d…"
click at [262, 341] on span "Speichern" at bounding box center [262, 345] width 31 height 9
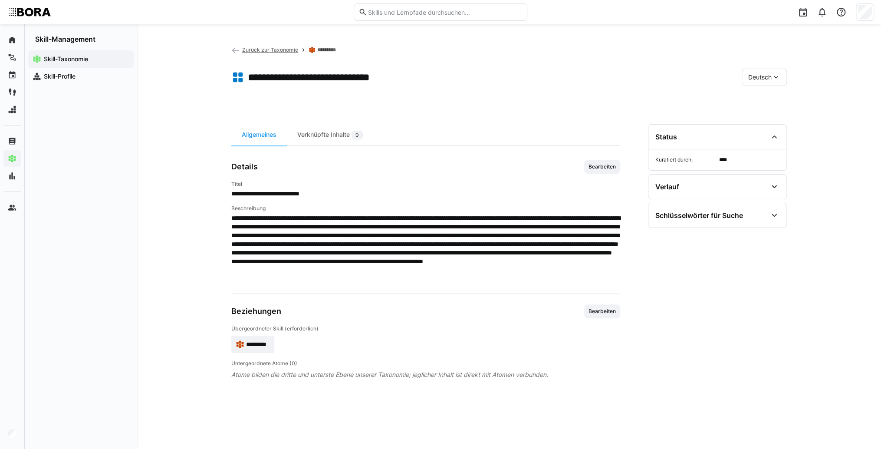
click at [776, 78] on eds-icon at bounding box center [776, 77] width 9 height 9
click at [767, 125] on div "Englisch" at bounding box center [764, 118] width 46 height 18
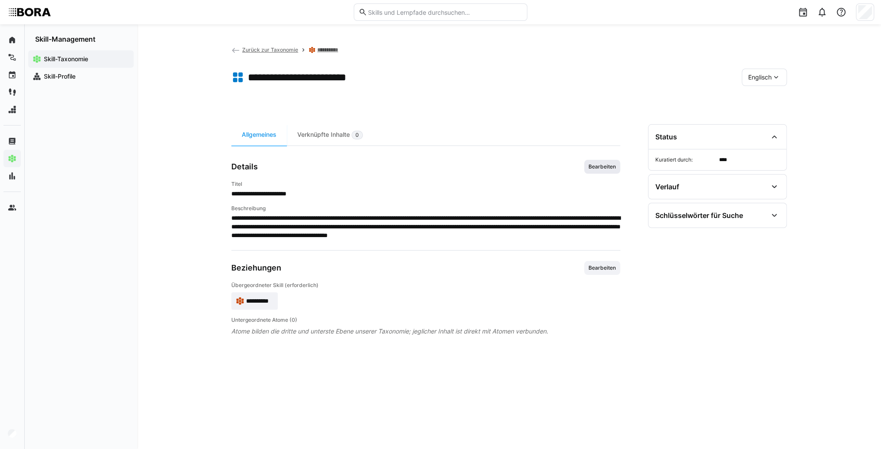
click at [604, 170] on span "Bearbeiten" at bounding box center [602, 167] width 36 height 14
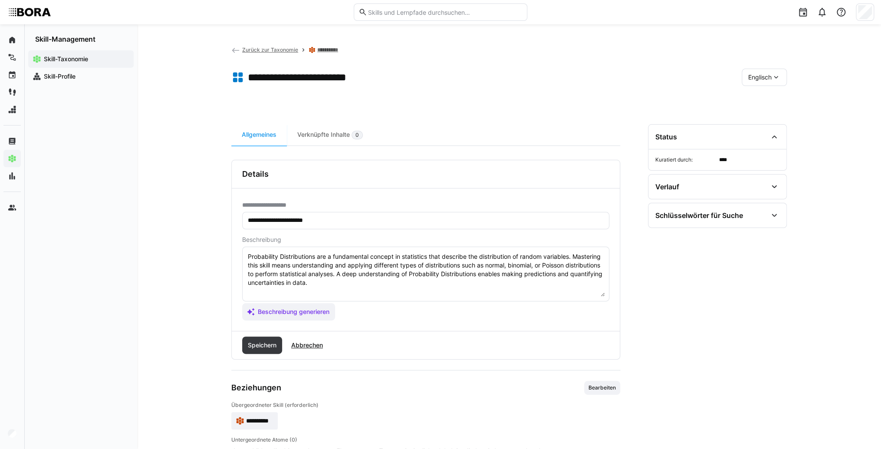
click at [372, 285] on textarea "Probability Distributions are a fundamental concept in statistics that describe…" at bounding box center [426, 273] width 358 height 45
click at [261, 295] on textarea "Probability Distributions are a fundamental concept in statistics that describe…" at bounding box center [426, 273] width 358 height 45
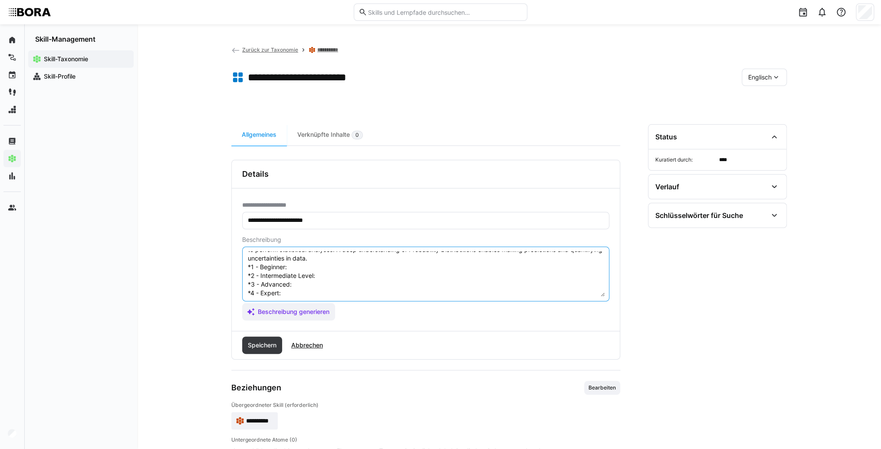
scroll to position [7, 0]
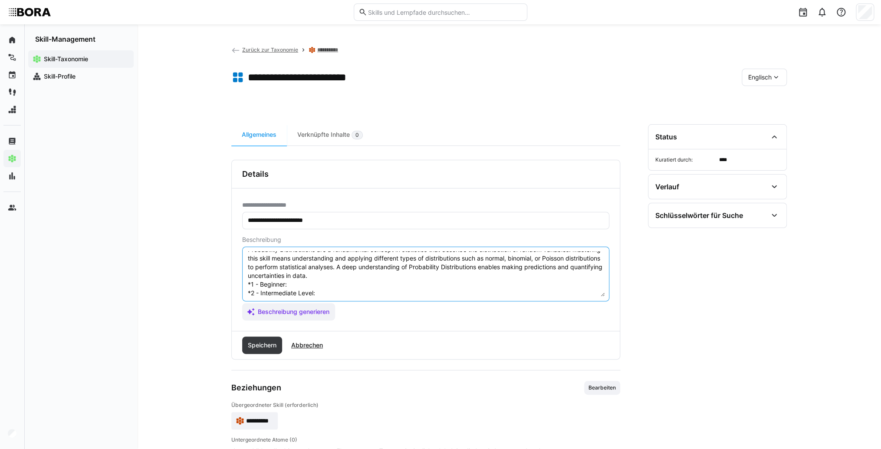
click at [292, 286] on textarea "Probability Distributions are a fundamental concept in statistics that describe…" at bounding box center [426, 273] width 358 height 45
click at [304, 283] on textarea "Probability Distributions are a fundamental concept in statistics that describe…" at bounding box center [426, 273] width 358 height 45
click at [353, 296] on eds-input "Probability Distributions are a fundamental concept in statistics that describe…" at bounding box center [425, 274] width 367 height 55
click at [344, 289] on textarea "Probability Distributions are a fundamental concept in statistics that describe…" at bounding box center [426, 273] width 358 height 45
click at [344, 292] on textarea "Probability Distributions are a fundamental concept in statistics that describe…" at bounding box center [426, 273] width 358 height 45
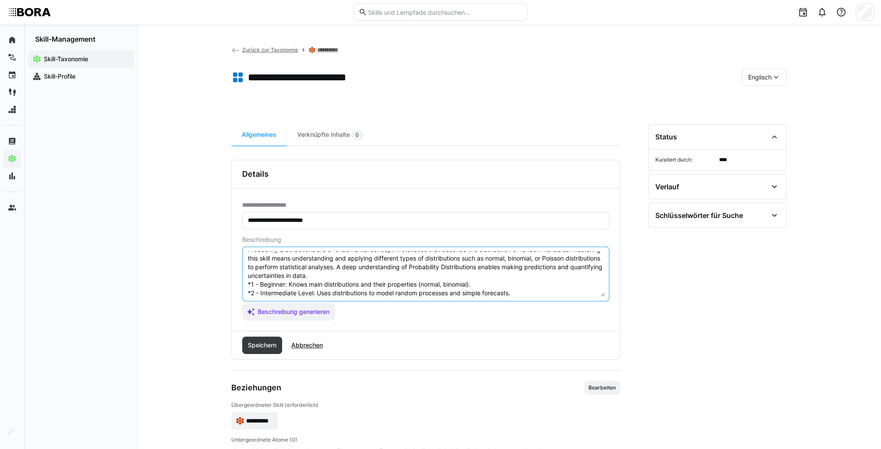
scroll to position [42, 0]
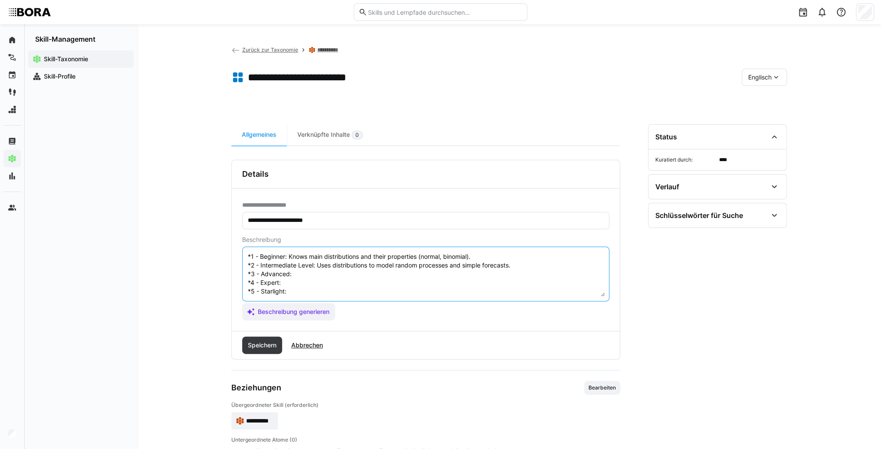
click at [322, 265] on textarea "Probability Distributions are a fundamental concept in statistics that describe…" at bounding box center [426, 273] width 358 height 45
click at [318, 265] on textarea "Probability Distributions are a fundamental concept in statistics that describe…" at bounding box center [426, 273] width 358 height 45
click at [314, 275] on textarea "Probability Distributions are a fundamental concept in statistics that describe…" at bounding box center [426, 273] width 358 height 45
click at [295, 272] on textarea "Probability Distributions are a fundamental concept in statistics that describe…" at bounding box center [426, 273] width 358 height 45
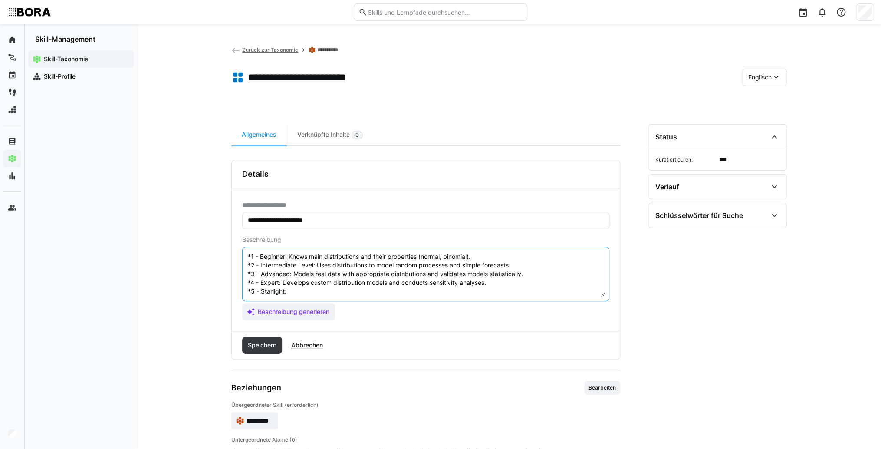
click at [294, 281] on textarea "Probability Distributions are a fundamental concept in statistics that describe…" at bounding box center [426, 273] width 358 height 45
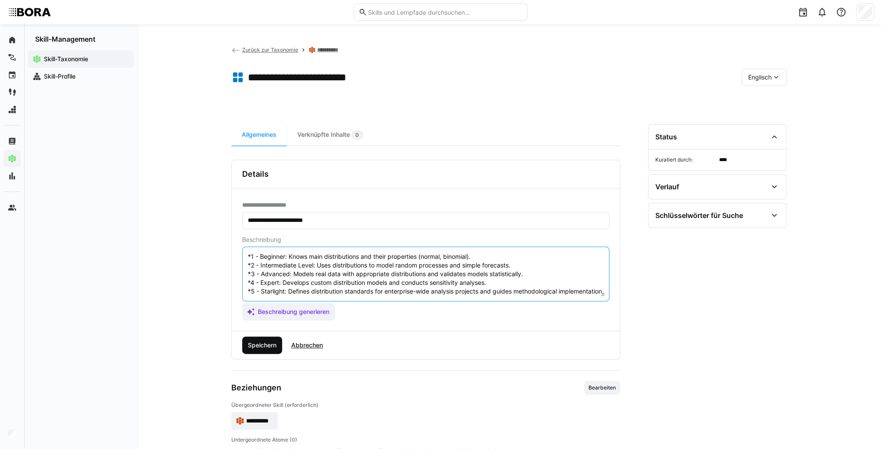
type textarea "Probability Distributions are a fundamental concept in statistics that describe…"
click at [267, 343] on span "Speichern" at bounding box center [262, 345] width 31 height 9
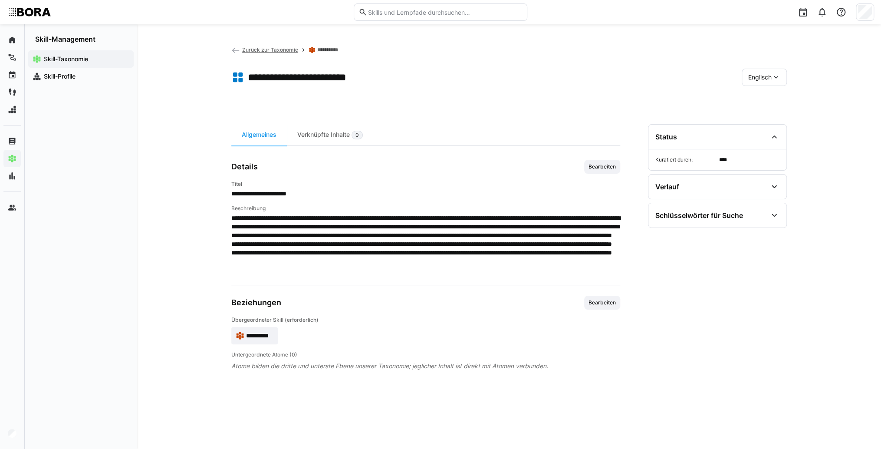
click at [260, 336] on span "**********" at bounding box center [259, 335] width 27 height 9
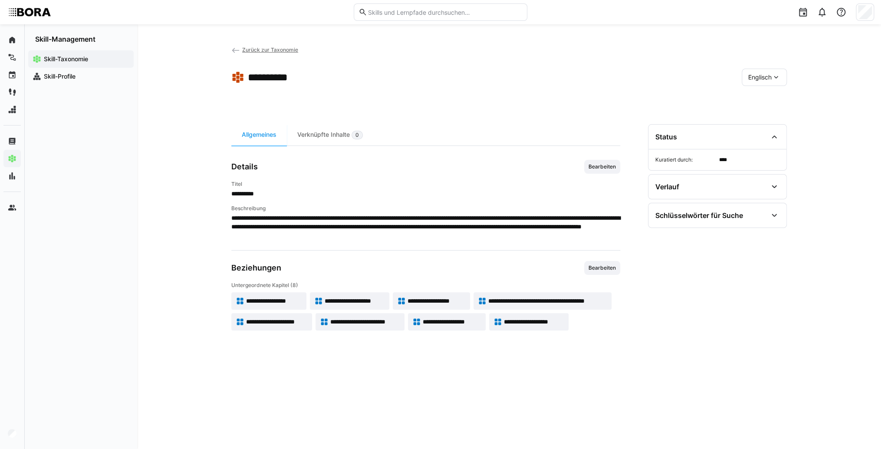
click at [755, 79] on span "Englisch" at bounding box center [759, 77] width 23 height 9
click at [762, 99] on span "Deutsch" at bounding box center [759, 100] width 23 height 9
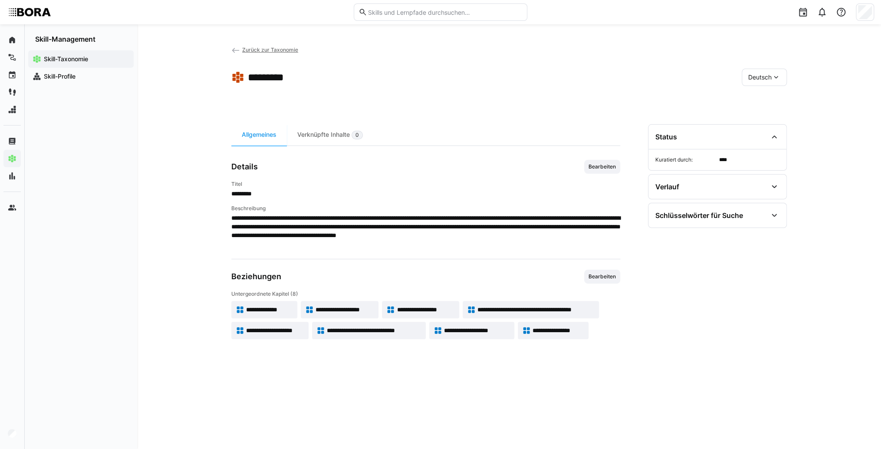
click at [477, 332] on span "**********" at bounding box center [477, 330] width 66 height 9
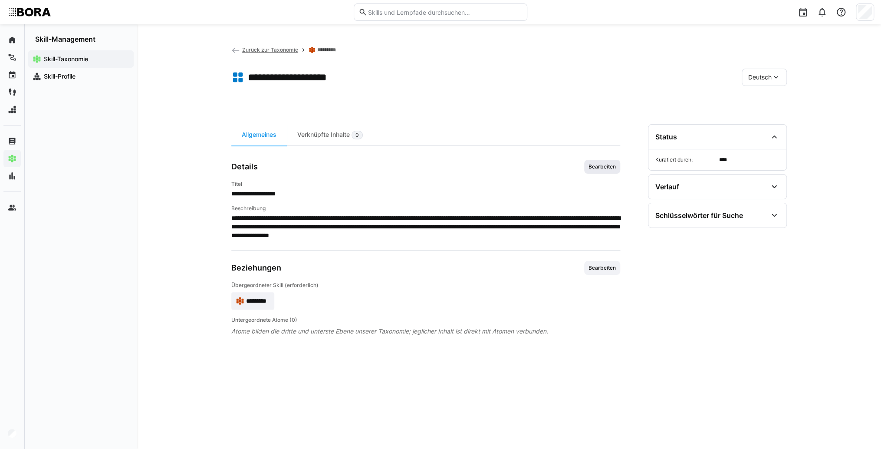
click at [615, 168] on span "Bearbeiten" at bounding box center [602, 166] width 29 height 7
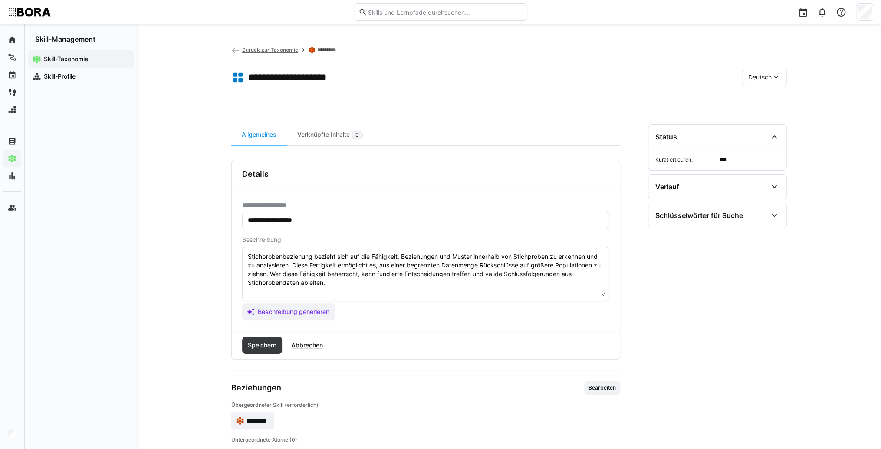
click at [460, 284] on textarea "Stichprobenbeziehung bezieht sich auf die Fähigkeit, Beziehungen und Muster inn…" at bounding box center [426, 273] width 358 height 45
click at [310, 292] on textarea "Stichprobenbeziehung bezieht sich auf die Fähigkeit, Beziehungen und Muster inn…" at bounding box center [426, 273] width 358 height 45
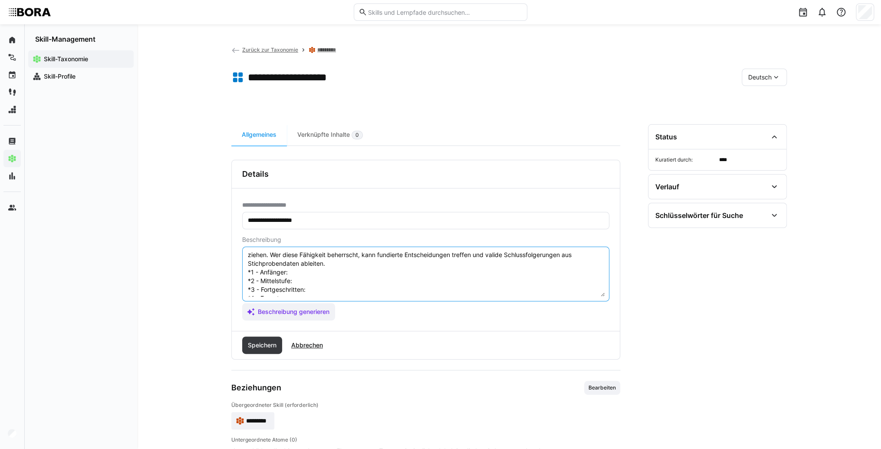
scroll to position [7, 0]
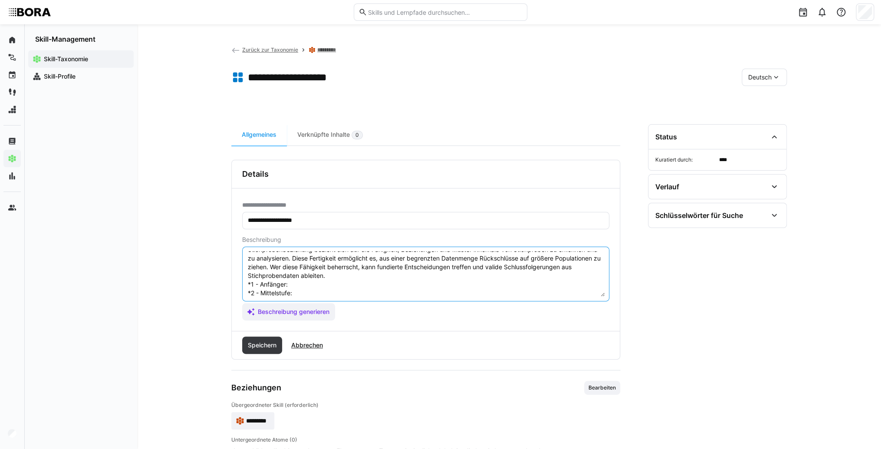
drag, startPoint x: 319, startPoint y: 283, endPoint x: 315, endPoint y: 296, distance: 14.6
click at [319, 282] on textarea "Stichprobenbeziehung bezieht sich auf die Fähigkeit, Beziehungen und Muster inn…" at bounding box center [426, 273] width 358 height 45
click at [302, 282] on textarea "Stichprobenbeziehung bezieht sich auf die Fähigkeit, Beziehungen und Muster inn…" at bounding box center [426, 273] width 358 height 45
click at [308, 293] on textarea "Stichprobenbeziehung bezieht sich auf die Fähigkeit, Beziehungen und Muster inn…" at bounding box center [426, 273] width 358 height 45
click at [300, 295] on textarea "Stichprobenbeziehung bezieht sich auf die Fähigkeit, Beziehungen und Muster inn…" at bounding box center [426, 273] width 358 height 45
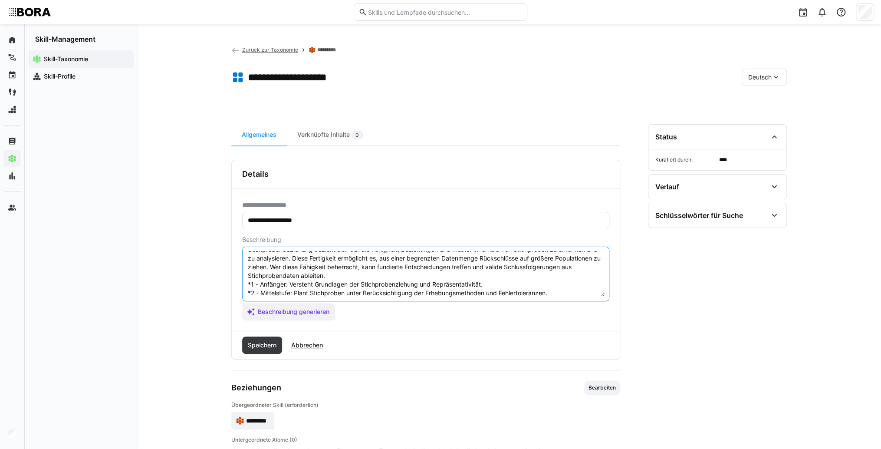
scroll to position [42, 0]
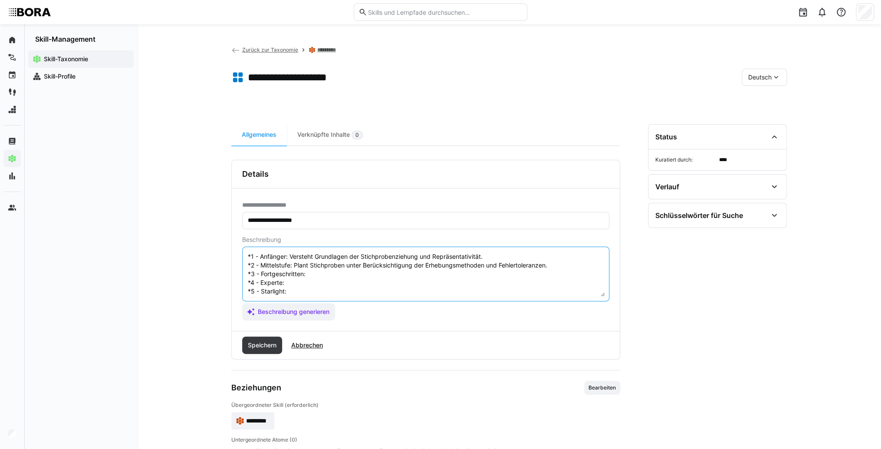
click at [329, 269] on textarea "Stichprobenbeziehung bezieht sich auf die Fähigkeit, Beziehungen und Muster inn…" at bounding box center [426, 273] width 358 height 45
click at [330, 269] on textarea "Stichprobenbeziehung bezieht sich auf die Fähigkeit, Beziehungen und Muster inn…" at bounding box center [426, 273] width 358 height 45
click at [302, 276] on textarea "Stichprobenbeziehung bezieht sich auf die Fähigkeit, Beziehungen und Muster inn…" at bounding box center [426, 273] width 358 height 45
click at [298, 274] on textarea "Stichprobenbeziehung bezieht sich auf die Fähigkeit, Beziehungen und Muster inn…" at bounding box center [426, 273] width 358 height 45
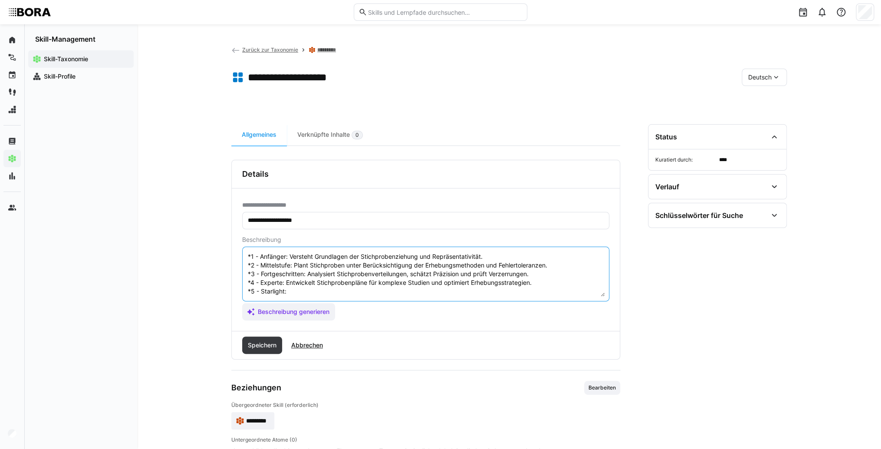
click at [297, 282] on textarea "Stichprobenbeziehung bezieht sich auf die Fähigkeit, Beziehungen und Muster inn…" at bounding box center [426, 273] width 358 height 45
click at [297, 289] on textarea "Stichprobenbeziehung bezieht sich auf die Fähigkeit, Beziehungen und Muster inn…" at bounding box center [426, 273] width 358 height 45
click at [297, 286] on textarea "Stichprobenbeziehung bezieht sich auf die Fähigkeit, Beziehungen und Muster inn…" at bounding box center [426, 273] width 358 height 45
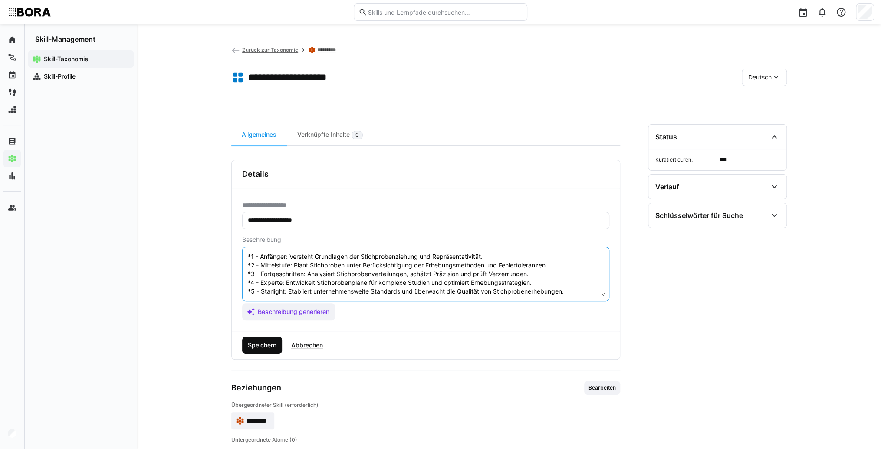
type textarea "Stichprobenbeziehung bezieht sich auf die Fähigkeit, Beziehungen und Muster inn…"
click at [257, 344] on span "Speichern" at bounding box center [262, 345] width 31 height 9
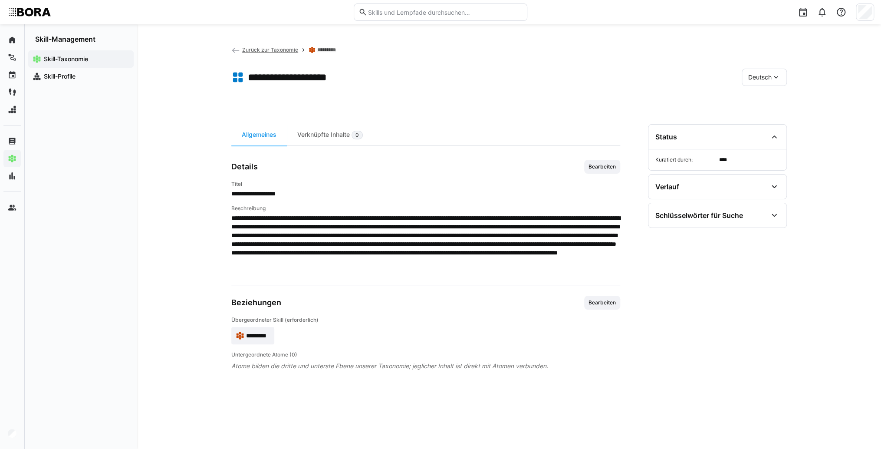
click at [744, 78] on div "Deutsch" at bounding box center [764, 77] width 45 height 17
click at [750, 112] on div "Englisch" at bounding box center [764, 118] width 46 height 18
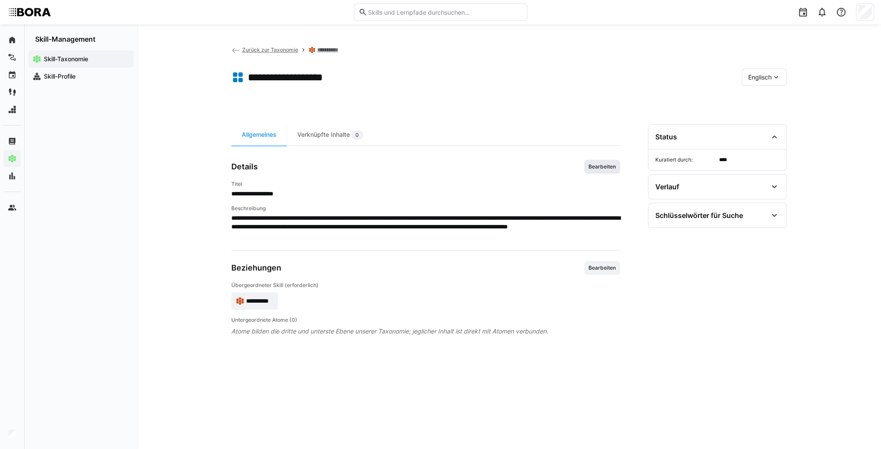
click at [602, 170] on span "Bearbeiten" at bounding box center [602, 166] width 29 height 7
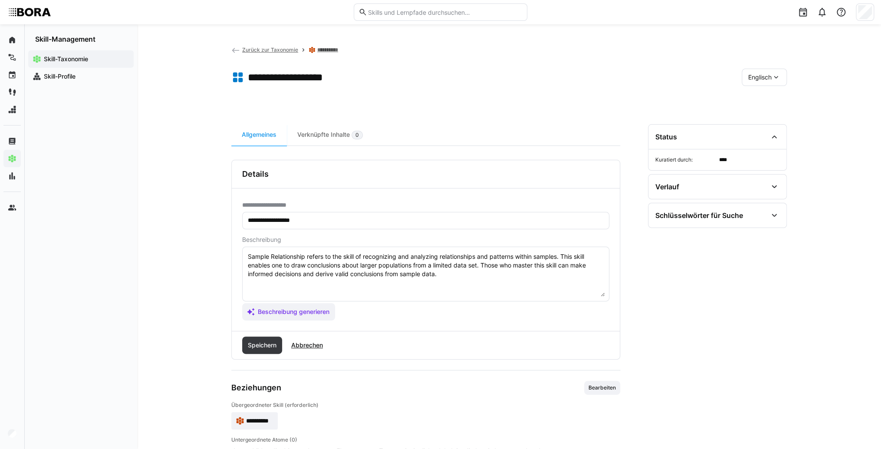
click at [460, 279] on textarea "Sample Relationship refers to the skill of recognizing and analyzing relationsh…" at bounding box center [426, 273] width 358 height 45
click at [281, 289] on textarea "Sample Relationship refers to the skill of recognizing and analyzing relationsh…" at bounding box center [426, 273] width 358 height 45
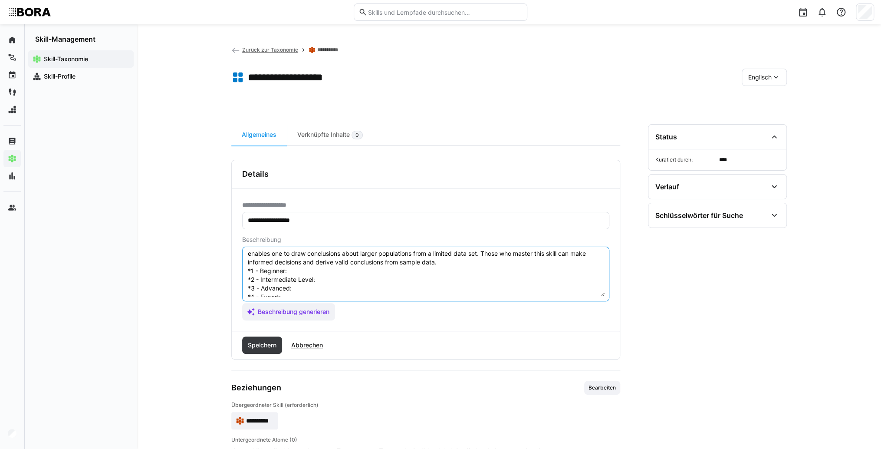
scroll to position [0, 0]
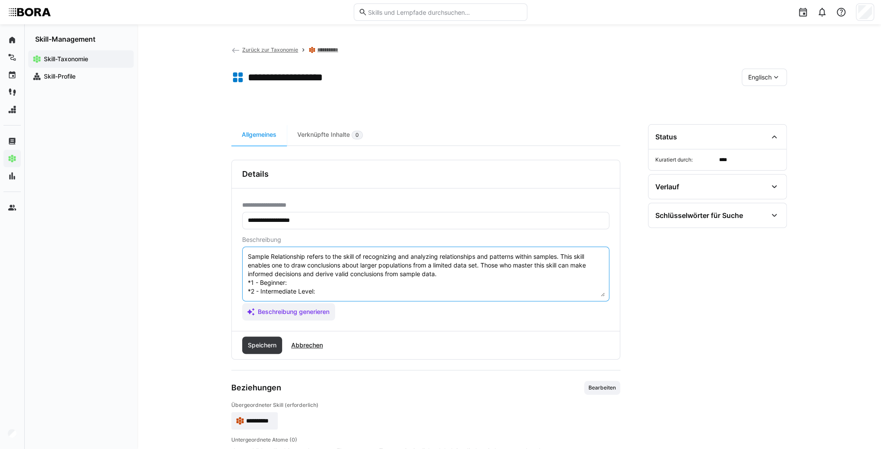
click at [303, 283] on textarea "Sample Relationship refers to the skill of recognizing and analyzing relationsh…" at bounding box center [426, 273] width 358 height 45
click at [297, 283] on textarea "Sample Relationship refers to the skill of recognizing and analyzing relationsh…" at bounding box center [426, 273] width 358 height 45
click at [337, 292] on textarea "Sample Relationship refers to the skill of recognizing and analyzing relationsh…" at bounding box center [426, 273] width 358 height 45
click at [370, 290] on textarea "Sample Relationship refers to the skill of recognizing and analyzing relationsh…" at bounding box center [426, 273] width 358 height 45
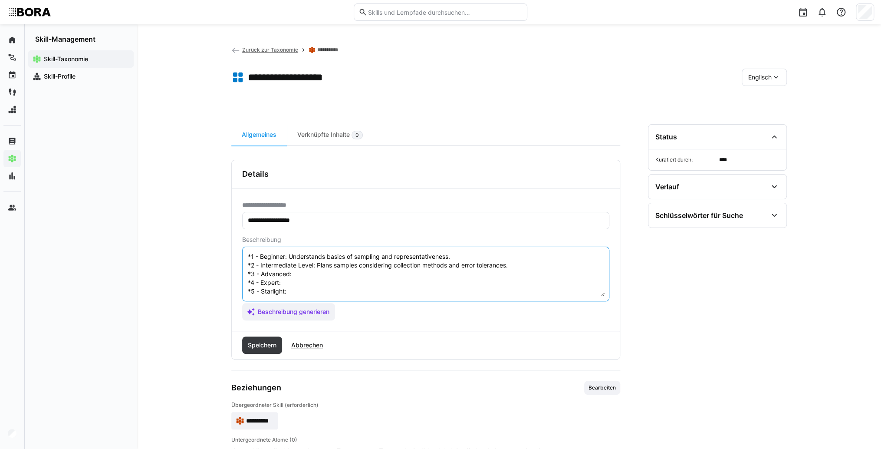
click at [352, 269] on textarea "Sample Relationship refers to the skill of recognizing and analyzing relationsh…" at bounding box center [426, 273] width 358 height 45
click at [335, 259] on textarea "Sample Relationship refers to the skill of recognizing and analyzing relationsh…" at bounding box center [426, 273] width 358 height 45
click at [332, 266] on textarea "Sample Relationship refers to the skill of recognizing and analyzing relationsh…" at bounding box center [426, 273] width 358 height 45
click at [314, 266] on textarea "Sample Relationship refers to the skill of recognizing and analyzing relationsh…" at bounding box center [426, 273] width 358 height 45
click at [311, 274] on textarea "Sample Relationship refers to the skill of recognizing and analyzing relationsh…" at bounding box center [426, 273] width 358 height 45
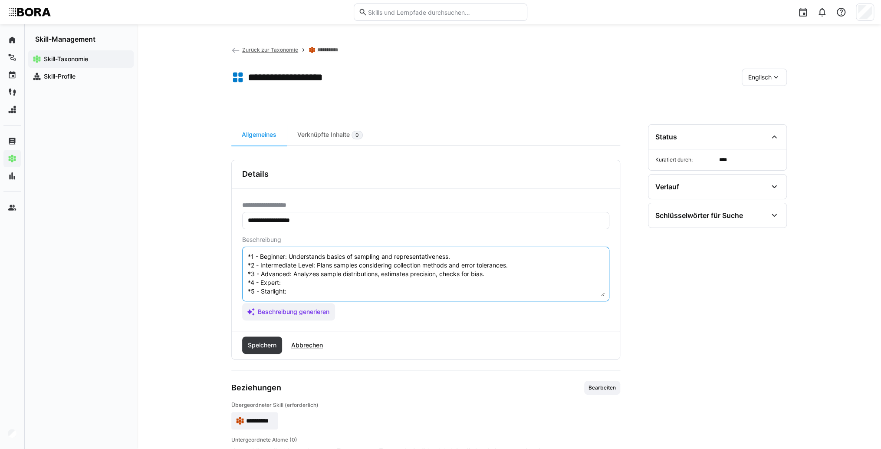
click at [324, 276] on textarea "Sample Relationship refers to the skill of recognizing and analyzing relationsh…" at bounding box center [426, 273] width 358 height 45
click at [316, 283] on textarea "Sample Relationship refers to the skill of recognizing and analyzing relationsh…" at bounding box center [426, 273] width 358 height 45
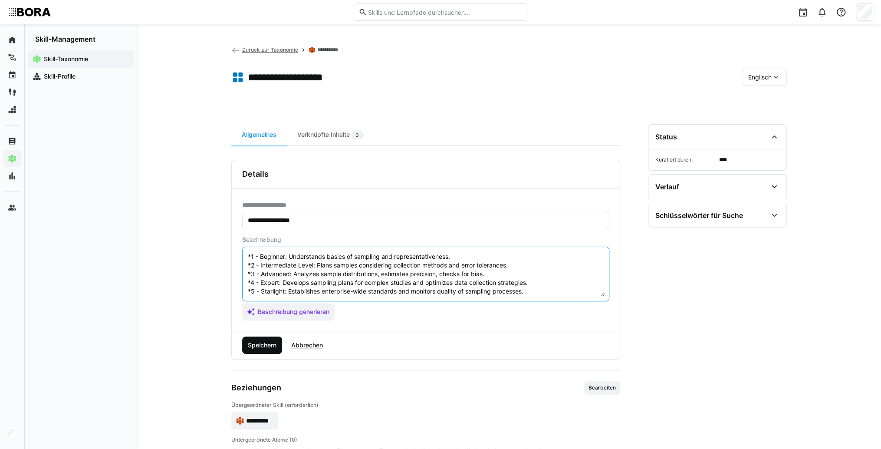
type textarea "Sample Relationship refers to the skill of recognizing and analyzing relationsh…"
click at [273, 344] on span "Speichern" at bounding box center [262, 345] width 31 height 9
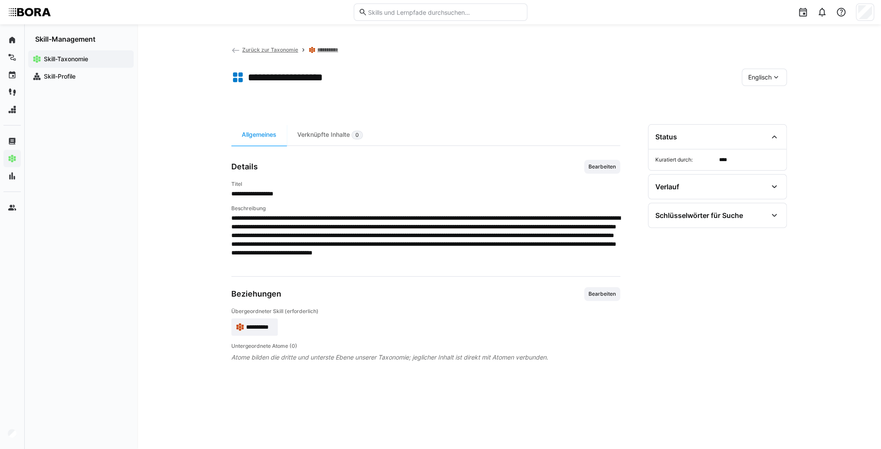
click at [270, 325] on span "**********" at bounding box center [259, 327] width 27 height 9
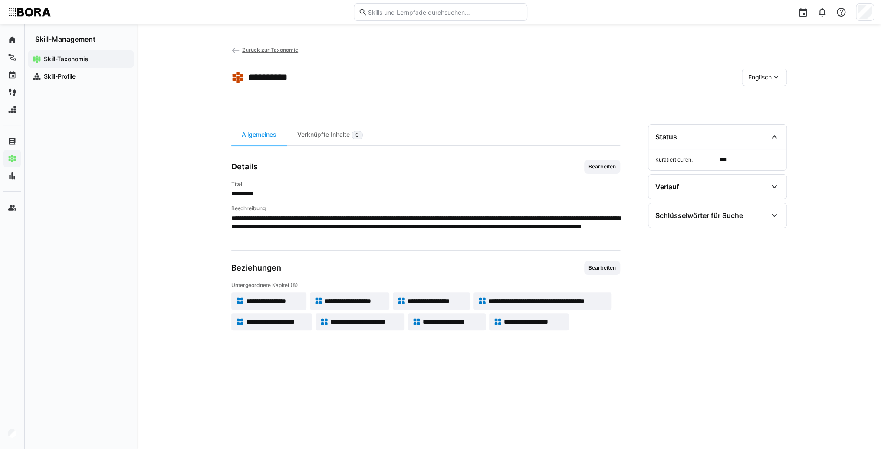
click at [756, 67] on app-toolbar "**********" at bounding box center [509, 79] width 556 height 35
click at [757, 75] on span "Englisch" at bounding box center [759, 77] width 23 height 9
click at [759, 106] on div "Deutsch" at bounding box center [764, 100] width 46 height 18
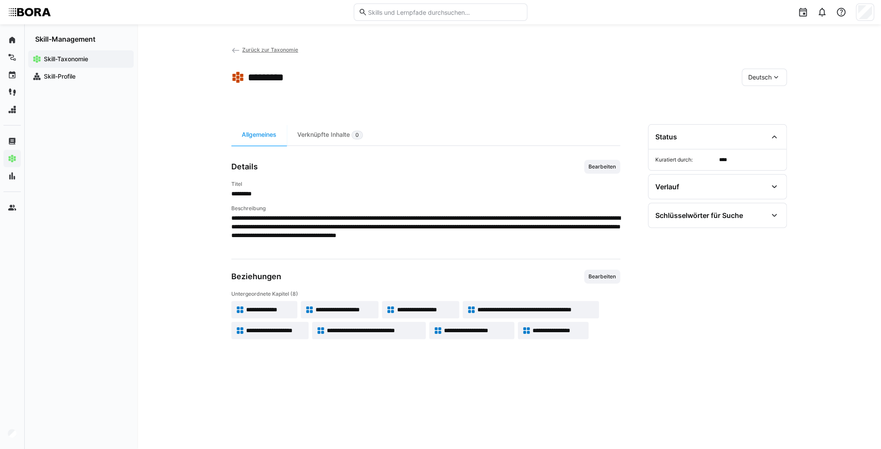
click at [564, 332] on span "**********" at bounding box center [559, 330] width 52 height 9
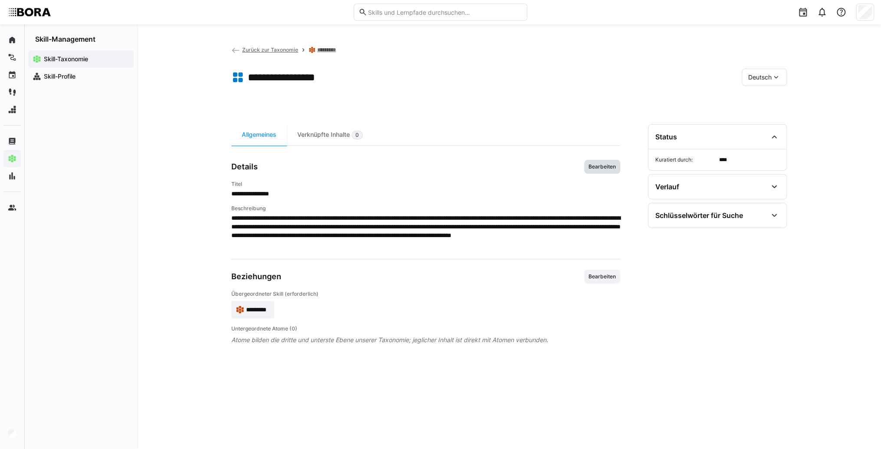
click at [603, 165] on span "Bearbeiten" at bounding box center [602, 167] width 36 height 14
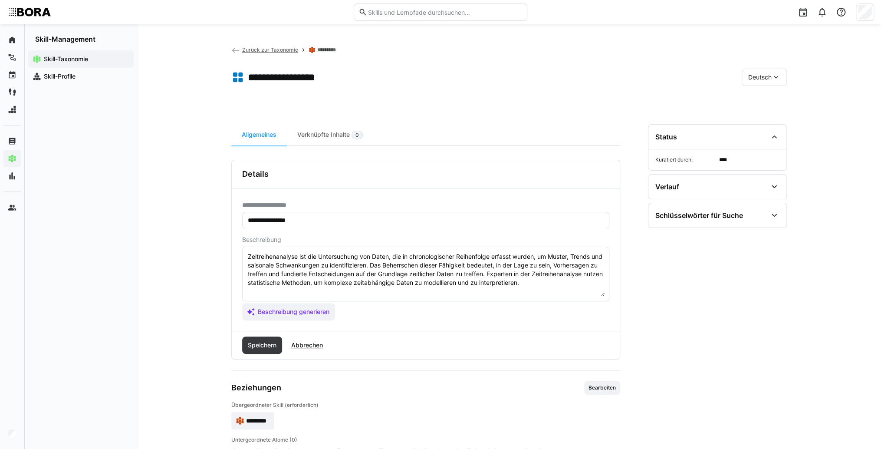
click at [605, 282] on eds-input "Zeitreihenanalyse ist die Untersuchung von Daten, die in chronologischer Reihen…" at bounding box center [425, 274] width 367 height 55
click at [292, 292] on textarea "Zeitreihenanalyse ist die Untersuchung von Daten, die in chronologischer Reihen…" at bounding box center [426, 273] width 358 height 45
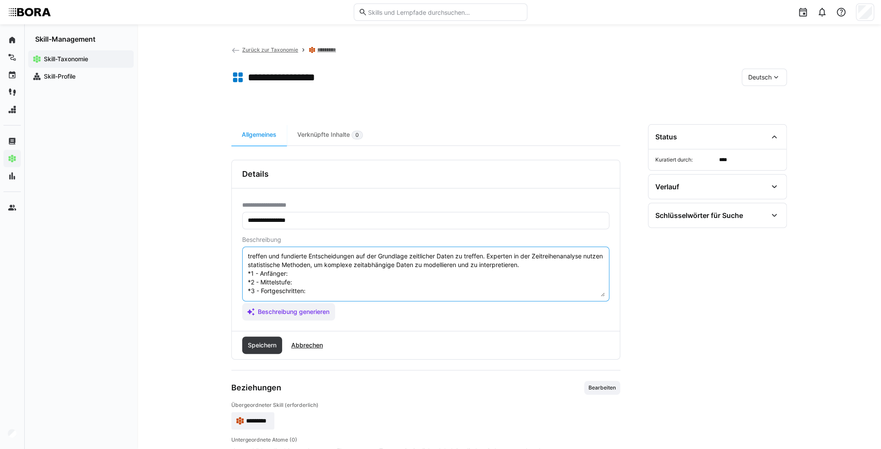
scroll to position [7, 0]
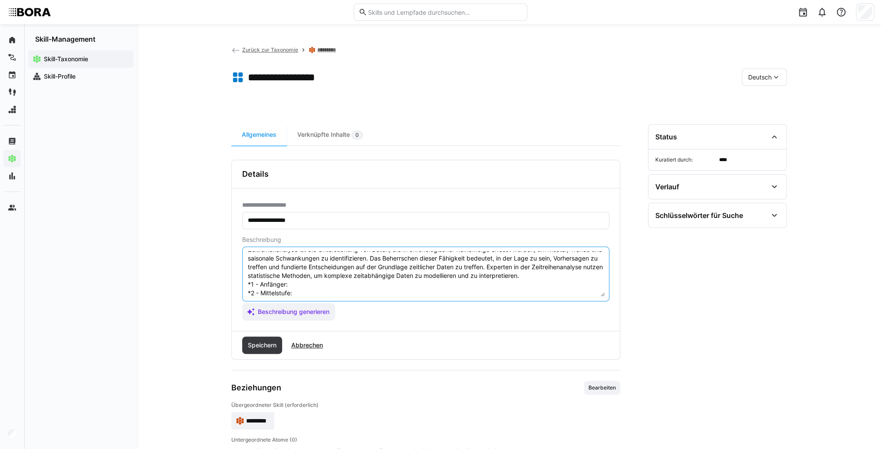
click at [333, 283] on textarea "Zeitreihenanalyse ist die Untersuchung von Daten, die in chronologischer Reihen…" at bounding box center [426, 273] width 358 height 45
click at [306, 285] on textarea "Zeitreihenanalyse ist die Untersuchung von Daten, die in chronologischer Reihen…" at bounding box center [426, 273] width 358 height 45
click at [310, 294] on textarea "Zeitreihenanalyse ist die Untersuchung von Daten, die in chronologischer Reihen…" at bounding box center [426, 273] width 358 height 45
click at [300, 290] on textarea "Zeitreihenanalyse ist die Untersuchung von Daten, die in chronologischer Reihen…" at bounding box center [426, 273] width 358 height 45
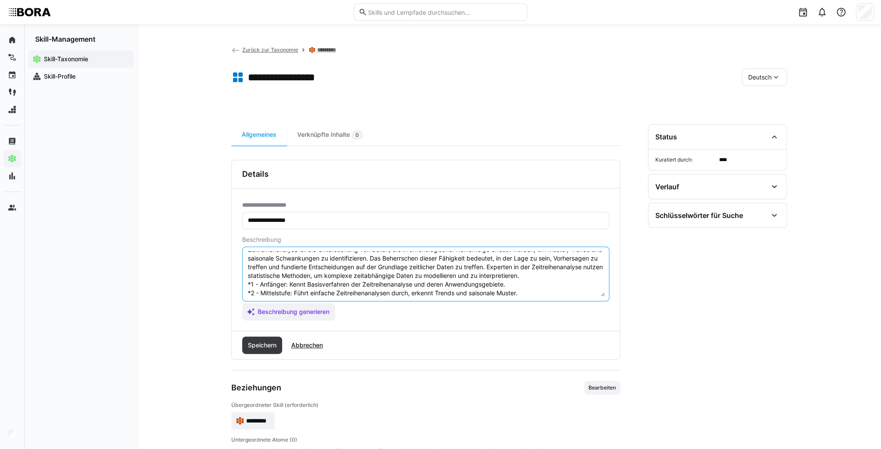
scroll to position [42, 0]
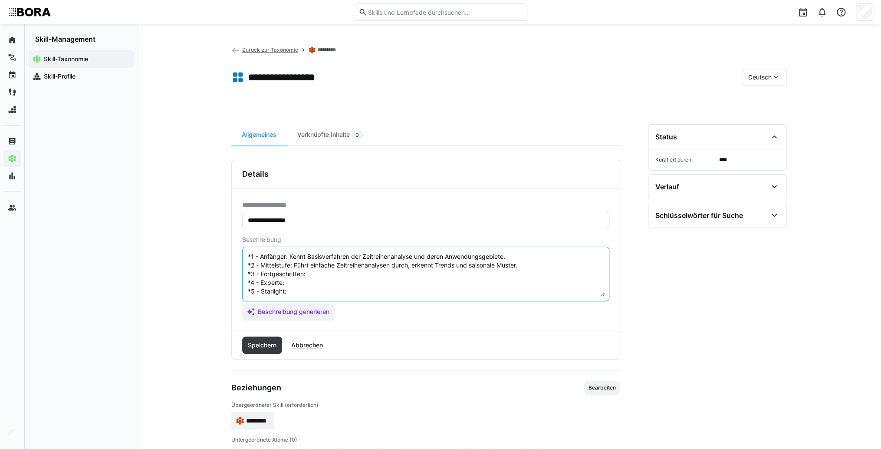
click at [339, 265] on textarea "Zeitreihenanalyse ist die Untersuchung von Daten, die in chronologischer Reihen…" at bounding box center [426, 273] width 358 height 45
click at [320, 268] on textarea "Zeitreihenanalyse ist die Untersuchung von Daten, die in chronologischer Reihen…" at bounding box center [426, 273] width 358 height 45
click at [306, 276] on textarea "Zeitreihenanalyse ist die Untersuchung von Daten, die in chronologischer Reihen…" at bounding box center [426, 273] width 358 height 45
click at [309, 280] on textarea "Zeitreihenanalyse ist die Untersuchung von Daten, die in chronologischer Reihen…" at bounding box center [426, 273] width 358 height 45
click at [303, 273] on textarea "Zeitreihenanalyse ist die Untersuchung von Daten, die in chronologischer Reihen…" at bounding box center [426, 273] width 358 height 45
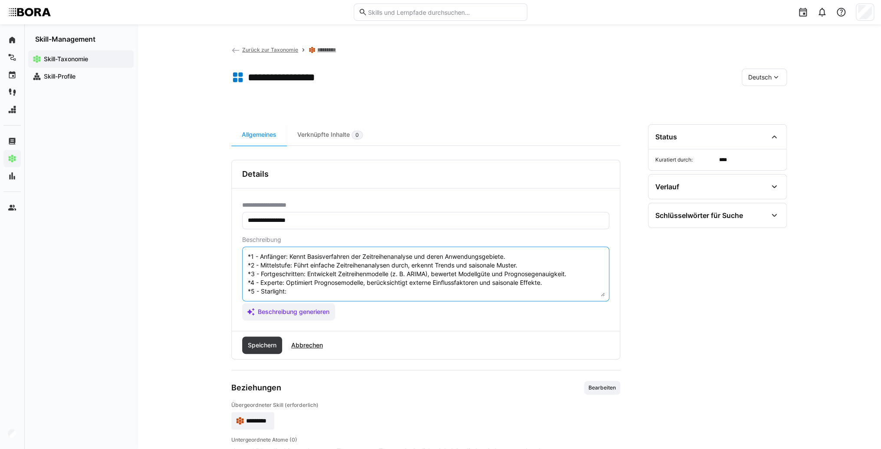
click at [303, 282] on textarea "Zeitreihenanalyse ist die Untersuchung von Daten, die in chronologischer Reihen…" at bounding box center [426, 273] width 358 height 45
click at [314, 286] on textarea "Zeitreihenanalyse ist die Untersuchung von Daten, die in chronologischer Reihen…" at bounding box center [426, 273] width 358 height 45
type textarea "Zeitreihenanalyse ist die Untersuchung von Daten, die in chronologischer Reihen…"
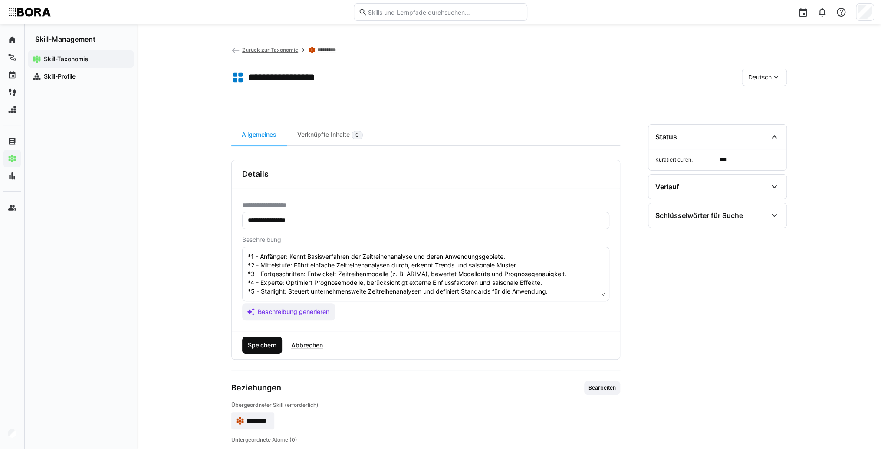
click at [257, 343] on span "Speichern" at bounding box center [262, 345] width 31 height 9
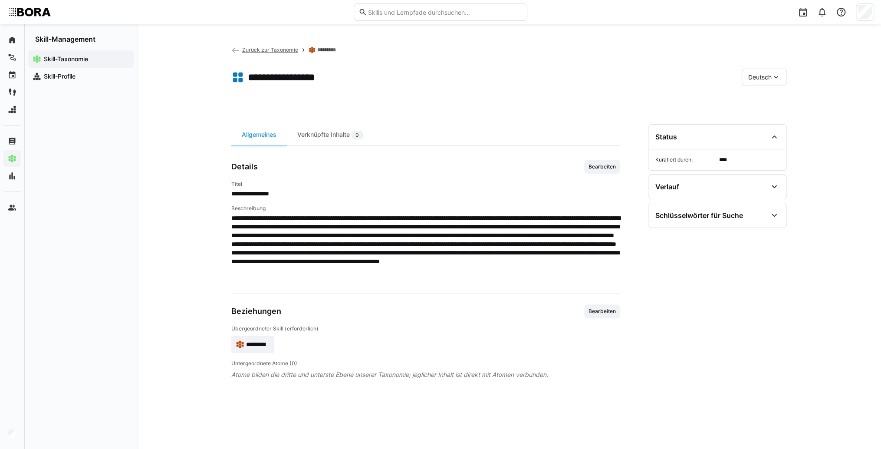
click at [768, 80] on span "Deutsch" at bounding box center [759, 77] width 23 height 9
click at [762, 115] on span "Englisch" at bounding box center [759, 118] width 23 height 9
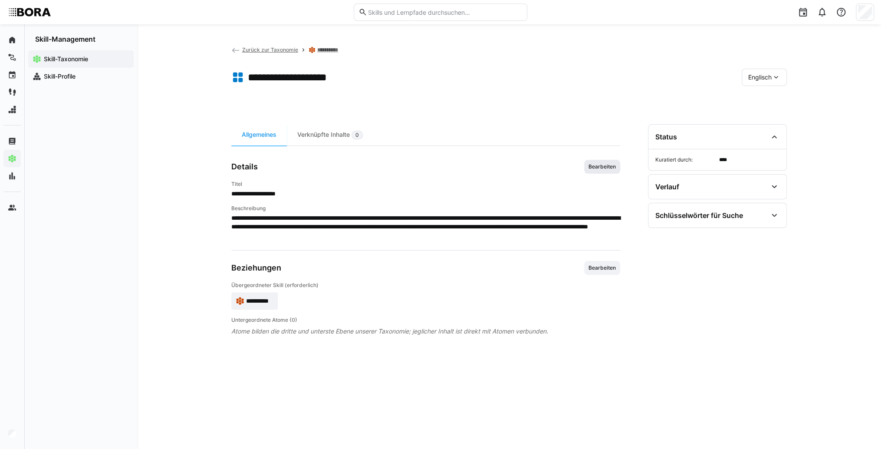
click at [609, 168] on span "Bearbeiten" at bounding box center [602, 166] width 29 height 7
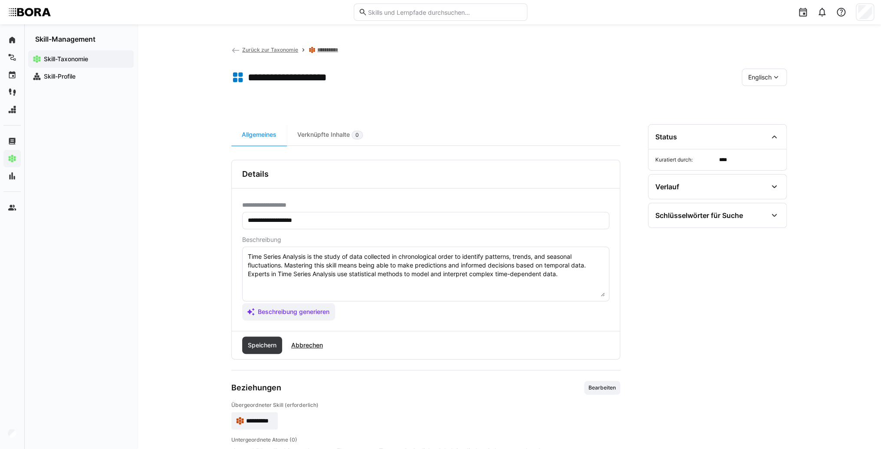
click at [573, 277] on textarea "Time Series Analysis is the study of data collected in chronological order to i…" at bounding box center [426, 273] width 358 height 45
click at [303, 283] on textarea "Time Series Analysis is the study of data collected in chronological order to i…" at bounding box center [426, 273] width 358 height 45
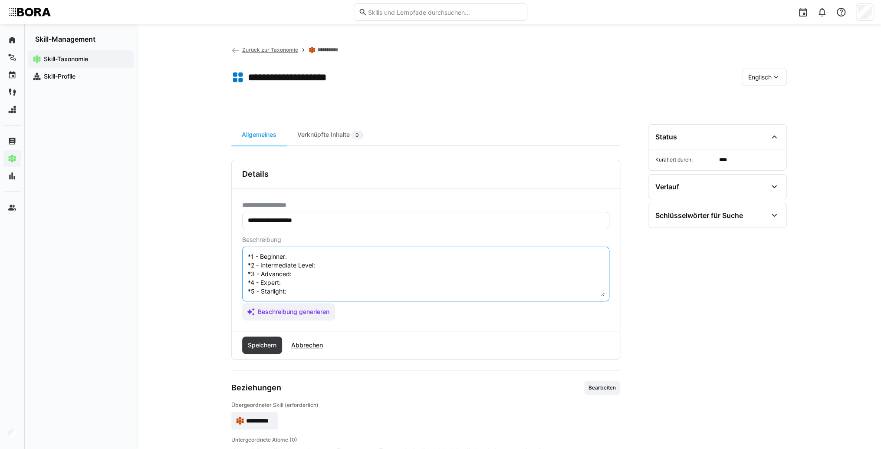
scroll to position [0, 0]
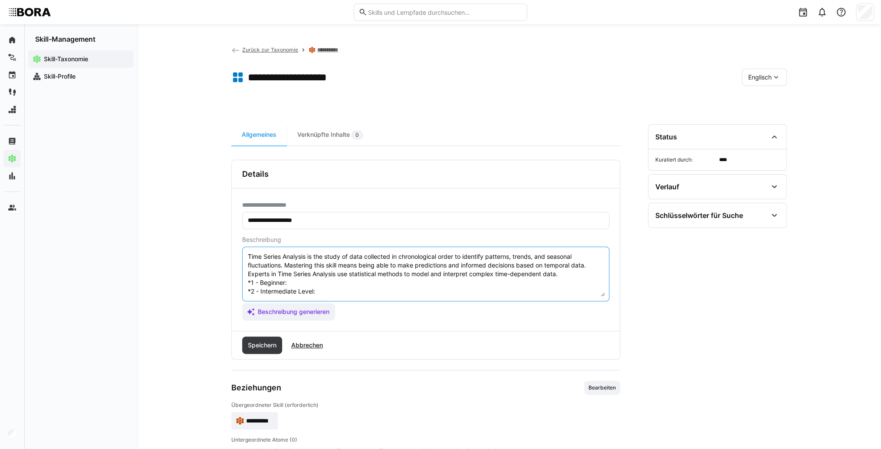
click at [321, 279] on textarea "Time Series Analysis is the study of data collected in chronological order to i…" at bounding box center [426, 273] width 358 height 45
click at [318, 282] on textarea "Time Series Analysis is the study of data collected in chronological order to i…" at bounding box center [426, 273] width 358 height 45
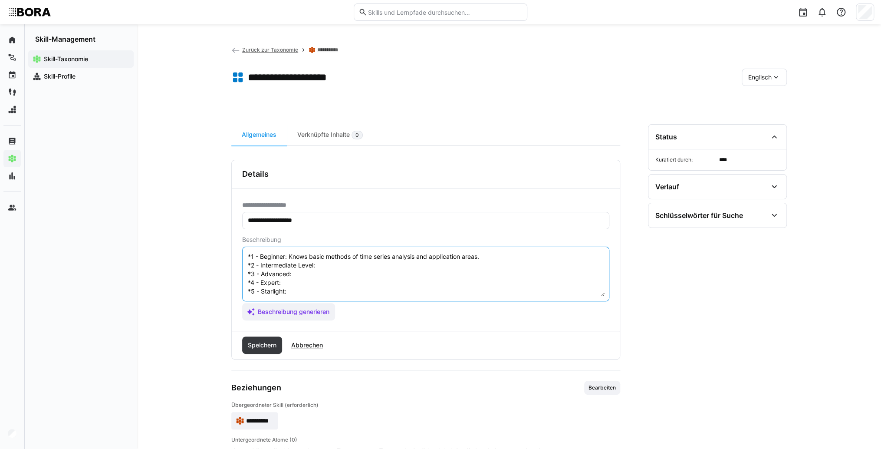
scroll to position [35, 0]
click at [349, 257] on textarea "Time Series Analysis is the study of data collected in chronological order to i…" at bounding box center [426, 273] width 358 height 45
click at [332, 261] on textarea "Time Series Analysis is the study of data collected in chronological order to i…" at bounding box center [426, 273] width 358 height 45
click at [332, 254] on textarea "Time Series Analysis is the study of data collected in chronological order to i…" at bounding box center [426, 273] width 358 height 45
click at [323, 266] on textarea "Time Series Analysis is the study of data collected in chronological order to i…" at bounding box center [426, 273] width 358 height 45
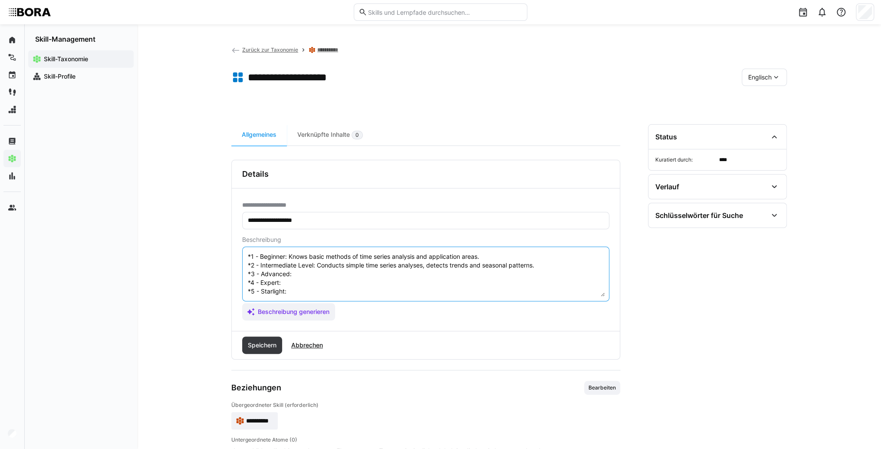
click at [302, 266] on textarea "Time Series Analysis is the study of data collected in chronological order to i…" at bounding box center [426, 273] width 358 height 45
click at [288, 275] on textarea "Time Series Analysis is the study of data collected in chronological order to i…" at bounding box center [426, 273] width 358 height 45
click at [306, 274] on textarea "Time Series Analysis is the study of data collected in chronological order to i…" at bounding box center [426, 273] width 358 height 45
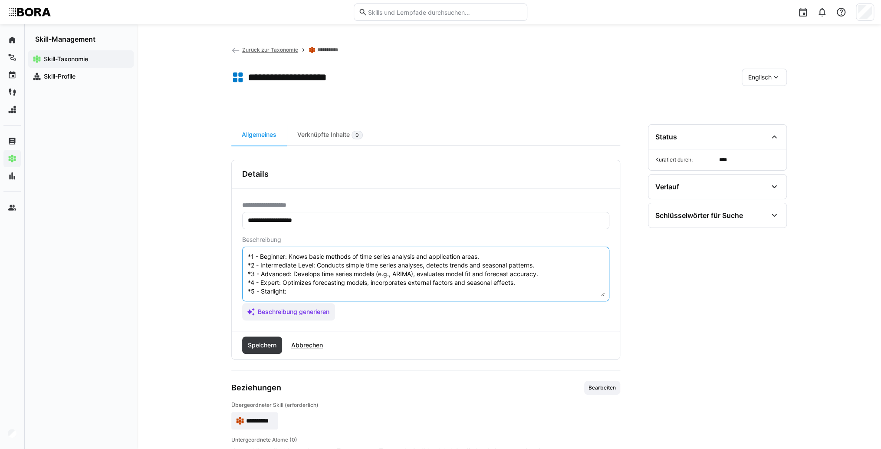
click at [302, 283] on textarea "Time Series Analysis is the study of data collected in chronological order to i…" at bounding box center [426, 273] width 358 height 45
type textarea "Time Series Analysis is the study of data collected in chronological order to i…"
click at [272, 346] on span "Speichern" at bounding box center [262, 345] width 31 height 9
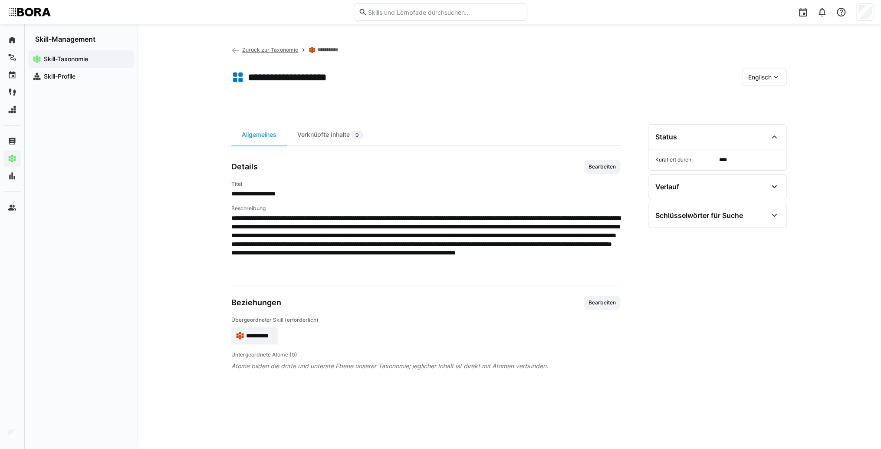
click at [253, 49] on span "Zurück zur Taxonomie" at bounding box center [270, 49] width 56 height 7
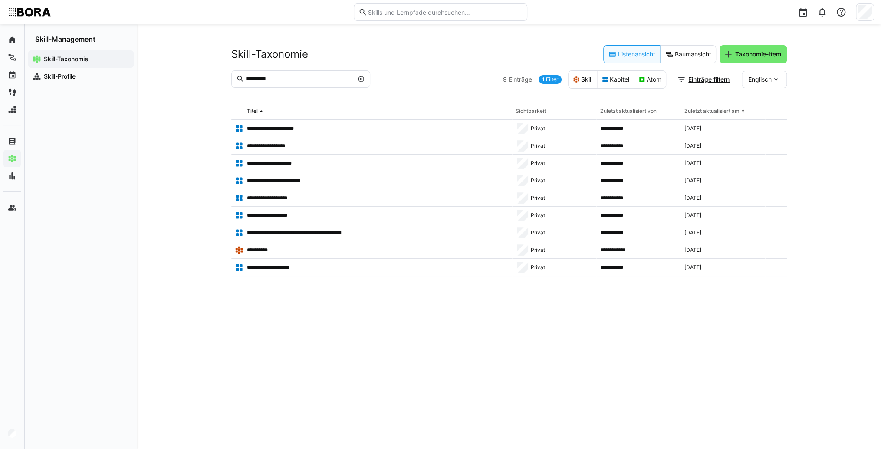
click at [361, 78] on eds-icon at bounding box center [361, 79] width 7 height 7
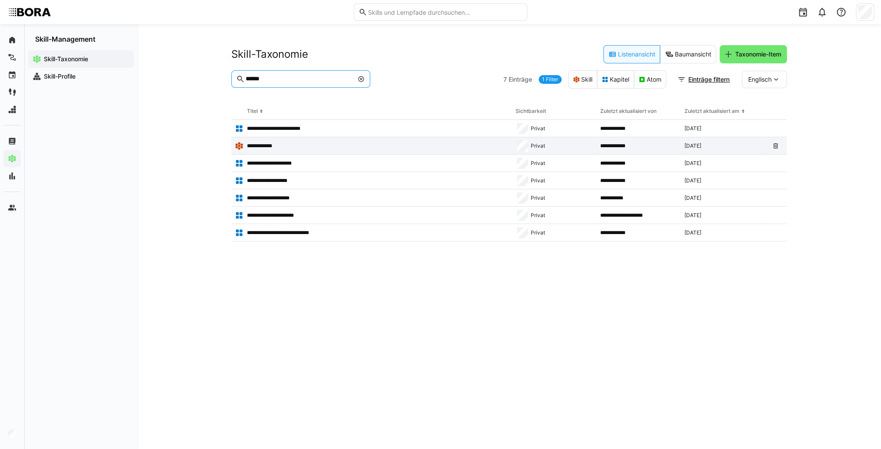
type input "******"
click at [274, 147] on p "**********" at bounding box center [262, 145] width 31 height 7
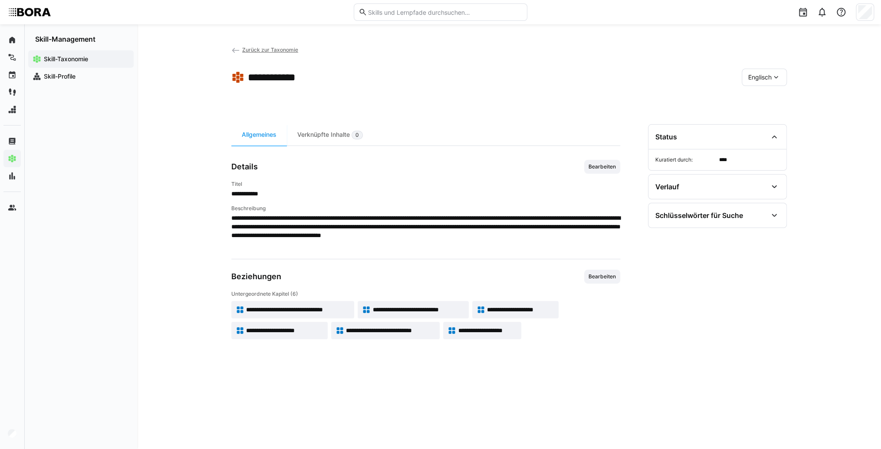
click at [754, 78] on span "Englisch" at bounding box center [759, 77] width 23 height 9
click at [760, 103] on span "Deutsch" at bounding box center [759, 100] width 23 height 9
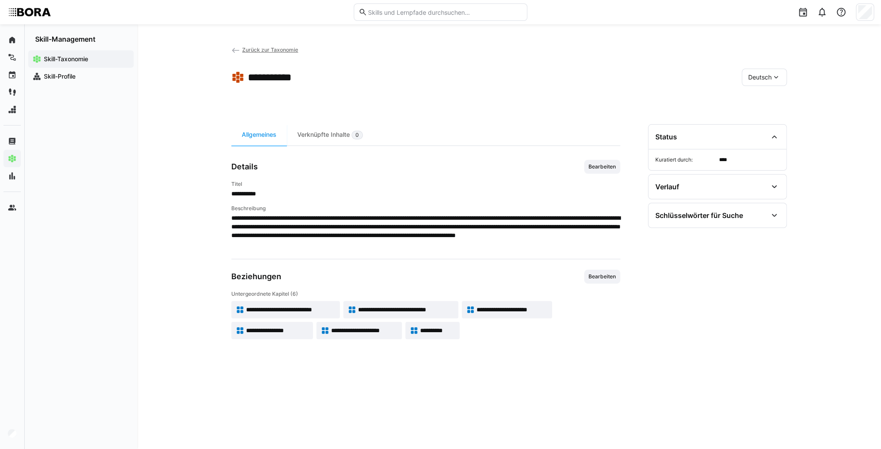
click at [328, 303] on app-skill-badge "**********" at bounding box center [285, 309] width 109 height 17
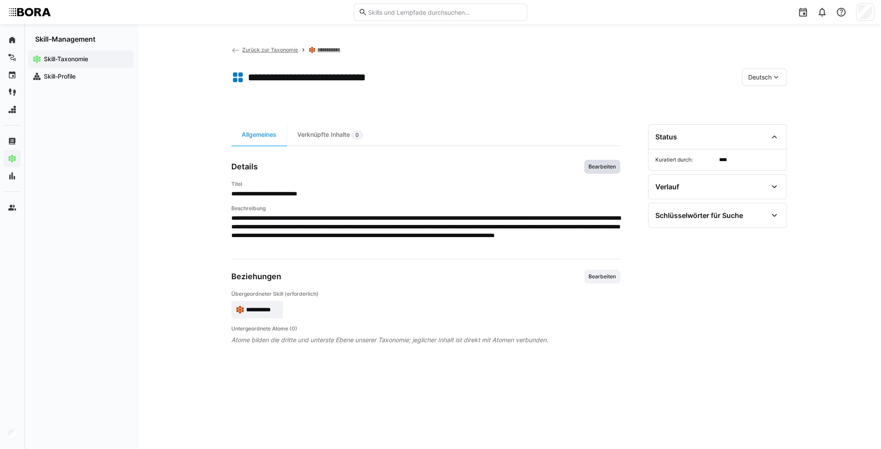
click at [596, 167] on span "Bearbeiten" at bounding box center [602, 166] width 29 height 7
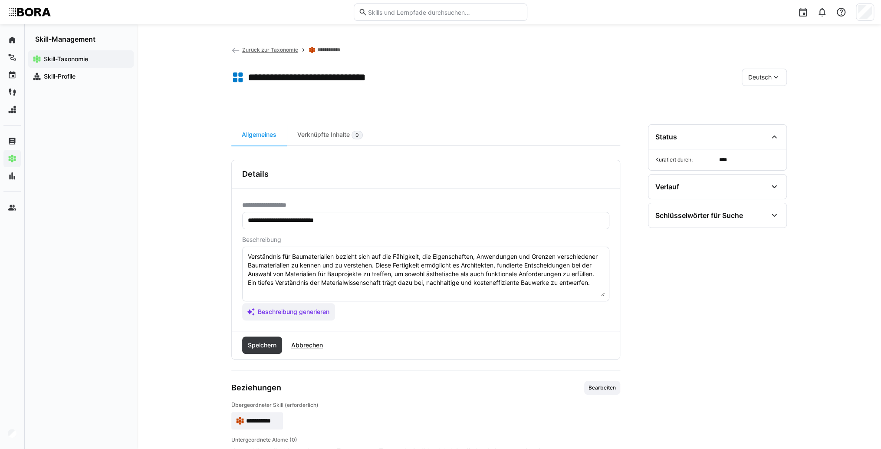
click at [596, 282] on textarea "Verständnis für Baumaterialien bezieht sich auf die Fähigkeit, die Eigenschafte…" at bounding box center [426, 273] width 358 height 45
click at [260, 292] on textarea "Verständnis für Baumaterialien bezieht sich auf die Fähigkeit, die Eigenschafte…" at bounding box center [426, 273] width 358 height 45
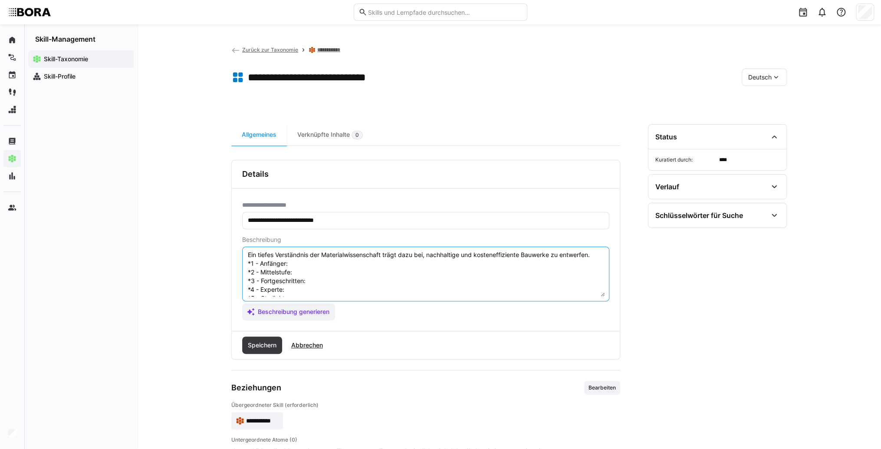
scroll to position [16, 0]
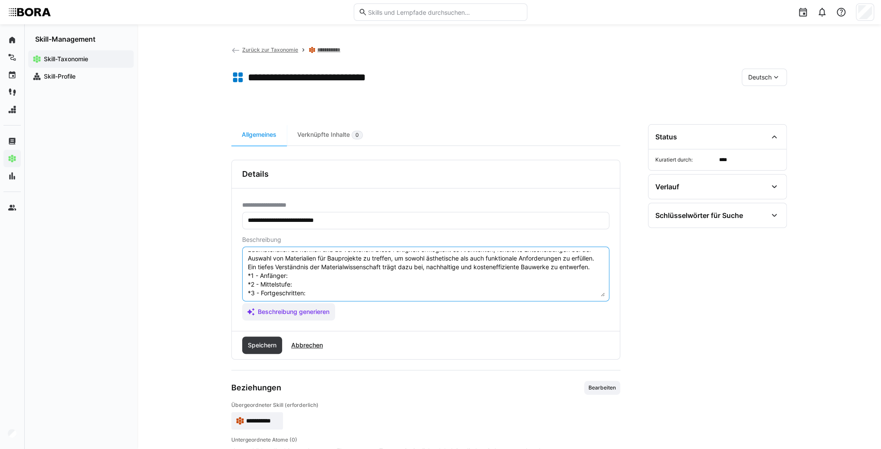
click at [306, 286] on textarea "Verständnis für Baumaterialien bezieht sich auf die Fähigkeit, die Eigenschafte…" at bounding box center [426, 273] width 358 height 45
click at [323, 281] on textarea "Verständnis für Baumaterialien bezieht sich auf die Fähigkeit, die Eigenschafte…" at bounding box center [426, 273] width 358 height 45
click at [329, 293] on textarea "Verständnis für Baumaterialien bezieht sich auf die Fähigkeit, die Eigenschafte…" at bounding box center [426, 273] width 358 height 45
click at [337, 293] on textarea "Verständnis für Baumaterialien bezieht sich auf die Fähigkeit, die Eigenschafte…" at bounding box center [426, 273] width 358 height 45
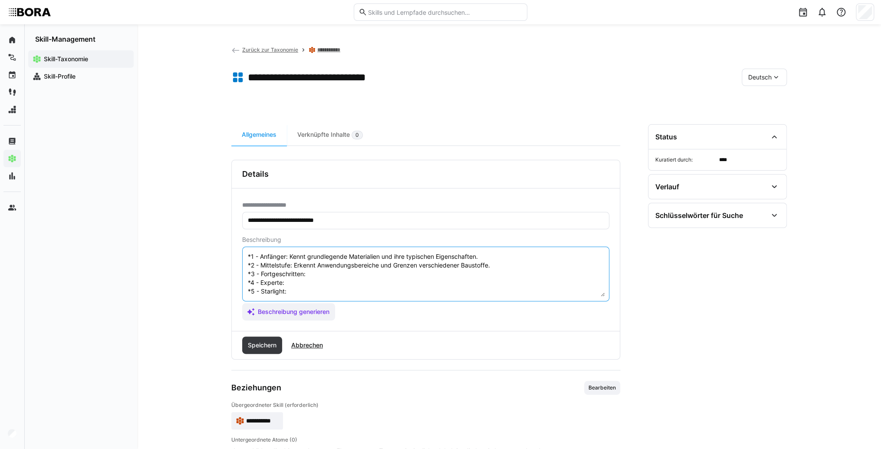
click at [325, 267] on textarea "Verständnis für Baumaterialien bezieht sich auf die Fähigkeit, die Eigenschafte…" at bounding box center [426, 273] width 358 height 45
click at [320, 265] on textarea "Verständnis für Baumaterialien bezieht sich auf die Fähigkeit, die Eigenschafte…" at bounding box center [426, 273] width 358 height 45
click at [318, 274] on textarea "Verständnis für Baumaterialien bezieht sich auf die Fähigkeit, die Eigenschafte…" at bounding box center [426, 273] width 358 height 45
click at [308, 275] on textarea "Verständnis für Baumaterialien bezieht sich auf die Fähigkeit, die Eigenschafte…" at bounding box center [426, 273] width 358 height 45
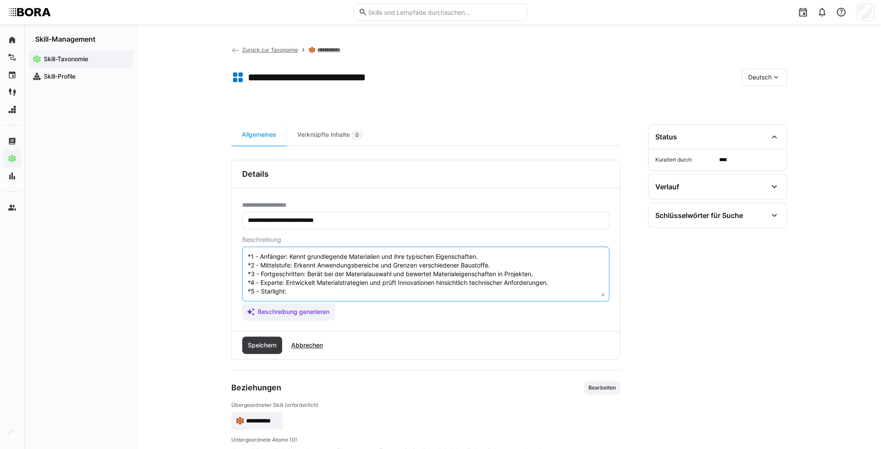
click at [309, 283] on textarea "Verständnis für Baumaterialien bezieht sich auf die Fähigkeit, die Eigenschafte…" at bounding box center [426, 273] width 358 height 45
click at [307, 286] on textarea "Verständnis für Baumaterialien bezieht sich auf die Fähigkeit, die Eigenschafte…" at bounding box center [426, 273] width 358 height 45
type textarea "Verständnis für Baumaterialien bezieht sich auf die Fähigkeit, die Eigenschafte…"
click at [277, 349] on span "Speichern" at bounding box center [262, 345] width 31 height 9
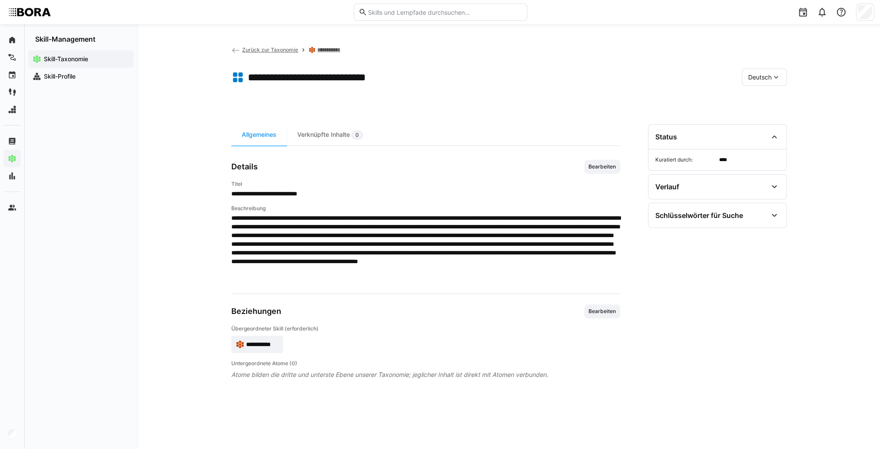
click at [754, 79] on span "Deutsch" at bounding box center [759, 77] width 23 height 9
drag, startPoint x: 768, startPoint y: 118, endPoint x: 739, endPoint y: 128, distance: 30.3
click at [768, 115] on span "Englisch" at bounding box center [759, 118] width 23 height 9
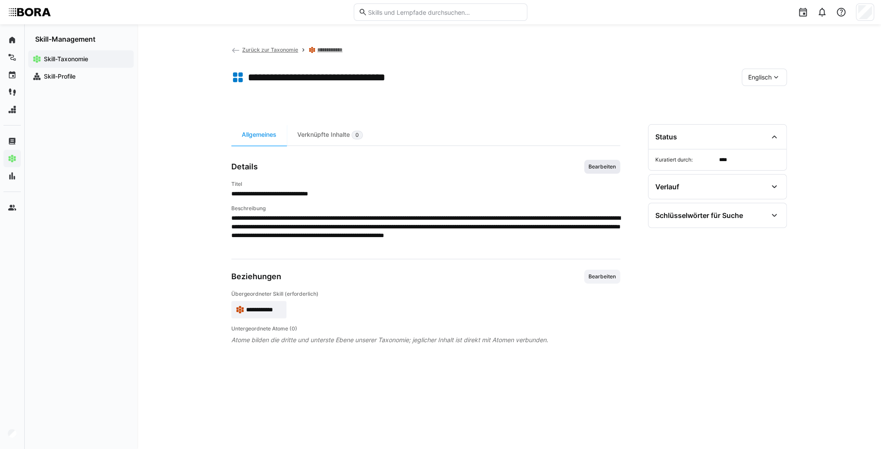
click at [600, 164] on span "Bearbeiten" at bounding box center [602, 166] width 29 height 7
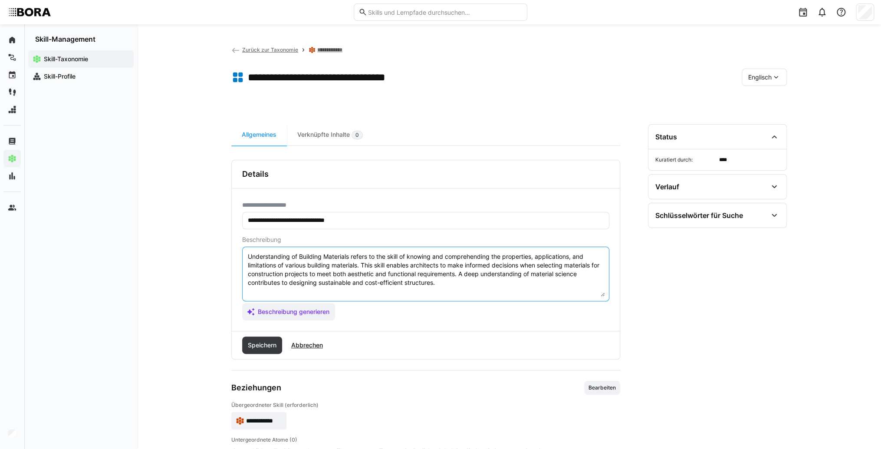
click at [495, 281] on textarea "Understanding of Building Materials refers to the skill of knowing and comprehe…" at bounding box center [426, 273] width 358 height 45
click at [272, 292] on textarea "Understanding of Building Materials refers to the skill of knowing and comprehe…" at bounding box center [426, 273] width 358 height 45
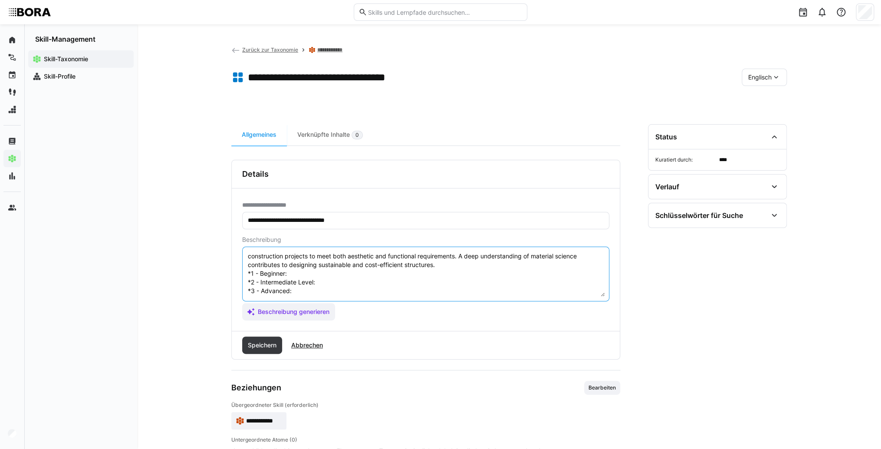
scroll to position [7, 0]
click at [292, 284] on textarea "Understanding of Building Materials refers to the skill of knowing and comprehe…" at bounding box center [426, 273] width 358 height 45
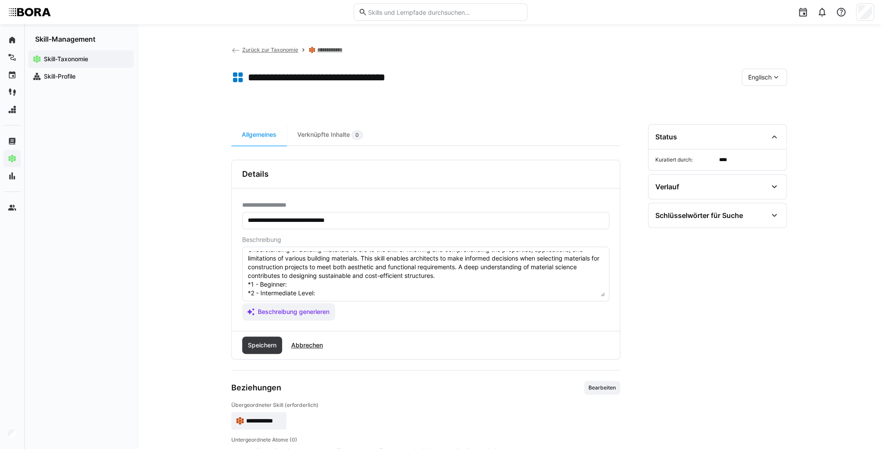
click at [350, 284] on textarea "Understanding of Building Materials refers to the skill of knowing and comprehe…" at bounding box center [426, 273] width 358 height 45
click at [365, 293] on textarea "Understanding of Building Materials refers to the skill of knowing and comprehe…" at bounding box center [426, 273] width 358 height 45
click at [328, 290] on textarea "Understanding of Building Materials refers to the skill of knowing and comprehe…" at bounding box center [426, 273] width 358 height 45
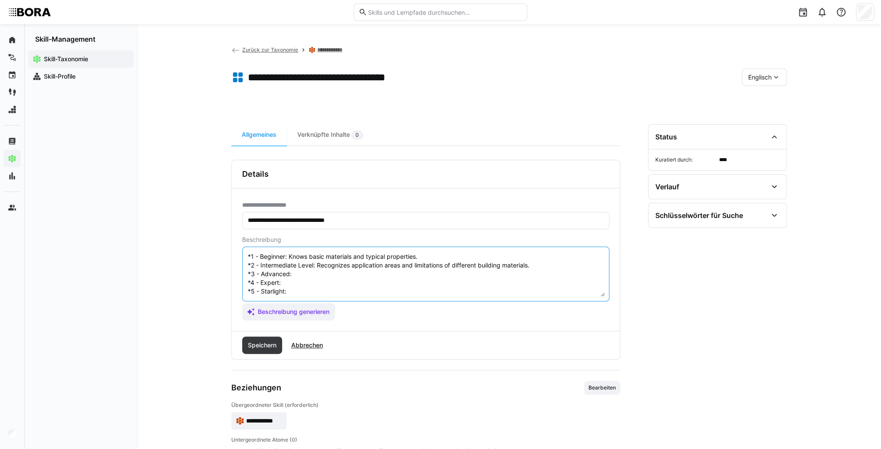
click at [330, 267] on textarea "Understanding of Building Materials refers to the skill of knowing and comprehe…" at bounding box center [426, 273] width 358 height 45
click at [307, 267] on textarea "Understanding of Building Materials refers to the skill of knowing and comprehe…" at bounding box center [426, 273] width 358 height 45
click at [306, 272] on textarea "Understanding of Building Materials refers to the skill of knowing and comprehe…" at bounding box center [426, 273] width 358 height 45
click at [316, 276] on textarea "Understanding of Building Materials refers to the skill of knowing and comprehe…" at bounding box center [426, 273] width 358 height 45
click at [309, 285] on textarea "Understanding of Building Materials refers to the skill of knowing and comprehe…" at bounding box center [426, 273] width 358 height 45
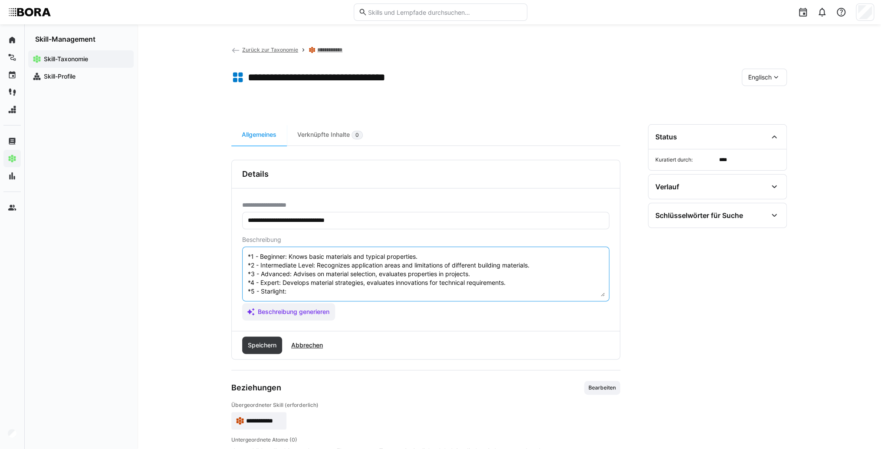
click at [295, 285] on textarea "Understanding of Building Materials refers to the skill of knowing and comprehe…" at bounding box center [426, 273] width 358 height 45
type textarea "Understanding of Building Materials refers to the skill of knowing and comprehe…"
click at [273, 342] on span "Speichern" at bounding box center [262, 345] width 31 height 9
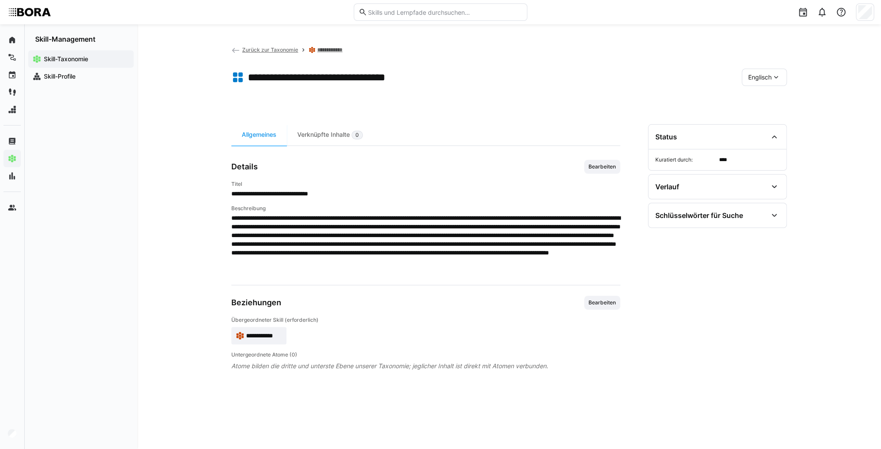
click at [257, 340] on app-skill-badge "**********" at bounding box center [258, 335] width 55 height 17
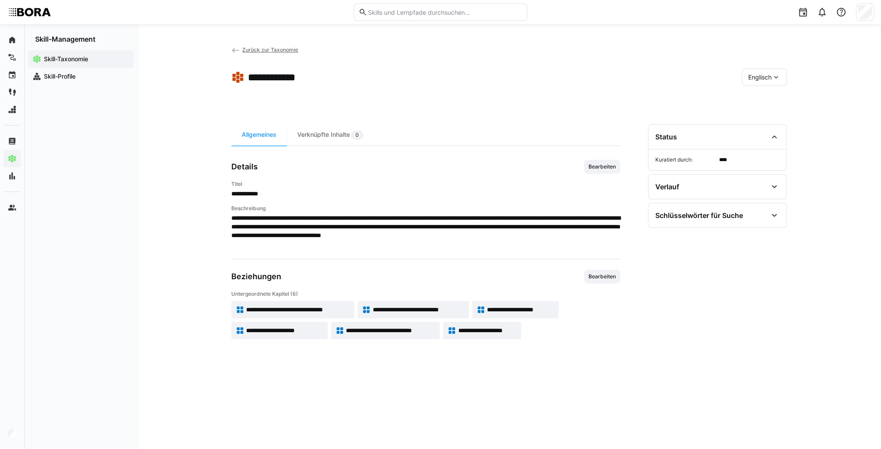
click at [769, 87] on app-toolbar "**********" at bounding box center [509, 79] width 556 height 35
click at [767, 86] on app-toolbar "**********" at bounding box center [509, 79] width 556 height 35
click at [762, 76] on span "Englisch" at bounding box center [759, 77] width 23 height 9
drag, startPoint x: 762, startPoint y: 76, endPoint x: 762, endPoint y: 99, distance: 23.0
click at [762, 99] on span "Deutsch" at bounding box center [759, 100] width 23 height 9
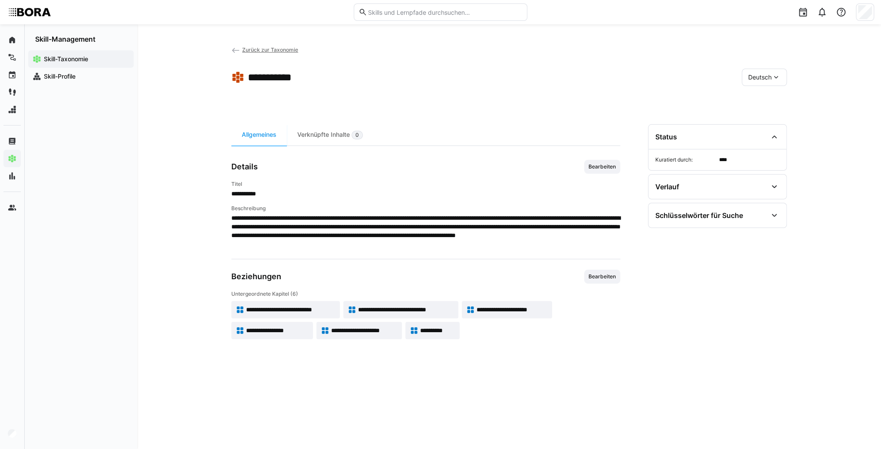
click at [415, 307] on span "**********" at bounding box center [406, 309] width 96 height 9
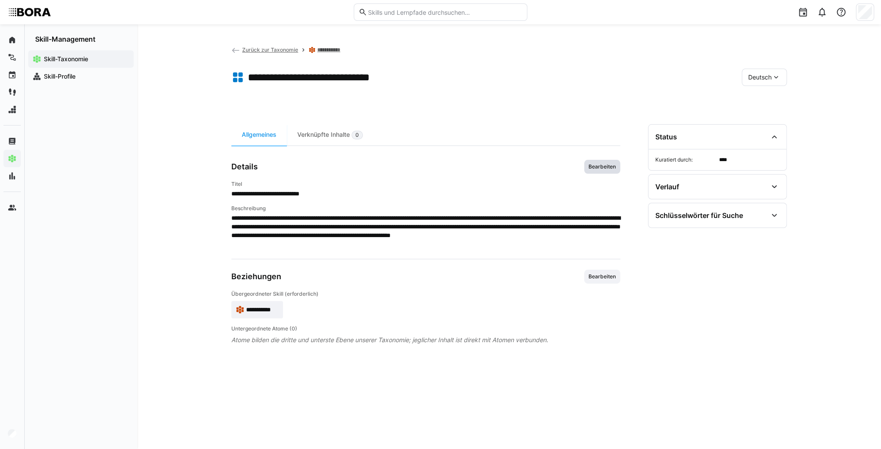
click at [611, 165] on span "Bearbeiten" at bounding box center [602, 166] width 29 height 7
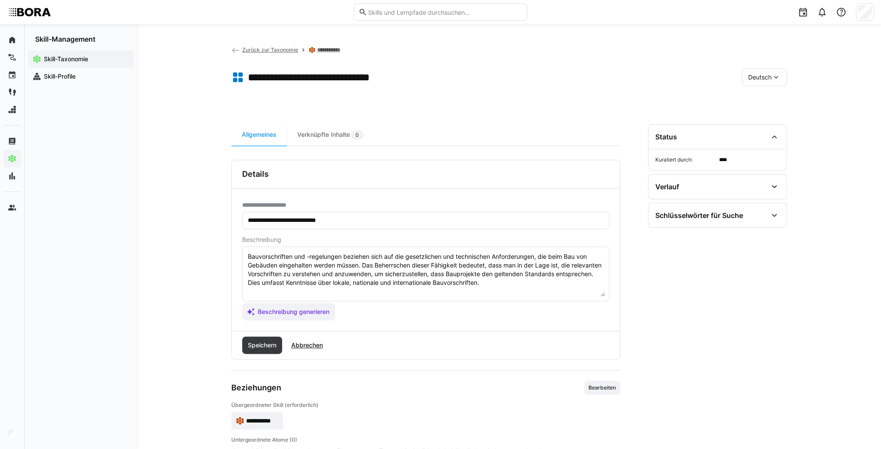
click at [547, 283] on textarea "Bauvorschriften und -regelungen beziehen sich auf die gesetzlichen und technisc…" at bounding box center [426, 273] width 358 height 45
click at [336, 292] on textarea "Bauvorschriften und -regelungen beziehen sich auf die gesetzlichen und technisc…" at bounding box center [426, 273] width 358 height 45
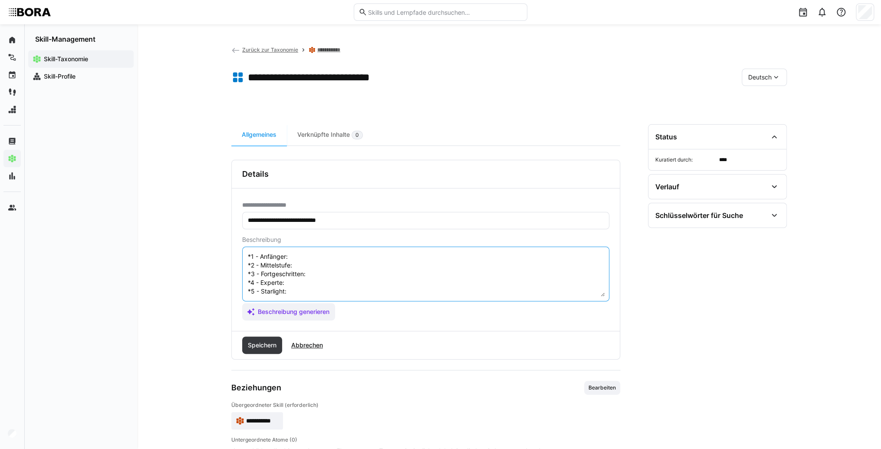
scroll to position [7, 0]
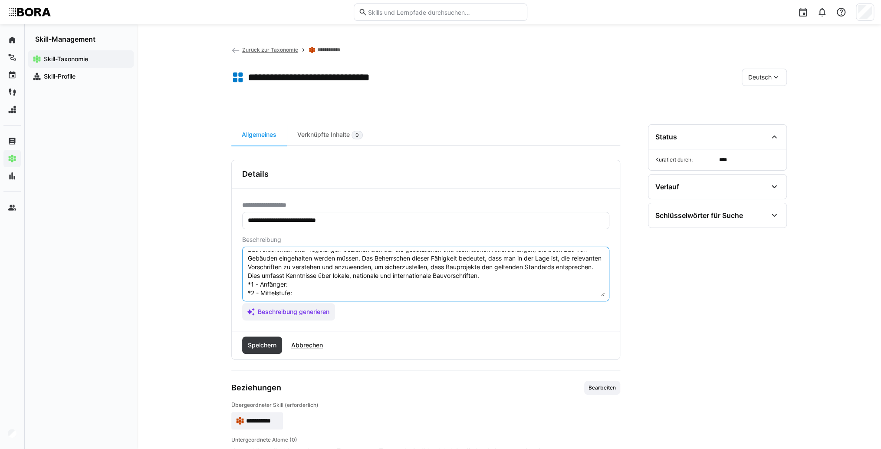
click at [322, 286] on textarea "Bauvorschriften und -regelungen beziehen sich auf die gesetzlichen und technisc…" at bounding box center [426, 273] width 358 height 45
click at [338, 281] on textarea "Bauvorschriften und -regelungen beziehen sich auf die gesetzlichen und technisc…" at bounding box center [426, 273] width 358 height 45
click at [355, 292] on textarea "Bauvorschriften und -regelungen beziehen sich auf die gesetzlichen und technisc…" at bounding box center [426, 273] width 358 height 45
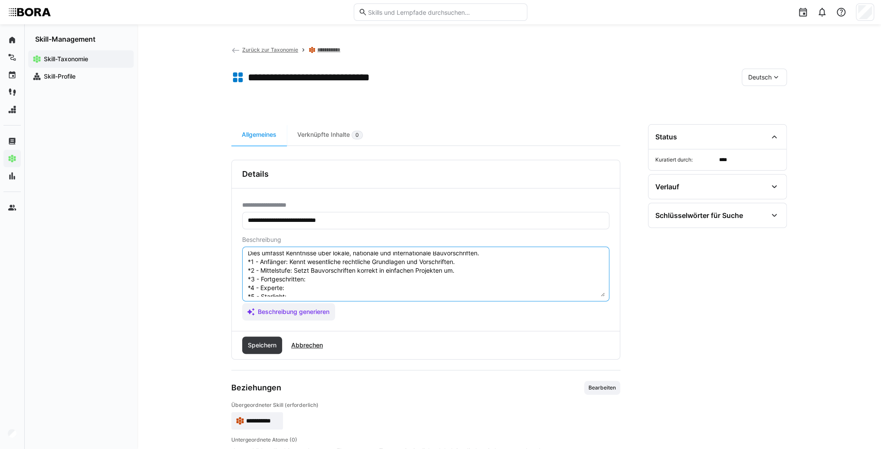
scroll to position [42, 0]
click at [346, 267] on textarea "Bauvorschriften und -regelungen beziehen sich auf die gesetzlichen und technisc…" at bounding box center [426, 273] width 358 height 45
click at [328, 269] on textarea "Bauvorschriften und -regelungen beziehen sich auf die gesetzlichen und technisc…" at bounding box center [426, 273] width 358 height 45
click at [330, 276] on textarea "Bauvorschriften und -regelungen beziehen sich auf die gesetzlichen und technisc…" at bounding box center [426, 273] width 358 height 45
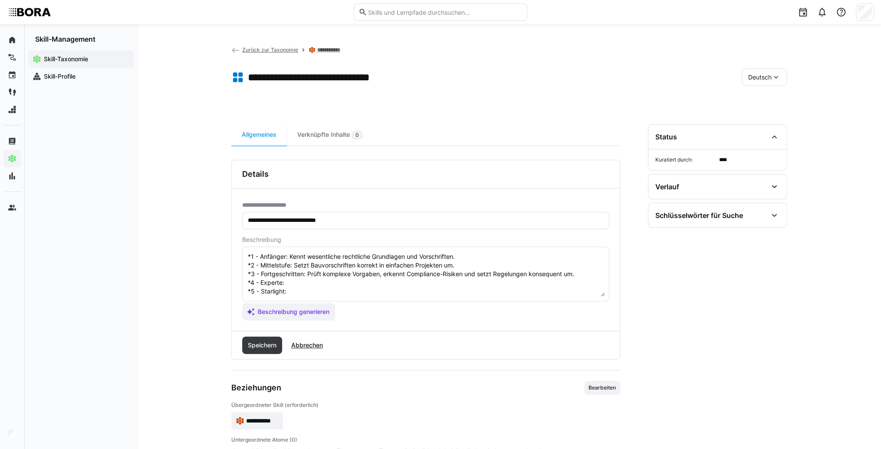
click at [355, 278] on textarea "Bauvorschriften und -regelungen beziehen sich auf die gesetzlichen und technisc…" at bounding box center [426, 273] width 358 height 45
click at [353, 283] on textarea "Bauvorschriften und -regelungen beziehen sich auf die gesetzlichen und technisc…" at bounding box center [426, 273] width 358 height 45
click at [324, 283] on textarea "Bauvorschriften und -regelungen beziehen sich auf die gesetzlichen und technisc…" at bounding box center [426, 273] width 358 height 45
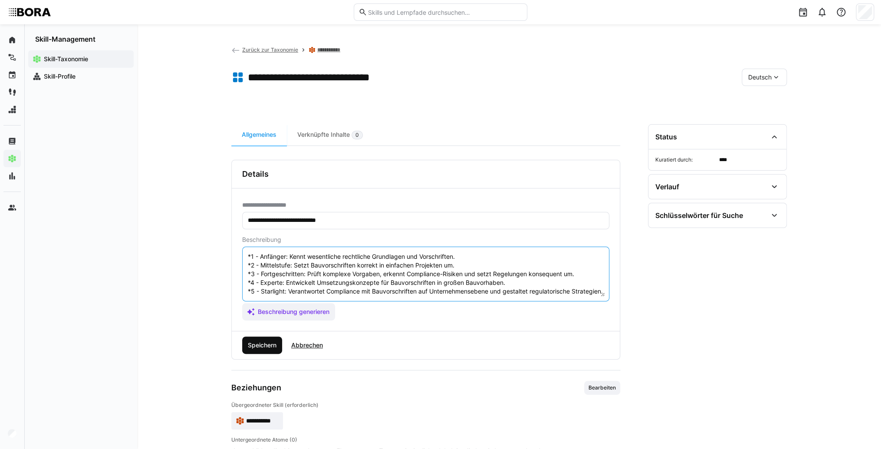
type textarea "Bauvorschriften und -regelungen beziehen sich auf die gesetzlichen und technisc…"
click at [278, 341] on span "Speichern" at bounding box center [262, 344] width 40 height 17
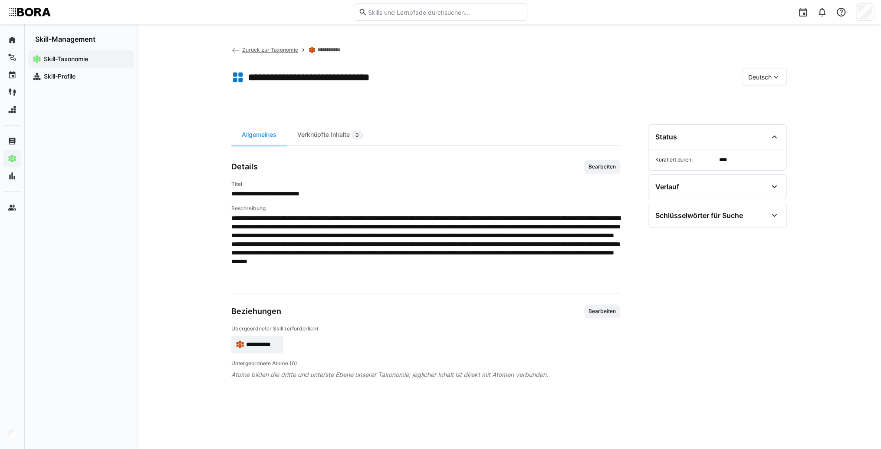
click at [768, 81] on div "Deutsch" at bounding box center [764, 77] width 45 height 17
click at [770, 120] on span "Englisch" at bounding box center [759, 118] width 23 height 9
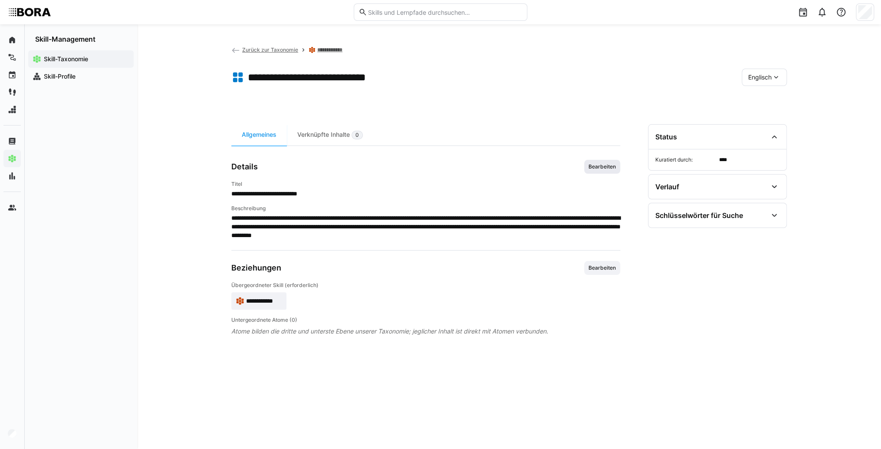
click at [601, 167] on span "Bearbeiten" at bounding box center [602, 166] width 29 height 7
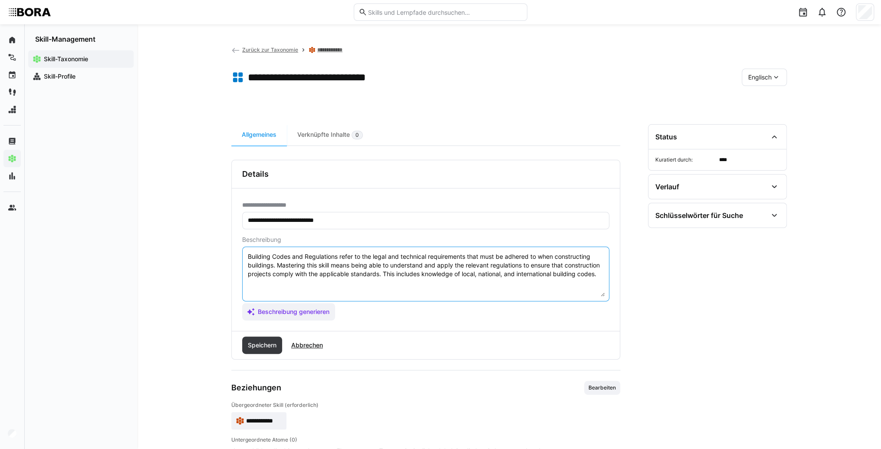
click at [599, 276] on textarea "Building Codes and Regulations refer to the legal and technical requirements th…" at bounding box center [426, 273] width 358 height 45
click at [265, 286] on textarea "Building Codes and Regulations refer to the legal and technical requirements th…" at bounding box center [426, 273] width 358 height 45
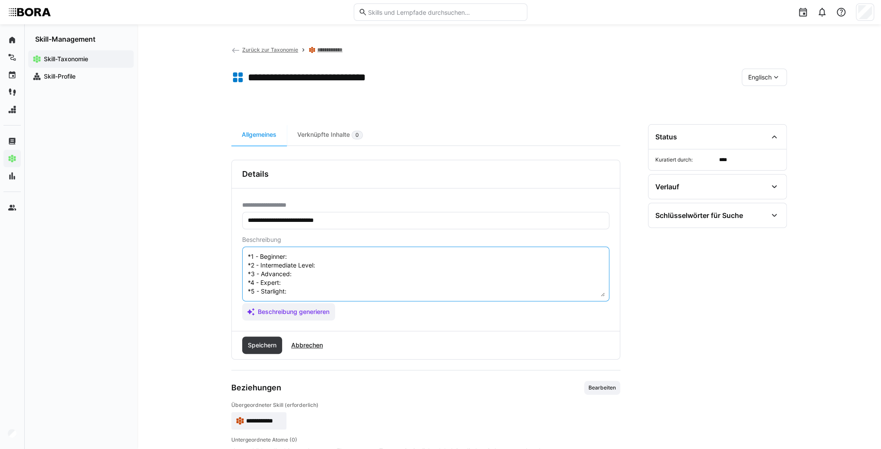
scroll to position [7, 0]
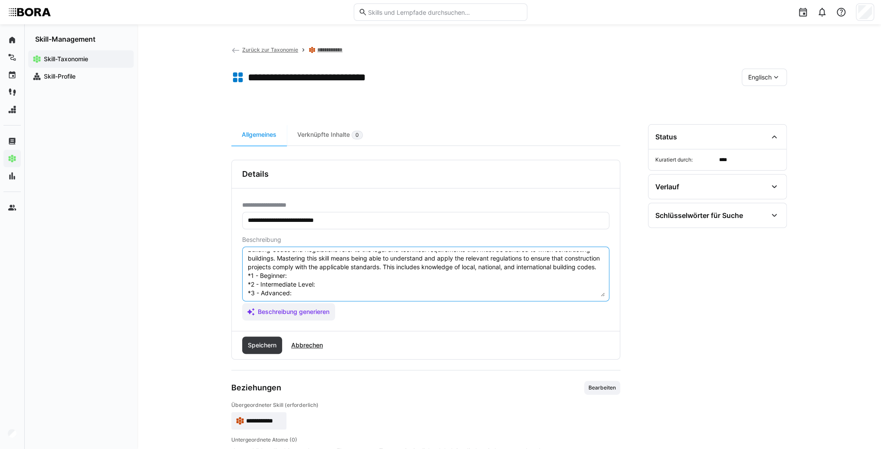
click at [338, 280] on textarea "Building Codes and Regulations refer to the legal and technical requirements th…" at bounding box center [426, 273] width 358 height 45
click at [313, 285] on textarea "Building Codes and Regulations refer to the legal and technical requirements th…" at bounding box center [426, 273] width 358 height 45
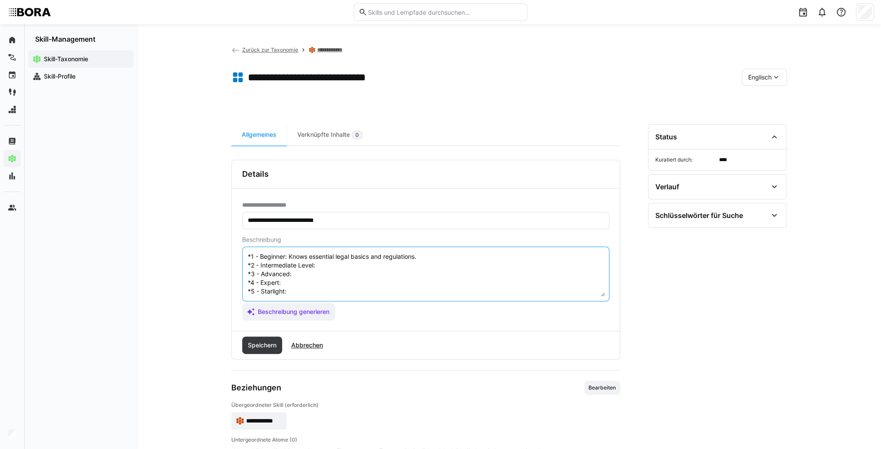
click at [340, 255] on textarea "Building Codes and Regulations refer to the legal and technical requirements th…" at bounding box center [426, 273] width 358 height 45
click at [335, 260] on textarea "Building Codes and Regulations refer to the legal and technical requirements th…" at bounding box center [426, 273] width 358 height 45
click at [326, 266] on textarea "Building Codes and Regulations refer to the legal and technical requirements th…" at bounding box center [426, 273] width 358 height 45
click at [334, 270] on textarea "Building Codes and Regulations refer to the legal and technical requirements th…" at bounding box center [426, 273] width 358 height 45
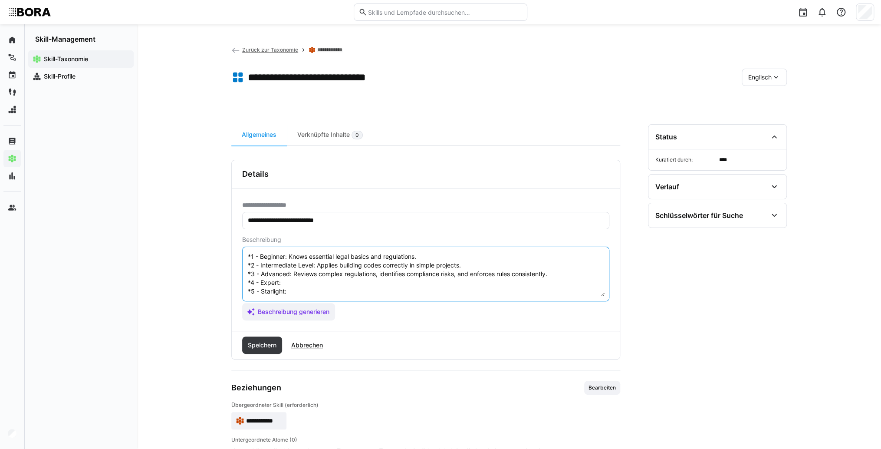
click at [328, 273] on textarea "Building Codes and Regulations refer to the legal and technical requirements th…" at bounding box center [426, 273] width 358 height 45
click at [297, 274] on textarea "Building Codes and Regulations refer to the legal and technical requirements th…" at bounding box center [426, 273] width 358 height 45
click at [294, 283] on textarea "Building Codes and Regulations refer to the legal and technical requirements th…" at bounding box center [426, 273] width 358 height 45
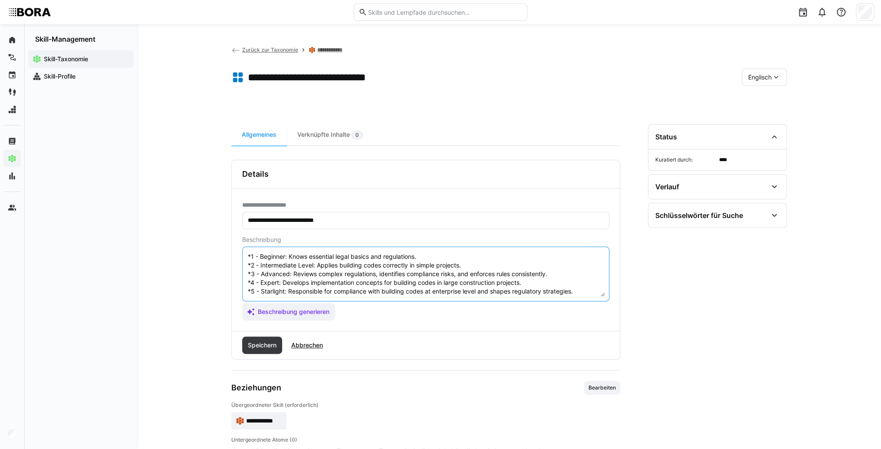
type textarea "Building Codes and Regulations refer to the legal and technical requirements th…"
click at [276, 352] on span "Speichern" at bounding box center [262, 344] width 40 height 17
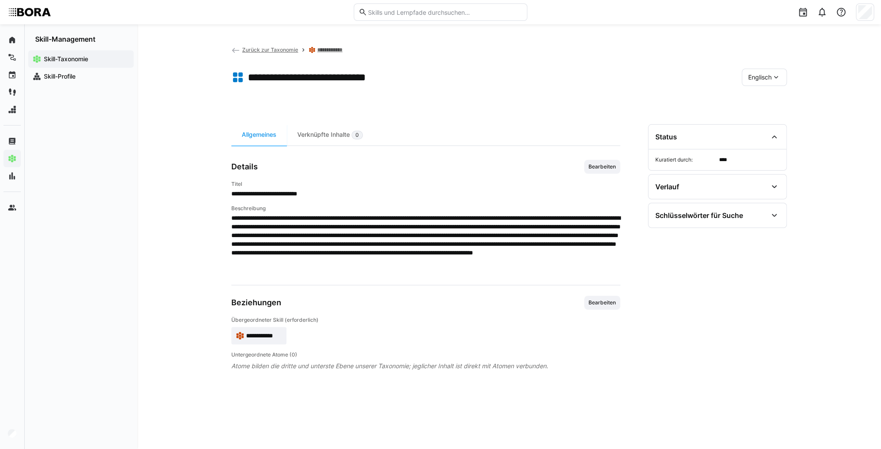
click at [262, 330] on app-skill-badge "**********" at bounding box center [258, 335] width 55 height 17
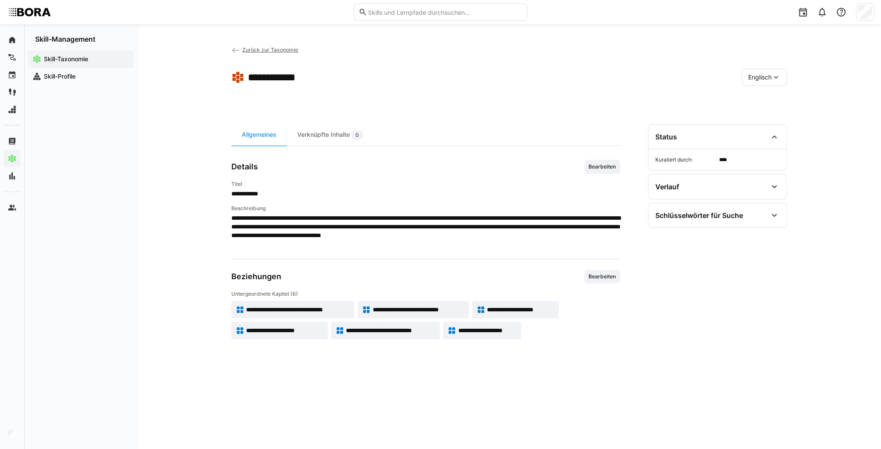
click at [766, 79] on span "Englisch" at bounding box center [759, 77] width 23 height 9
click at [759, 102] on span "Deutsch" at bounding box center [759, 100] width 23 height 9
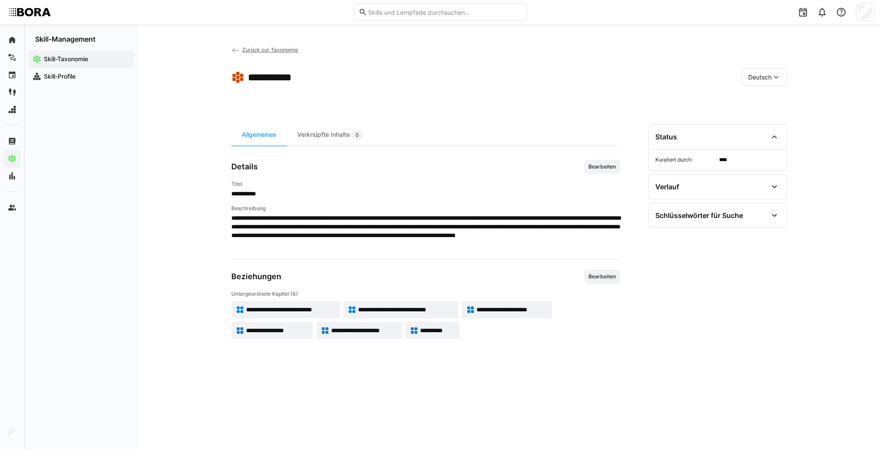
click at [523, 309] on span "**********" at bounding box center [512, 309] width 71 height 9
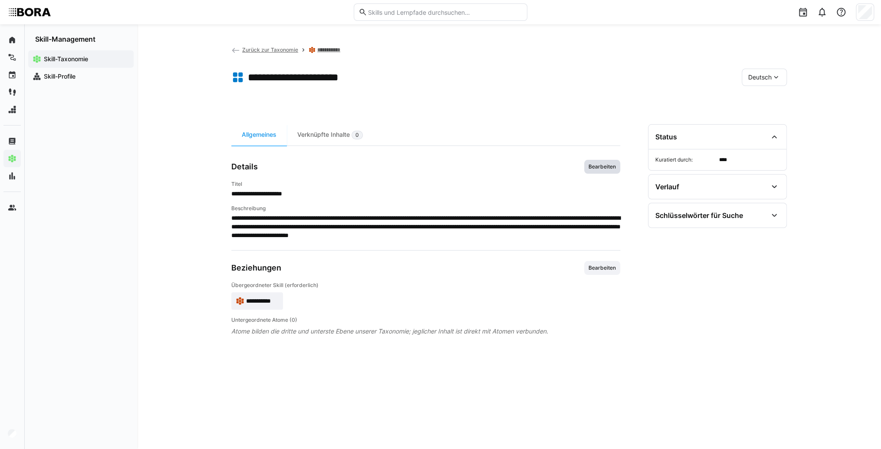
click at [598, 161] on span "Bearbeiten" at bounding box center [602, 167] width 36 height 14
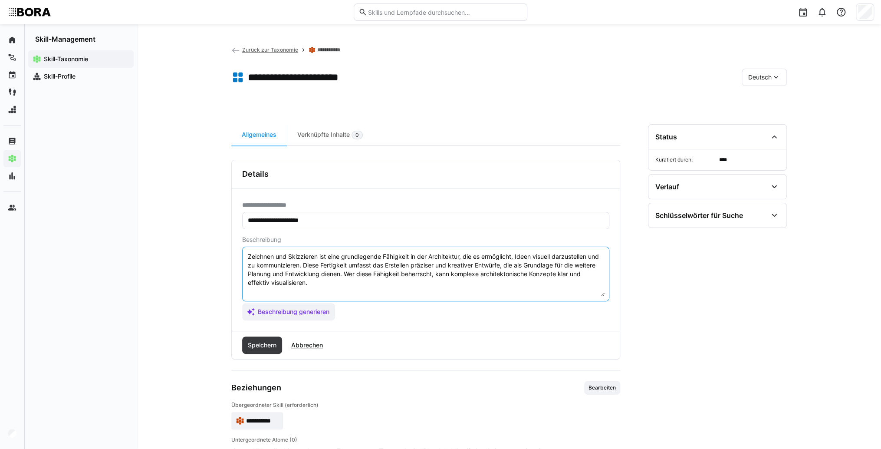
click at [527, 283] on textarea "Zeichnen und Skizzieren ist eine grundlegende Fähigkeit in der Architektur, die…" at bounding box center [426, 273] width 358 height 45
click at [295, 295] on textarea "Zeichnen und Skizzieren ist eine grundlegende Fähigkeit in der Architektur, die…" at bounding box center [426, 273] width 358 height 45
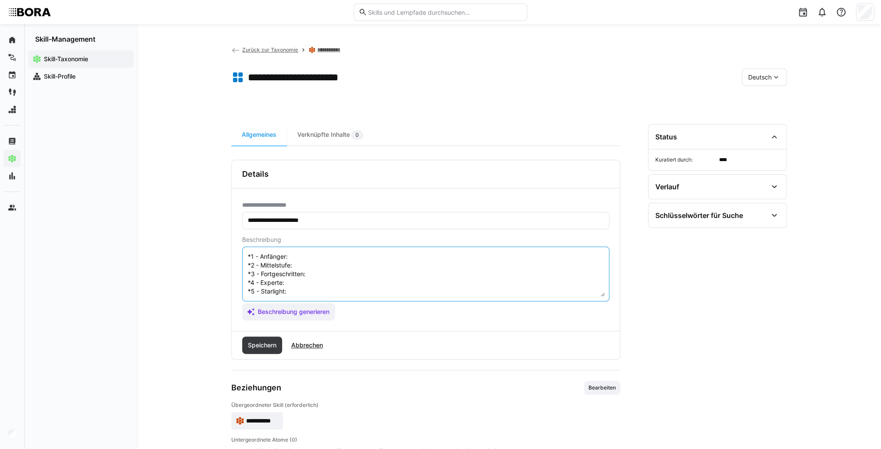
scroll to position [7, 0]
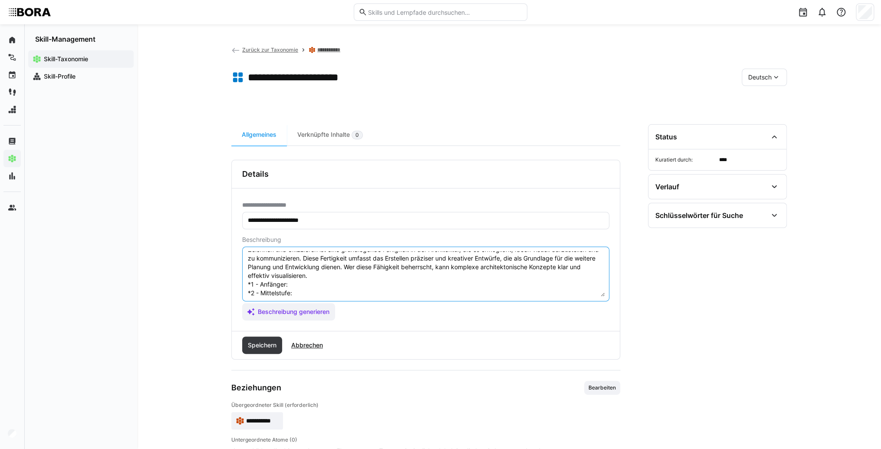
click at [306, 283] on textarea "Zeichnen und Skizzieren ist eine grundlegende Fähigkeit in der Architektur, die…" at bounding box center [426, 273] width 358 height 45
click at [328, 283] on textarea "Zeichnen und Skizzieren ist eine grundlegende Fähigkeit in der Architektur, die…" at bounding box center [426, 273] width 358 height 45
click at [323, 298] on eds-input "Zeichnen und Skizzieren ist eine grundlegende Fähigkeit in der Architektur, die…" at bounding box center [425, 274] width 367 height 55
click at [321, 293] on textarea "Zeichnen und Skizzieren ist eine grundlegende Fähigkeit in der Architektur, die…" at bounding box center [426, 273] width 358 height 45
click at [302, 291] on textarea "Zeichnen und Skizzieren ist eine grundlegende Fähigkeit in der Architektur, die…" at bounding box center [426, 273] width 358 height 45
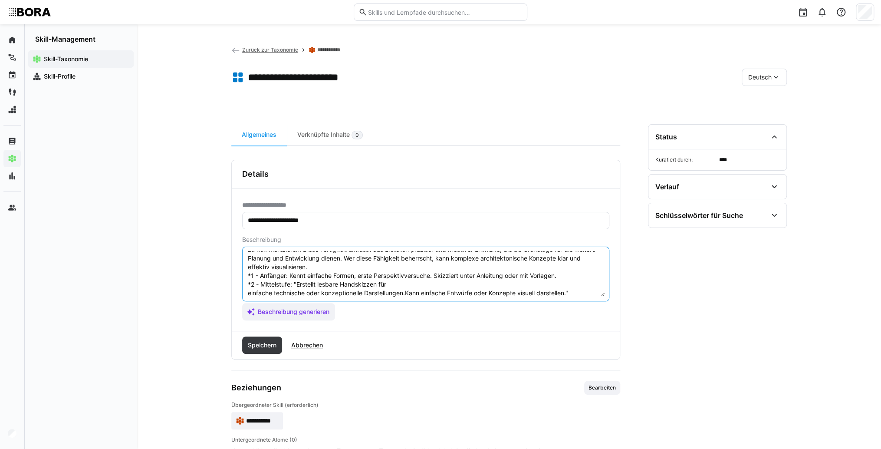
scroll to position [50, 0]
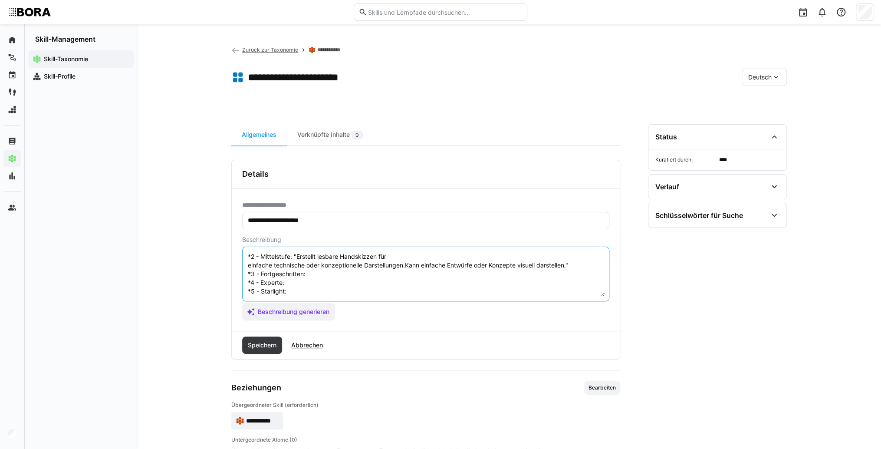
click at [319, 267] on textarea "Zeichnen und Skizzieren ist eine grundlegende Fähigkeit in der Architektur, die…" at bounding box center [426, 273] width 358 height 45
click at [342, 266] on textarea "Zeichnen und Skizzieren ist eine grundlegende Fähigkeit in der Architektur, die…" at bounding box center [426, 273] width 358 height 45
click at [323, 284] on textarea "Zeichnen und Skizzieren ist eine grundlegende Fähigkeit in der Architektur, die…" at bounding box center [426, 273] width 358 height 45
click at [327, 272] on textarea "Zeichnen und Skizzieren ist eine grundlegende Fähigkeit in der Architektur, die…" at bounding box center [426, 273] width 358 height 45
click at [312, 266] on textarea "Zeichnen und Skizzieren ist eine grundlegende Fähigkeit in der Architektur, die…" at bounding box center [426, 273] width 358 height 45
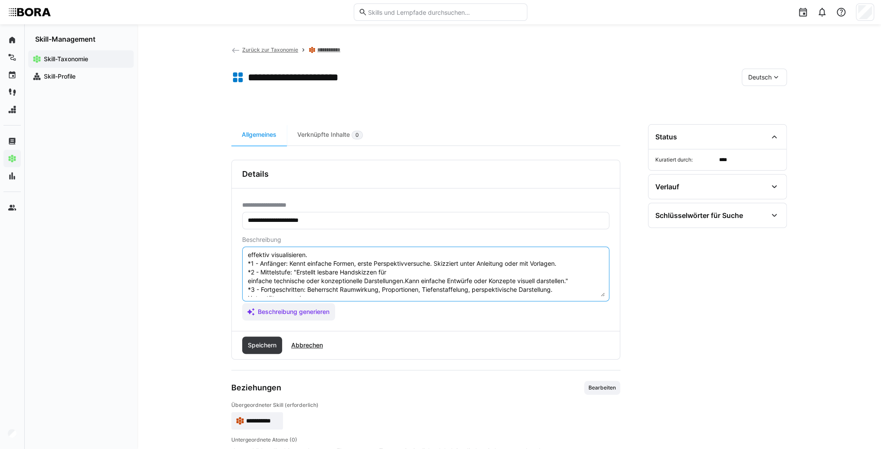
scroll to position [16, 0]
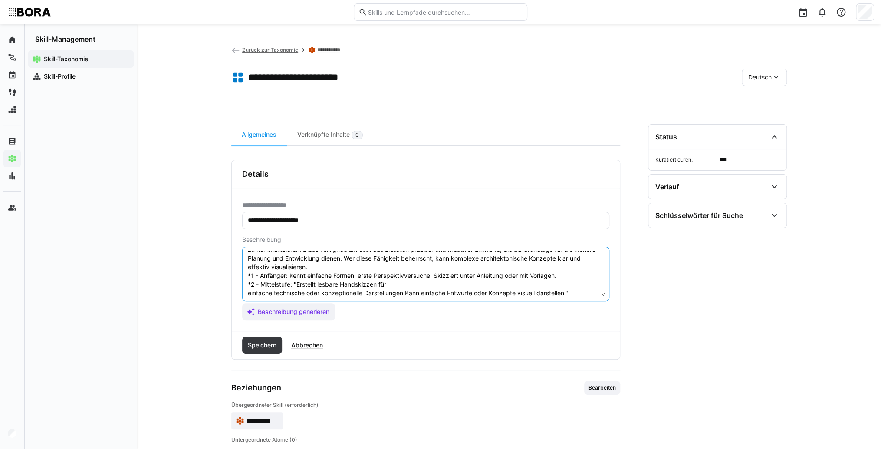
click at [298, 283] on textarea "Zeichnen und Skizzieren ist eine grundlegende Fähigkeit in der Architektur, die…" at bounding box center [426, 273] width 358 height 45
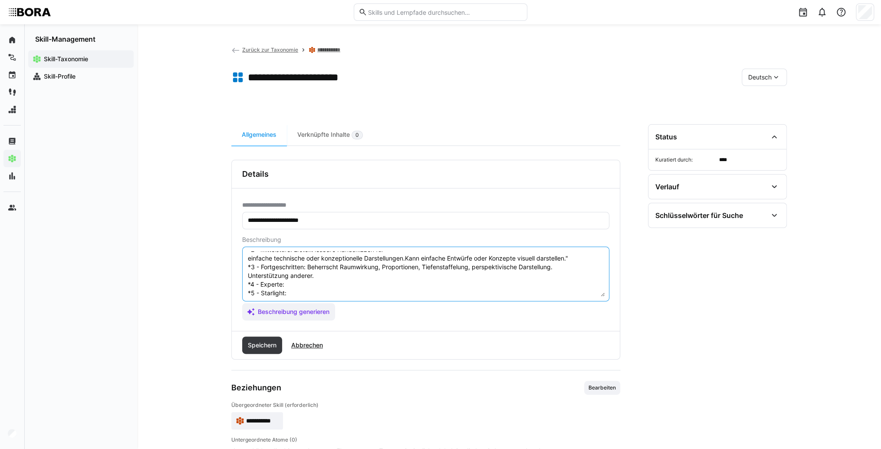
click at [586, 257] on textarea "Zeichnen und Skizzieren ist eine grundlegende Fähigkeit in der Architektur, die…" at bounding box center [426, 273] width 358 height 45
click at [328, 280] on textarea "Zeichnen und Skizzieren ist eine grundlegende Fähigkeit in der Architektur, die…" at bounding box center [426, 273] width 358 height 45
click at [312, 284] on textarea "Zeichnen und Skizzieren ist eine grundlegende Fähigkeit in der Architektur, die…" at bounding box center [426, 273] width 358 height 45
click at [289, 282] on textarea "Zeichnen und Skizzieren ist eine grundlegende Fähigkeit in der Architektur, die…" at bounding box center [426, 273] width 358 height 45
click at [507, 290] on textarea "Zeichnen und Skizzieren ist eine grundlegende Fähigkeit in der Architektur, die…" at bounding box center [426, 273] width 358 height 45
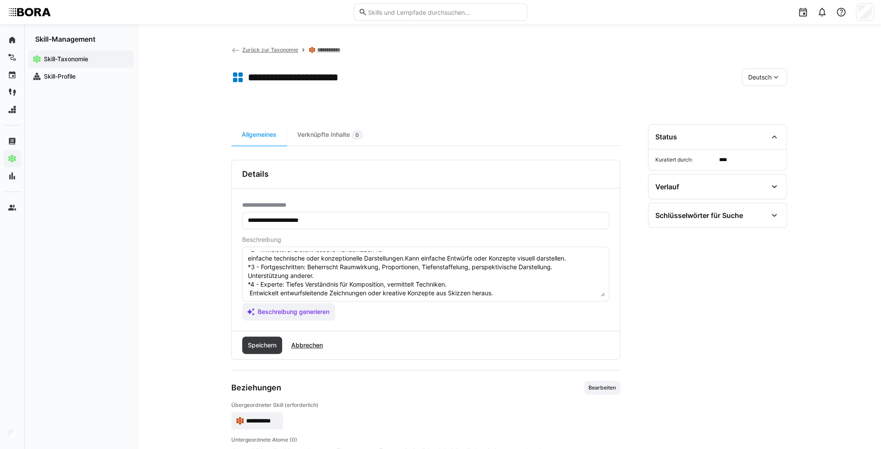
scroll to position [69, 0]
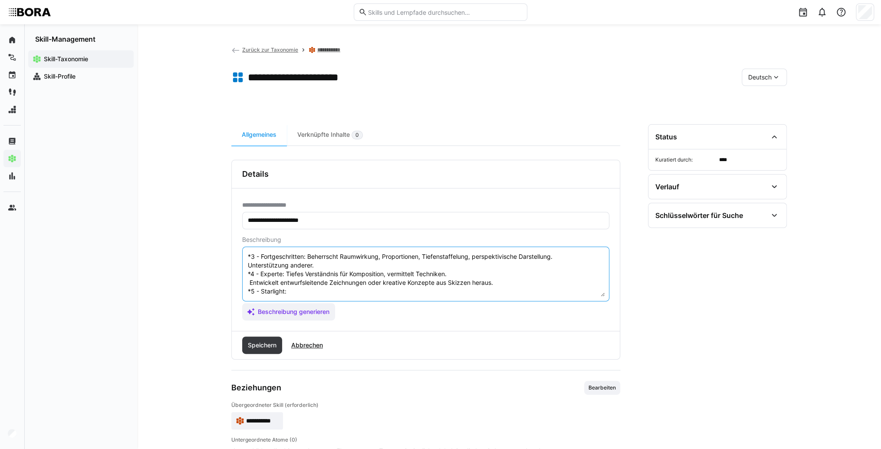
click at [332, 286] on textarea "Zeichnen und Skizzieren ist eine grundlegende Fähigkeit in der Architektur, die…" at bounding box center [426, 273] width 358 height 45
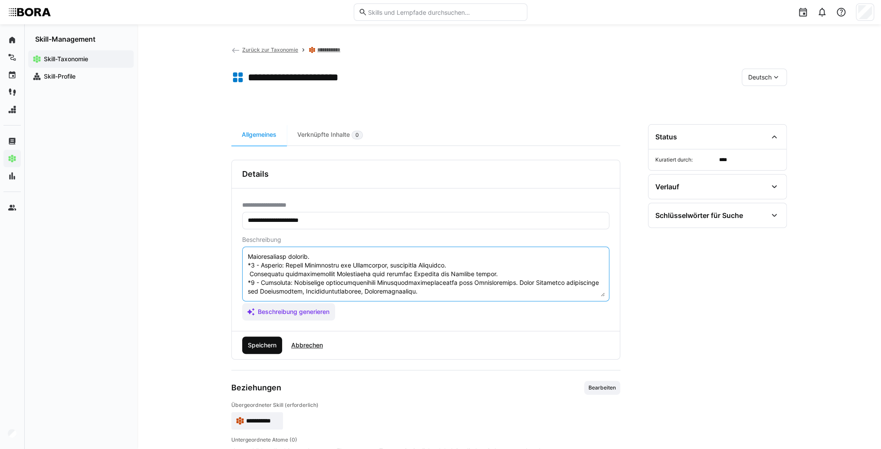
type textarea "Loremips dol Sitametcon adi elit seddoeiusmod Temporinc ut lab Etdoloremag, ali…"
click at [262, 347] on span "Speichern" at bounding box center [262, 345] width 31 height 9
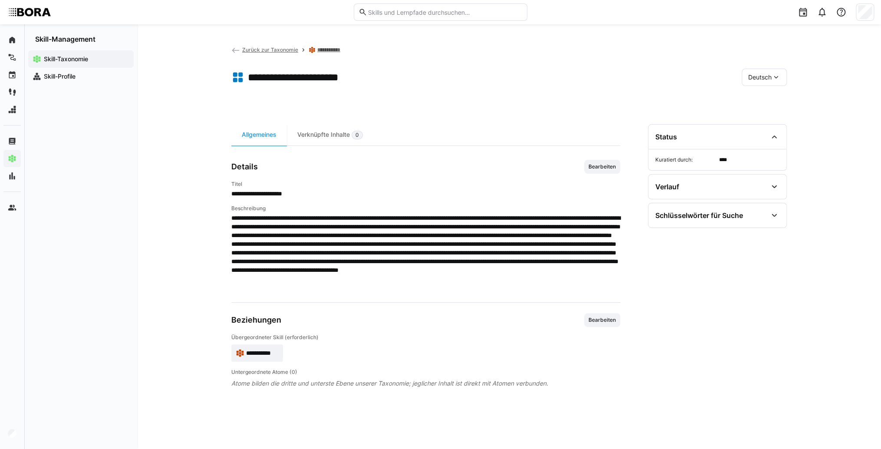
click at [752, 80] on span "Deutsch" at bounding box center [759, 77] width 23 height 9
click at [774, 117] on div "Englisch" at bounding box center [764, 118] width 32 height 9
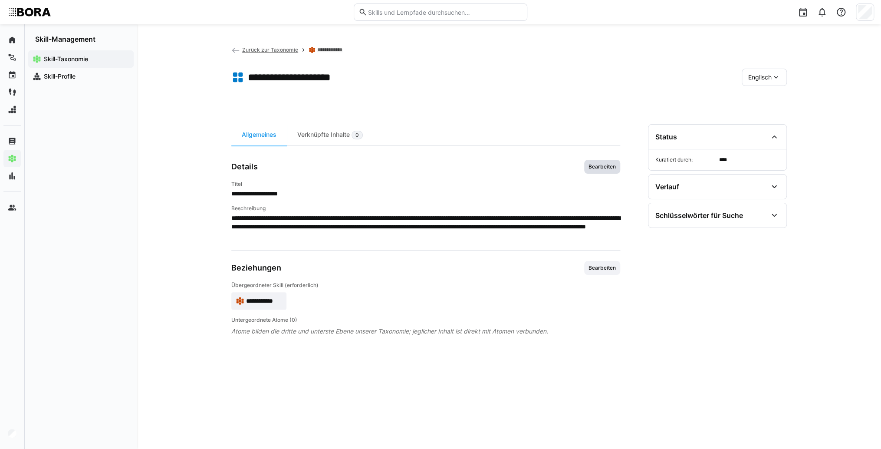
click at [598, 171] on span "Bearbeiten" at bounding box center [602, 167] width 36 height 14
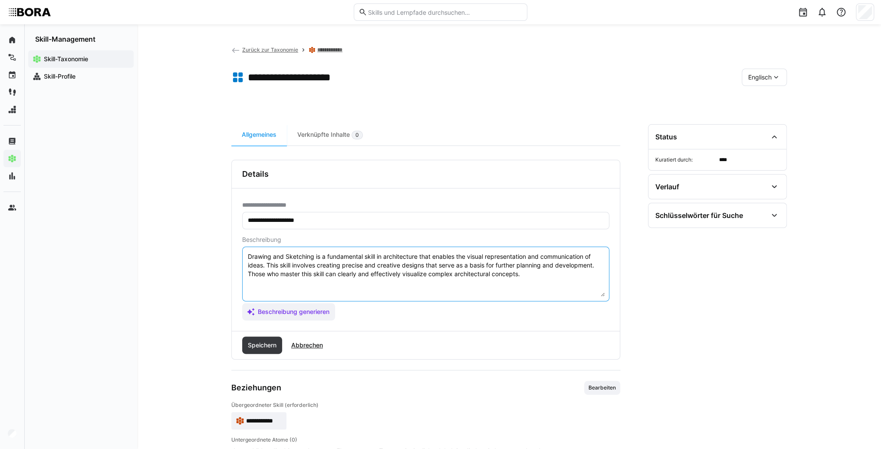
click at [539, 280] on textarea "Drawing and Sketching is a fundamental skill in architecture that enables the v…" at bounding box center [426, 273] width 358 height 45
click at [263, 288] on textarea "Drawing and Sketching is a fundamental skill in architecture that enables the v…" at bounding box center [426, 273] width 358 height 45
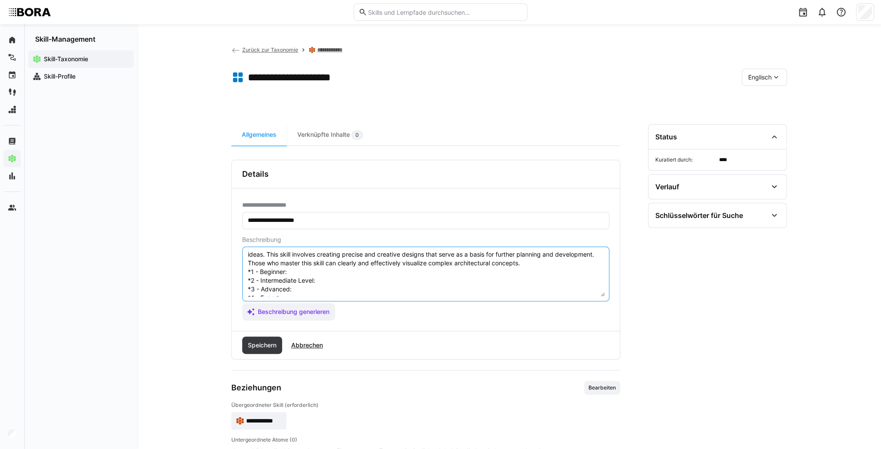
scroll to position [0, 0]
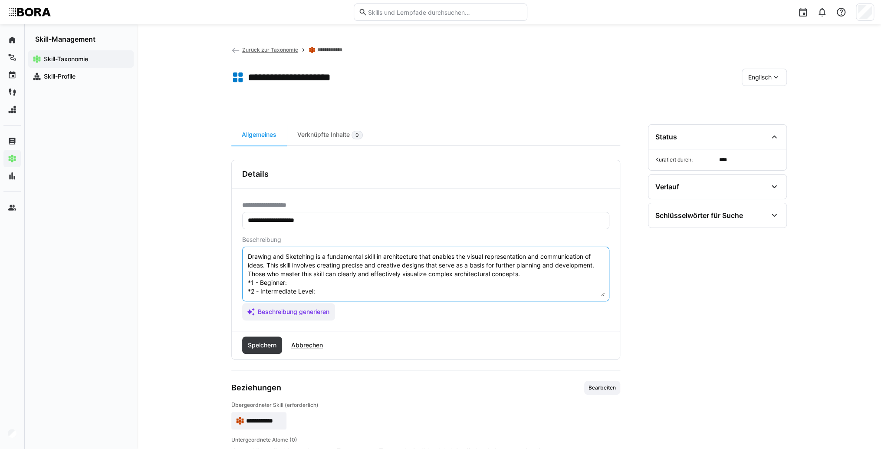
click at [332, 281] on textarea "Drawing and Sketching is a fundamental skill in architecture that enables the v…" at bounding box center [426, 273] width 358 height 45
click at [378, 283] on textarea "Drawing and Sketching is a fundamental skill in architecture that enables the v…" at bounding box center [426, 273] width 358 height 45
click at [346, 289] on textarea "Drawing and Sketching is a fundamental skill in architecture that enables the v…" at bounding box center [426, 273] width 358 height 45
click at [325, 290] on textarea "Drawing and Sketching is a fundamental skill in architecture that enables the v…" at bounding box center [426, 273] width 358 height 45
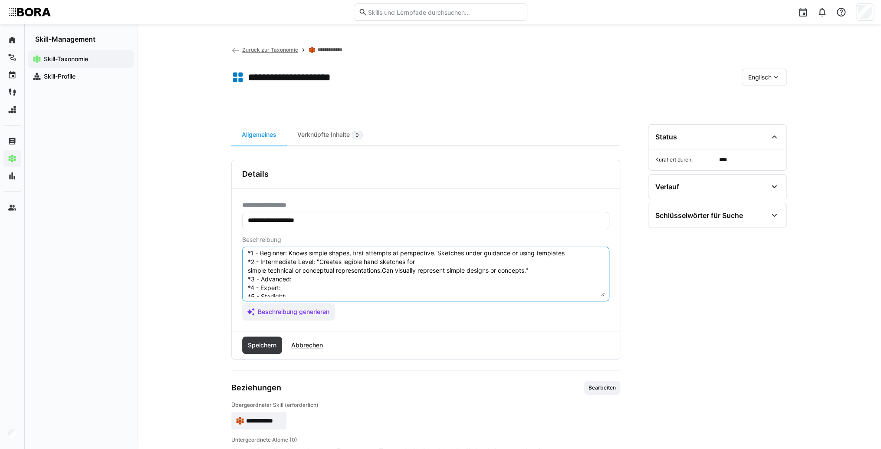
scroll to position [42, 0]
click at [319, 264] on textarea "Drawing and Sketching is a fundamental skill in architecture that enables the v…" at bounding box center [426, 273] width 358 height 45
click at [303, 261] on textarea "Drawing and Sketching is a fundamental skill in architecture that enables the v…" at bounding box center [426, 273] width 358 height 45
click at [300, 264] on textarea "Drawing and Sketching is a fundamental skill in architecture that enables the v…" at bounding box center [426, 273] width 358 height 45
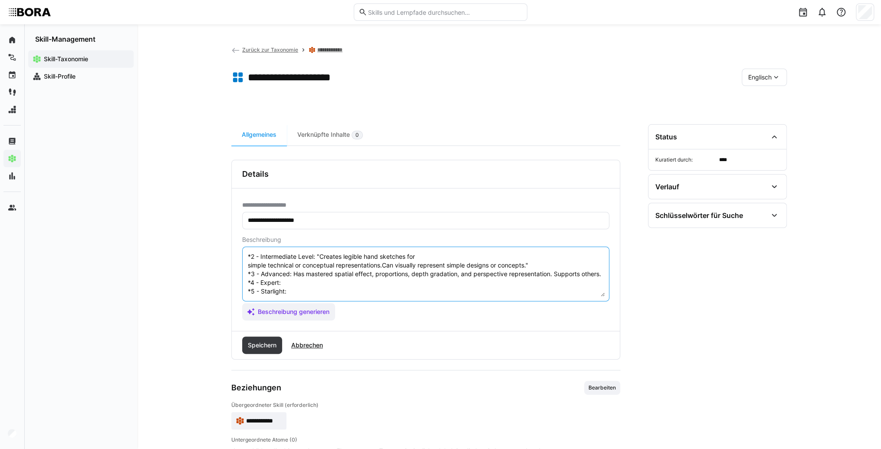
click at [300, 280] on textarea "Drawing and Sketching is a fundamental skill in architecture that enables the v…" at bounding box center [426, 273] width 358 height 45
click at [339, 285] on textarea "Drawing and Sketching is a fundamental skill in architecture that enables the v…" at bounding box center [426, 273] width 358 height 45
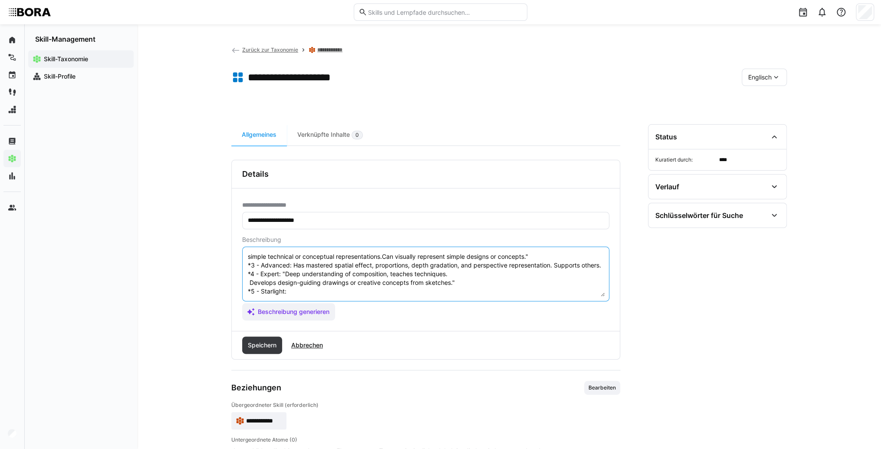
scroll to position [61, 0]
click at [323, 282] on textarea "Drawing and Sketching is a fundamental skill in architecture that enables the v…" at bounding box center [426, 273] width 358 height 45
click at [295, 284] on textarea "Drawing and Sketching is a fundamental skill in architecture that enables the v…" at bounding box center [426, 273] width 358 height 45
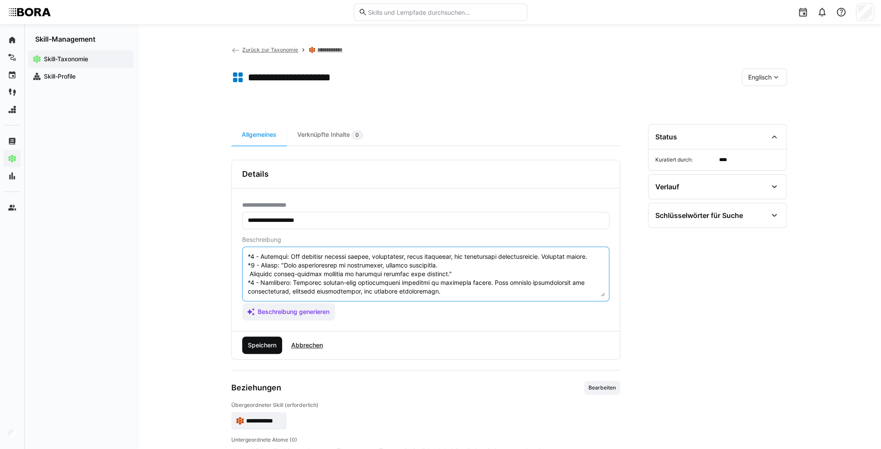
type textarea "Drawing and Sketching is a fundamental skill in architecture that enables the v…"
click at [269, 343] on span "Speichern" at bounding box center [262, 345] width 31 height 9
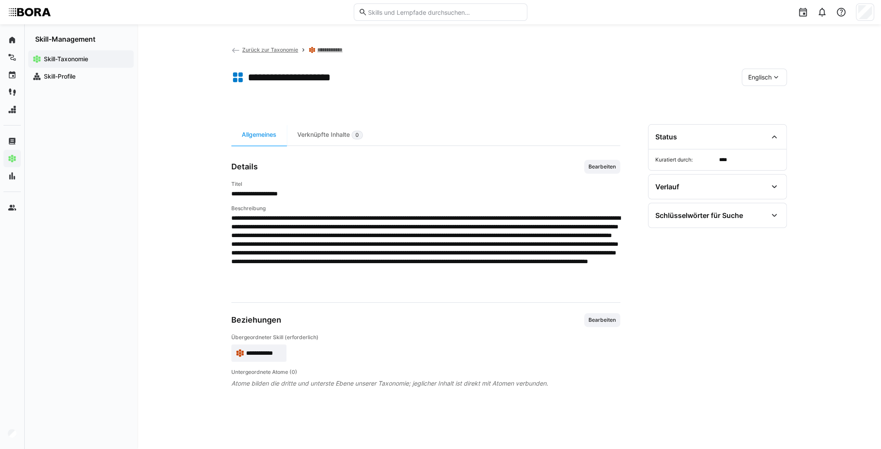
click at [264, 352] on span "**********" at bounding box center [264, 353] width 36 height 9
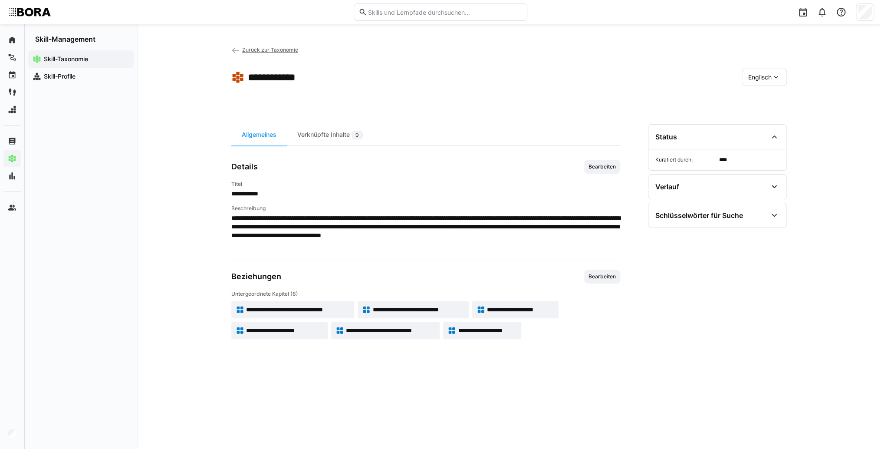
click at [754, 73] on span "Englisch" at bounding box center [759, 77] width 23 height 9
click at [765, 105] on div "Deutsch" at bounding box center [764, 100] width 46 height 18
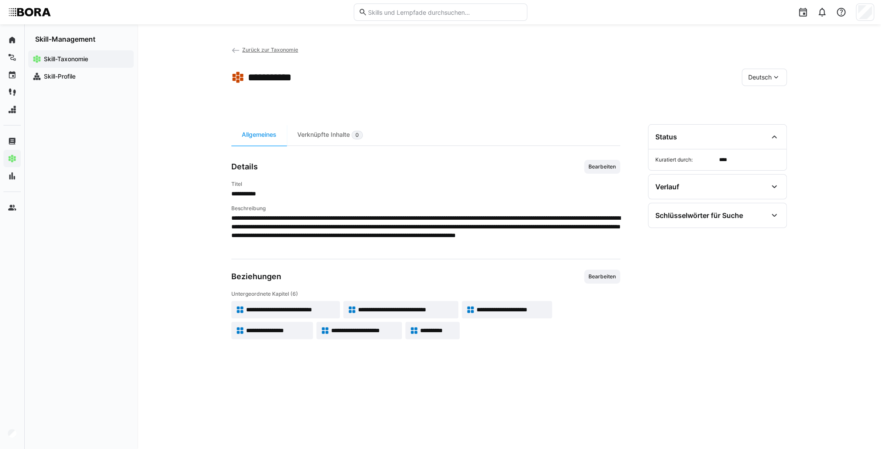
click at [290, 337] on app-skill-badge "**********" at bounding box center [272, 330] width 82 height 17
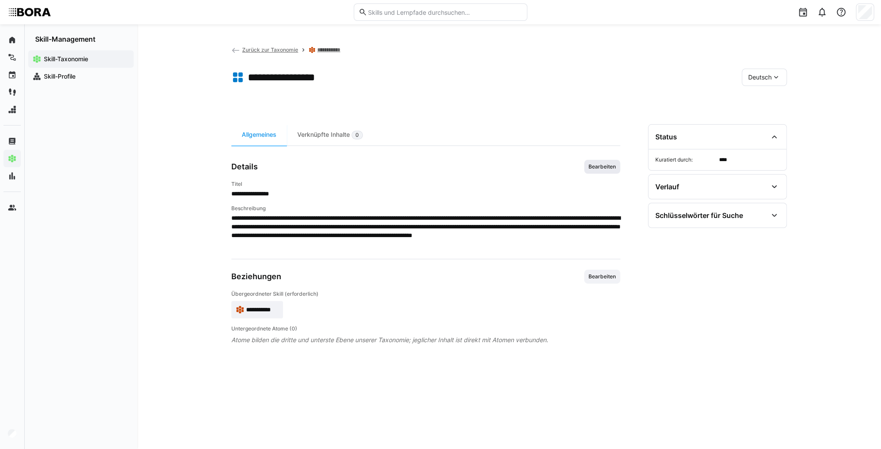
click at [599, 170] on span "Bearbeiten" at bounding box center [602, 167] width 36 height 14
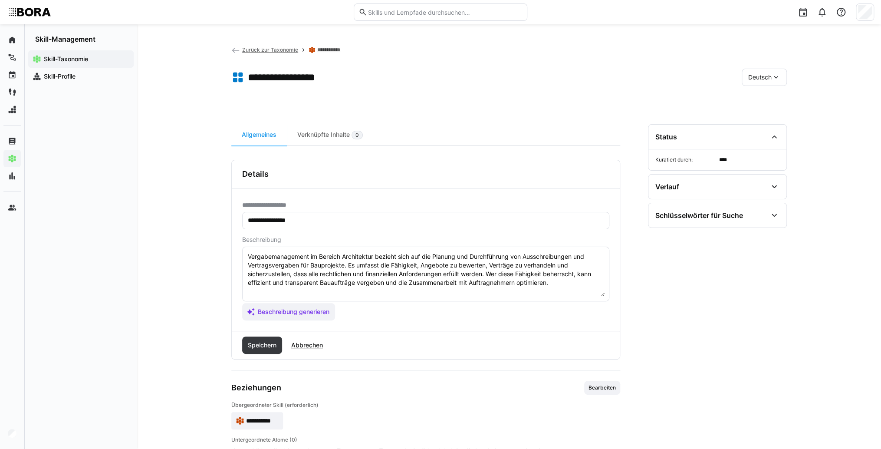
click at [568, 283] on textarea "Vergabemanagement im Bereich Architektur bezieht sich auf die Planung und Durch…" at bounding box center [426, 273] width 358 height 45
click at [302, 293] on textarea "Vergabemanagement im Bereich Architektur bezieht sich auf die Planung und Durch…" at bounding box center [426, 273] width 358 height 45
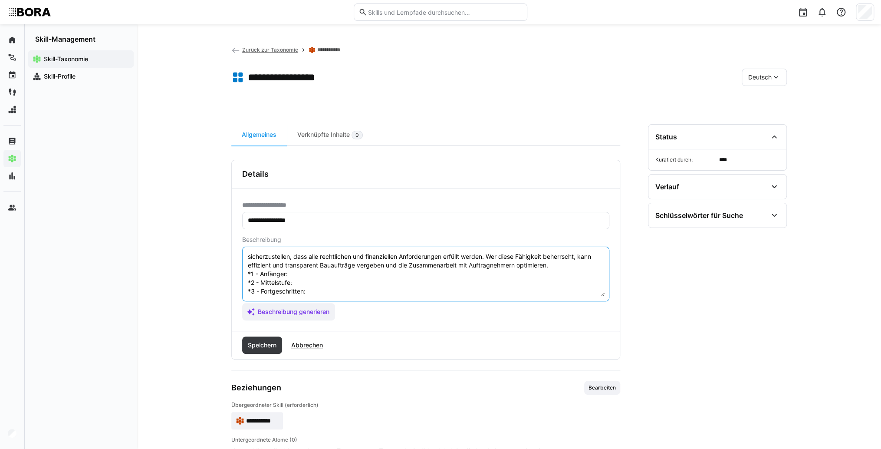
scroll to position [7, 0]
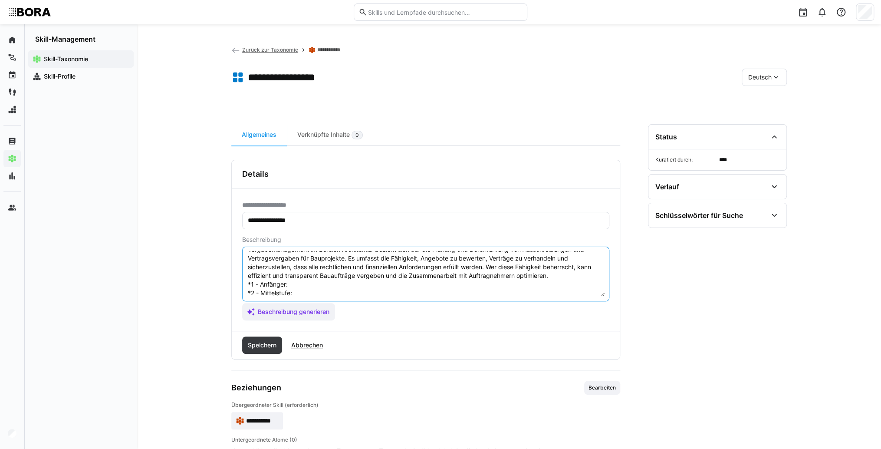
click at [304, 281] on textarea "Vergabemanagement im Bereich Architektur bezieht sich auf die Planung und Durch…" at bounding box center [426, 273] width 358 height 45
click at [333, 281] on textarea "Vergabemanagement im Bereich Architektur bezieht sich auf die Planung und Durch…" at bounding box center [426, 273] width 358 height 45
click at [329, 293] on textarea "Vergabemanagement im Bereich Architektur bezieht sich auf die Planung und Durch…" at bounding box center [426, 273] width 358 height 45
click at [363, 292] on textarea "Vergabemanagement im Bereich Architektur bezieht sich auf die Planung und Durch…" at bounding box center [426, 273] width 358 height 45
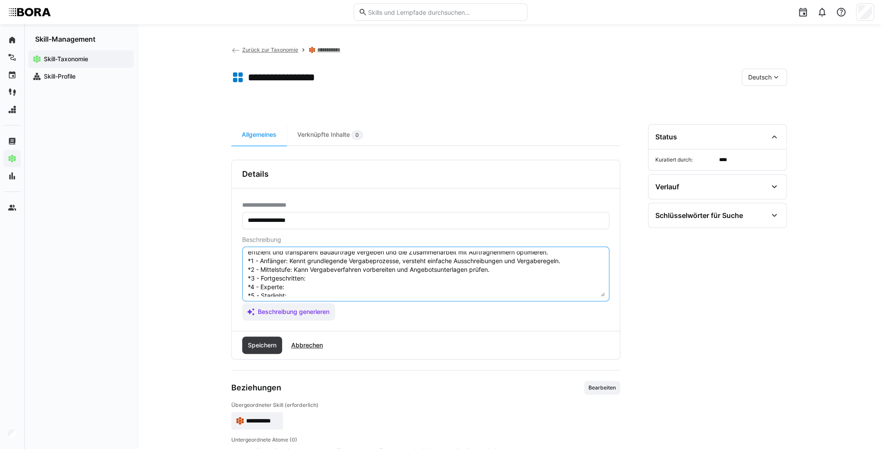
scroll to position [42, 0]
click at [351, 265] on textarea "Vergabemanagement im Bereich Architektur bezieht sich auf die Planung und Durch…" at bounding box center [426, 273] width 358 height 45
click at [336, 267] on textarea "Vergabemanagement im Bereich Architektur bezieht sich auf die Planung und Durch…" at bounding box center [426, 273] width 358 height 45
click at [318, 277] on textarea "Vergabemanagement im Bereich Architektur bezieht sich auf die Planung und Durch…" at bounding box center [426, 273] width 358 height 45
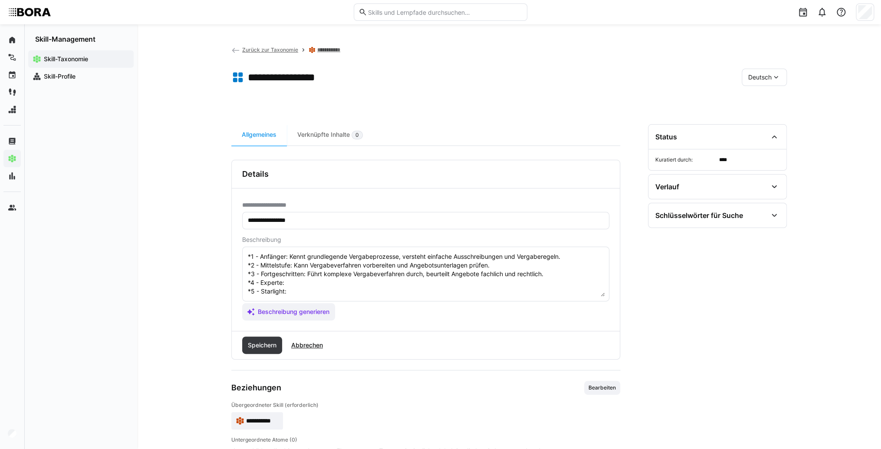
click at [332, 278] on textarea "Vergabemanagement im Bereich Architektur bezieht sich auf die Planung und Durch…" at bounding box center [426, 273] width 358 height 45
click at [325, 283] on textarea "Vergabemanagement im Bereich Architektur bezieht sich auf die Planung und Durch…" at bounding box center [426, 273] width 358 height 45
click at [344, 287] on textarea "Vergabemanagement im Bereich Architektur bezieht sich auf die Planung und Durch…" at bounding box center [426, 273] width 358 height 45
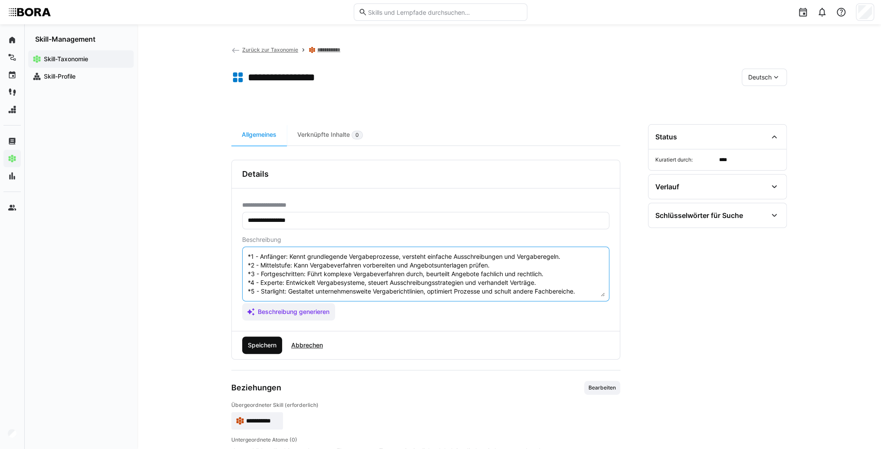
type textarea "Vergabemanagement im Bereich Architektur bezieht sich auf die Planung und Durch…"
click at [279, 344] on span "Speichern" at bounding box center [262, 344] width 40 height 17
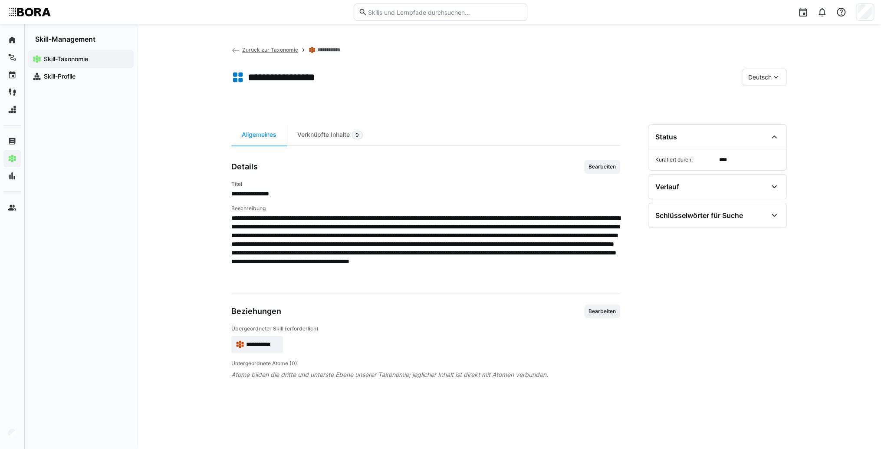
click at [754, 79] on span "Deutsch" at bounding box center [759, 77] width 23 height 9
click at [766, 117] on span "Englisch" at bounding box center [759, 118] width 23 height 9
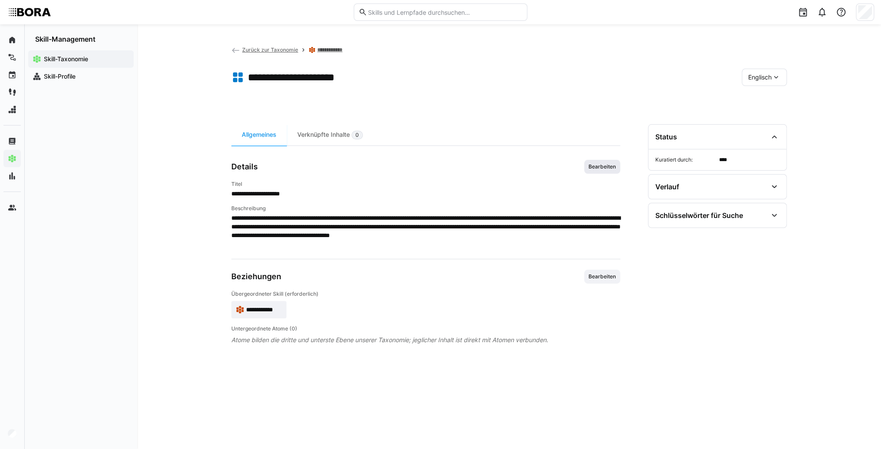
click at [607, 167] on span "Bearbeiten" at bounding box center [602, 166] width 29 height 7
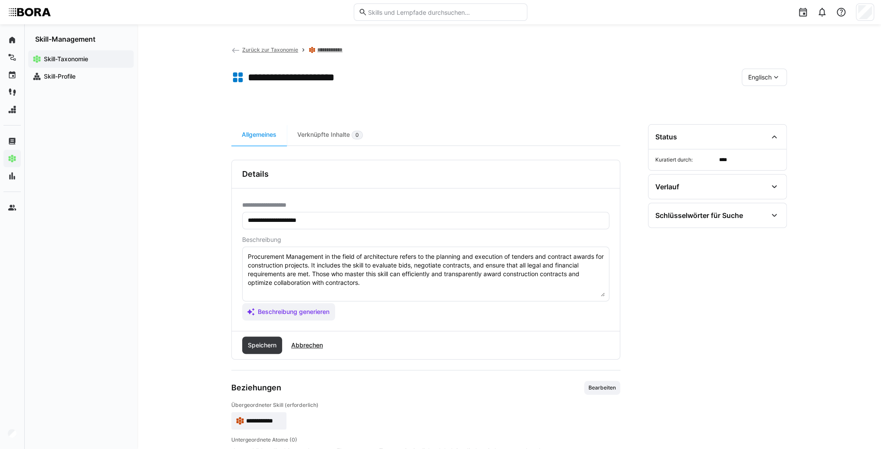
click at [370, 283] on textarea "Procurement Management in the field of architecture refers to the planning and …" at bounding box center [426, 273] width 358 height 45
click at [309, 294] on textarea "Procurement Management in the field of architecture refers to the planning and …" at bounding box center [426, 273] width 358 height 45
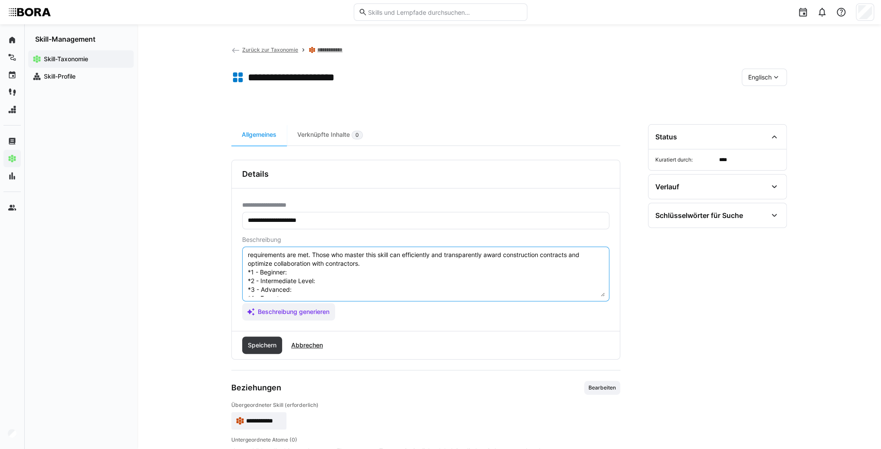
scroll to position [7, 0]
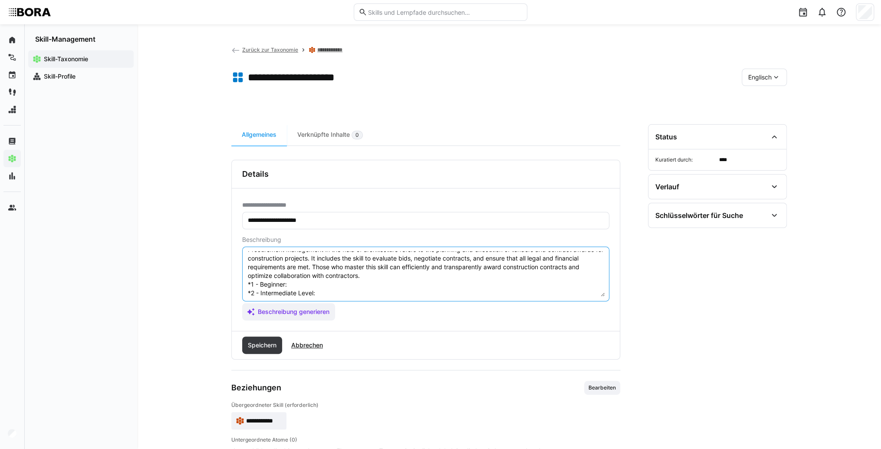
click at [313, 286] on textarea "Procurement Management in the field of architecture refers to the planning and …" at bounding box center [426, 273] width 358 height 45
click at [320, 286] on textarea "Procurement Management in the field of architecture refers to the planning and …" at bounding box center [426, 273] width 358 height 45
click at [332, 293] on textarea "Procurement Management in the field of architecture refers to the planning and …" at bounding box center [426, 273] width 358 height 45
click at [369, 293] on textarea "Procurement Management in the field of architecture refers to the planning and …" at bounding box center [426, 273] width 358 height 45
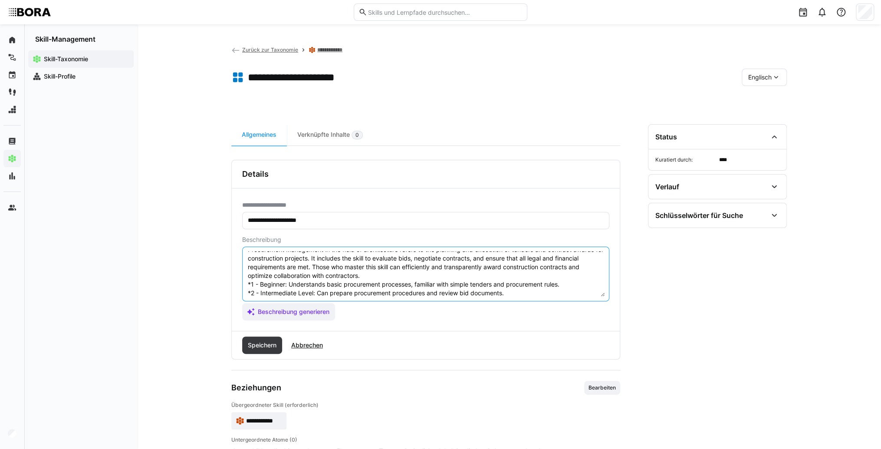
scroll to position [42, 0]
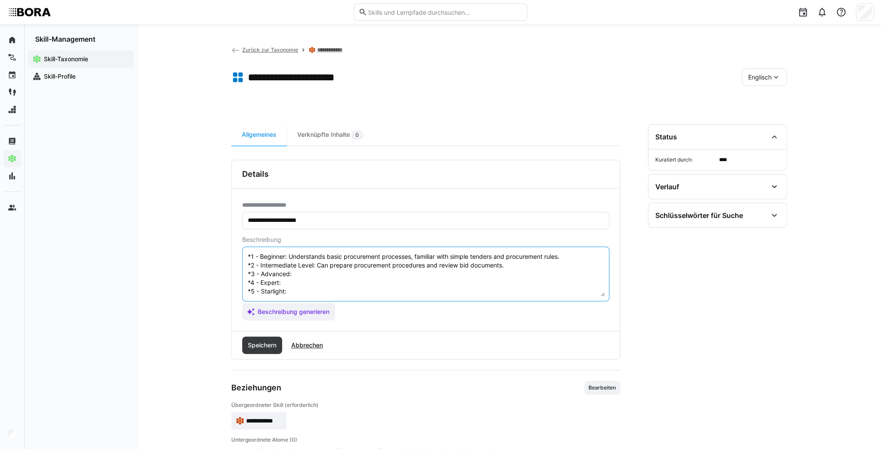
click at [349, 270] on textarea "Procurement Management in the field of architecture refers to the planning and …" at bounding box center [426, 273] width 358 height 45
click at [307, 267] on textarea "Procurement Management in the field of architecture refers to the planning and …" at bounding box center [426, 273] width 358 height 45
click at [306, 273] on textarea "Procurement Management in the field of architecture refers to the planning and …" at bounding box center [426, 273] width 358 height 45
click at [306, 276] on textarea "Procurement Management in the field of architecture refers to the planning and …" at bounding box center [426, 273] width 358 height 45
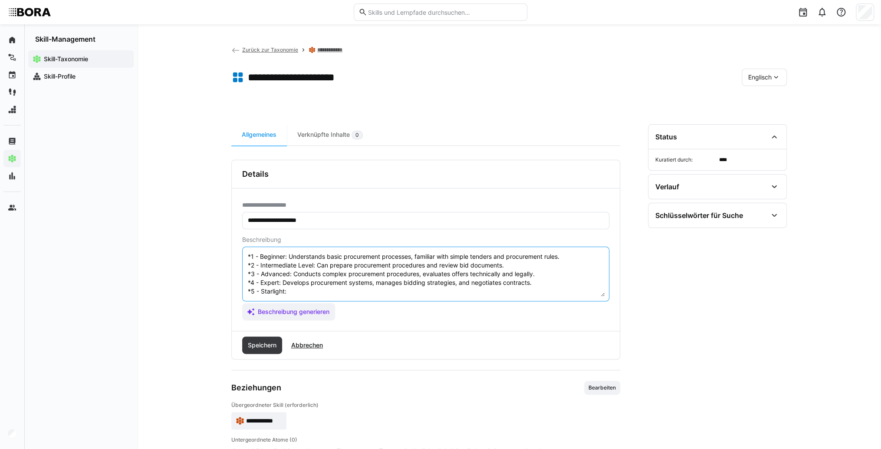
click at [306, 292] on textarea "Procurement Management in the field of architecture refers to the planning and …" at bounding box center [426, 273] width 358 height 45
click at [305, 287] on textarea "Procurement Management in the field of architecture refers to the planning and …" at bounding box center [426, 273] width 358 height 45
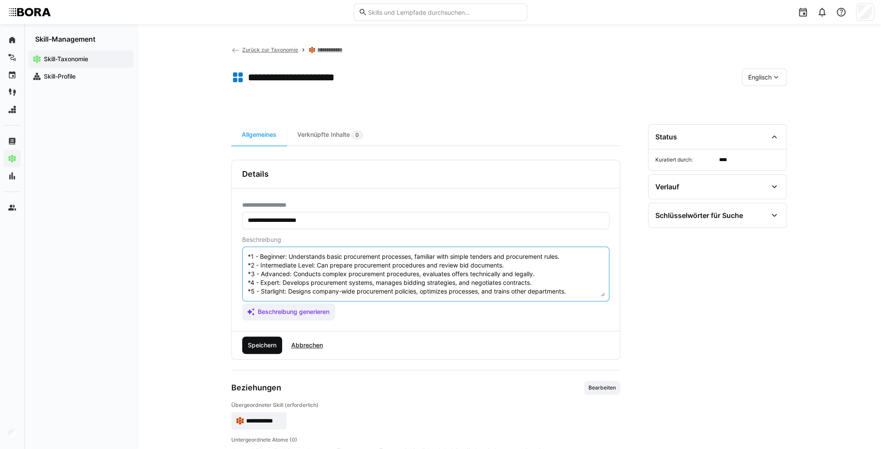
type textarea "Procurement Management in the field of architecture refers to the planning and …"
click at [278, 337] on span "Speichern" at bounding box center [262, 344] width 40 height 17
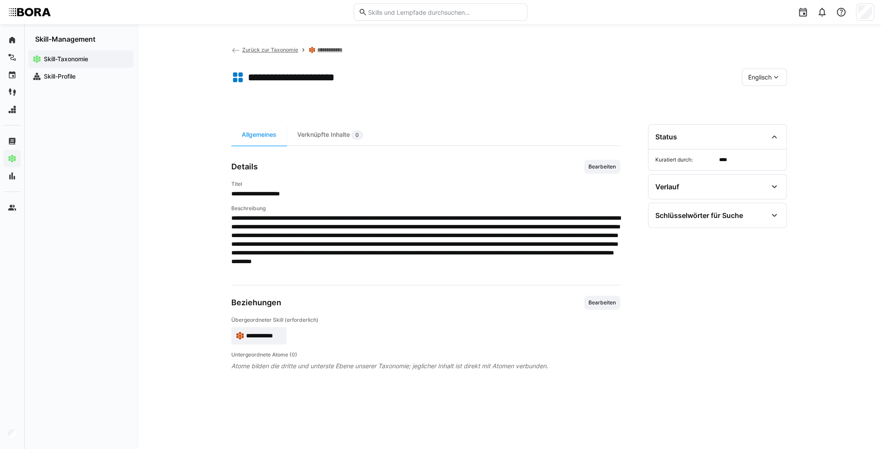
click at [280, 339] on span "**********" at bounding box center [264, 335] width 36 height 9
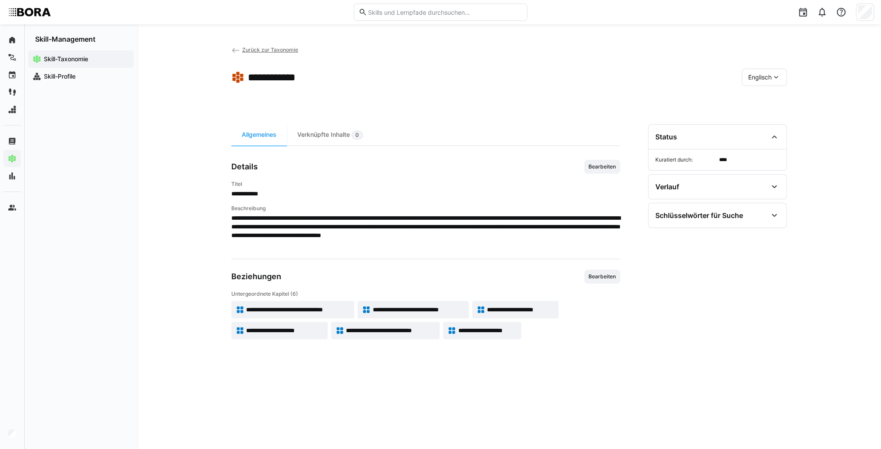
click at [754, 85] on app-toolbar "**********" at bounding box center [509, 79] width 556 height 35
click at [757, 86] on app-toolbar "**********" at bounding box center [509, 79] width 556 height 35
click at [757, 80] on span "Englisch" at bounding box center [759, 77] width 23 height 9
click at [753, 99] on span "Deutsch" at bounding box center [759, 100] width 23 height 9
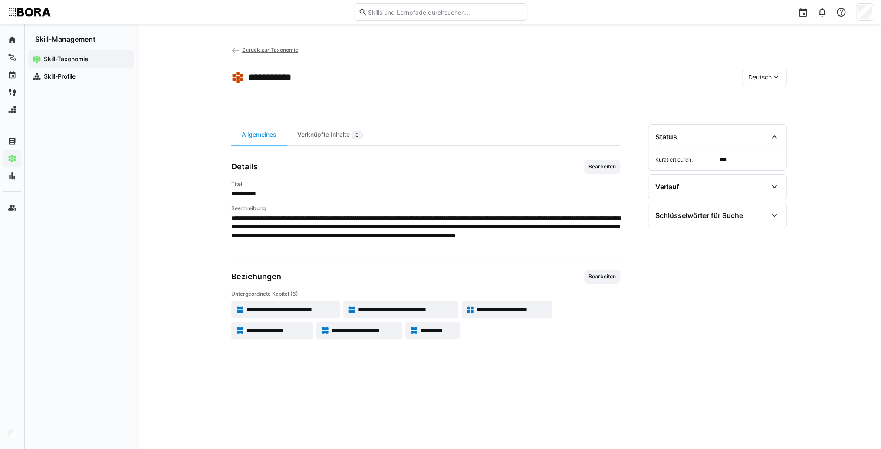
click at [353, 324] on app-skill-badge "**********" at bounding box center [359, 330] width 86 height 17
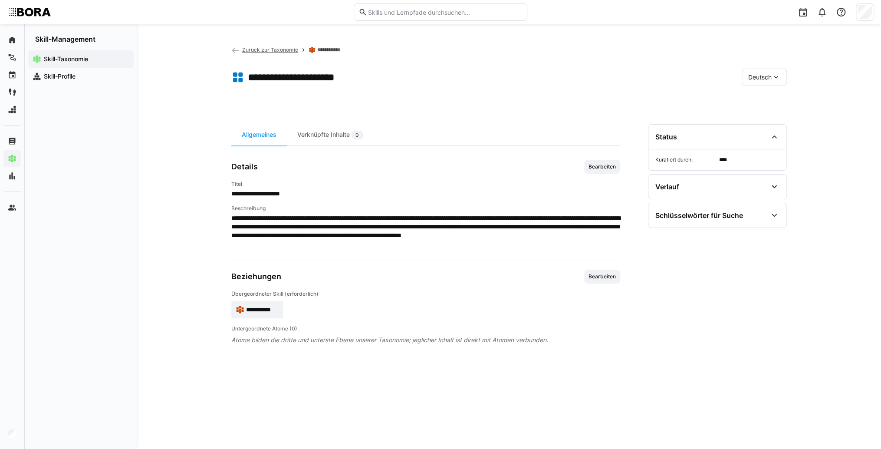
click at [589, 175] on div "**********" at bounding box center [425, 204] width 389 height 89
click at [602, 168] on span "Bearbeiten" at bounding box center [602, 166] width 29 height 7
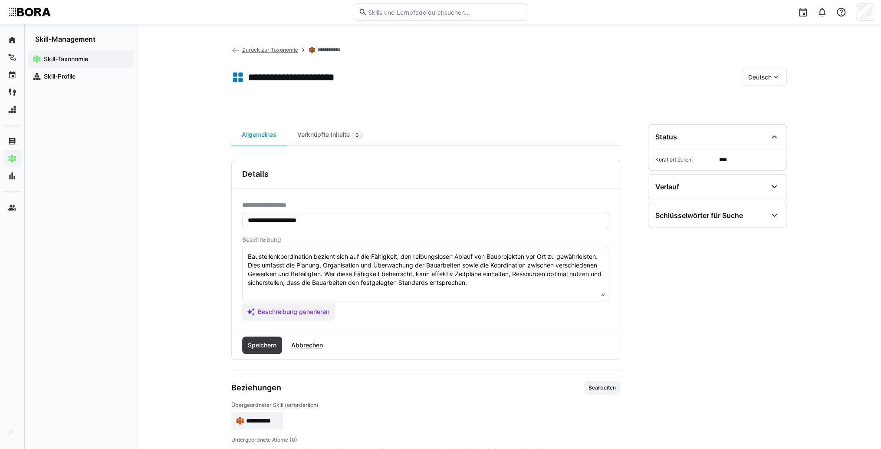
click at [516, 277] on textarea "Baustellenkoordination bezieht sich auf die Fähigkeit, den reibungslosen Ablauf…" at bounding box center [426, 273] width 358 height 45
click at [493, 286] on textarea "Baustellenkoordination bezieht sich auf die Fähigkeit, den reibungslosen Ablauf…" at bounding box center [426, 273] width 358 height 45
click at [286, 294] on textarea "Baustellenkoordination bezieht sich auf die Fähigkeit, den reibungslosen Ablauf…" at bounding box center [426, 273] width 358 height 45
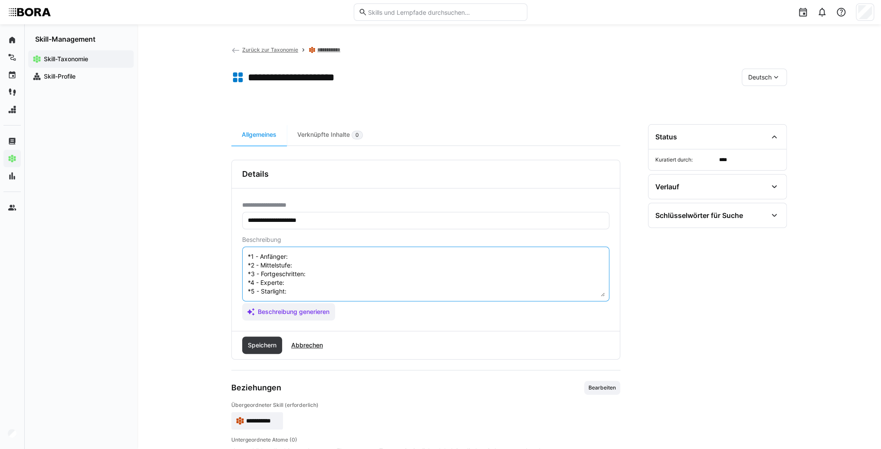
scroll to position [7, 0]
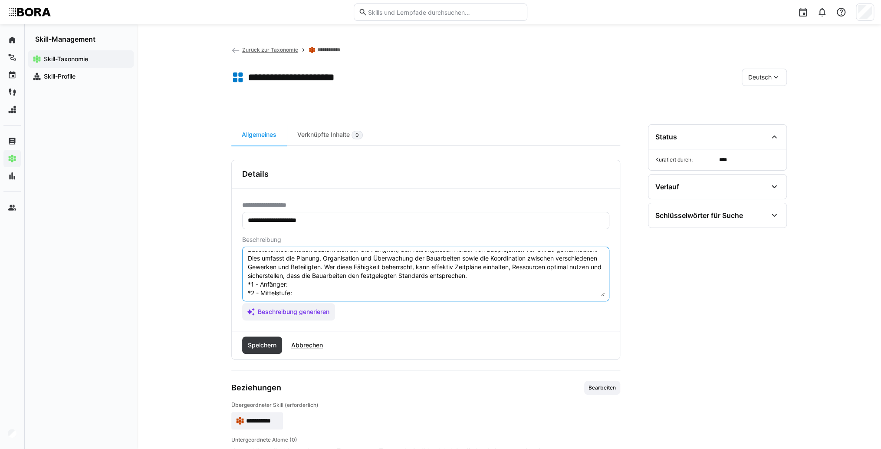
click at [311, 283] on textarea "Baustellenkoordination bezieht sich auf die Fähigkeit, den reibungslosen Ablauf…" at bounding box center [426, 273] width 358 height 45
click at [342, 288] on textarea "Baustellenkoordination bezieht sich auf die Fähigkeit, den reibungslosen Ablauf…" at bounding box center [426, 273] width 358 height 45
click at [324, 280] on textarea "Baustellenkoordination bezieht sich auf die Fähigkeit, den reibungslosen Ablauf…" at bounding box center [426, 273] width 358 height 45
click at [367, 278] on textarea "Baustellenkoordination bezieht sich auf die Fähigkeit, den reibungslosen Ablauf…" at bounding box center [426, 273] width 358 height 45
click at [310, 285] on textarea "Baustellenkoordination bezieht sich auf die Fähigkeit, den reibungslosen Ablauf…" at bounding box center [426, 273] width 358 height 45
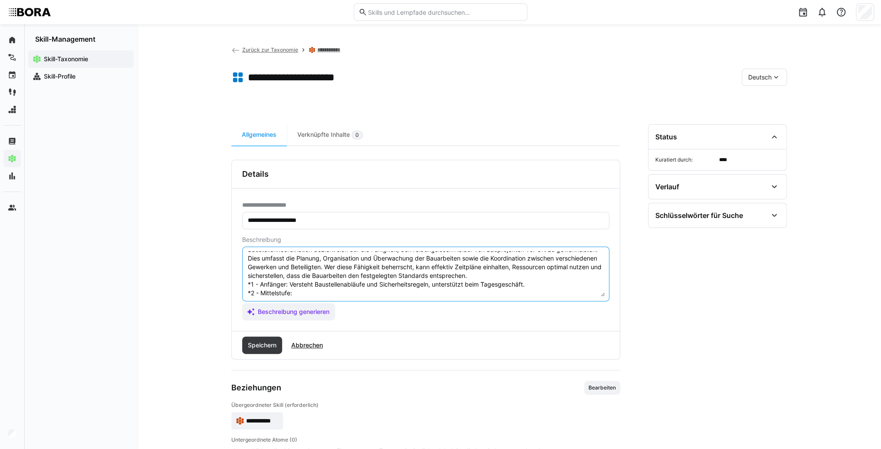
click at [314, 293] on textarea "Baustellenkoordination bezieht sich auf die Fähigkeit, den reibungslosen Ablauf…" at bounding box center [426, 273] width 358 height 45
click at [314, 291] on textarea "Baustellenkoordination bezieht sich auf die Fähigkeit, den reibungslosen Ablauf…" at bounding box center [426, 273] width 358 height 45
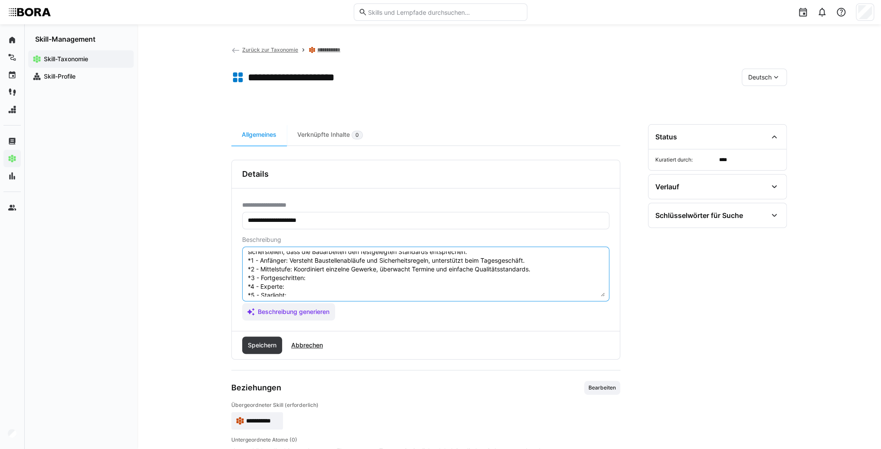
scroll to position [42, 0]
click at [329, 267] on textarea "Baustellenkoordination bezieht sich auf die Fähigkeit, den reibungslosen Ablauf…" at bounding box center [426, 273] width 358 height 45
click at [358, 263] on textarea "Baustellenkoordination bezieht sich auf die Fähigkeit, den reibungslosen Ablauf…" at bounding box center [426, 273] width 358 height 45
click at [336, 276] on textarea "Baustellenkoordination bezieht sich auf die Fähigkeit, den reibungslosen Ablauf…" at bounding box center [426, 273] width 358 height 45
click at [324, 272] on textarea "Baustellenkoordination bezieht sich auf die Fähigkeit, den reibungslosen Ablauf…" at bounding box center [426, 273] width 358 height 45
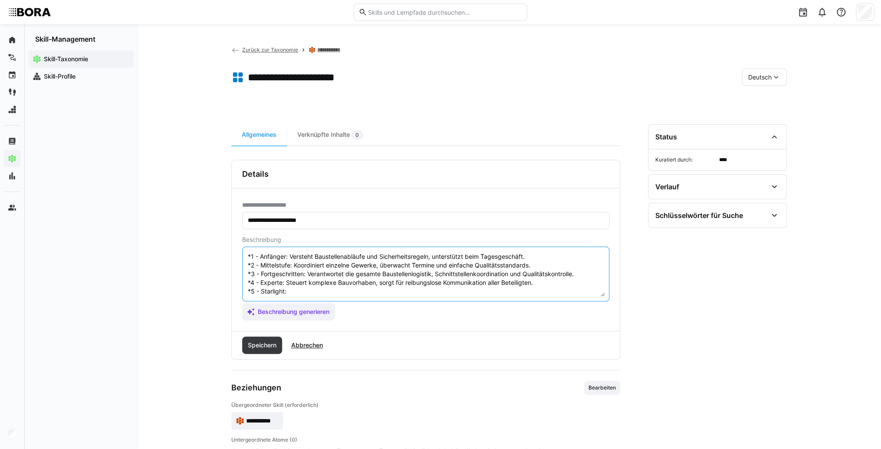
click at [311, 289] on textarea "Baustellenkoordination bezieht sich auf die Fähigkeit, den reibungslosen Ablauf…" at bounding box center [426, 273] width 358 height 45
click at [309, 285] on textarea "Baustellenkoordination bezieht sich auf die Fähigkeit, den reibungslosen Ablauf…" at bounding box center [426, 273] width 358 height 45
click at [299, 286] on textarea "Baustellenkoordination bezieht sich auf die Fähigkeit, den reibungslosen Ablauf…" at bounding box center [426, 273] width 358 height 45
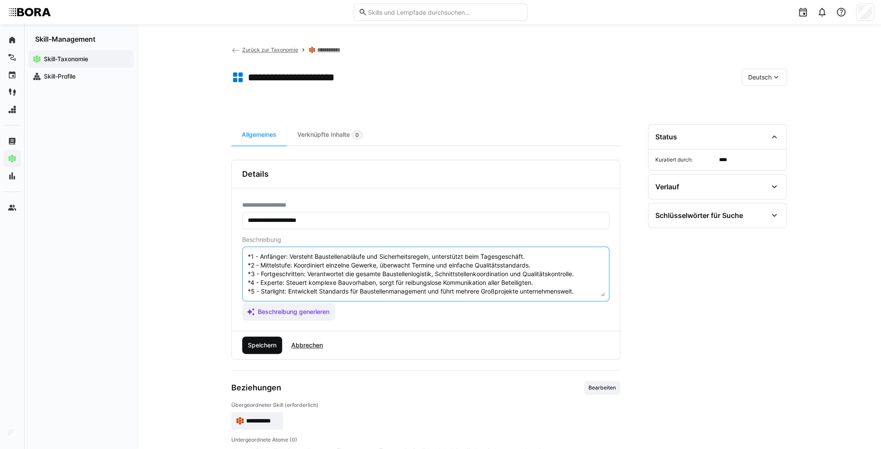
type textarea "Baustellenkoordination bezieht sich auf die Fähigkeit, den reibungslosen Ablauf…"
click at [267, 351] on span "Speichern" at bounding box center [262, 344] width 40 height 17
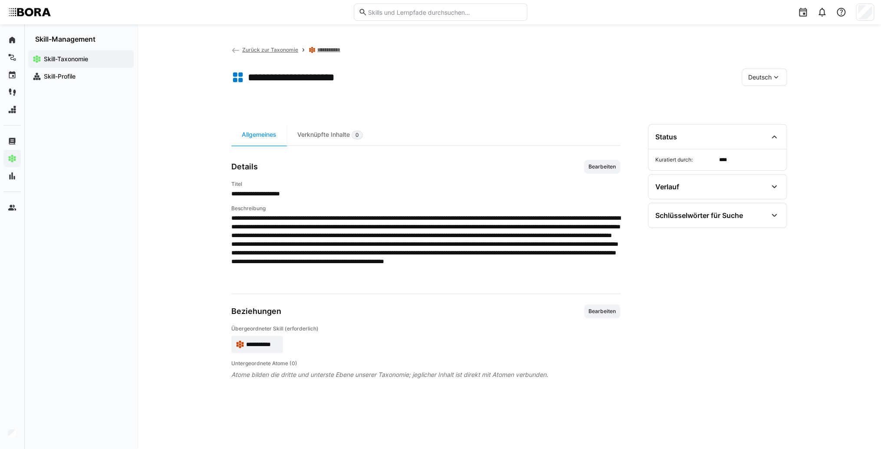
click at [763, 78] on span "Deutsch" at bounding box center [759, 77] width 23 height 9
click at [760, 118] on span "Englisch" at bounding box center [759, 118] width 23 height 9
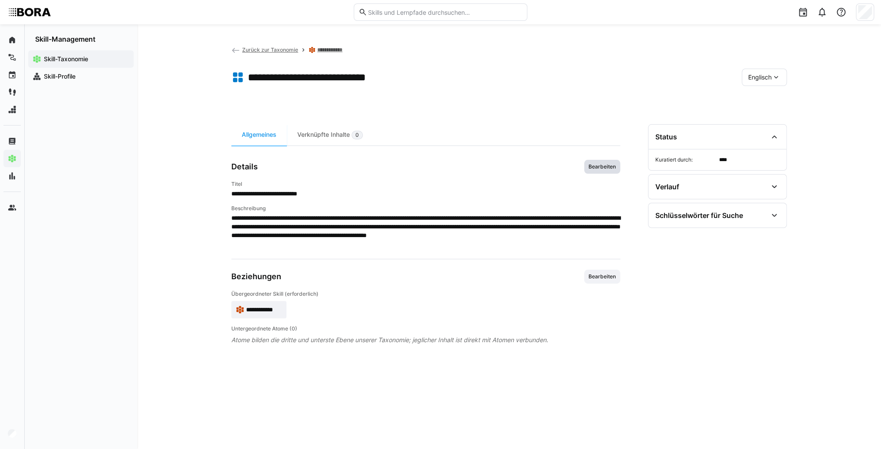
click at [607, 168] on span "Bearbeiten" at bounding box center [602, 166] width 29 height 7
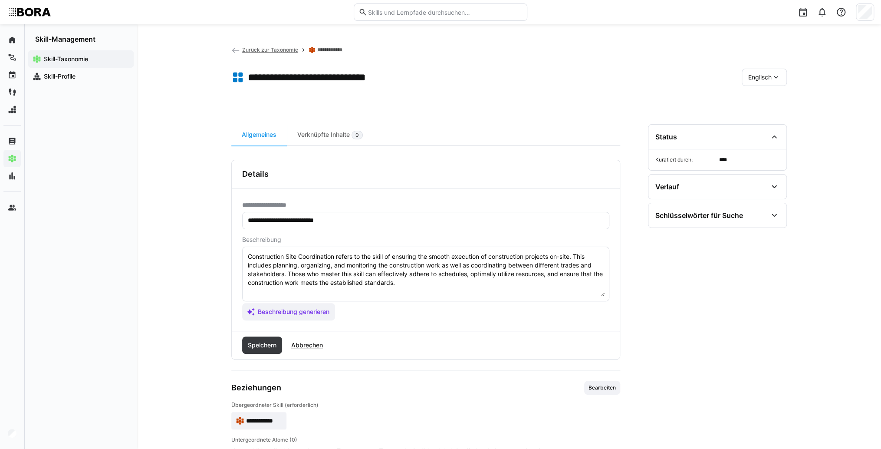
click at [441, 280] on textarea "Construction Site Coordination refers to the skill of ensuring the smooth execu…" at bounding box center [426, 273] width 358 height 45
click at [266, 290] on textarea "Construction Site Coordination refers to the skill of ensuring the smooth execu…" at bounding box center [426, 273] width 358 height 45
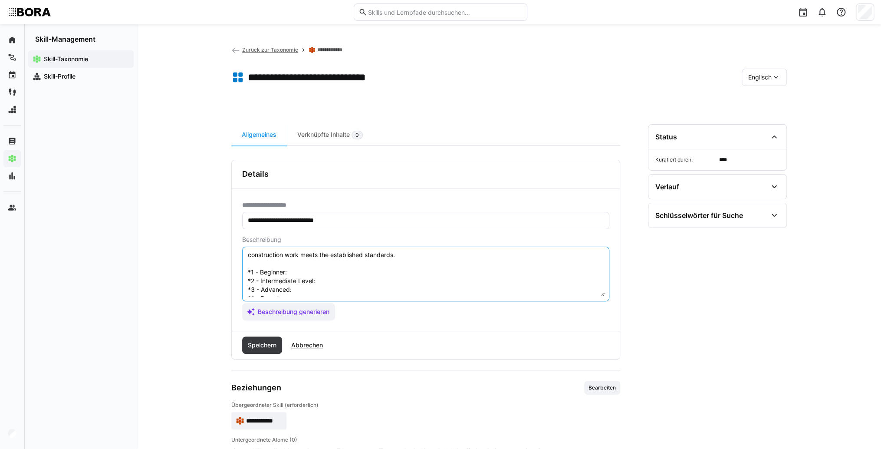
scroll to position [16, 0]
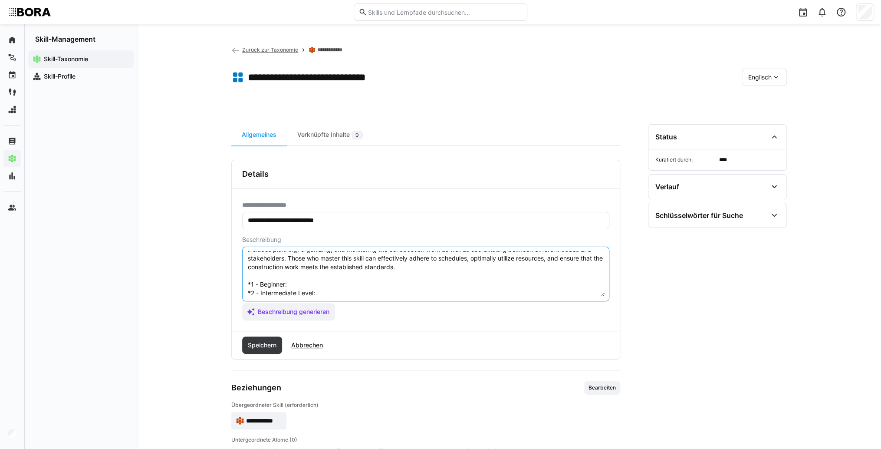
click at [311, 284] on textarea "Construction Site Coordination refers to the skill of ensuring the smooth execu…" at bounding box center [426, 273] width 358 height 45
click at [316, 283] on textarea "Construction Site Coordination refers to the skill of ensuring the smooth execu…" at bounding box center [426, 273] width 358 height 45
click at [336, 288] on textarea "Construction Site Coordination refers to the skill of ensuring the smooth execu…" at bounding box center [426, 273] width 358 height 45
drag, startPoint x: 548, startPoint y: 282, endPoint x: 330, endPoint y: 274, distance: 218.0
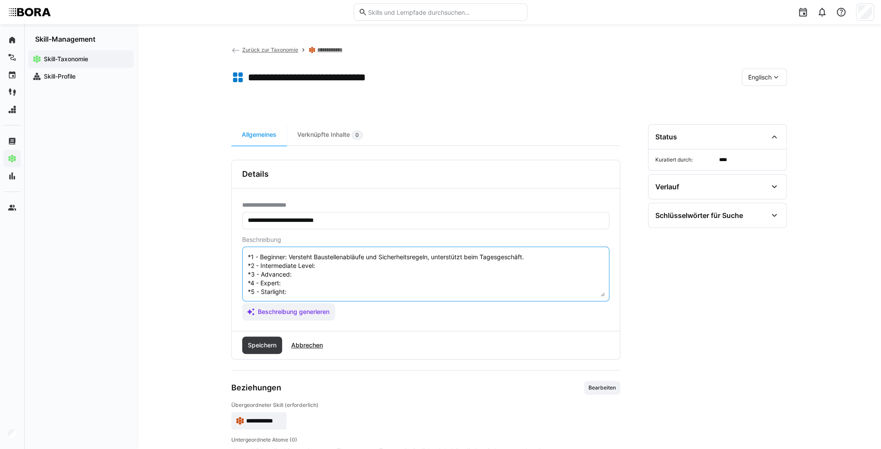
click at [316, 267] on textarea "Construction Site Coordination refers to the skill of ensuring the smooth execu…" at bounding box center [426, 273] width 358 height 45
click at [510, 273] on textarea "Construction Site Coordination refers to the skill of ensuring the smooth execu…" at bounding box center [426, 273] width 358 height 45
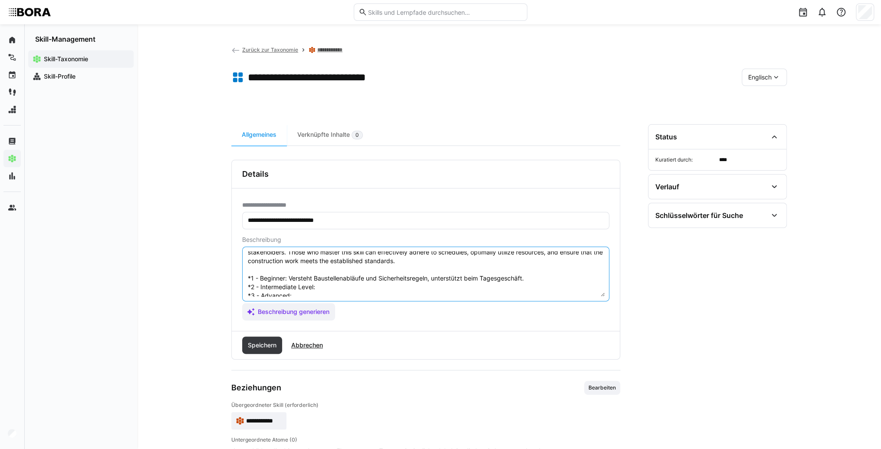
scroll to position [20, 0]
drag, startPoint x: 538, startPoint y: 256, endPoint x: 295, endPoint y: 281, distance: 244.8
click at [295, 281] on textarea "Construction Site Coordination refers to the skill of ensuring the smooth execu…" at bounding box center [426, 273] width 358 height 45
click at [293, 280] on textarea "Construction Site Coordination refers to the skill of ensuring the smooth execu…" at bounding box center [426, 273] width 358 height 45
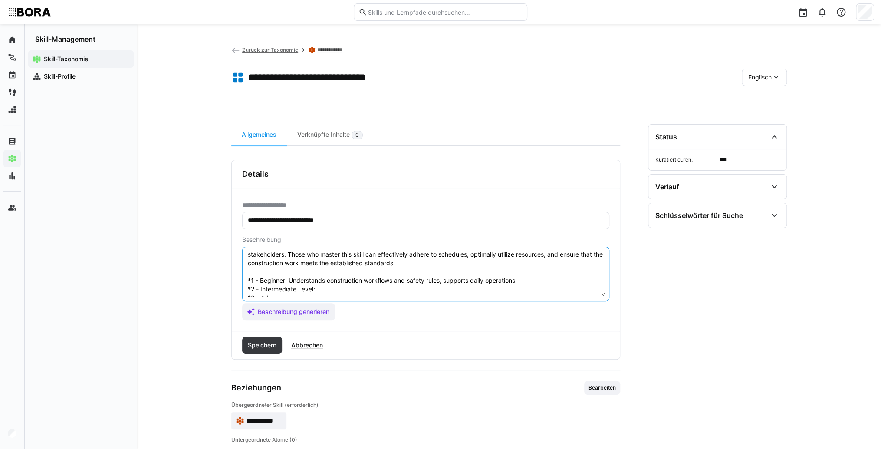
click at [347, 288] on textarea "Construction Site Coordination refers to the skill of ensuring the smooth execu…" at bounding box center [426, 273] width 358 height 45
click at [346, 291] on textarea "Construction Site Coordination refers to the skill of ensuring the smooth execu…" at bounding box center [426, 273] width 358 height 45
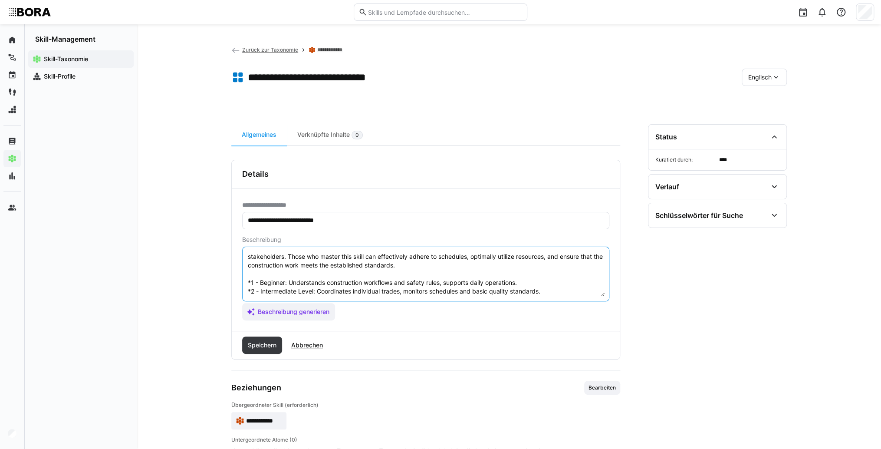
scroll to position [52, 0]
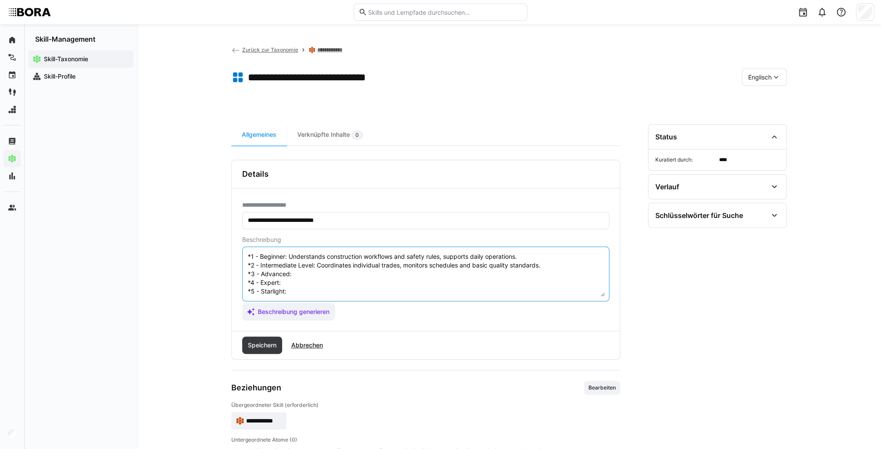
click at [312, 262] on textarea "Construction Site Coordination refers to the skill of ensuring the smooth execu…" at bounding box center [426, 273] width 358 height 45
click at [321, 266] on textarea "Construction Site Coordination refers to the skill of ensuring the smooth execu…" at bounding box center [426, 273] width 358 height 45
click at [319, 274] on textarea "Construction Site Coordination refers to the skill of ensuring the smooth execu…" at bounding box center [426, 273] width 358 height 45
click at [300, 274] on textarea "Construction Site Coordination refers to the skill of ensuring the smooth execu…" at bounding box center [426, 273] width 358 height 45
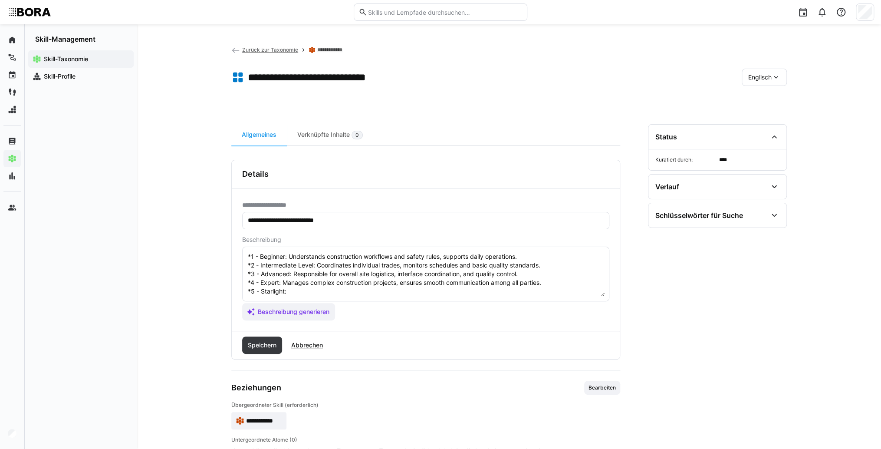
click at [307, 281] on textarea "Construction Site Coordination refers to the skill of ensuring the smooth execu…" at bounding box center [426, 273] width 358 height 45
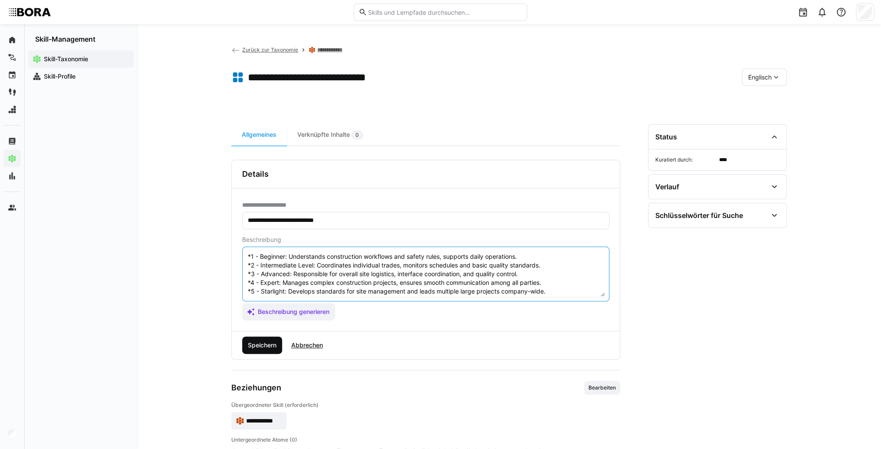
type textarea "Construction Site Coordination refers to the skill of ensuring the smooth execu…"
click at [272, 348] on span "Speichern" at bounding box center [262, 345] width 31 height 9
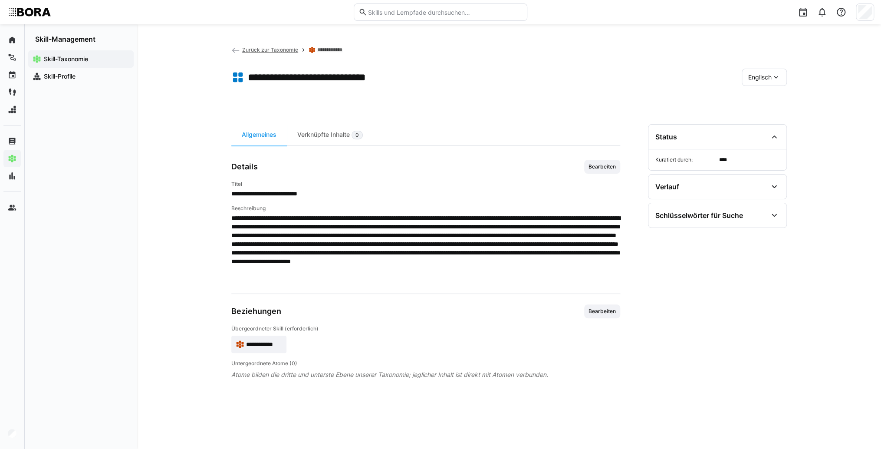
click at [244, 47] on span "Zurück zur Taxonomie" at bounding box center [270, 49] width 56 height 7
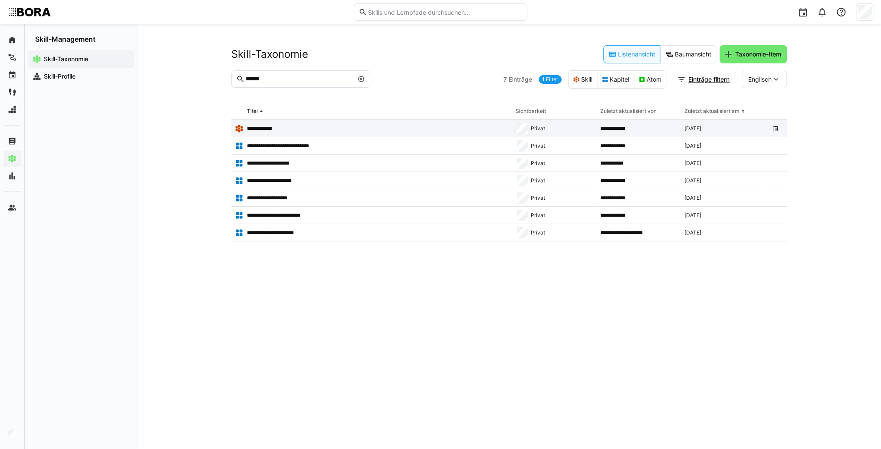
click at [262, 130] on p "**********" at bounding box center [262, 128] width 31 height 7
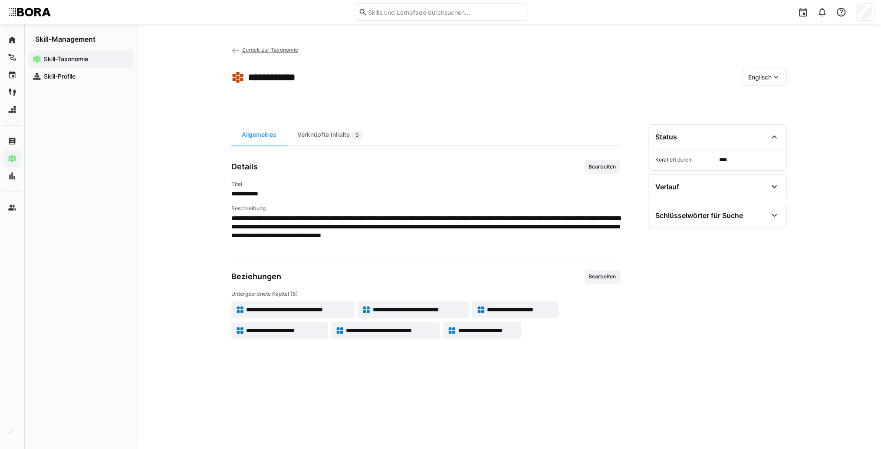
click at [763, 81] on span "Englisch" at bounding box center [759, 77] width 23 height 9
click at [760, 101] on span "Deutsch" at bounding box center [759, 100] width 23 height 9
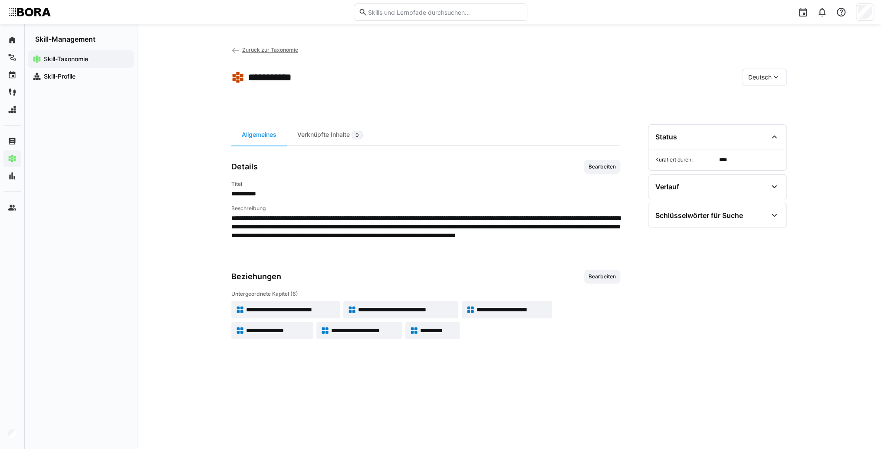
click at [441, 336] on app-skill-badge "**********" at bounding box center [432, 330] width 54 height 17
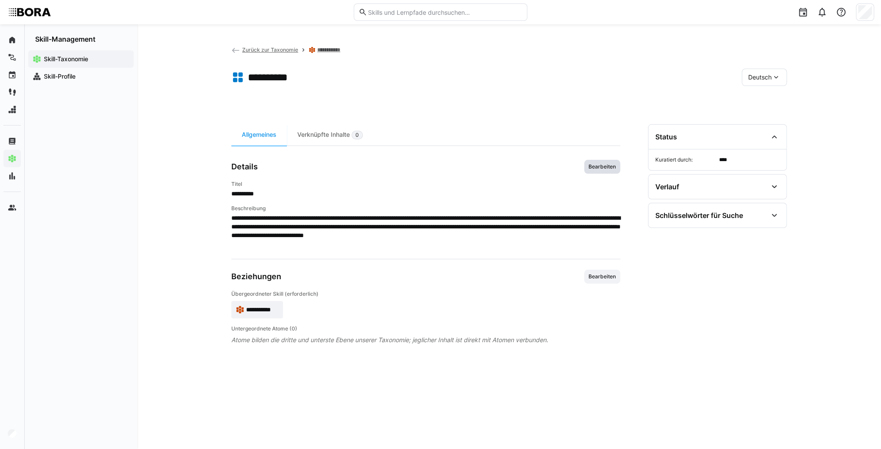
click at [606, 161] on span "Bearbeiten" at bounding box center [602, 167] width 36 height 14
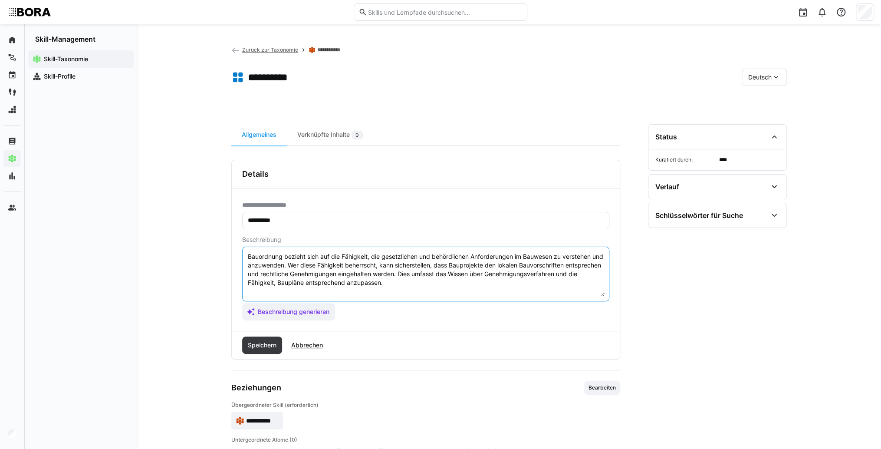
click at [478, 295] on textarea "Bauordnung bezieht sich auf die Fähigkeit, die gesetzlichen und behördlichen An…" at bounding box center [426, 273] width 358 height 45
click at [390, 291] on textarea "Bauordnung bezieht sich auf die Fähigkeit, die gesetzlichen und behördlichen An…" at bounding box center [426, 273] width 358 height 45
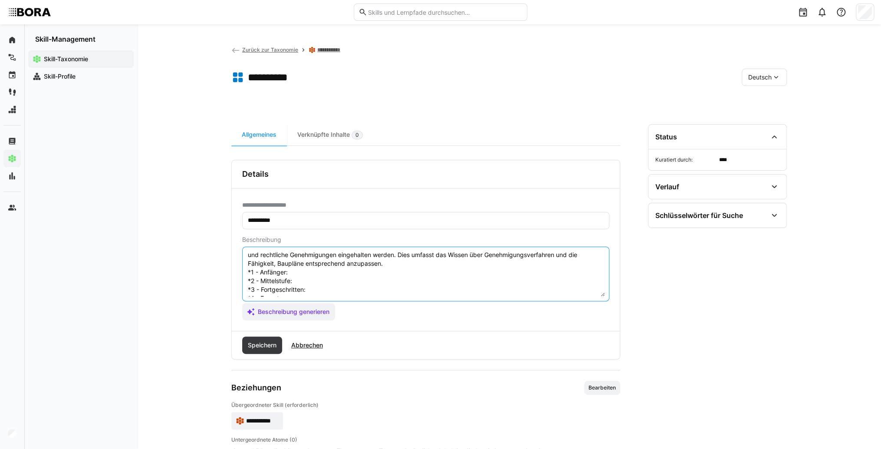
scroll to position [7, 0]
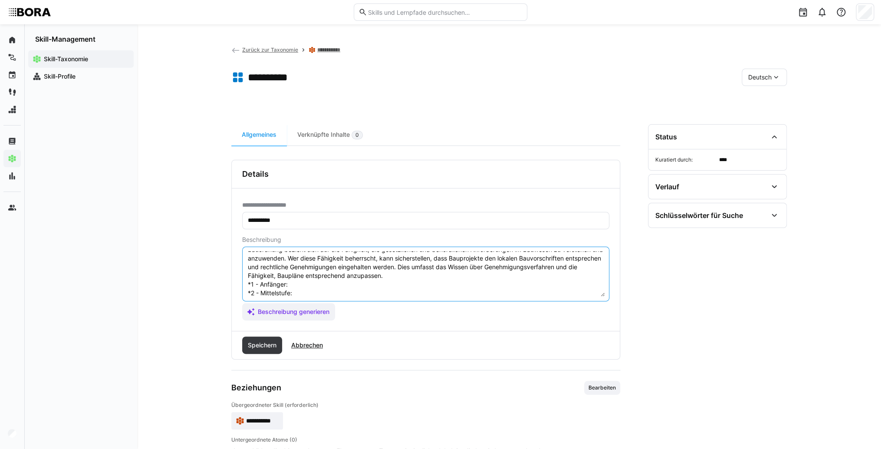
click at [349, 283] on textarea "Bauordnung bezieht sich auf die Fähigkeit, die gesetzlichen und behördlichen An…" at bounding box center [426, 273] width 358 height 45
click at [309, 283] on textarea "Bauordnung bezieht sich auf die Fähigkeit, die gesetzlichen und behördlichen An…" at bounding box center [426, 273] width 358 height 45
click at [311, 293] on textarea "Bauordnung bezieht sich auf die Fähigkeit, die gesetzlichen und behördlichen An…" at bounding box center [426, 273] width 358 height 45
click at [319, 292] on textarea "Bauordnung bezieht sich auf die Fähigkeit, die gesetzlichen und behördlichen An…" at bounding box center [426, 273] width 358 height 45
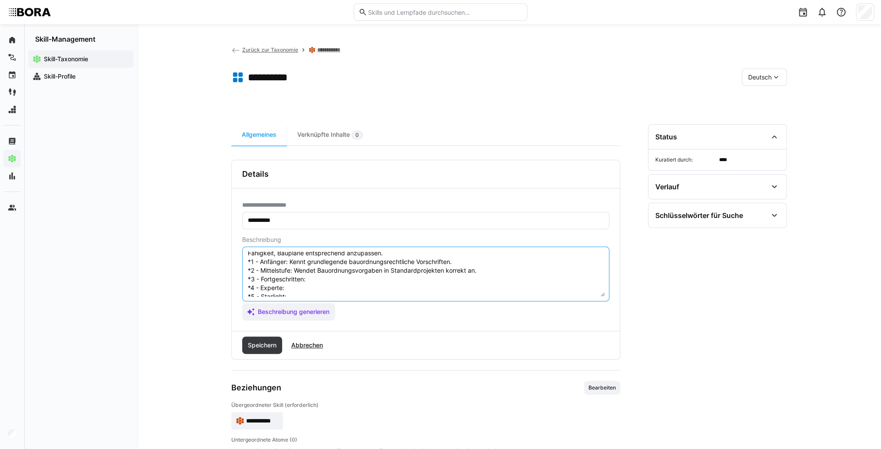
scroll to position [42, 0]
click at [321, 268] on textarea "Bauordnung bezieht sich auf die Fähigkeit, die gesetzlichen und behördlichen An…" at bounding box center [426, 273] width 358 height 45
click at [333, 266] on textarea "Bauordnung bezieht sich auf die Fähigkeit, die gesetzlichen und behördlichen An…" at bounding box center [426, 273] width 358 height 45
click at [333, 278] on textarea "Bauordnung bezieht sich auf die Fähigkeit, die gesetzlichen und behördlichen An…" at bounding box center [426, 273] width 358 height 45
click at [305, 275] on textarea "Bauordnung bezieht sich auf die Fähigkeit, die gesetzlichen und behördlichen An…" at bounding box center [426, 273] width 358 height 45
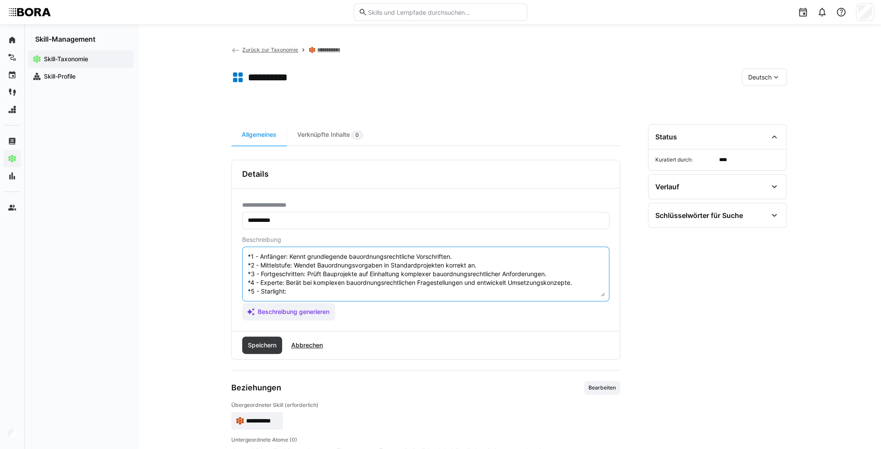
click at [302, 283] on textarea "Bauordnung bezieht sich auf die Fähigkeit, die gesetzlichen und behördlichen An…" at bounding box center [426, 273] width 358 height 45
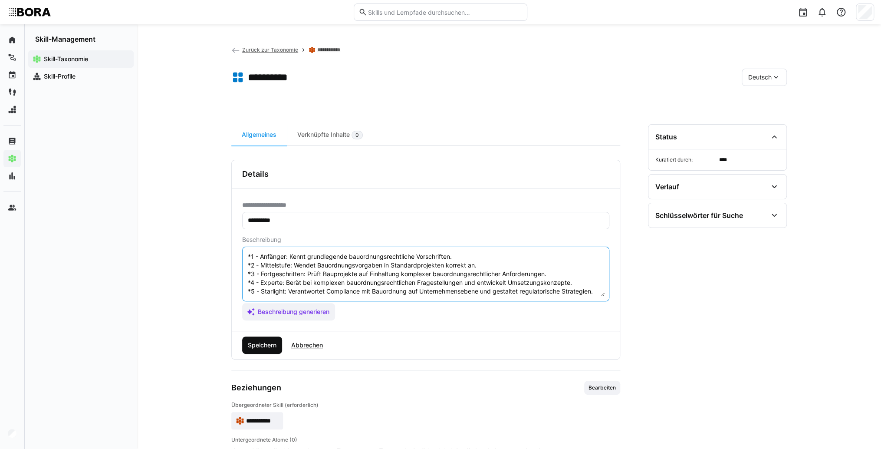
type textarea "Bauordnung bezieht sich auf die Fähigkeit, die gesetzlichen und behördlichen An…"
click at [261, 346] on span "Speichern" at bounding box center [262, 345] width 31 height 9
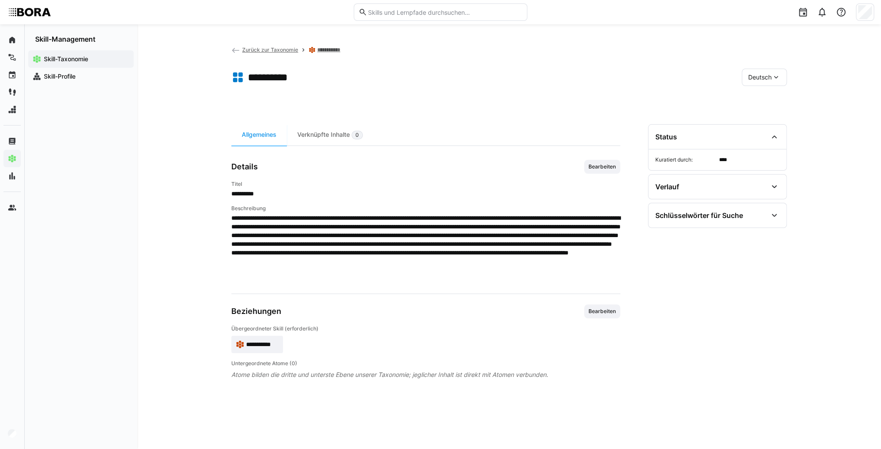
click at [759, 77] on span "Deutsch" at bounding box center [759, 77] width 23 height 9
click at [764, 117] on span "Englisch" at bounding box center [759, 118] width 23 height 9
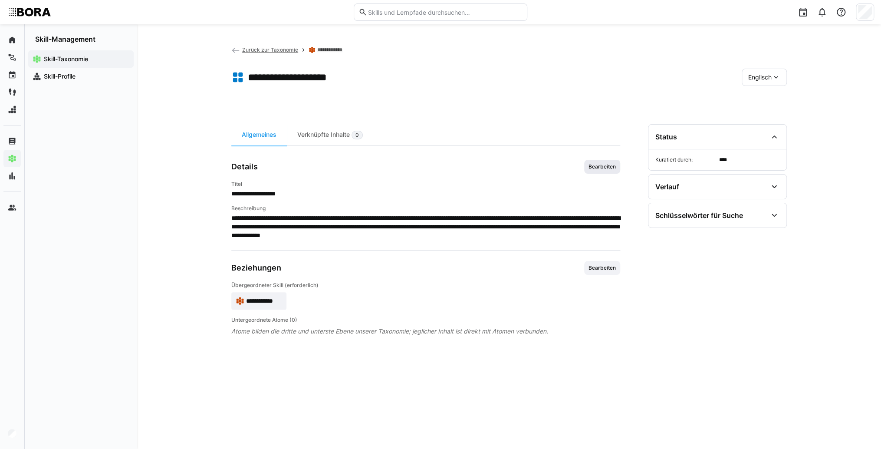
click at [592, 167] on span "Bearbeiten" at bounding box center [602, 166] width 29 height 7
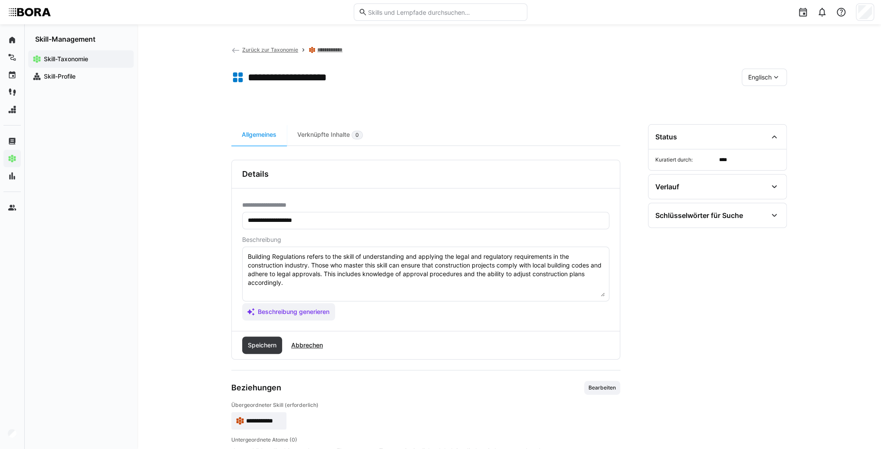
click at [330, 282] on textarea "Building Regulations refers to the skill of understanding and applying the lega…" at bounding box center [426, 273] width 358 height 45
click at [297, 285] on textarea "Building Regulations refers to the skill of understanding and applying the lega…" at bounding box center [426, 273] width 358 height 45
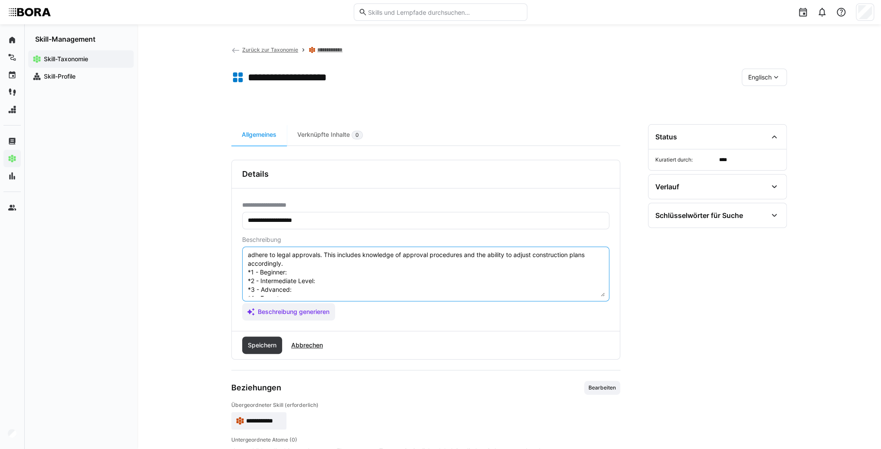
scroll to position [7, 0]
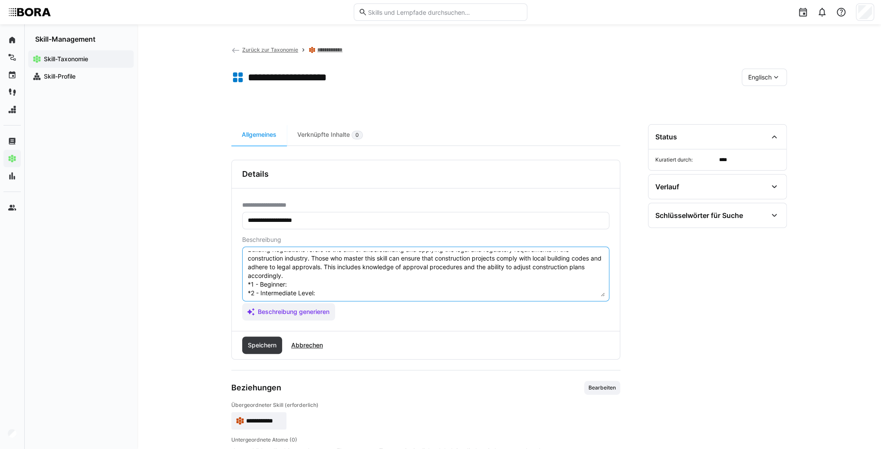
click at [298, 284] on textarea "Building Regulations refers to the skill of understanding and applying the lega…" at bounding box center [426, 273] width 358 height 45
click at [343, 284] on textarea "Building Regulations refers to the skill of understanding and applying the lega…" at bounding box center [426, 273] width 358 height 45
click at [333, 293] on textarea "Building Regulations refers to the skill of understanding and applying the lega…" at bounding box center [426, 273] width 358 height 45
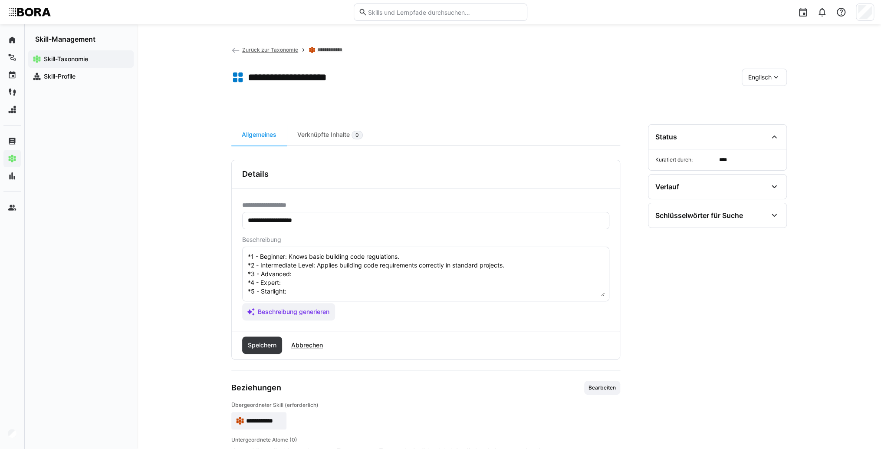
scroll to position [42, 0]
click at [322, 271] on textarea "Building Regulations refers to the skill of understanding and applying the lega…" at bounding box center [426, 273] width 358 height 45
click at [319, 266] on textarea "Building Regulations refers to the skill of understanding and applying the lega…" at bounding box center [426, 273] width 358 height 45
click at [293, 272] on textarea "Building Regulations refers to the skill of understanding and applying the lega…" at bounding box center [426, 273] width 358 height 45
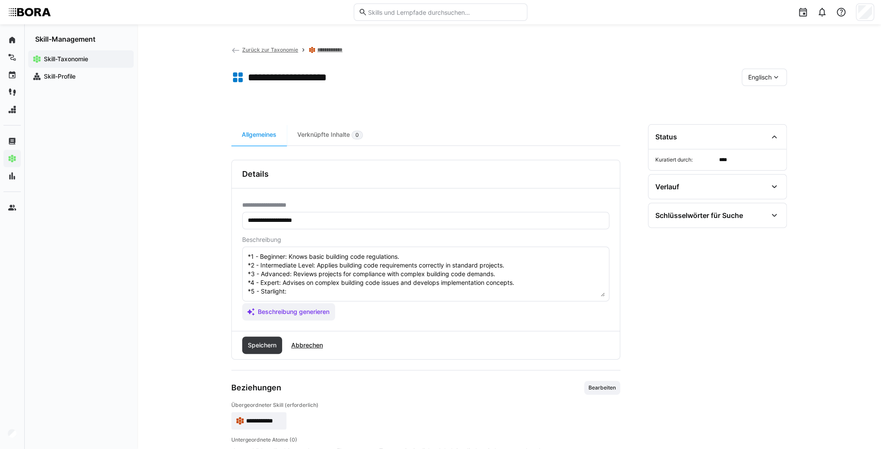
click at [305, 282] on textarea "Building Regulations refers to the skill of understanding and applying the lega…" at bounding box center [426, 273] width 358 height 45
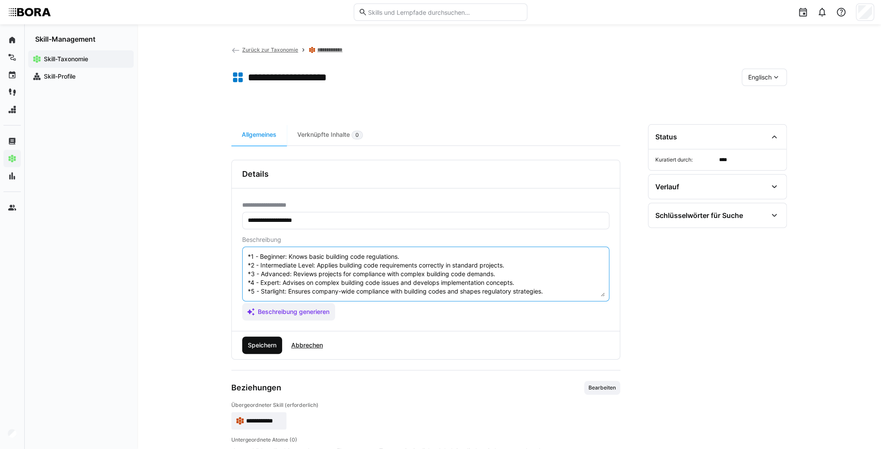
type textarea "Building Regulations refers to the skill of understanding and applying the lega…"
click at [271, 339] on span "Speichern" at bounding box center [262, 344] width 40 height 17
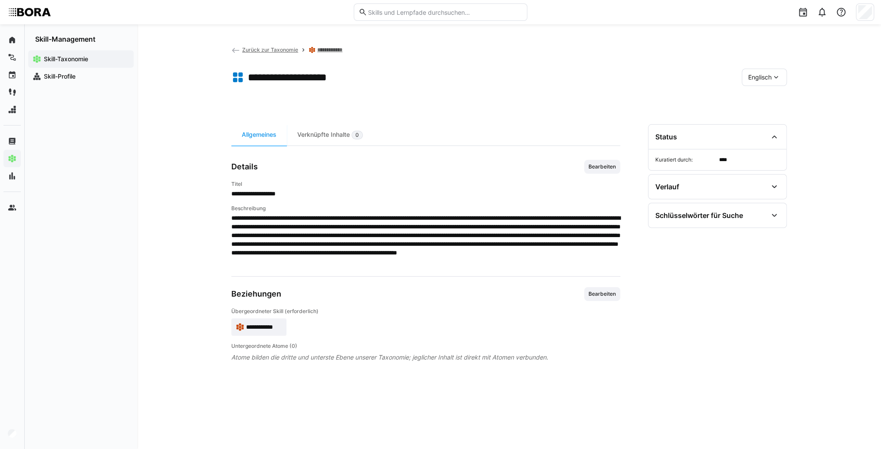
click at [270, 50] on span "Zurück zur Taxonomie" at bounding box center [270, 49] width 56 height 7
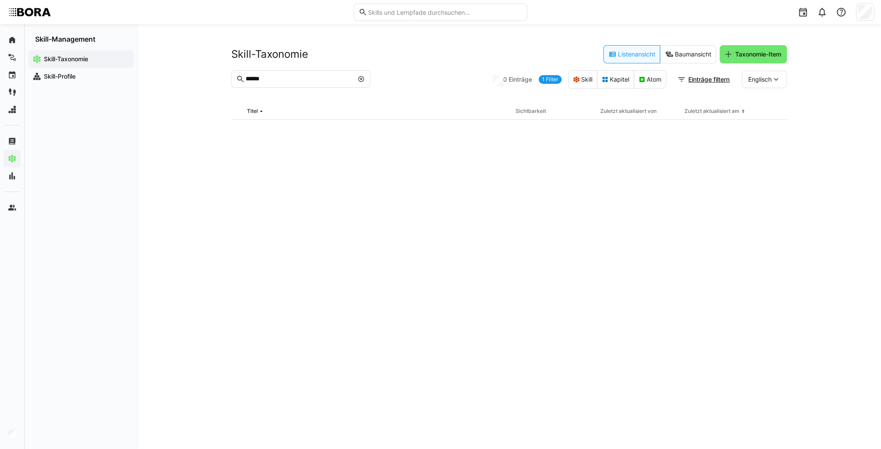
click at [361, 78] on eds-icon at bounding box center [361, 79] width 7 height 7
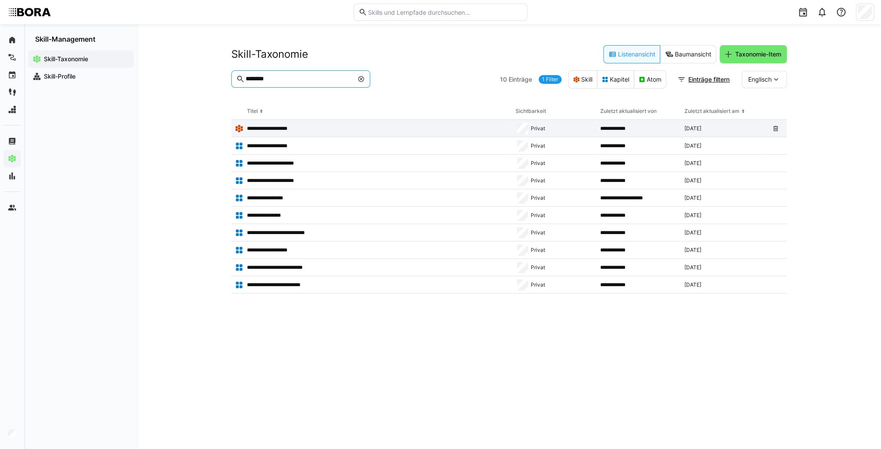
type input "********"
click at [295, 125] on p "**********" at bounding box center [273, 128] width 52 height 7
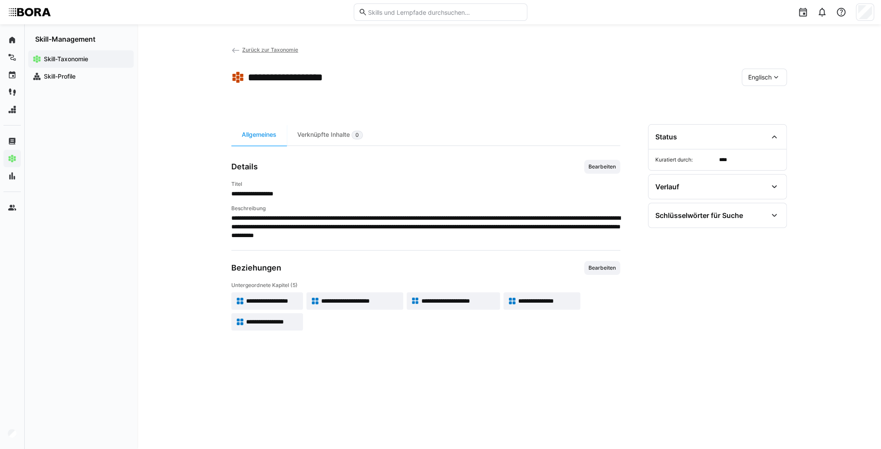
click at [773, 69] on div "Englisch" at bounding box center [764, 77] width 45 height 17
click at [774, 94] on div "Deutsch" at bounding box center [764, 100] width 46 height 18
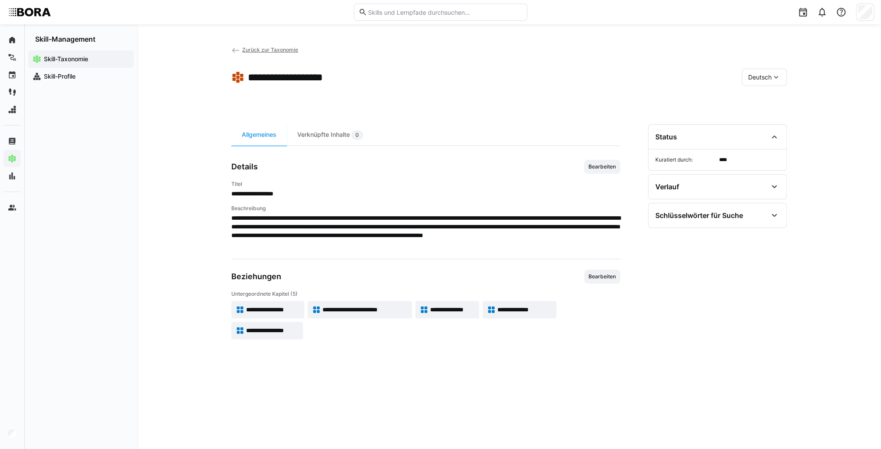
click at [286, 311] on span "**********" at bounding box center [273, 309] width 54 height 9
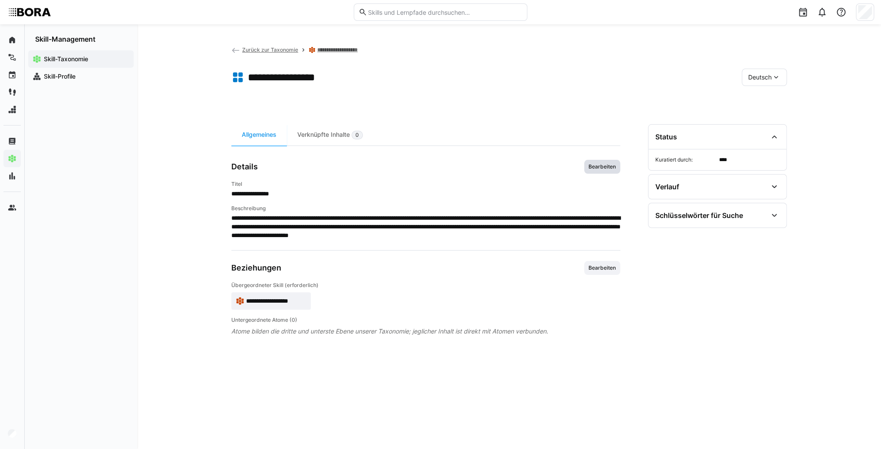
click at [612, 168] on span "Bearbeiten" at bounding box center [602, 166] width 29 height 7
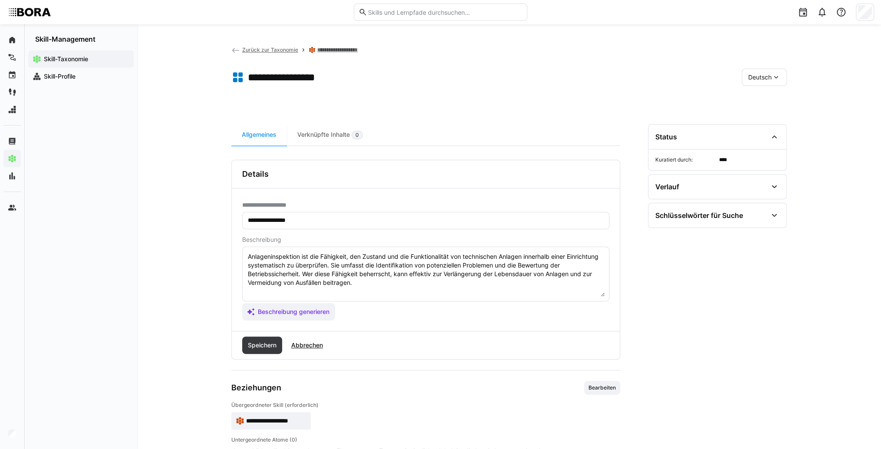
click at [564, 290] on textarea "Anlageninspektion ist die Fähigkeit, den Zustand und die Funktionalität von tec…" at bounding box center [426, 273] width 358 height 45
drag, startPoint x: 313, startPoint y: 297, endPoint x: 302, endPoint y: 291, distance: 13.2
click at [313, 296] on eds-input "Anlageninspektion ist die Fähigkeit, den Zustand und die Funktionalität von tec…" at bounding box center [425, 274] width 367 height 55
click at [300, 290] on textarea "Anlageninspektion ist die Fähigkeit, den Zustand und die Funktionalität von tec…" at bounding box center [426, 273] width 358 height 45
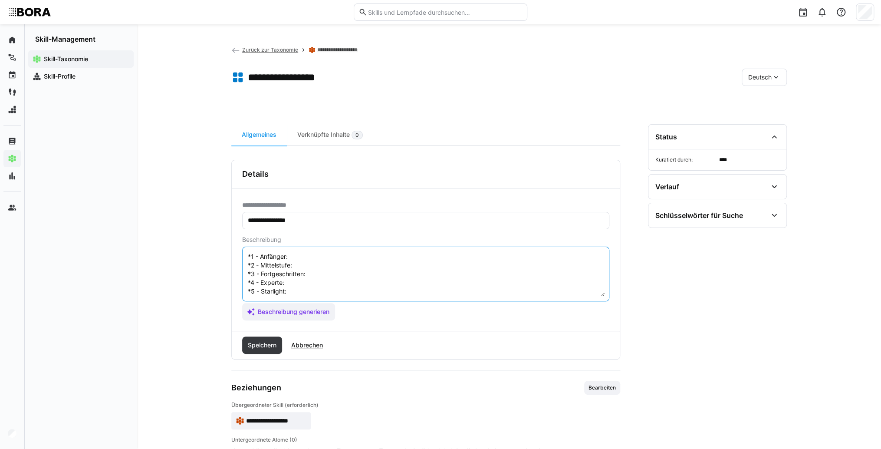
scroll to position [7, 0]
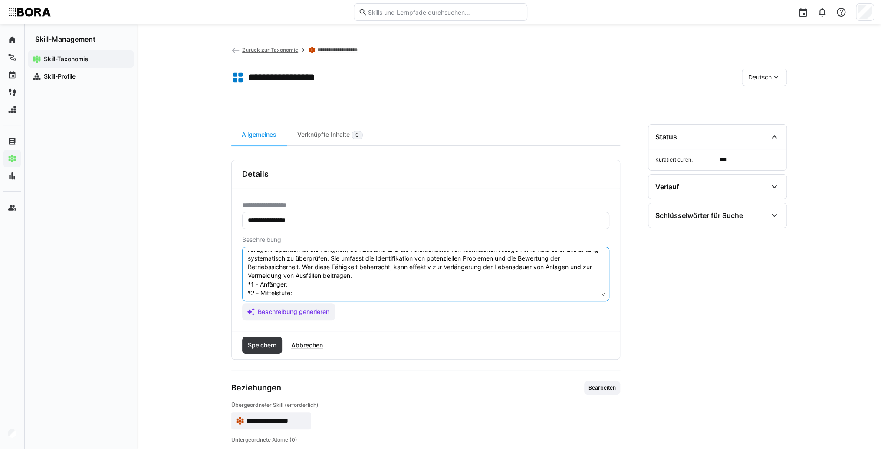
click at [323, 283] on textarea "Anlageninspektion ist die Fähigkeit, den Zustand und die Funktionalität von tec…" at bounding box center [426, 273] width 358 height 45
click at [358, 283] on textarea "Anlageninspektion ist die Fähigkeit, den Zustand und die Funktionalität von tec…" at bounding box center [426, 273] width 358 height 45
click at [347, 292] on textarea "Anlageninspektion ist die Fähigkeit, den Zustand und die Funktionalität von tec…" at bounding box center [426, 273] width 358 height 45
click at [352, 292] on textarea "Anlageninspektion ist die Fähigkeit, den Zustand und die Funktionalität von tec…" at bounding box center [426, 273] width 358 height 45
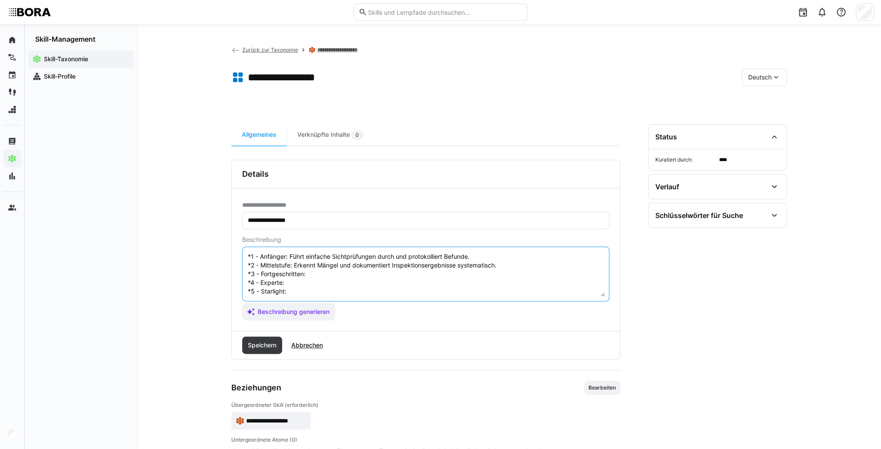
click at [341, 268] on textarea "Anlageninspektion ist die Fähigkeit, den Zustand und die Funktionalität von tec…" at bounding box center [426, 273] width 358 height 45
click at [314, 269] on textarea "Anlageninspektion ist die Fähigkeit, den Zustand und die Funktionalität von tec…" at bounding box center [426, 273] width 358 height 45
click at [310, 277] on textarea "Anlageninspektion ist die Fähigkeit, den Zustand und die Funktionalität von tec…" at bounding box center [426, 273] width 358 height 45
click at [292, 273] on textarea "Anlageninspektion ist die Fähigkeit, den Zustand und die Funktionalität von tec…" at bounding box center [426, 273] width 358 height 45
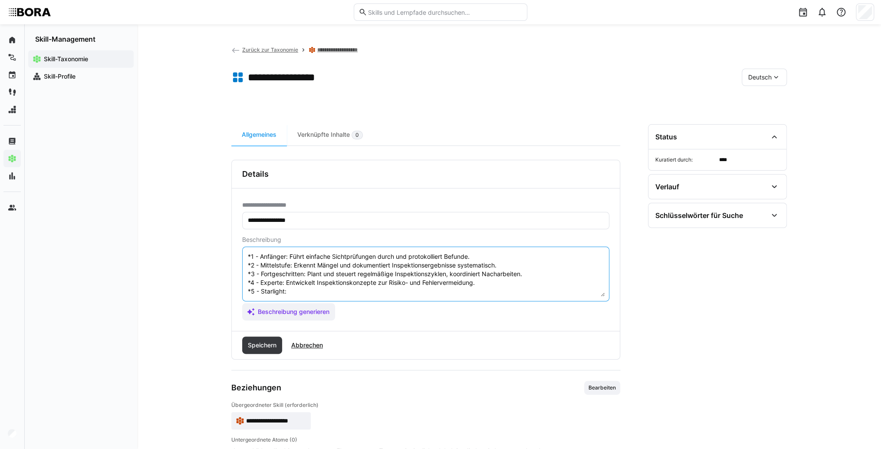
click at [305, 291] on textarea "Anlageninspektion ist die Fähigkeit, den Zustand und die Funktionalität von tec…" at bounding box center [426, 273] width 358 height 45
click at [303, 287] on textarea "Anlageninspektion ist die Fähigkeit, den Zustand und die Funktionalität von tec…" at bounding box center [426, 273] width 358 height 45
click at [297, 284] on textarea "Anlageninspektion ist die Fähigkeit, den Zustand und die Funktionalität von tec…" at bounding box center [426, 273] width 358 height 45
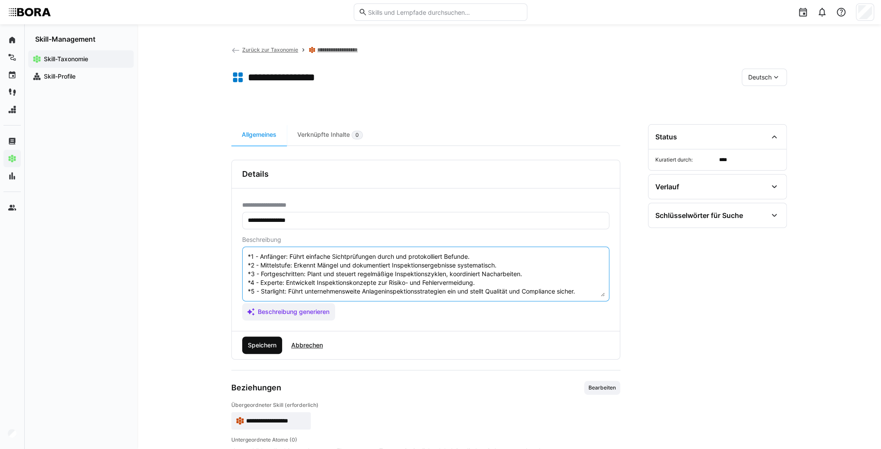
type textarea "Anlageninspektion ist die Fähigkeit, den Zustand und die Funktionalität von tec…"
click at [278, 346] on span "Speichern" at bounding box center [262, 345] width 31 height 9
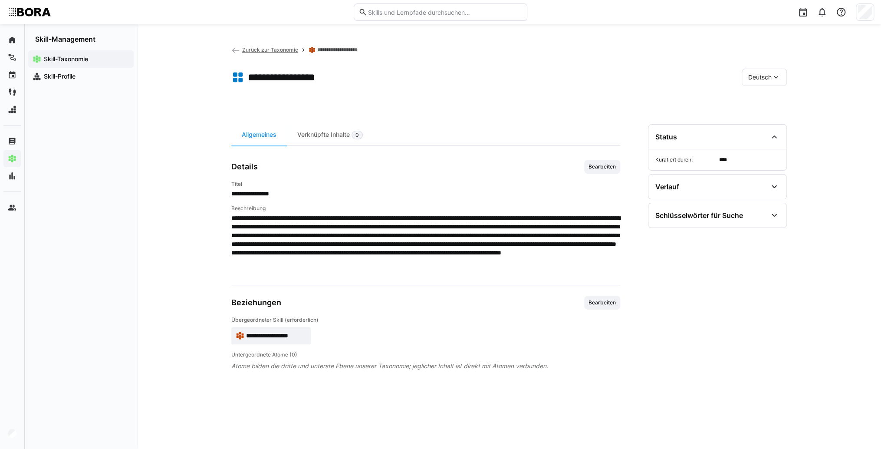
click at [758, 69] on div "Deutsch" at bounding box center [764, 77] width 45 height 17
click at [766, 119] on span "Englisch" at bounding box center [759, 118] width 23 height 9
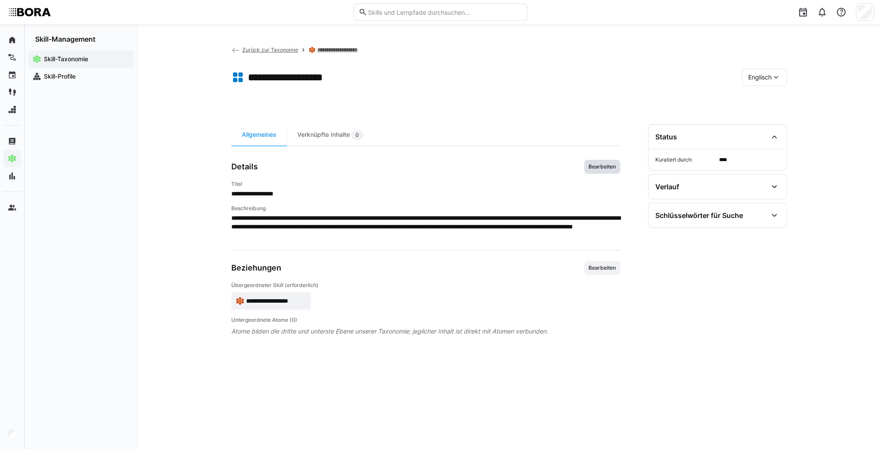
click at [591, 168] on span "Bearbeiten" at bounding box center [602, 166] width 29 height 7
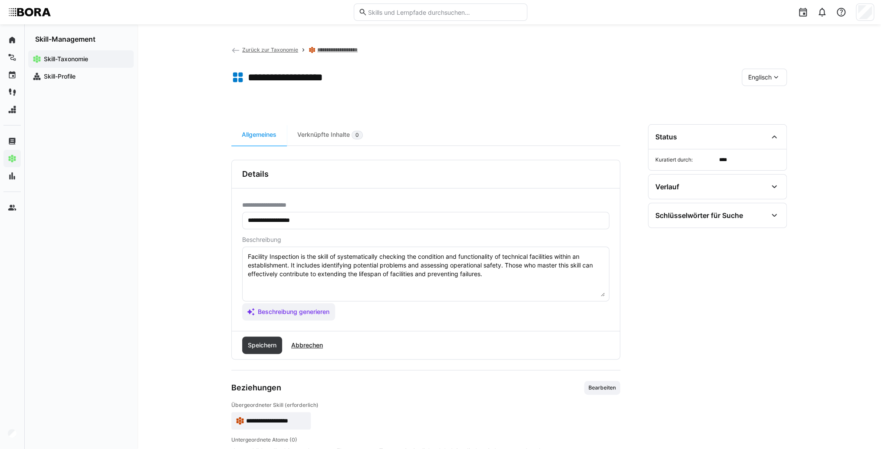
click at [505, 274] on textarea "Facility Inspection is the skill of systematically checking the condition and f…" at bounding box center [426, 273] width 358 height 45
click at [253, 283] on textarea "Facility Inspection is the skill of systematically checking the condition and f…" at bounding box center [426, 273] width 358 height 45
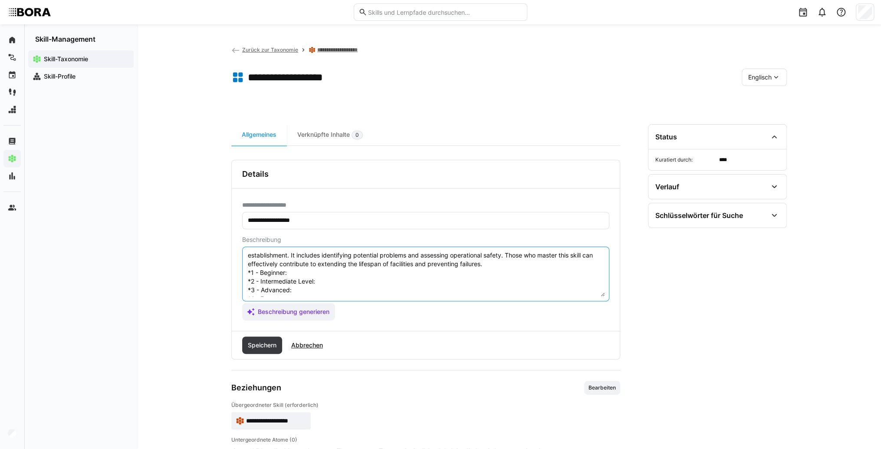
scroll to position [0, 0]
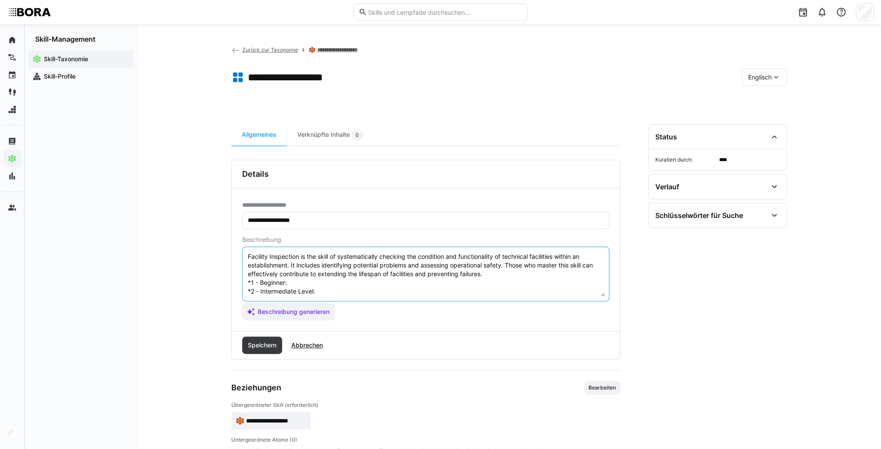
click at [311, 286] on textarea "Facility Inspection is the skill of systematically checking the condition and f…" at bounding box center [426, 273] width 358 height 45
click at [370, 284] on textarea "Facility Inspection is the skill of systematically checking the condition and f…" at bounding box center [426, 273] width 358 height 45
click at [353, 292] on textarea "Facility Inspection is the skill of systematically checking the condition and f…" at bounding box center [426, 273] width 358 height 45
click at [319, 290] on textarea "Facility Inspection is the skill of systematically checking the condition and f…" at bounding box center [426, 273] width 358 height 45
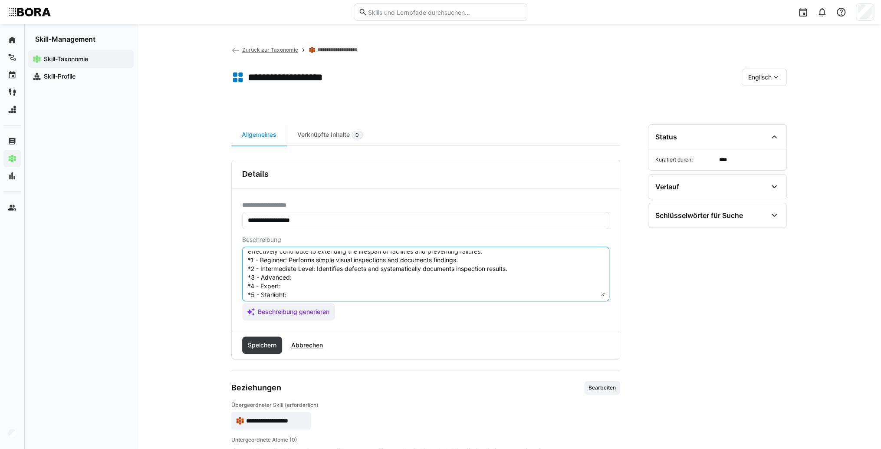
scroll to position [35, 0]
click at [309, 267] on textarea "Facility Inspection is the skill of systematically checking the condition and f…" at bounding box center [426, 273] width 358 height 45
click at [326, 271] on textarea "Facility Inspection is the skill of systematically checking the condition and f…" at bounding box center [426, 273] width 358 height 45
click at [318, 264] on textarea "Facility Inspection is the skill of systematically checking the condition and f…" at bounding box center [426, 273] width 358 height 45
click at [297, 273] on textarea "Facility Inspection is the skill of systematically checking the condition and f…" at bounding box center [426, 273] width 358 height 45
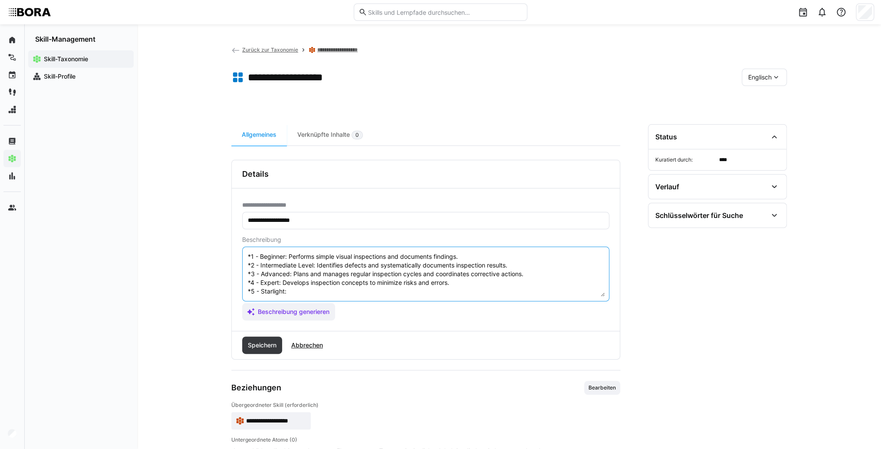
click at [299, 281] on textarea "Facility Inspection is the skill of systematically checking the condition and f…" at bounding box center [426, 273] width 358 height 45
click at [302, 286] on textarea "Facility Inspection is the skill of systematically checking the condition and f…" at bounding box center [426, 273] width 358 height 45
type textarea "Facility Inspection is the skill of systematically checking the condition and f…"
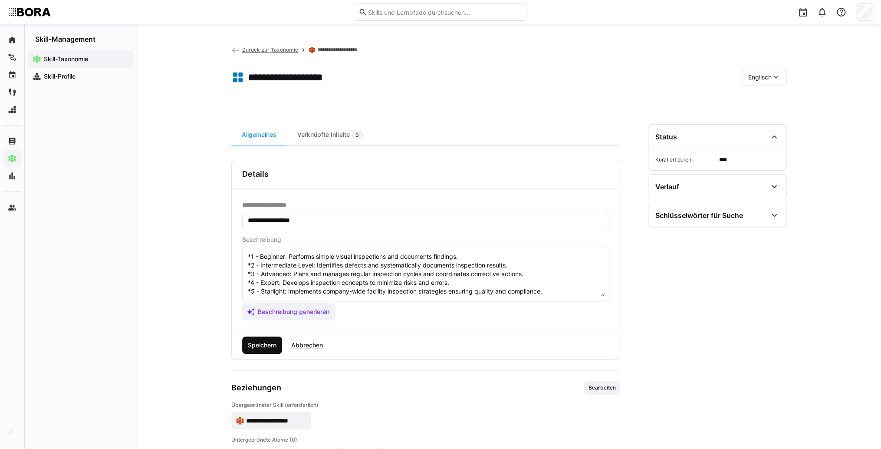
click at [271, 345] on span "Speichern" at bounding box center [262, 345] width 31 height 9
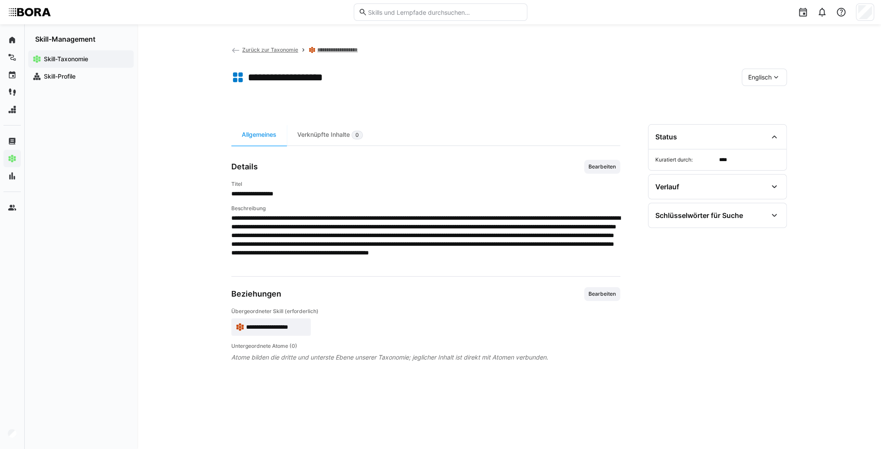
click at [287, 328] on span "**********" at bounding box center [276, 327] width 60 height 9
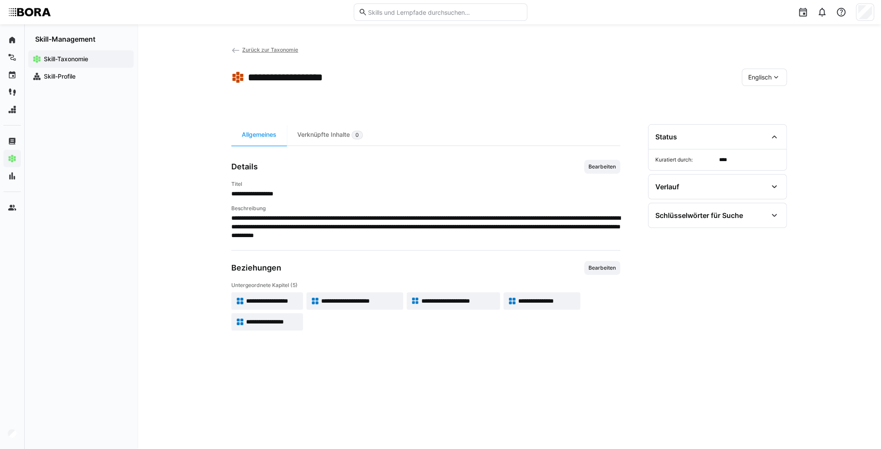
click at [773, 68] on app-toolbar "**********" at bounding box center [509, 79] width 556 height 35
click at [772, 73] on eds-icon at bounding box center [776, 77] width 9 height 9
click at [767, 106] on div "Deutsch" at bounding box center [764, 100] width 46 height 18
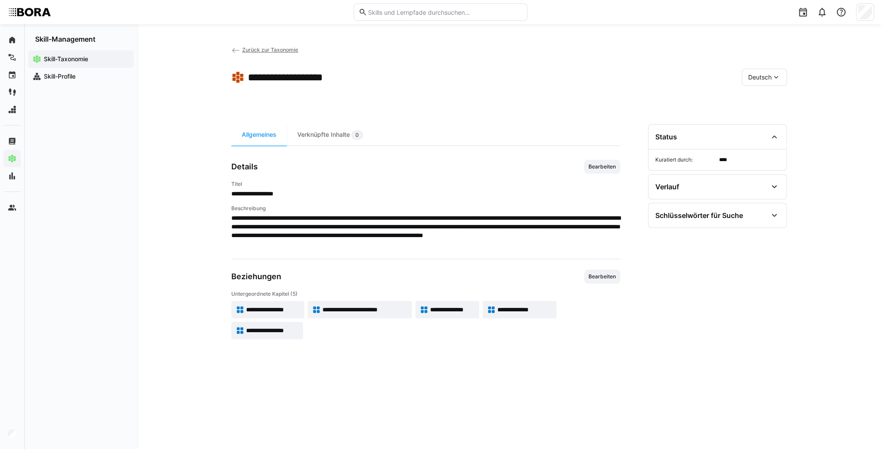
click at [388, 309] on span "**********" at bounding box center [365, 309] width 85 height 9
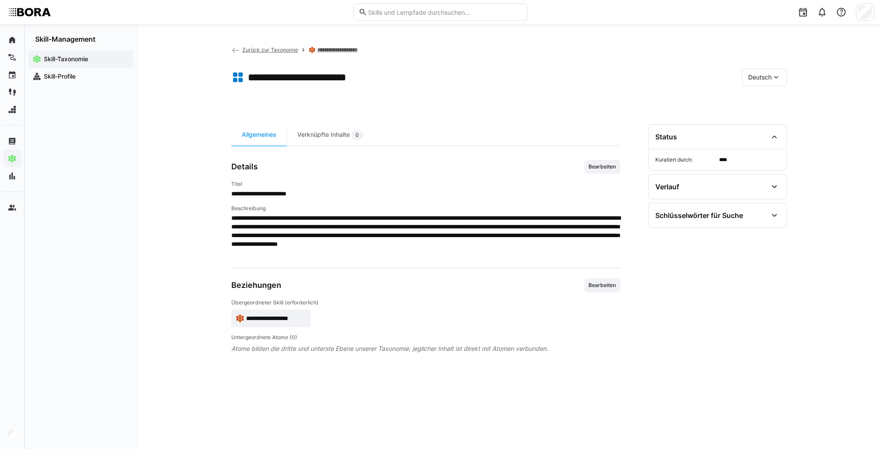
click at [604, 164] on span "Bearbeiten" at bounding box center [602, 166] width 29 height 7
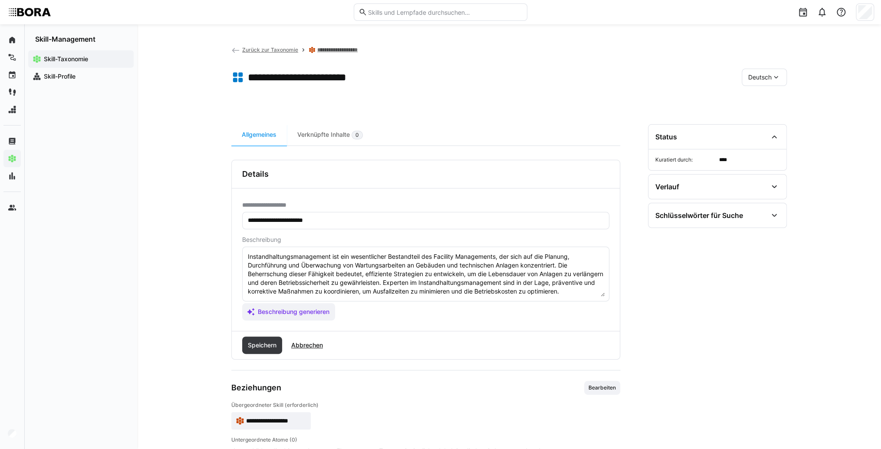
scroll to position [9, 0]
click at [349, 291] on textarea "Instandhaltungsmanagement ist ein wesentlicher Bestandteil des Facility Managem…" at bounding box center [426, 273] width 358 height 45
click at [248, 288] on textarea "Instandhaltungsmanagement ist ein wesentlicher Bestandteil des Facility Managem…" at bounding box center [426, 273] width 358 height 45
click at [250, 292] on textarea "Instandhaltungsmanagement ist ein wesentlicher Bestandteil des Facility Managem…" at bounding box center [426, 273] width 358 height 45
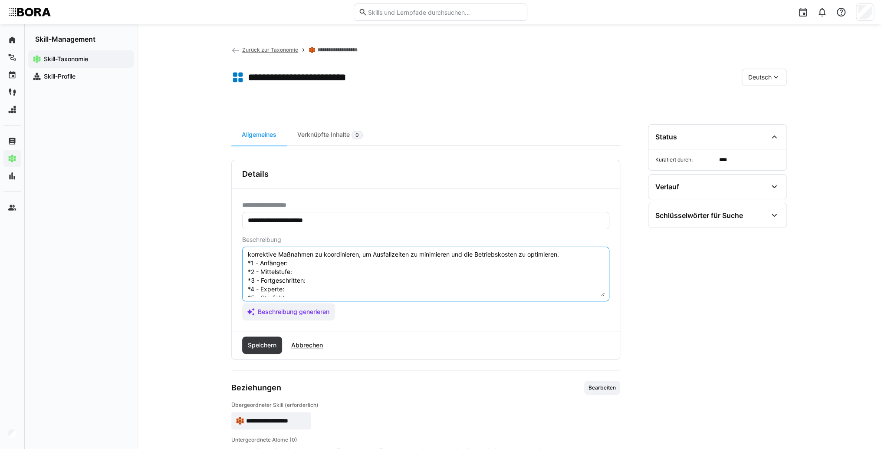
scroll to position [24, 0]
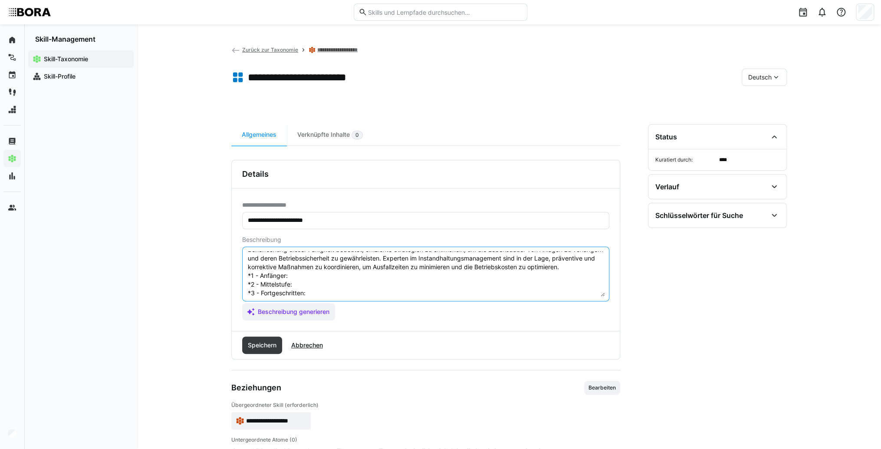
click at [314, 283] on textarea "Instandhaltungsmanagement ist ein wesentlicher Bestandteil des Facility Managem…" at bounding box center [426, 273] width 358 height 45
click at [318, 285] on textarea "Instandhaltungsmanagement ist ein wesentlicher Bestandteil des Facility Managem…" at bounding box center [426, 273] width 358 height 45
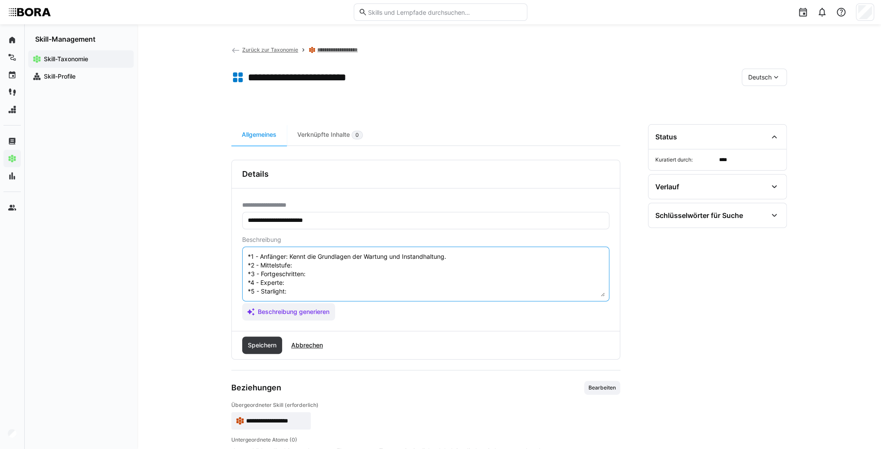
scroll to position [59, 0]
click at [313, 253] on textarea "Instandhaltungsmanagement ist ein wesentlicher Bestandteil des Facility Managem…" at bounding box center [426, 273] width 358 height 45
click at [333, 260] on textarea "Instandhaltungsmanagement ist ein wesentlicher Bestandteil des Facility Managem…" at bounding box center [426, 273] width 358 height 45
click at [330, 265] on textarea "Instandhaltungsmanagement ist ein wesentlicher Bestandteil des Facility Managem…" at bounding box center [426, 273] width 358 height 45
click at [378, 264] on textarea "Instandhaltungsmanagement ist ein wesentlicher Bestandteil des Facility Managem…" at bounding box center [426, 273] width 358 height 45
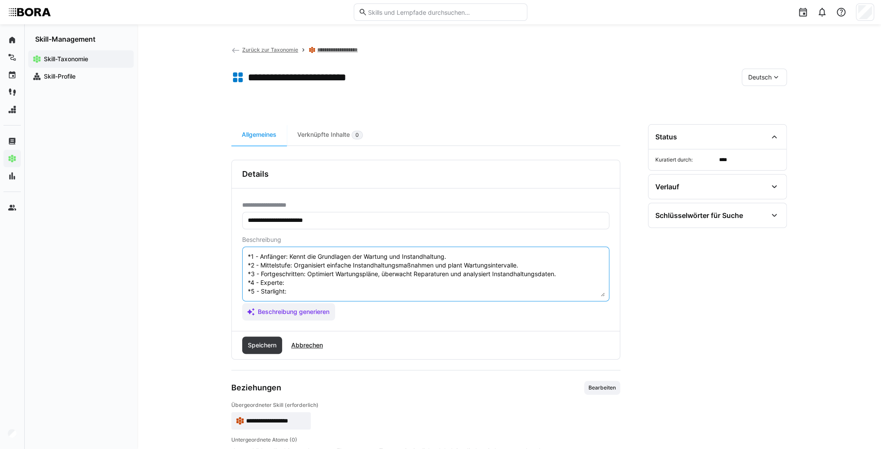
click at [326, 277] on textarea "Instandhaltungsmanagement ist ein wesentlicher Bestandteil des Facility Managem…" at bounding box center [426, 273] width 358 height 45
click at [330, 271] on textarea "Instandhaltungsmanagement ist ein wesentlicher Bestandteil des Facility Managem…" at bounding box center [426, 273] width 358 height 45
click at [308, 283] on textarea "Instandhaltungsmanagement ist ein wesentlicher Bestandteil des Facility Managem…" at bounding box center [426, 273] width 358 height 45
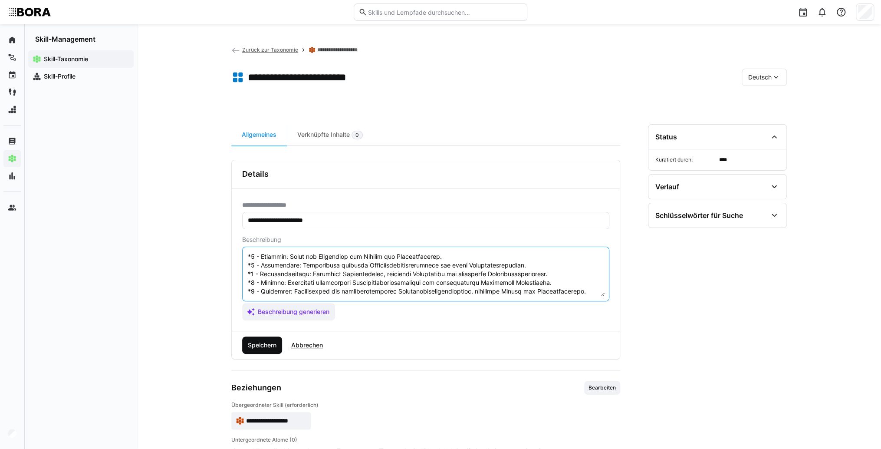
type textarea "Loremipsumdolorsitametcon adi eli seddoeiusmod Temporincid utl Etdolore Magnaal…"
click at [267, 346] on span "Speichern" at bounding box center [262, 345] width 31 height 9
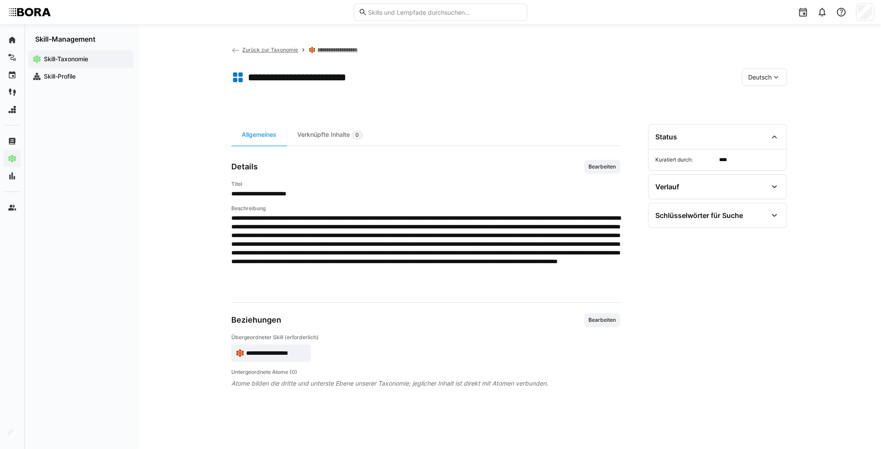
click at [767, 70] on div "Deutsch" at bounding box center [764, 77] width 45 height 17
click at [767, 115] on span "Englisch" at bounding box center [759, 118] width 23 height 9
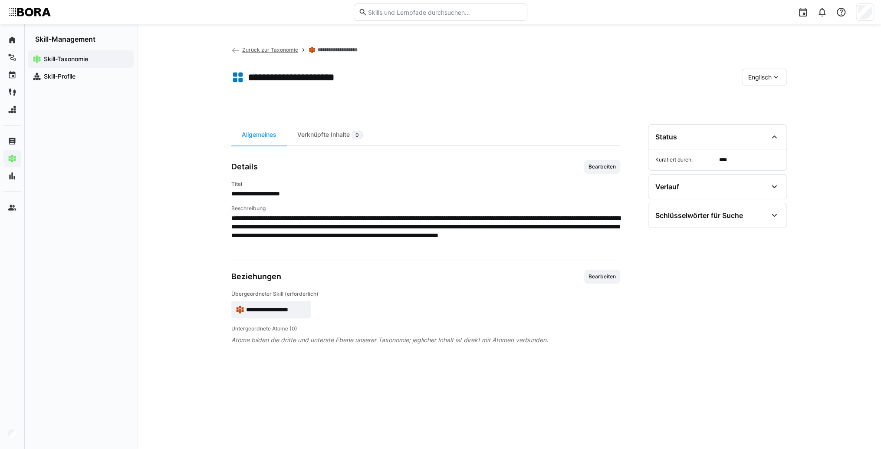
click at [606, 171] on span "Bearbeiten" at bounding box center [602, 167] width 36 height 14
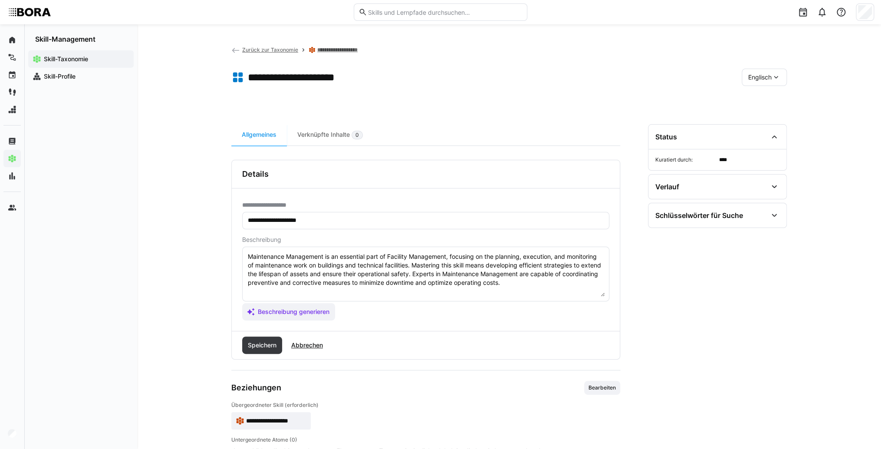
click at [547, 277] on textarea "Maintenance Management is an essential part of Facility Management, focusing on…" at bounding box center [426, 273] width 358 height 45
click at [547, 284] on textarea "Maintenance Management is an essential part of Facility Management, focusing on…" at bounding box center [426, 273] width 358 height 45
click at [296, 295] on textarea "Maintenance Management is an essential part of Facility Management, focusing on…" at bounding box center [426, 273] width 358 height 45
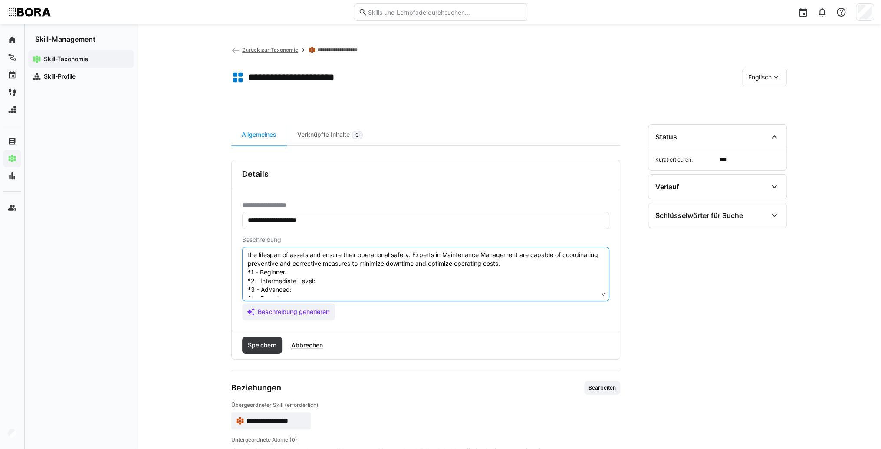
scroll to position [7, 0]
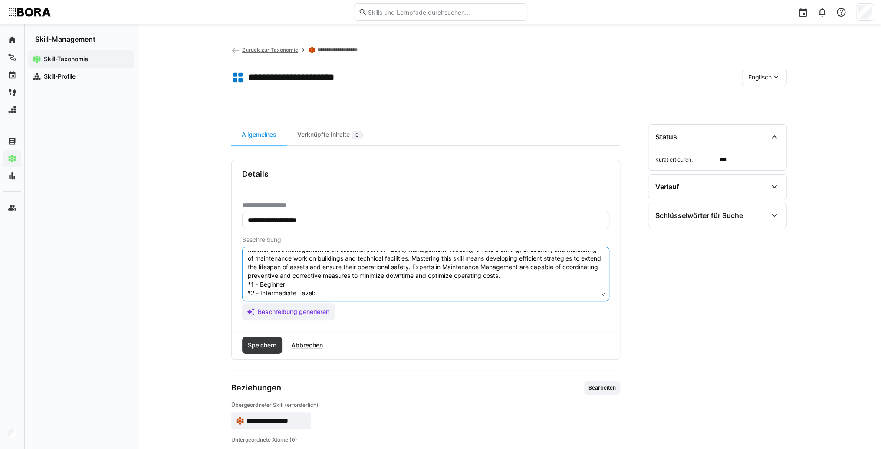
click at [305, 286] on textarea "Maintenance Management is an essential part of Facility Management, focusing on…" at bounding box center [426, 273] width 358 height 45
click at [313, 285] on textarea "Maintenance Management is an essential part of Facility Management, focusing on…" at bounding box center [426, 273] width 358 height 45
click at [349, 292] on textarea "Maintenance Management is an essential part of Facility Management, focusing on…" at bounding box center [426, 273] width 358 height 45
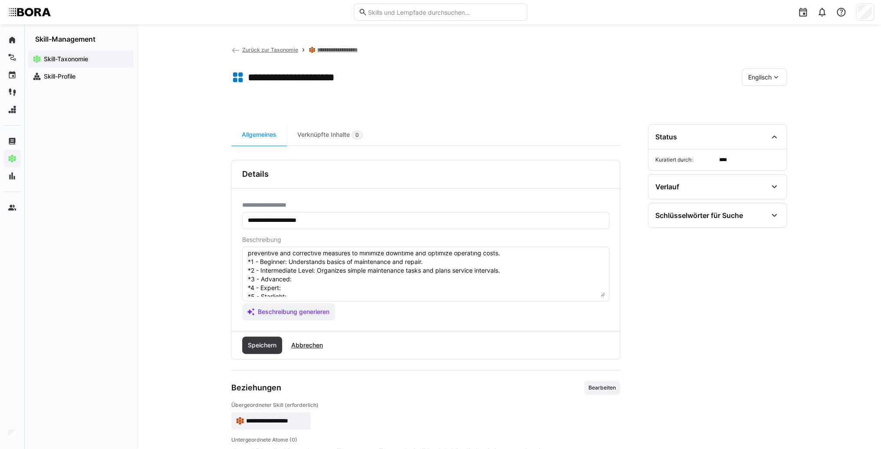
scroll to position [42, 0]
click at [322, 265] on textarea "Maintenance Management is an essential part of Facility Management, focusing on…" at bounding box center [426, 273] width 358 height 45
click at [310, 273] on textarea "Maintenance Management is an essential part of Facility Management, focusing on…" at bounding box center [426, 273] width 358 height 45
click at [295, 275] on textarea "Maintenance Management is an essential part of Facility Management, focusing on…" at bounding box center [426, 273] width 358 height 45
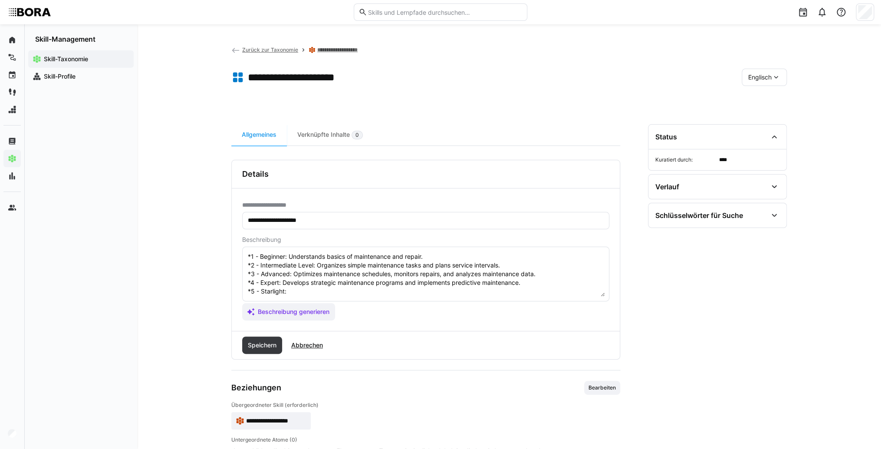
click at [332, 283] on textarea "Maintenance Management is an essential part of Facility Management, focusing on…" at bounding box center [426, 273] width 358 height 45
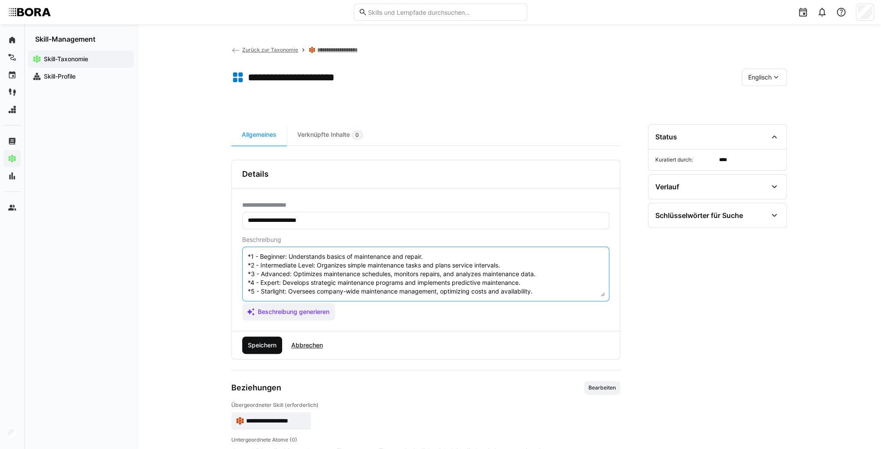
type textarea "Maintenance Management is an essential part of Facility Management, focusing on…"
click at [268, 349] on span "Speichern" at bounding box center [262, 344] width 40 height 17
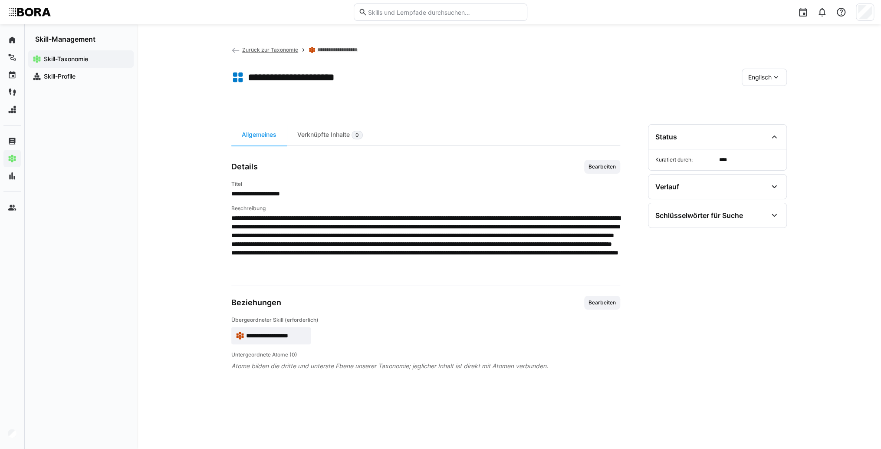
click at [750, 80] on span "Englisch" at bounding box center [759, 77] width 23 height 9
click at [757, 100] on span "Deutsch" at bounding box center [759, 100] width 23 height 9
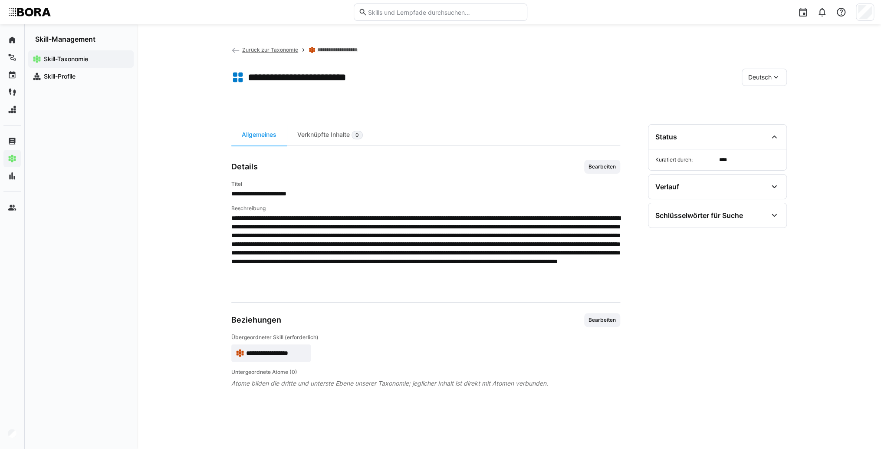
click at [282, 355] on span "**********" at bounding box center [276, 353] width 60 height 9
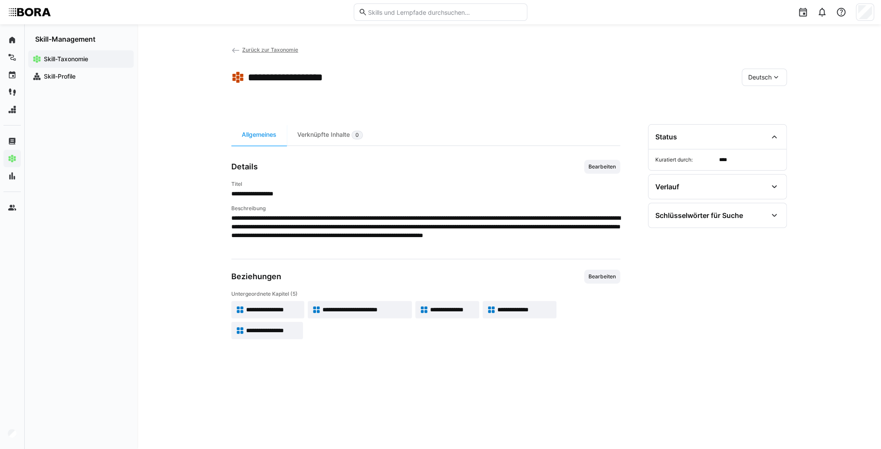
click at [445, 312] on span "**********" at bounding box center [452, 309] width 45 height 9
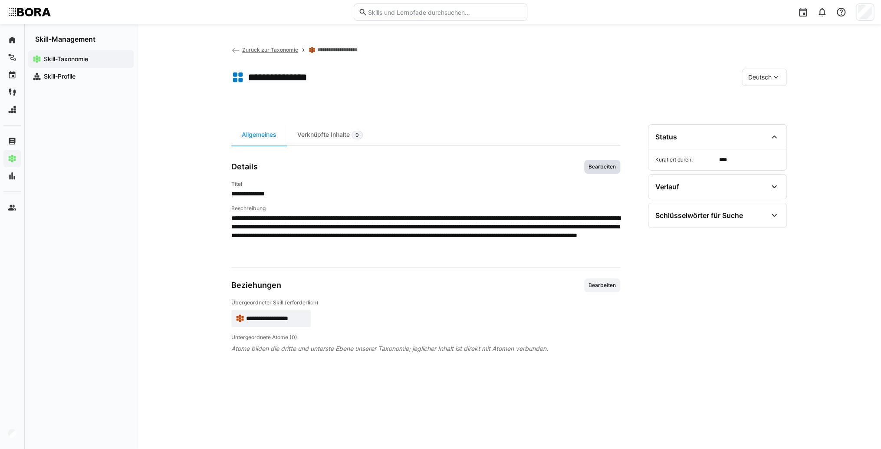
click at [602, 168] on span "Bearbeiten" at bounding box center [602, 166] width 29 height 7
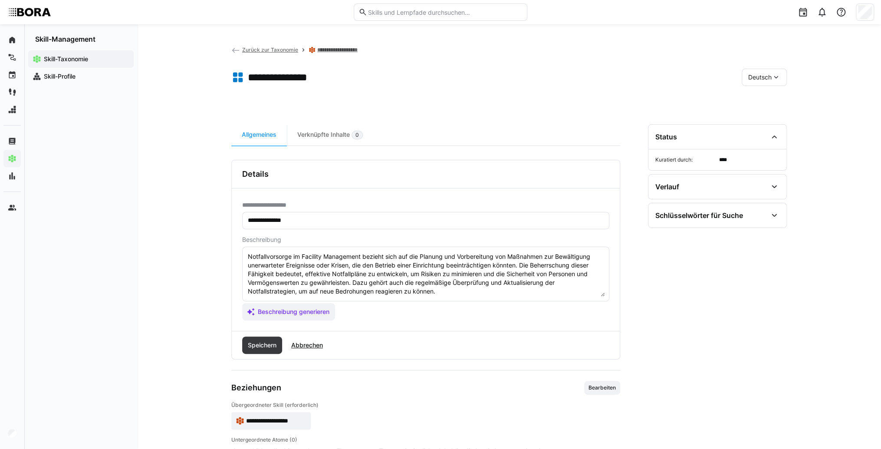
click at [461, 295] on textarea "Notfallvorsorge im Facility Management bezieht sich auf die Planung und Vorbere…" at bounding box center [426, 273] width 358 height 45
click at [255, 293] on textarea "Notfallvorsorge im Facility Management bezieht sich auf die Planung und Vorbere…" at bounding box center [426, 273] width 358 height 45
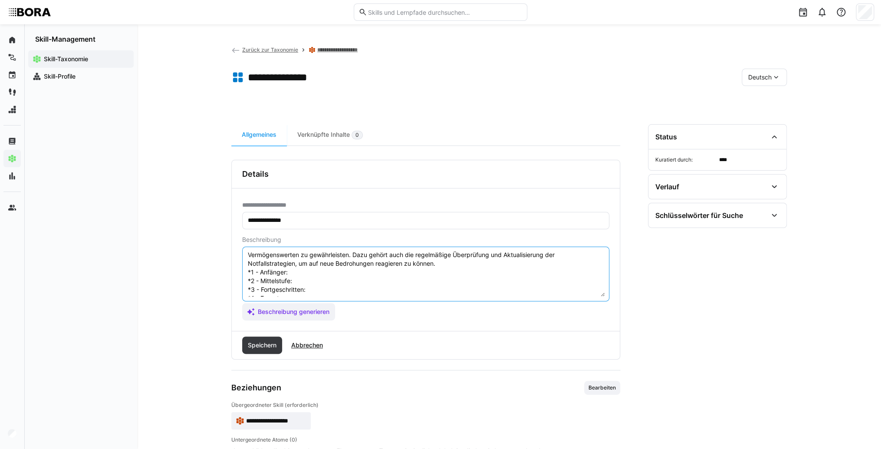
scroll to position [16, 0]
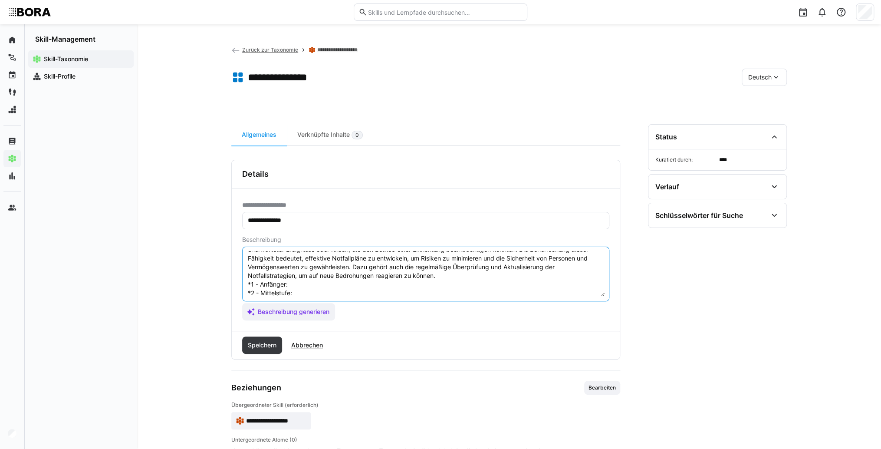
click at [312, 285] on textarea "Notfallvorsorge im Facility Management bezieht sich auf die Planung und Vorbere…" at bounding box center [426, 273] width 358 height 45
click at [292, 283] on textarea "Notfallvorsorge im Facility Management bezieht sich auf die Planung und Vorbere…" at bounding box center [426, 273] width 358 height 45
click at [316, 292] on textarea "Notfallvorsorge im Facility Management bezieht sich auf die Planung und Vorbere…" at bounding box center [426, 273] width 358 height 45
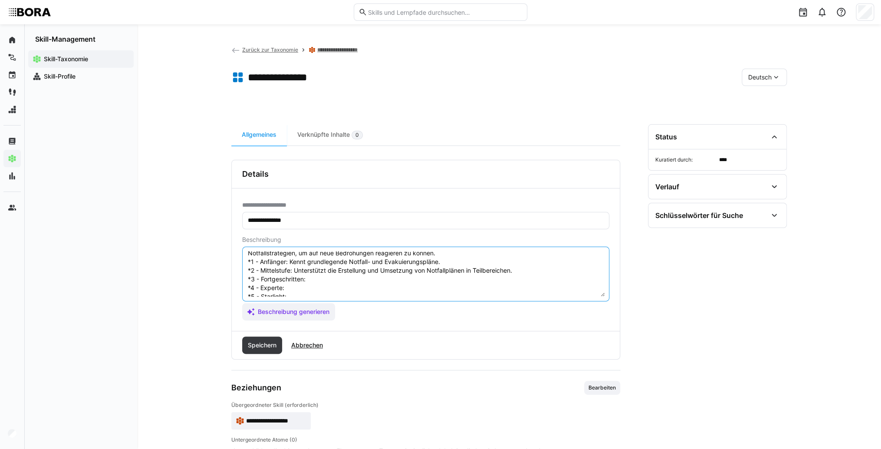
scroll to position [50, 0]
click at [319, 268] on textarea "Notfallvorsorge im Facility Management bezieht sich auf die Planung und Vorbere…" at bounding box center [426, 273] width 358 height 45
click at [330, 268] on textarea "Notfallvorsorge im Facility Management bezieht sich auf die Planung und Vorbere…" at bounding box center [426, 273] width 358 height 45
click at [326, 274] on textarea "Notfallvorsorge im Facility Management bezieht sich auf die Planung und Vorbere…" at bounding box center [426, 273] width 358 height 45
click at [292, 276] on textarea "Notfallvorsorge im Facility Management bezieht sich auf die Planung und Vorbere…" at bounding box center [426, 273] width 358 height 45
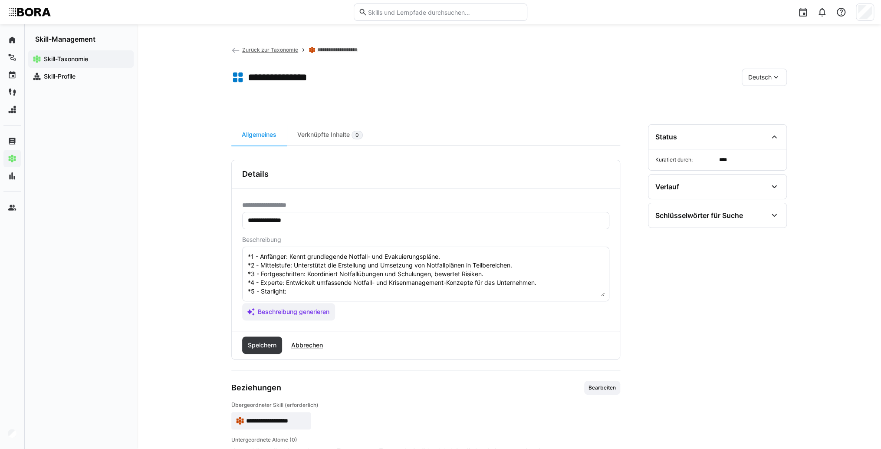
click at [319, 283] on textarea "Notfallvorsorge im Facility Management bezieht sich auf die Planung und Vorbere…" at bounding box center [426, 273] width 358 height 45
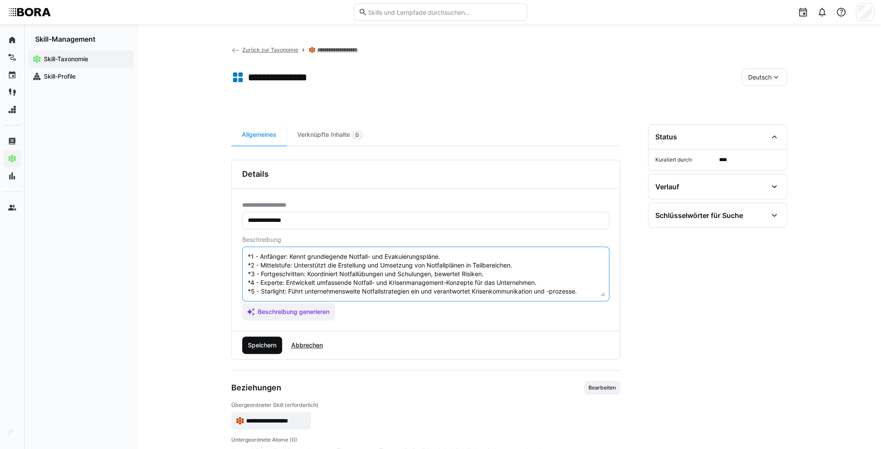
type textarea "Notfallvorsorge im Facility Management bezieht sich auf die Planung und Vorbere…"
click at [264, 345] on span "Speichern" at bounding box center [262, 345] width 31 height 9
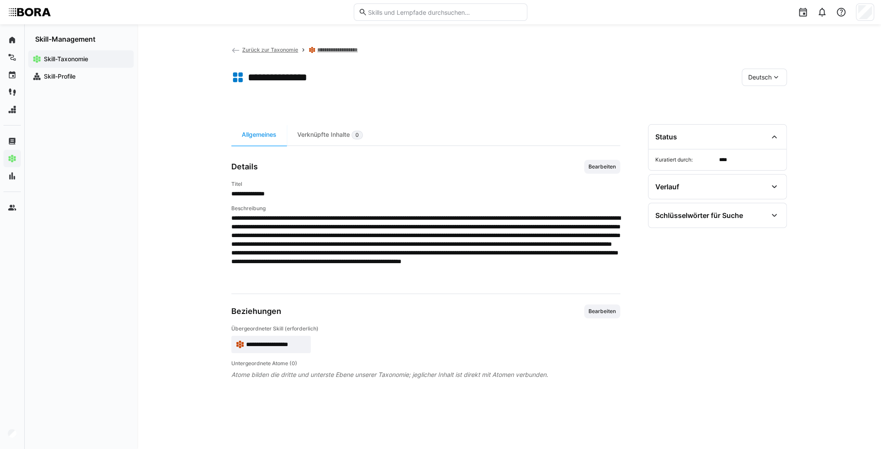
click at [780, 75] on eds-icon at bounding box center [776, 77] width 9 height 9
click at [769, 118] on span "Englisch" at bounding box center [759, 118] width 23 height 9
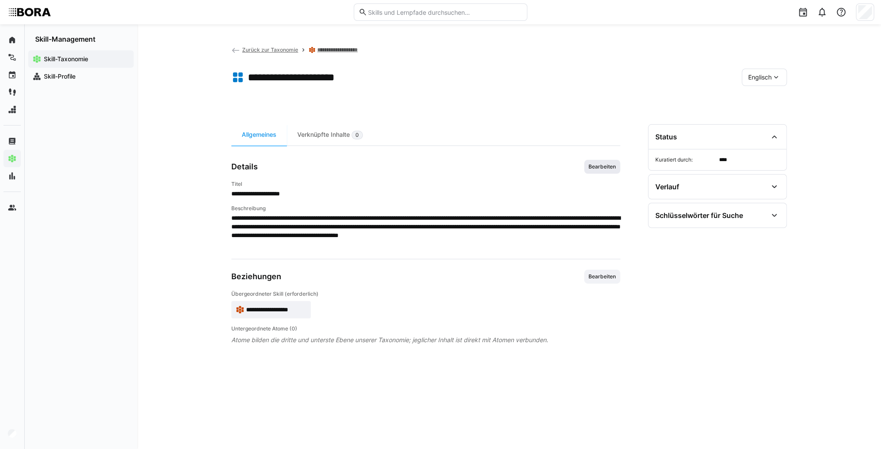
click at [608, 169] on span "Bearbeiten" at bounding box center [602, 166] width 29 height 7
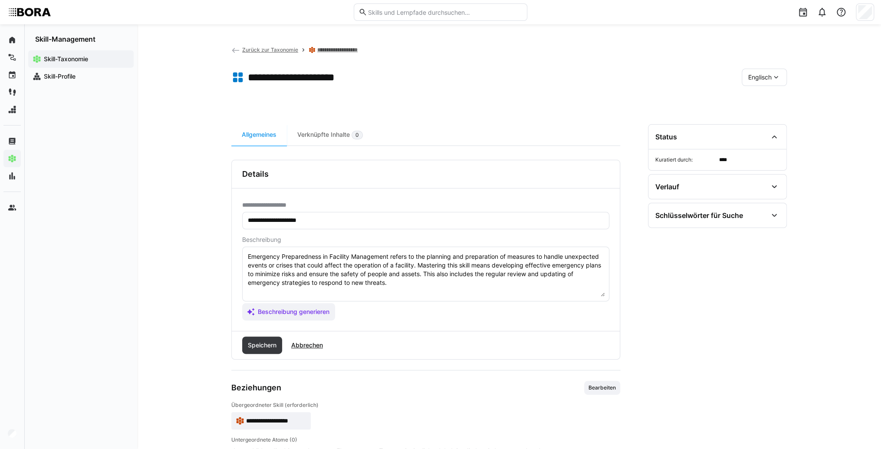
click at [399, 284] on textarea "Emergency Preparedness in Facility Management refers to the planning and prepar…" at bounding box center [426, 273] width 358 height 45
click at [263, 288] on textarea "Emergency Preparedness in Facility Management refers to the planning and prepar…" at bounding box center [426, 273] width 358 height 45
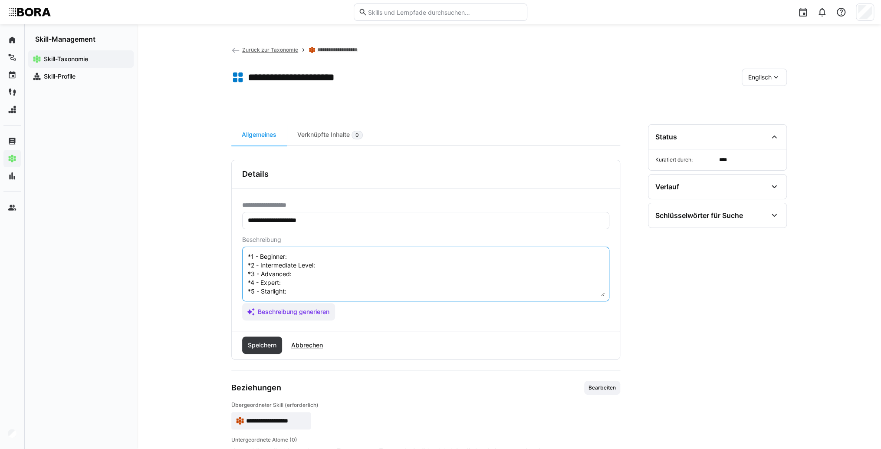
scroll to position [7, 0]
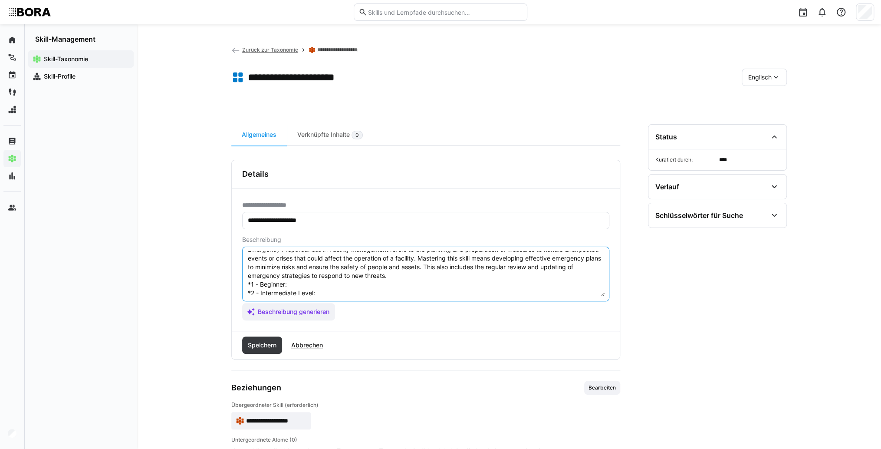
click at [319, 285] on textarea "Emergency Preparedness in Facility Management refers to the planning and prepar…" at bounding box center [426, 273] width 358 height 45
click at [301, 282] on textarea "Emergency Preparedness in Facility Management refers to the planning and prepar…" at bounding box center [426, 273] width 358 height 45
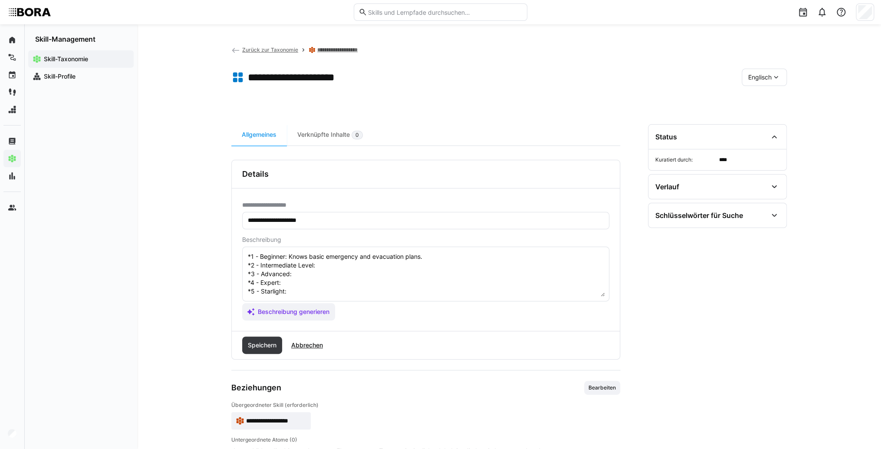
scroll to position [42, 0]
click at [337, 263] on textarea "Emergency Preparedness in Facility Management refers to the planning and prepar…" at bounding box center [426, 273] width 358 height 45
click at [335, 258] on textarea "Emergency Preparedness in Facility Management refers to the planning and prepar…" at bounding box center [426, 273] width 358 height 45
click at [328, 264] on textarea "Emergency Preparedness in Facility Management refers to the planning and prepar…" at bounding box center [426, 273] width 358 height 45
click at [301, 269] on textarea "Emergency Preparedness in Facility Management refers to the planning and prepar…" at bounding box center [426, 273] width 358 height 45
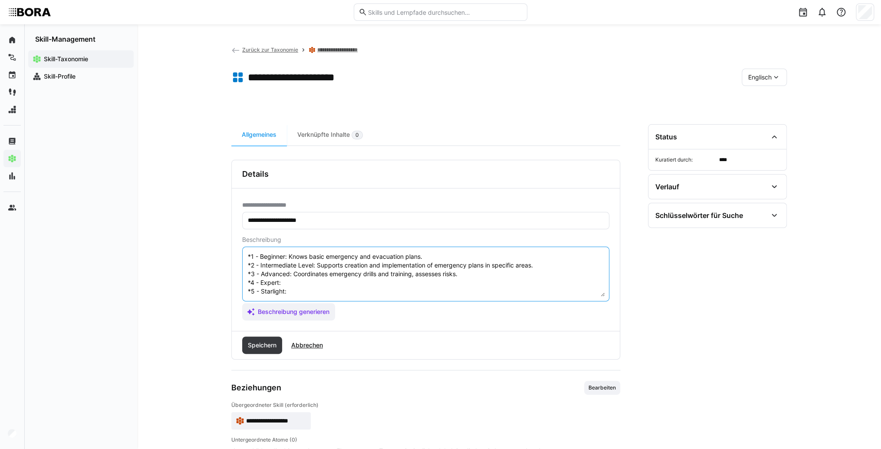
click at [301, 277] on textarea "Emergency Preparedness in Facility Management refers to the planning and prepar…" at bounding box center [426, 273] width 358 height 45
click at [295, 275] on textarea "Emergency Preparedness in Facility Management refers to the planning and prepar…" at bounding box center [426, 273] width 358 height 45
click at [309, 282] on textarea "Emergency Preparedness in Facility Management refers to the planning and prepar…" at bounding box center [426, 273] width 358 height 45
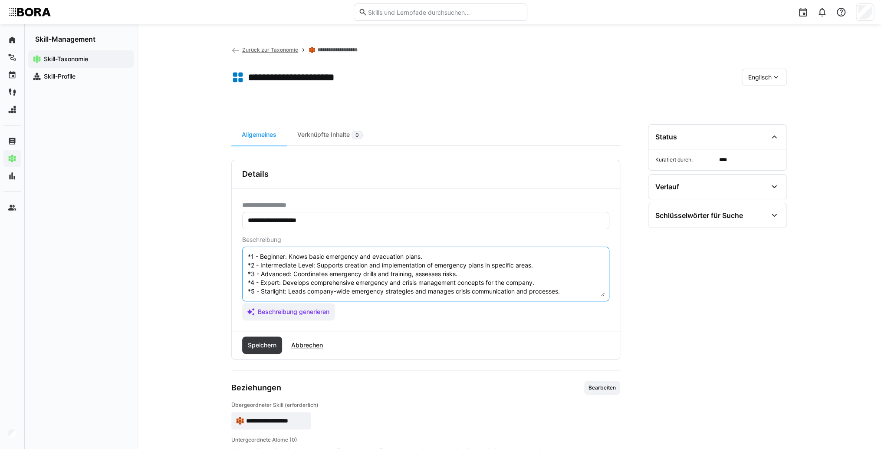
type textarea "Emergency Preparedness in Facility Management refers to the planning and prepar…"
click at [249, 349] on span "Speichern" at bounding box center [262, 344] width 40 height 17
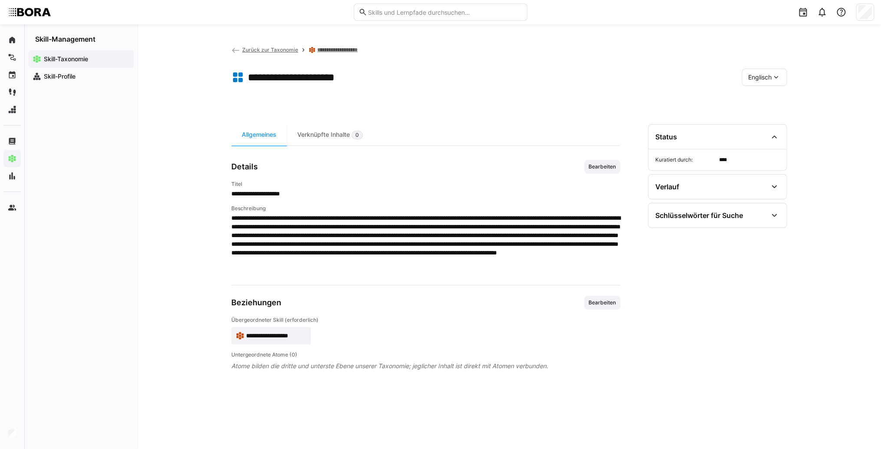
click at [282, 345] on div "**********" at bounding box center [425, 343] width 389 height 54
click at [286, 335] on span "**********" at bounding box center [276, 335] width 60 height 9
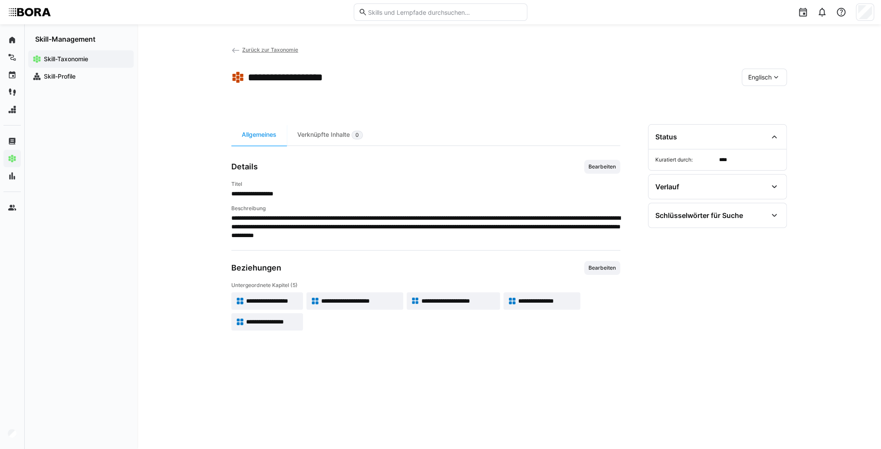
click at [757, 77] on span "Englisch" at bounding box center [759, 77] width 23 height 9
click at [766, 90] on div "Deutsch Englisch" at bounding box center [764, 109] width 46 height 43
click at [767, 92] on div "Deutsch" at bounding box center [764, 100] width 46 height 18
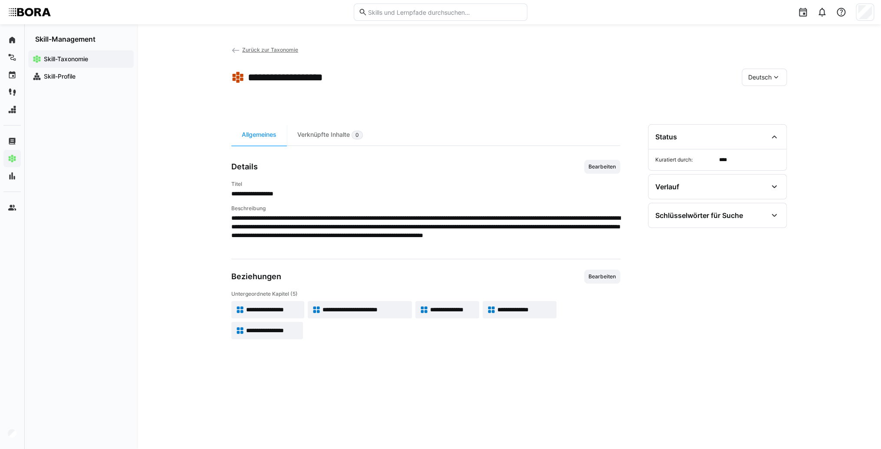
click at [516, 305] on span "**********" at bounding box center [524, 309] width 54 height 9
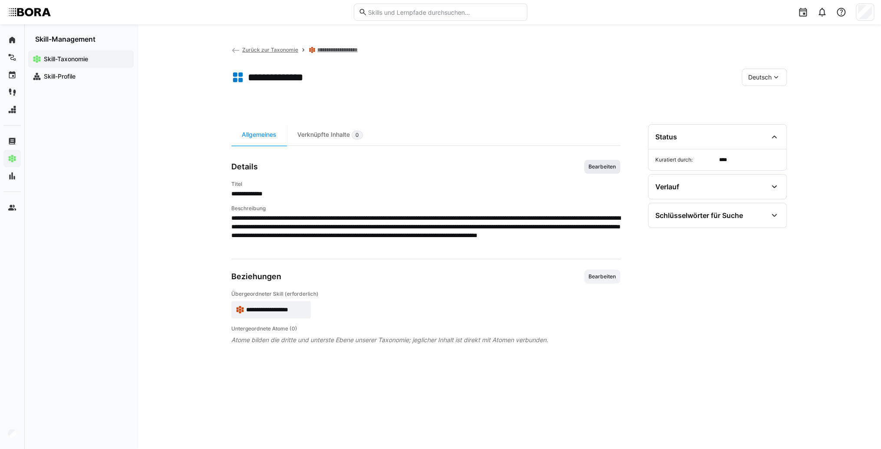
click at [605, 168] on span "Bearbeiten" at bounding box center [602, 166] width 29 height 7
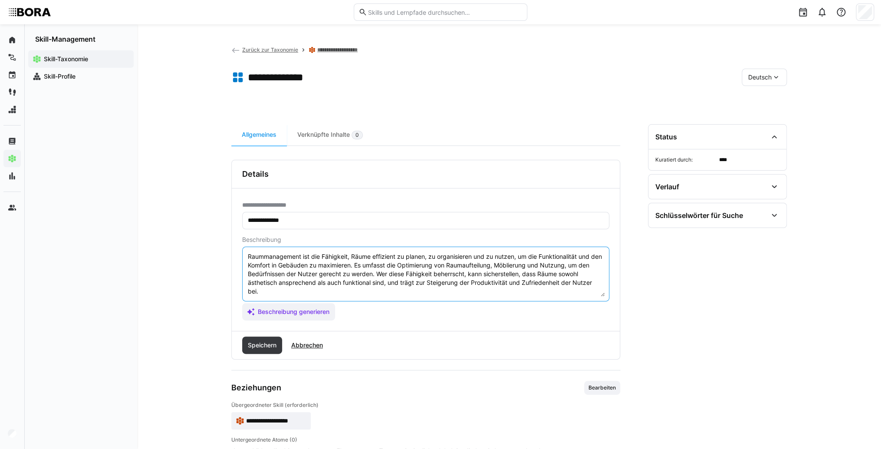
click at [373, 287] on textarea "Raummanagement ist die Fähigkeit, Räume effizient zu planen, zu organisieren un…" at bounding box center [426, 273] width 358 height 45
click at [252, 292] on textarea "Raummanagement ist die Fähigkeit, Räume effizient zu planen, zu organisieren un…" at bounding box center [426, 273] width 358 height 45
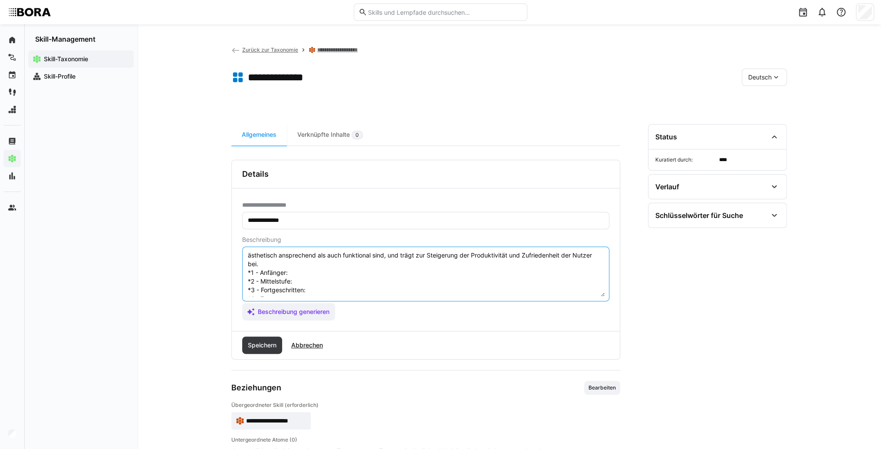
scroll to position [16, 0]
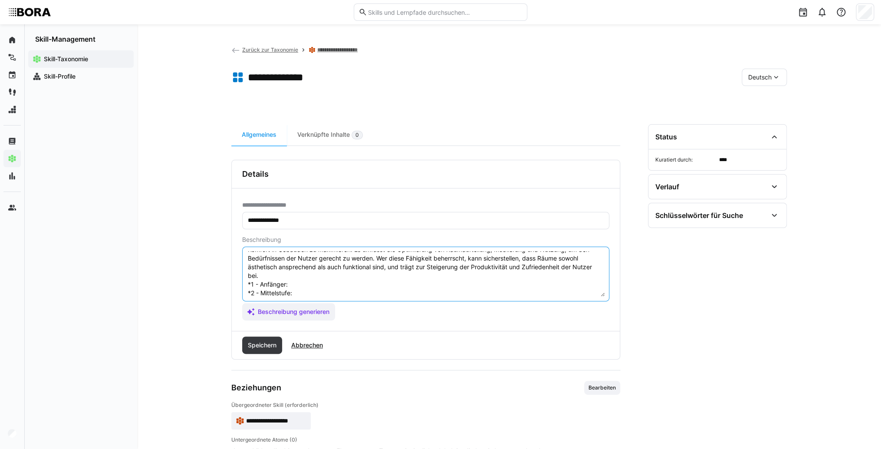
click at [306, 284] on textarea "Raummanagement ist die Fähigkeit, Räume effizient zu planen, zu organisieren un…" at bounding box center [426, 273] width 358 height 45
click at [308, 285] on textarea "Raummanagement ist die Fähigkeit, Räume effizient zu planen, zu organisieren un…" at bounding box center [426, 273] width 358 height 45
click at [307, 292] on textarea "Raummanagement ist die Fähigkeit, Räume effizient zu planen, zu organisieren un…" at bounding box center [426, 273] width 358 height 45
click at [318, 293] on textarea "Raummanagement ist die Fähigkeit, Räume effizient zu planen, zu organisieren un…" at bounding box center [426, 273] width 358 height 45
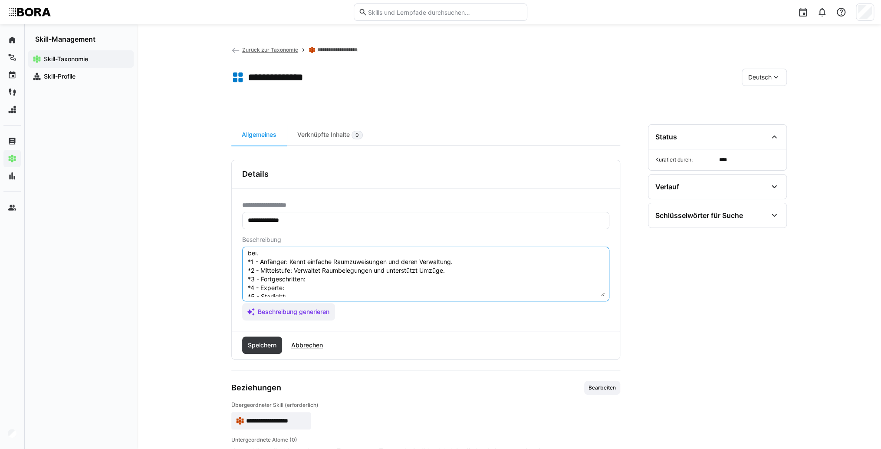
scroll to position [50, 0]
click at [321, 264] on textarea "Raummanagement ist die Fähigkeit, Räume effizient zu planen, zu organisieren un…" at bounding box center [426, 273] width 358 height 45
click at [332, 270] on textarea "Raummanagement ist die Fähigkeit, Räume effizient zu planen, zu organisieren un…" at bounding box center [426, 273] width 358 height 45
click at [300, 271] on textarea "Raummanagement ist die Fähigkeit, Räume effizient zu planen, zu organisieren un…" at bounding box center [426, 273] width 358 height 45
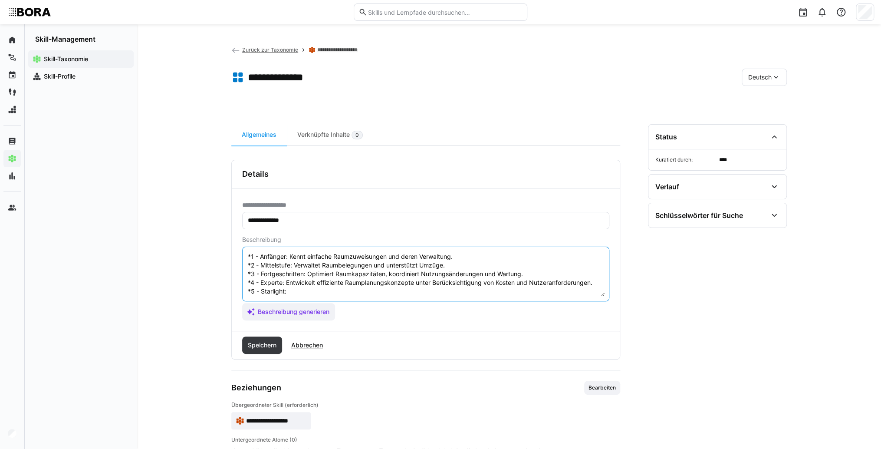
click at [302, 286] on textarea "Raummanagement ist die Fähigkeit, Räume effizient zu planen, zu organisieren un…" at bounding box center [426, 273] width 358 height 45
click at [309, 284] on textarea "Raummanagement ist die Fähigkeit, Räume effizient zu planen, zu organisieren un…" at bounding box center [426, 273] width 358 height 45
type textarea "Raummanagement ist die Fähigkeit, Räume effizient zu planen, zu organisieren un…"
click at [259, 349] on span "Speichern" at bounding box center [262, 345] width 31 height 9
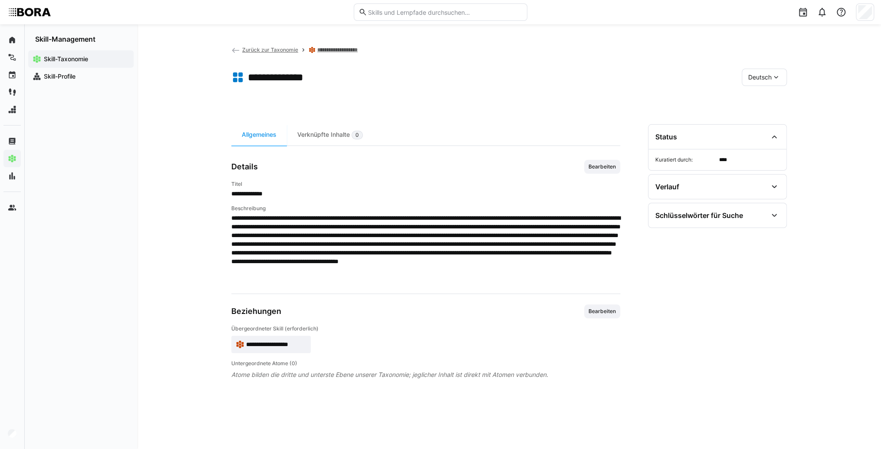
click at [751, 78] on span "Deutsch" at bounding box center [759, 77] width 23 height 9
click at [752, 118] on span "Englisch" at bounding box center [759, 118] width 23 height 9
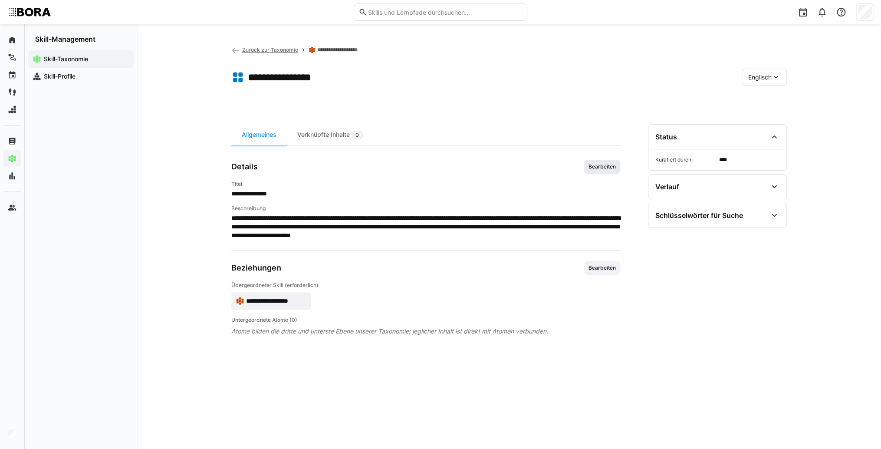
click at [615, 168] on span "Bearbeiten" at bounding box center [602, 166] width 29 height 7
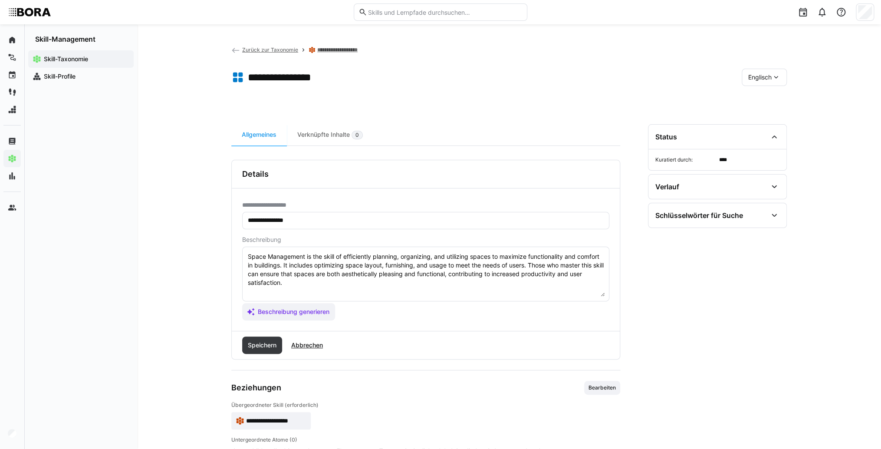
click at [486, 286] on textarea "Space Management is the skill of efficiently planning, organizing, and utilizin…" at bounding box center [426, 273] width 358 height 45
click at [279, 295] on textarea "Space Management is the skill of efficiently planning, organizing, and utilizin…" at bounding box center [426, 273] width 358 height 45
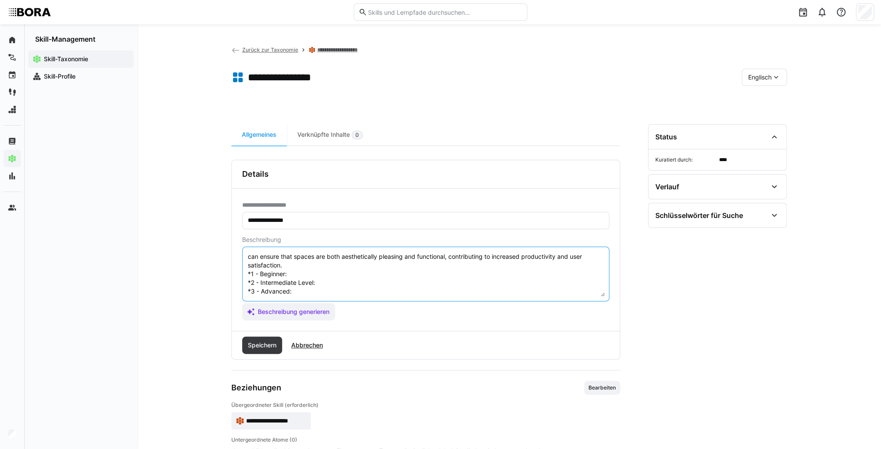
scroll to position [7, 0]
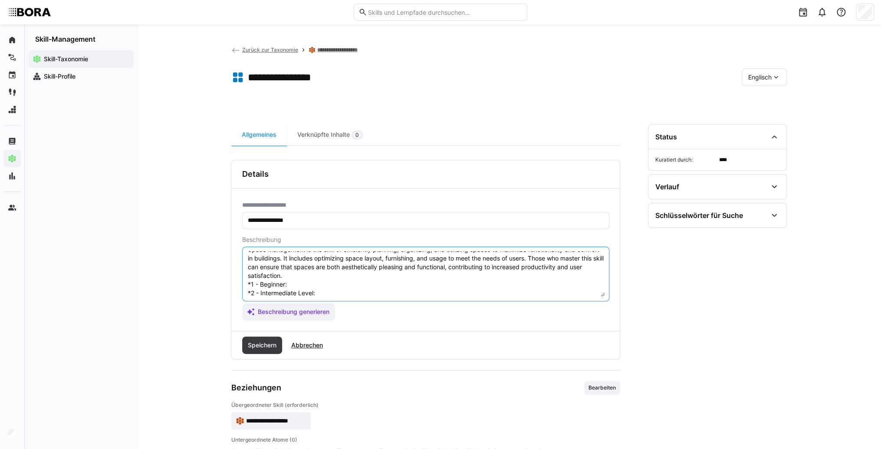
click at [315, 282] on textarea "Space Management is the skill of efficiently planning, organizing, and utilizin…" at bounding box center [426, 273] width 358 height 45
click at [348, 286] on textarea "Space Management is the skill of efficiently planning, organizing, and utilizin…" at bounding box center [426, 273] width 358 height 45
click at [347, 293] on textarea "Space Management is the skill of efficiently planning, organizing, and utilizin…" at bounding box center [426, 273] width 358 height 45
click at [334, 293] on textarea "Space Management is the skill of efficiently planning, organizing, and utilizin…" at bounding box center [426, 273] width 358 height 45
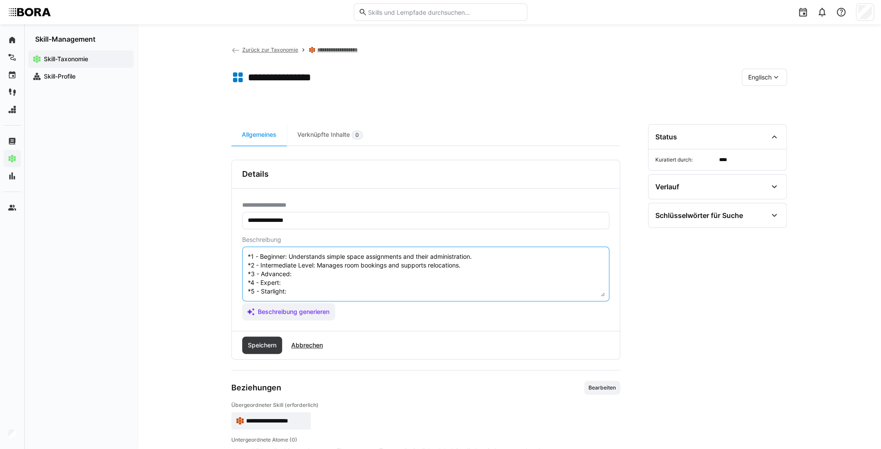
click at [331, 269] on textarea "Space Management is the skill of efficiently planning, organizing, and utilizin…" at bounding box center [426, 273] width 358 height 45
click at [309, 266] on textarea "Space Management is the skill of efficiently planning, organizing, and utilizin…" at bounding box center [426, 273] width 358 height 45
click at [310, 274] on textarea "Space Management is the skill of efficiently planning, organizing, and utilizin…" at bounding box center [426, 273] width 358 height 45
click at [281, 276] on textarea "Space Management is the skill of efficiently planning, organizing, and utilizin…" at bounding box center [426, 273] width 358 height 45
click at [284, 275] on textarea "Space Management is the skill of efficiently planning, organizing, and utilizin…" at bounding box center [426, 273] width 358 height 45
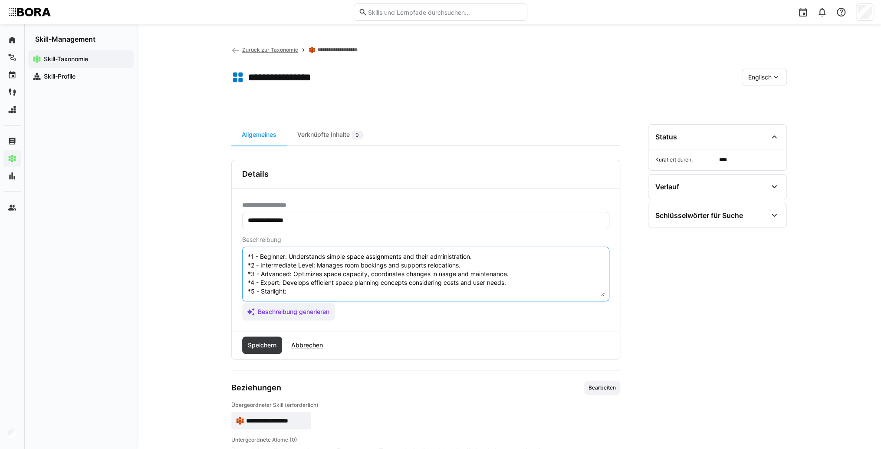
click at [288, 286] on textarea "Space Management is the skill of efficiently planning, organizing, and utilizin…" at bounding box center [426, 273] width 358 height 45
click at [307, 282] on textarea "Space Management is the skill of efficiently planning, organizing, and utilizin…" at bounding box center [426, 273] width 358 height 45
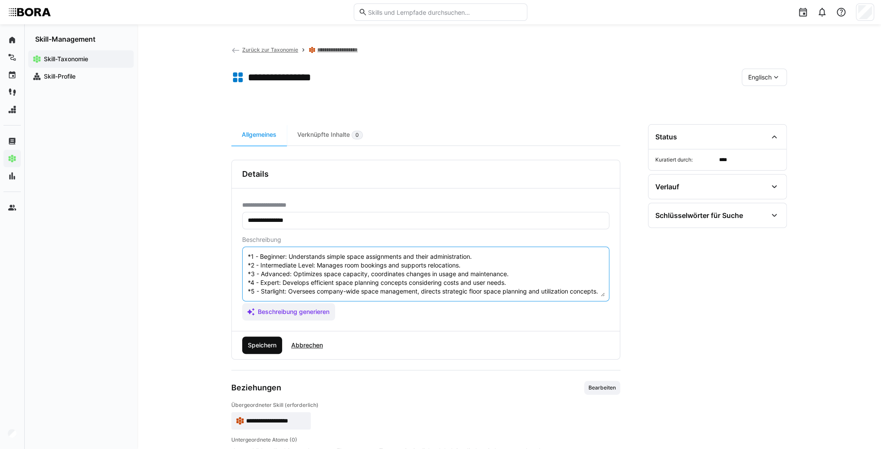
type textarea "Space Management is the skill of efficiently planning, organizing, and utilizin…"
click at [267, 343] on span "Speichern" at bounding box center [262, 345] width 31 height 9
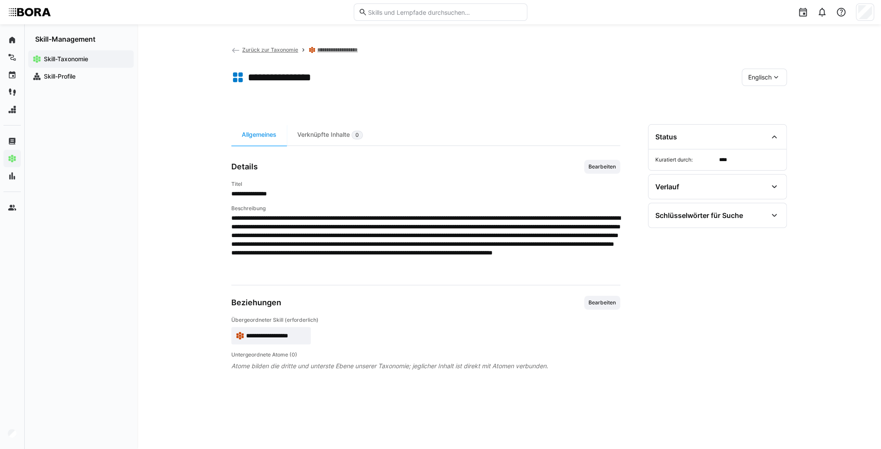
click at [270, 333] on span "**********" at bounding box center [276, 335] width 60 height 9
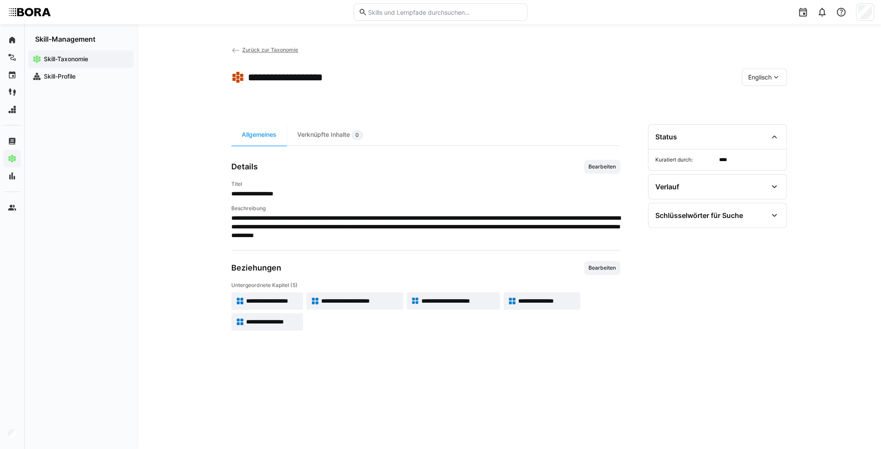
click at [260, 321] on span "**********" at bounding box center [272, 321] width 53 height 9
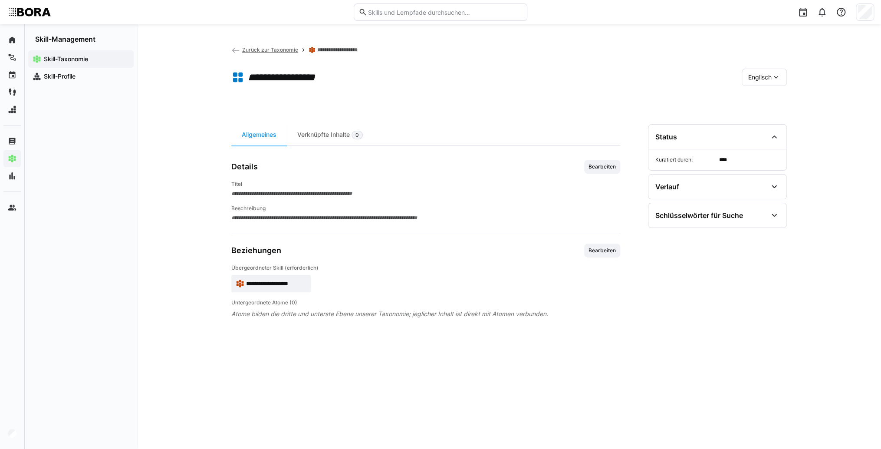
click at [765, 76] on span "Englisch" at bounding box center [759, 77] width 23 height 9
click at [767, 97] on span "Deutsch" at bounding box center [759, 100] width 23 height 9
click at [770, 78] on span "Deutsch" at bounding box center [759, 77] width 23 height 9
click at [771, 109] on div "Englisch" at bounding box center [764, 118] width 46 height 18
click at [768, 71] on div "Englisch" at bounding box center [764, 77] width 45 height 17
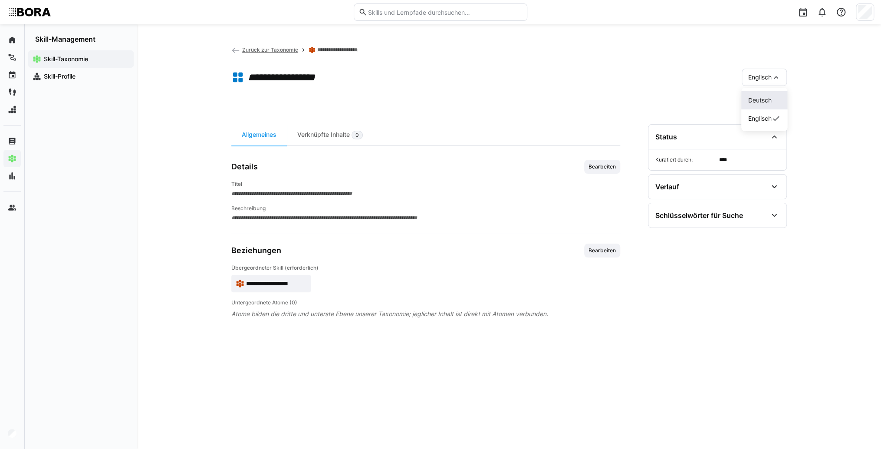
click at [767, 102] on span "Deutsch" at bounding box center [759, 100] width 23 height 9
click at [613, 164] on span "Bearbeiten" at bounding box center [602, 166] width 29 height 7
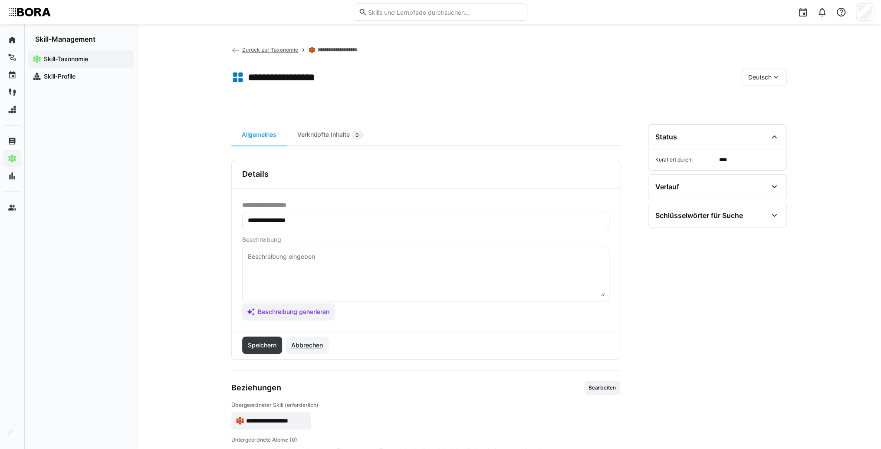
click at [311, 342] on span "Abbrechen" at bounding box center [307, 345] width 34 height 9
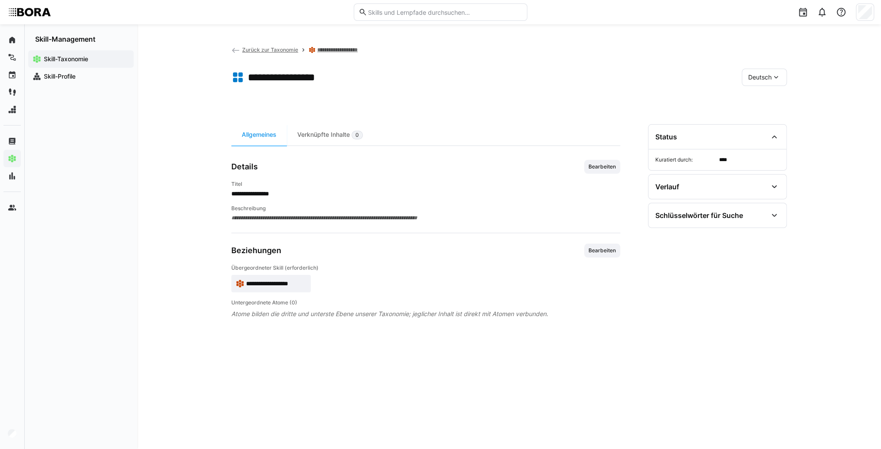
click at [286, 275] on app-skill-badge "**********" at bounding box center [270, 283] width 79 height 17
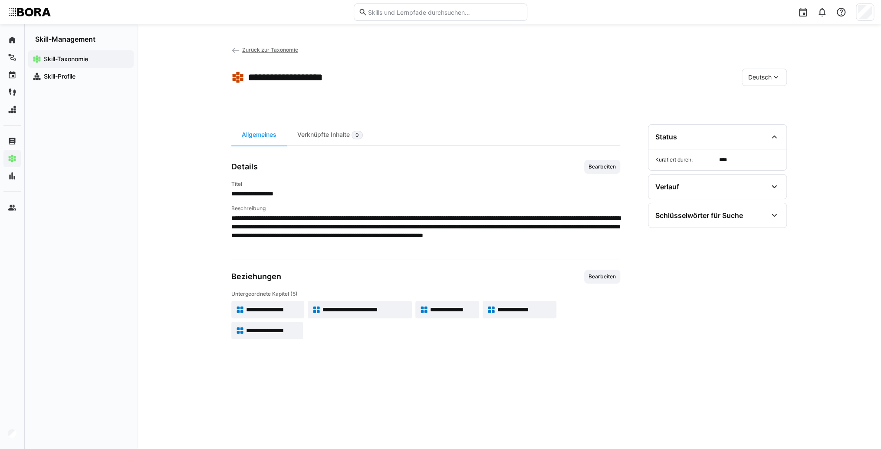
click at [262, 328] on span "**********" at bounding box center [272, 330] width 53 height 9
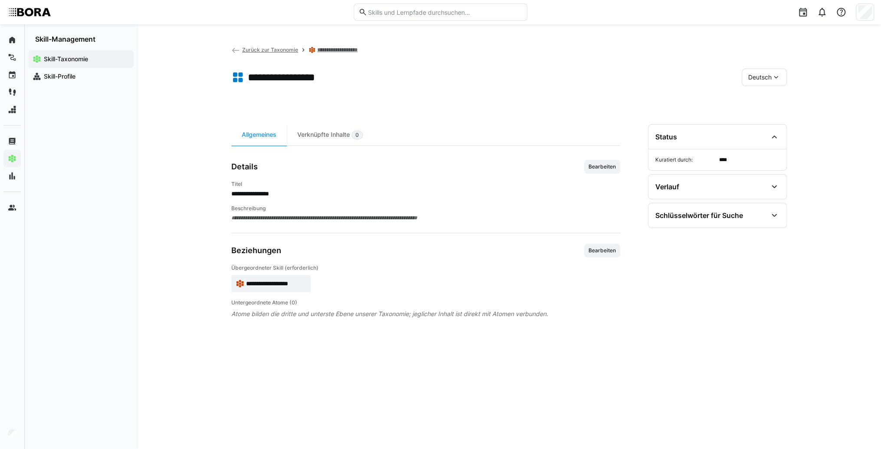
click at [267, 48] on span "Zurück zur Taxonomie" at bounding box center [270, 49] width 56 height 7
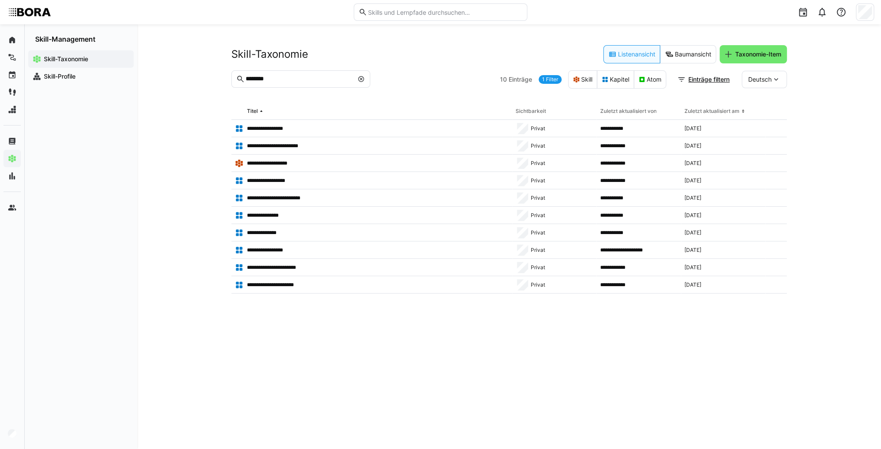
click at [360, 79] on eds-icon at bounding box center [361, 79] width 7 height 7
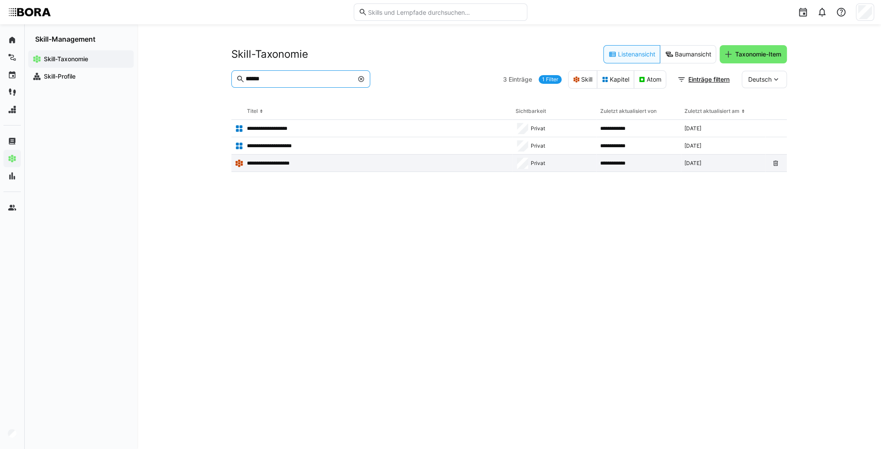
type input "******"
click at [266, 158] on div "**********" at bounding box center [371, 163] width 281 height 17
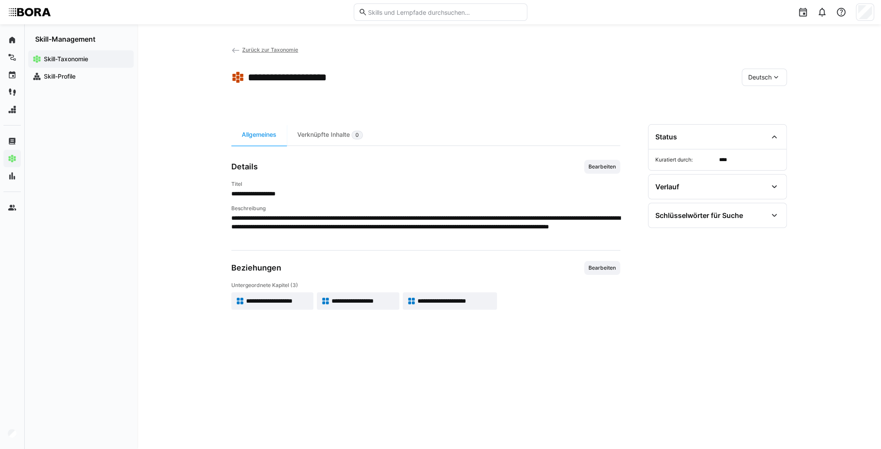
click at [299, 293] on app-skill-badge "**********" at bounding box center [272, 300] width 82 height 17
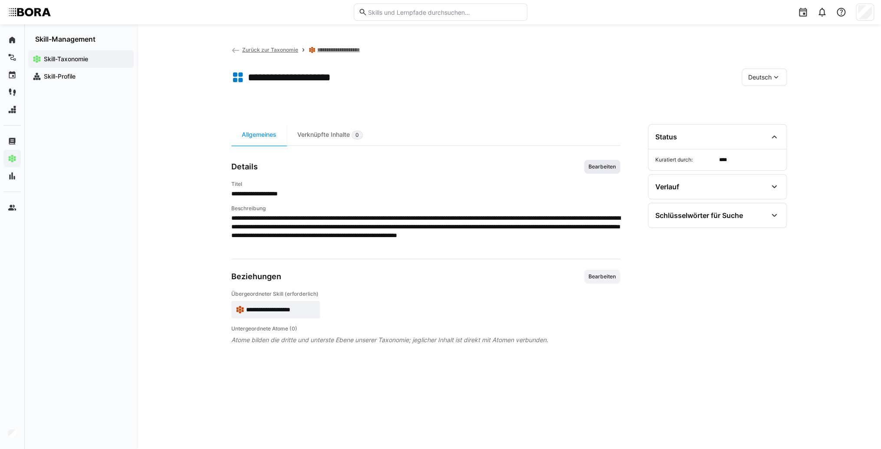
click at [601, 167] on span "Bearbeiten" at bounding box center [602, 166] width 29 height 7
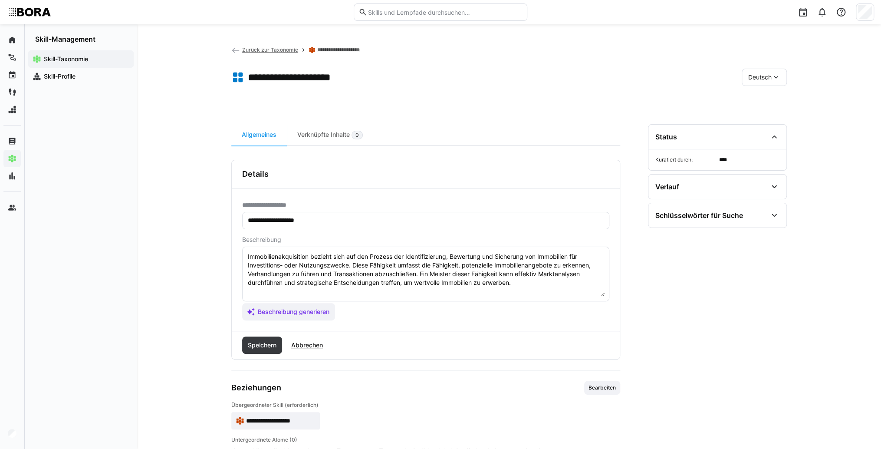
click at [533, 285] on textarea "Immobilienakquisition bezieht sich auf den Prozess der Identifizierung, Bewertu…" at bounding box center [426, 273] width 358 height 45
click at [351, 292] on textarea "Immobilienakquisition bezieht sich auf den Prozess der Identifizierung, Bewertu…" at bounding box center [426, 273] width 358 height 45
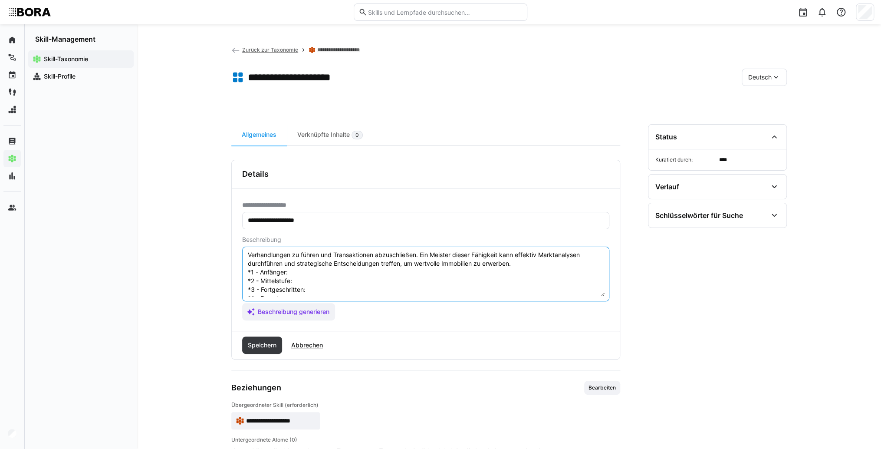
scroll to position [7, 0]
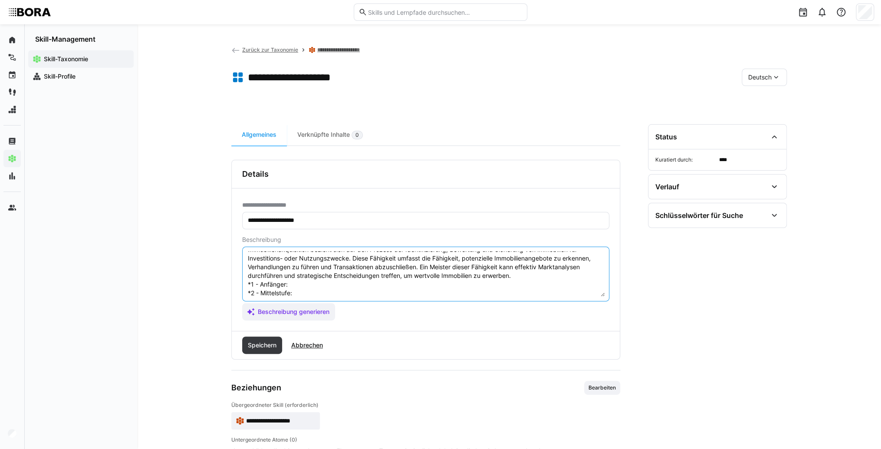
click at [349, 286] on textarea "Immobilienakquisition bezieht sich auf den Prozess der Identifizierung, Bewertu…" at bounding box center [426, 273] width 358 height 45
click at [375, 281] on textarea "Immobilienakquisition bezieht sich auf den Prozess der Identifizierung, Bewertu…" at bounding box center [426, 273] width 358 height 45
click at [313, 286] on textarea "Immobilienakquisition bezieht sich auf den Prozess der Identifizierung, Bewertu…" at bounding box center [426, 273] width 358 height 45
click at [300, 292] on textarea "Immobilienakquisition bezieht sich auf den Prozess der Identifizierung, Bewertu…" at bounding box center [426, 273] width 358 height 45
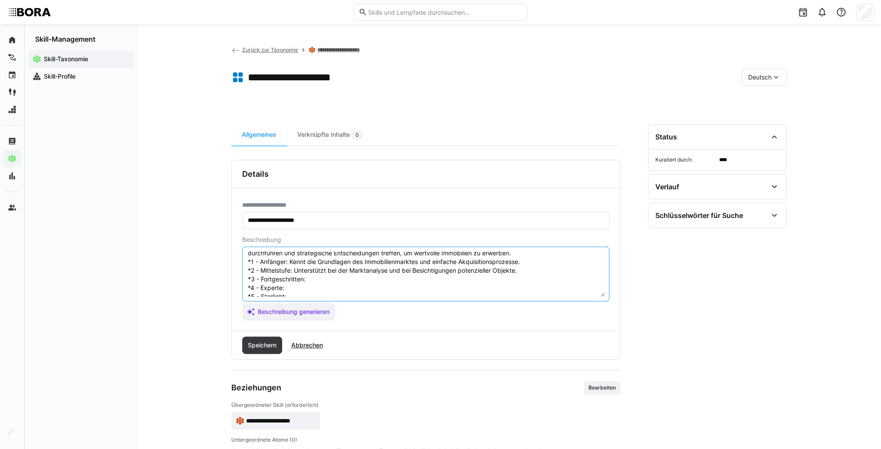
scroll to position [42, 0]
click at [321, 271] on textarea "Immobilienakquisition bezieht sich auf den Prozess der Identifizierung, Bewertu…" at bounding box center [426, 273] width 358 height 45
click at [318, 269] on textarea "Immobilienakquisition bezieht sich auf den Prozess der Identifizierung, Bewertu…" at bounding box center [426, 273] width 358 height 45
click at [339, 264] on textarea "Immobilienakquisition bezieht sich auf den Prozess der Identifizierung, Bewertu…" at bounding box center [426, 273] width 358 height 45
click at [294, 277] on textarea "Immobilienakquisition bezieht sich auf den Prozess der Identifizierung, Bewertu…" at bounding box center [426, 273] width 358 height 45
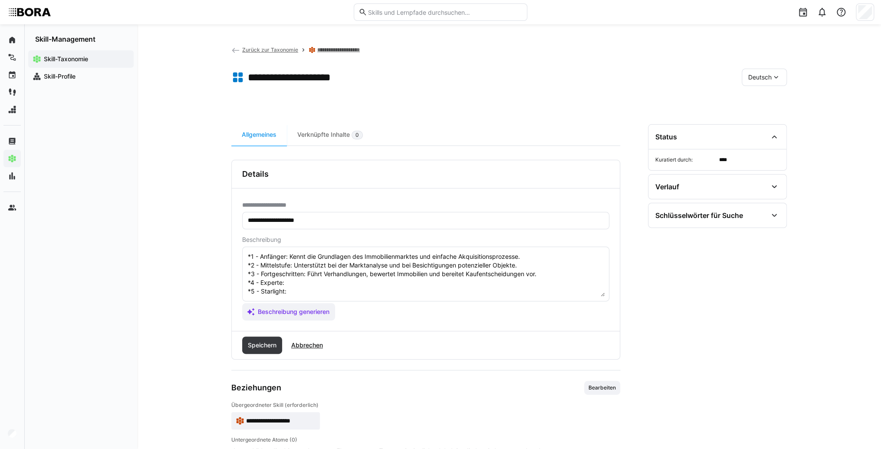
click at [352, 271] on textarea "Immobilienakquisition bezieht sich auf den Prozess der Identifizierung, Bewertu…" at bounding box center [426, 273] width 358 height 45
click at [306, 286] on textarea "Immobilienakquisition bezieht sich auf den Prozess der Identifizierung, Bewertu…" at bounding box center [426, 273] width 358 height 45
click at [351, 286] on textarea "Immobilienakquisition bezieht sich auf den Prozess der Identifizierung, Bewertu…" at bounding box center [426, 273] width 358 height 45
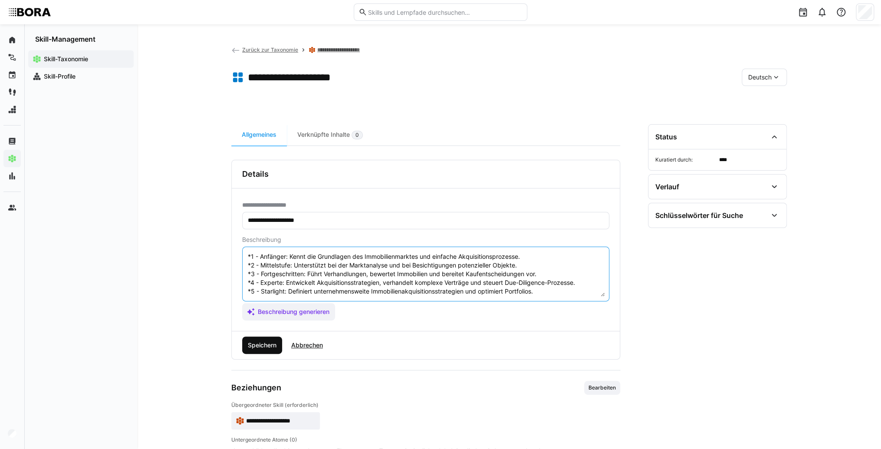
type textarea "Immobilienakquisition bezieht sich auf den Prozess der Identifizierung, Bewertu…"
click at [255, 349] on span "Speichern" at bounding box center [262, 345] width 31 height 9
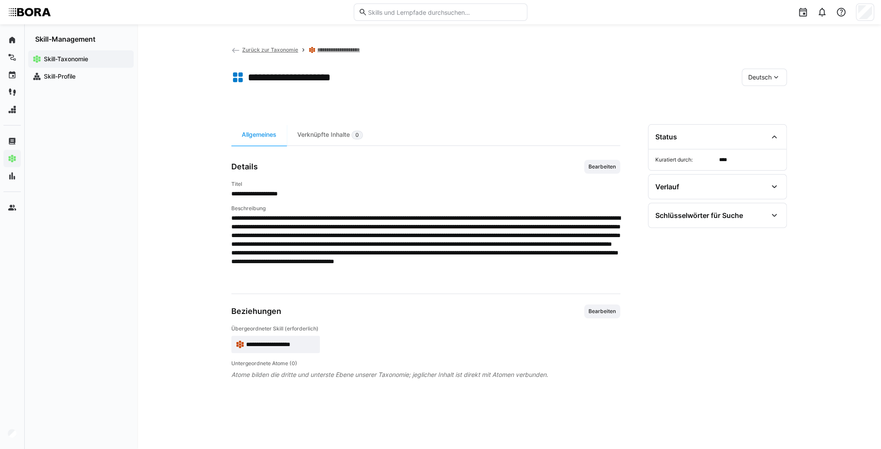
click at [754, 82] on div "Deutsch" at bounding box center [764, 77] width 45 height 17
click at [763, 125] on div "Englisch" at bounding box center [764, 118] width 46 height 18
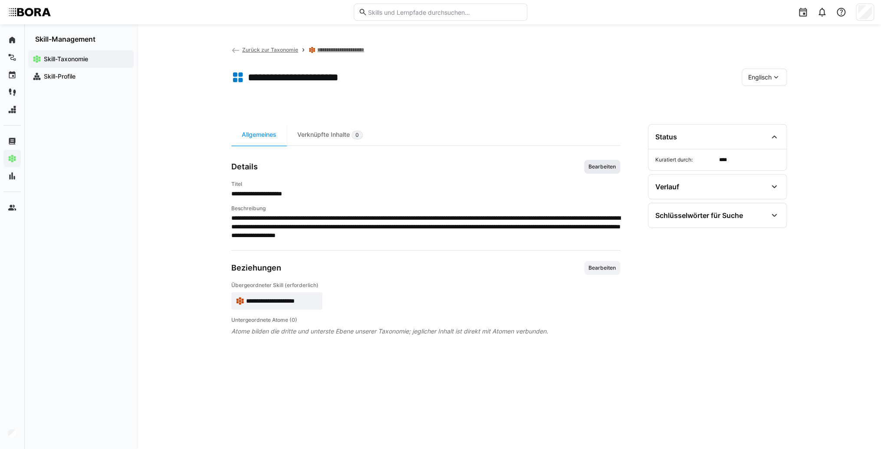
click at [592, 172] on span "Bearbeiten" at bounding box center [602, 167] width 36 height 14
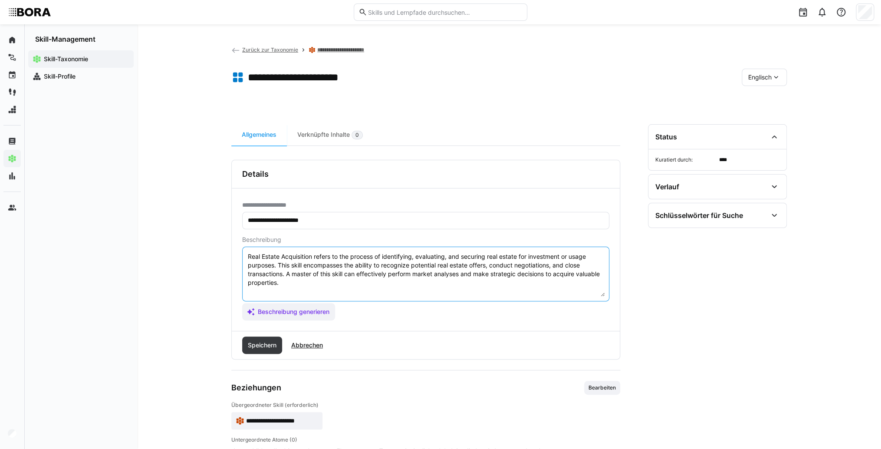
click at [418, 280] on textarea "Real Estate Acquisition refers to the process of identifying, evaluating, and s…" at bounding box center [426, 273] width 358 height 45
click at [263, 289] on textarea "Real Estate Acquisition refers to the process of identifying, evaluating, and s…" at bounding box center [426, 273] width 358 height 45
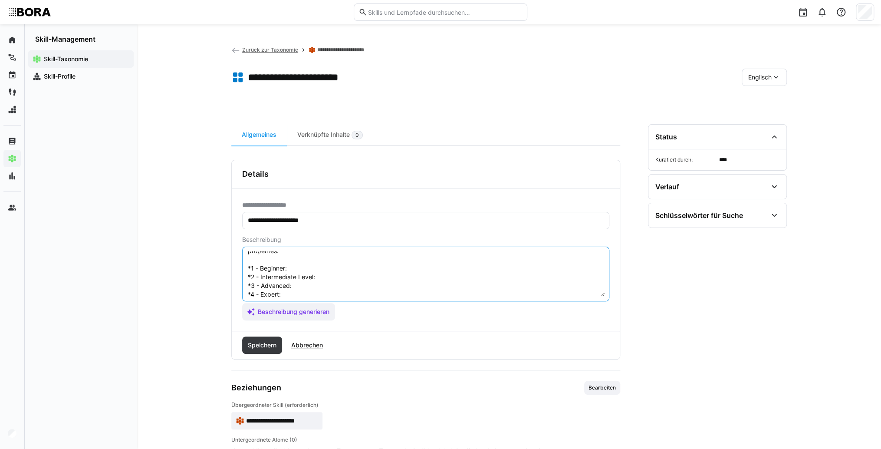
scroll to position [16, 0]
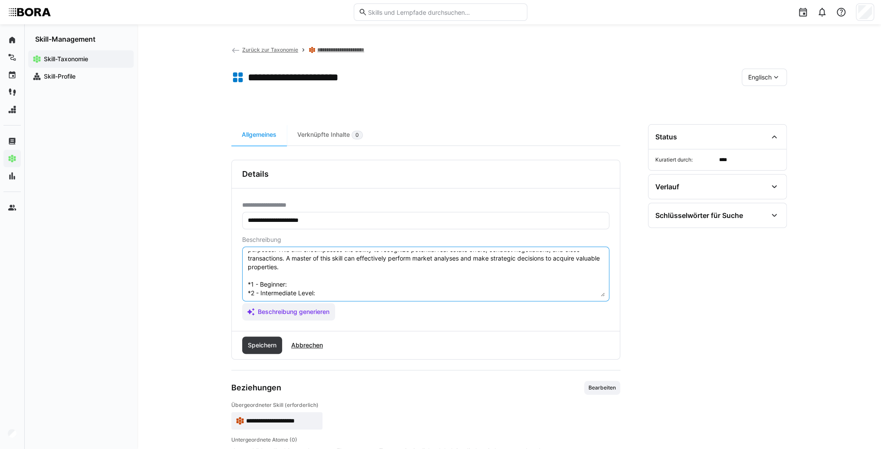
click at [306, 283] on textarea "Real Estate Acquisition refers to the process of identifying, evaluating, and s…" at bounding box center [426, 273] width 358 height 45
click at [307, 286] on textarea "Real Estate Acquisition refers to the process of identifying, evaluating, and s…" at bounding box center [426, 273] width 358 height 45
click at [355, 294] on textarea "Real Estate Acquisition refers to the process of identifying, evaluating, and s…" at bounding box center [426, 273] width 358 height 45
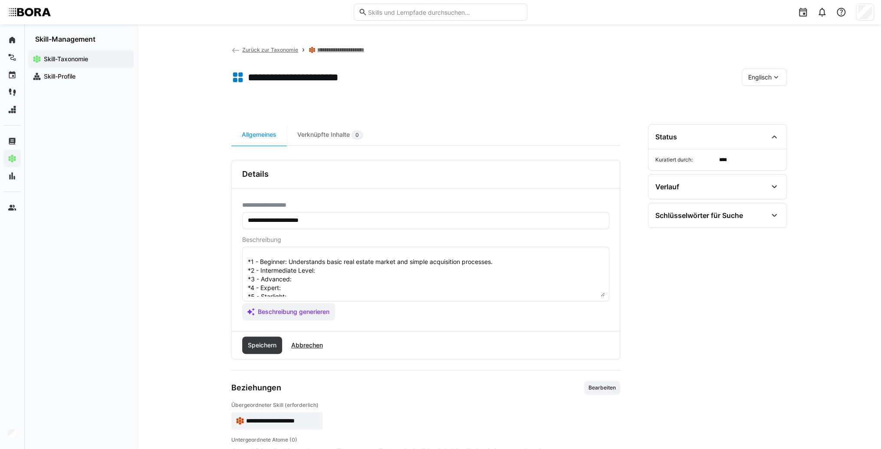
scroll to position [50, 0]
click at [351, 248] on eds-input "Real Estate Acquisition refers to the process of identifying, evaluating, and s…" at bounding box center [425, 274] width 367 height 55
click at [313, 267] on textarea "Real Estate Acquisition refers to the process of identifying, evaluating, and s…" at bounding box center [426, 273] width 358 height 45
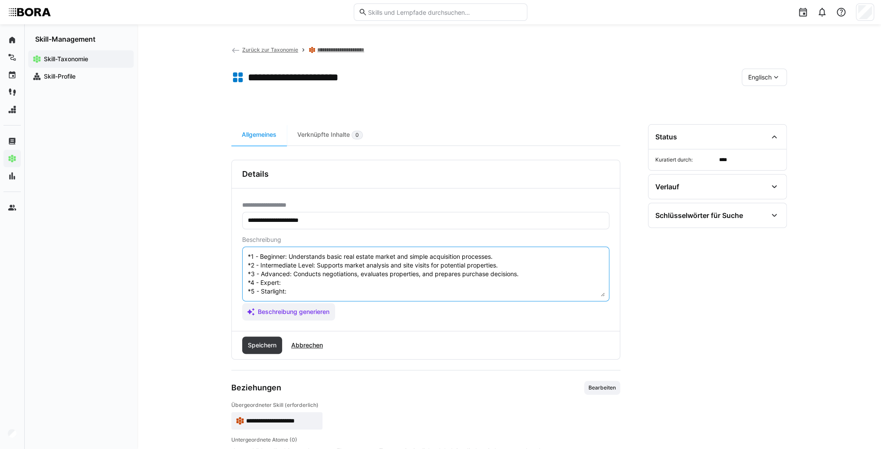
click at [289, 276] on textarea "Real Estate Acquisition refers to the process of identifying, evaluating, and s…" at bounding box center [426, 273] width 358 height 45
click at [330, 286] on textarea "Real Estate Acquisition refers to the process of identifying, evaluating, and s…" at bounding box center [426, 273] width 358 height 45
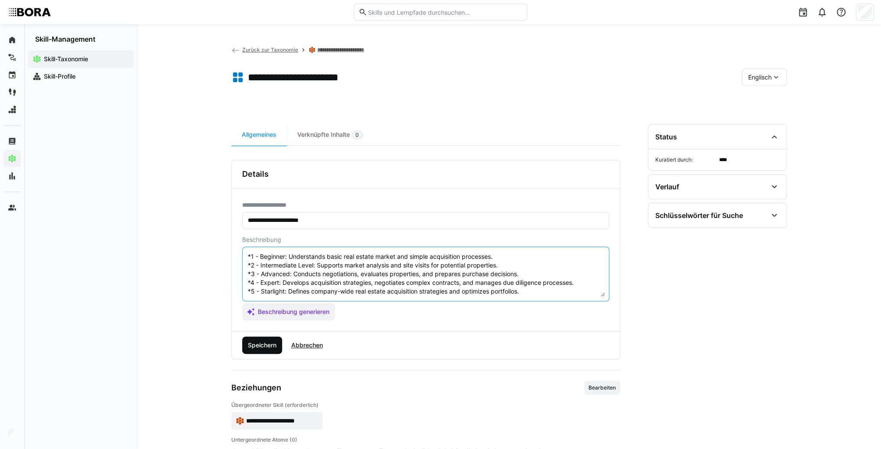
type textarea "Real Estate Acquisition refers to the process of identifying, evaluating, and s…"
click at [253, 346] on span "Speichern" at bounding box center [262, 345] width 31 height 9
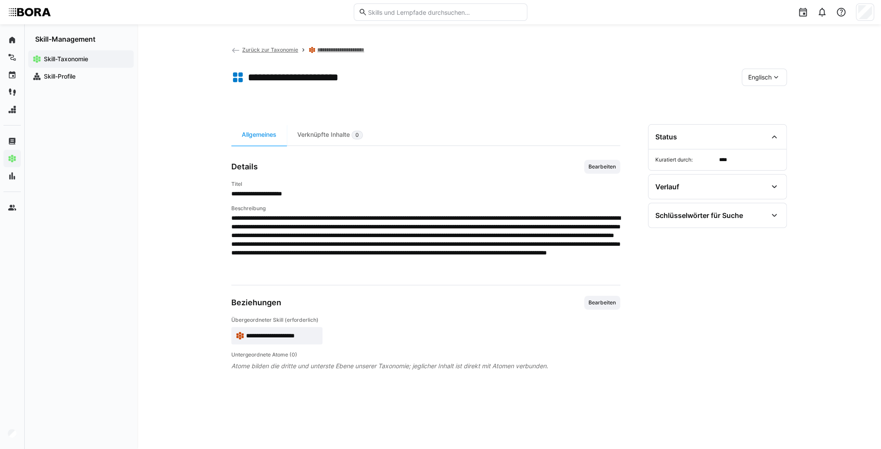
click at [299, 334] on span "**********" at bounding box center [282, 335] width 72 height 9
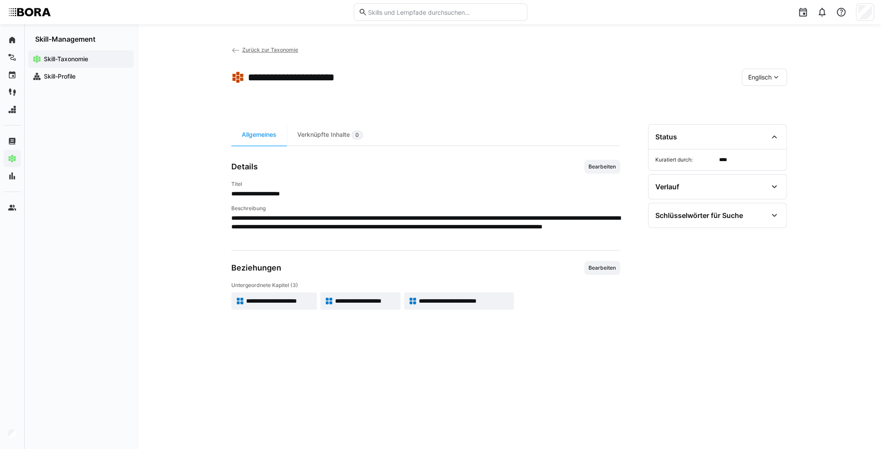
click at [771, 75] on span "Englisch" at bounding box center [759, 77] width 23 height 9
click at [767, 96] on span "Deutsch" at bounding box center [759, 100] width 23 height 9
click at [349, 294] on app-skill-badge "**********" at bounding box center [358, 300] width 82 height 17
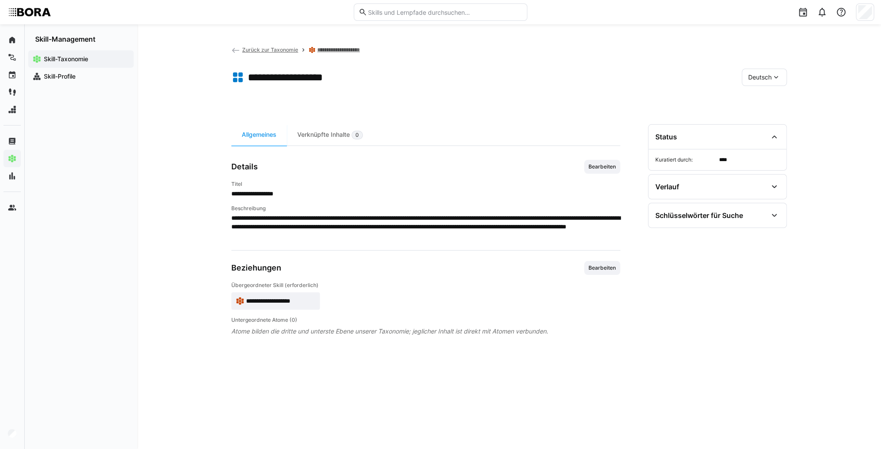
click at [275, 302] on span "**********" at bounding box center [280, 300] width 69 height 9
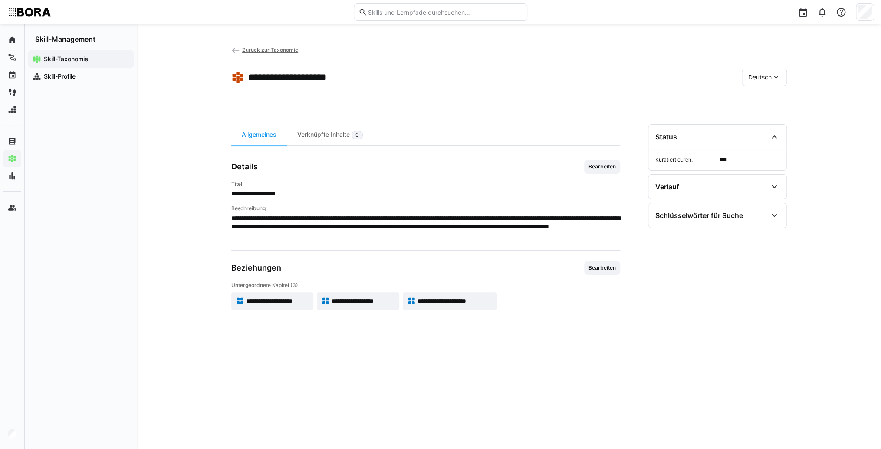
click at [386, 302] on span "**********" at bounding box center [363, 300] width 63 height 9
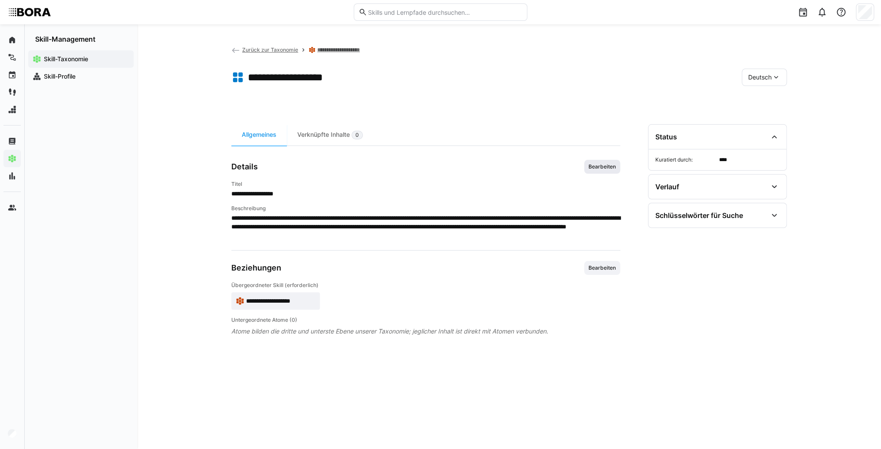
click at [606, 168] on span "Bearbeiten" at bounding box center [602, 166] width 29 height 7
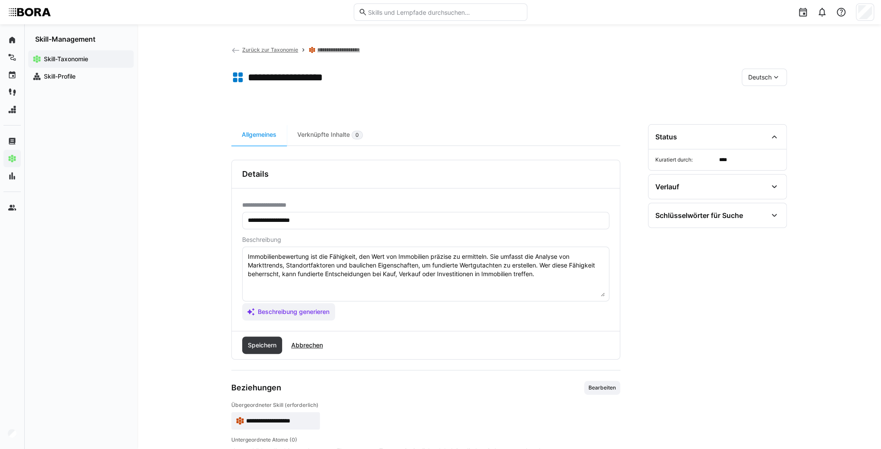
click at [553, 277] on textarea "Immobilienbewertung ist die Fähigkeit, den Wert von Immobilien präzise zu ermit…" at bounding box center [426, 273] width 358 height 45
click at [260, 286] on textarea "Immobilienbewertung ist die Fähigkeit, den Wert von Immobilien präzise zu ermit…" at bounding box center [426, 273] width 358 height 45
click at [300, 284] on textarea "Immobilienbewertung ist die Fähigkeit, den Wert von Immobilien präzise zu ermit…" at bounding box center [426, 273] width 358 height 45
click at [329, 281] on textarea "Immobilienbewertung ist die Fähigkeit, den Wert von Immobilien präzise zu ermit…" at bounding box center [426, 273] width 358 height 45
click at [320, 291] on textarea "Immobilienbewertung ist die Fähigkeit, den Wert von Immobilien präzise zu ermit…" at bounding box center [426, 273] width 358 height 45
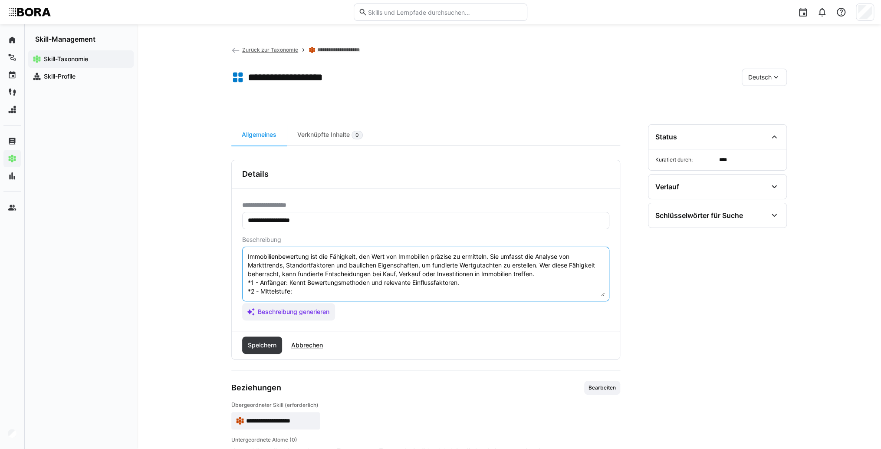
click at [343, 290] on textarea "Immobilienbewertung ist die Fähigkeit, den Wert von Immobilien präzise zu ermit…" at bounding box center [426, 273] width 358 height 45
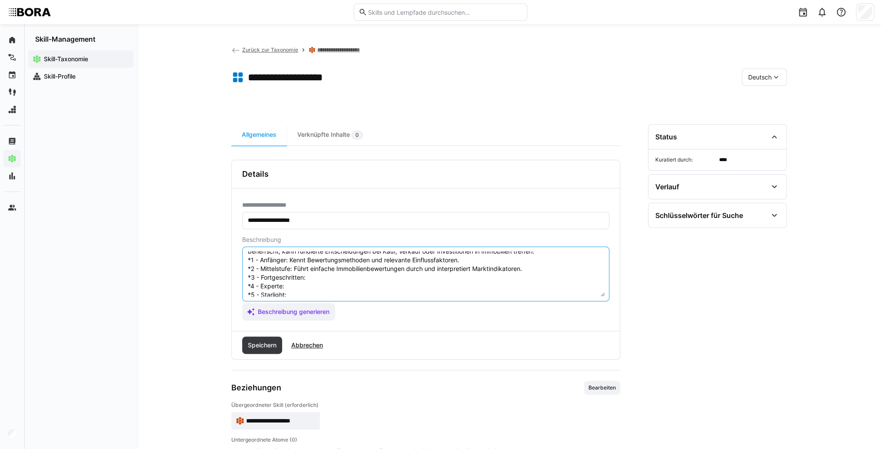
scroll to position [35, 0]
click at [340, 267] on textarea "Immobilienbewertung ist die Fähigkeit, den Wert von Immobilien präzise zu ermit…" at bounding box center [426, 273] width 358 height 45
click at [342, 268] on textarea "Immobilienbewertung ist die Fähigkeit, den Wert von Immobilien präzise zu ermit…" at bounding box center [426, 273] width 358 height 45
click at [317, 277] on textarea "Immobilienbewertung ist die Fähigkeit, den Wert von Immobilien präzise zu ermit…" at bounding box center [426, 273] width 358 height 45
click at [296, 273] on textarea "Immobilienbewertung ist die Fähigkeit, den Wert von Immobilien präzise zu ermit…" at bounding box center [426, 273] width 358 height 45
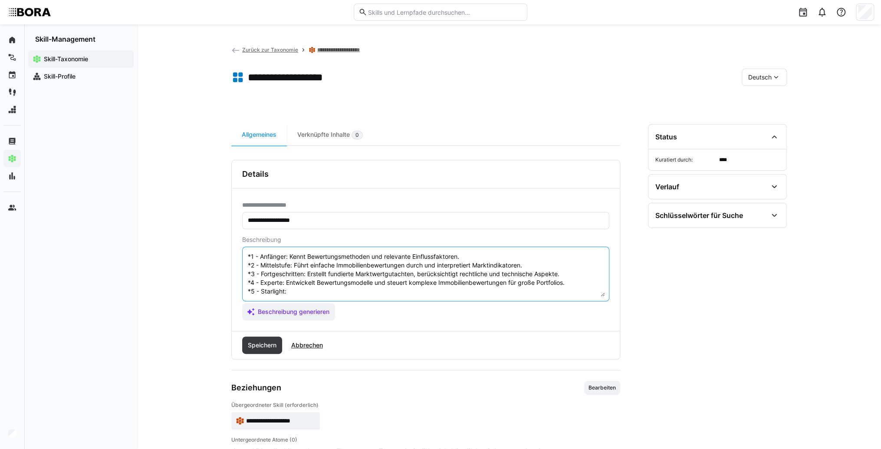
click at [298, 282] on textarea "Immobilienbewertung ist die Fähigkeit, den Wert von Immobilien präzise zu ermit…" at bounding box center [426, 273] width 358 height 45
click at [302, 281] on textarea "Immobilienbewertung ist die Fähigkeit, den Wert von Immobilien präzise zu ermit…" at bounding box center [426, 273] width 358 height 45
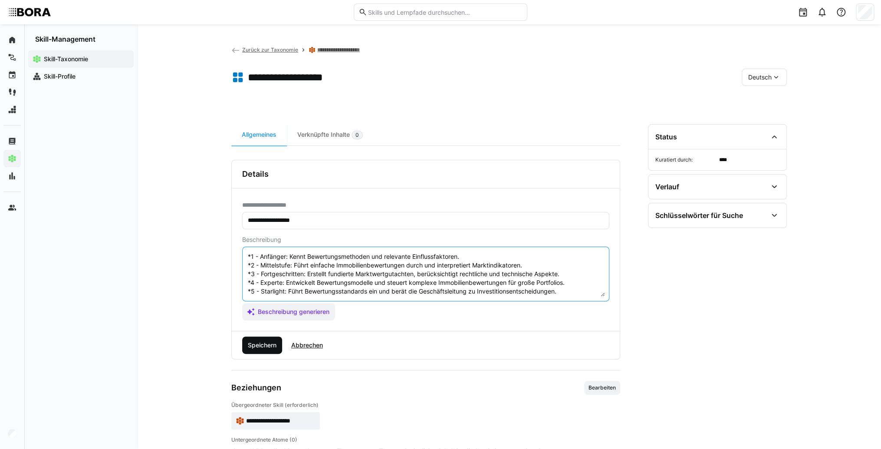
type textarea "Immobilienbewertung ist die Fähigkeit, den Wert von Immobilien präzise zu ermit…"
click at [271, 349] on span "Speichern" at bounding box center [262, 344] width 40 height 17
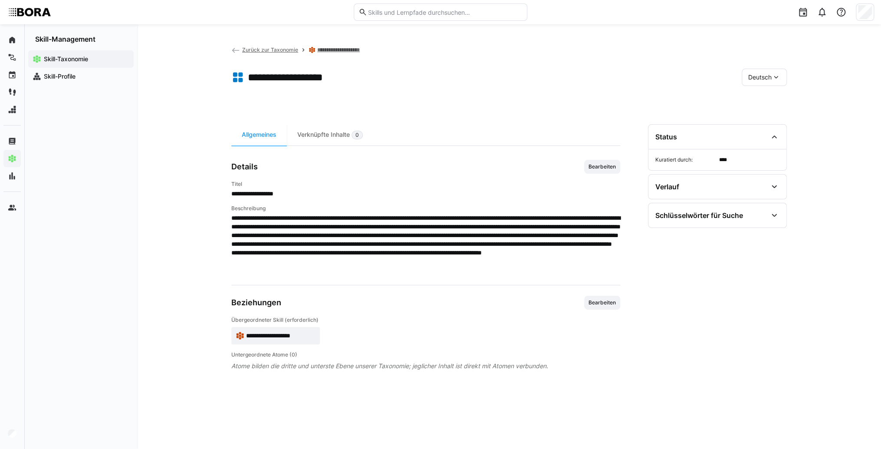
click at [769, 65] on app-toolbar "**********" at bounding box center [509, 79] width 556 height 35
drag, startPoint x: 771, startPoint y: 73, endPoint x: 765, endPoint y: 83, distance: 12.1
click at [770, 73] on span "Deutsch" at bounding box center [759, 77] width 23 height 9
click at [757, 121] on span "Englisch" at bounding box center [759, 118] width 23 height 9
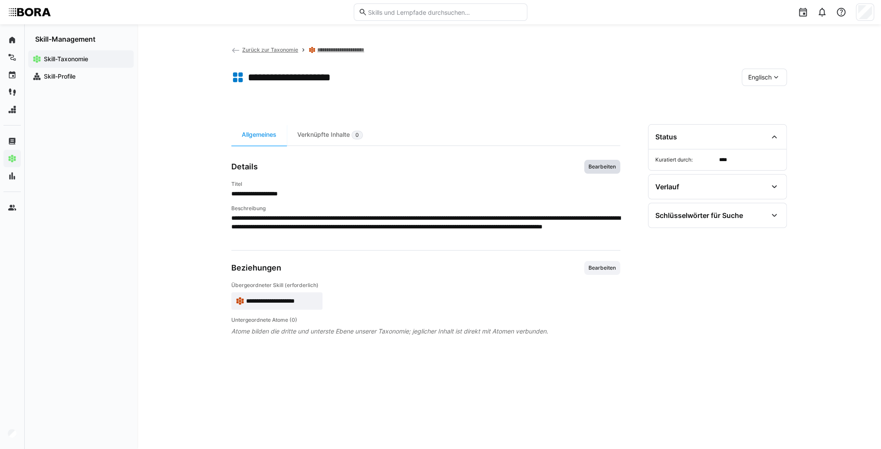
click at [602, 165] on span "Bearbeiten" at bounding box center [602, 166] width 29 height 7
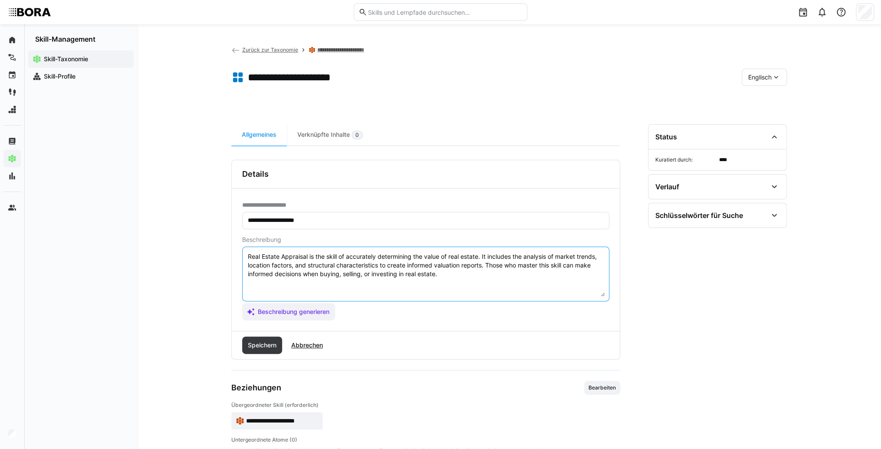
click at [471, 273] on textarea "Real Estate Appraisal is the skill of accurately determining the value of real …" at bounding box center [426, 273] width 358 height 45
click at [279, 285] on textarea "Real Estate Appraisal is the skill of accurately determining the value of real …" at bounding box center [426, 273] width 358 height 45
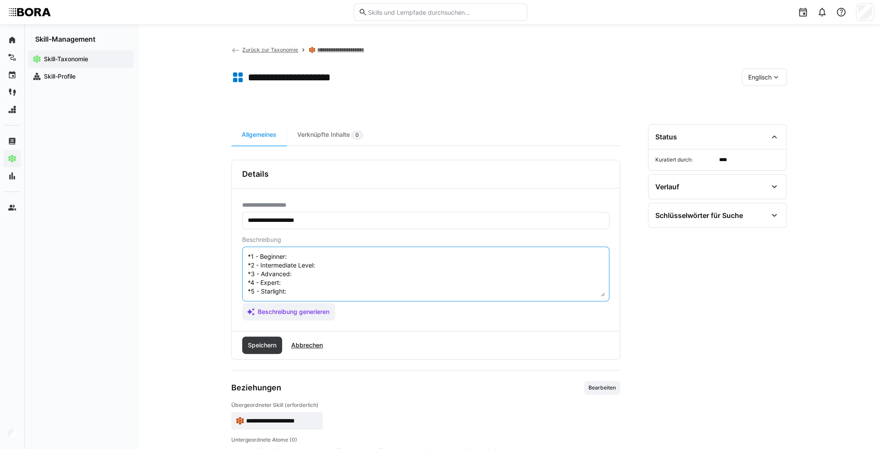
scroll to position [0, 0]
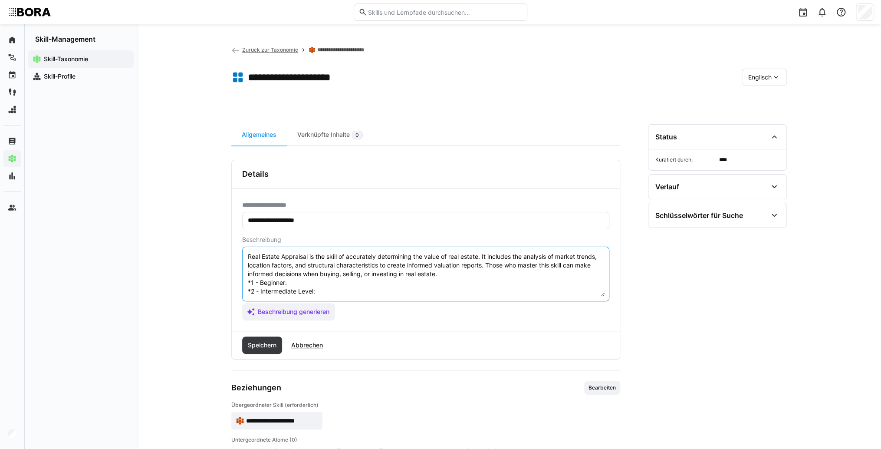
click at [302, 285] on textarea "Real Estate Appraisal is the skill of accurately determining the value of real …" at bounding box center [426, 273] width 358 height 45
click at [301, 283] on textarea "Real Estate Appraisal is the skill of accurately determining the value of real …" at bounding box center [426, 273] width 358 height 45
click at [339, 289] on textarea "Real Estate Appraisal is the skill of accurately determining the value of real …" at bounding box center [426, 273] width 358 height 45
click at [342, 288] on textarea "Real Estate Appraisal is the skill of accurately determining the value of real …" at bounding box center [426, 273] width 358 height 45
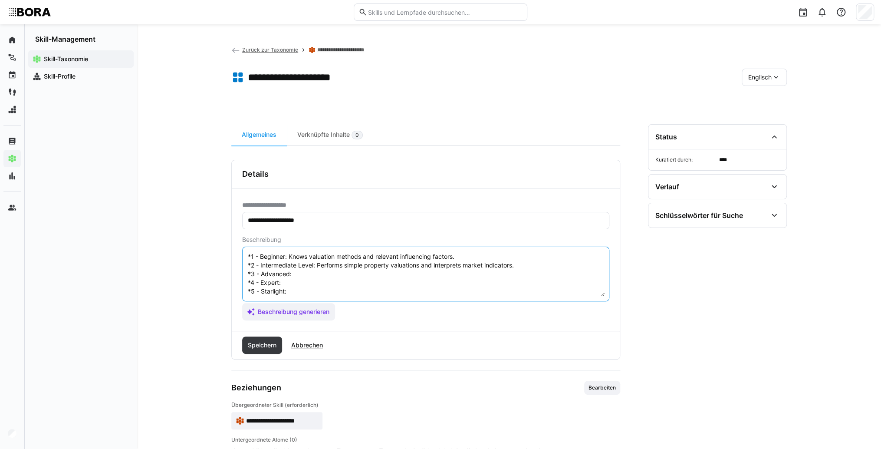
click at [329, 263] on textarea "Real Estate Appraisal is the skill of accurately determining the value of real …" at bounding box center [426, 273] width 358 height 45
click at [312, 264] on textarea "Real Estate Appraisal is the skill of accurately determining the value of real …" at bounding box center [426, 273] width 358 height 45
click at [305, 274] on textarea "Real Estate Appraisal is the skill of accurately determining the value of real …" at bounding box center [426, 273] width 358 height 45
click at [292, 274] on textarea "Real Estate Appraisal is the skill of accurately determining the value of real …" at bounding box center [426, 273] width 358 height 45
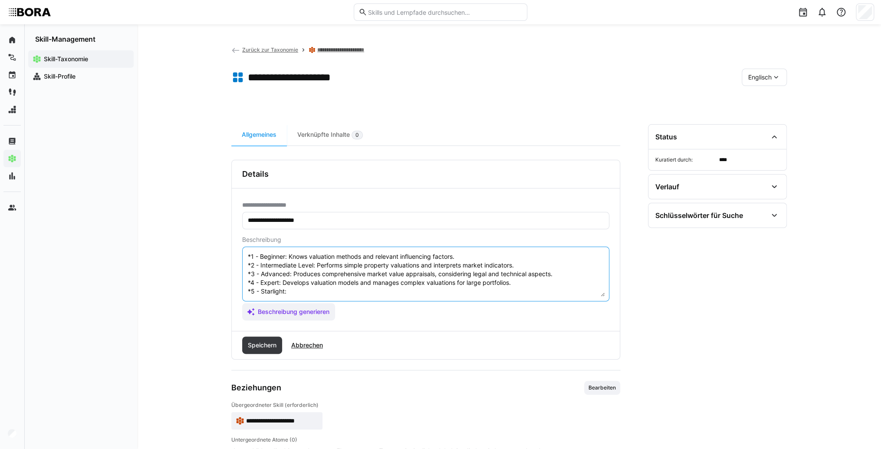
click at [297, 285] on textarea "Real Estate Appraisal is the skill of accurately determining the value of real …" at bounding box center [426, 273] width 358 height 45
type textarea "Real Estate Appraisal is the skill of accurately determining the value of real …"
click at [273, 347] on span "Speichern" at bounding box center [262, 345] width 31 height 9
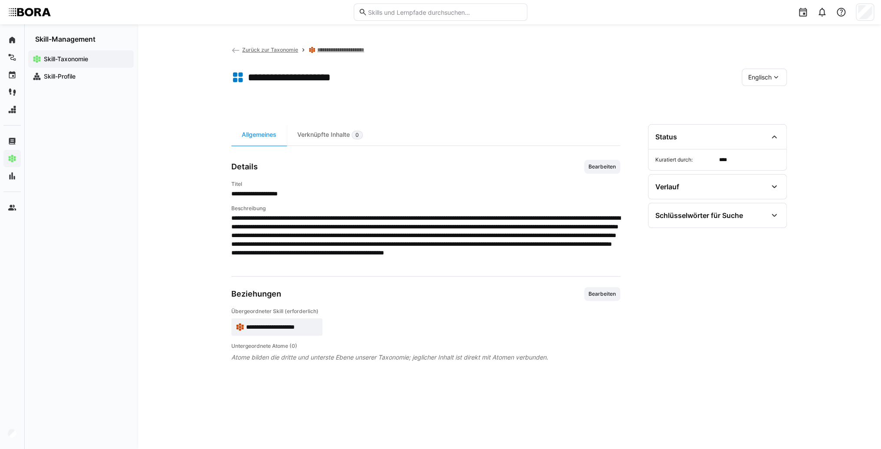
click at [286, 329] on span "**********" at bounding box center [282, 327] width 72 height 9
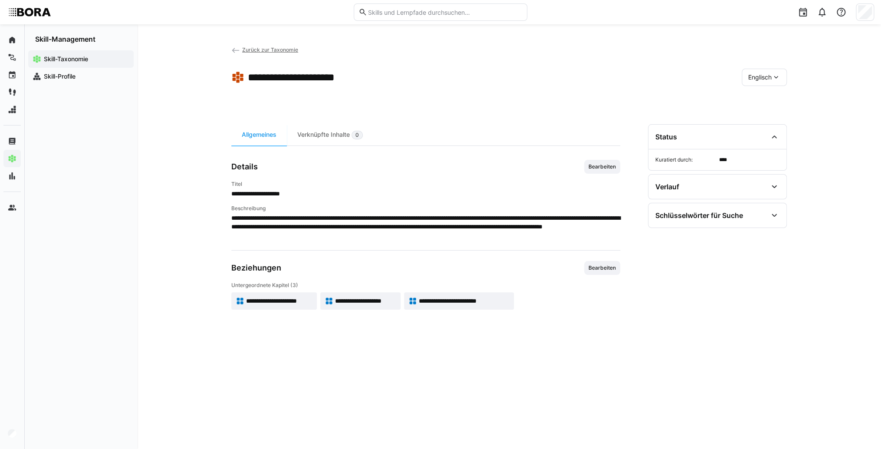
click at [465, 301] on span "**********" at bounding box center [464, 300] width 91 height 9
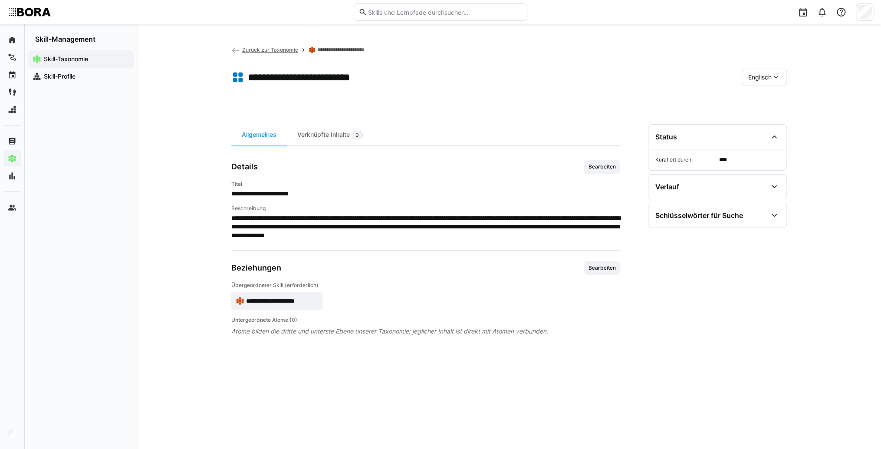
click at [759, 80] on span "Englisch" at bounding box center [759, 77] width 23 height 9
click at [766, 101] on span "Deutsch" at bounding box center [759, 100] width 23 height 9
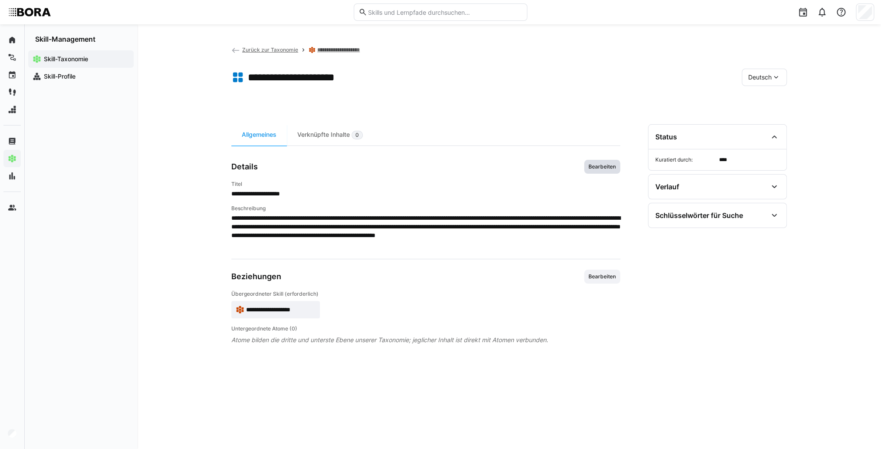
click at [616, 167] on span "Bearbeiten" at bounding box center [602, 166] width 29 height 7
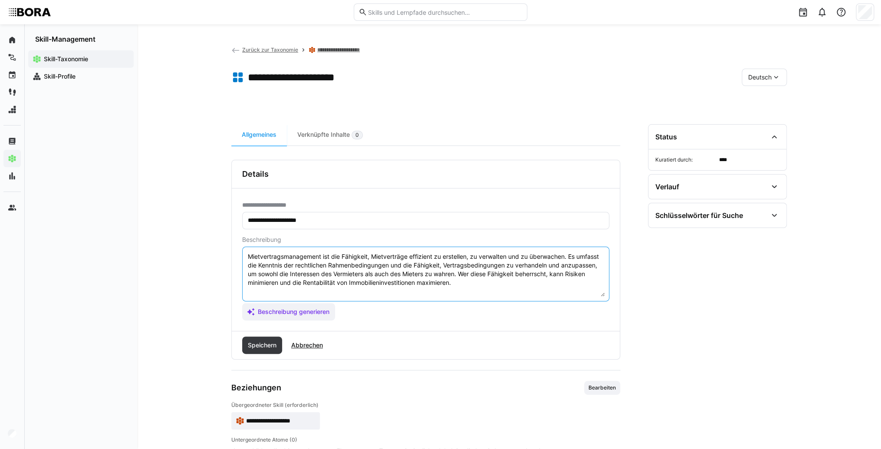
click at [465, 280] on textarea "Mietvertragsmanagement ist die Fähigkeit, Mietverträge effizient zu erstellen, …" at bounding box center [426, 273] width 358 height 45
click at [263, 296] on textarea "Mietvertragsmanagement ist die Fähigkeit, Mietverträge effizient zu erstellen, …" at bounding box center [426, 273] width 358 height 45
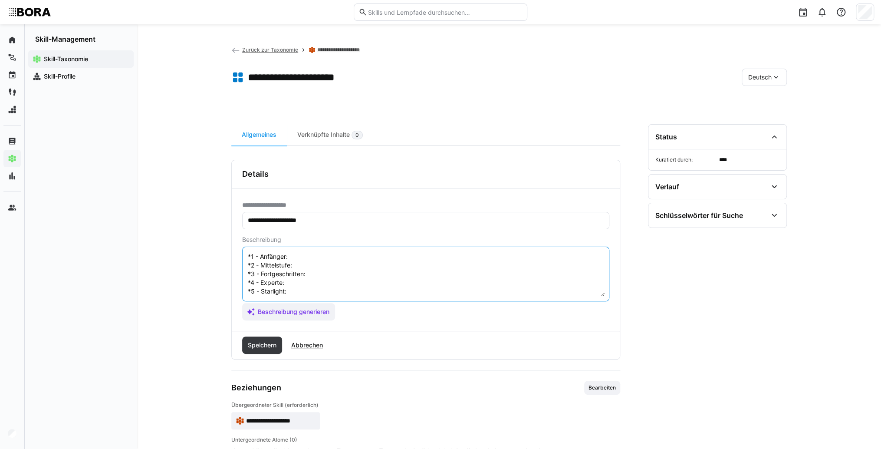
scroll to position [7, 0]
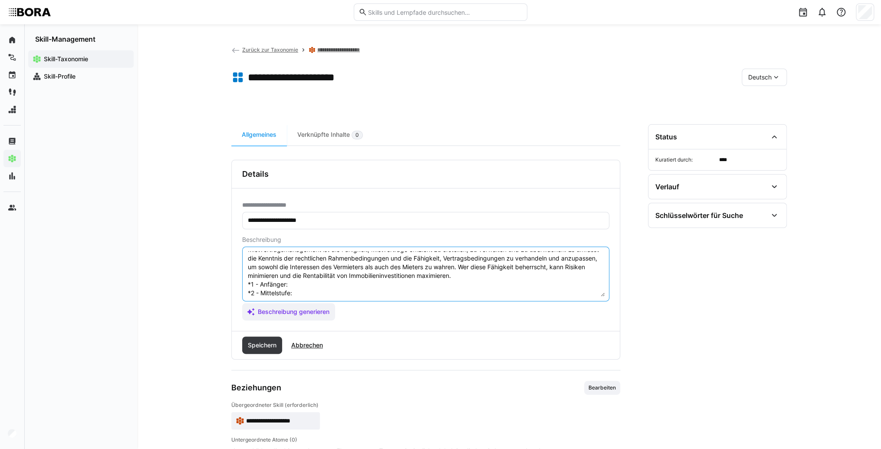
click at [306, 281] on textarea "Mietvertragsmanagement ist die Fähigkeit, Mietverträge effizient zu erstellen, …" at bounding box center [426, 273] width 358 height 45
click at [314, 280] on textarea "Mietvertragsmanagement ist die Fähigkeit, Mietverträge effizient zu erstellen, …" at bounding box center [426, 273] width 358 height 45
click at [316, 296] on textarea "Mietvertragsmanagement ist die Fähigkeit, Mietverträge effizient zu erstellen, …" at bounding box center [426, 273] width 358 height 45
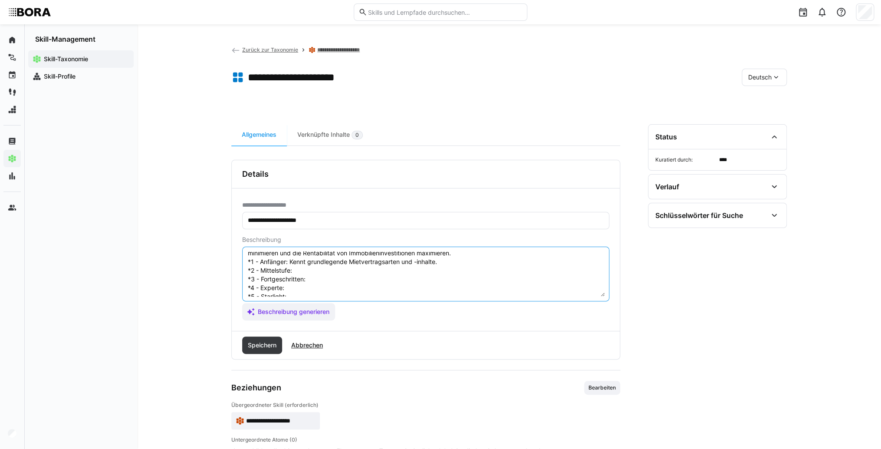
scroll to position [42, 0]
click at [395, 254] on textarea "Mietvertragsmanagement ist die Fähigkeit, Mietverträge effizient zu erstellen, …" at bounding box center [426, 273] width 358 height 45
click at [345, 265] on textarea "Mietvertragsmanagement ist die Fähigkeit, Mietverträge effizient zu erstellen, …" at bounding box center [426, 273] width 358 height 45
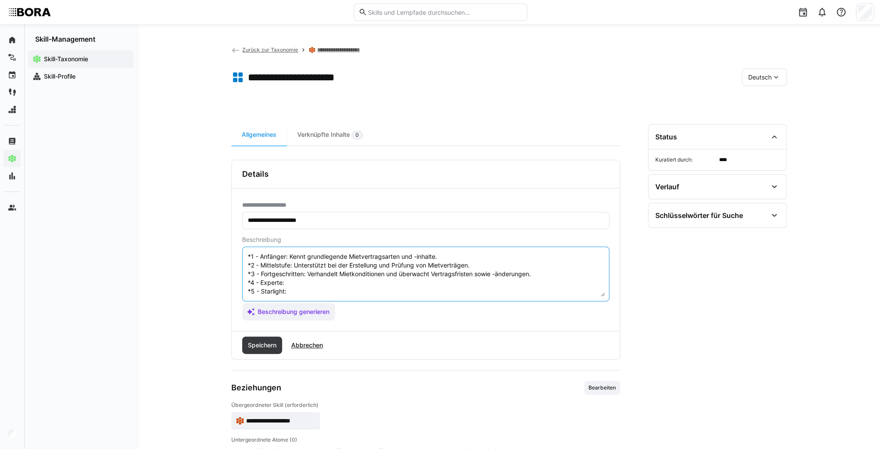
click at [293, 274] on textarea "Mietvertragsmanagement ist die Fähigkeit, Mietverträge effizient zu erstellen, …" at bounding box center [426, 273] width 358 height 45
click at [370, 275] on textarea "Mietvertragsmanagement ist die Fähigkeit, Mietverträge effizient zu erstellen, …" at bounding box center [426, 273] width 358 height 45
click at [306, 285] on textarea "Mietvertragsmanagement ist die Fähigkeit, Mietverträge effizient zu erstellen, …" at bounding box center [426, 273] width 358 height 45
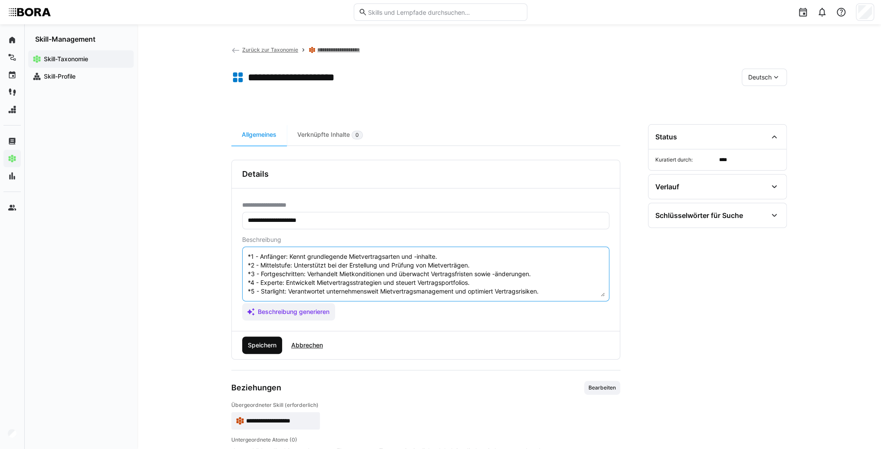
type textarea "Mietvertragsmanagement ist die Fähigkeit, Mietverträge effizient zu erstellen, …"
click at [273, 344] on span "Speichern" at bounding box center [262, 345] width 31 height 9
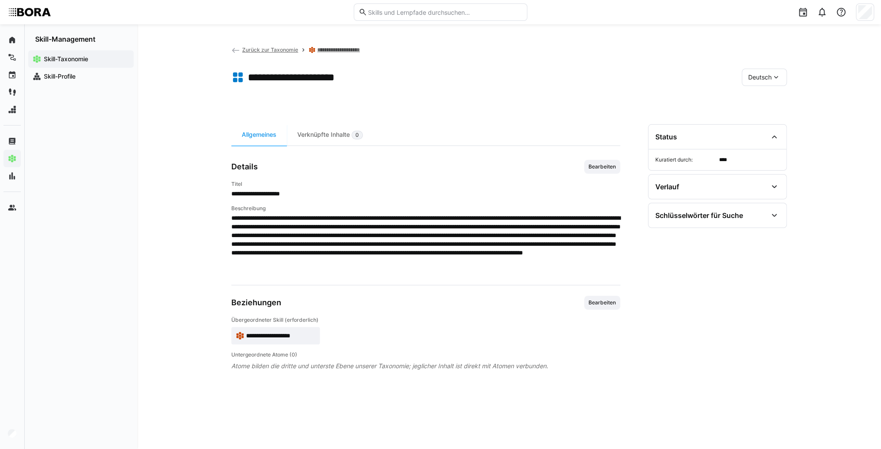
click at [767, 81] on span "Deutsch" at bounding box center [759, 77] width 23 height 9
click at [768, 122] on span "Englisch" at bounding box center [759, 118] width 23 height 9
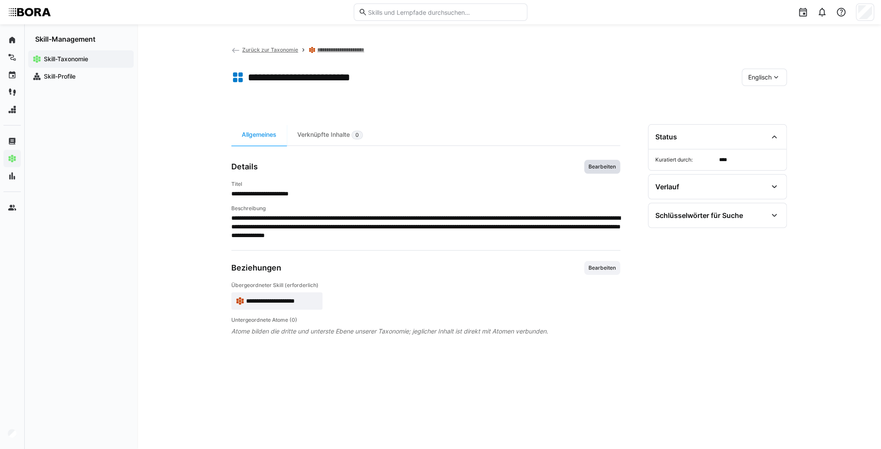
click at [610, 169] on span "Bearbeiten" at bounding box center [602, 166] width 29 height 7
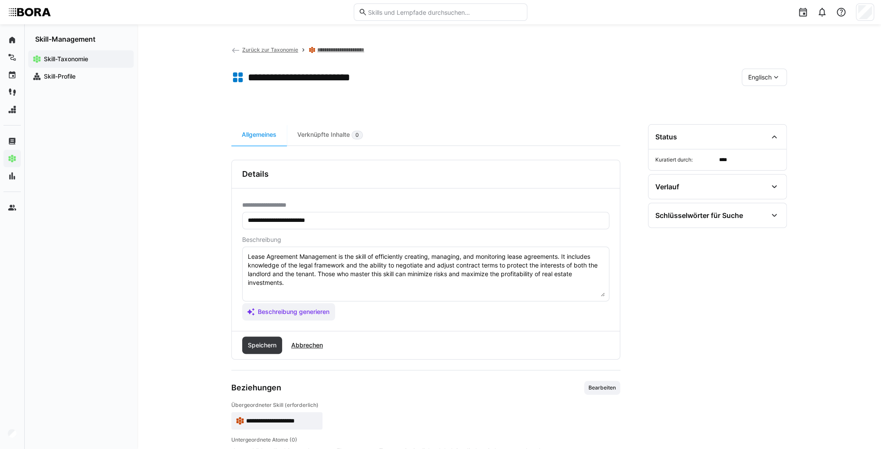
click at [432, 282] on textarea "Lease Agreement Management is the skill of efficiently creating, managing, and …" at bounding box center [426, 273] width 358 height 45
click at [272, 291] on textarea "Lease Agreement Management is the skill of efficiently creating, managing, and …" at bounding box center [426, 273] width 358 height 45
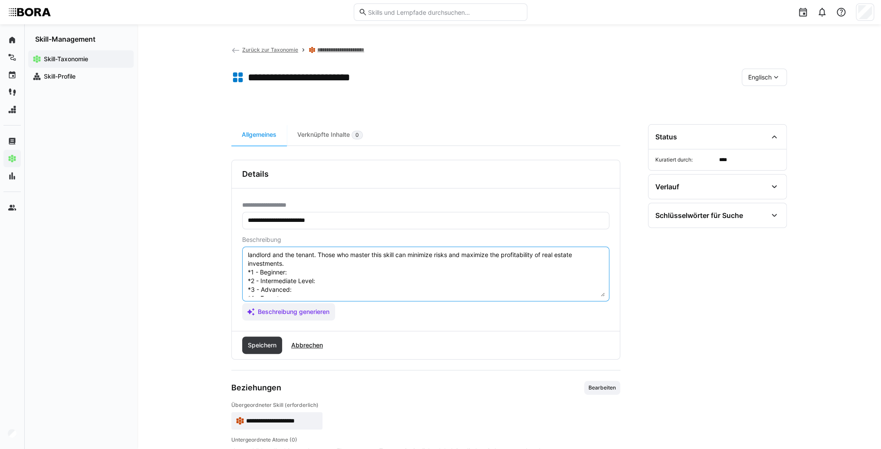
scroll to position [7, 0]
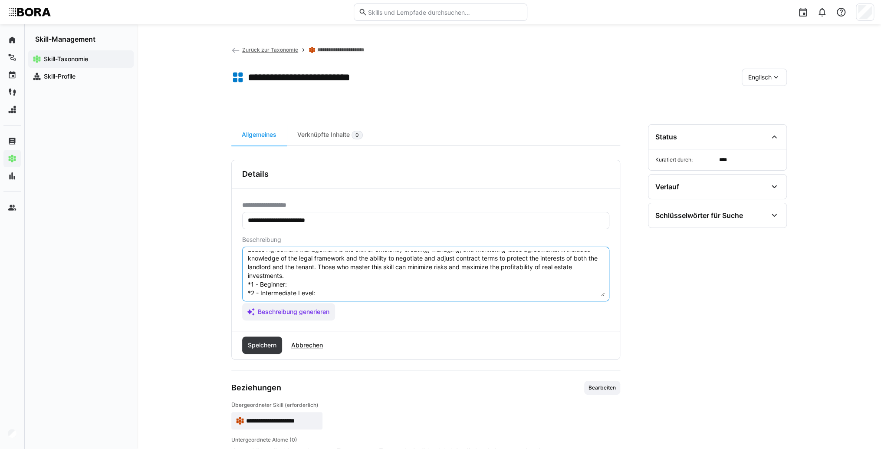
click at [307, 284] on textarea "Lease Agreement Management is the skill of efficiently creating, managing, and …" at bounding box center [426, 273] width 358 height 45
click at [315, 280] on textarea "Lease Agreement Management is the skill of efficiently creating, managing, and …" at bounding box center [426, 273] width 358 height 45
click at [386, 293] on textarea "Lease Agreement Management is the skill of efficiently creating, managing, and …" at bounding box center [426, 273] width 358 height 45
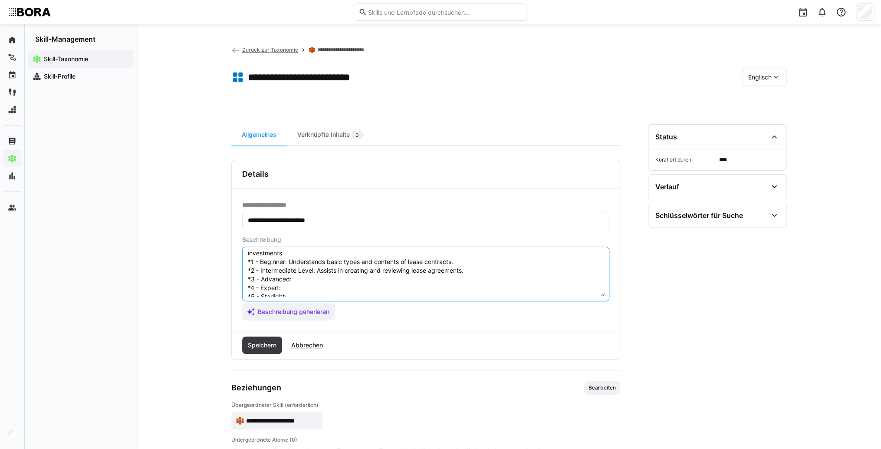
scroll to position [42, 0]
click at [357, 276] on textarea "Lease Agreement Management is the skill of efficiently creating, managing, and …" at bounding box center [426, 273] width 358 height 45
click at [350, 269] on textarea "Lease Agreement Management is the skill of efficiently creating, managing, and …" at bounding box center [426, 273] width 358 height 45
click at [309, 269] on textarea "Lease Agreement Management is the skill of efficiently creating, managing, and …" at bounding box center [426, 273] width 358 height 45
click at [295, 275] on textarea "Lease Agreement Management is the skill of efficiently creating, managing, and …" at bounding box center [426, 273] width 358 height 45
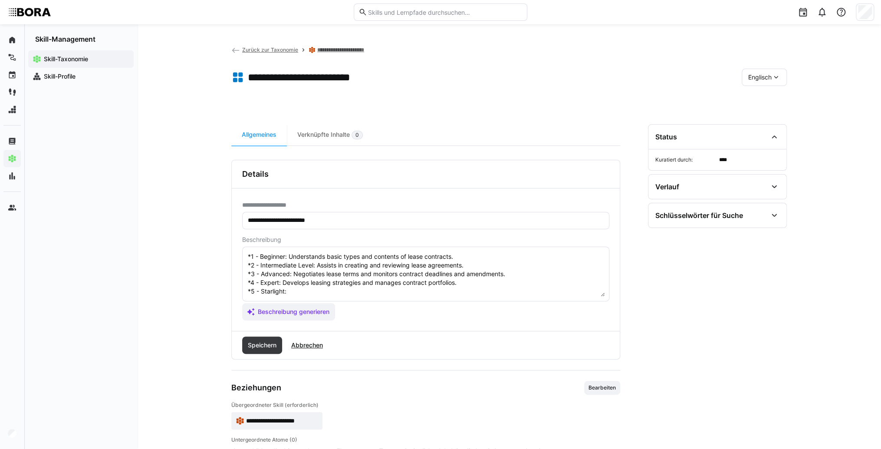
click at [323, 283] on textarea "Lease Agreement Management is the skill of efficiently creating, managing, and …" at bounding box center [426, 273] width 358 height 45
type textarea "Lease Agreement Management is the skill of efficiently creating, managing, and …"
click at [274, 343] on span "Speichern" at bounding box center [262, 345] width 31 height 9
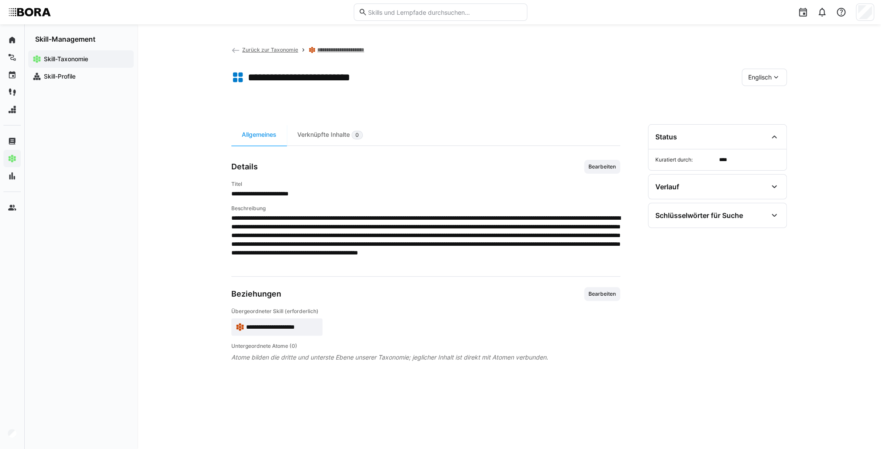
click at [239, 51] on eds-icon at bounding box center [235, 50] width 9 height 9
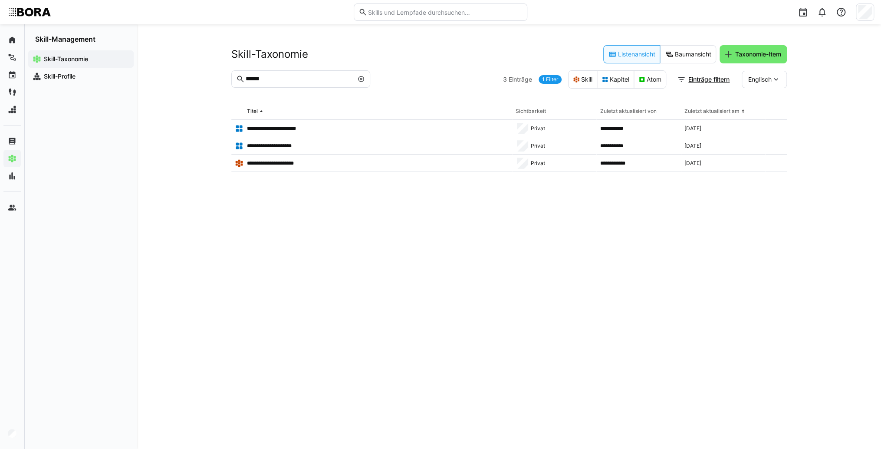
click at [357, 78] on span at bounding box center [361, 79] width 9 height 9
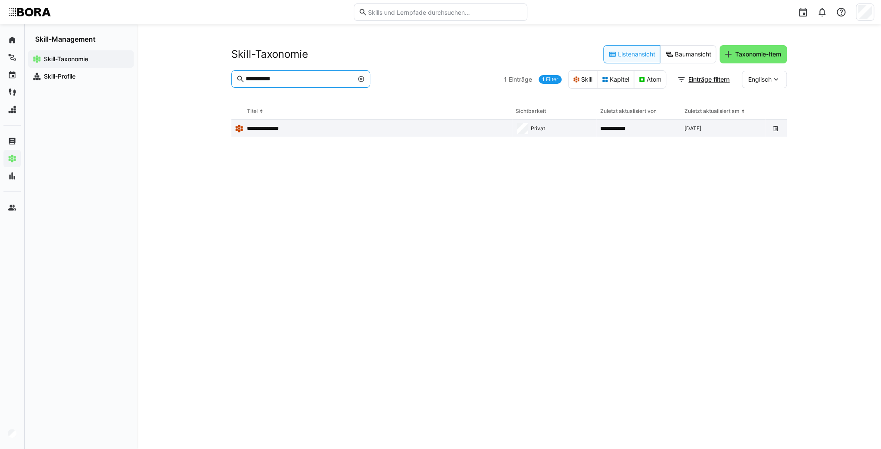
type input "**********"
click at [299, 123] on div "**********" at bounding box center [371, 128] width 281 height 17
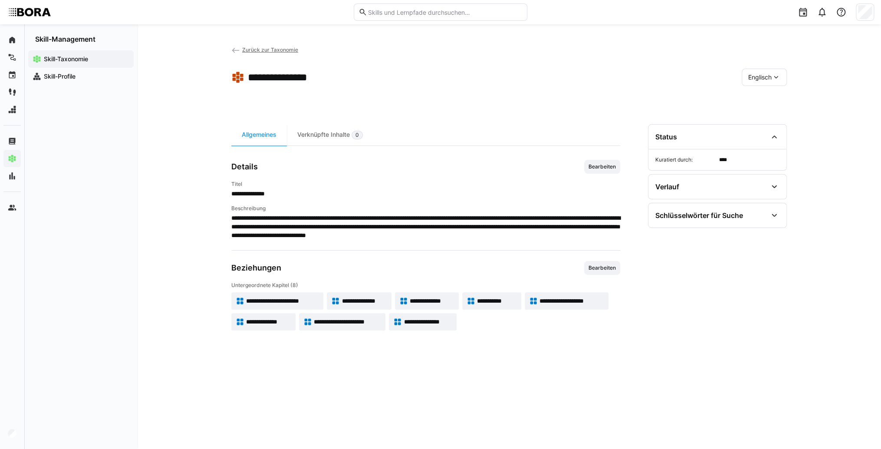
click at [751, 83] on div "Englisch" at bounding box center [764, 77] width 45 height 17
click at [758, 99] on span "Deutsch" at bounding box center [759, 100] width 23 height 9
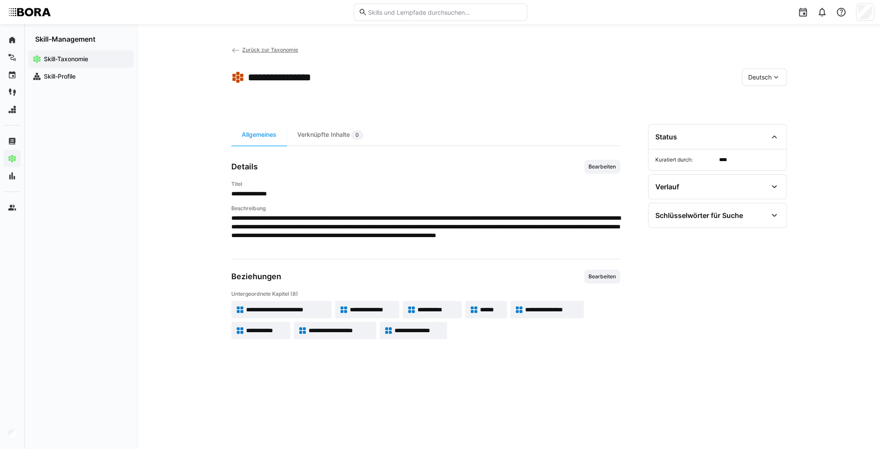
click at [277, 309] on span "**********" at bounding box center [286, 309] width 81 height 9
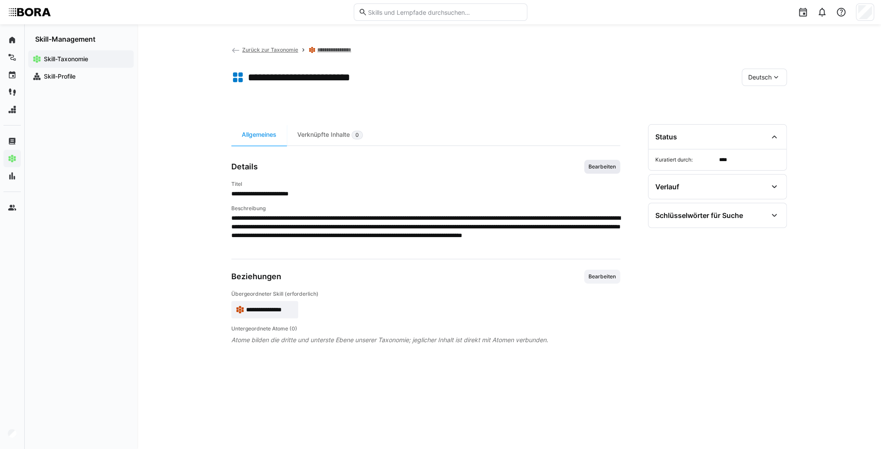
click at [611, 168] on span "Bearbeiten" at bounding box center [602, 166] width 29 height 7
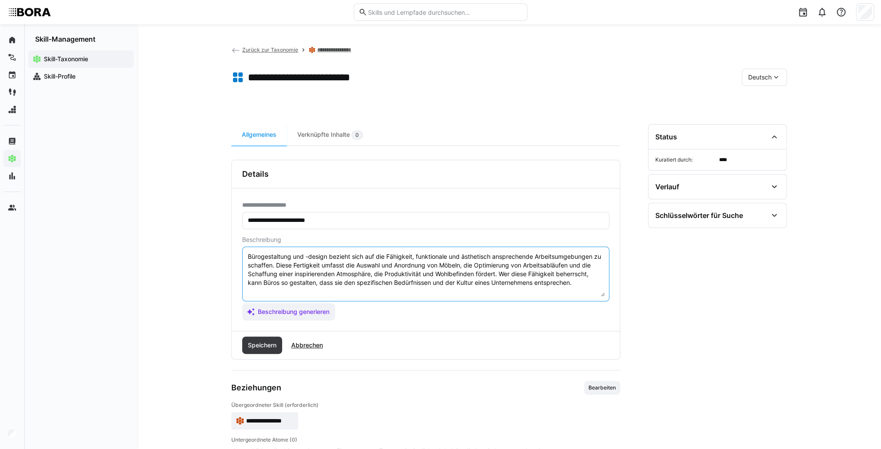
click at [589, 287] on textarea "Bürogestaltung und -design bezieht sich auf die Fähigkeit, funktionale und ästh…" at bounding box center [426, 273] width 358 height 45
type textarea "Bürogestaltung und -design bezieht sich auf die Fähigkeit, funktionale und ästh…"
